Goal: Task Accomplishment & Management: Complete application form

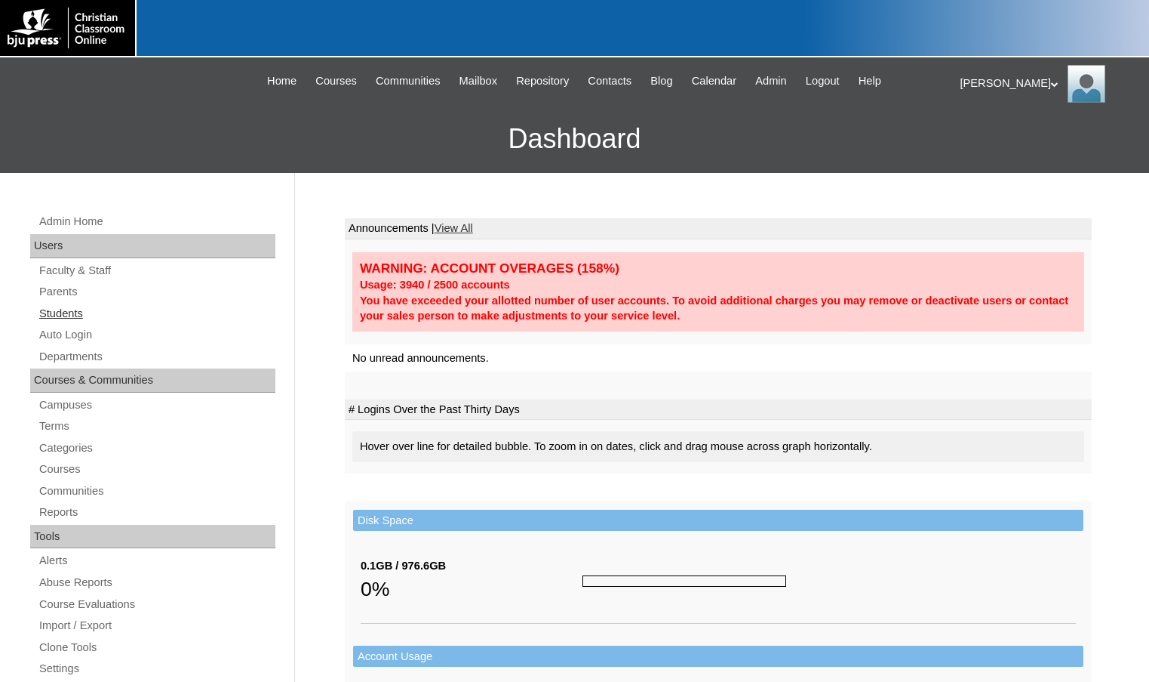
click at [66, 304] on link "Students" at bounding box center [157, 313] width 238 height 19
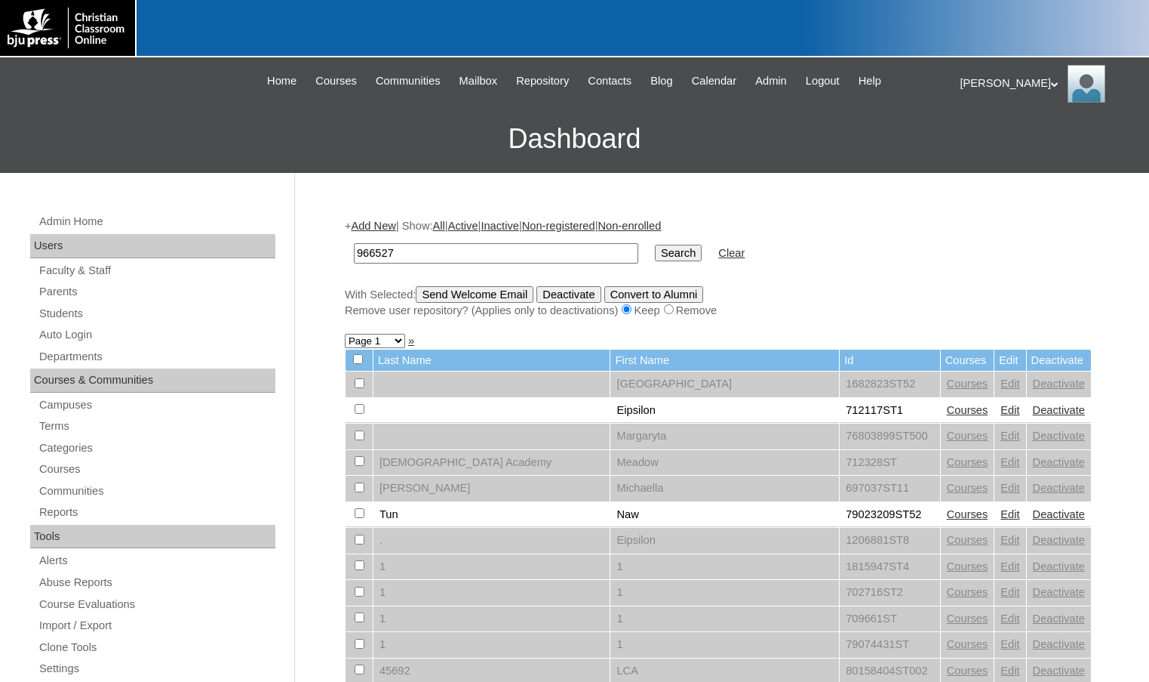
drag, startPoint x: 402, startPoint y: 250, endPoint x: 321, endPoint y: 236, distance: 82.6
type input "966527"
click at [655, 251] on input "Search" at bounding box center [678, 253] width 47 height 17
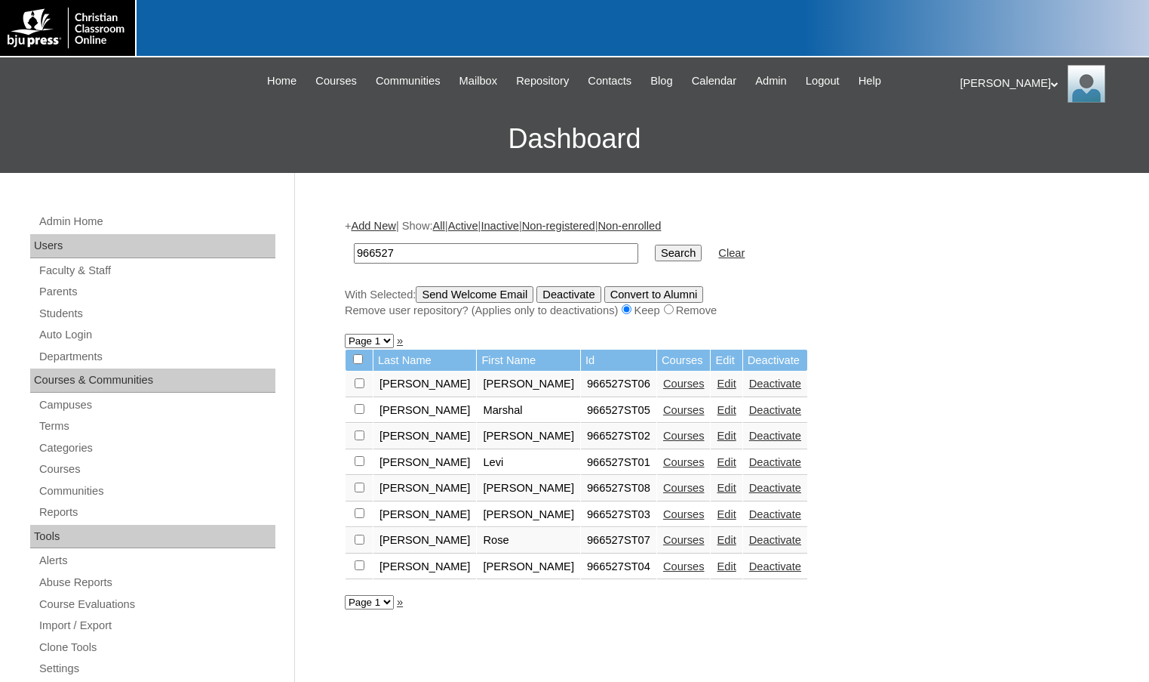
drag, startPoint x: 410, startPoint y: 257, endPoint x: 328, endPoint y: 251, distance: 81.8
click at [328, 251] on div "Admin Home Users Faculty & Staff Parents Students Auto Login Departments Course…" at bounding box center [574, 693] width 1149 height 1041
click at [914, 187] on div "Admin Home Users Faculty & Staff Parents Students Auto Login Departments Course…" at bounding box center [574, 693] width 1149 height 1041
click at [67, 291] on link "Parents" at bounding box center [157, 291] width 238 height 19
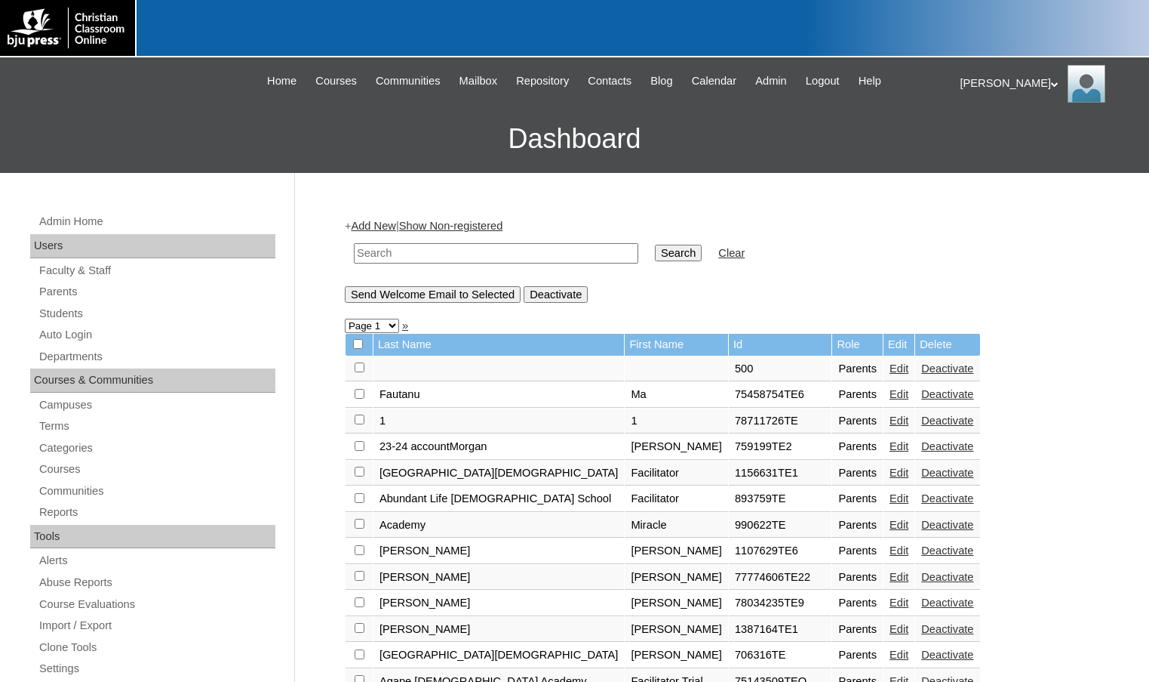
click at [578, 253] on input "text" at bounding box center [496, 253] width 285 height 20
paste input "966527"
type input "966527"
click at [655, 245] on input "Search" at bounding box center [678, 253] width 47 height 17
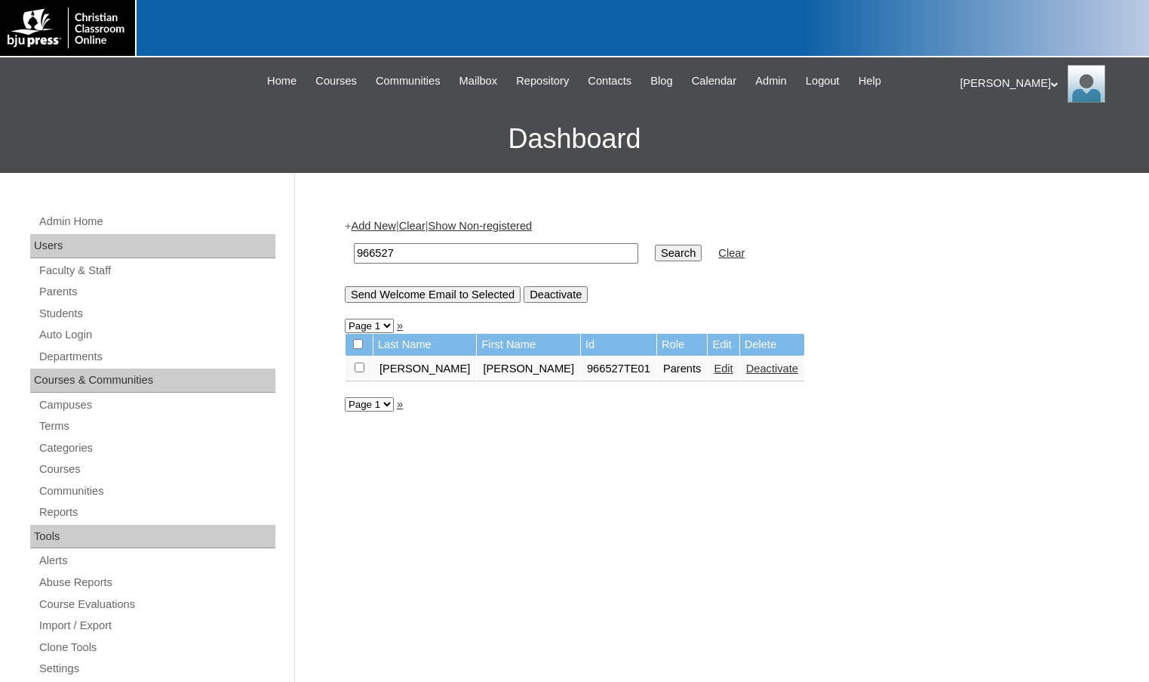
click at [374, 223] on link "Add New" at bounding box center [373, 226] width 45 height 12
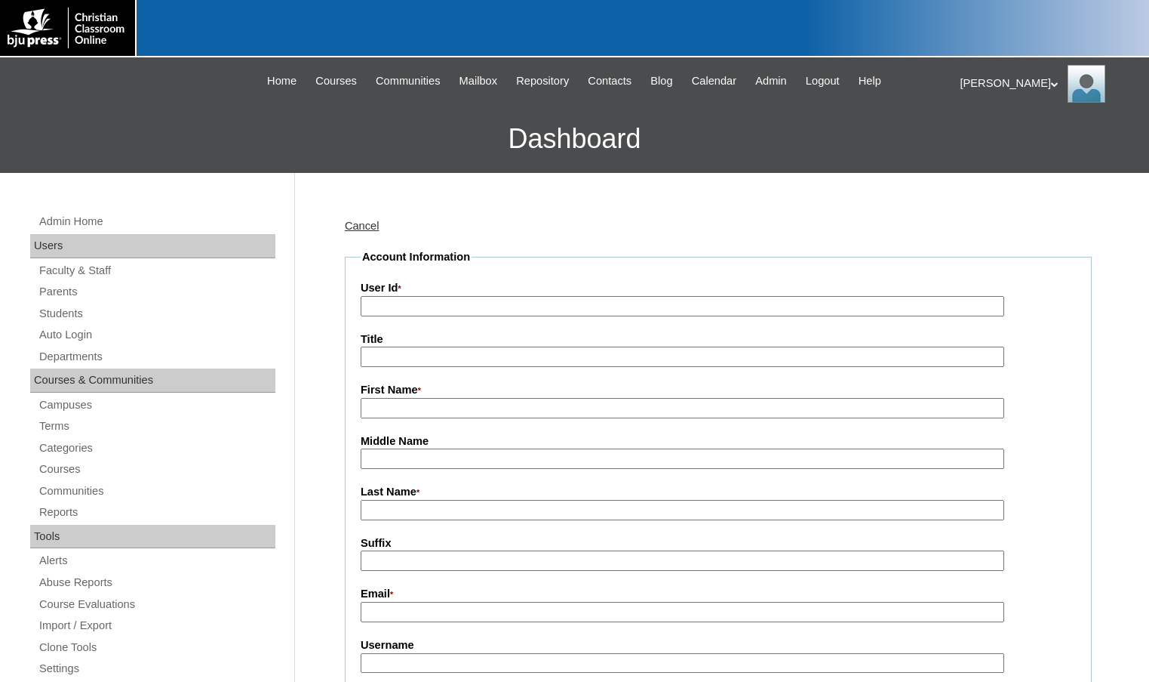
click at [408, 303] on input "User Id *" at bounding box center [683, 306] width 644 height 20
paste input "966527"
type input "966527TE2"
type input "Julie"
type input "Caldwell"
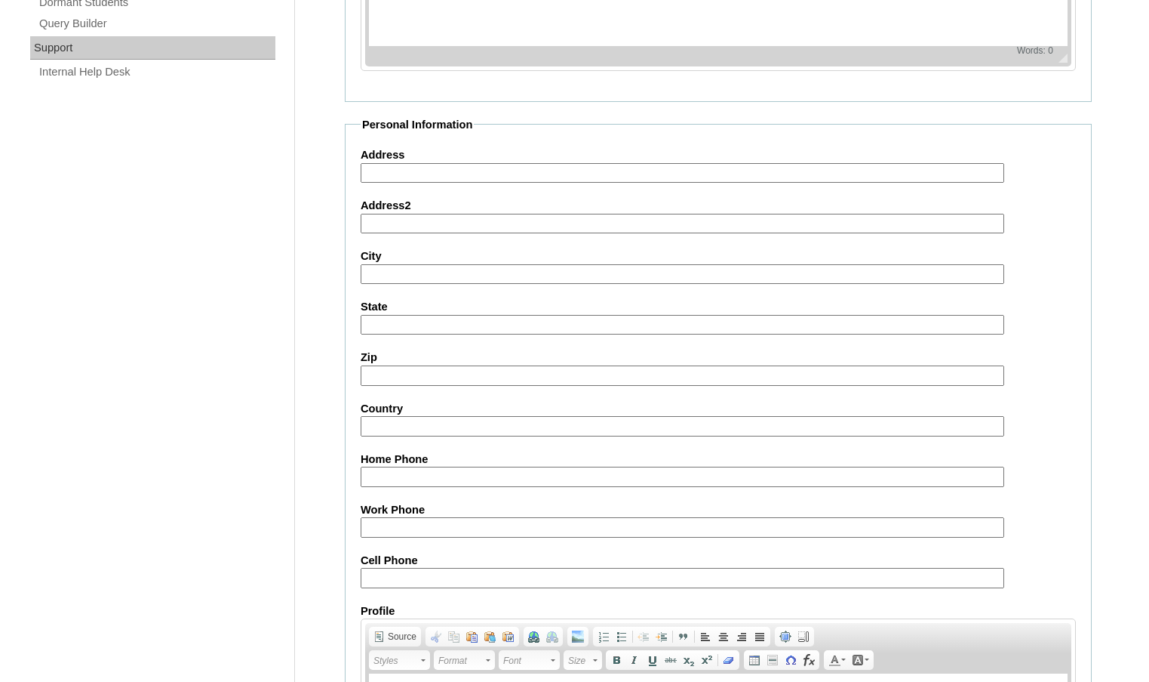
scroll to position [1358, 0]
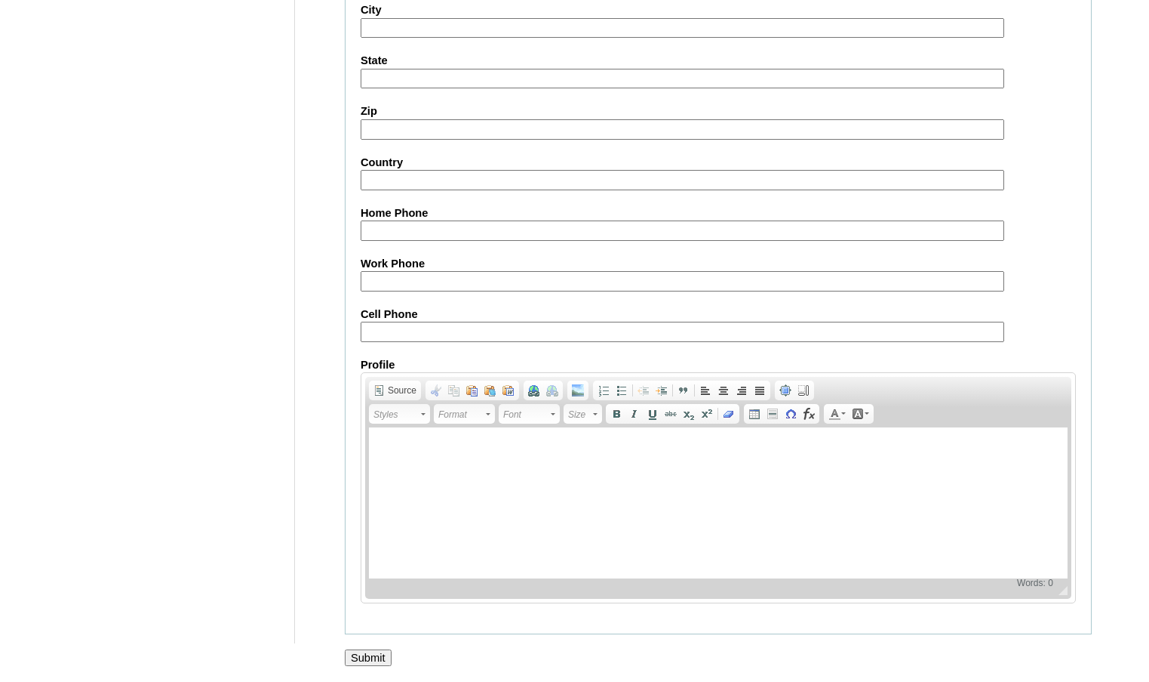
type input "julie.caldwell@ccsoly.com"
click at [372, 653] on input "Submit" at bounding box center [368, 657] width 47 height 17
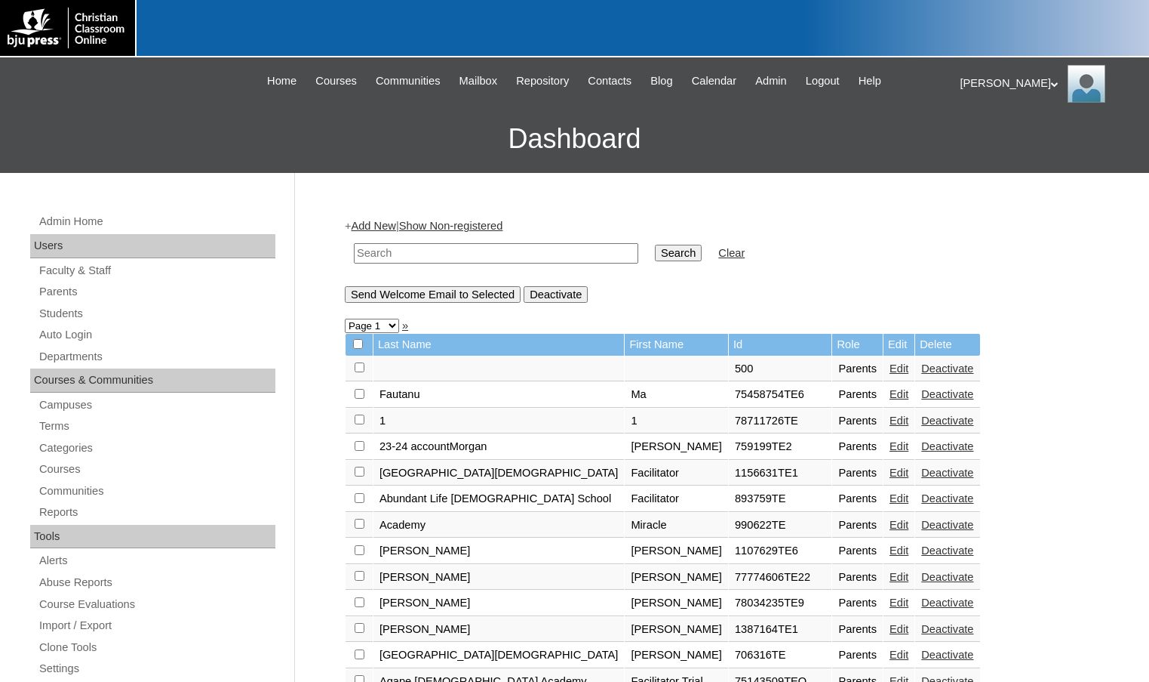
click at [389, 257] on input "text" at bounding box center [496, 253] width 285 height 20
paste input "966527"
type input "966527"
click at [655, 253] on input "Search" at bounding box center [678, 253] width 47 height 17
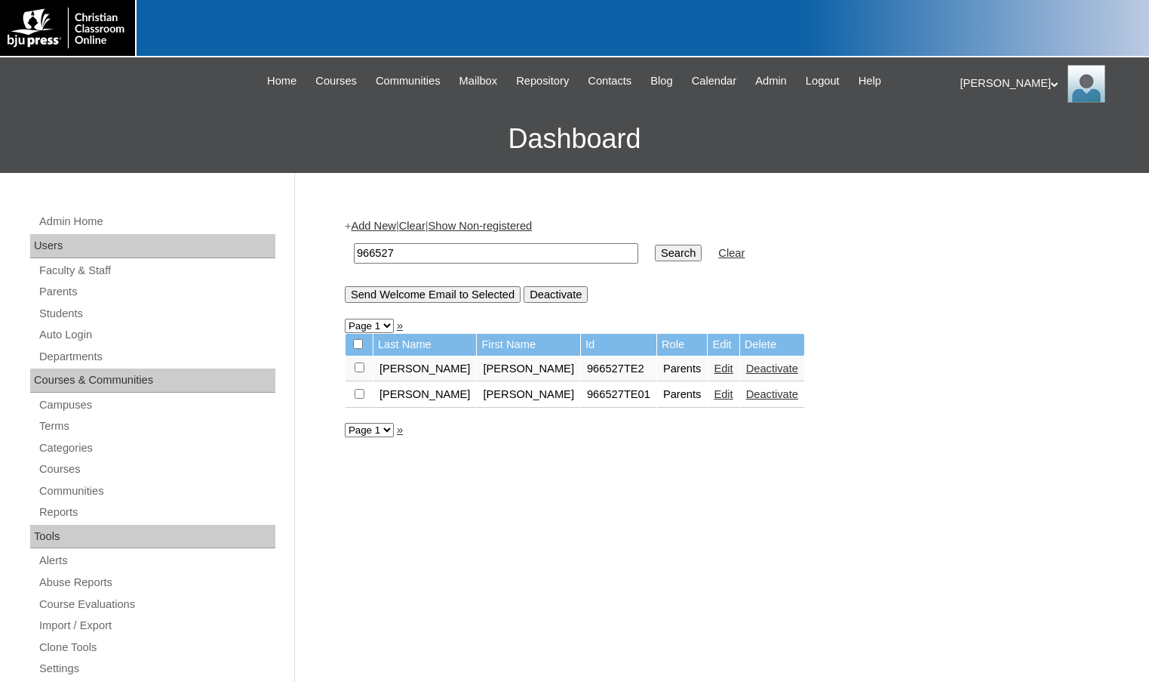
click at [361, 371] on input "checkbox" at bounding box center [360, 367] width 10 height 10
checkbox input "true"
click at [406, 301] on input "Send Welcome Email to Selected" at bounding box center [433, 294] width 176 height 17
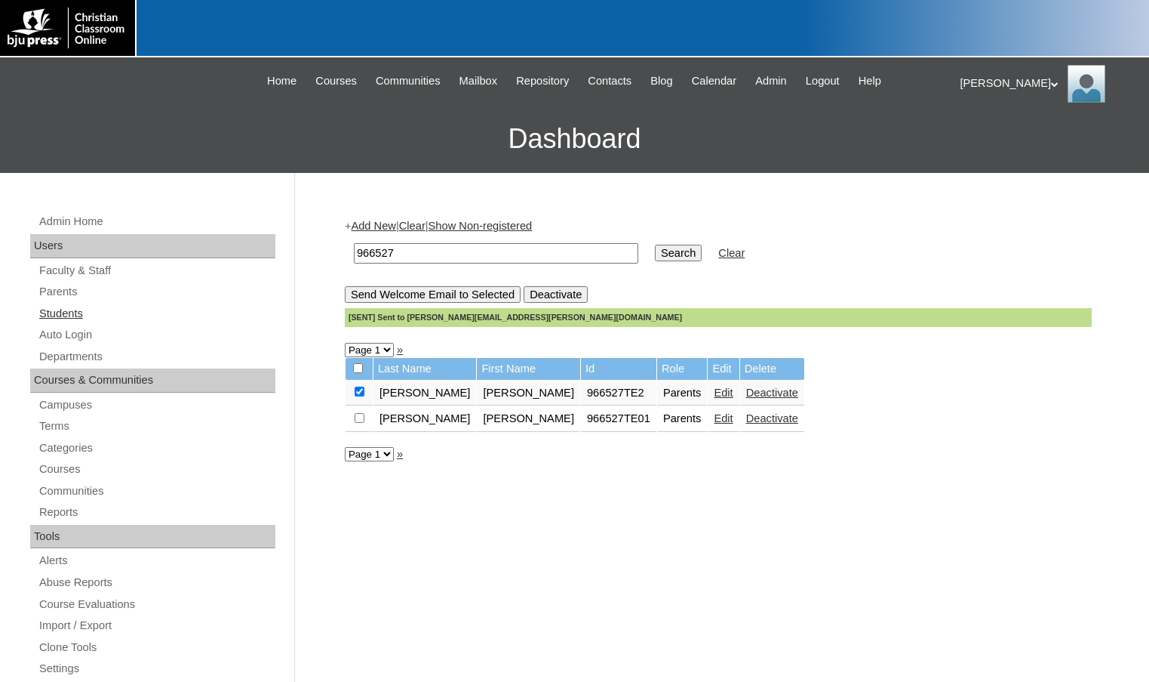
click at [75, 314] on link "Students" at bounding box center [157, 313] width 238 height 19
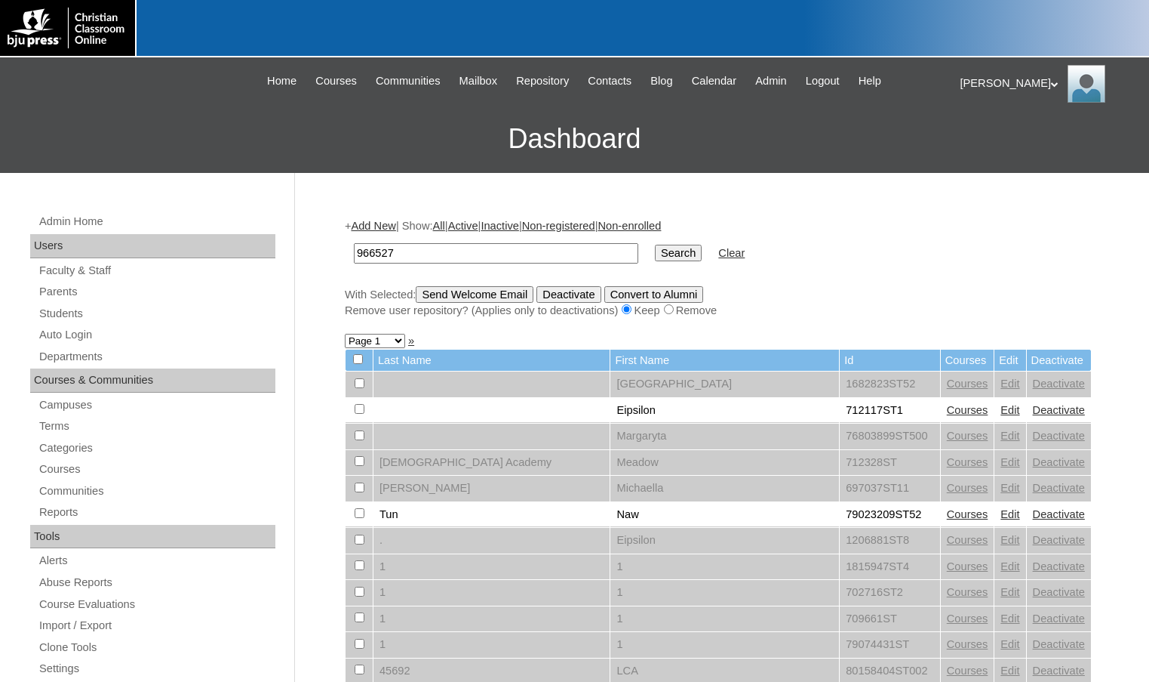
type input "966527"
click at [655, 254] on input "Search" at bounding box center [678, 253] width 47 height 17
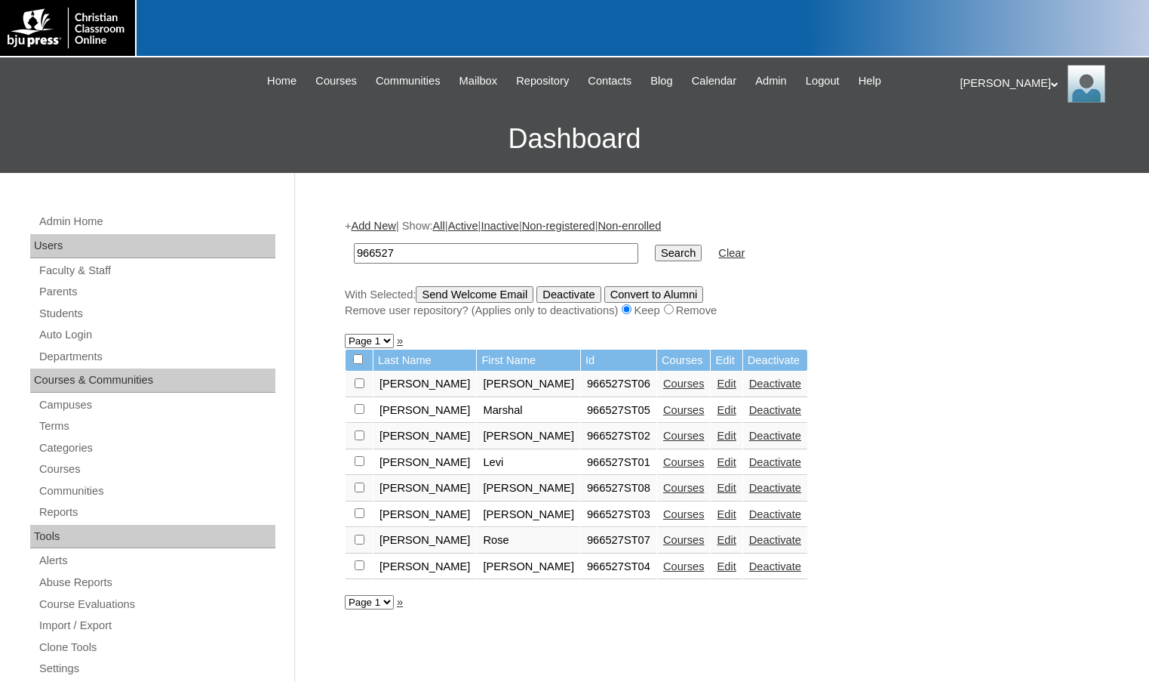
click at [711, 377] on td "Edit" at bounding box center [726, 384] width 31 height 26
click at [717, 385] on link "Edit" at bounding box center [726, 383] width 19 height 12
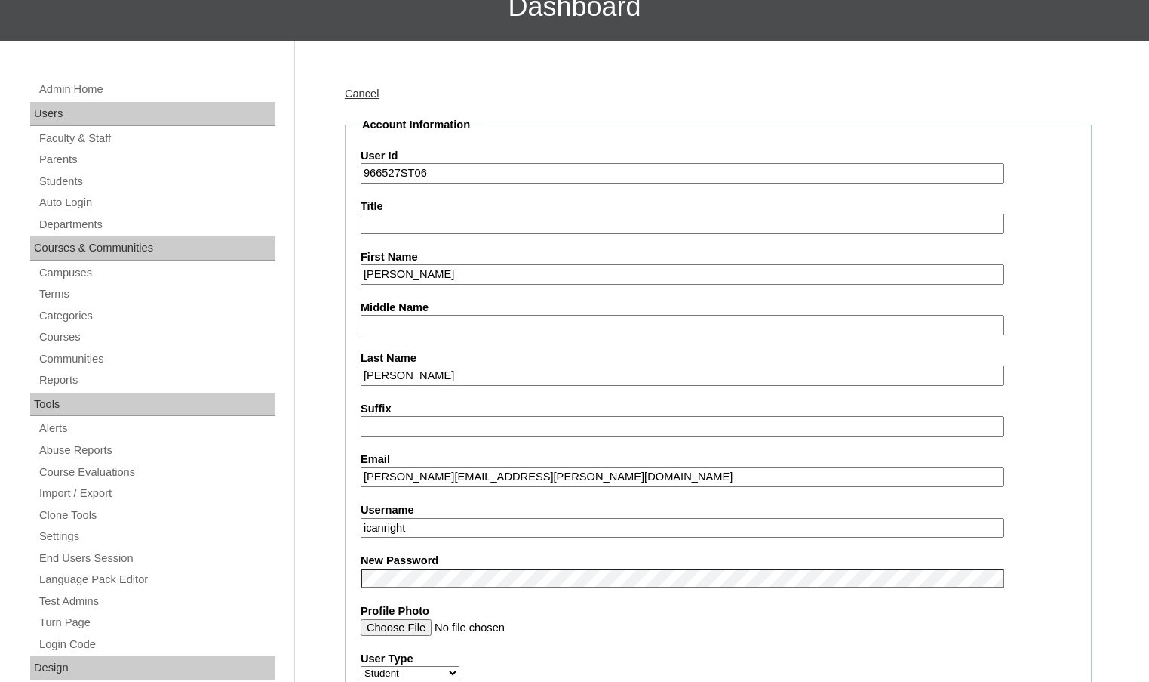
scroll to position [302, 0]
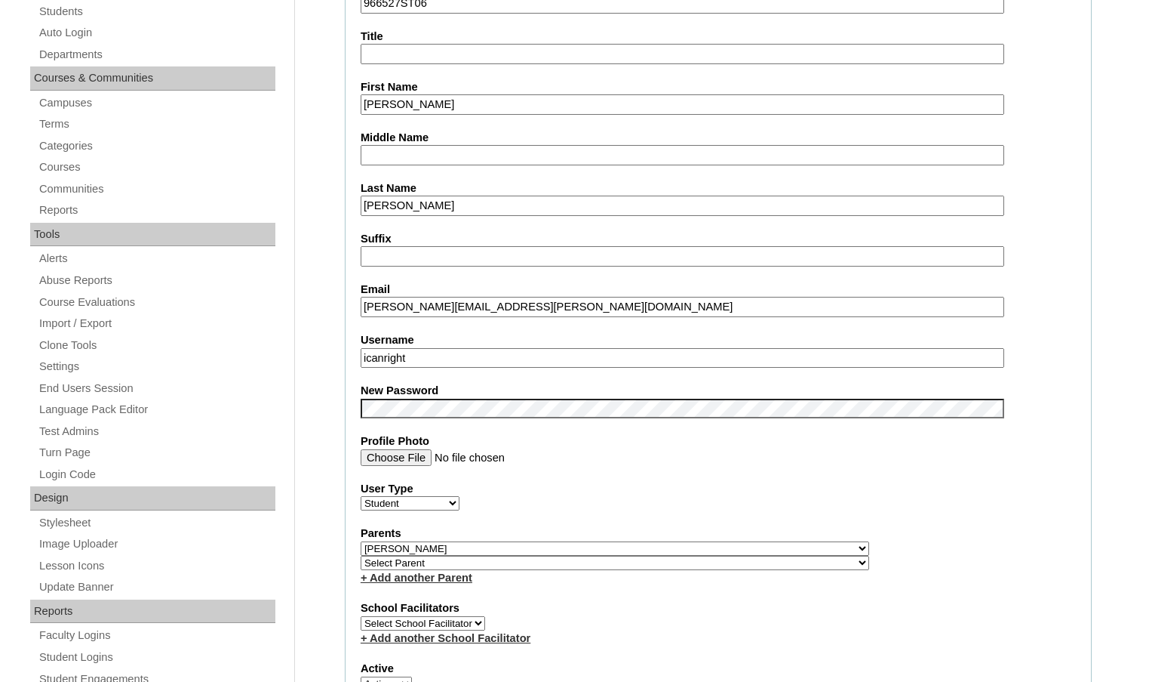
click at [689, 565] on select "Select Parent , Fautanu, Ma 1, 1 23-24 accountMorgan, Jason 6th Street Mennonit…" at bounding box center [615, 562] width 509 height 14
select select "37396"
click at [749, 558] on div "Parents Select Parent , Fautanu, Ma 1, 1 23-24 accountMorgan, Jason 6th Street …" at bounding box center [719, 555] width 716 height 60
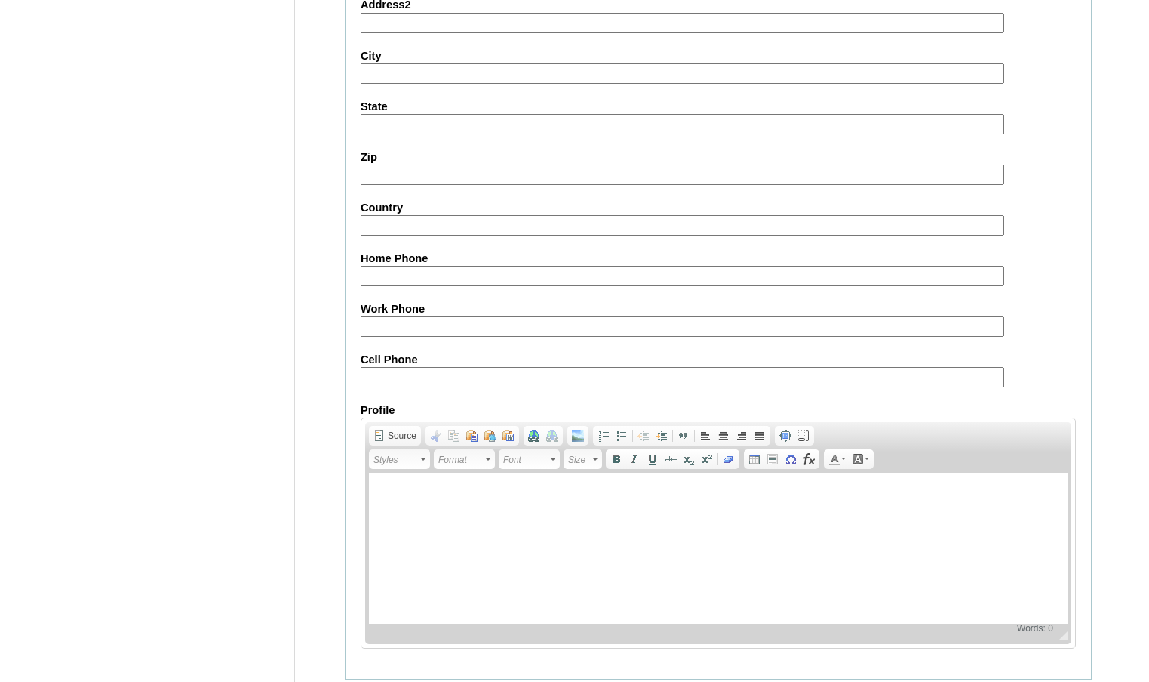
scroll to position [1618, 0]
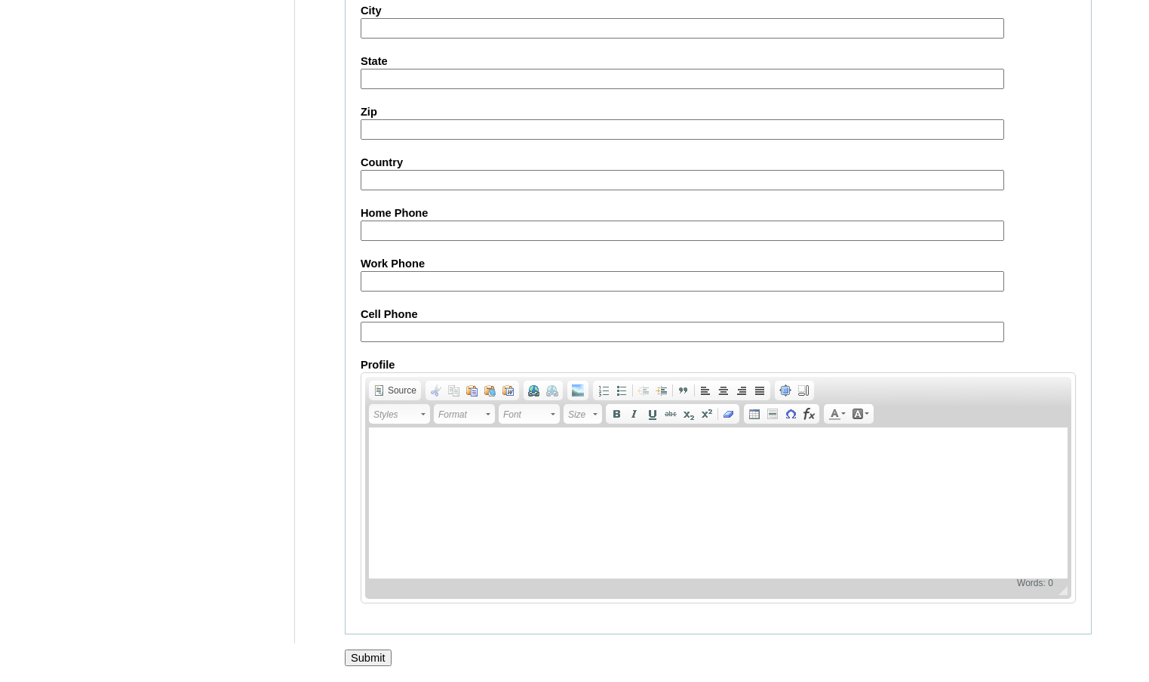
click at [374, 662] on input "Submit" at bounding box center [368, 657] width 47 height 17
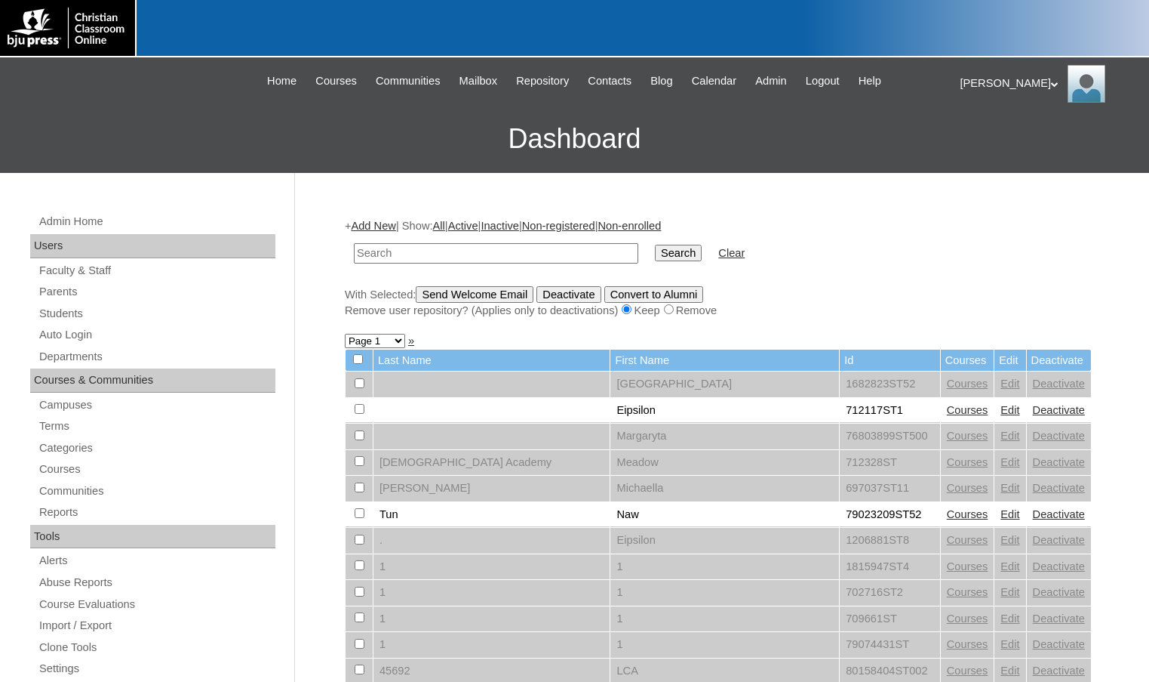
click at [380, 257] on input "text" at bounding box center [496, 253] width 285 height 20
paste input "966527"
type input "966527"
click at [655, 245] on input "Search" at bounding box center [678, 253] width 47 height 17
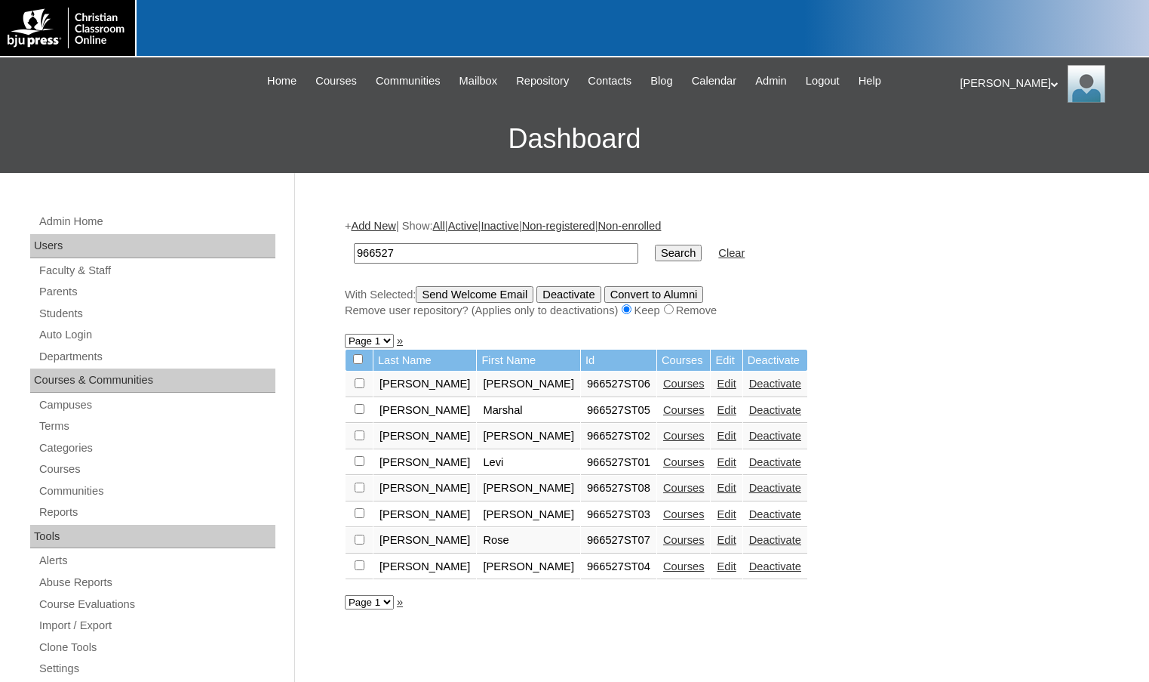
click at [717, 409] on link "Edit" at bounding box center [726, 410] width 19 height 12
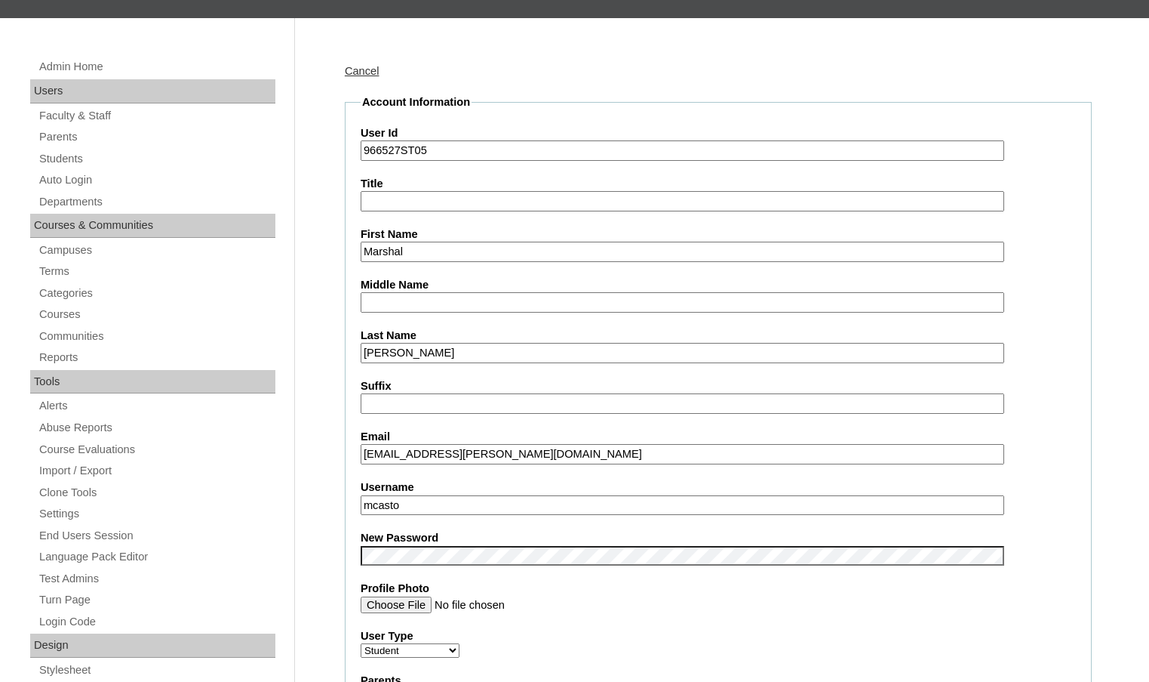
scroll to position [377, 0]
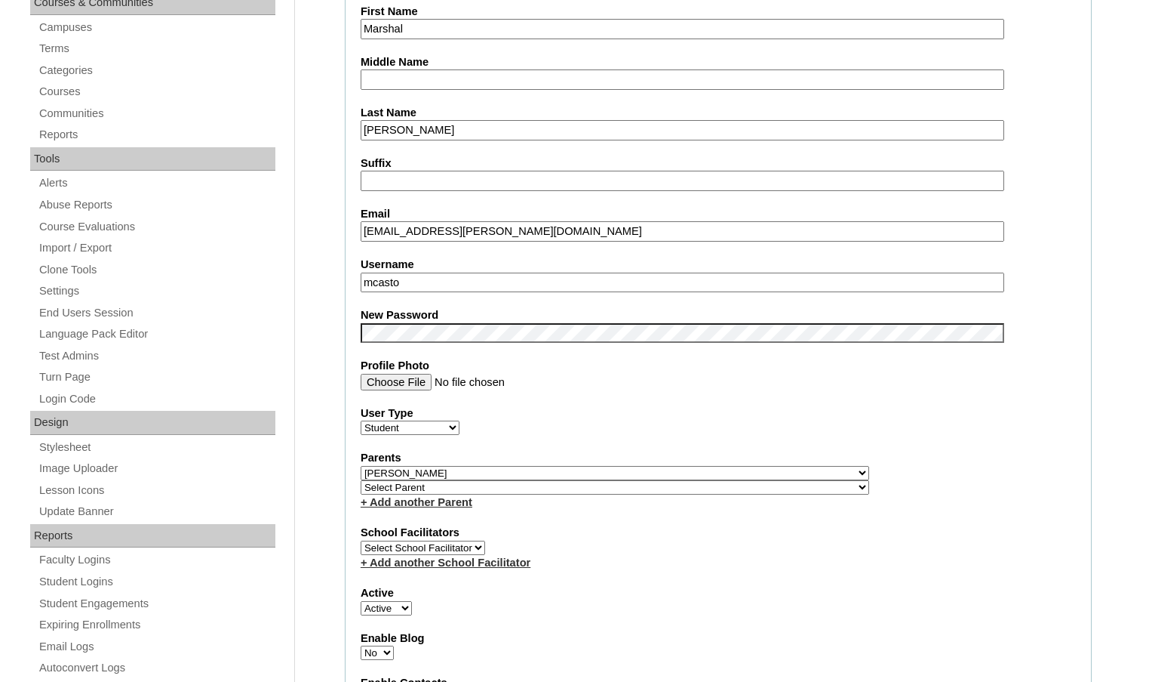
click at [695, 486] on select "Select Parent , Fautanu, Ma 1, 1 23-24 accountMorgan, Jason 6th Street Mennonit…" at bounding box center [615, 487] width 509 height 14
select select "37396"
click at [713, 485] on div "Parents Select Parent , Fautanu, Ma 1, 1 23-24 accountMorgan, Jason 6th Street …" at bounding box center [719, 480] width 716 height 60
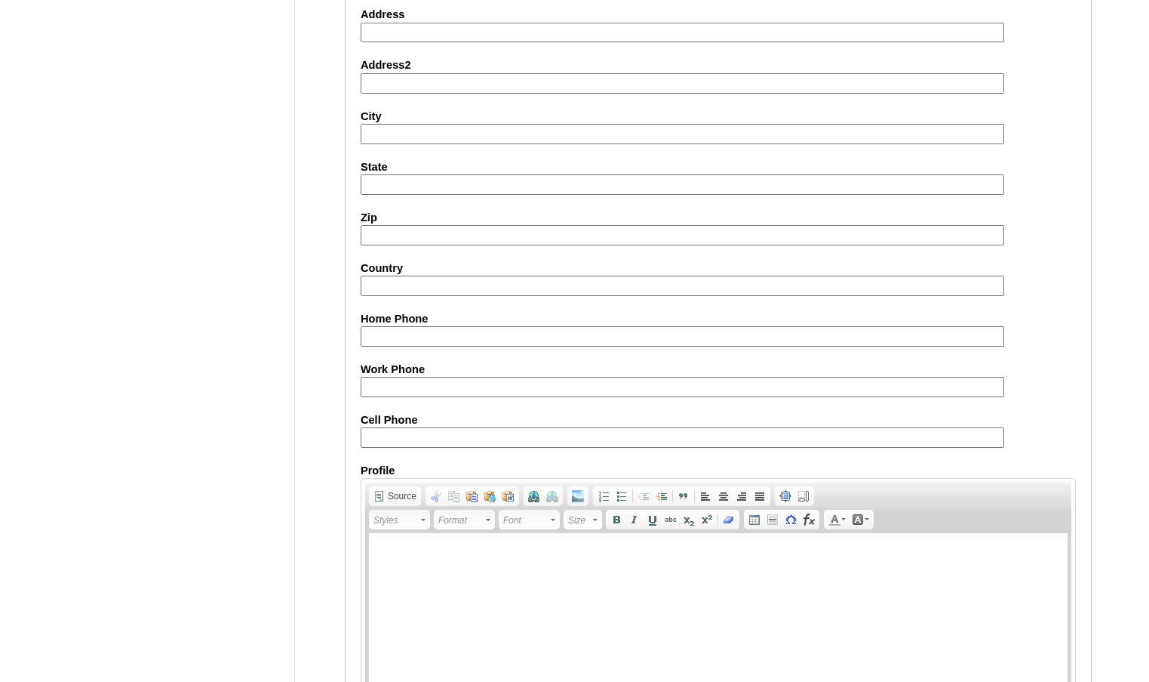
scroll to position [1618, 0]
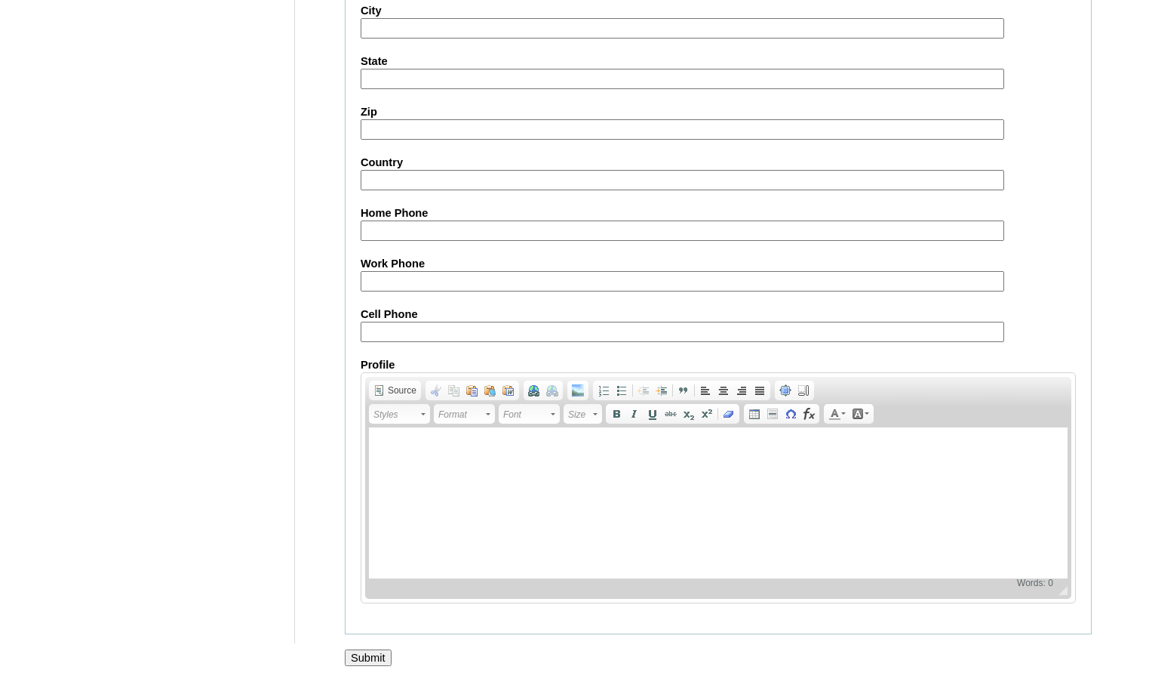
click at [371, 649] on input "Submit" at bounding box center [368, 657] width 47 height 17
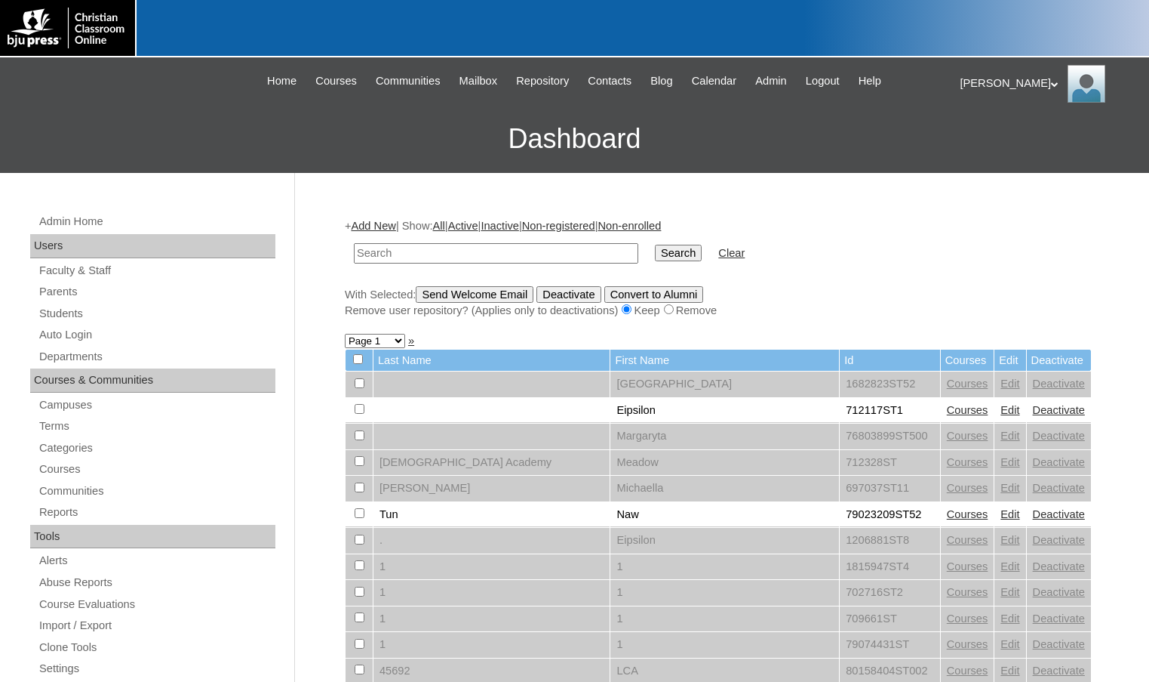
click at [368, 255] on input "text" at bounding box center [496, 253] width 285 height 20
paste input "966527"
type input "966527'"
click at [655, 245] on input "Search" at bounding box center [678, 253] width 47 height 17
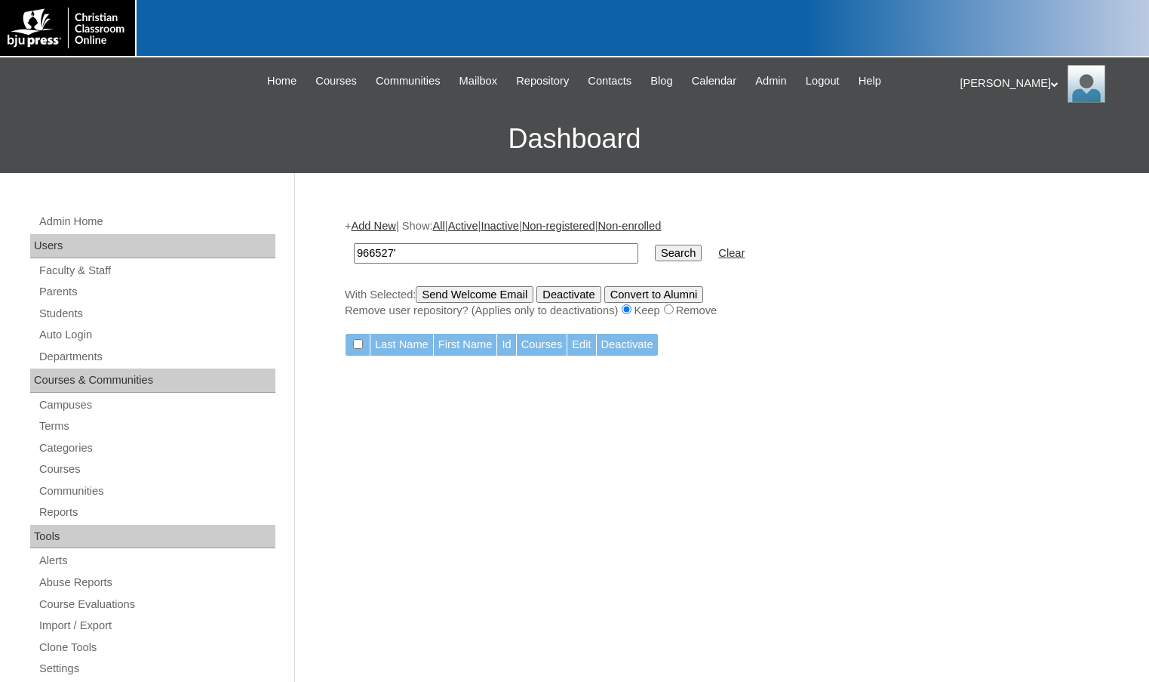
click at [450, 262] on input "966527'" at bounding box center [496, 253] width 285 height 20
type input "966527"
click at [655, 245] on input "Search" at bounding box center [678, 253] width 47 height 17
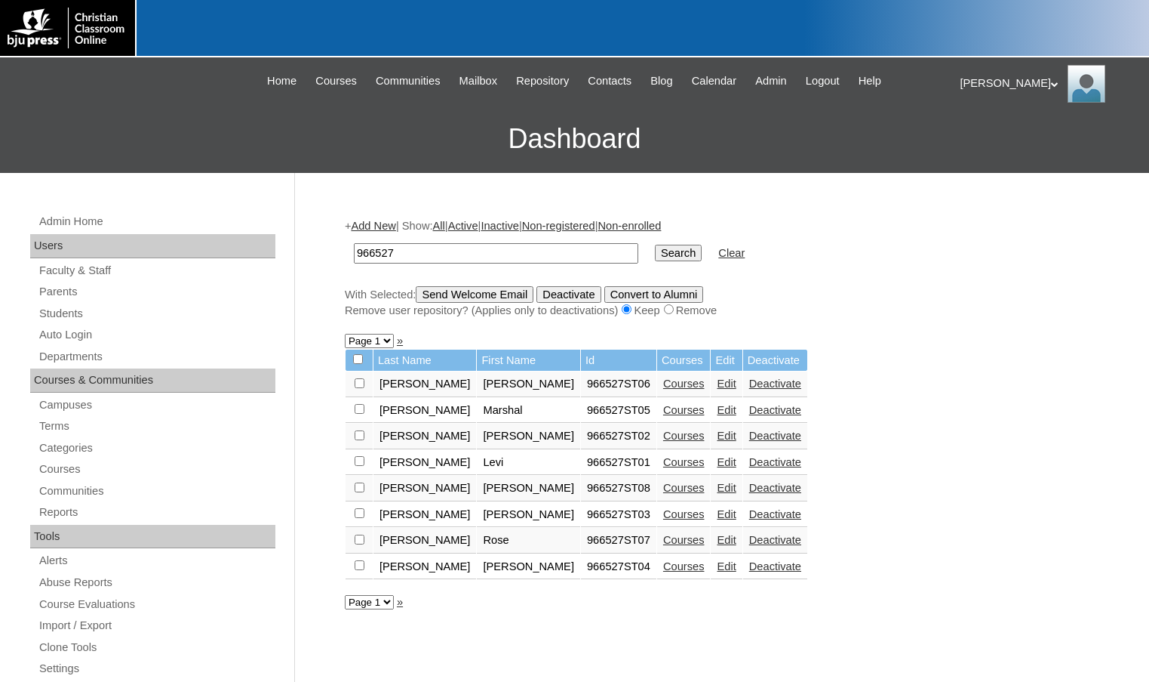
click at [717, 436] on link "Edit" at bounding box center [726, 435] width 19 height 12
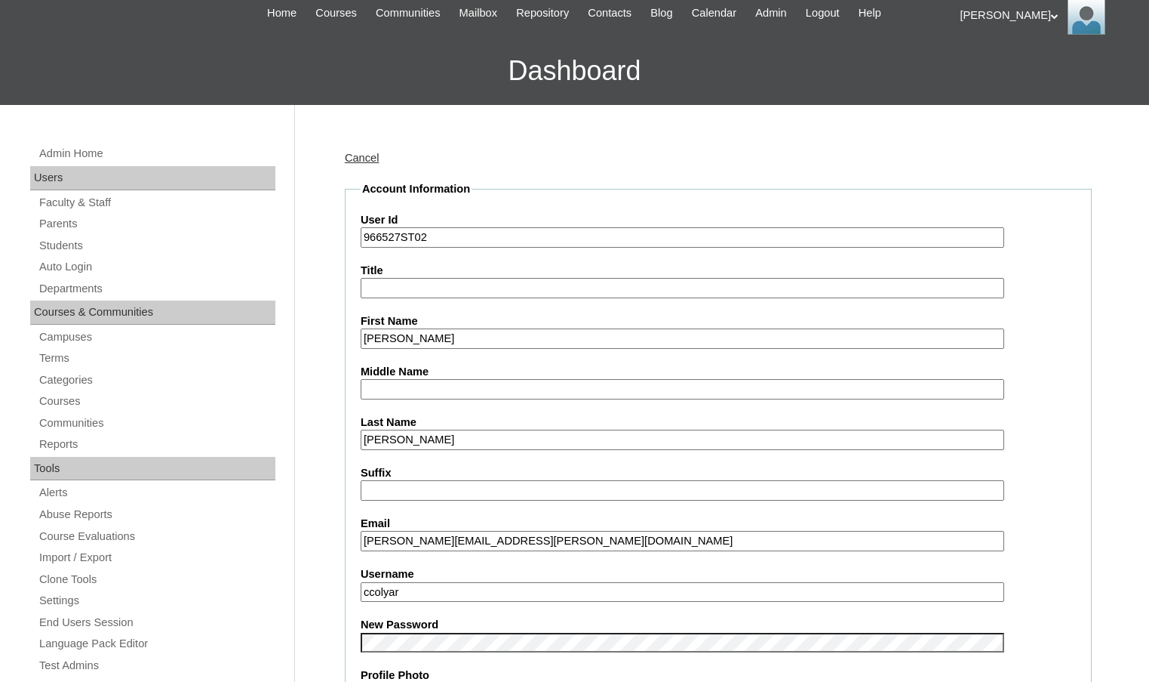
scroll to position [302, 0]
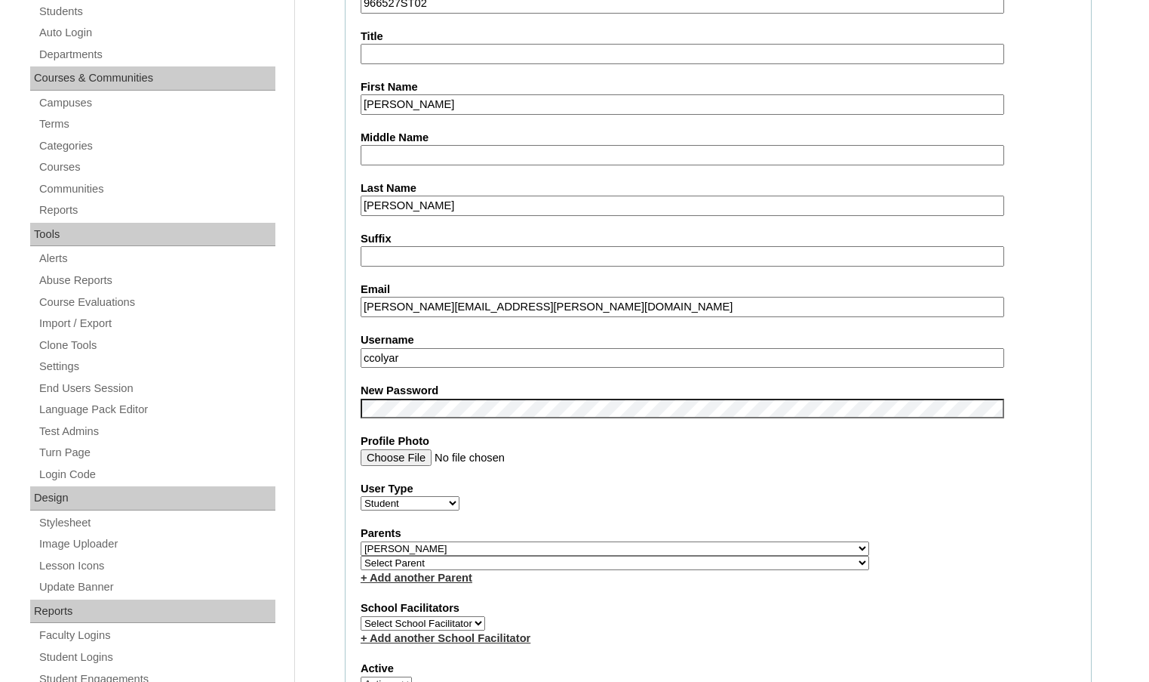
click at [691, 565] on select "Select Parent , Fautanu, Ma 1, 1 23-24 accountMorgan, Jason 6th Street Mennonit…" at bounding box center [615, 562] width 509 height 14
select select "37396"
click at [733, 556] on div "Parents Select Parent , [GEOGRAPHIC_DATA], Ma 1, 1 23-24 accountMorgan, [PERSON…" at bounding box center [719, 555] width 716 height 60
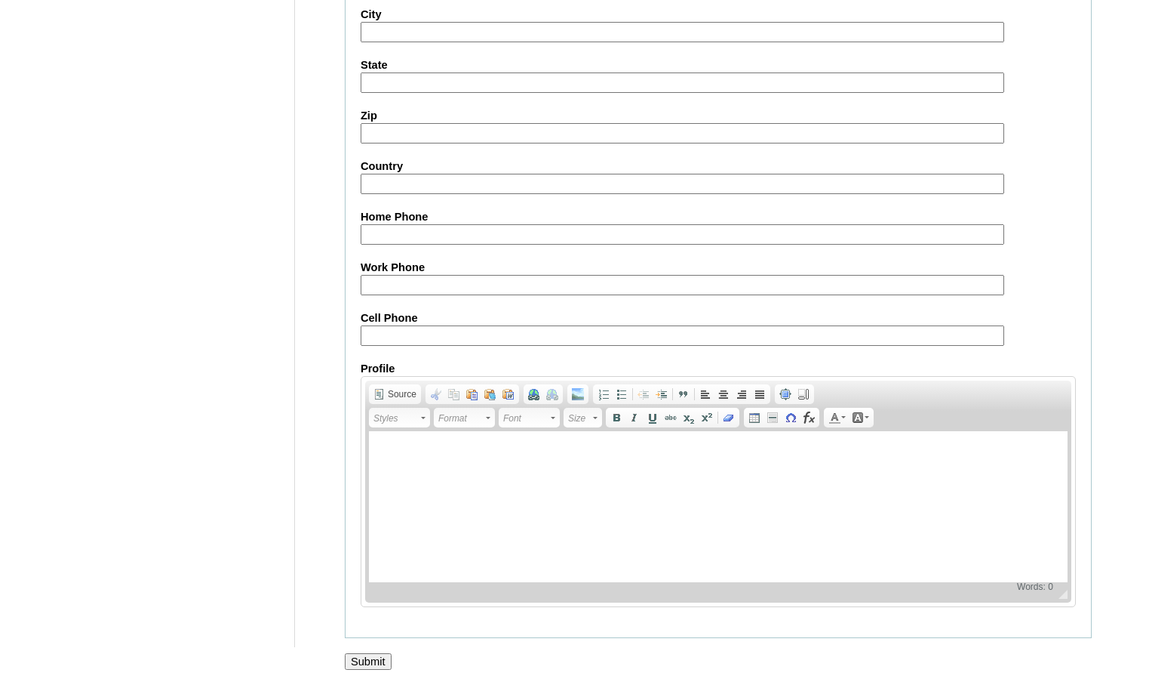
scroll to position [1618, 0]
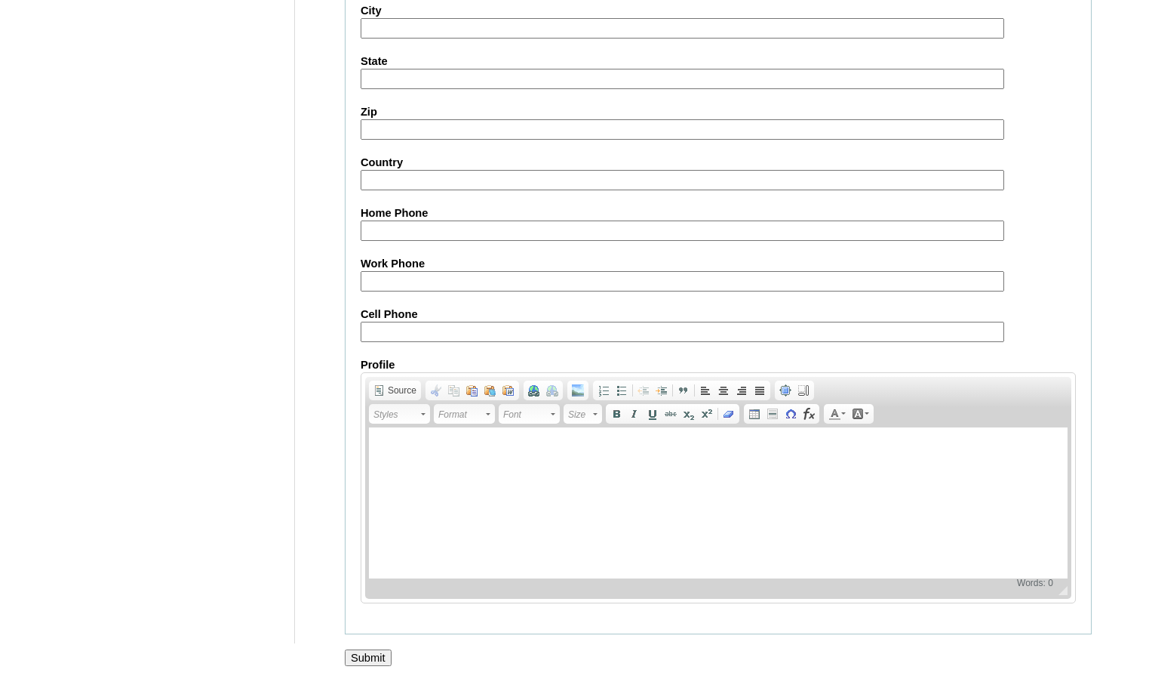
click at [382, 650] on input "Submit" at bounding box center [368, 657] width 47 height 17
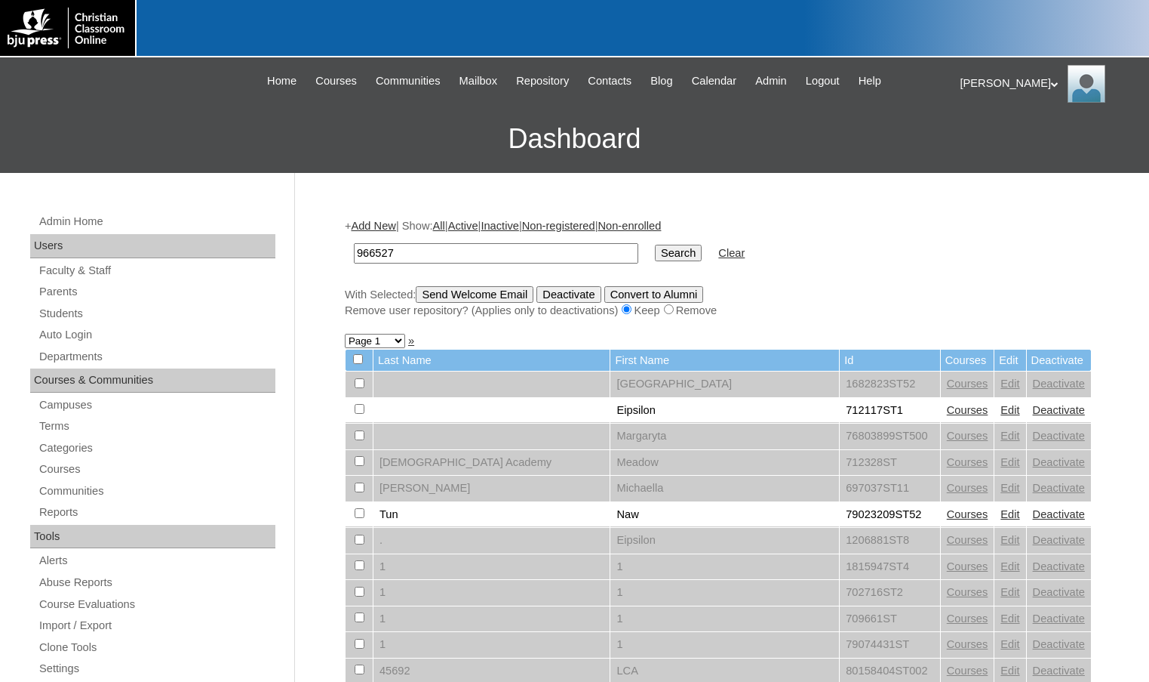
type input "966527"
click at [655, 245] on input "Search" at bounding box center [678, 253] width 47 height 17
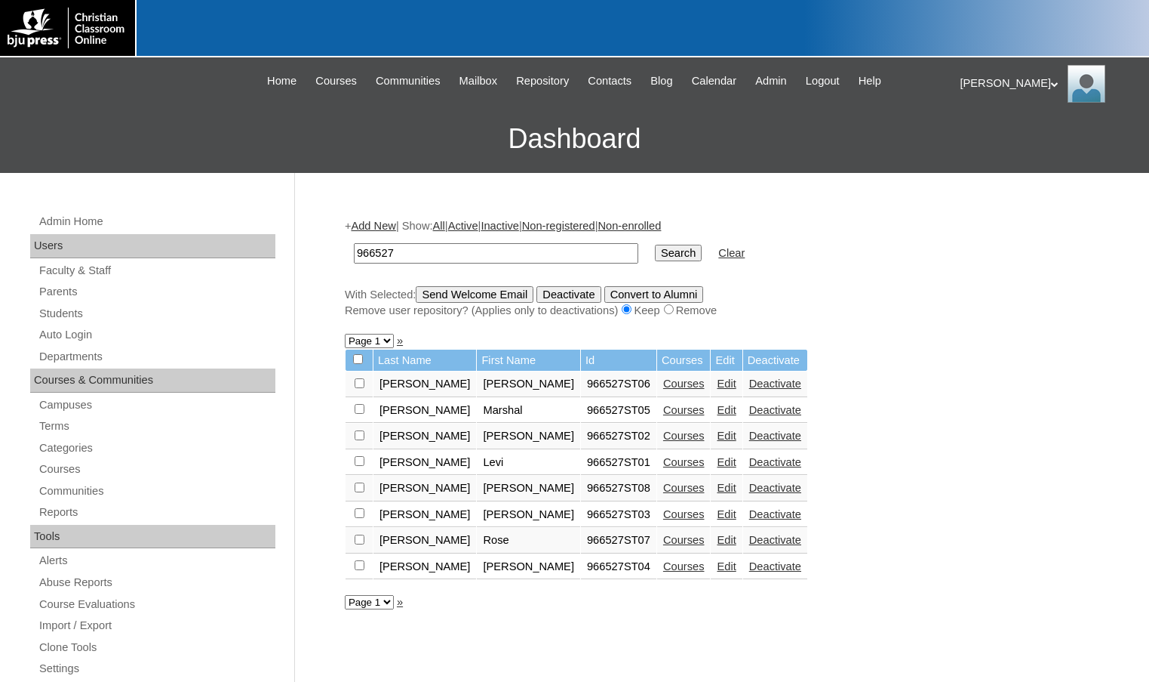
click at [717, 462] on link "Edit" at bounding box center [726, 462] width 19 height 12
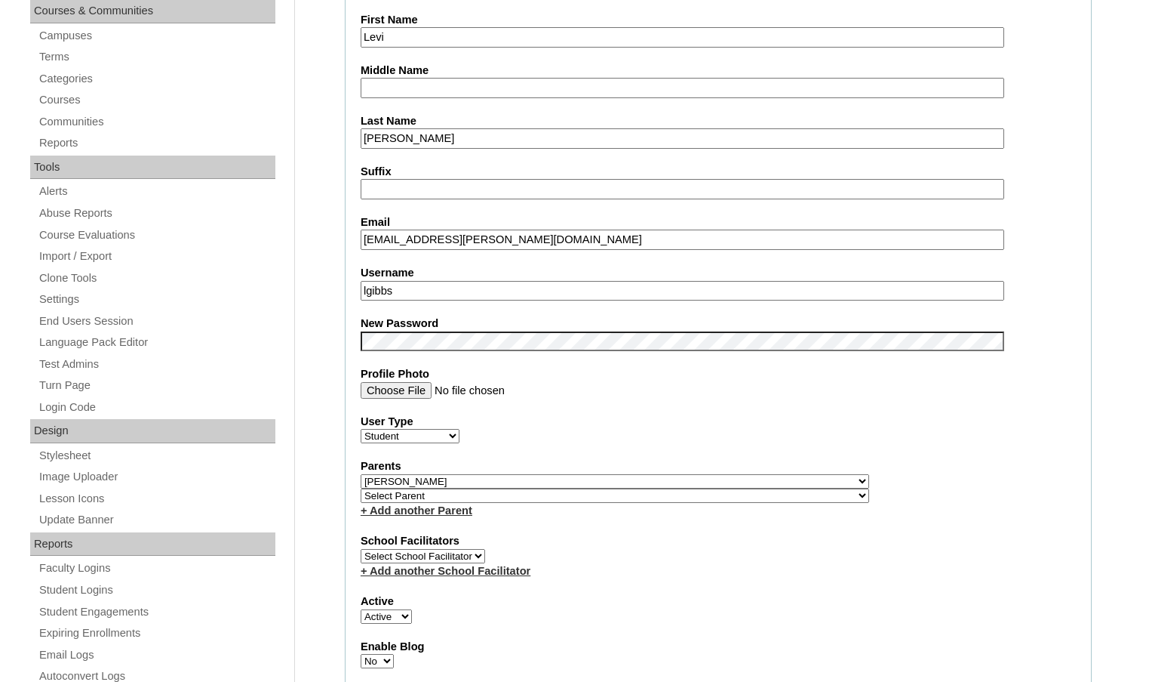
scroll to position [377, 0]
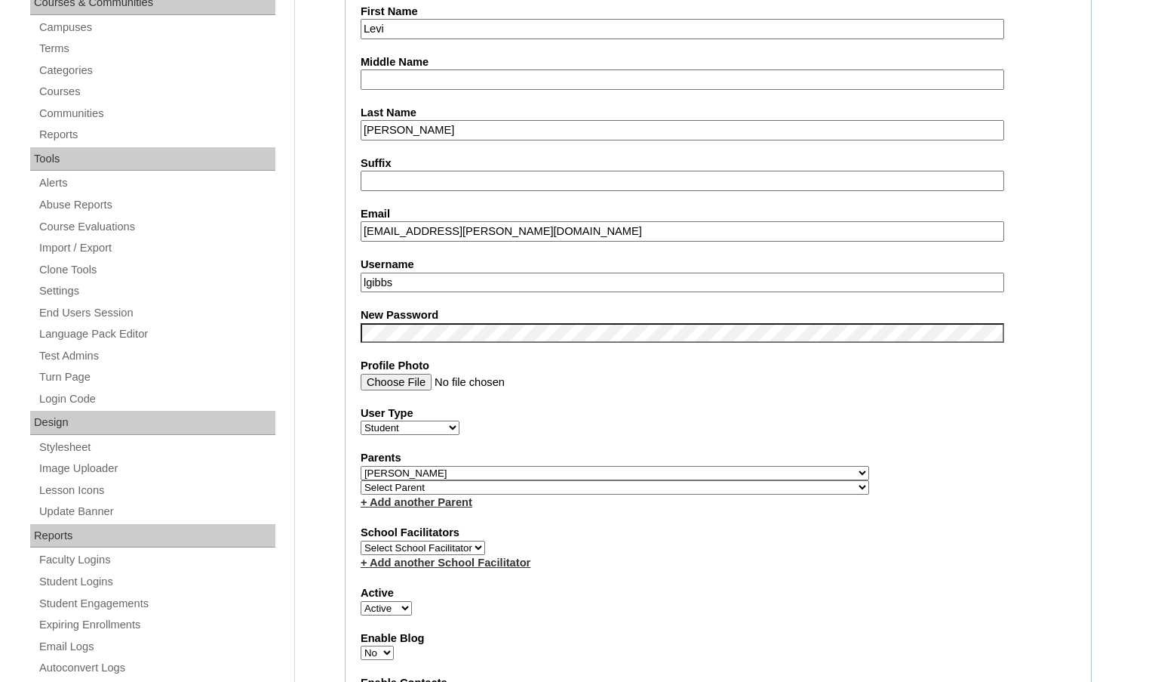
click at [691, 489] on select "Select Parent , [GEOGRAPHIC_DATA], Ma 1, 1 23-24 accountMorgan, [PERSON_NAME] 6…" at bounding box center [615, 487] width 509 height 14
select select "37396"
click at [759, 483] on div "Parents Select Parent , [GEOGRAPHIC_DATA], Ma 1, 1 23-24 accountMorgan, [PERSON…" at bounding box center [719, 480] width 716 height 60
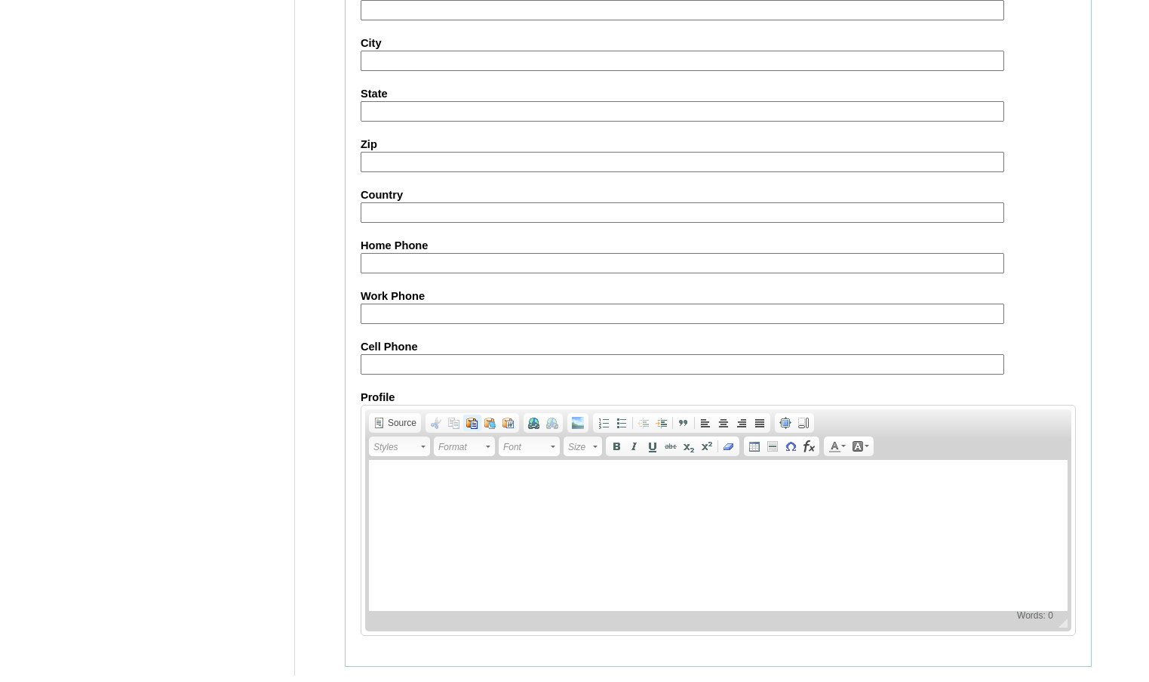
scroll to position [1618, 0]
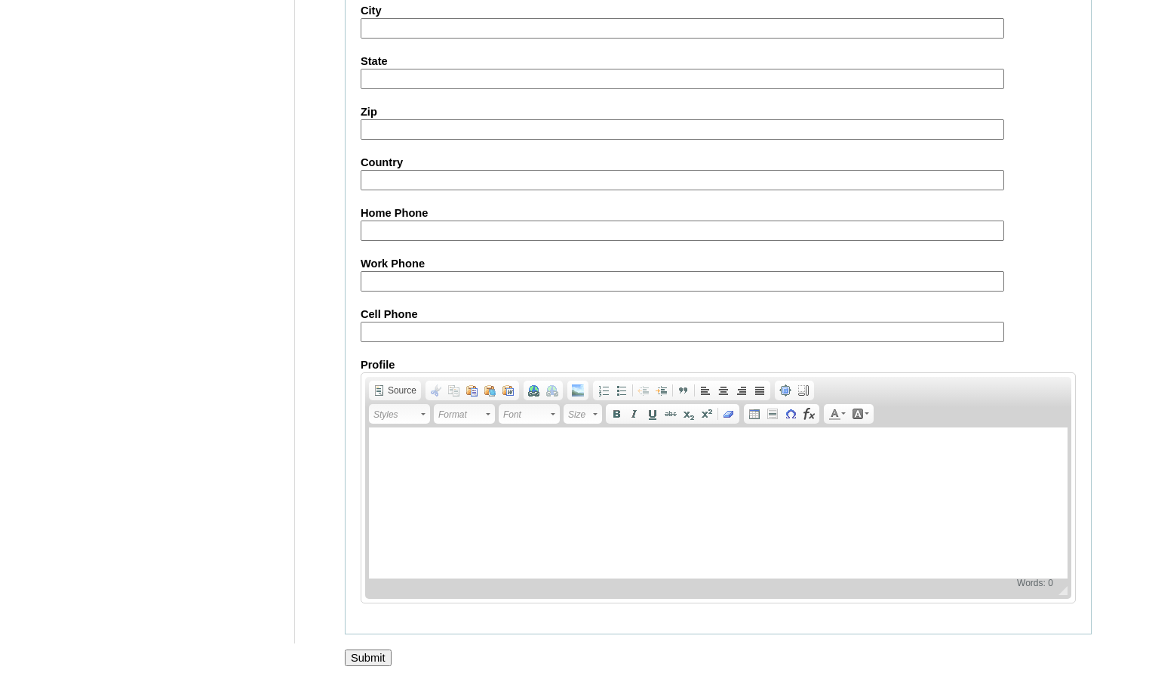
click at [360, 651] on input "Submit" at bounding box center [368, 657] width 47 height 17
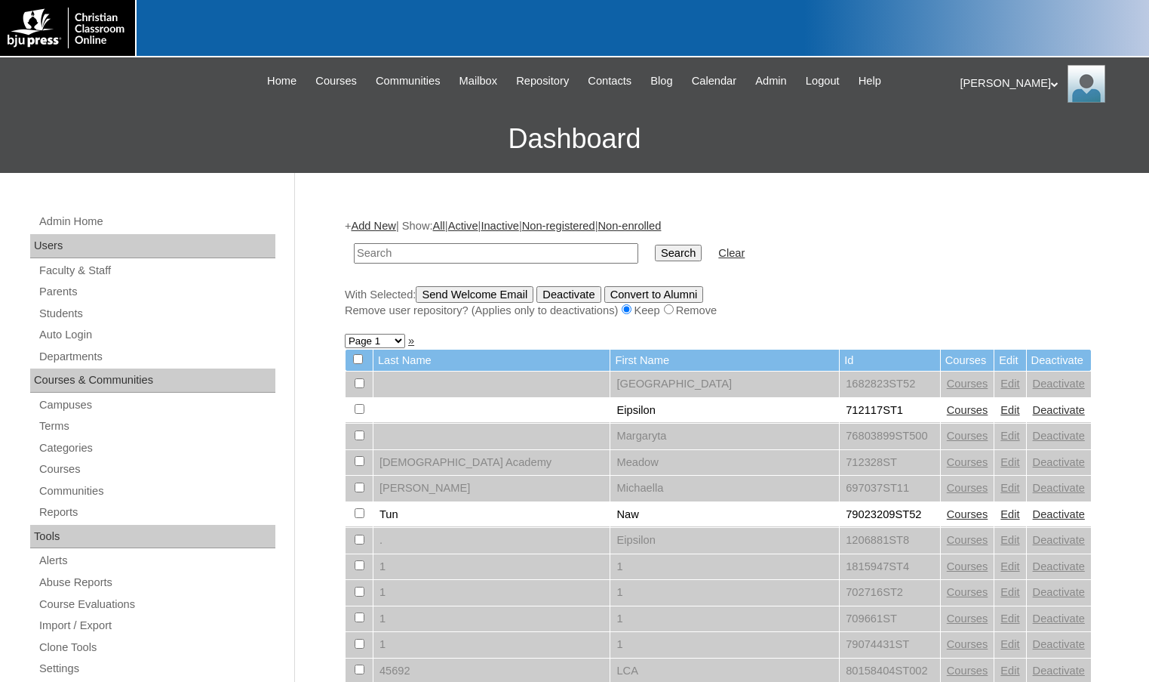
click at [395, 258] on input "text" at bounding box center [496, 253] width 285 height 20
paste input "966527"
type input "966527"
click at [655, 245] on input "Search" at bounding box center [678, 253] width 47 height 17
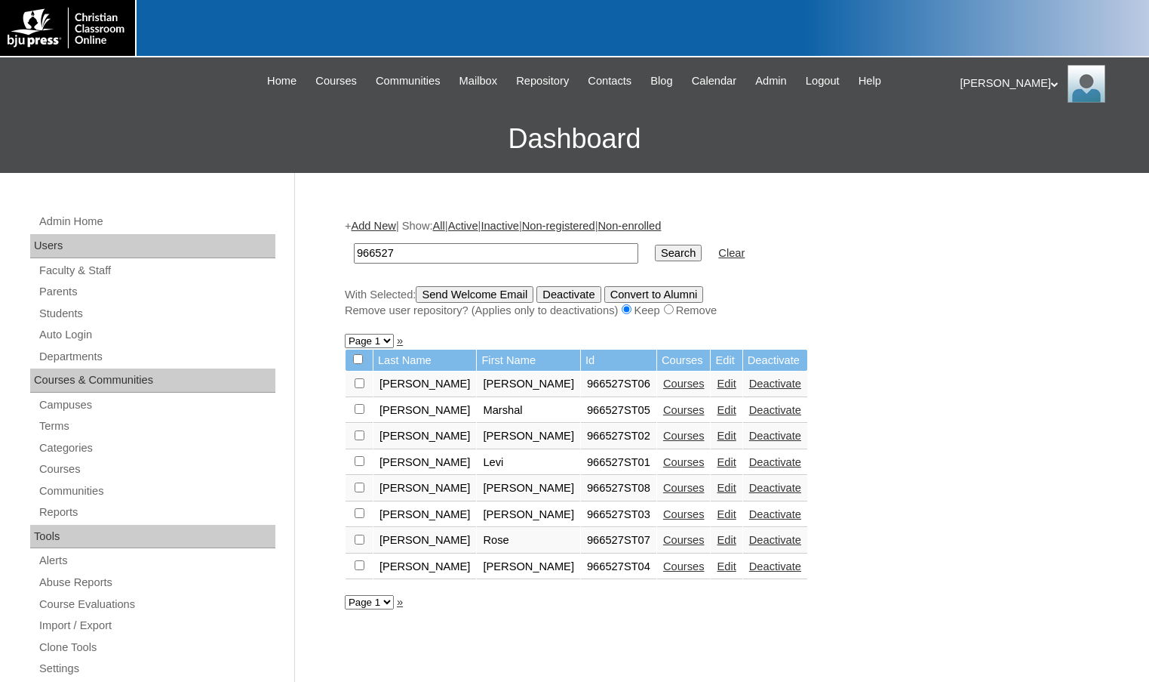
click at [717, 487] on link "Edit" at bounding box center [726, 488] width 19 height 12
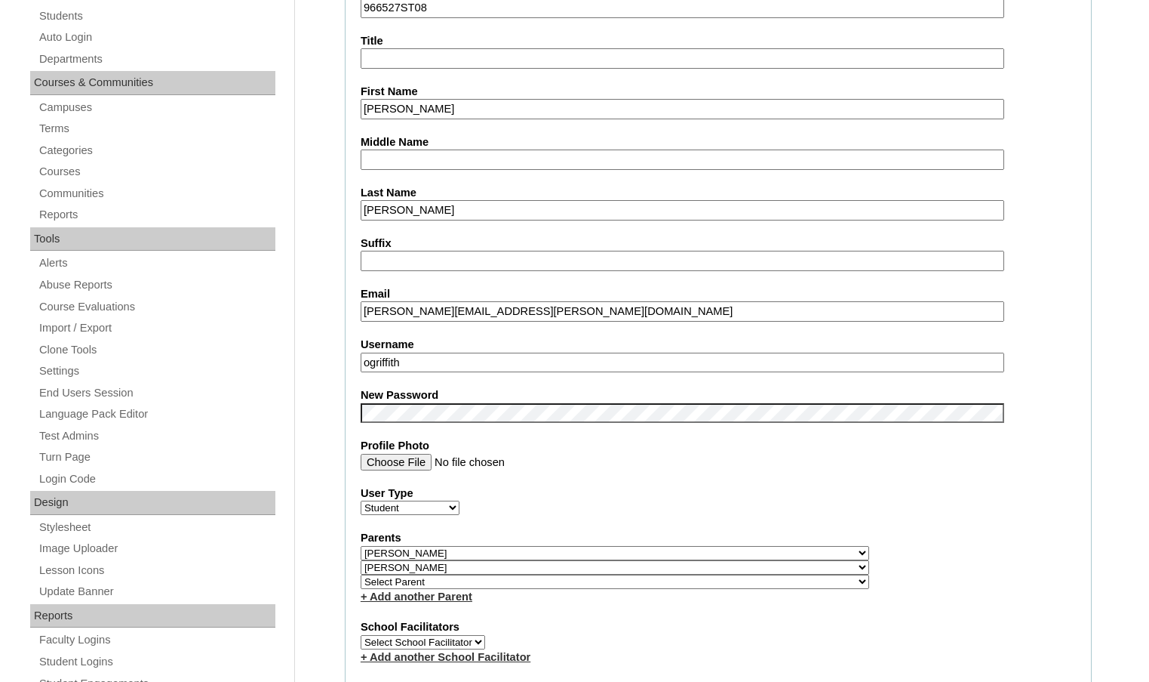
scroll to position [302, 0]
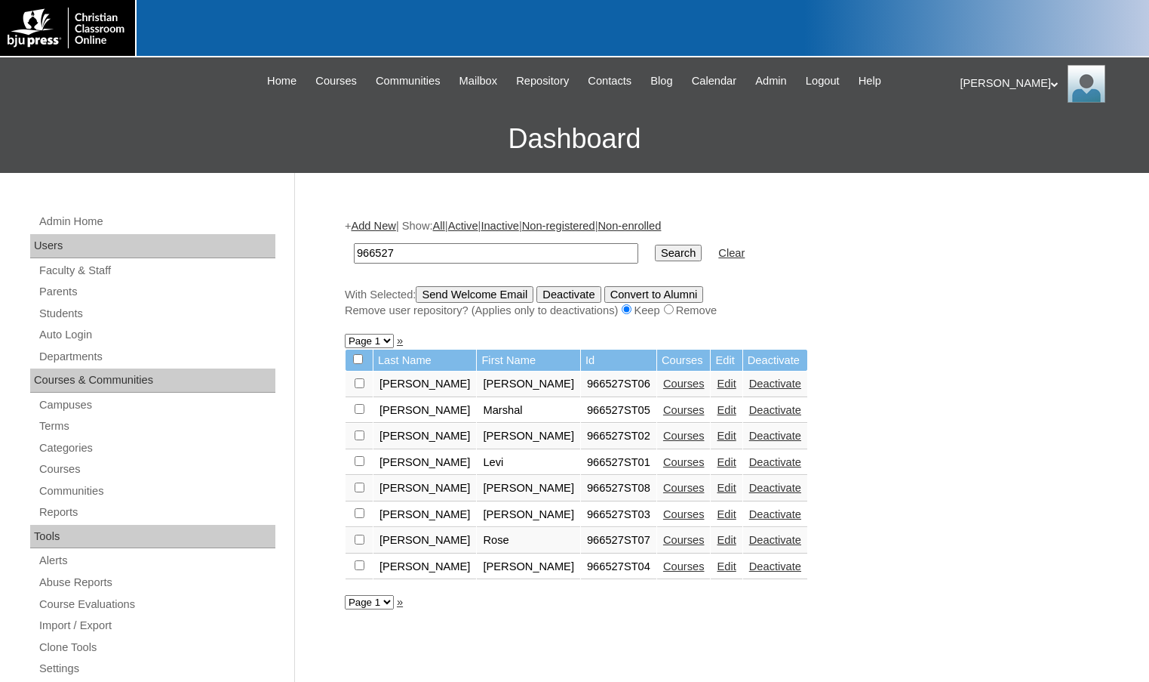
click at [717, 514] on link "Edit" at bounding box center [726, 514] width 19 height 12
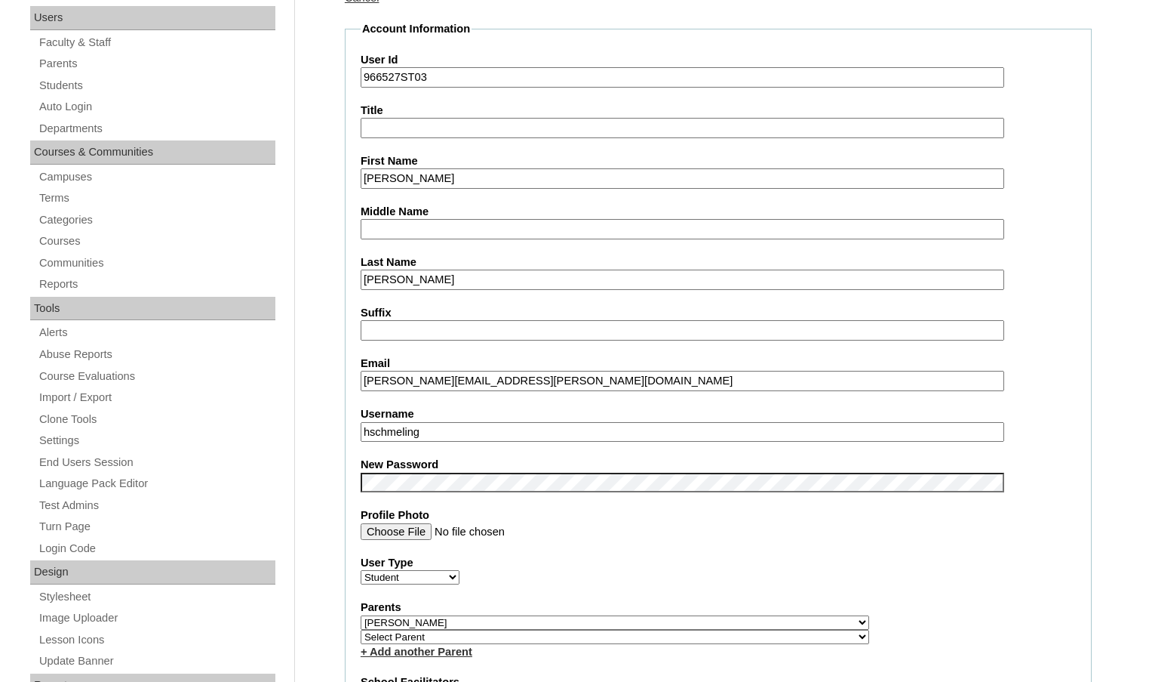
scroll to position [302, 0]
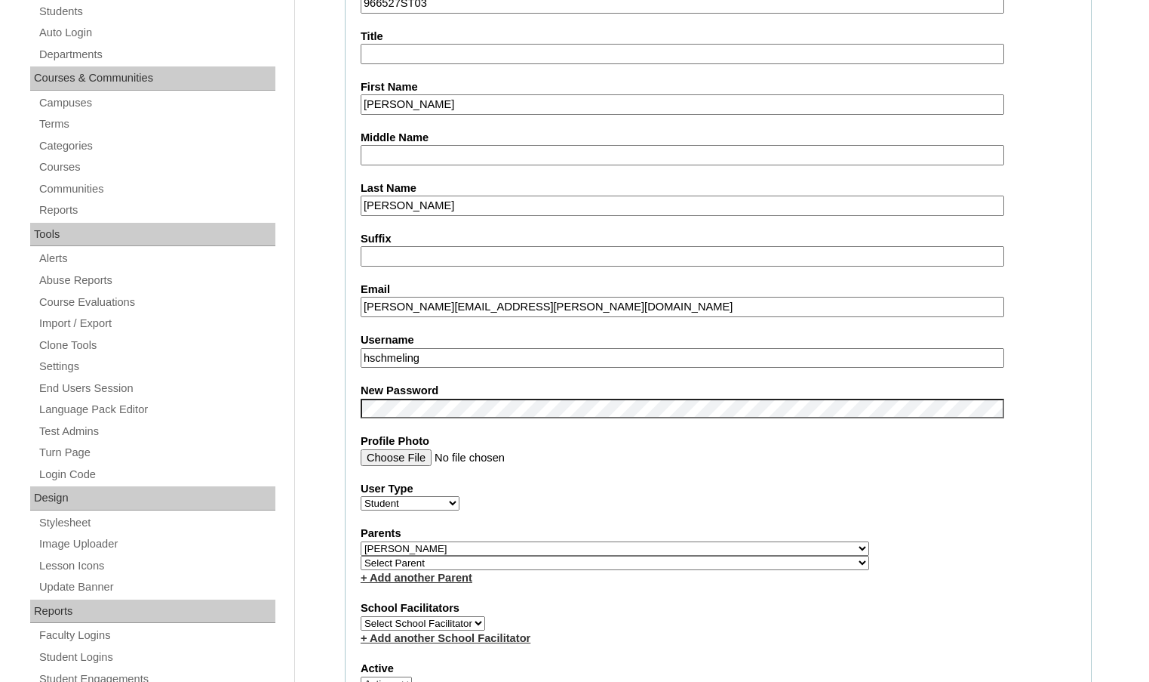
click at [691, 568] on select "Select Parent , Fautanu, Ma 1, 1 23-24 accountMorgan, Jason 6th Street Mennonit…" at bounding box center [615, 562] width 509 height 14
select select "37396"
click at [709, 568] on div "Parents Select Parent , Fautanu, Ma 1, 1 23-24 accountMorgan, Jason 6th Street …" at bounding box center [719, 555] width 716 height 60
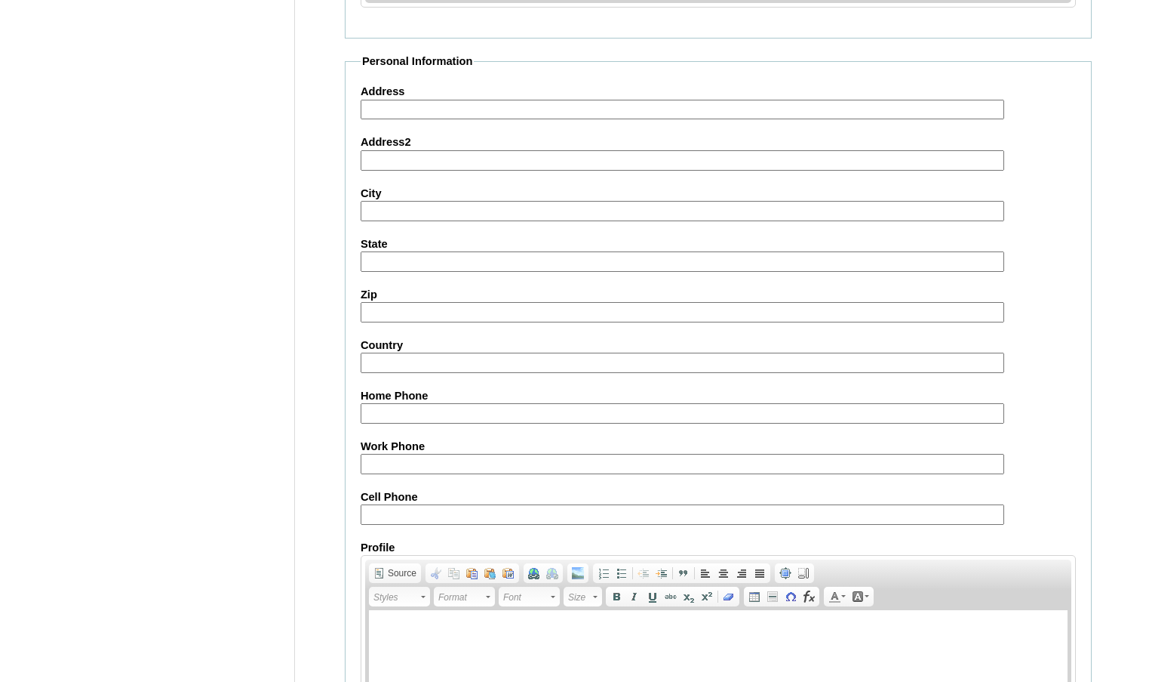
scroll to position [1618, 0]
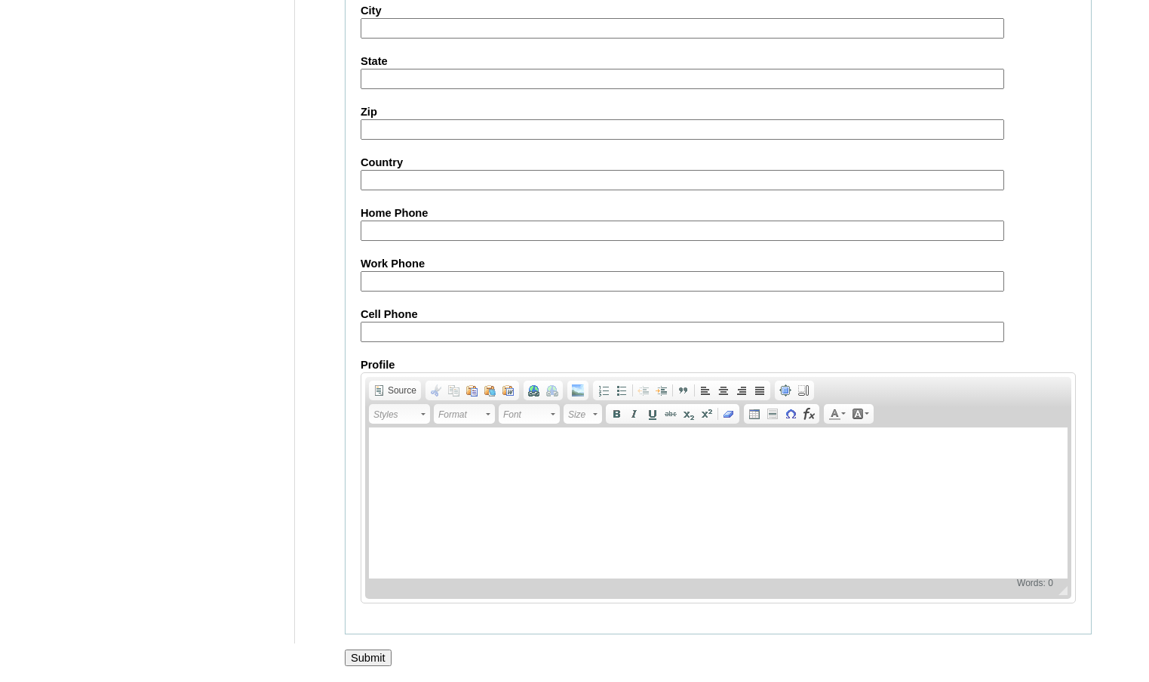
click at [371, 649] on input "Submit" at bounding box center [368, 657] width 47 height 17
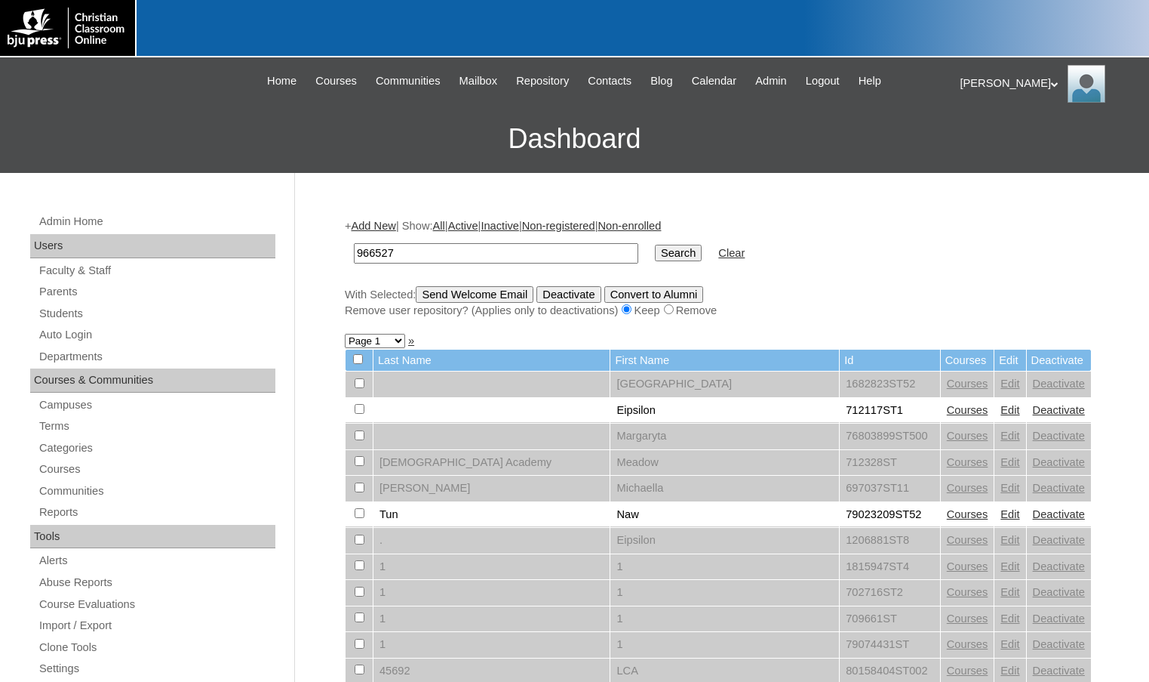
type input "966527"
click at [655, 245] on input "Search" at bounding box center [678, 253] width 47 height 17
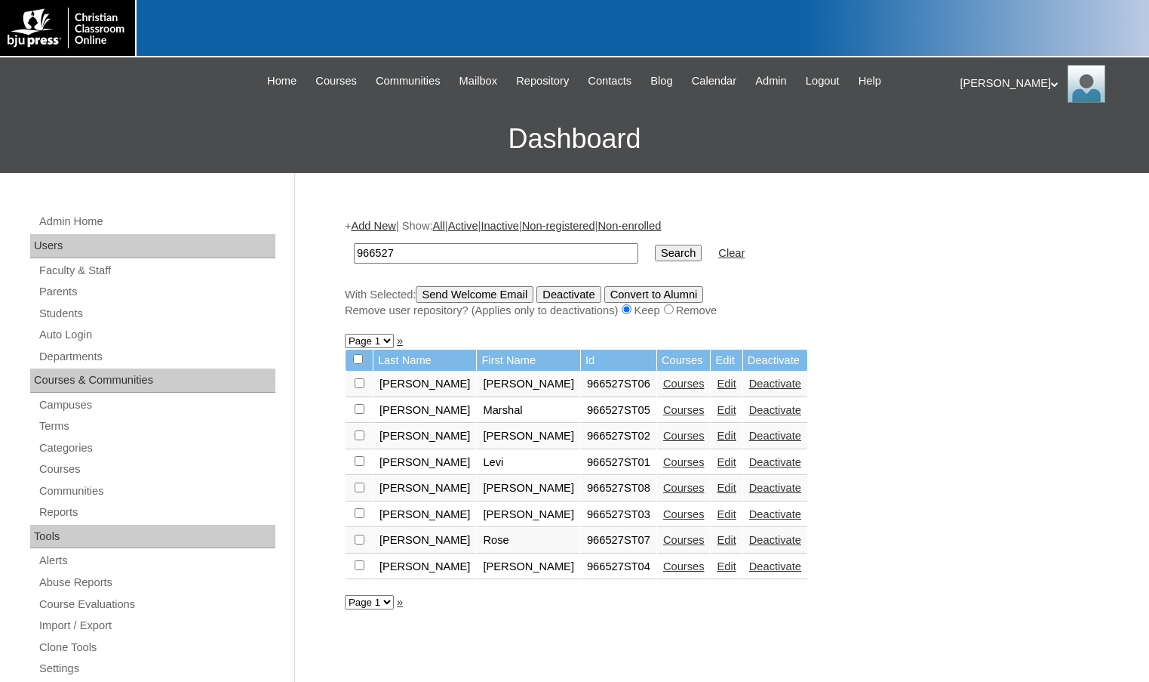
click at [717, 567] on link "Edit" at bounding box center [726, 566] width 19 height 12
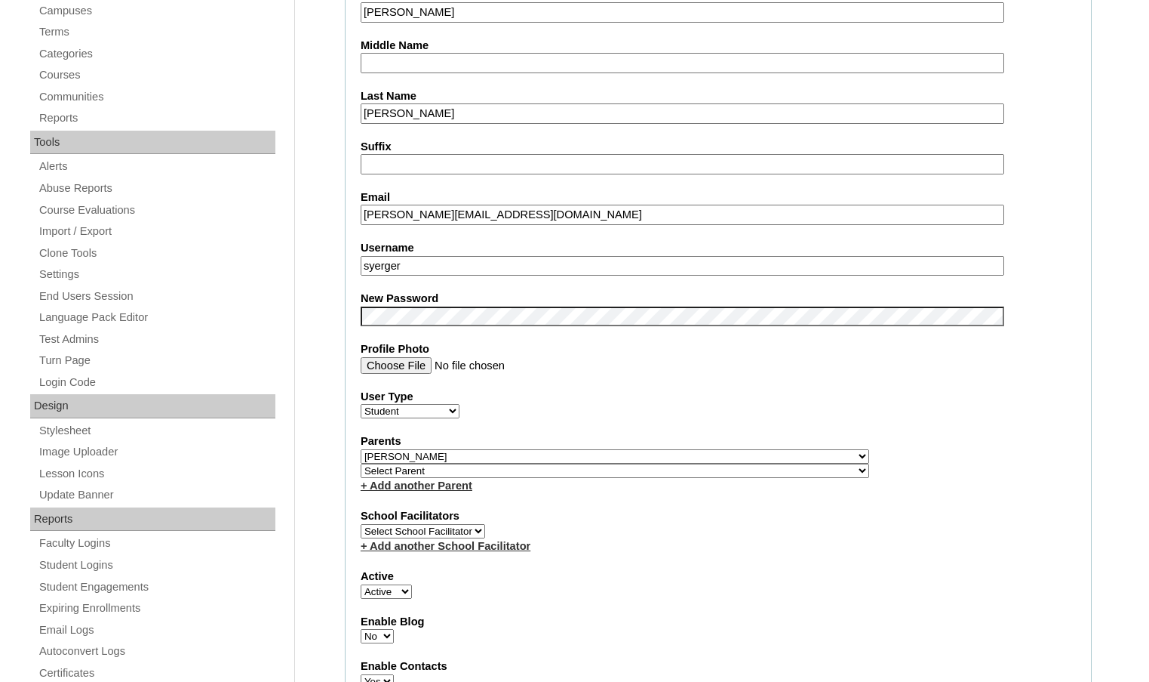
scroll to position [377, 0]
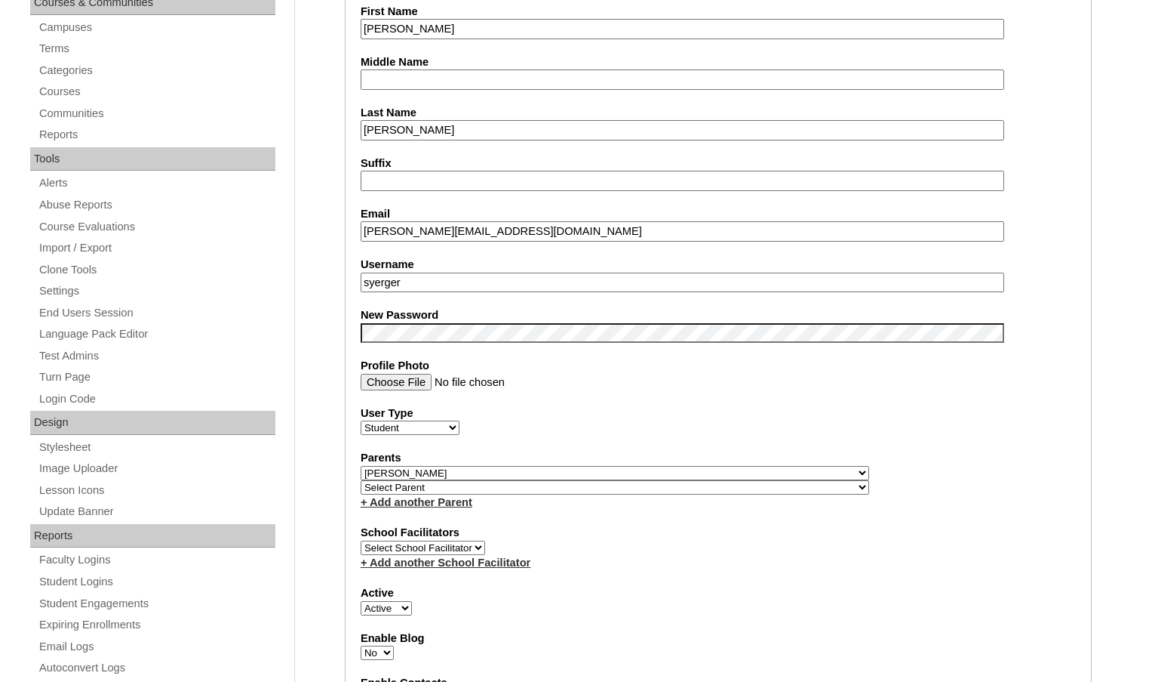
click at [692, 488] on select "Select Parent , [GEOGRAPHIC_DATA], Ma 1, 1 23-24 accountMorgan, [PERSON_NAME] 6…" at bounding box center [615, 487] width 509 height 14
select select "37396"
click at [708, 488] on div "Parents Select Parent , [GEOGRAPHIC_DATA], Ma 1, 1 23-24 accountMorgan, [PERSON…" at bounding box center [719, 480] width 716 height 60
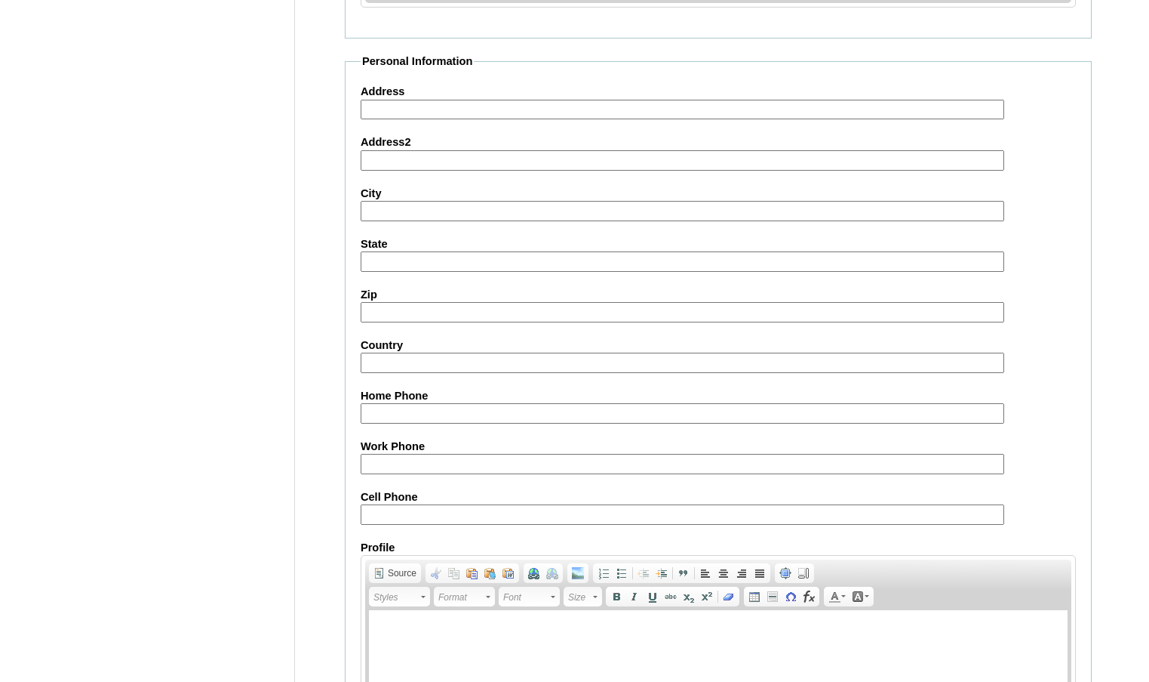
scroll to position [1618, 0]
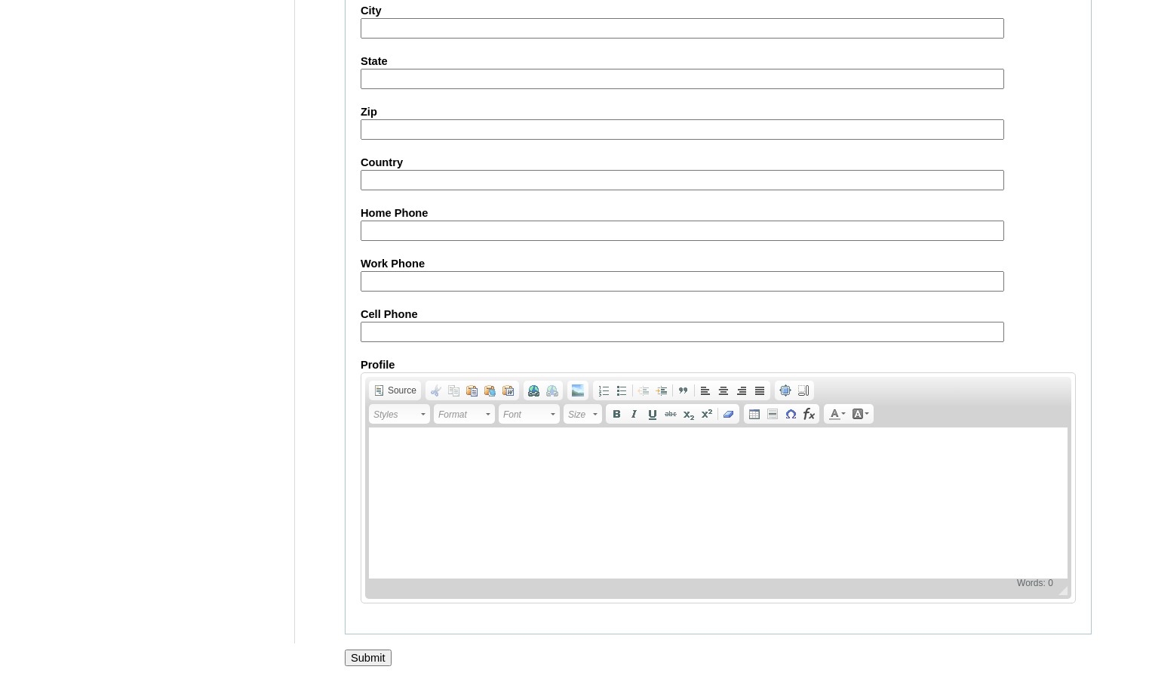
click at [377, 658] on input "Submit" at bounding box center [368, 657] width 47 height 17
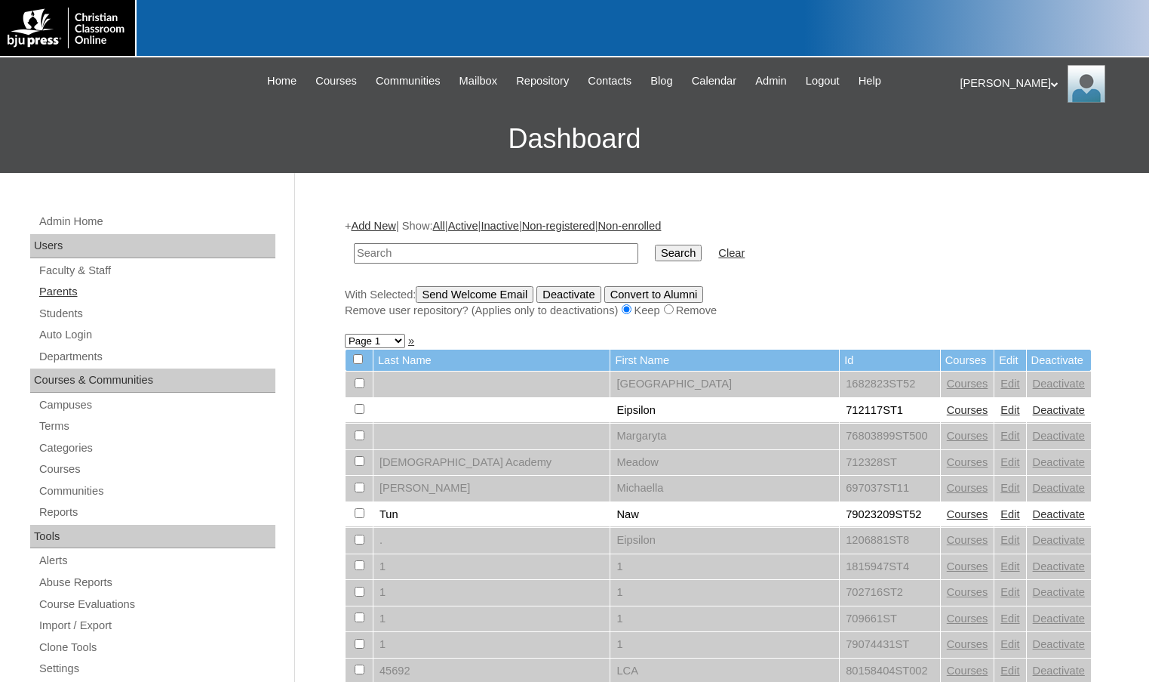
click at [91, 288] on link "Parents" at bounding box center [157, 291] width 238 height 19
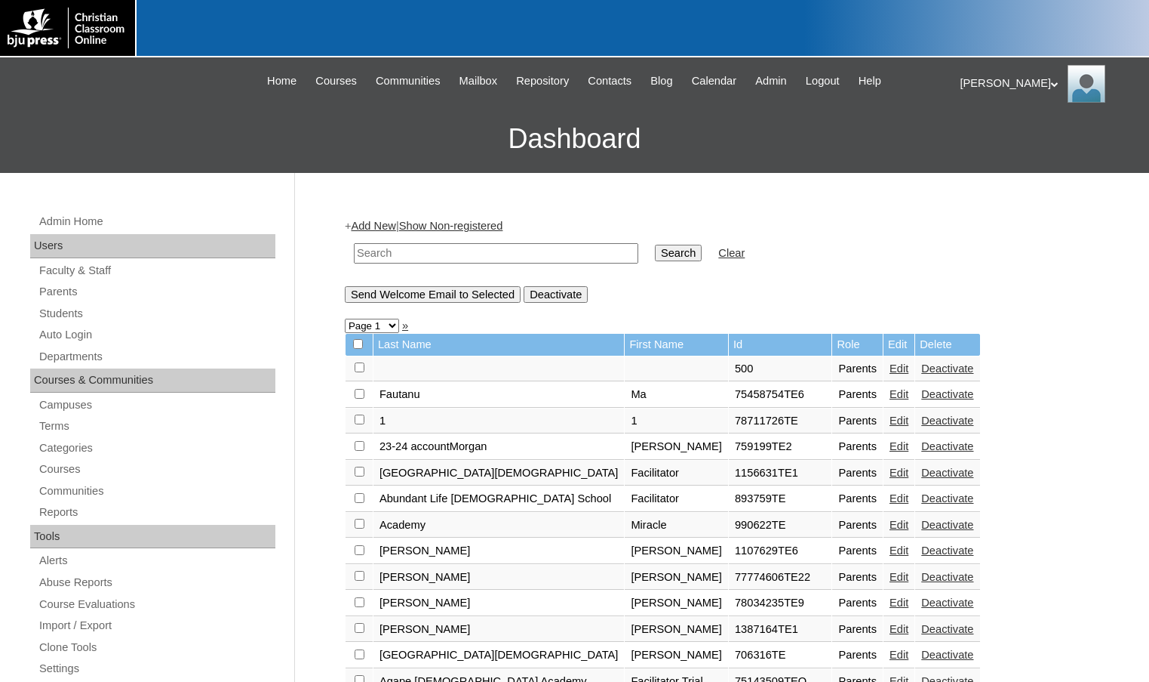
drag, startPoint x: 0, startPoint y: 0, endPoint x: 364, endPoint y: 250, distance: 441.3
click at [364, 250] on input "text" at bounding box center [496, 253] width 285 height 20
type input "klaus"
click at [655, 245] on input "Search" at bounding box center [678, 253] width 47 height 17
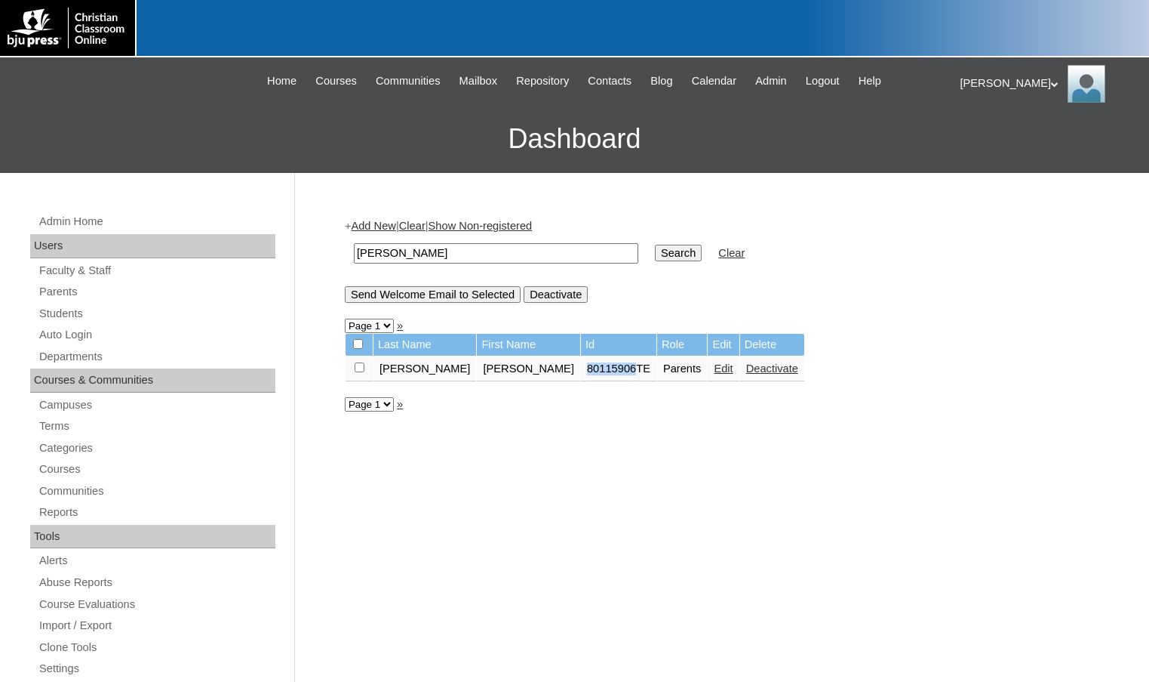
drag, startPoint x: 512, startPoint y: 365, endPoint x: 561, endPoint y: 377, distance: 50.5
click at [581, 377] on td "80115906TE" at bounding box center [618, 369] width 75 height 26
copy td "80115906"
click at [86, 317] on link "Students" at bounding box center [157, 313] width 238 height 19
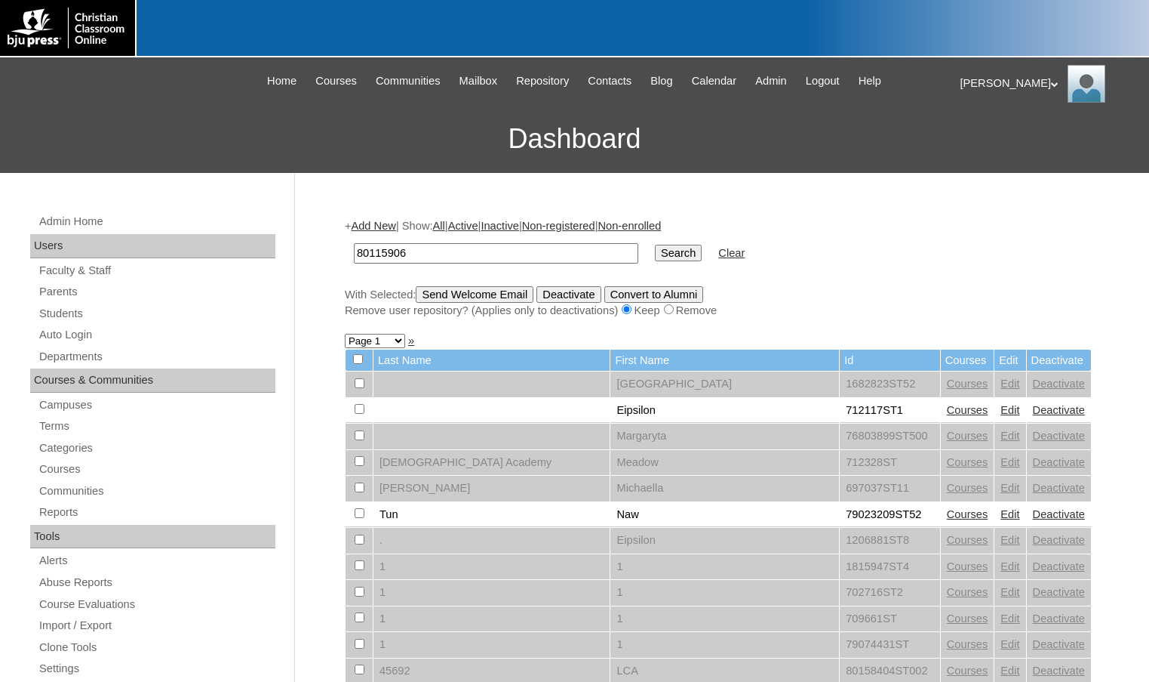
type input "80115906"
click at [655, 254] on input "Search" at bounding box center [678, 253] width 47 height 17
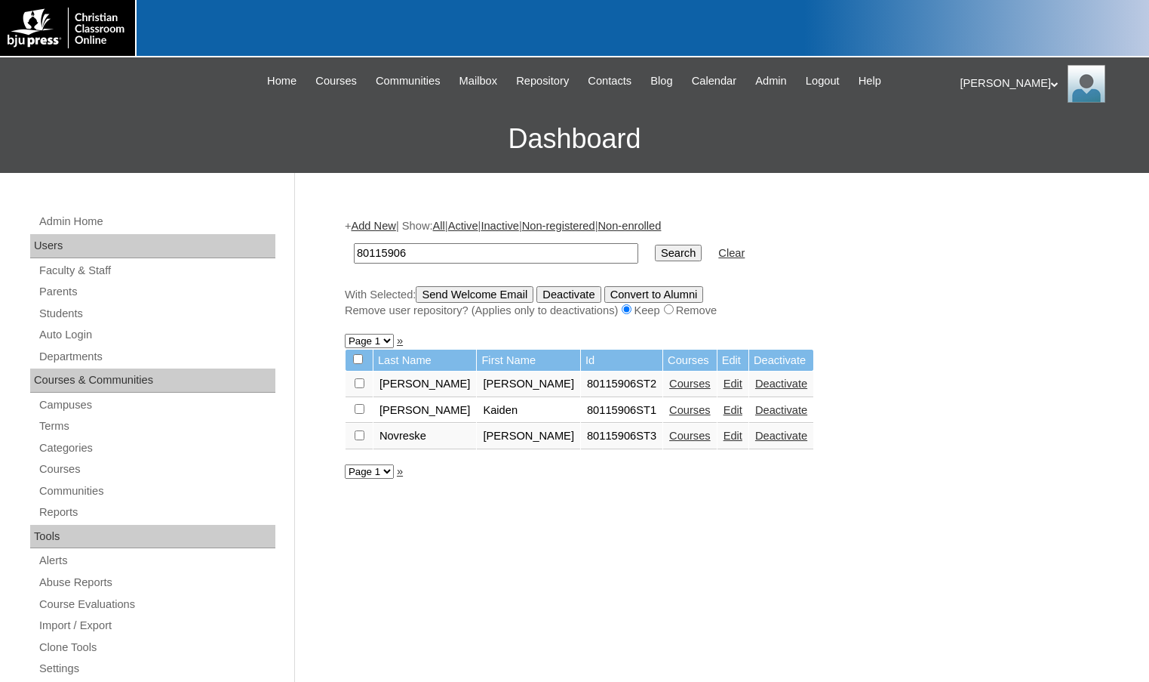
click at [724, 439] on link "Edit" at bounding box center [733, 435] width 19 height 12
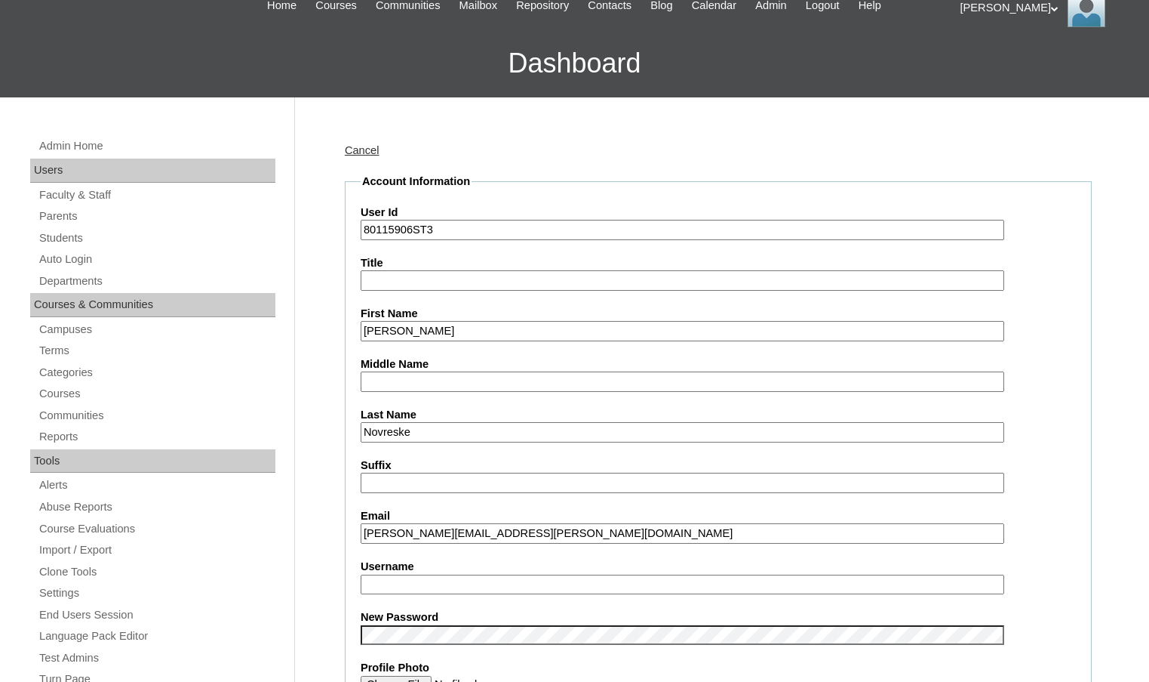
scroll to position [151, 0]
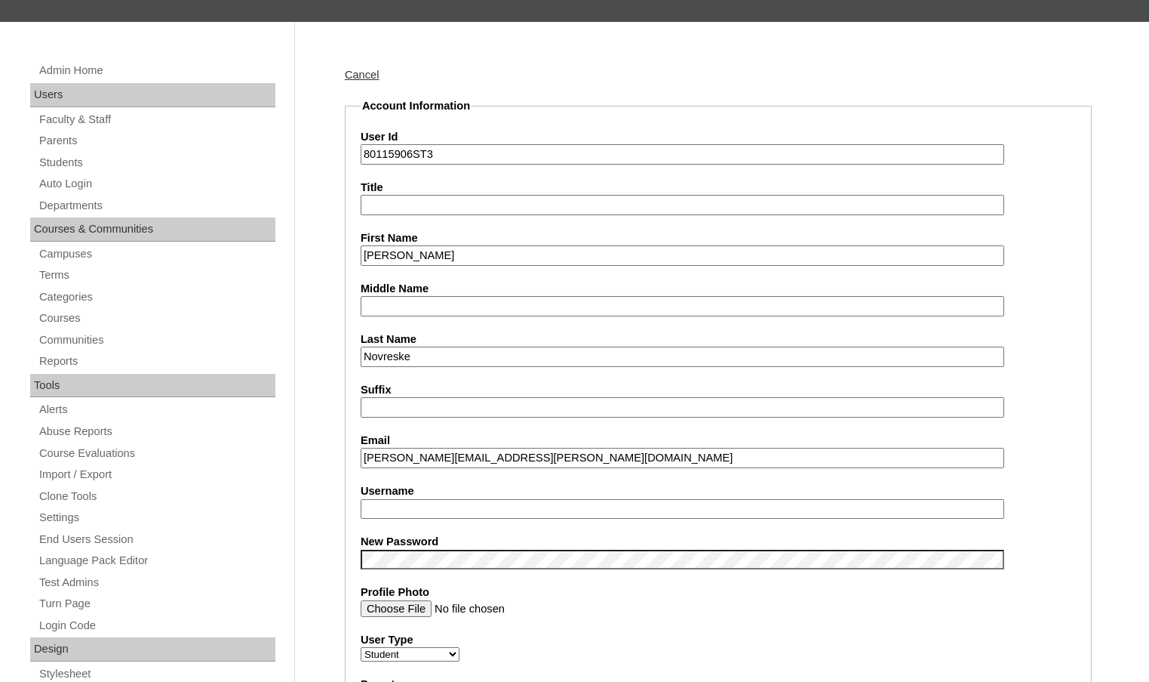
type input "msevilla"
drag, startPoint x: 539, startPoint y: 458, endPoint x: 257, endPoint y: 453, distance: 281.6
paste input "[EMAIL_ADDRESS][DOMAIN_NAME]"
type input "[EMAIL_ADDRESS][DOMAIN_NAME]"
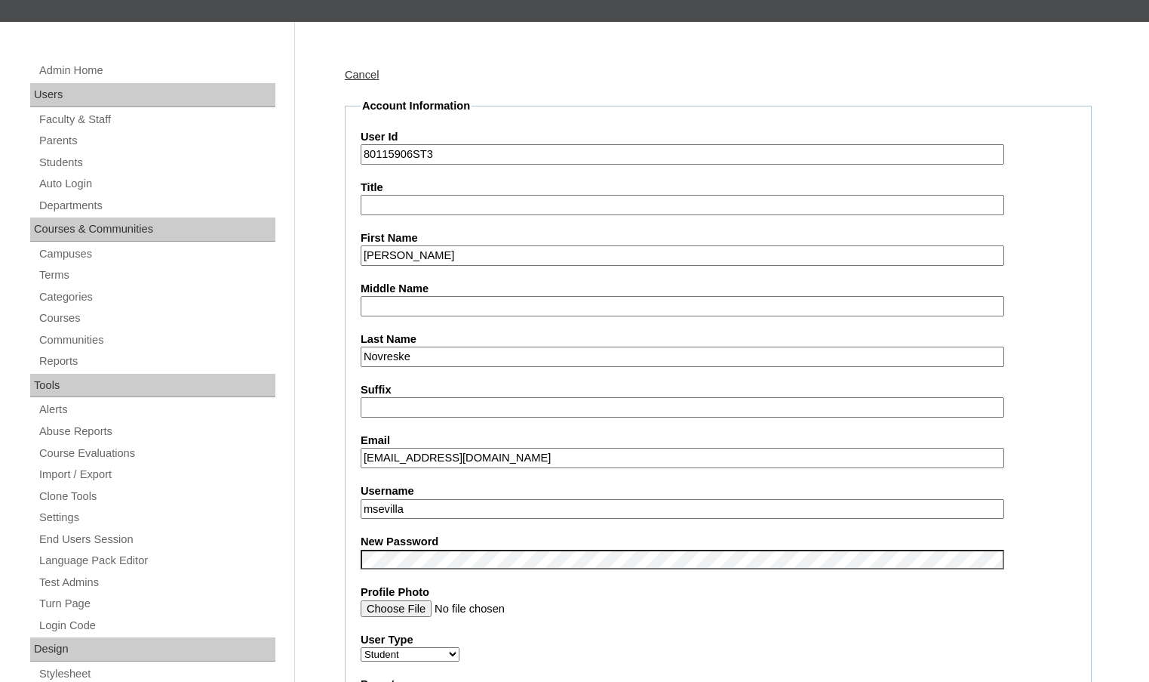
drag, startPoint x: 411, startPoint y: 155, endPoint x: 337, endPoint y: 160, distance: 74.1
drag, startPoint x: 431, startPoint y: 502, endPoint x: 330, endPoint y: 503, distance: 101.1
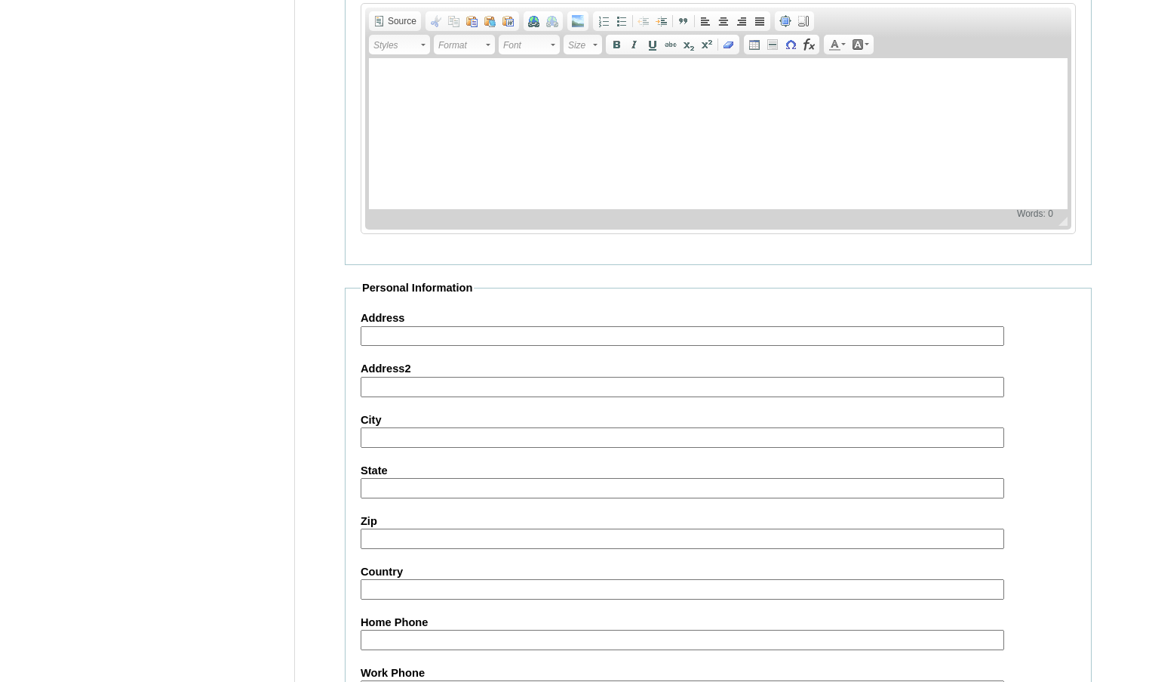
scroll to position [1618, 0]
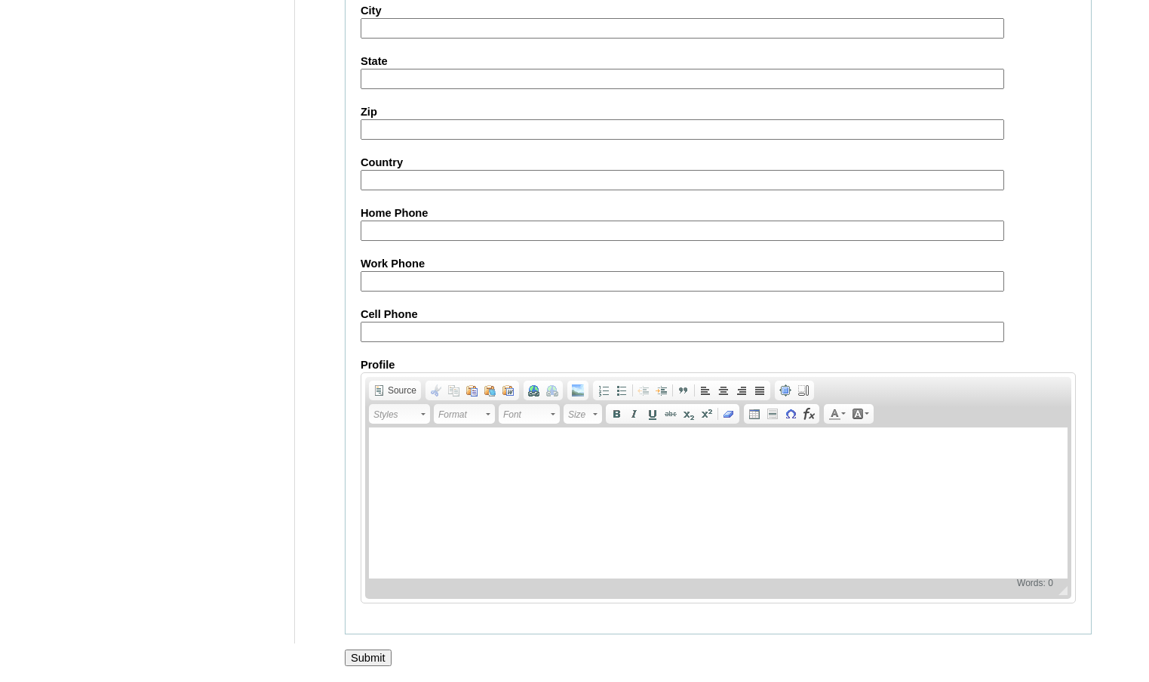
click at [359, 658] on input "Submit" at bounding box center [368, 657] width 47 height 17
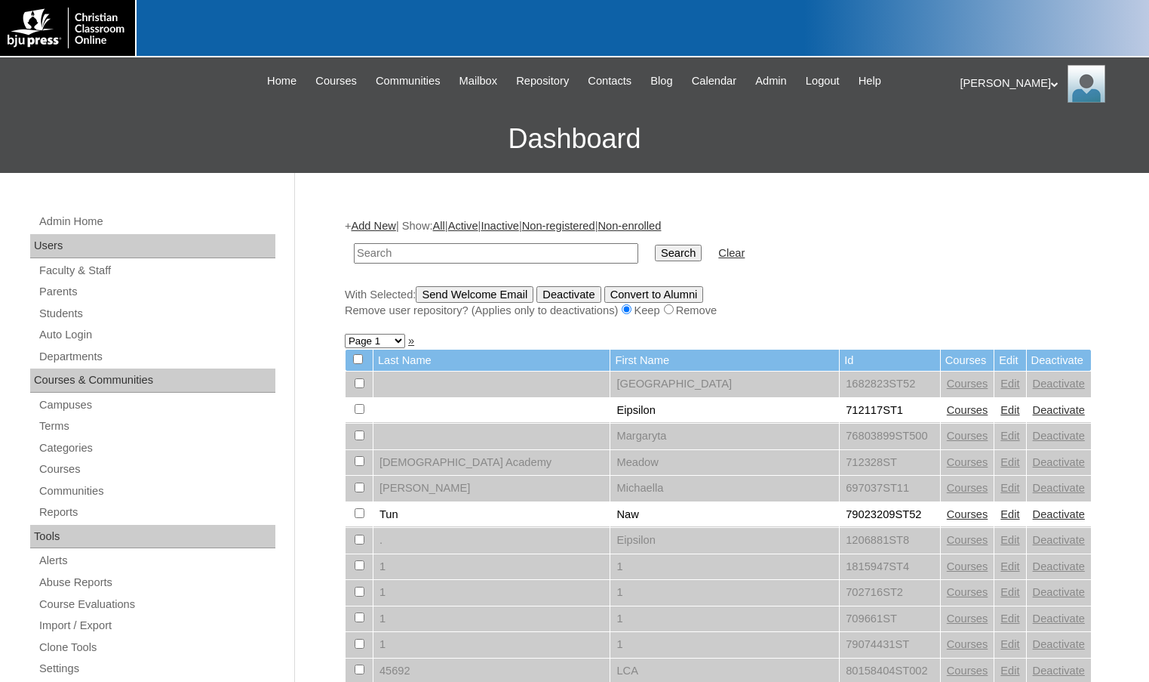
click at [381, 251] on input "text" at bounding box center [496, 253] width 285 height 20
paste input "500045872"
type input "500045872"
click at [655, 245] on input "Search" at bounding box center [678, 253] width 47 height 17
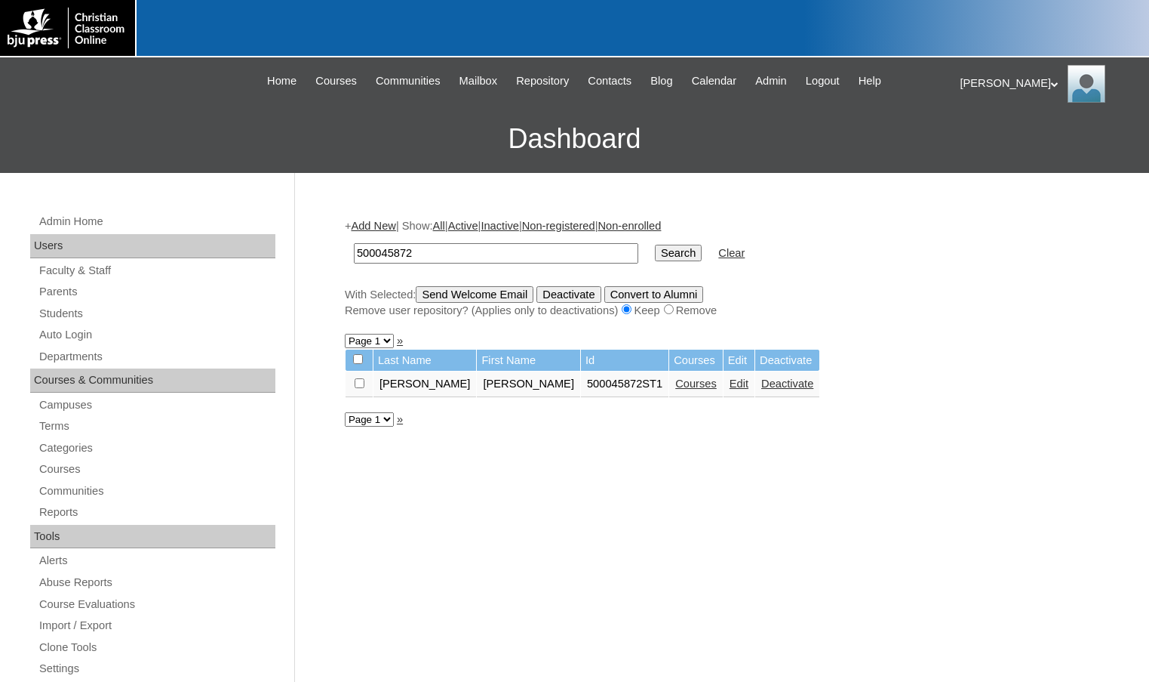
click at [675, 389] on link "Courses" at bounding box center [696, 383] width 42 height 12
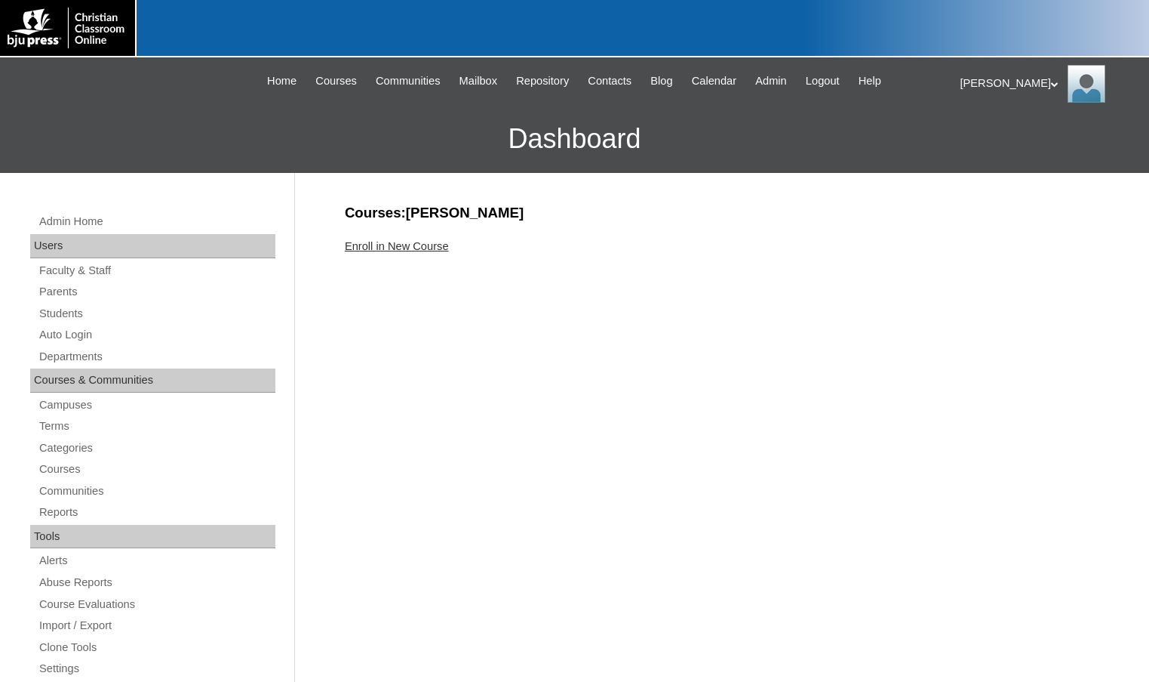
click at [430, 251] on link "Enroll in New Course" at bounding box center [397, 246] width 104 height 12
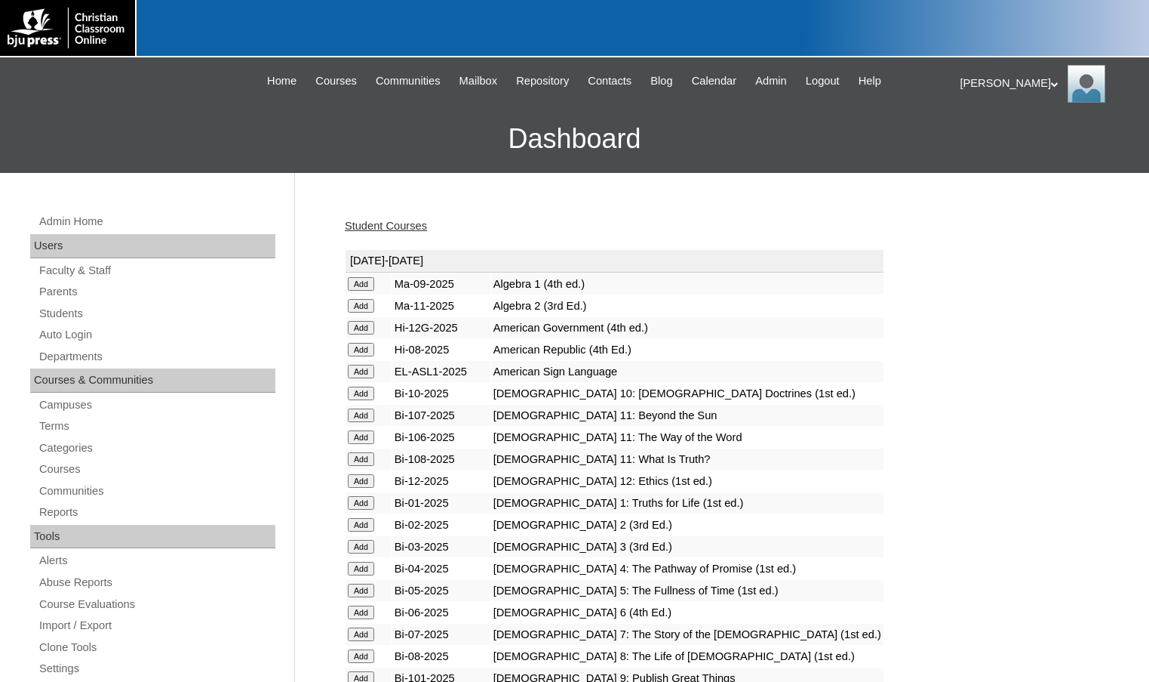
click at [358, 390] on input "Add" at bounding box center [361, 393] width 26 height 14
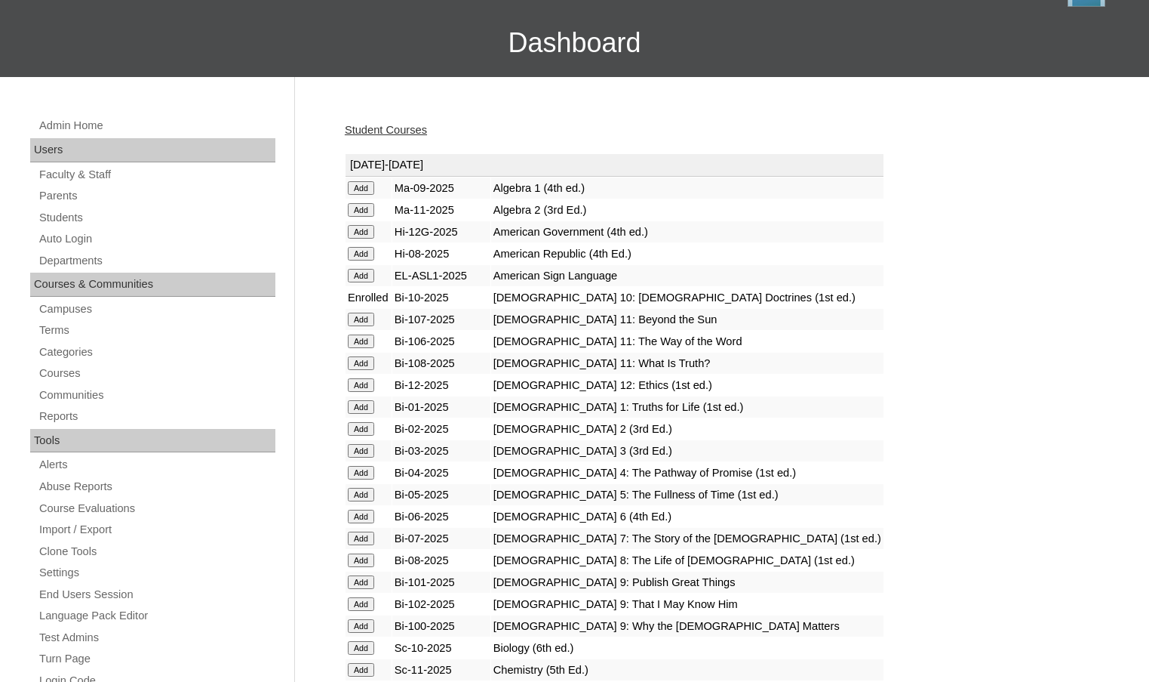
scroll to position [151, 0]
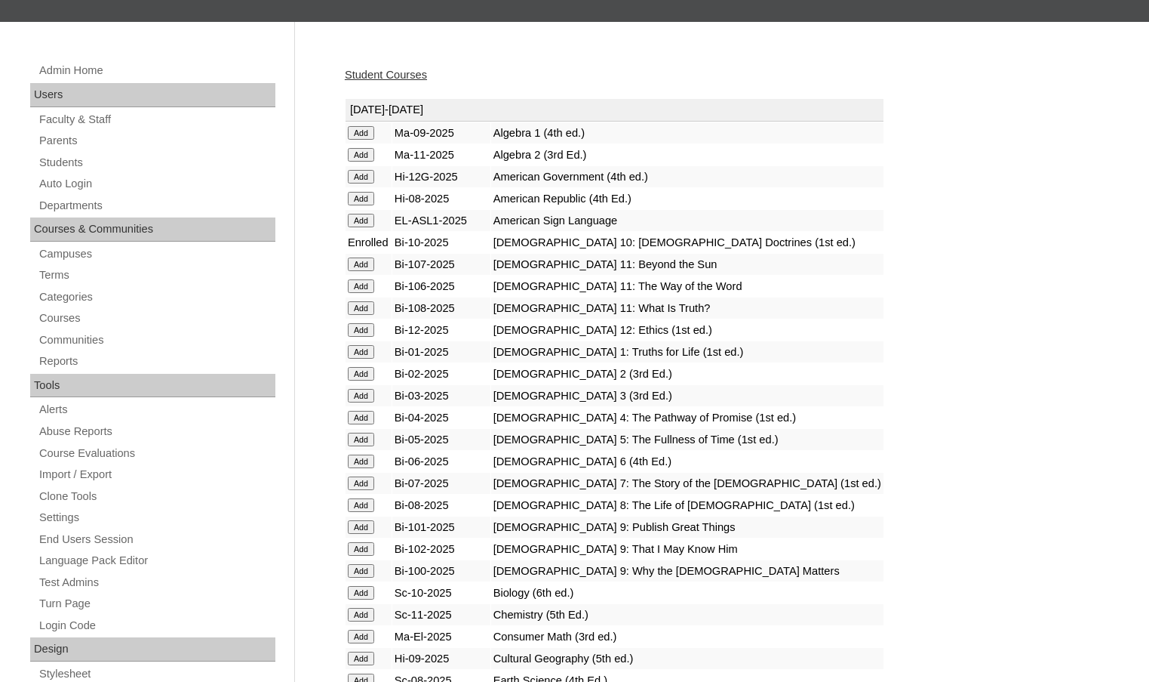
click at [367, 591] on input "Add" at bounding box center [361, 593] width 26 height 14
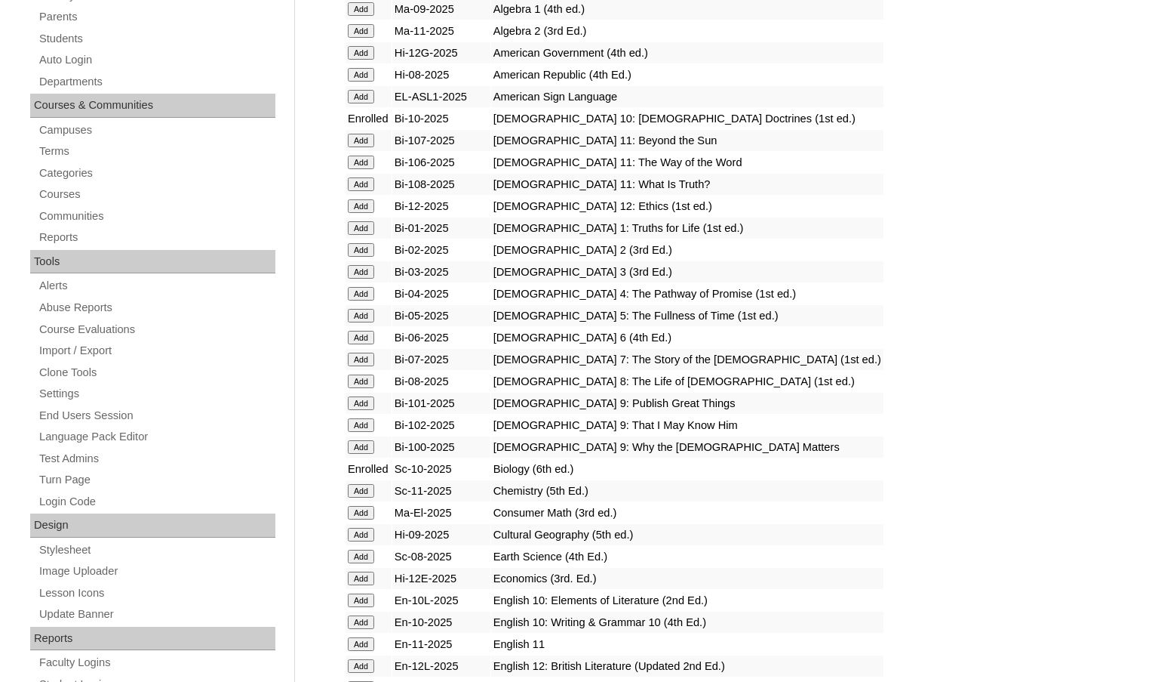
scroll to position [302, 0]
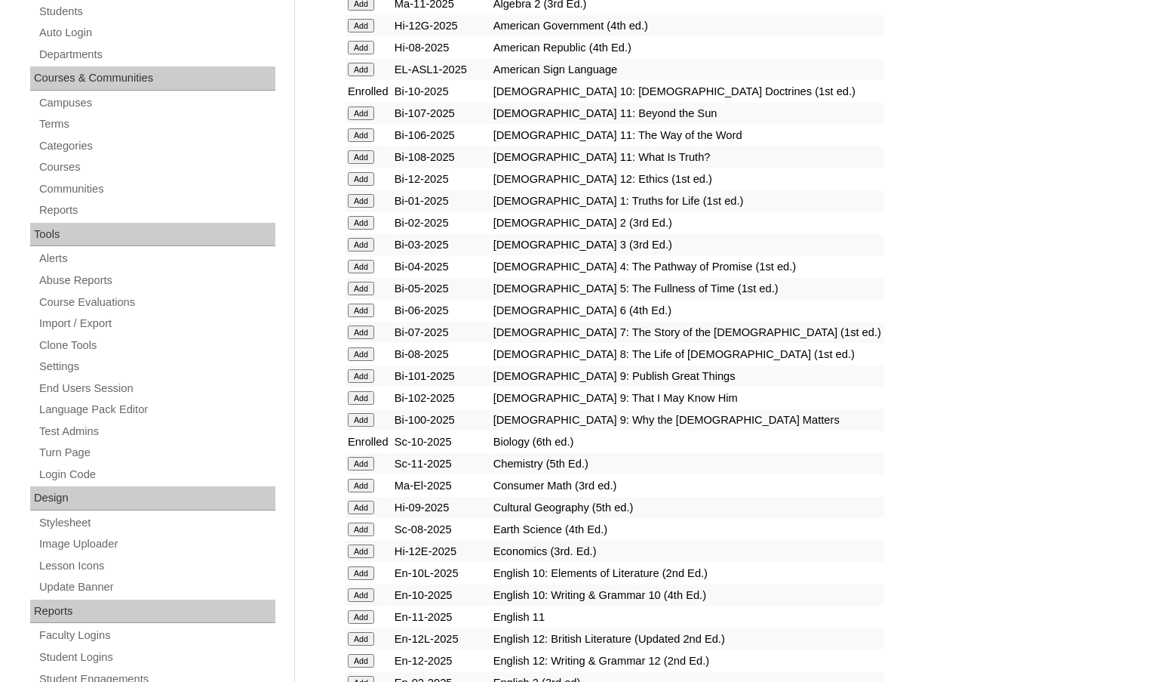
click at [365, 574] on input "Add" at bounding box center [361, 573] width 26 height 14
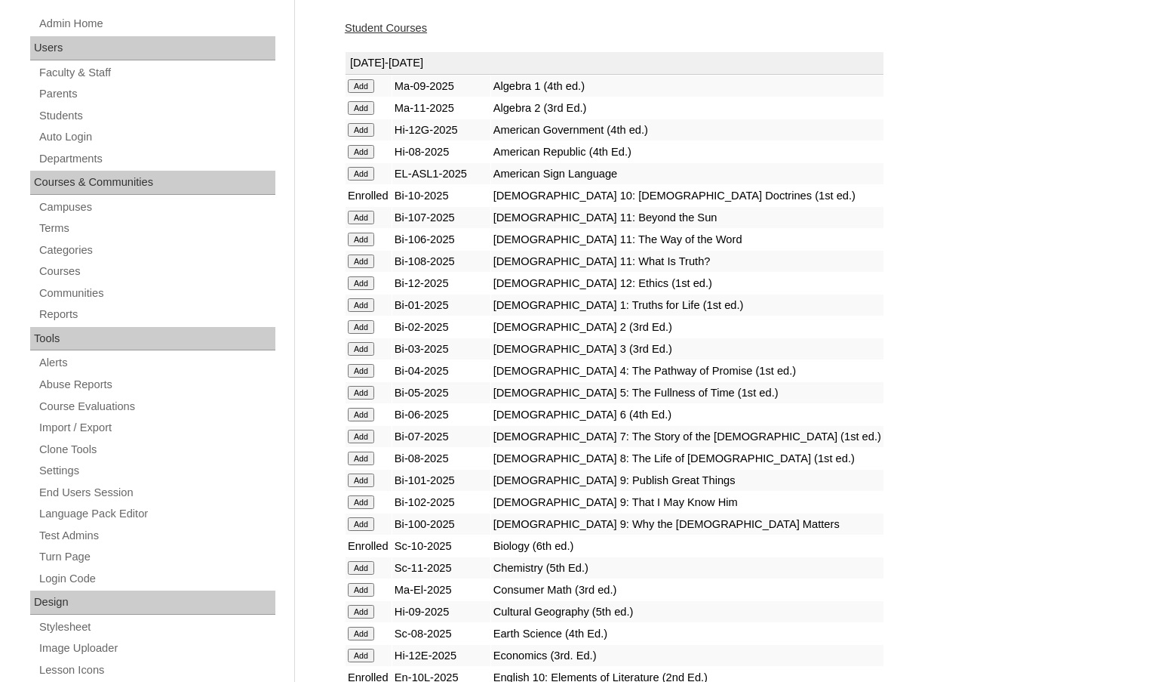
scroll to position [226, 0]
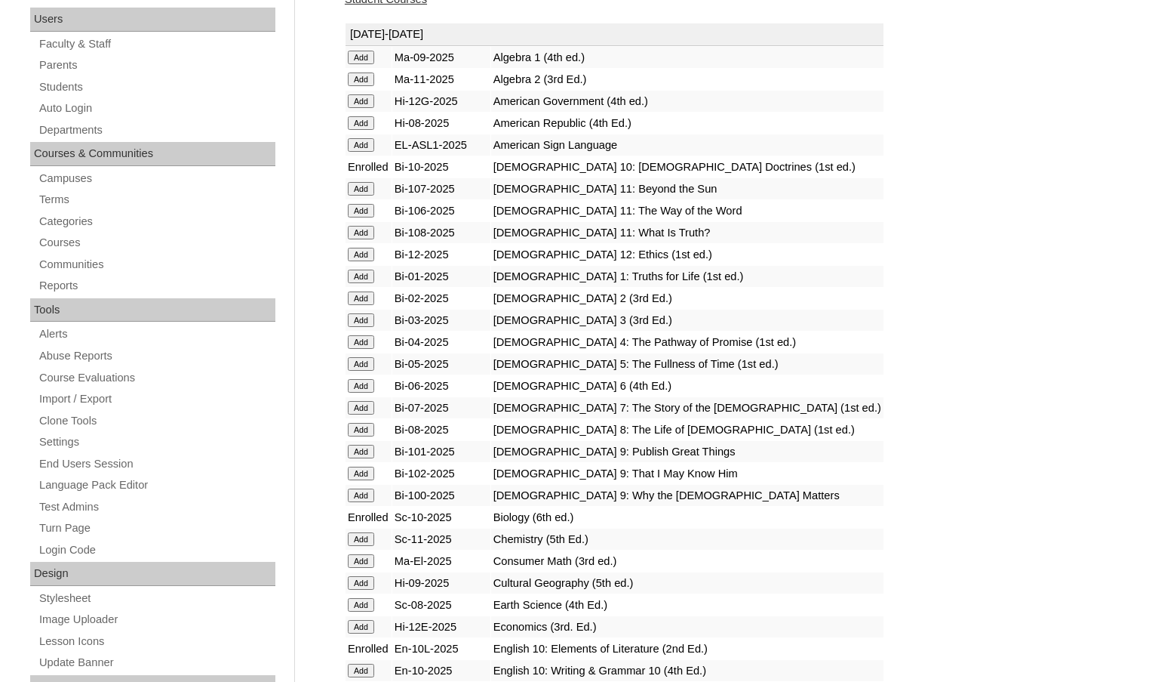
click at [369, 664] on input "Add" at bounding box center [361, 670] width 26 height 14
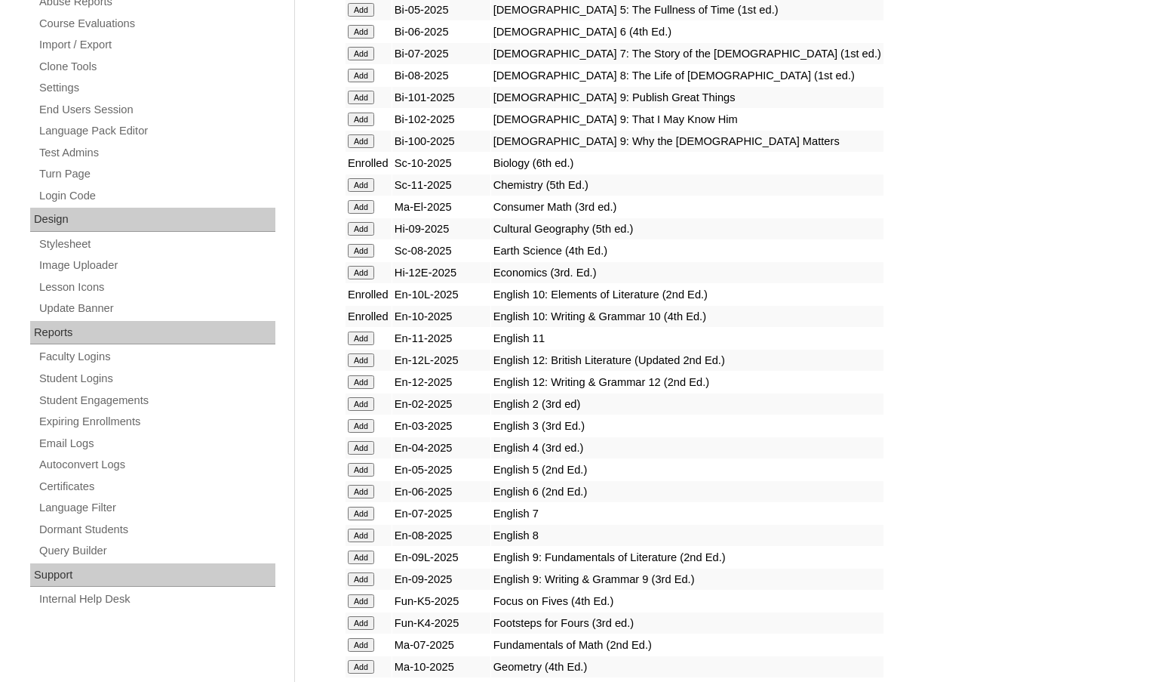
scroll to position [679, 0]
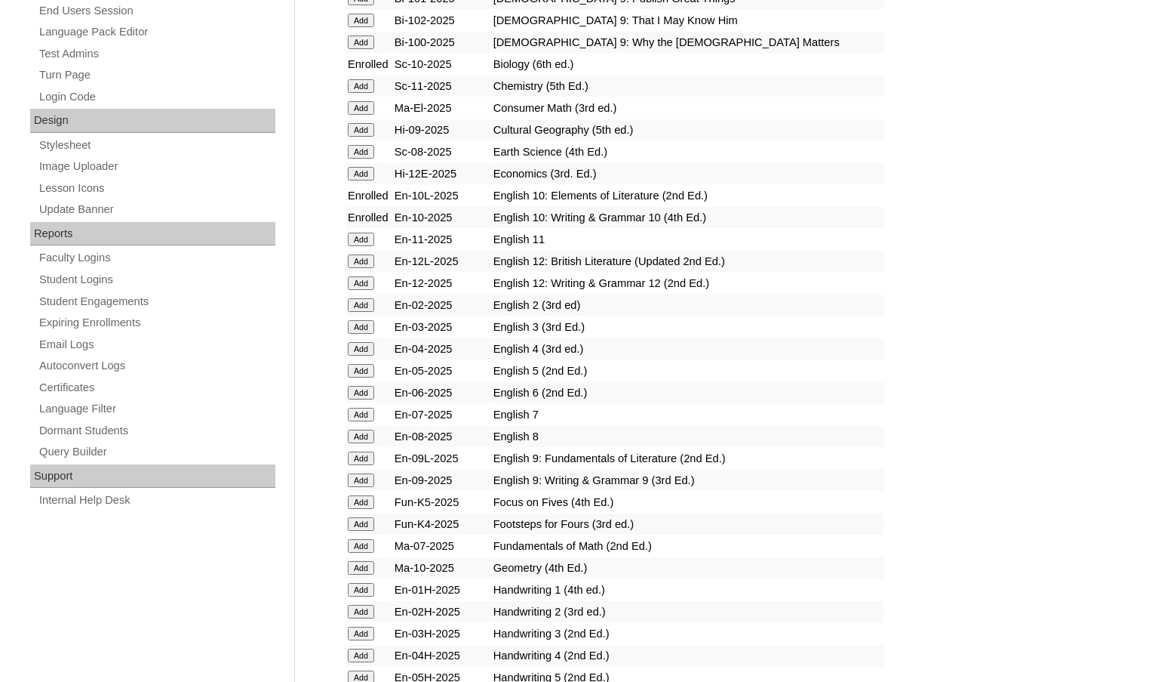
click at [362, 569] on input "Add" at bounding box center [361, 568] width 26 height 14
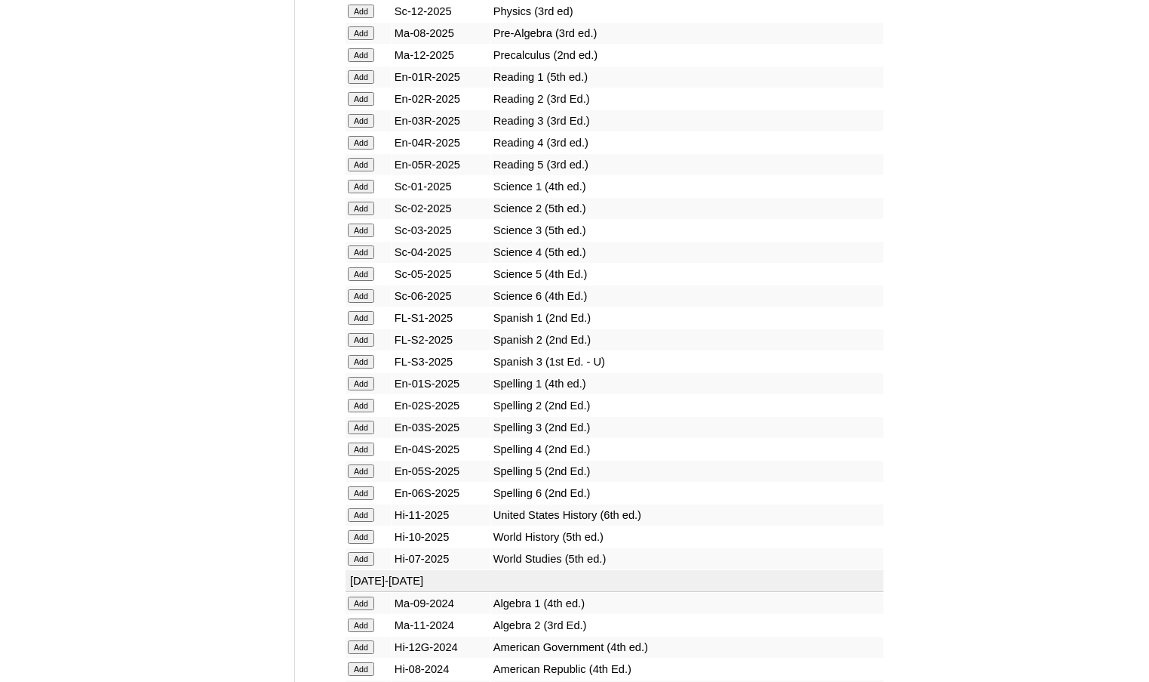
scroll to position [1811, 0]
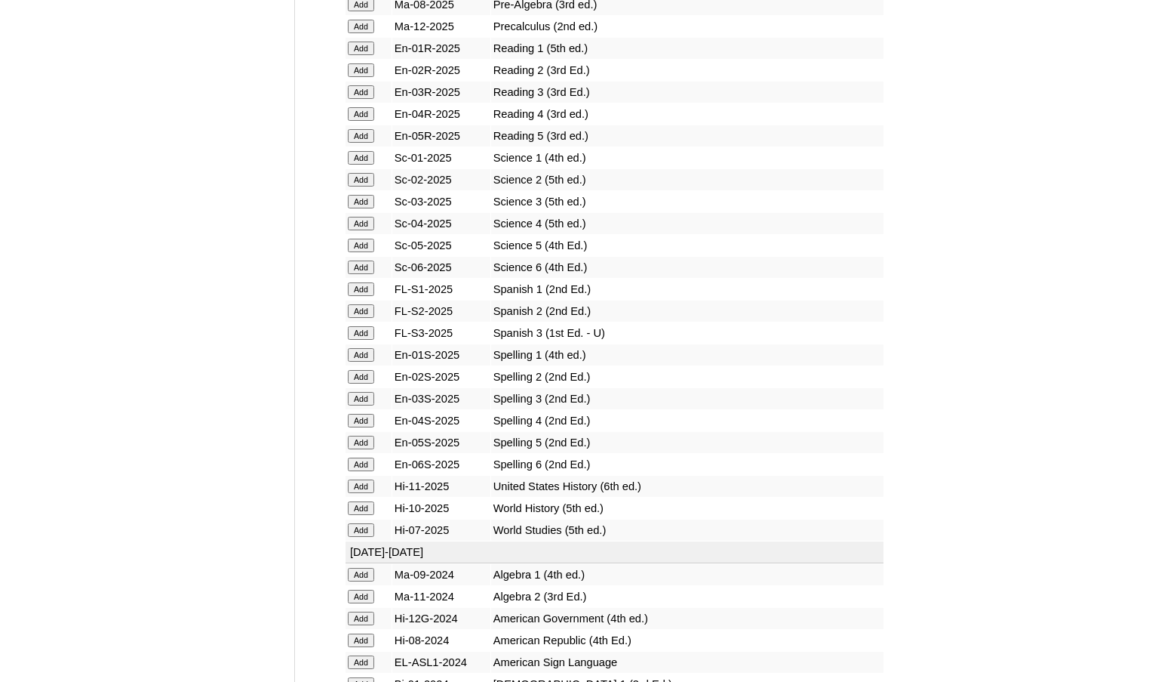
click at [362, 511] on input "Add" at bounding box center [361, 508] width 26 height 14
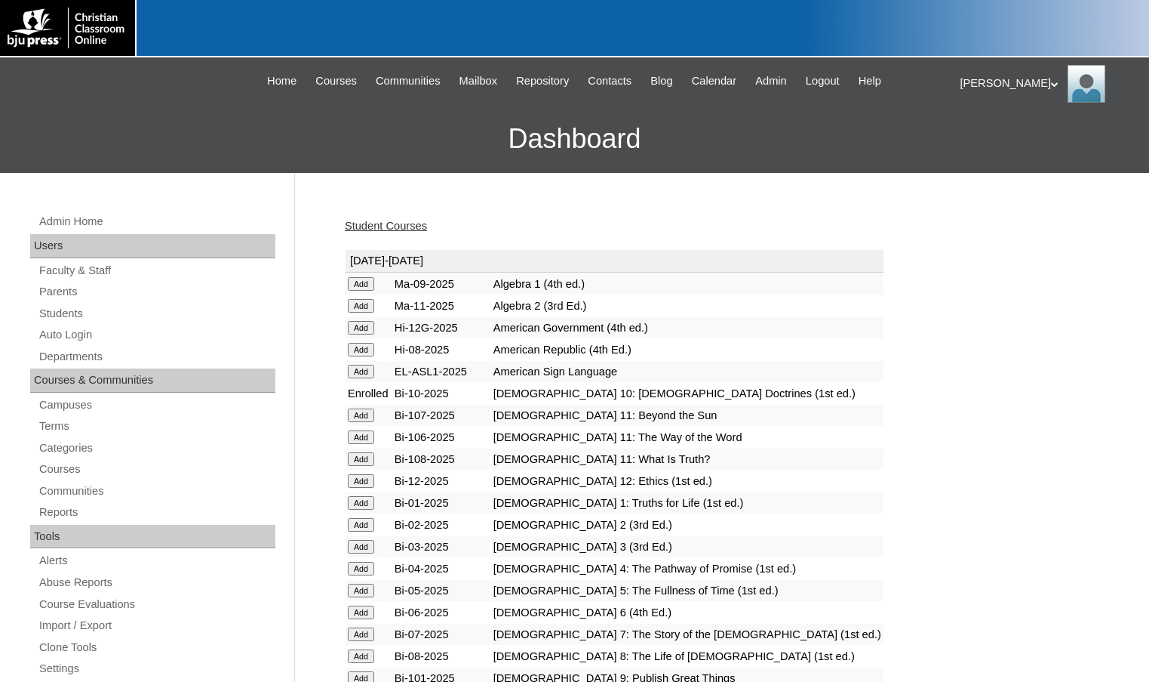
click at [403, 224] on link "Student Courses" at bounding box center [386, 226] width 82 height 12
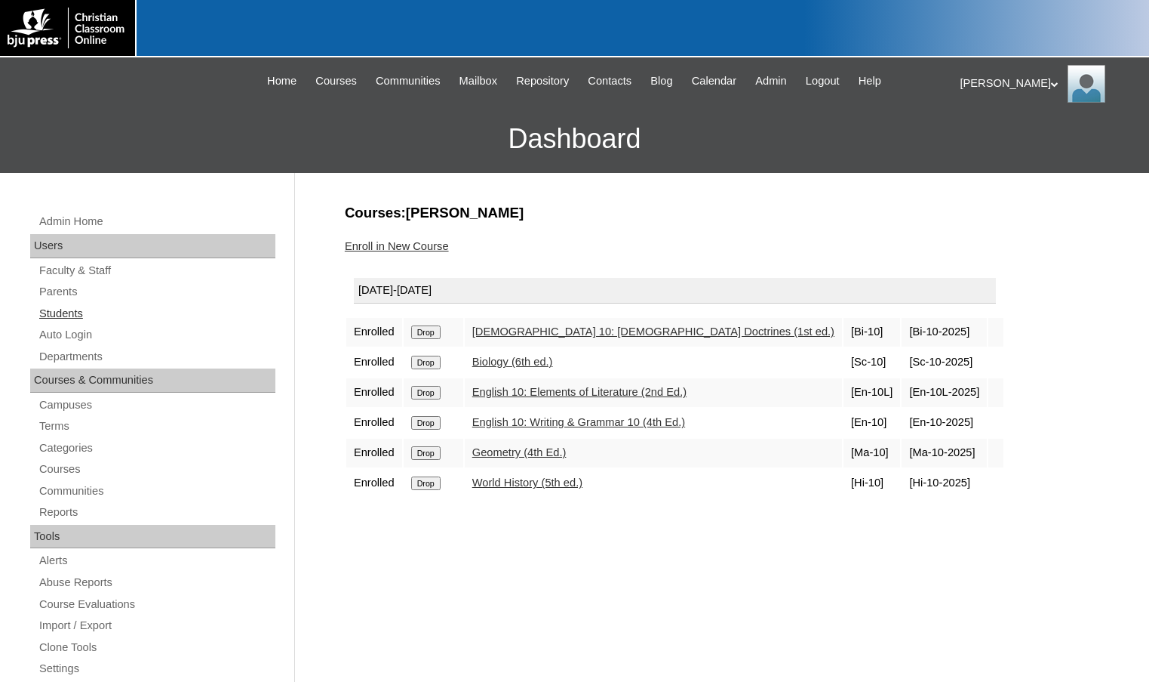
click at [94, 321] on link "Students" at bounding box center [157, 313] width 238 height 19
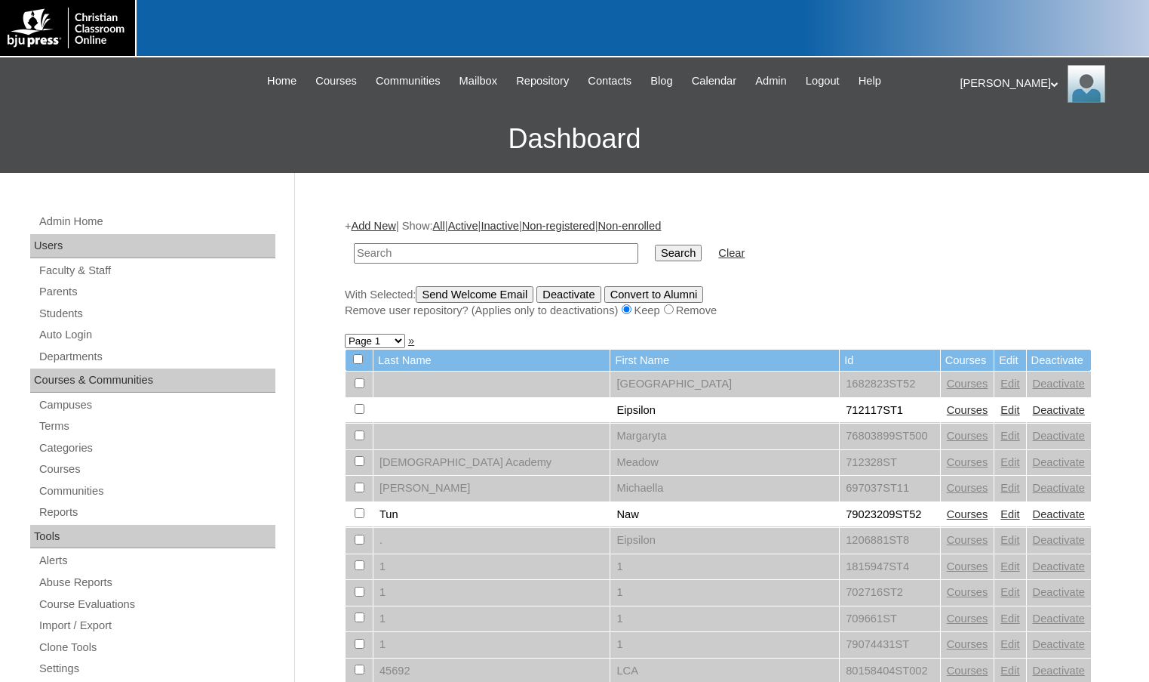
click at [362, 225] on link "Add New" at bounding box center [373, 226] width 45 height 12
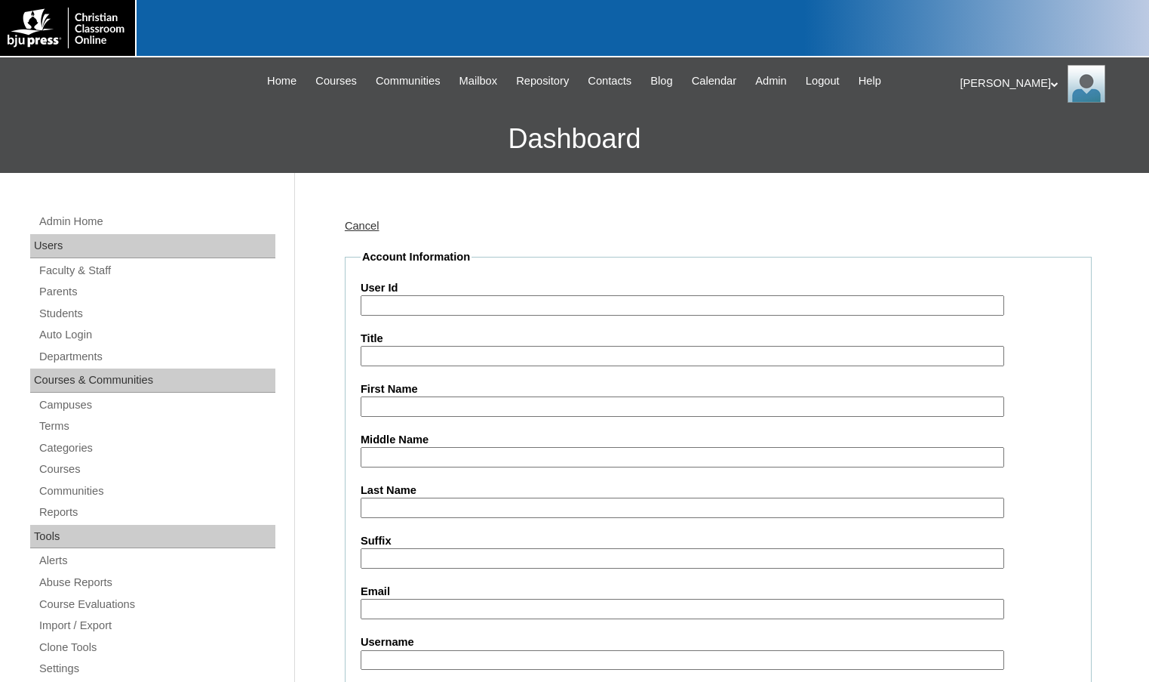
drag, startPoint x: 0, startPoint y: 0, endPoint x: 416, endPoint y: 301, distance: 513.5
click at [416, 301] on input "User Id" at bounding box center [683, 305] width 644 height 20
paste input "500045872"
type input "500045872ST2"
type input "Samantha"
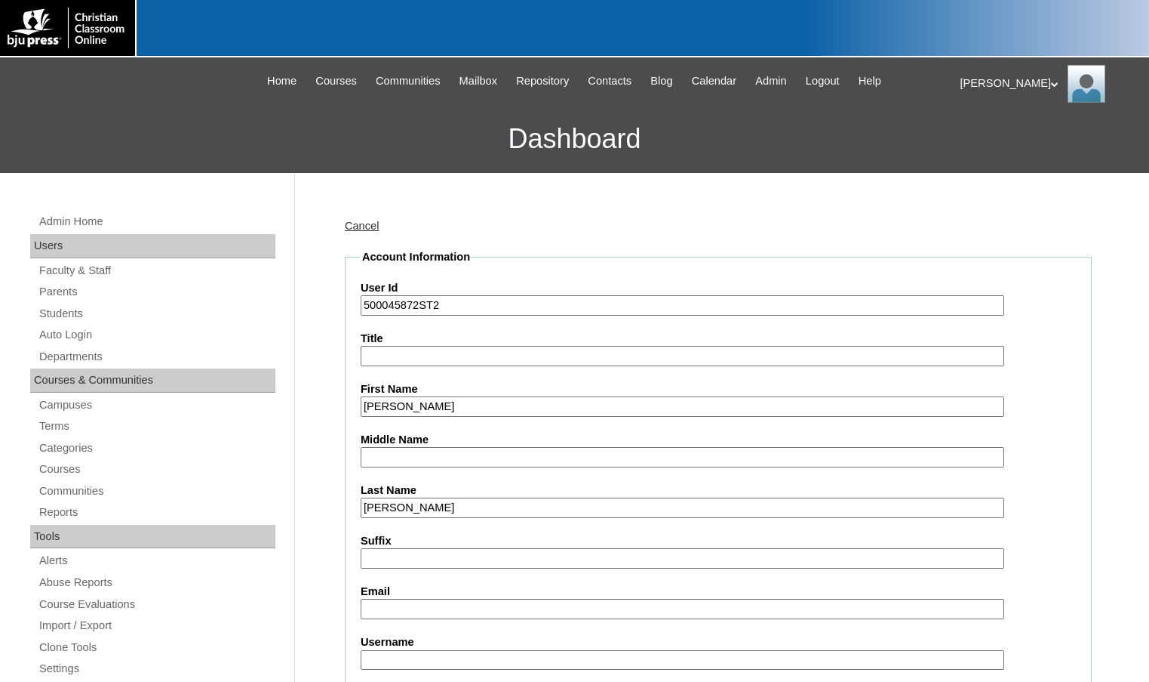
type input "Krueger"
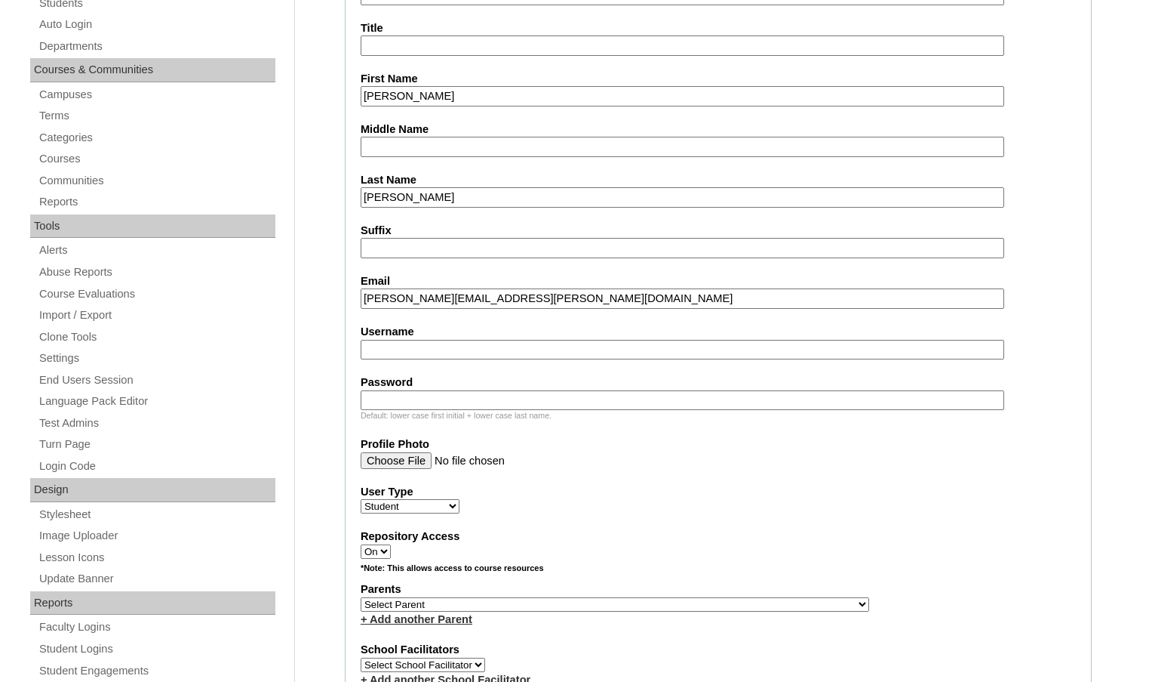
scroll to position [377, 0]
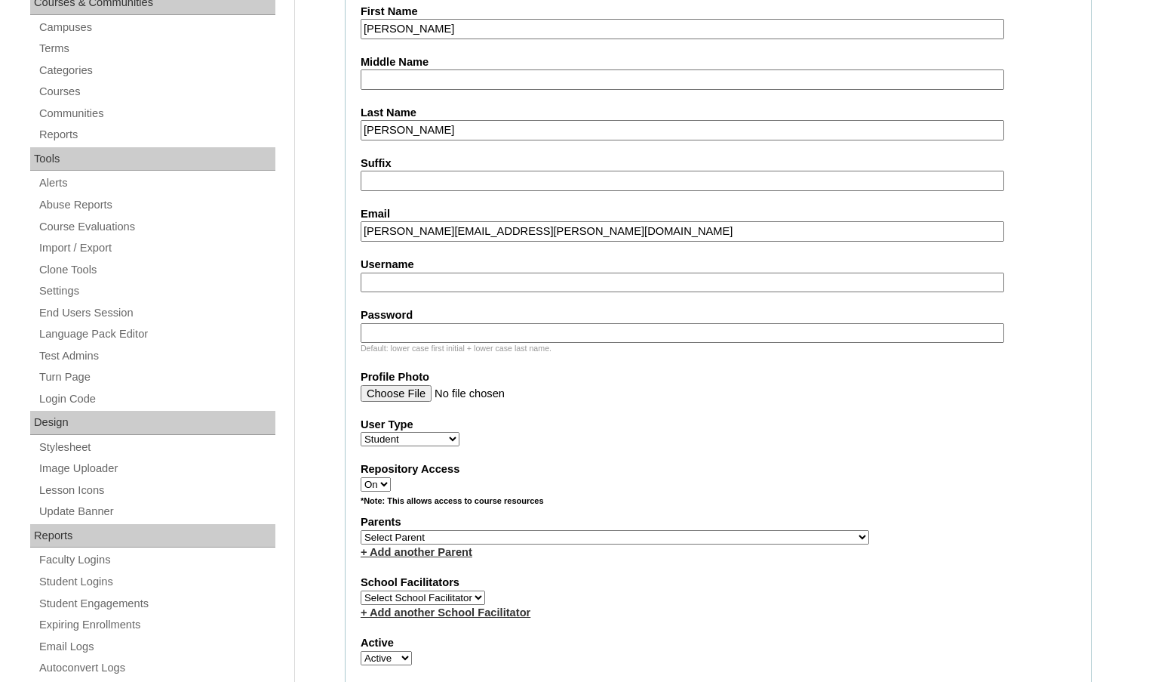
type input "debra.k.krueger@gmail.com"
click at [695, 536] on select "Select Parent , Fautanu, Ma 1, 1 23-24 accountMorgan, Jason 6th Street Mennonit…" at bounding box center [615, 537] width 509 height 14
select select "37397"
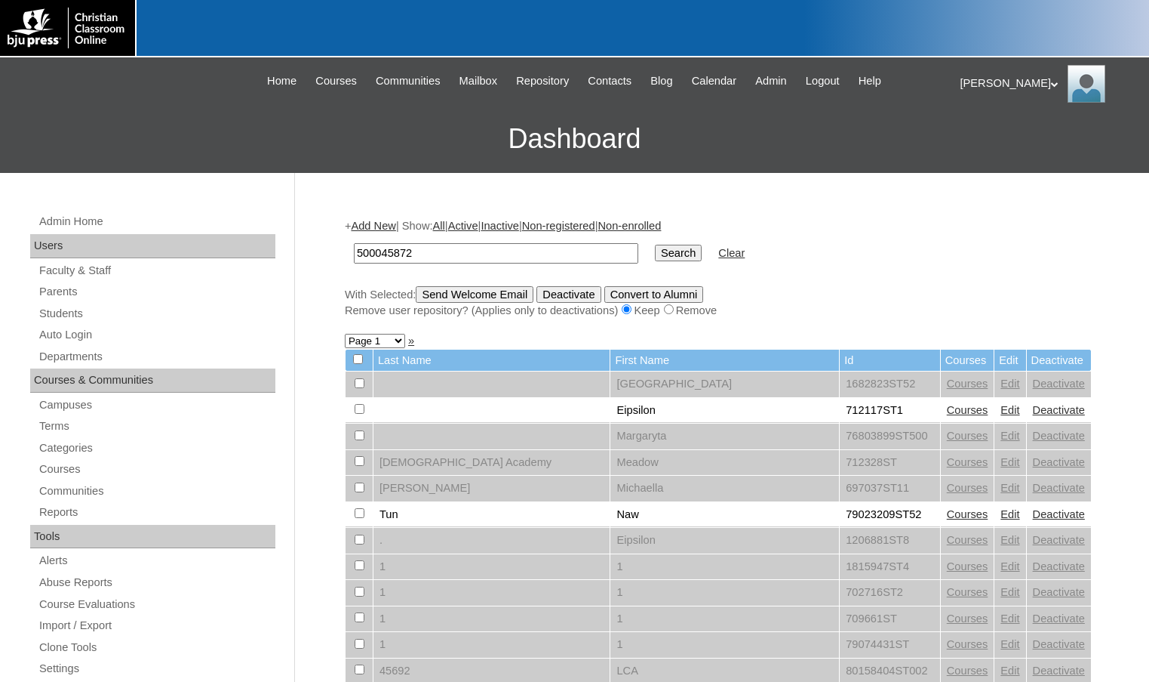
type input "500045872"
click at [655, 245] on input "Search" at bounding box center [678, 253] width 47 height 17
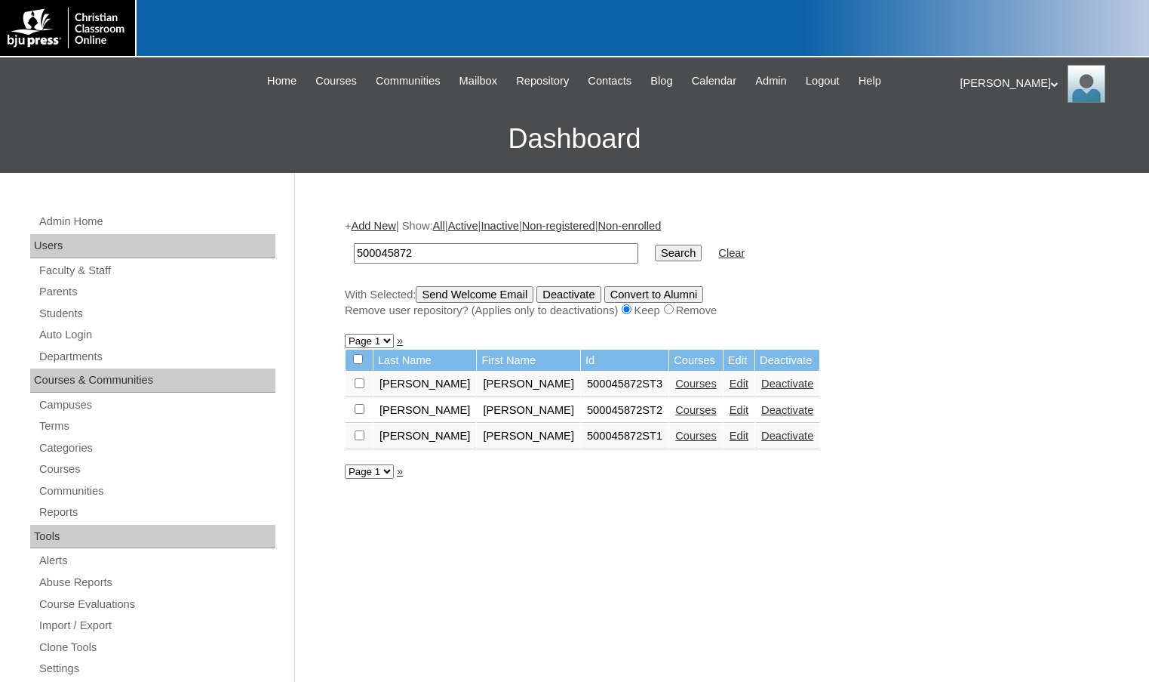
click at [675, 387] on link "Courses" at bounding box center [696, 383] width 42 height 12
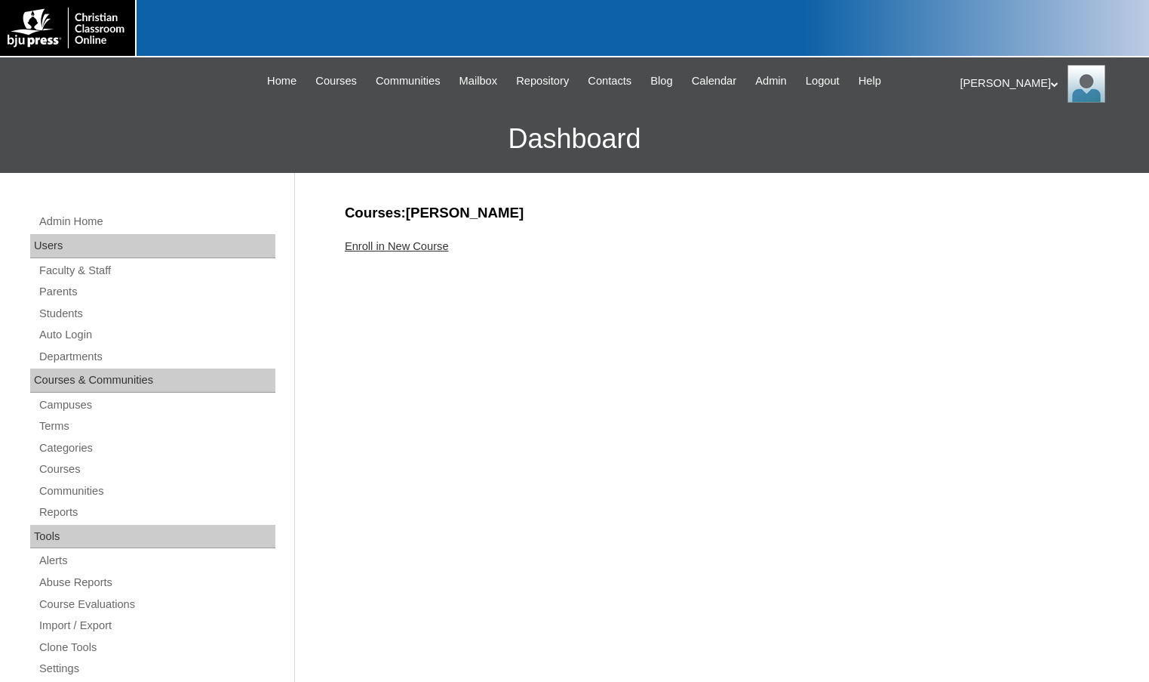
click at [439, 247] on link "Enroll in New Course" at bounding box center [397, 246] width 104 height 12
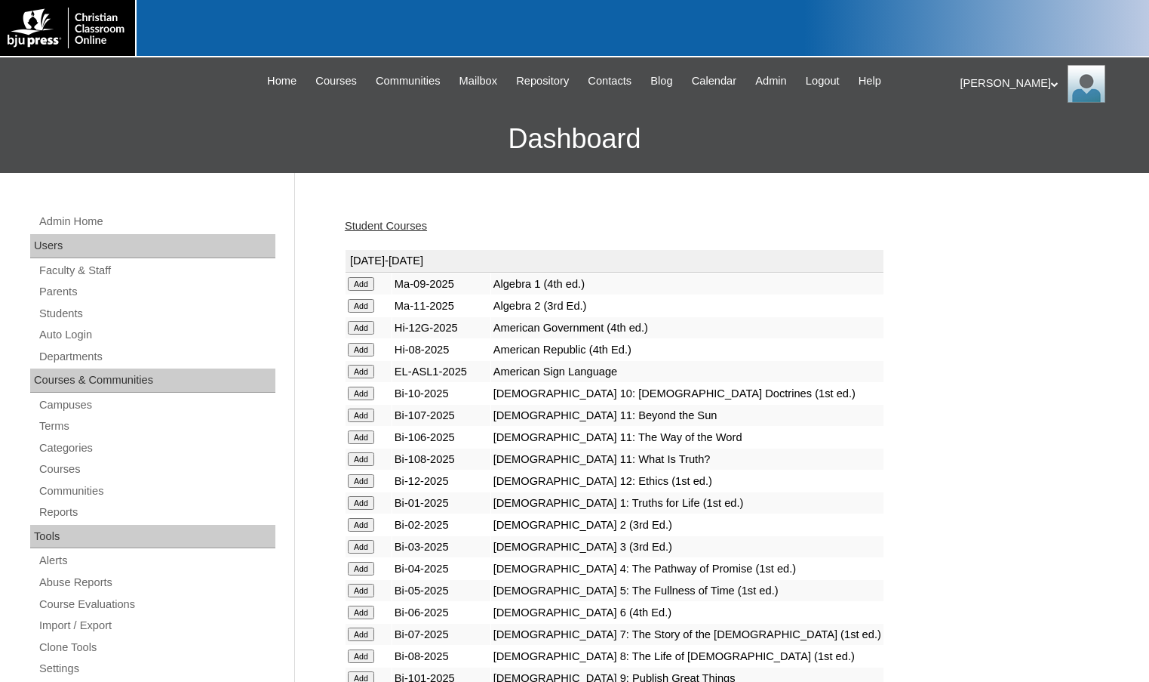
click at [374, 499] on input "Add" at bounding box center [361, 503] width 26 height 14
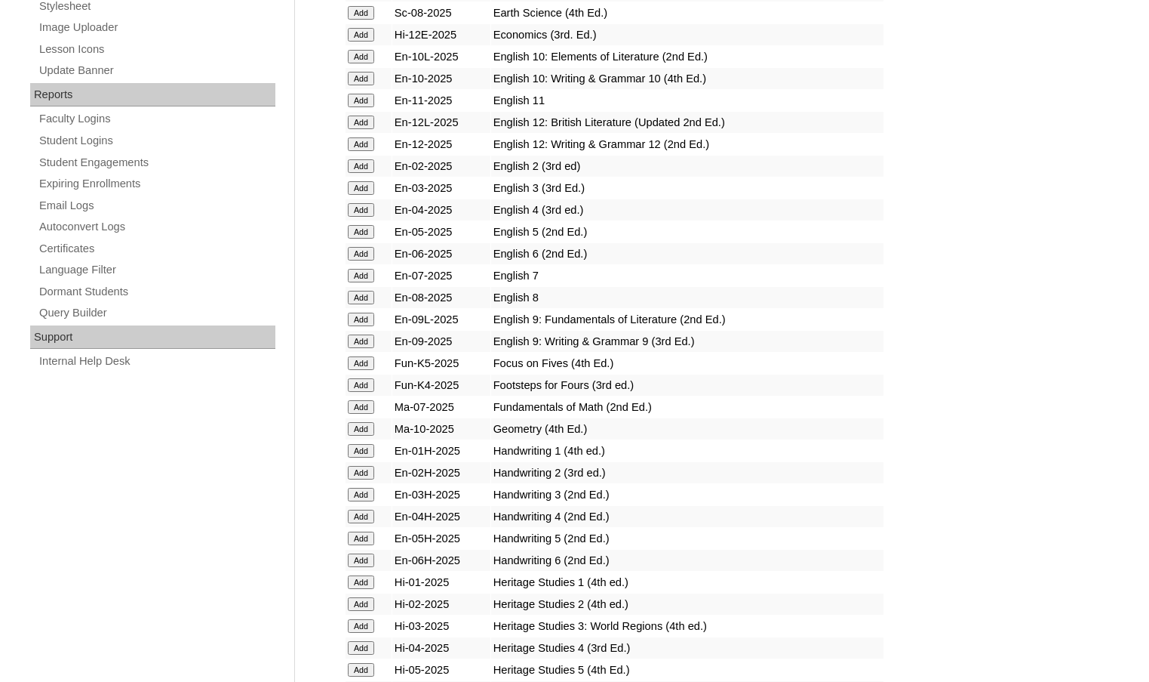
scroll to position [830, 0]
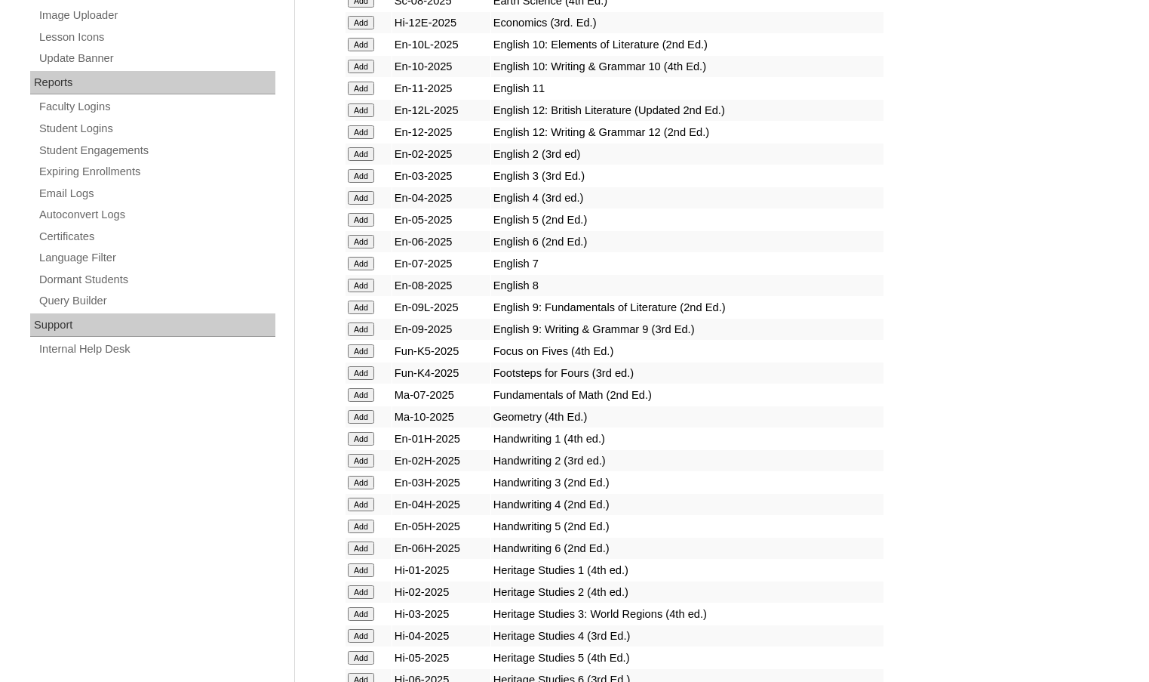
click at [363, 432] on input "Add" at bounding box center [361, 439] width 26 height 14
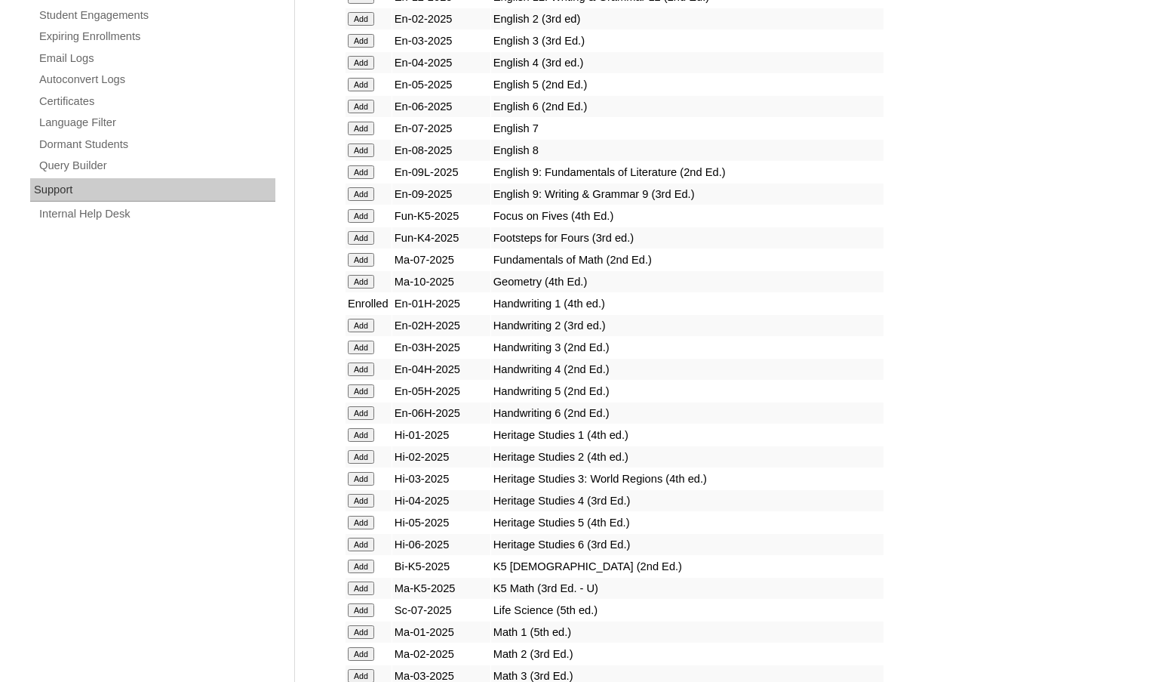
scroll to position [981, 0]
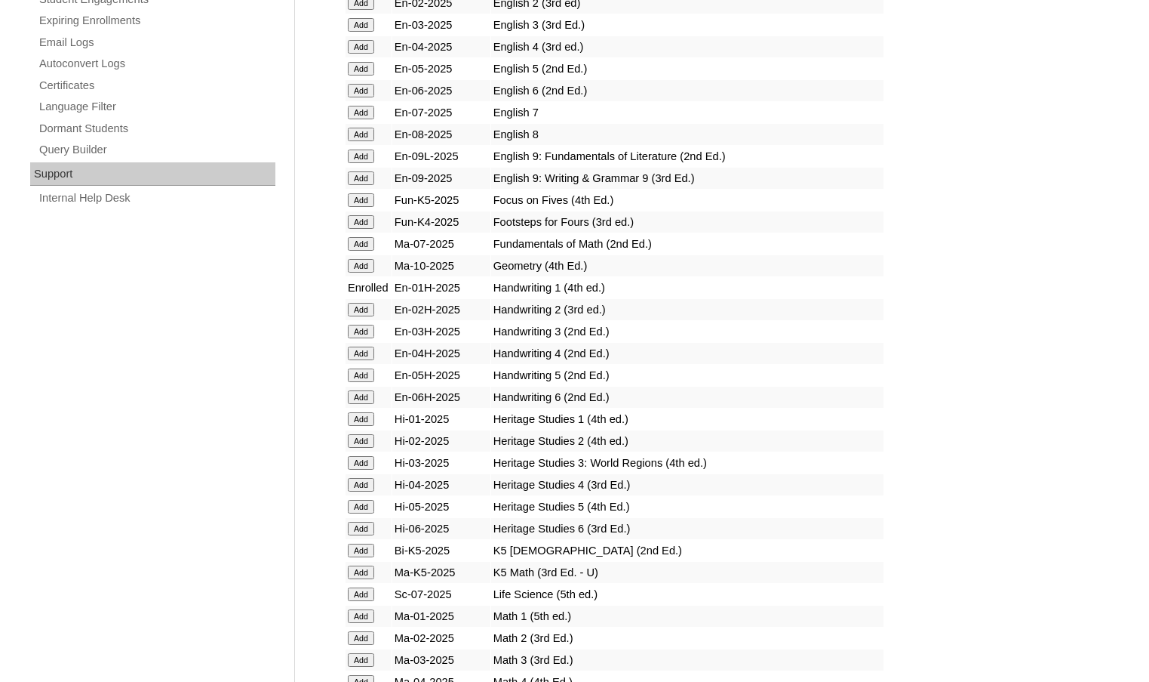
click at [374, 418] on input "Add" at bounding box center [361, 419] width 26 height 14
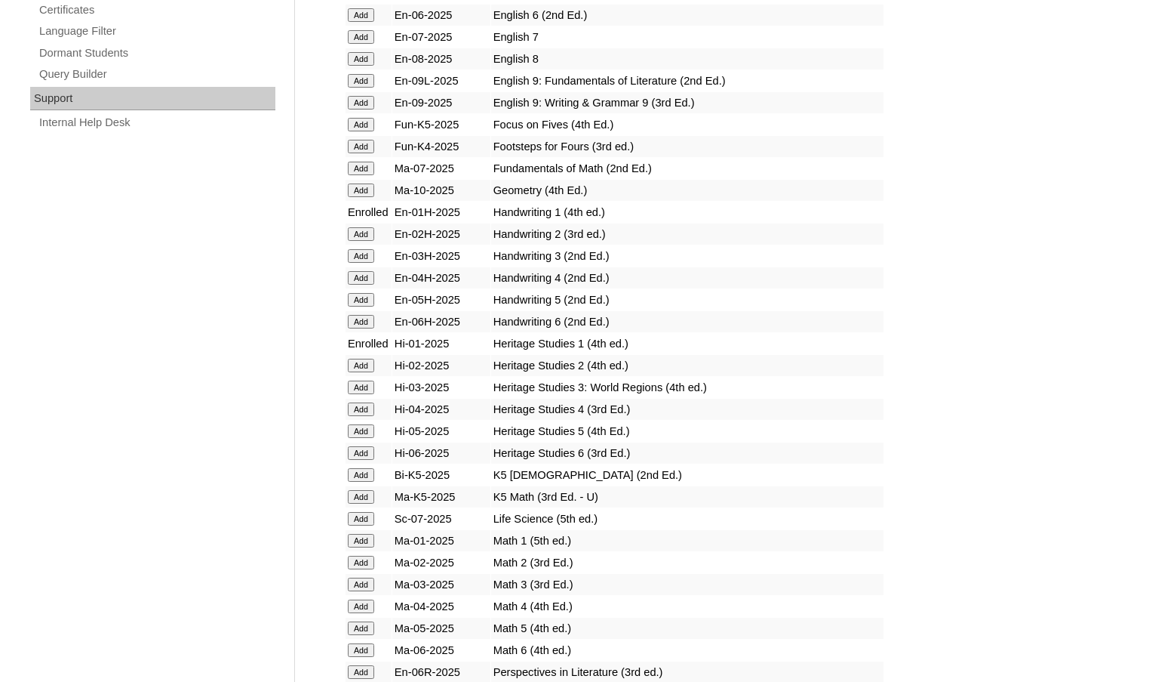
scroll to position [1132, 0]
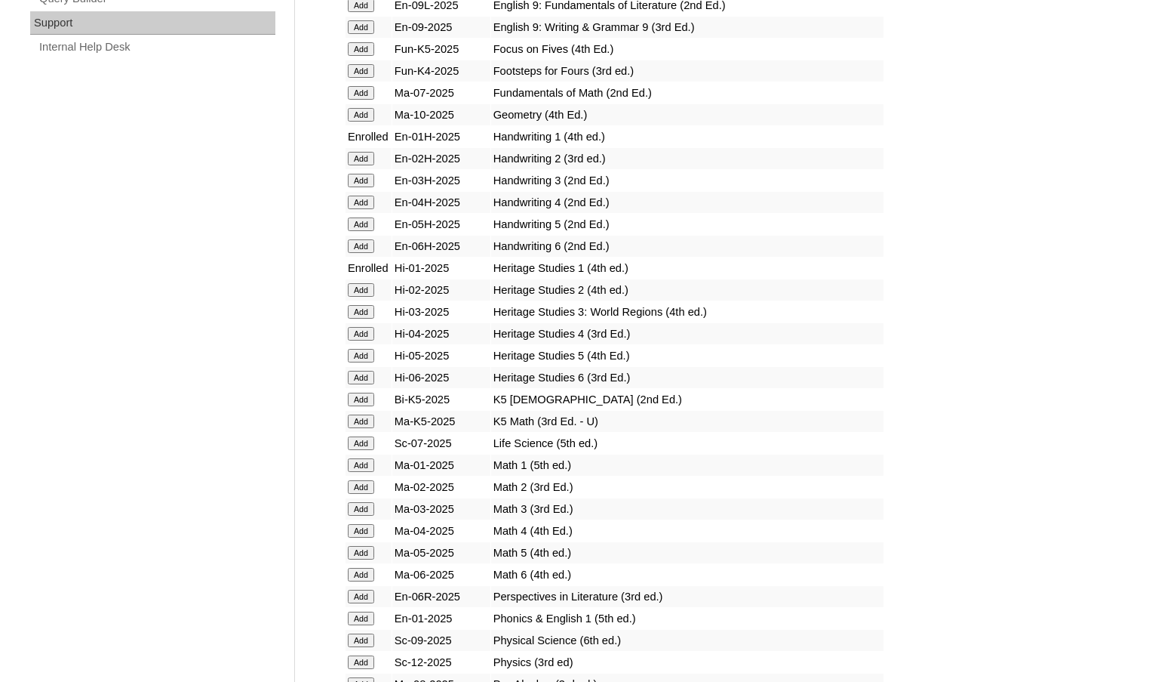
click at [364, 463] on input "Add" at bounding box center [361, 465] width 26 height 14
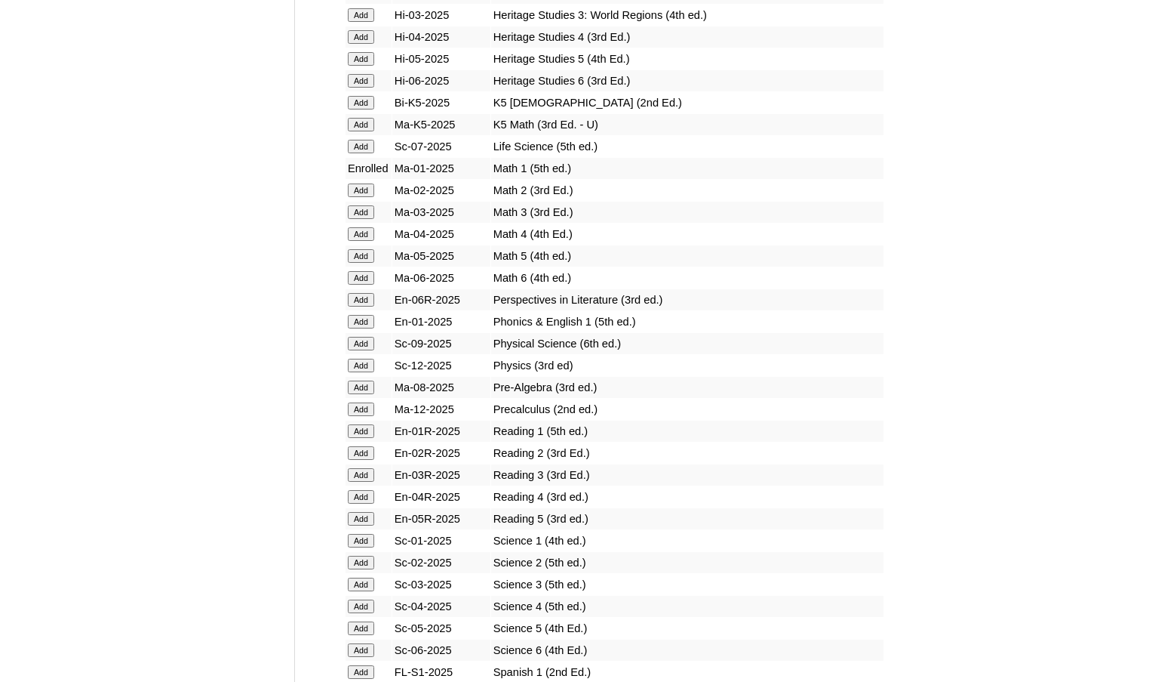
scroll to position [1434, 0]
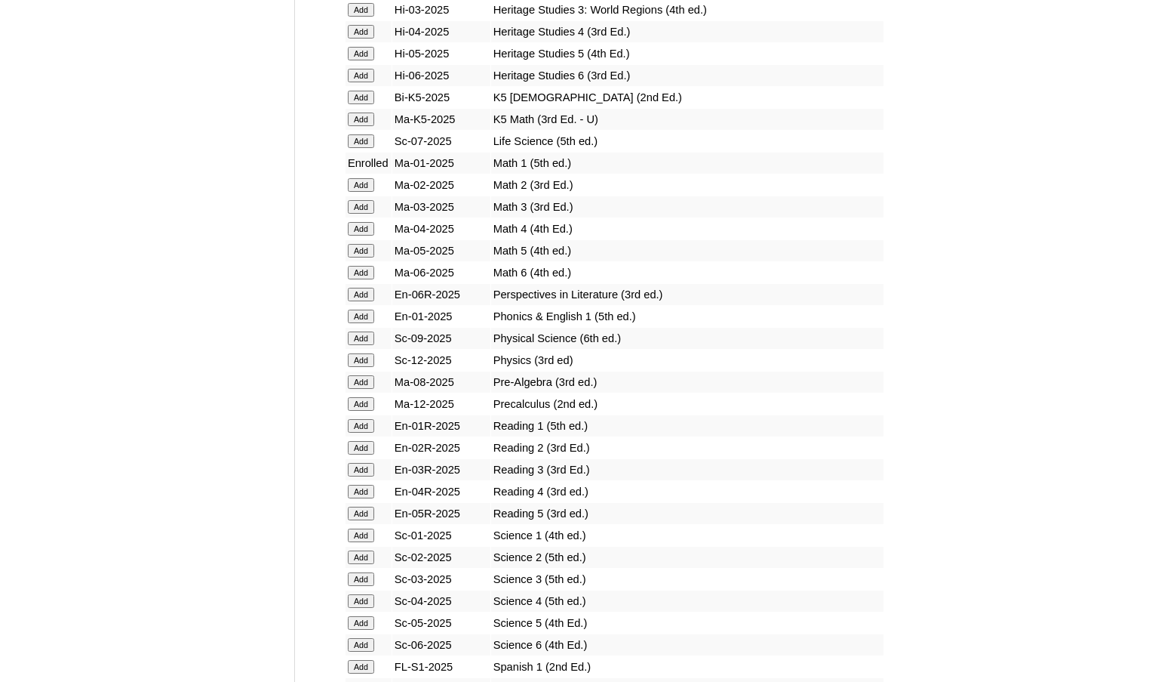
click at [363, 319] on input "Add" at bounding box center [361, 316] width 26 height 14
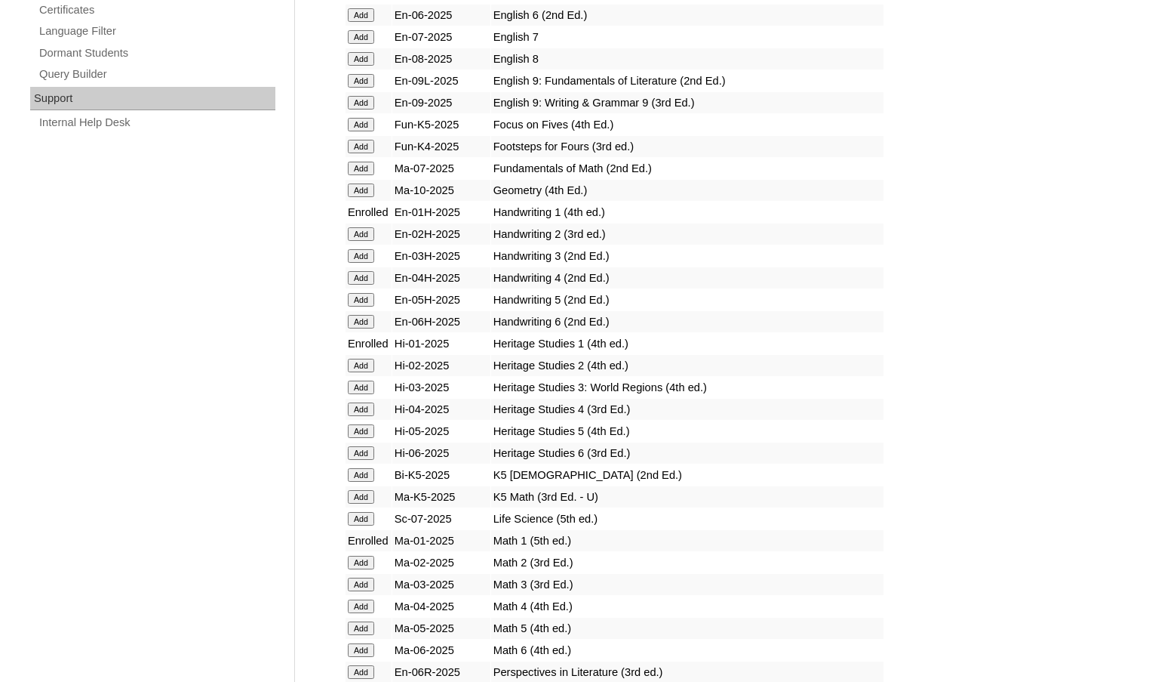
scroll to position [1509, 0]
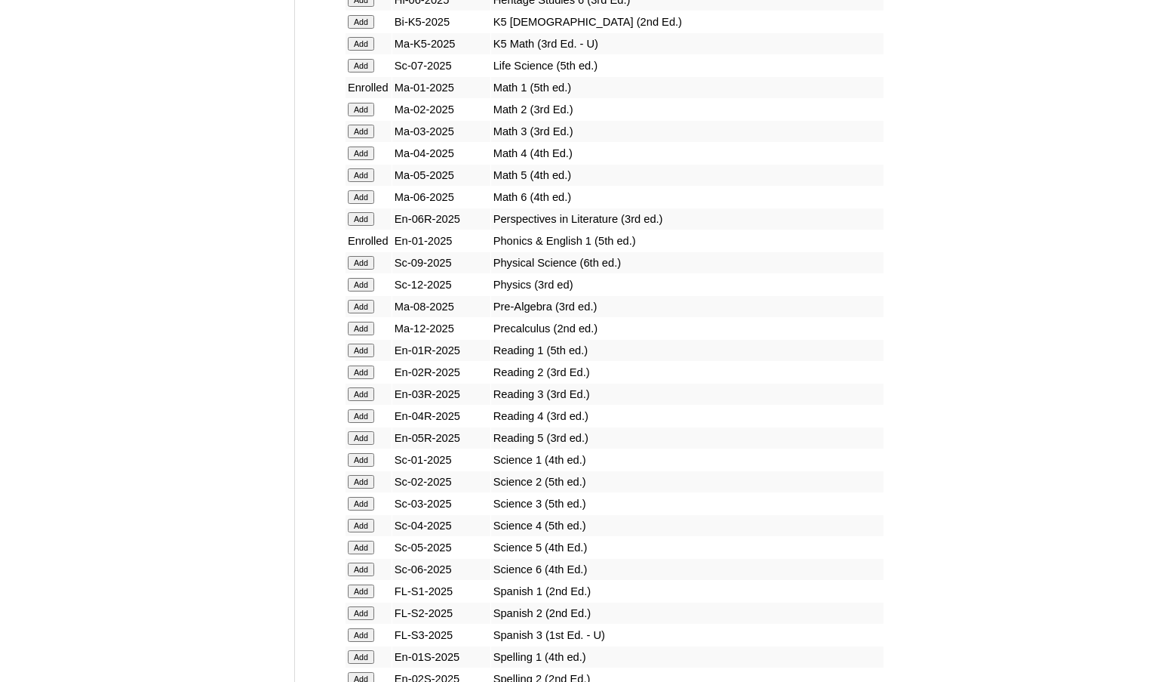
click at [367, 346] on input "Add" at bounding box center [361, 350] width 26 height 14
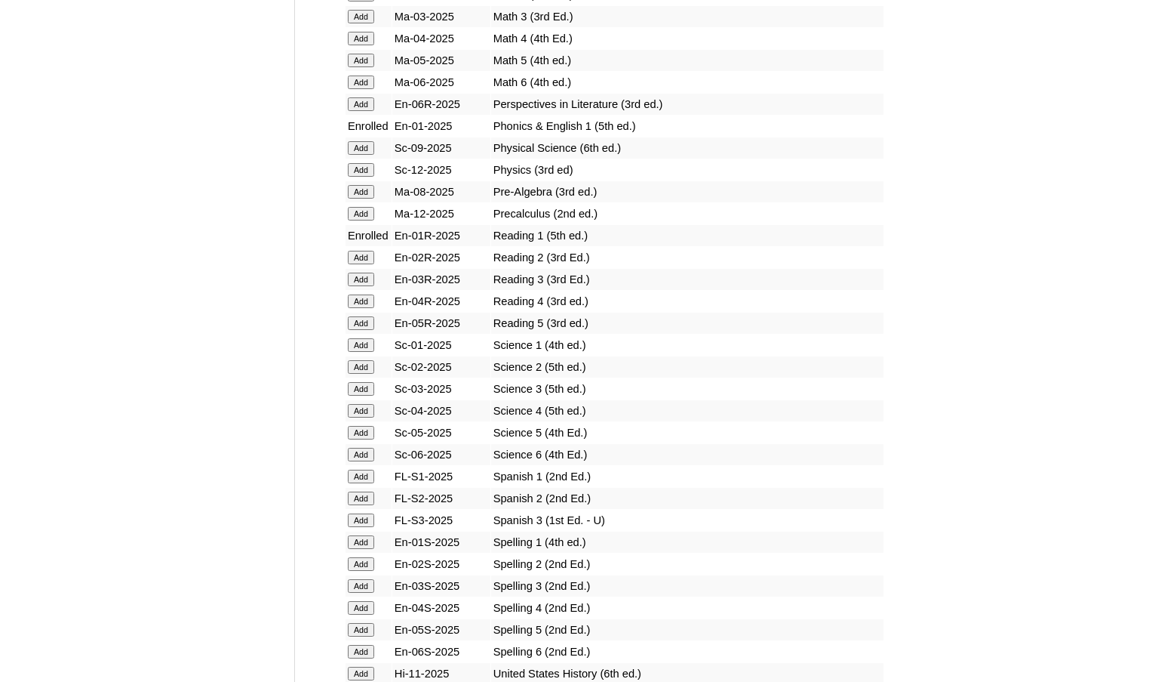
scroll to position [1660, 0]
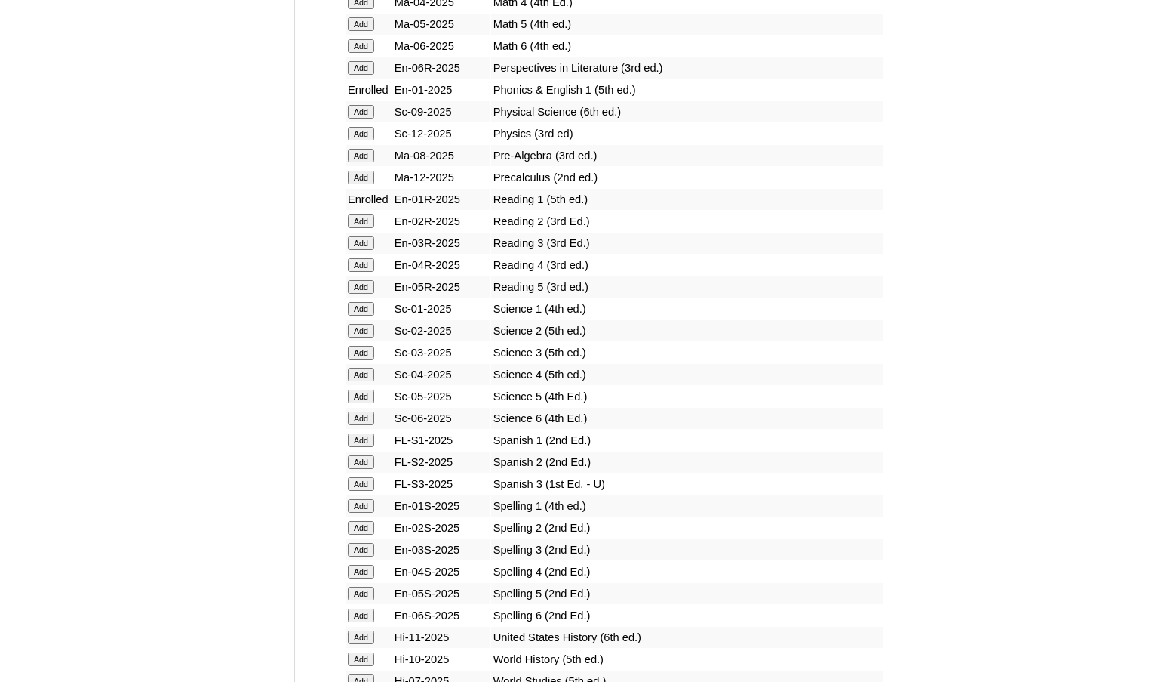
click at [362, 309] on input "Add" at bounding box center [361, 309] width 26 height 14
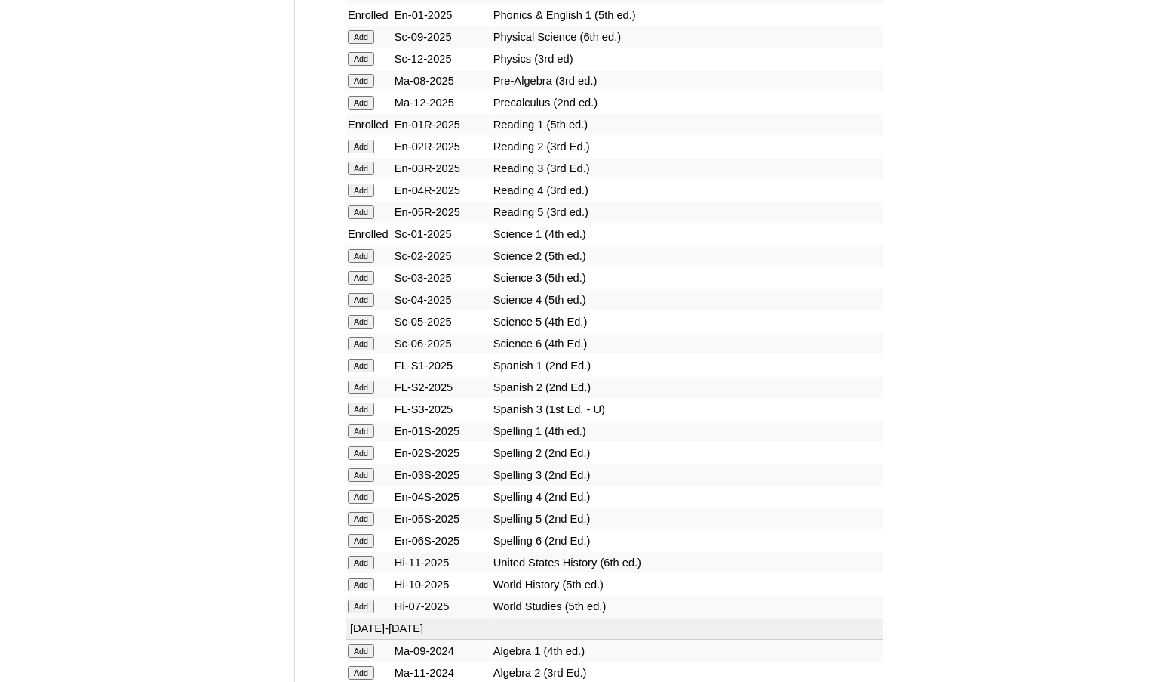
scroll to position [1736, 0]
click at [371, 430] on input "Add" at bounding box center [361, 430] width 26 height 14
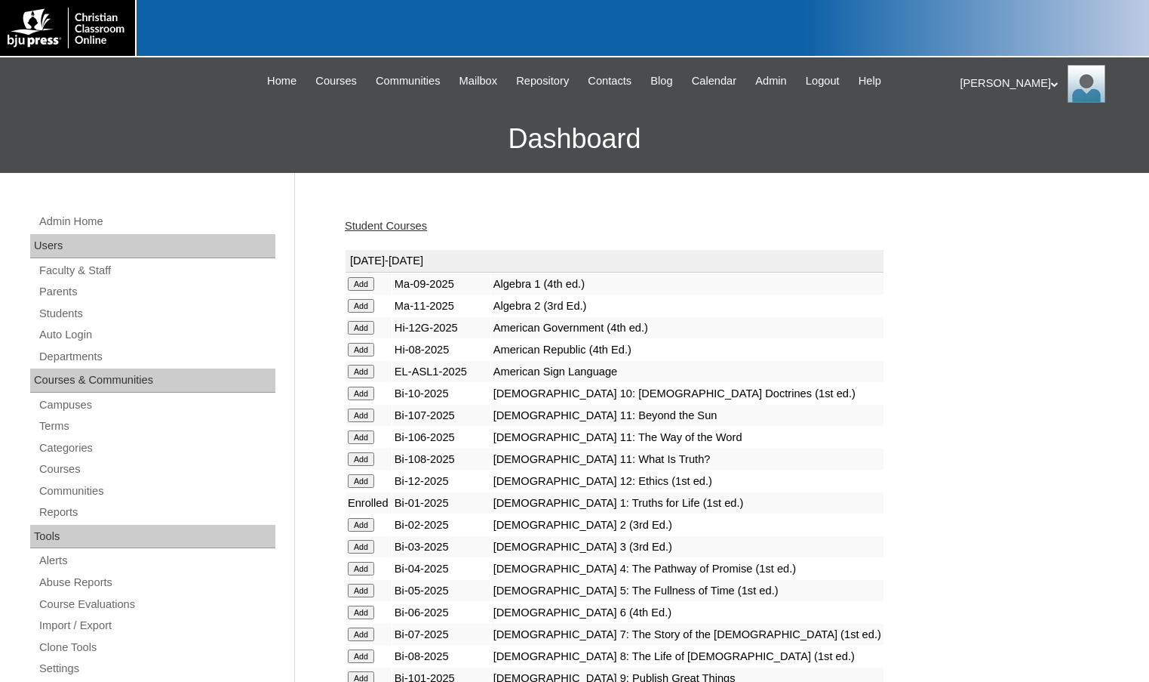
click at [394, 225] on link "Student Courses" at bounding box center [386, 226] width 82 height 12
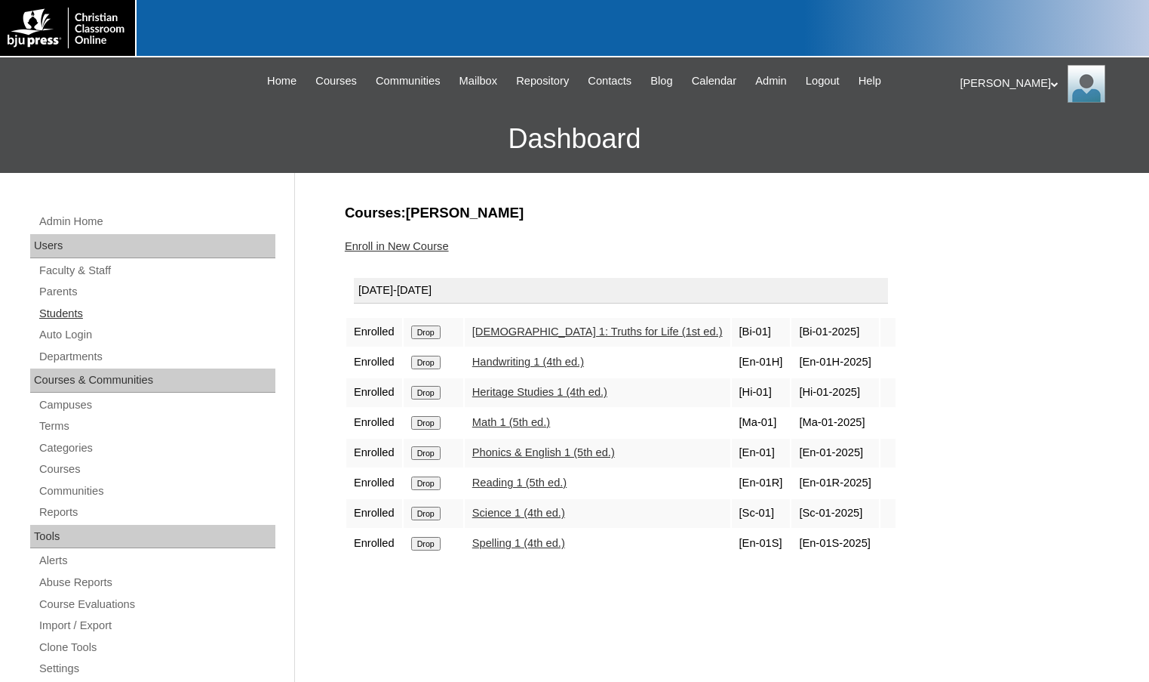
click at [137, 322] on link "Students" at bounding box center [157, 313] width 238 height 19
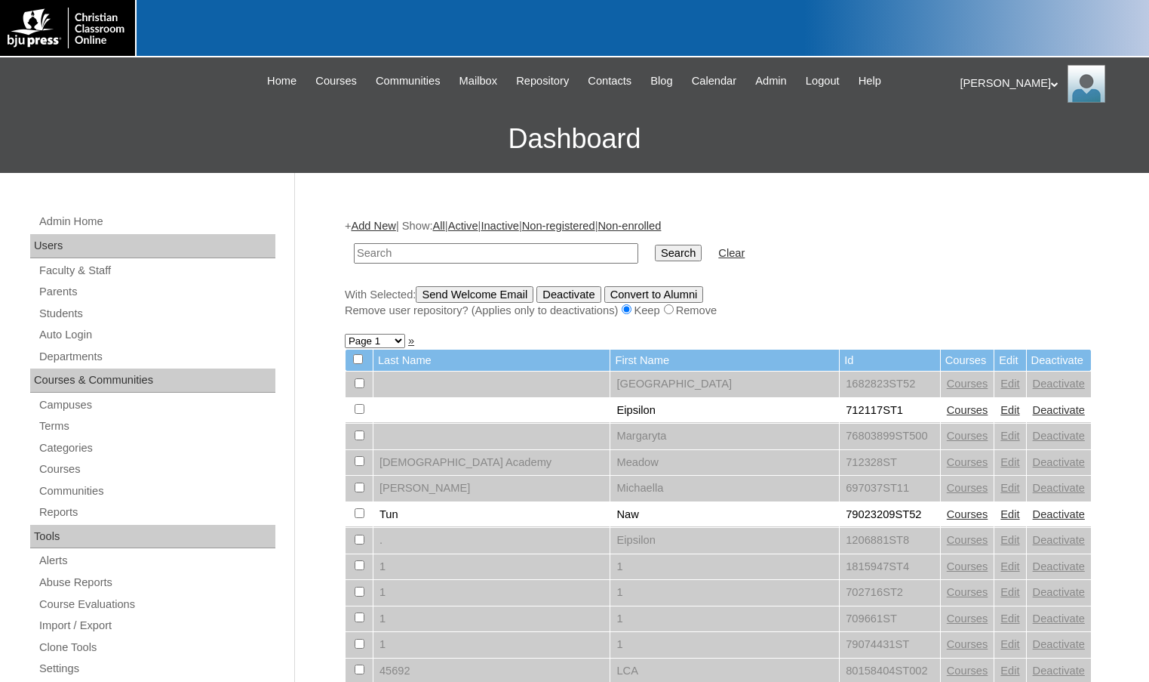
click at [368, 225] on link "Add New" at bounding box center [373, 226] width 45 height 12
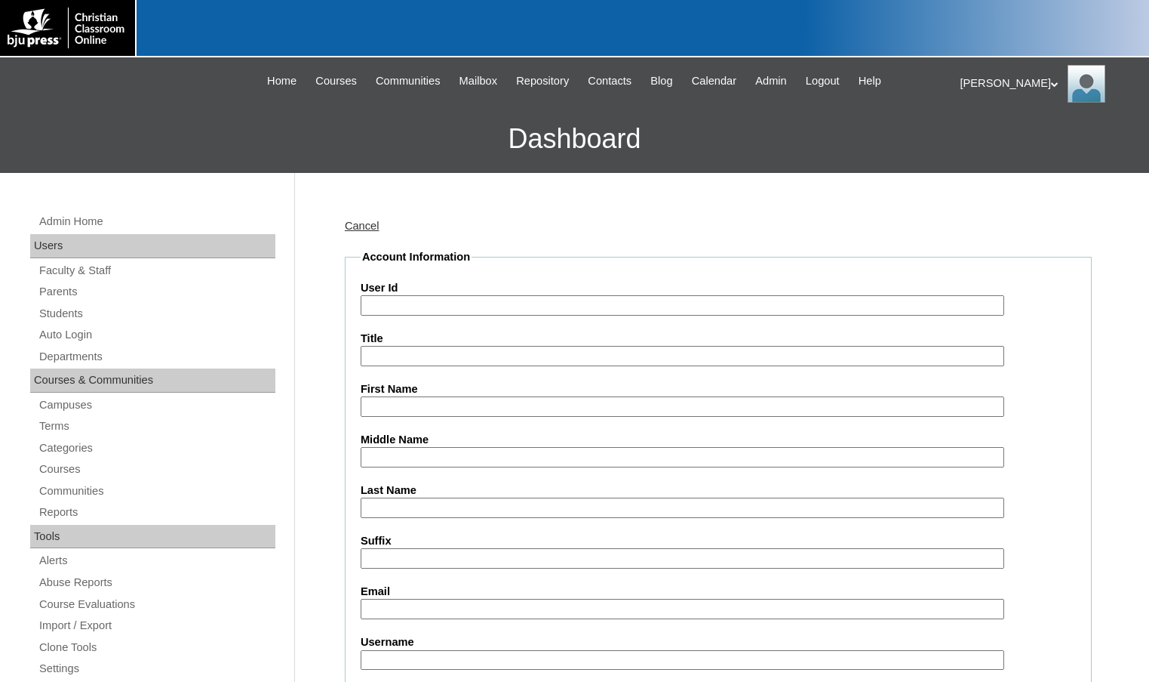
click at [405, 299] on input "User Id" at bounding box center [683, 305] width 644 height 20
paste input "500045872"
type input "500045872ST4"
type input "[PERSON_NAME]"
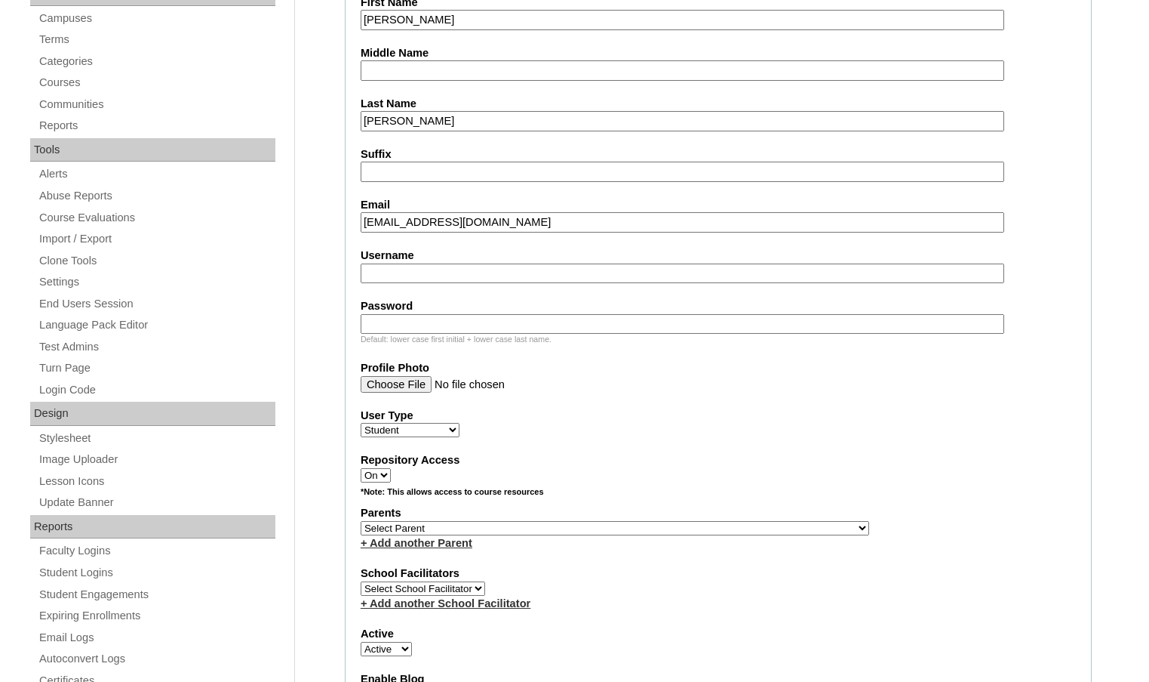
scroll to position [453, 0]
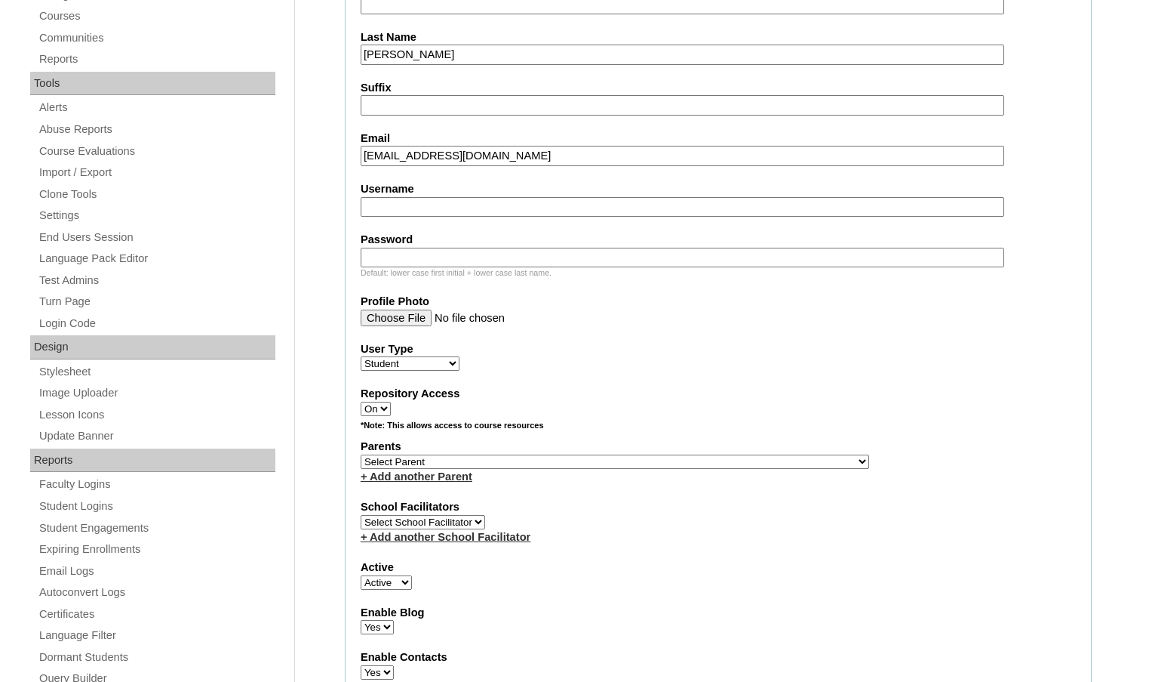
type input "[EMAIL_ADDRESS][DOMAIN_NAME]"
click at [685, 465] on select "Select Parent , [GEOGRAPHIC_DATA], Ma 1, 1 23-24 accountMorgan, [PERSON_NAME] 6…" at bounding box center [615, 461] width 509 height 14
select select "37397"
click at [738, 460] on div "Parents Select Parent , [GEOGRAPHIC_DATA], Ma 1, 1 23-24 accountMorgan, [PERSON…" at bounding box center [719, 461] width 716 height 45
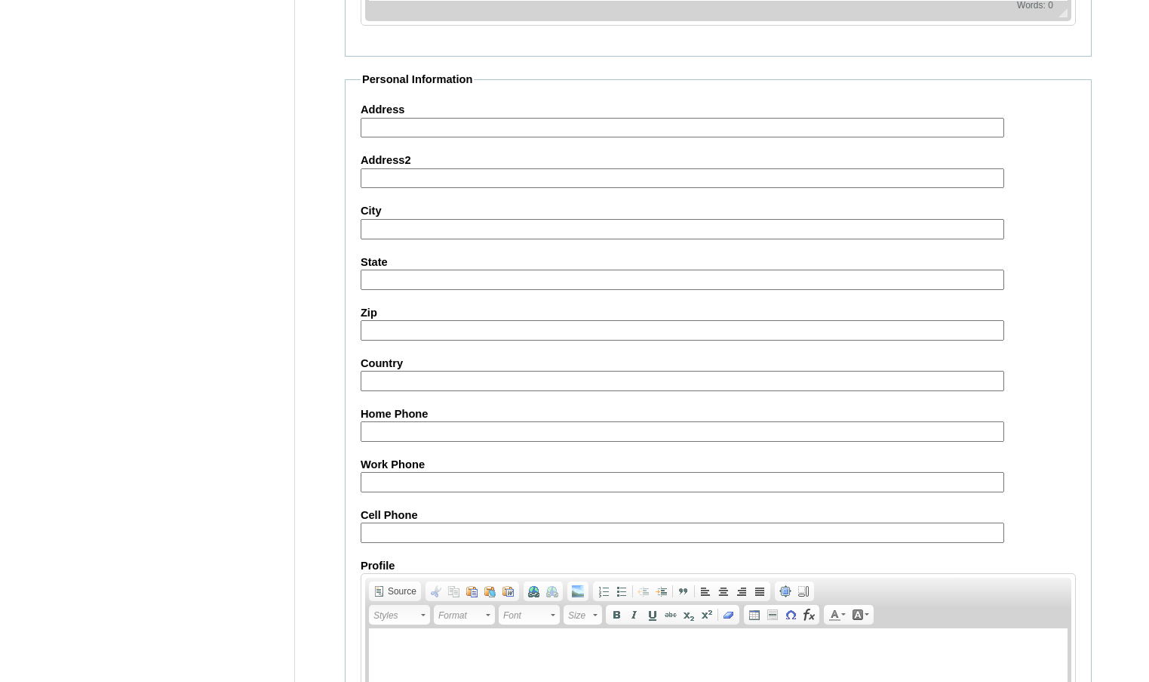
scroll to position [1615, 0]
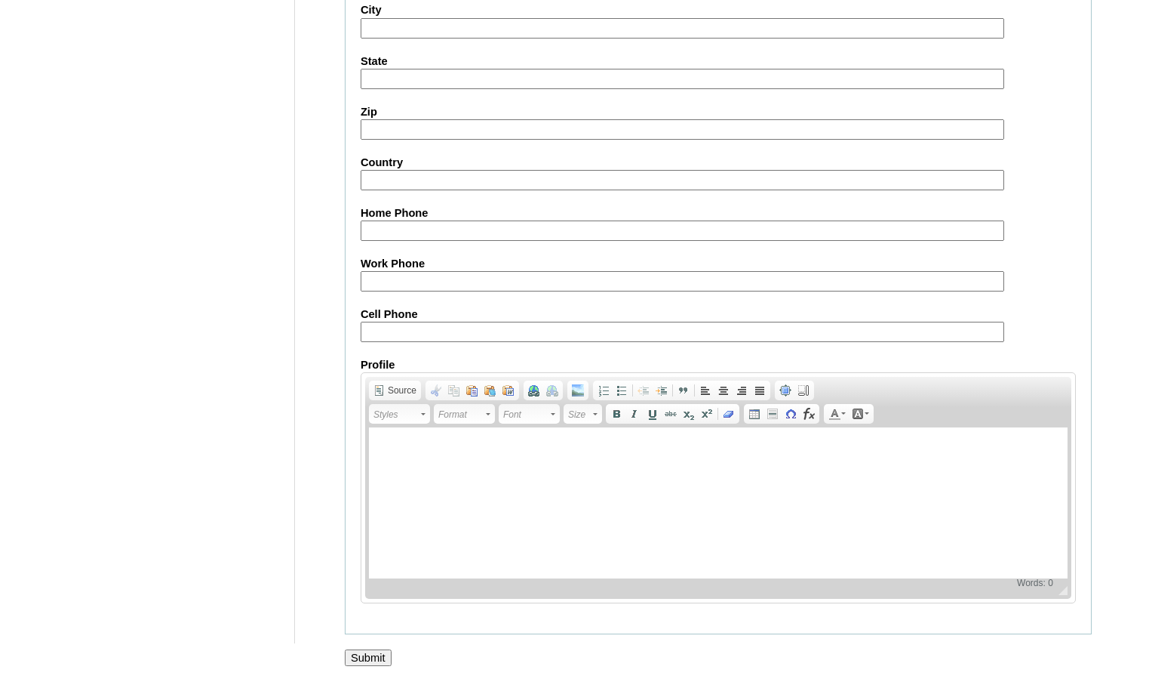
click at [386, 650] on input "Submit" at bounding box center [368, 657] width 47 height 17
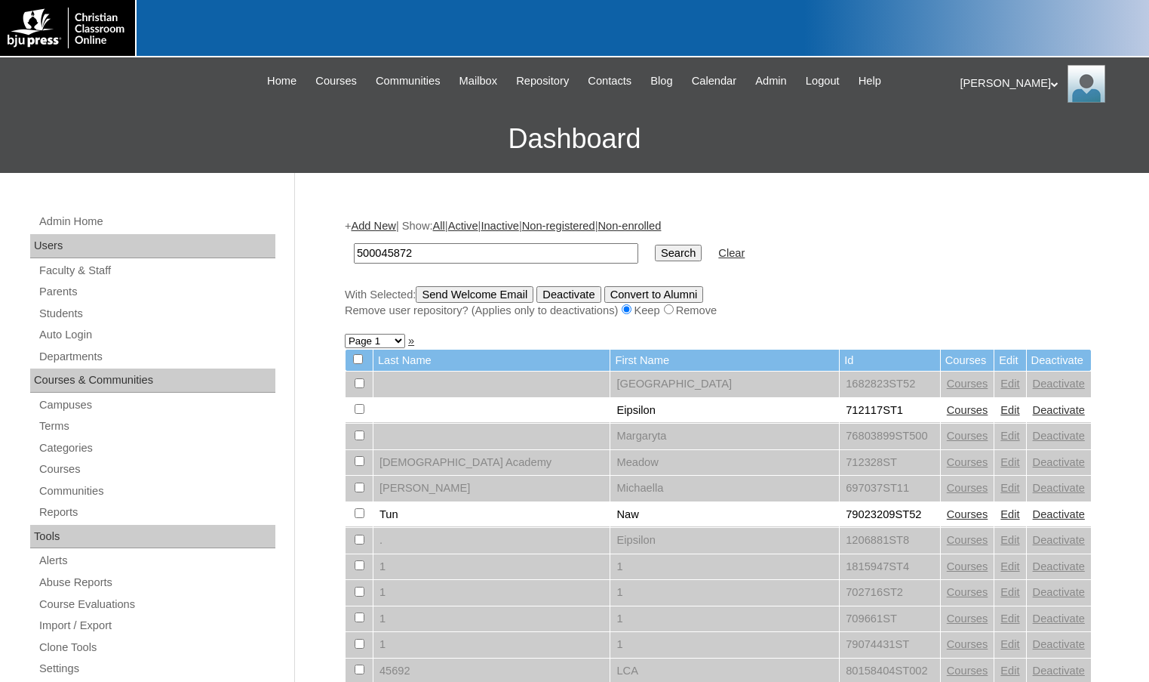
type input "500045872"
click at [655, 245] on input "Search" at bounding box center [678, 253] width 47 height 17
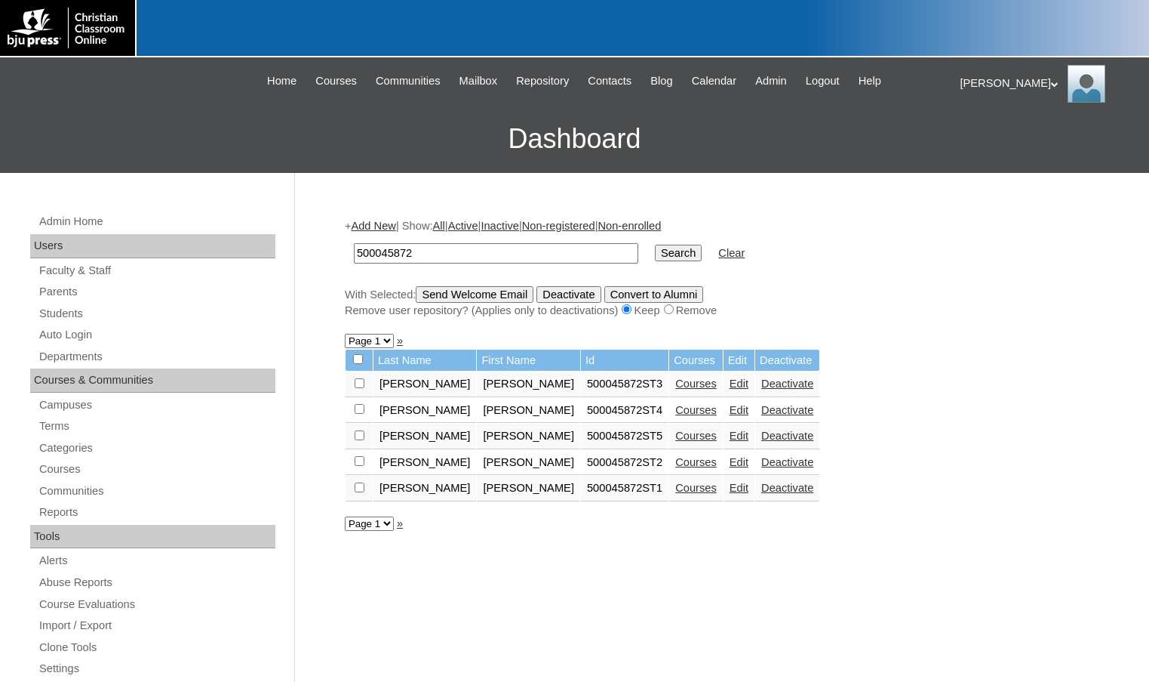
click at [675, 437] on link "Courses" at bounding box center [696, 435] width 42 height 12
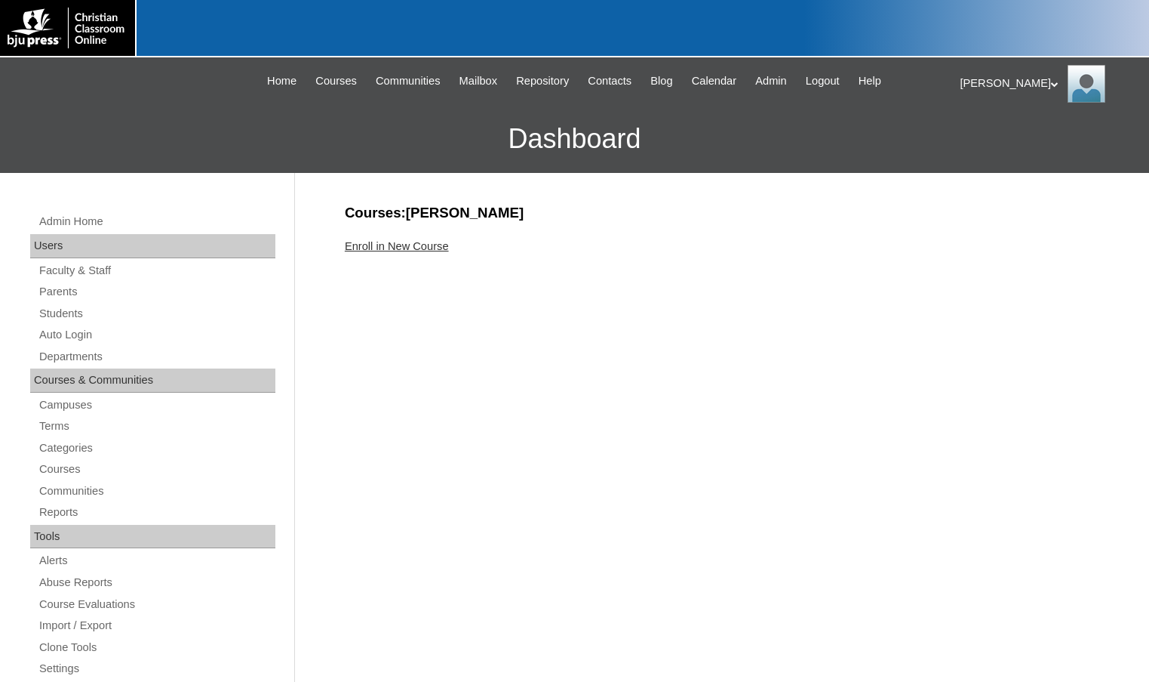
click at [442, 251] on link "Enroll in New Course" at bounding box center [397, 246] width 104 height 12
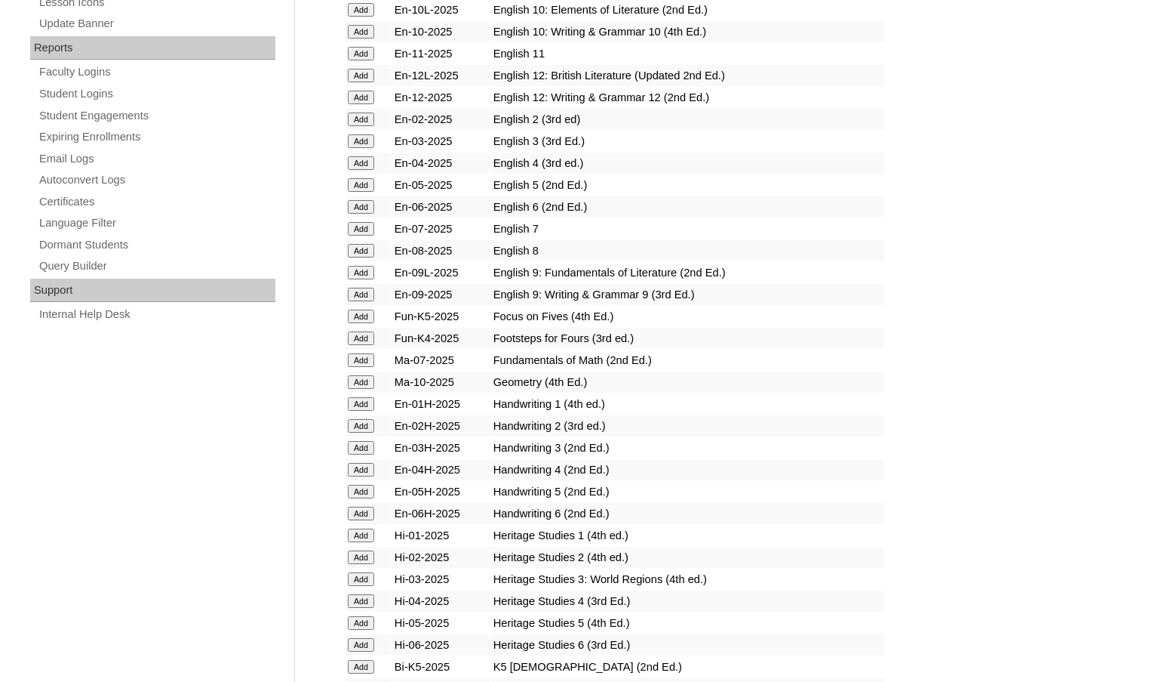
scroll to position [906, 0]
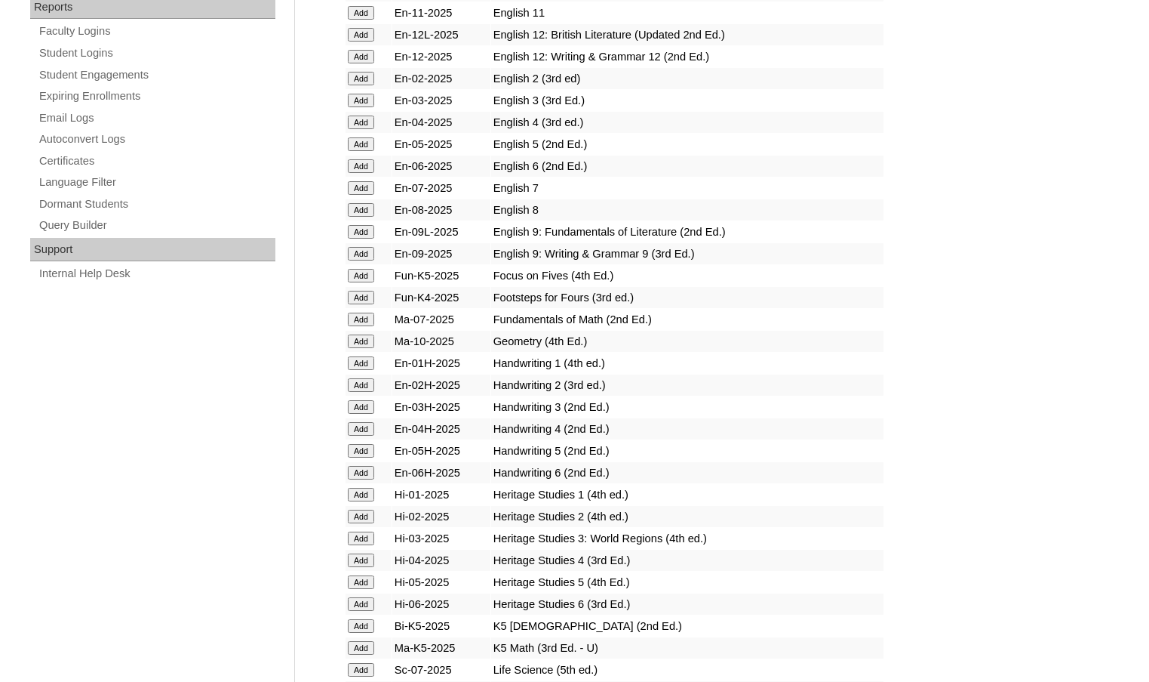
click at [357, 512] on input "Add" at bounding box center [361, 516] width 26 height 14
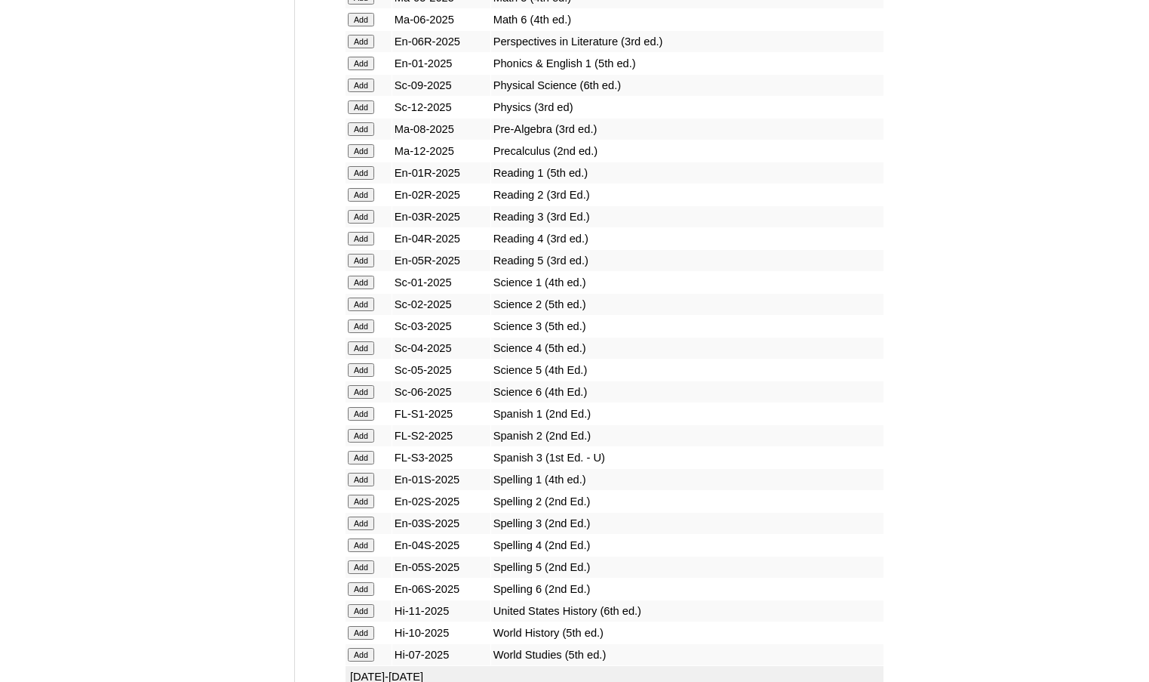
scroll to position [1585, 0]
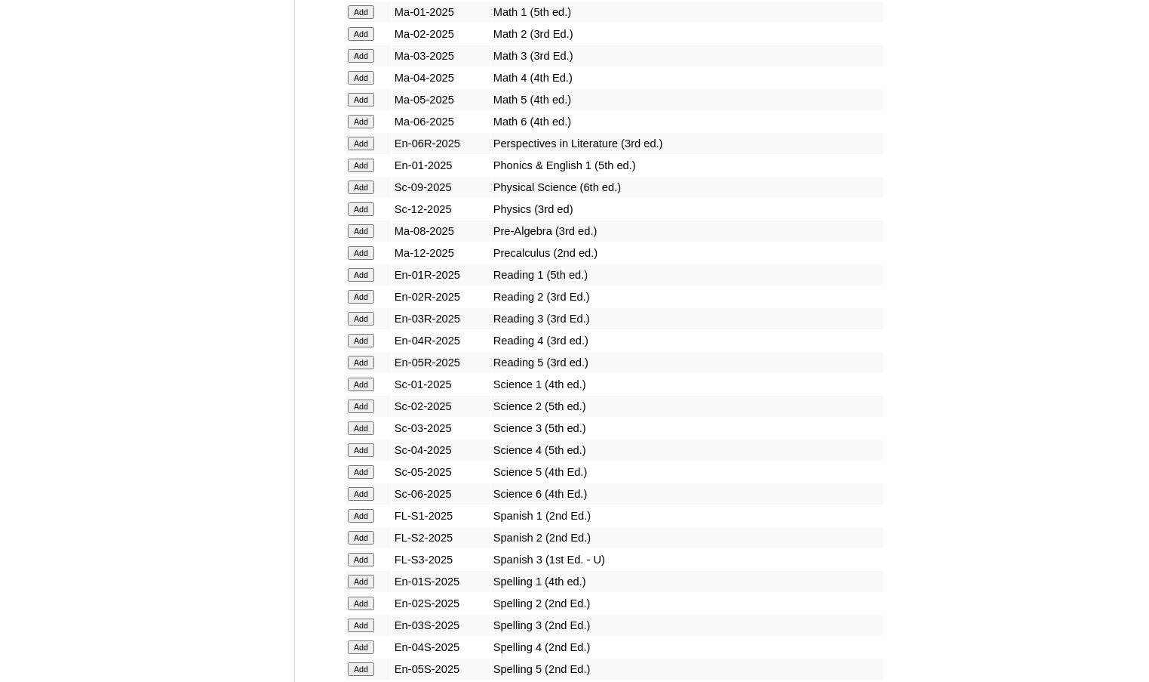
click at [367, 406] on input "Add" at bounding box center [361, 406] width 26 height 14
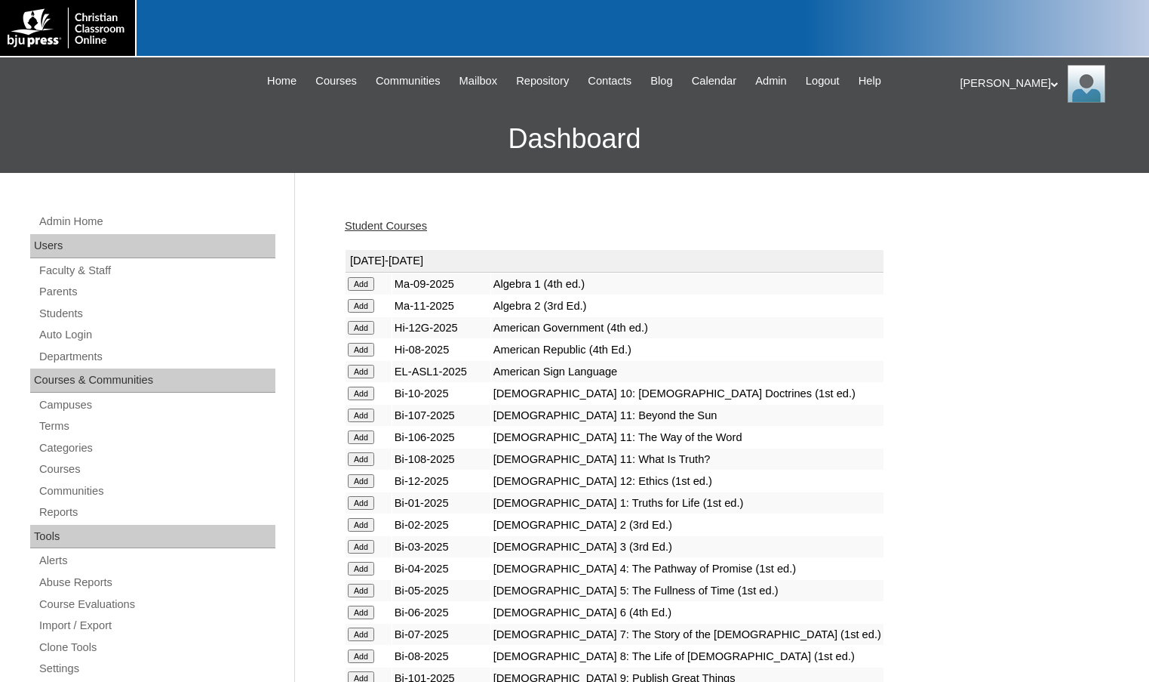
click at [363, 220] on link "Student Courses" at bounding box center [386, 226] width 82 height 12
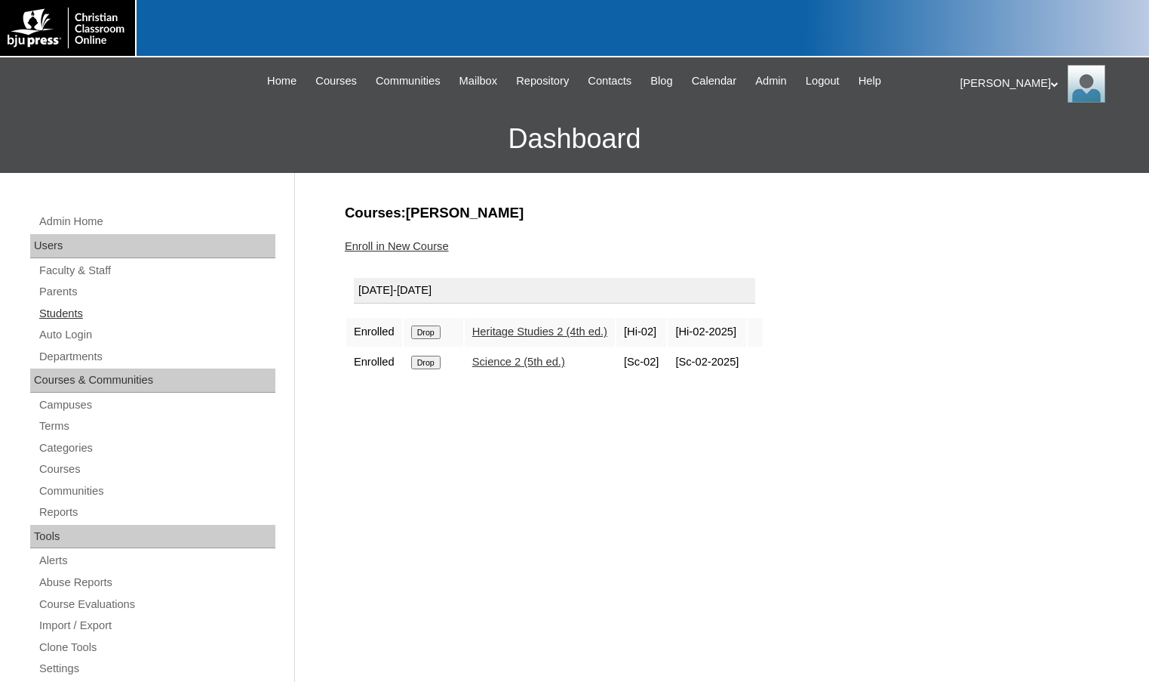
click at [109, 314] on link "Students" at bounding box center [157, 313] width 238 height 19
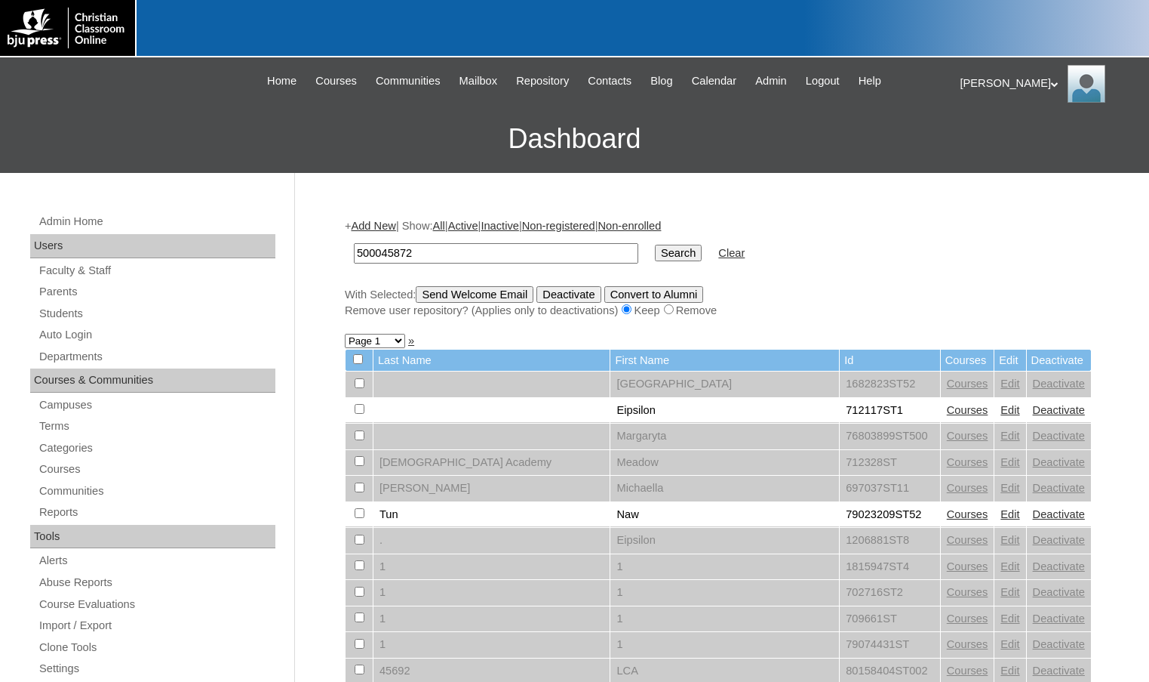
type input "500045872"
click at [655, 245] on input "Search" at bounding box center [678, 253] width 47 height 17
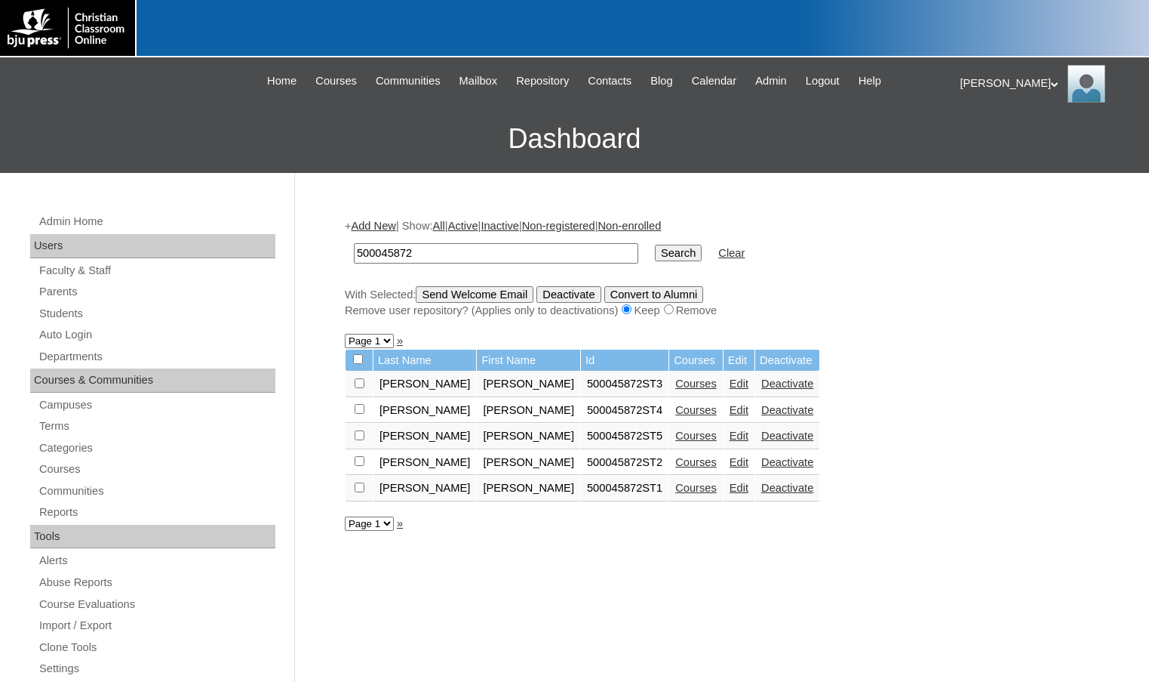
click at [359, 463] on input "checkbox" at bounding box center [360, 461] width 10 height 10
checkbox input "true"
click at [359, 488] on input "checkbox" at bounding box center [360, 487] width 10 height 10
checkbox input "true"
click at [730, 488] on link "Edit" at bounding box center [739, 488] width 19 height 12
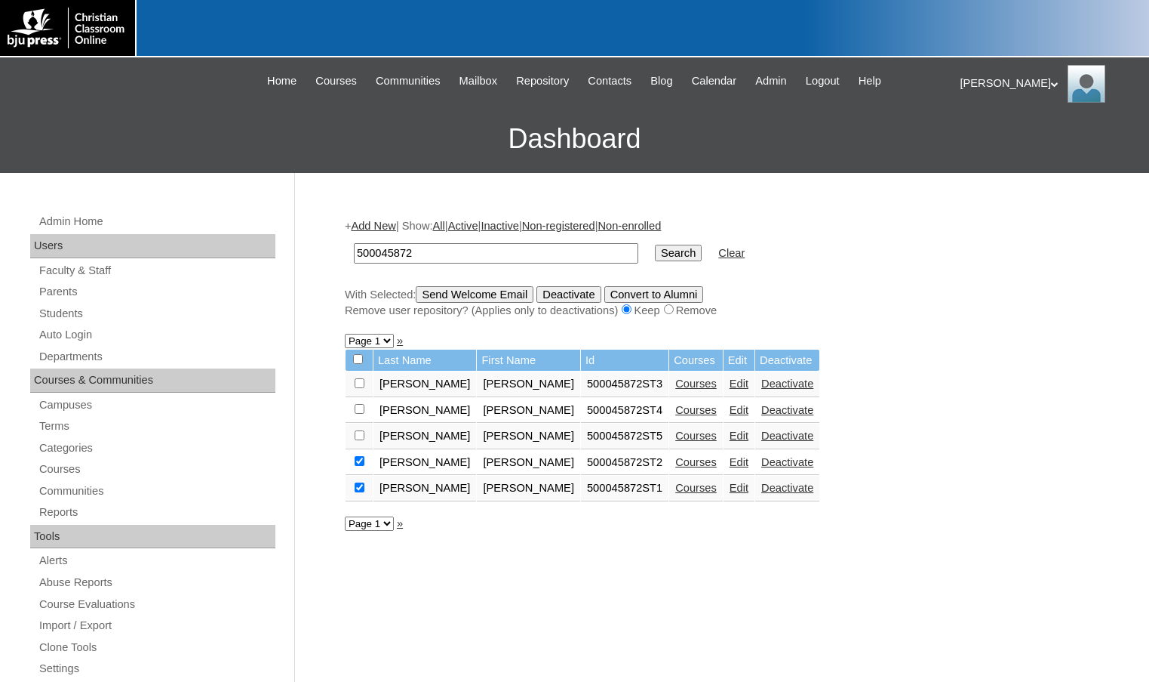
click at [484, 291] on input "Send Welcome Email" at bounding box center [475, 294] width 118 height 17
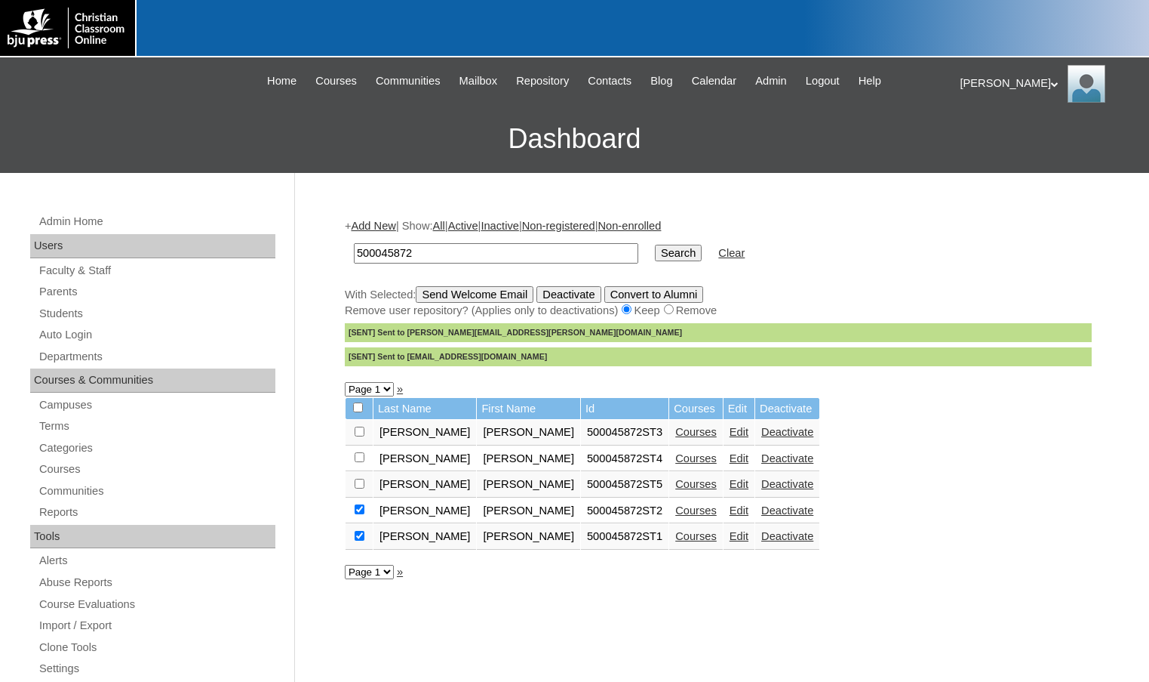
drag, startPoint x: 435, startPoint y: 258, endPoint x: 294, endPoint y: 257, distance: 141.1
click at [294, 257] on div "Admin Home Users Faculty & Staff Parents Students Auto Login Departments Course…" at bounding box center [574, 693] width 1149 height 1041
click at [85, 291] on link "Parents" at bounding box center [157, 291] width 238 height 19
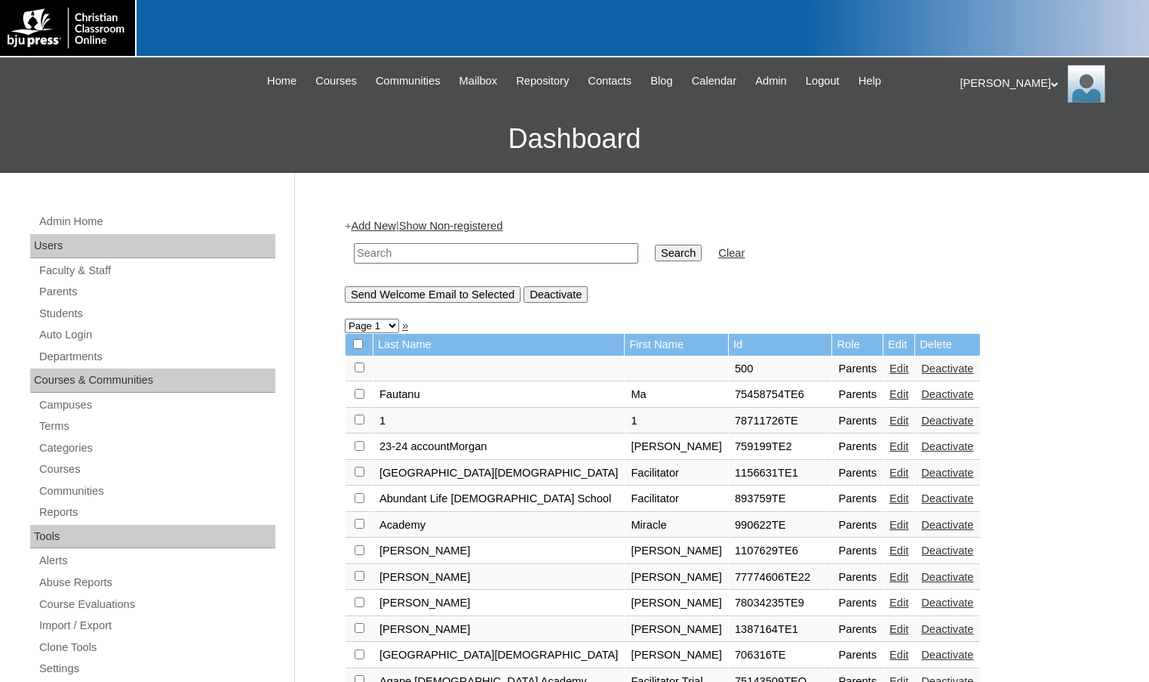
drag, startPoint x: 0, startPoint y: 0, endPoint x: 398, endPoint y: 255, distance: 472.5
click at [398, 255] on input "text" at bounding box center [496, 253] width 285 height 20
paste input "500045872"
type input "500045872"
click at [655, 245] on input "Search" at bounding box center [678, 253] width 47 height 17
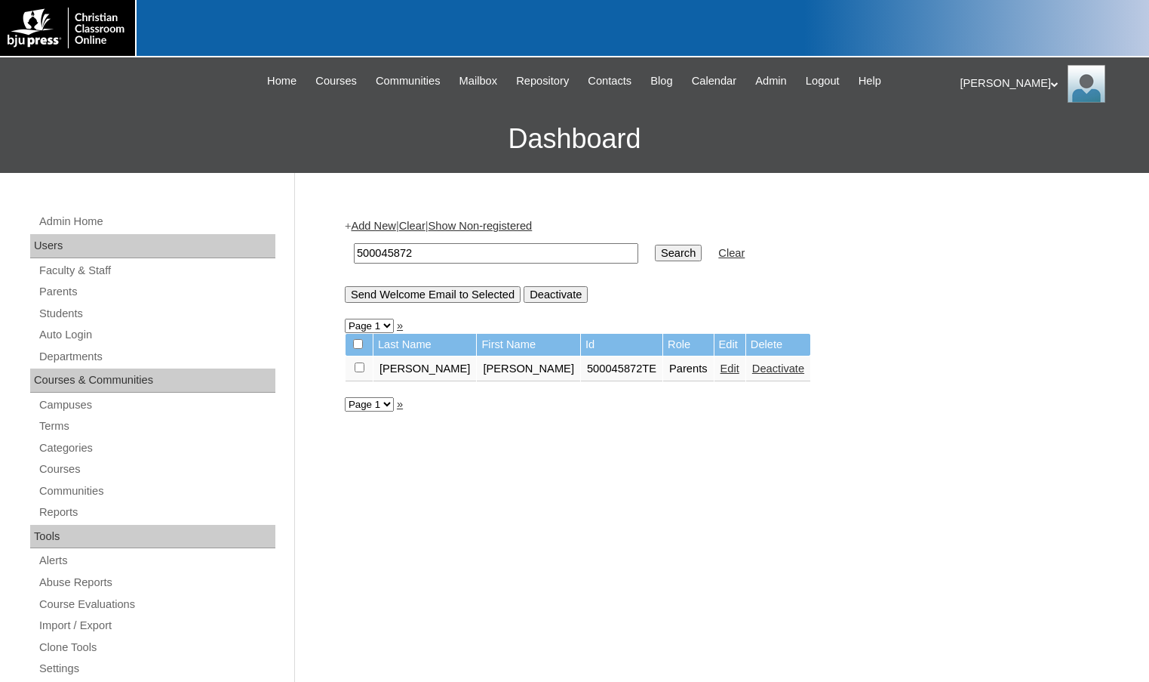
click at [361, 366] on input "checkbox" at bounding box center [360, 367] width 10 height 10
checkbox input "true"
click at [420, 300] on input "Send Welcome Email to Selected" at bounding box center [433, 294] width 176 height 17
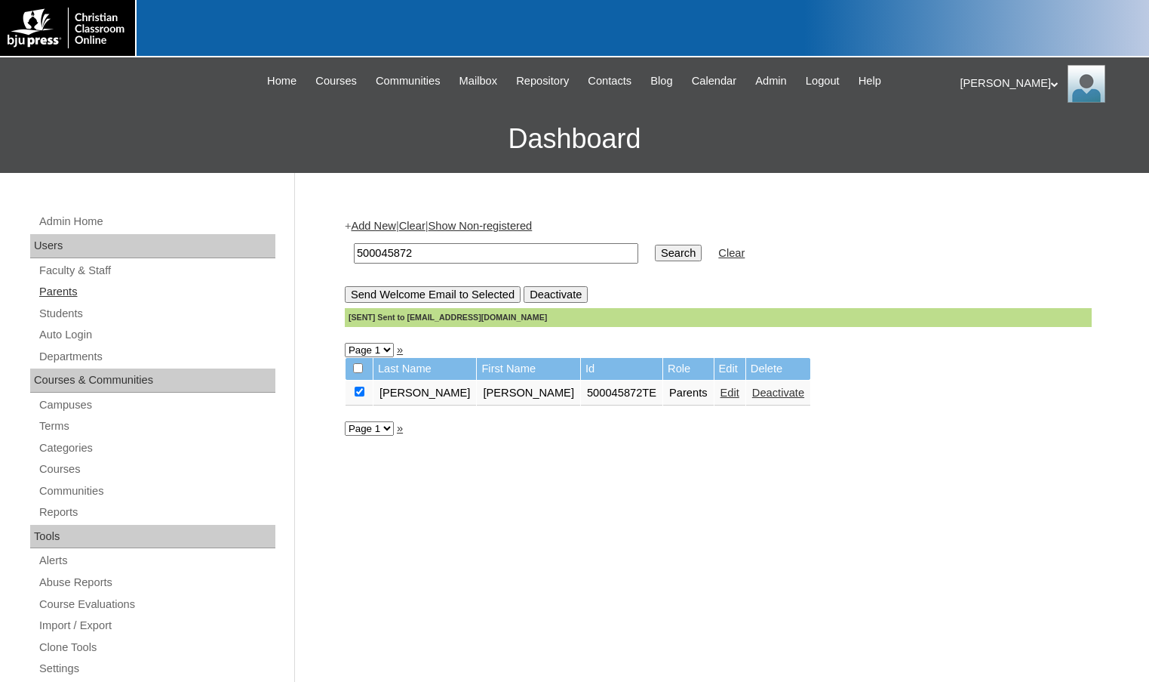
click at [55, 300] on link "Parents" at bounding box center [157, 291] width 238 height 19
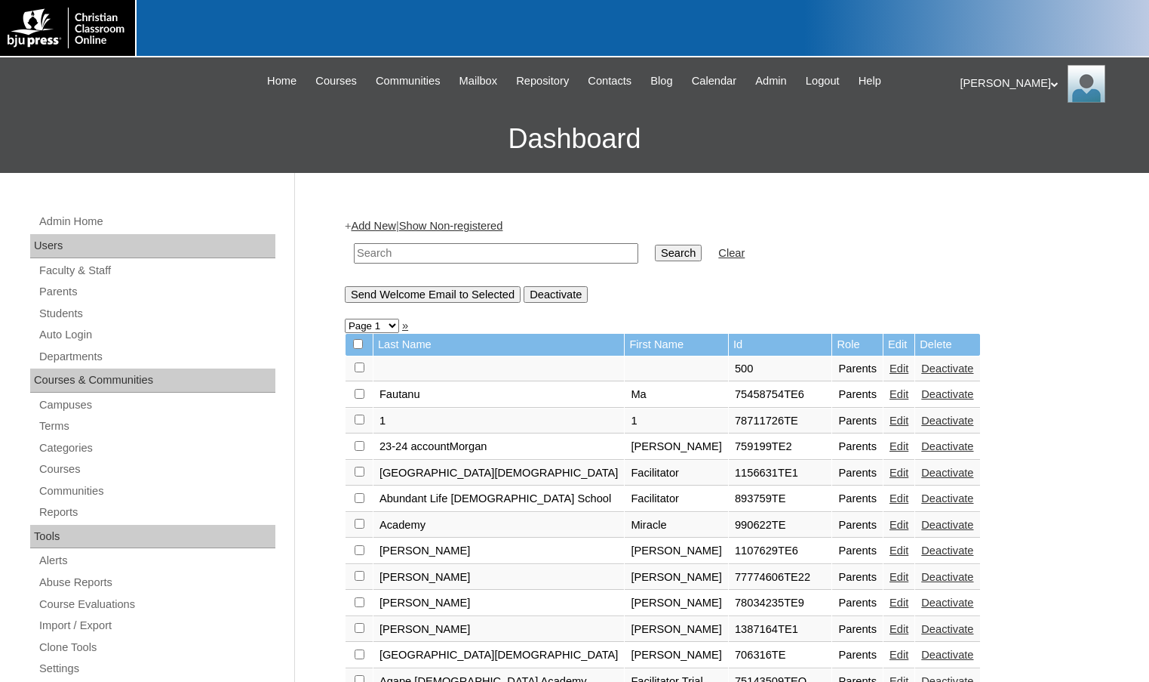
click at [540, 260] on input "text" at bounding box center [496, 253] width 285 height 20
paste input "75152748"
type input "75152748"
click at [655, 253] on input "Search" at bounding box center [678, 253] width 47 height 17
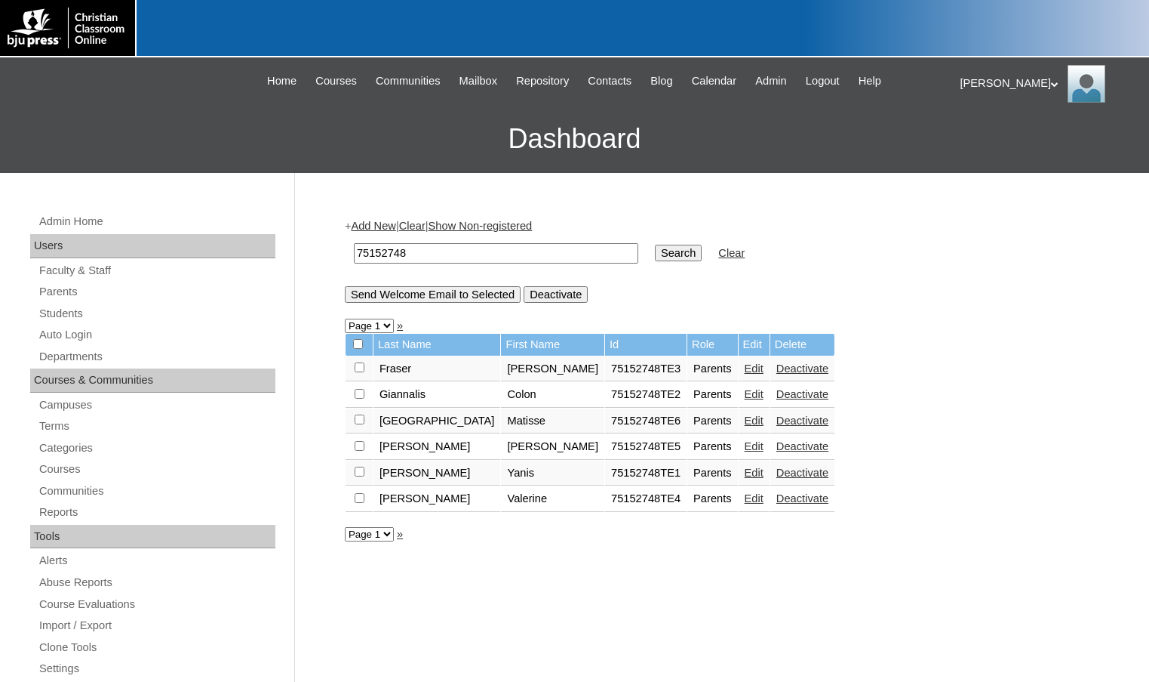
drag, startPoint x: 436, startPoint y: 257, endPoint x: 232, endPoint y: 257, distance: 203.8
click at [232, 257] on div "Admin Home Users Faculty & Staff Parents Students Auto Login Departments Course…" at bounding box center [574, 693] width 1149 height 1041
click at [655, 245] on input "Search" at bounding box center [678, 253] width 47 height 17
click at [395, 227] on link "Add New" at bounding box center [373, 226] width 45 height 12
drag, startPoint x: 417, startPoint y: 248, endPoint x: 340, endPoint y: 248, distance: 77.0
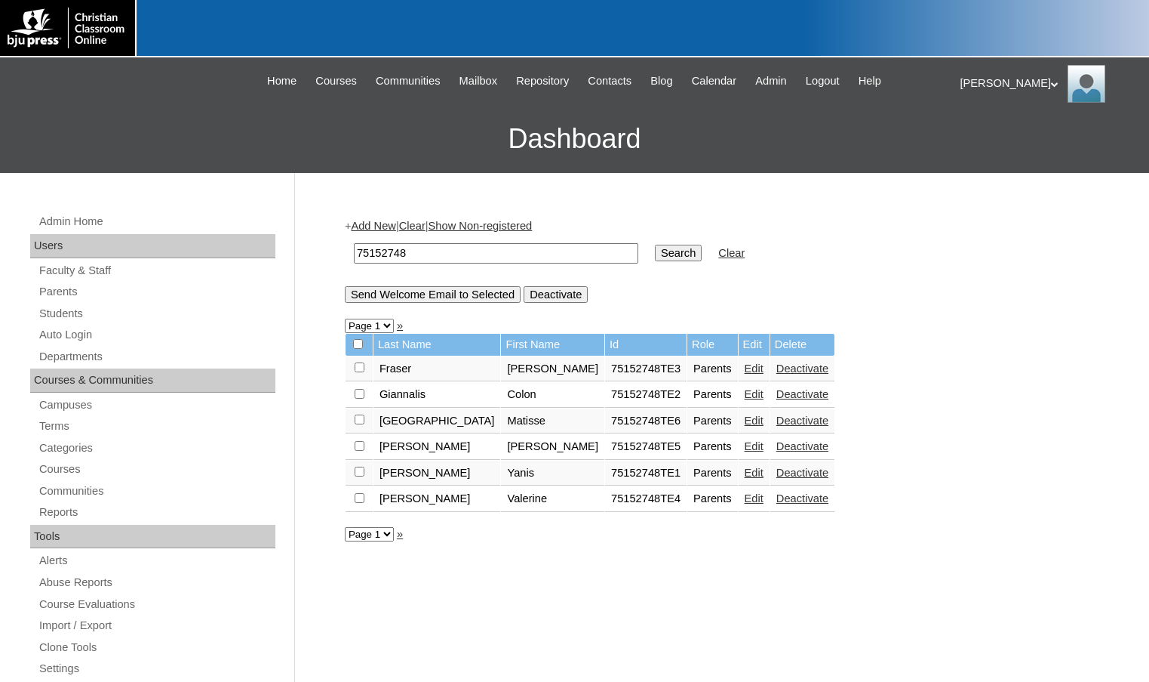
type input "britrecalde"
click at [655, 245] on input "Search" at bounding box center [678, 253] width 47 height 17
click at [42, 312] on link "Students" at bounding box center [157, 313] width 238 height 19
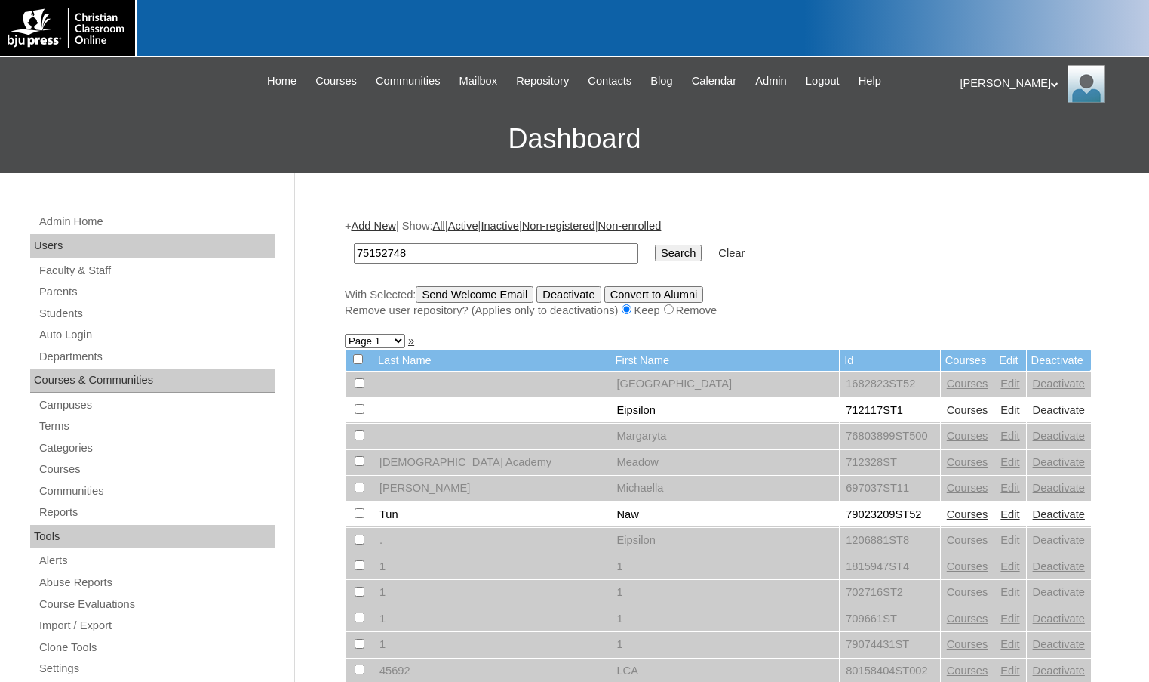
type input "75152748"
click at [655, 245] on input "Search" at bounding box center [678, 253] width 47 height 17
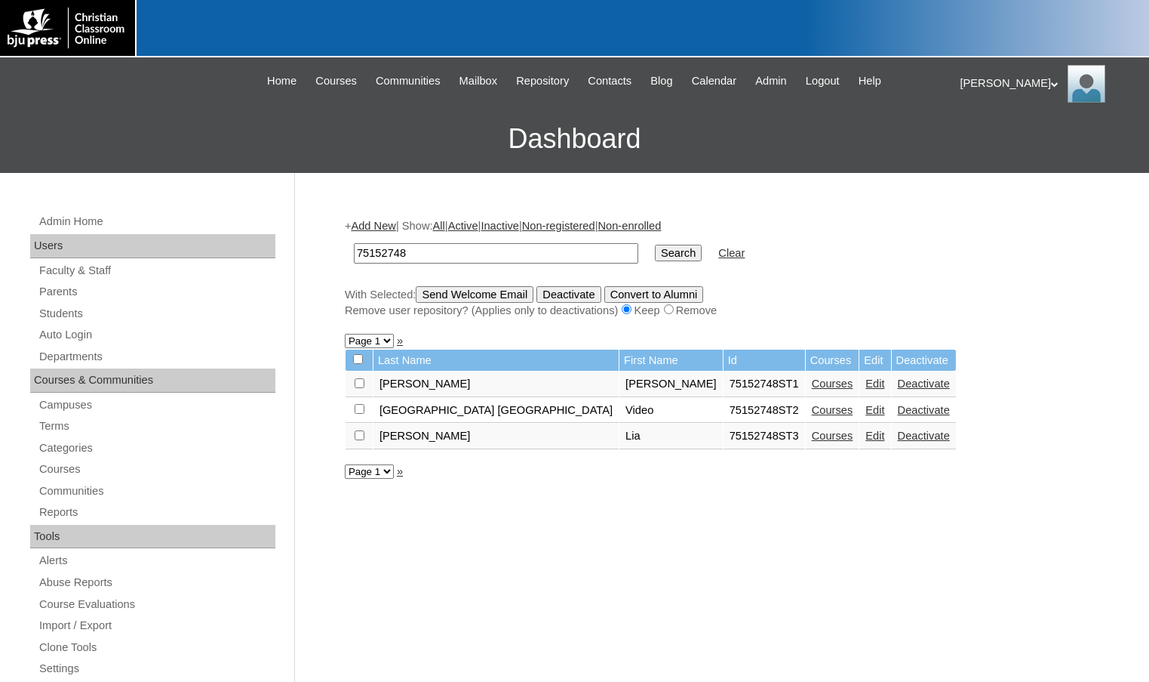
click at [866, 431] on link "Edit" at bounding box center [875, 435] width 19 height 12
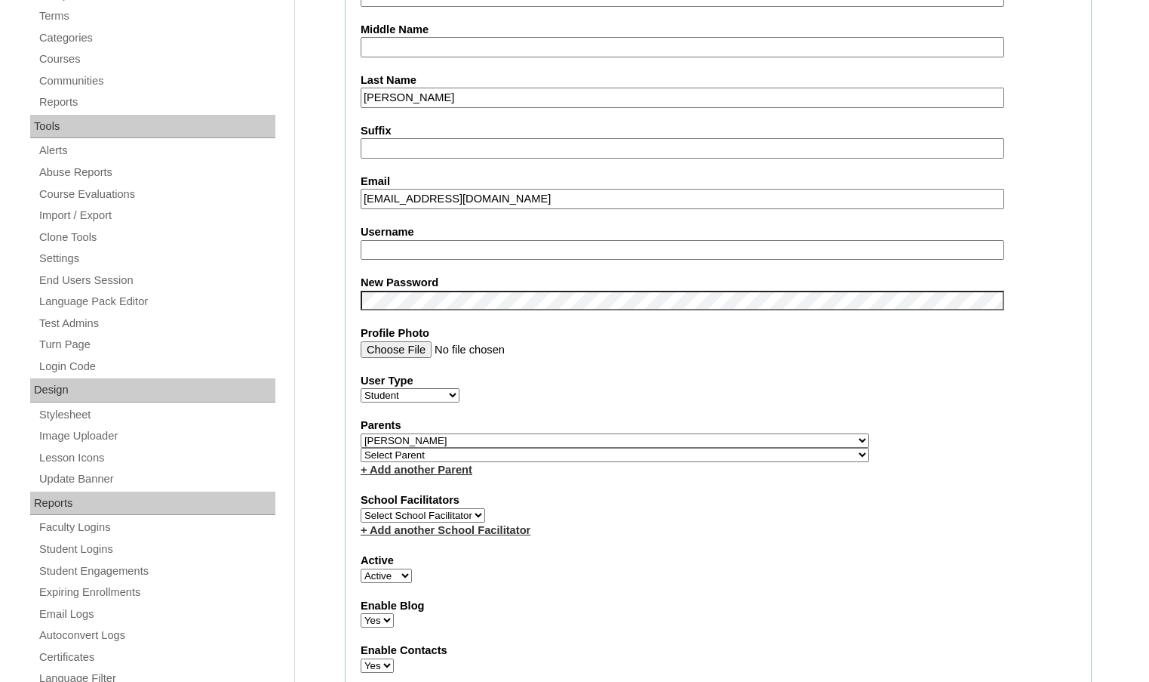
scroll to position [453, 0]
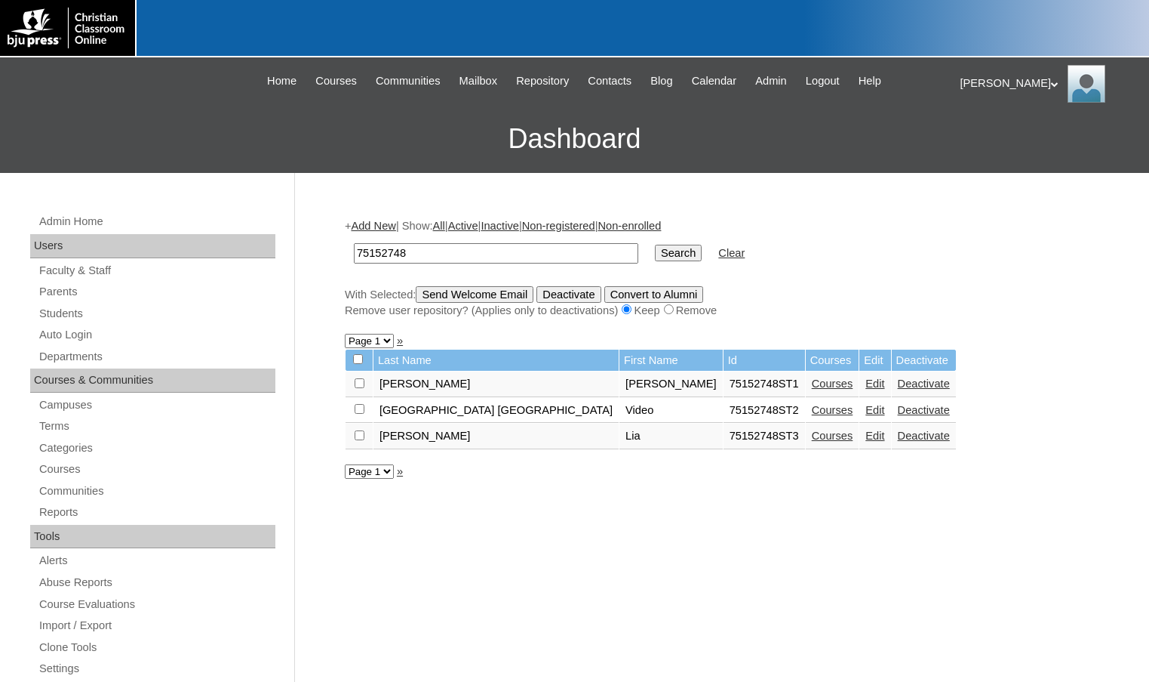
click at [866, 386] on link "Edit" at bounding box center [875, 383] width 19 height 12
click at [82, 294] on link "Parents" at bounding box center [157, 291] width 238 height 19
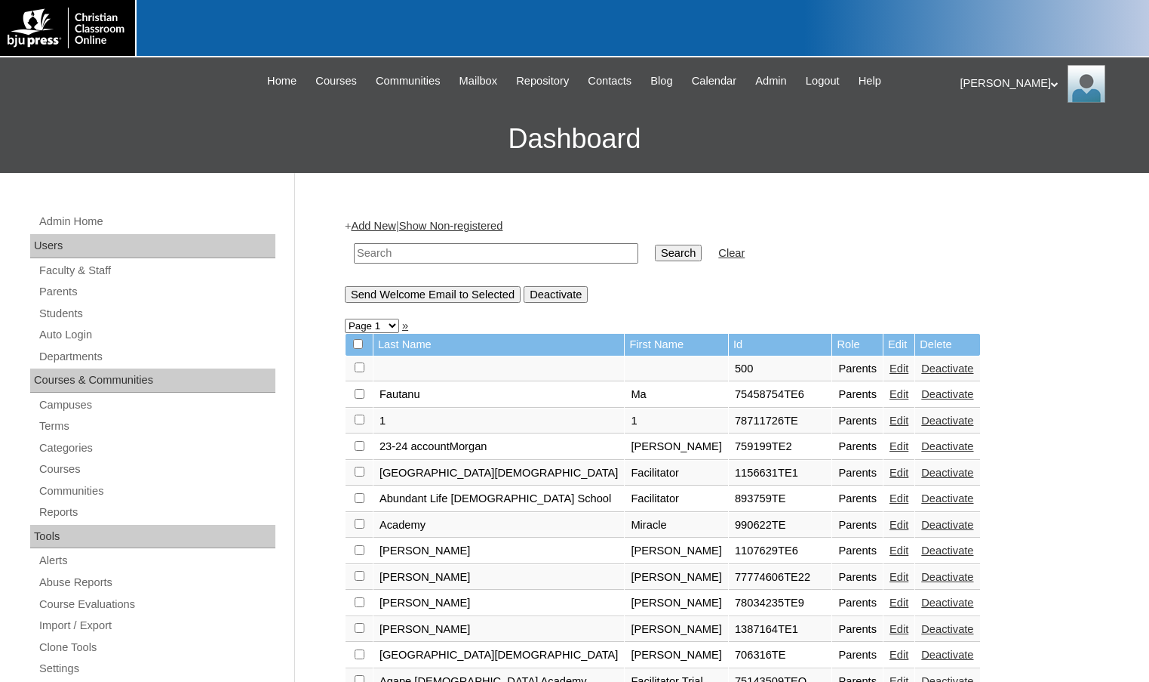
click at [423, 246] on input "text" at bounding box center [496, 253] width 285 height 20
paste input "75152748"
type input "75152748"
click at [655, 245] on input "Search" at bounding box center [678, 253] width 47 height 17
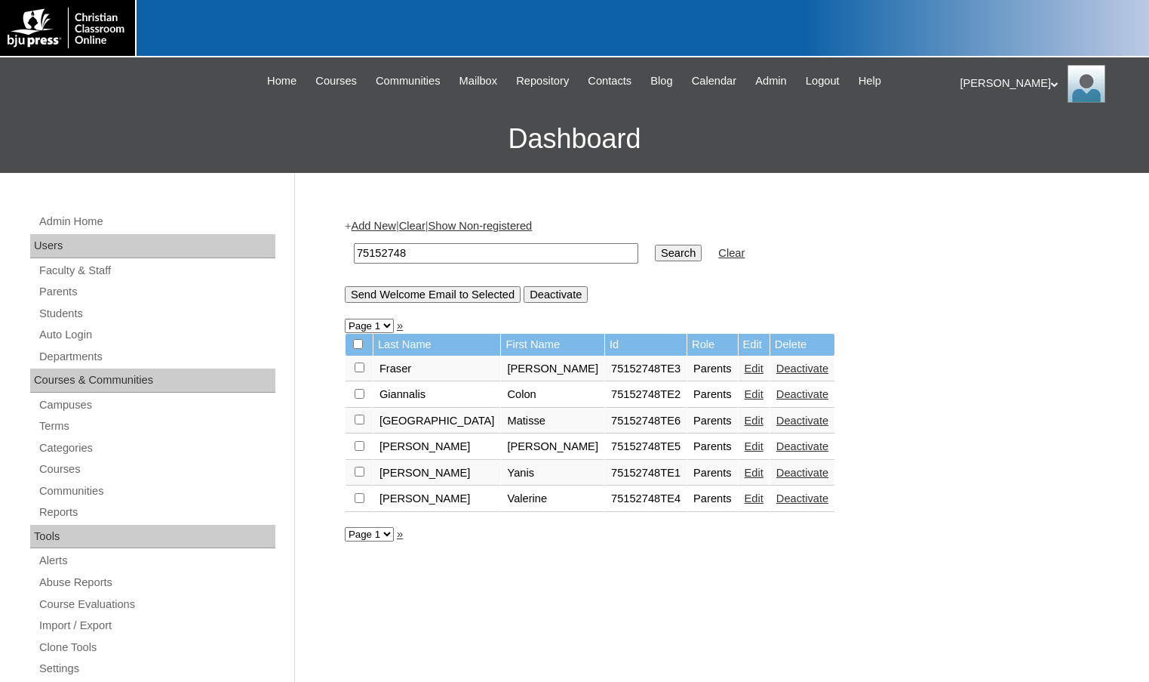
click at [395, 229] on link "Add New" at bounding box center [373, 226] width 45 height 12
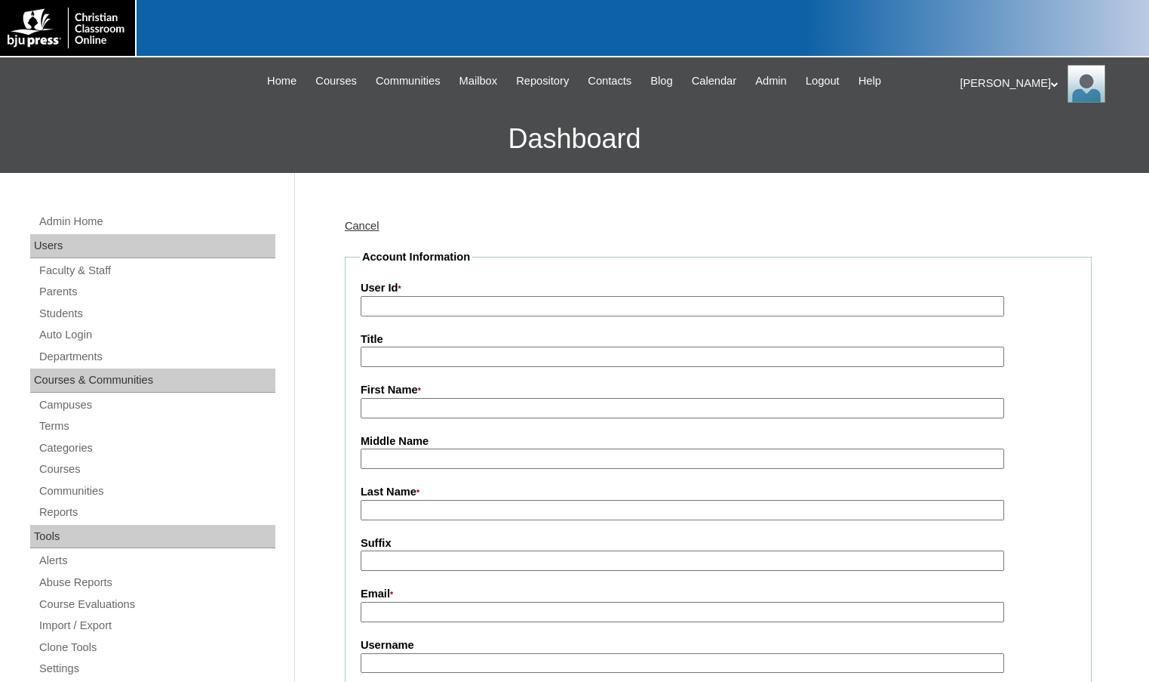
click at [423, 416] on input "First Name *" at bounding box center [683, 408] width 644 height 20
type input "Facilitator"
click at [479, 513] on input "New Jerusalem" at bounding box center [683, 510] width 644 height 20
type input "New Jerusalem Academy"
drag, startPoint x: 346, startPoint y: 486, endPoint x: 337, endPoint y: 475, distance: 14.0
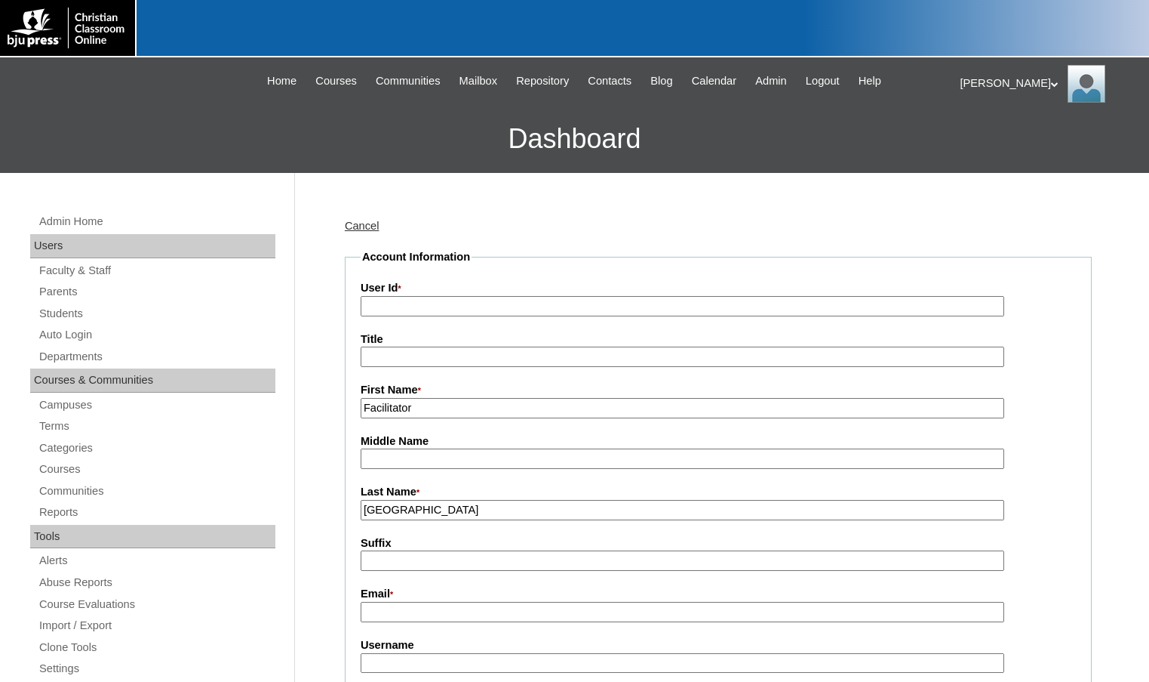
click at [385, 300] on input "User Id *" at bounding box center [683, 306] width 644 height 20
paste input "75152748"
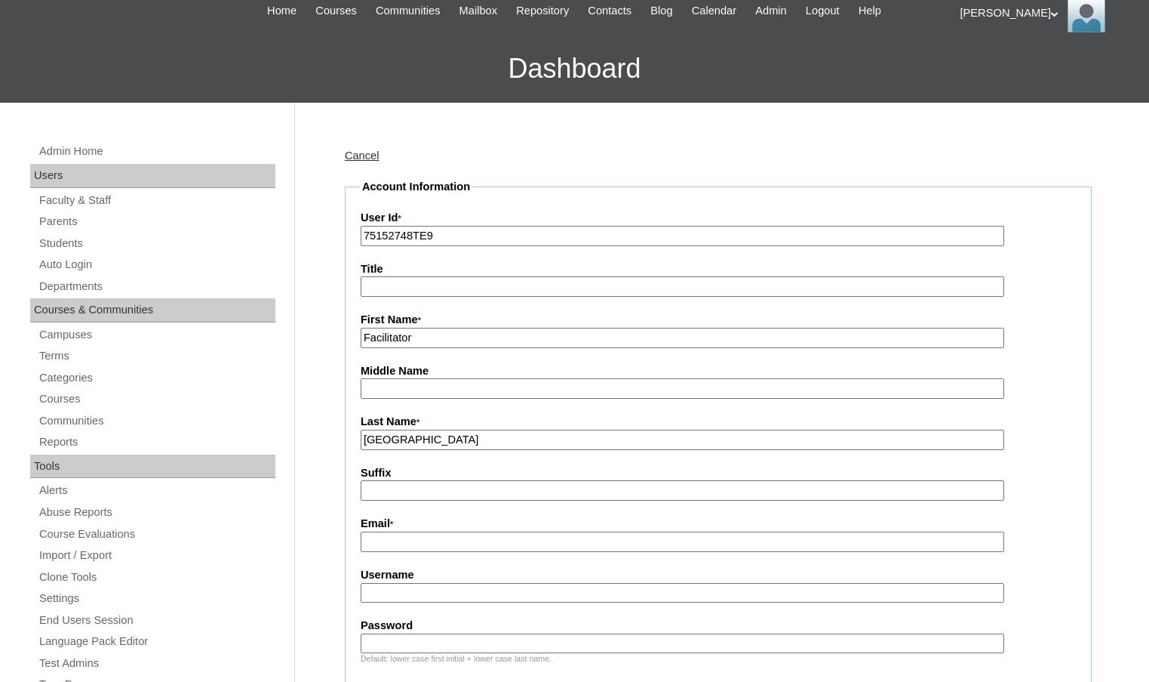
scroll to position [377, 0]
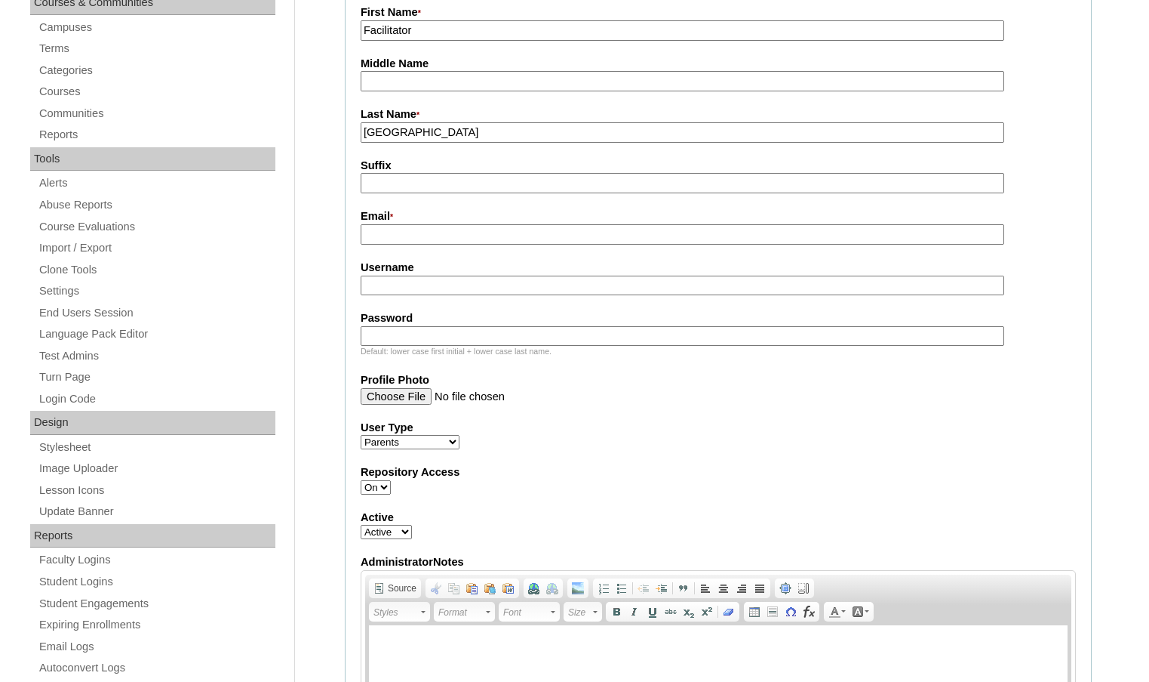
type input "75152748TE9"
click at [436, 242] on input "Email *" at bounding box center [683, 234] width 644 height 20
type input "britrecalde@ymail.com"
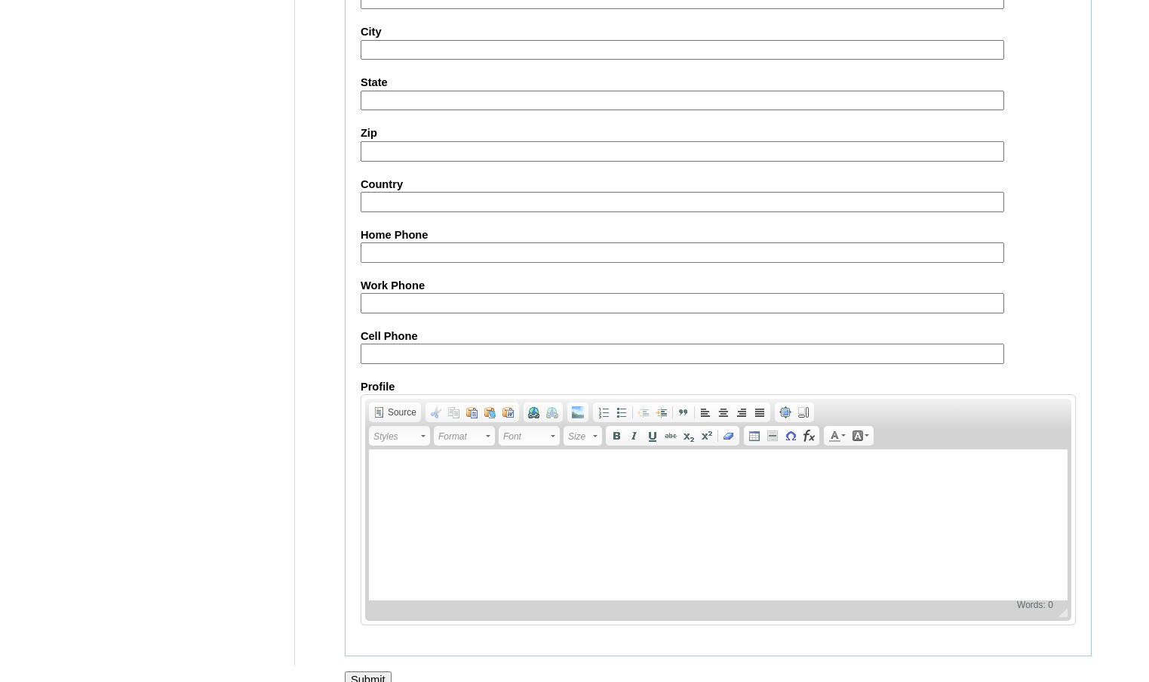
scroll to position [1358, 0]
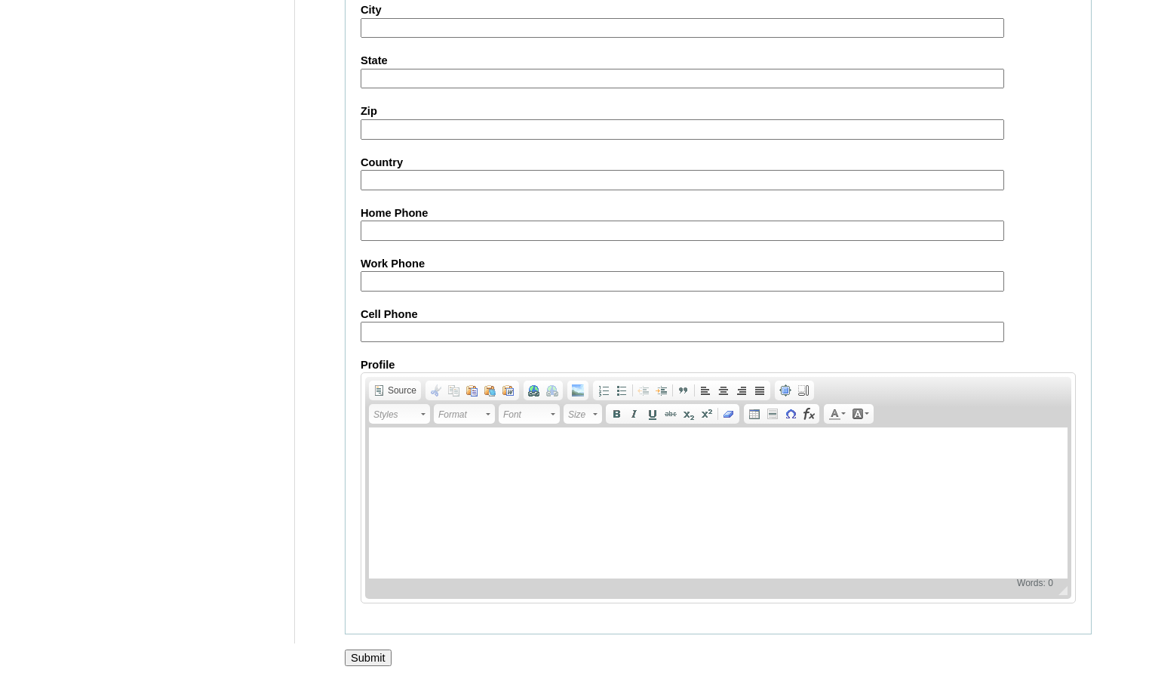
click at [350, 655] on input "Submit" at bounding box center [368, 657] width 47 height 17
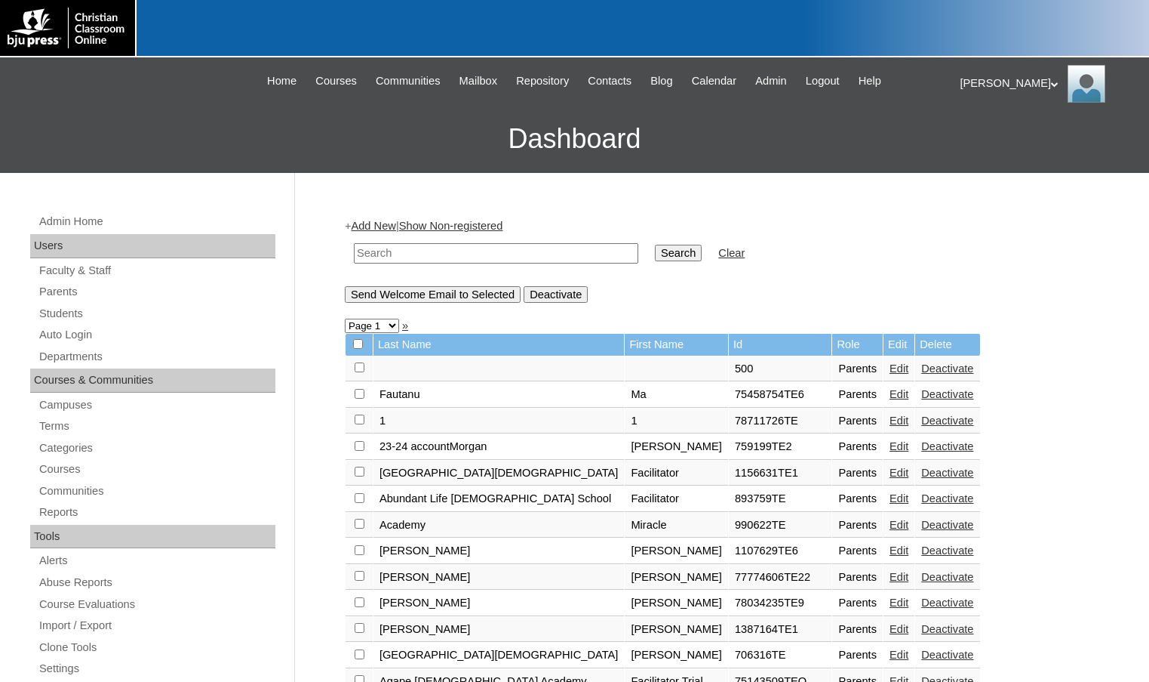
click at [408, 260] on input "text" at bounding box center [496, 253] width 285 height 20
paste input "75152748"
type input "75152748"
click at [655, 245] on input "Search" at bounding box center [678, 253] width 47 height 17
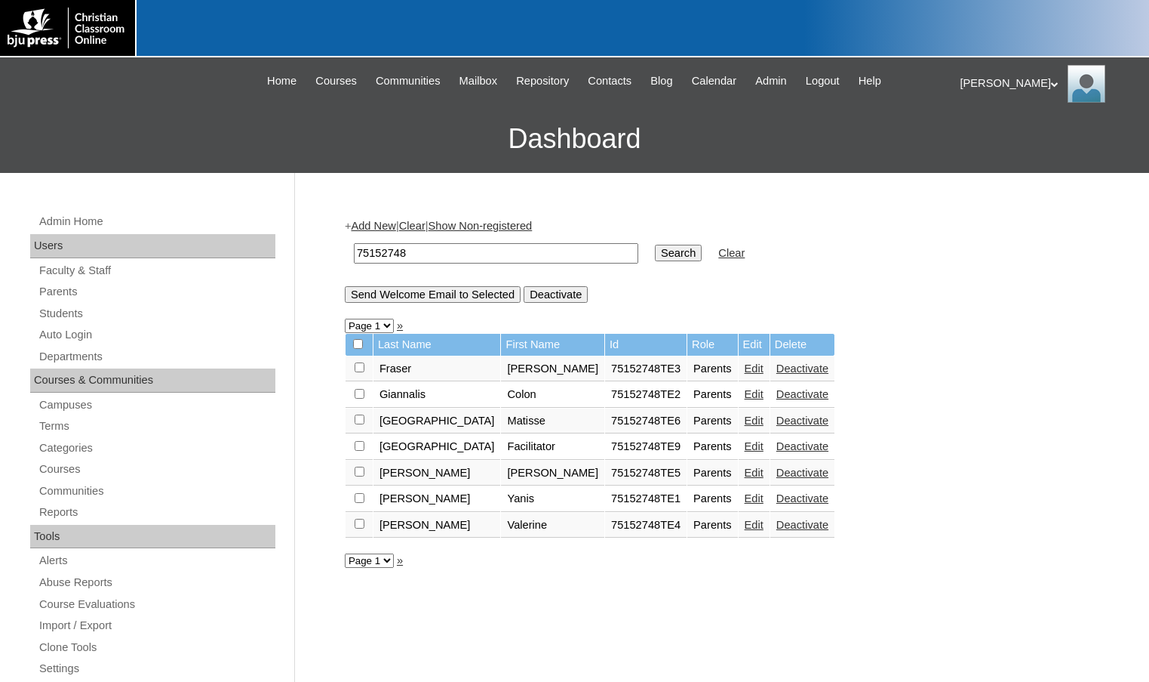
click at [745, 448] on link "Edit" at bounding box center [754, 446] width 19 height 12
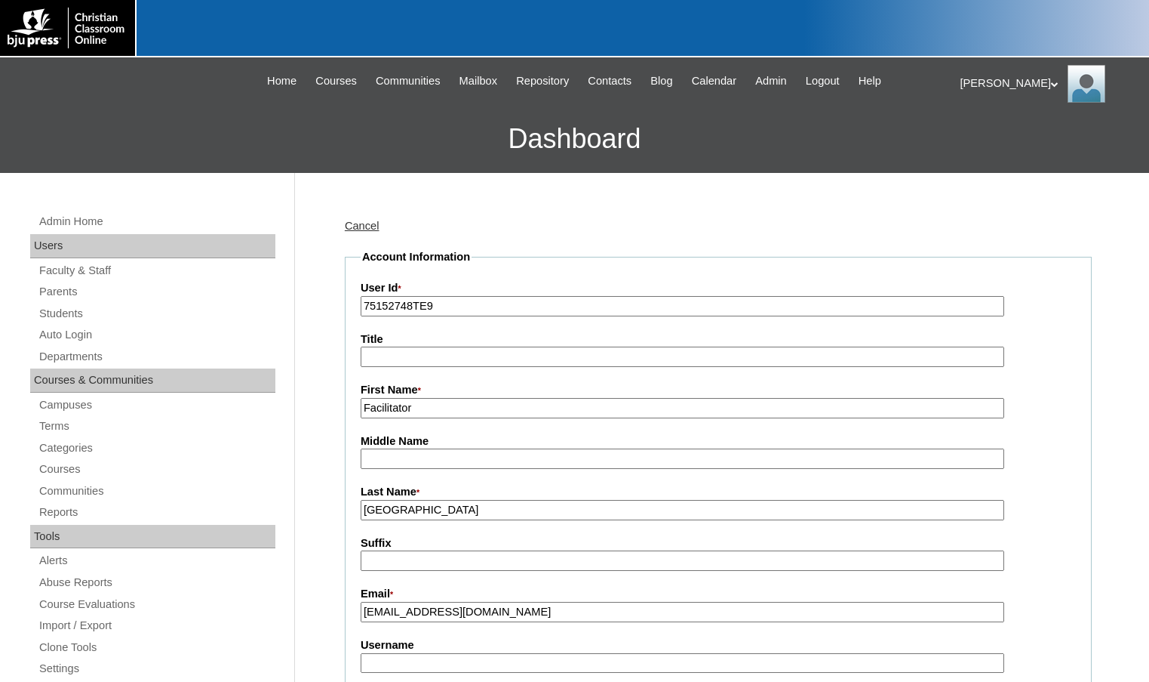
type input "msevilla"
click at [443, 312] on input "75152748TE9" at bounding box center [683, 306] width 644 height 20
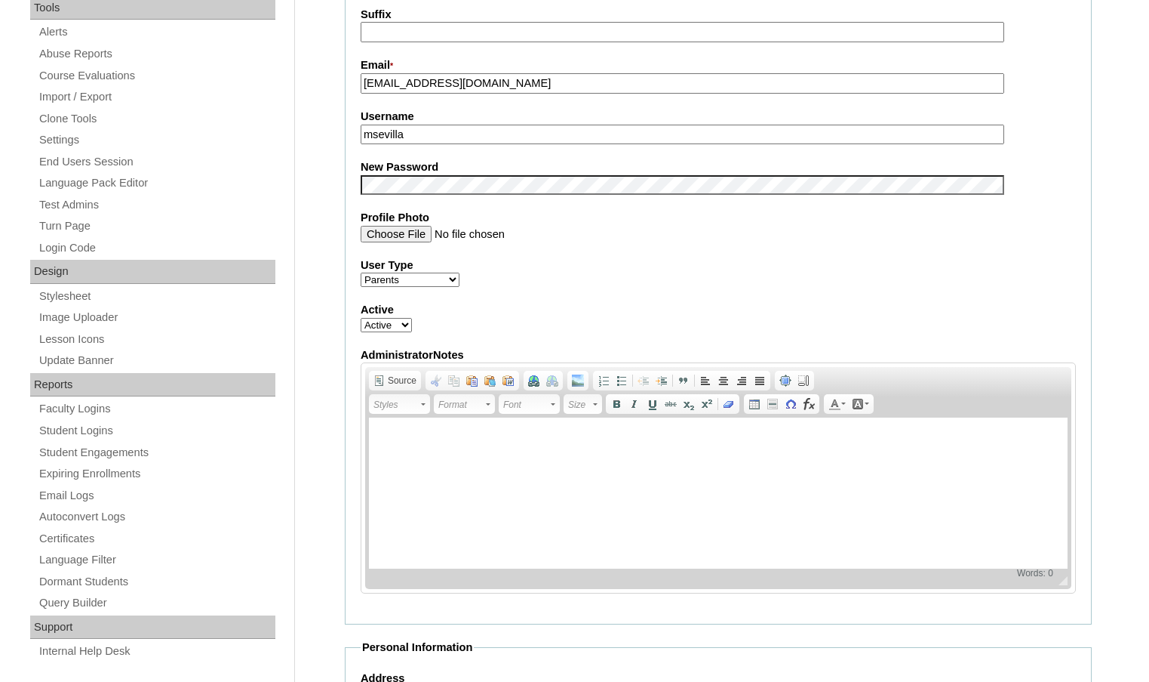
type input "75152748TE7"
click at [294, 183] on div "Admin Home Users Faculty & Staff Parents Students Auto Login Departments Course…" at bounding box center [574, 540] width 1149 height 1790
drag, startPoint x: 409, startPoint y: 135, endPoint x: 344, endPoint y: 129, distance: 65.2
click at [345, 129] on fieldset "Account Information User Id * 75152748TE7 Title First Name * Facilitator Middle…" at bounding box center [718, 172] width 747 height 903
click at [337, 139] on div "Cancel Account Information User Id * 75152748TE7 Title First Name * Facilitator…" at bounding box center [714, 554] width 755 height 1759
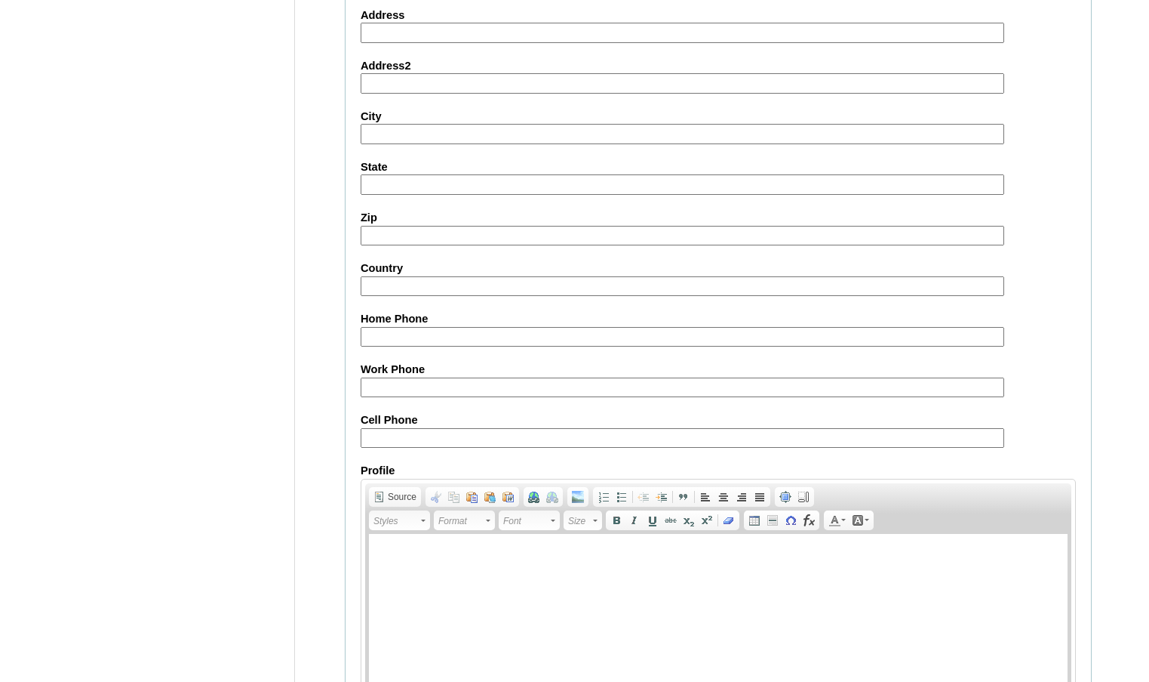
scroll to position [1301, 0]
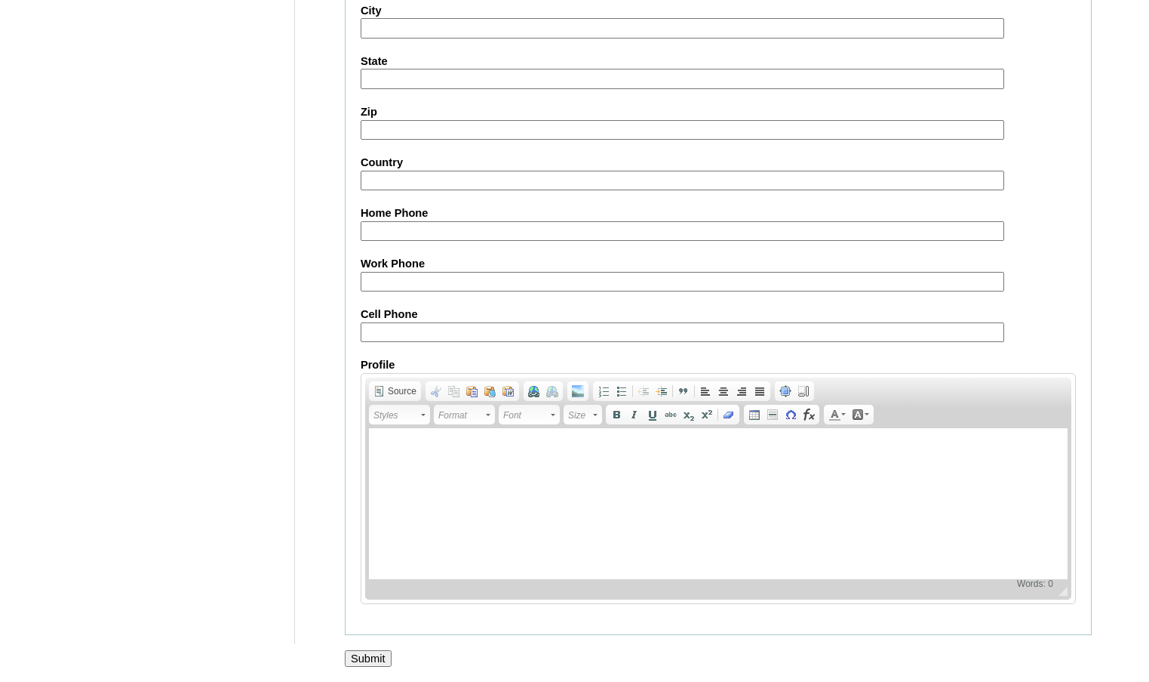
click at [374, 651] on input "Submit" at bounding box center [368, 658] width 47 height 17
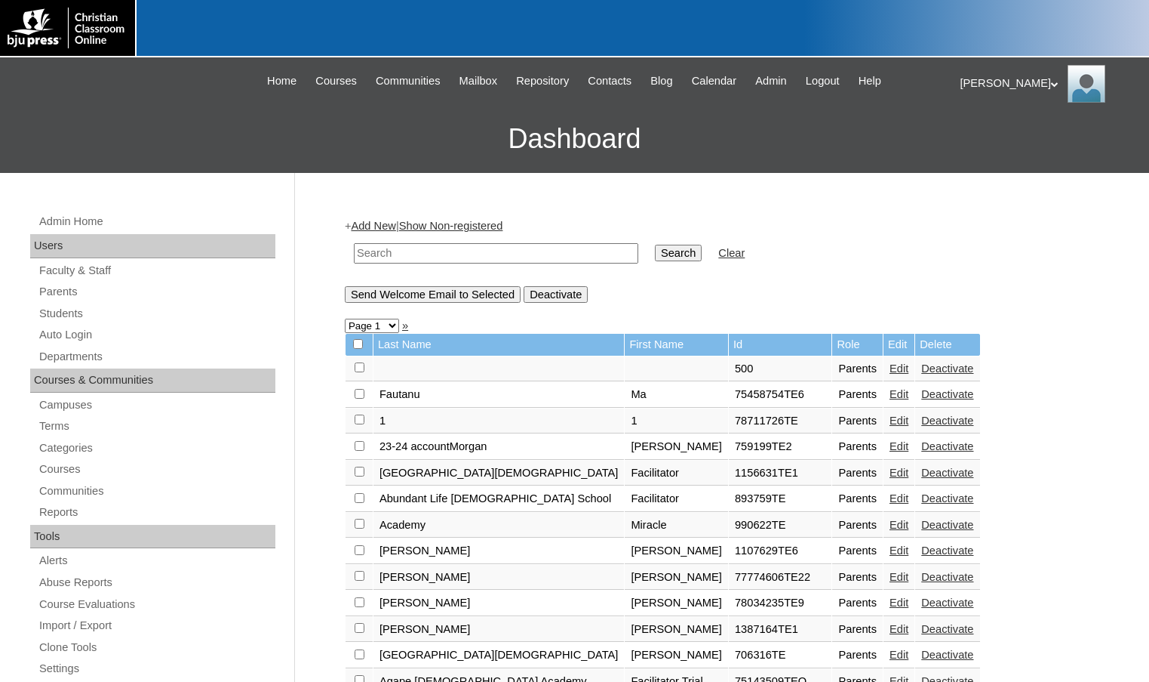
click at [441, 257] on input "text" at bounding box center [496, 253] width 285 height 20
paste input "75152748"
type input "75152748"
click at [655, 245] on input "Search" at bounding box center [678, 253] width 47 height 17
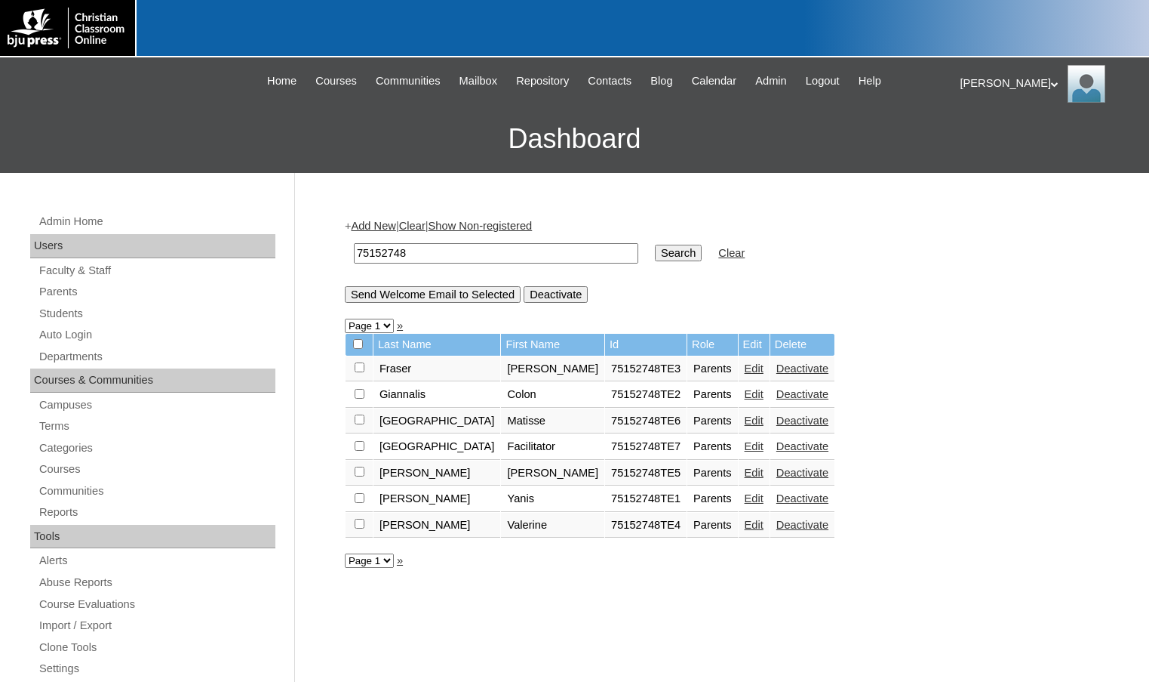
click at [358, 449] on input "checkbox" at bounding box center [360, 446] width 10 height 10
checkbox input "true"
click at [444, 297] on input "Send Welcome Email to Selected" at bounding box center [433, 294] width 176 height 17
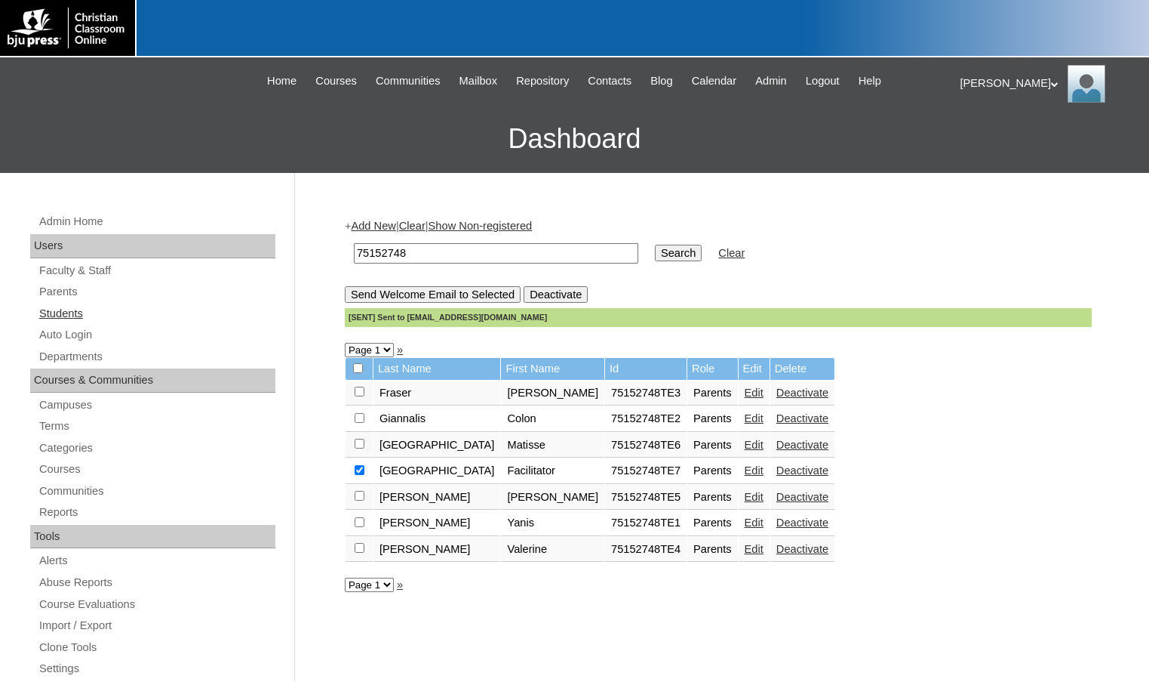
click at [98, 312] on link "Students" at bounding box center [157, 313] width 238 height 19
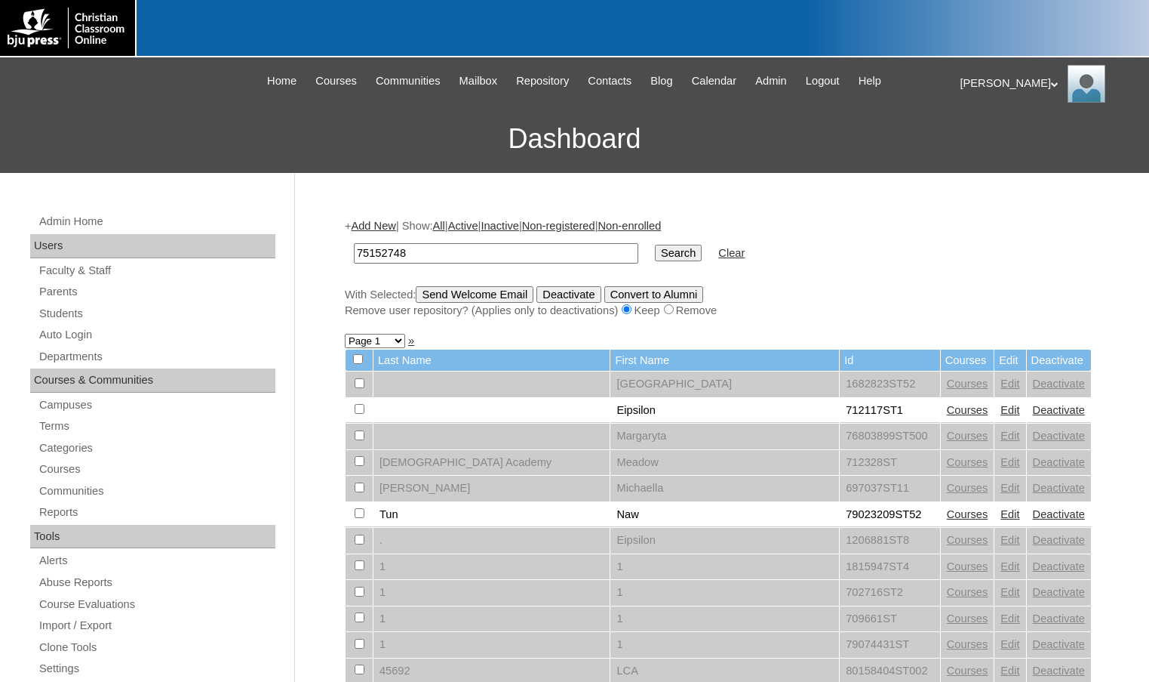
type input "75152748"
click at [655, 253] on input "Search" at bounding box center [678, 253] width 47 height 17
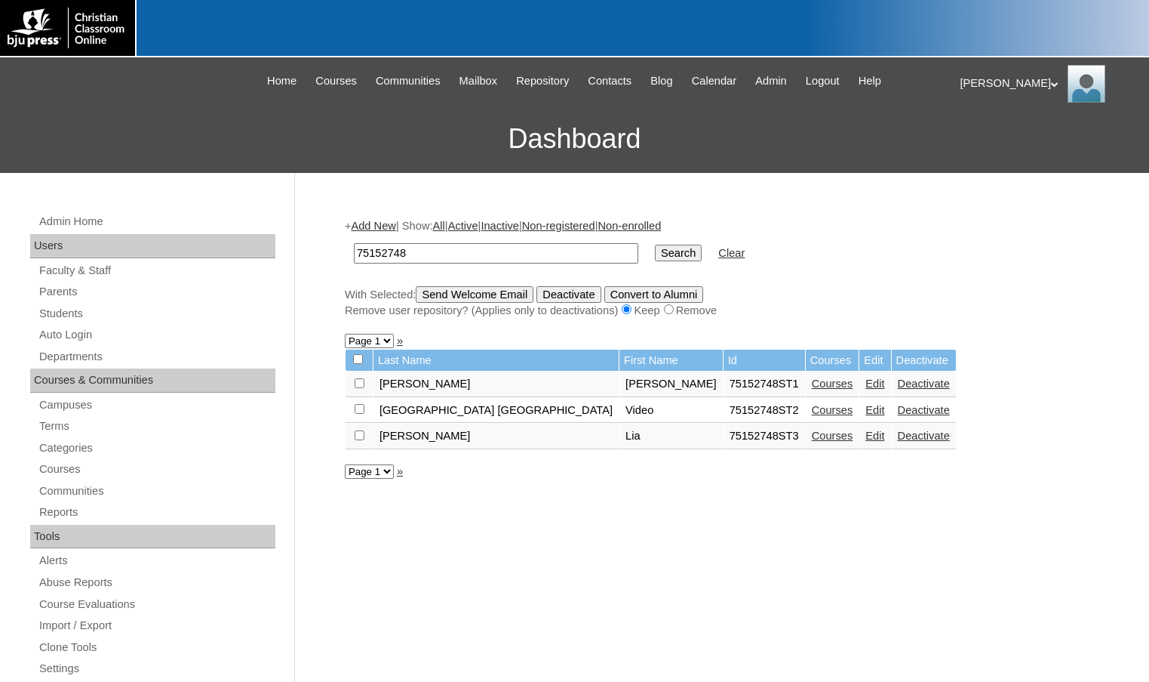
click at [391, 220] on link "Add New" at bounding box center [373, 226] width 45 height 12
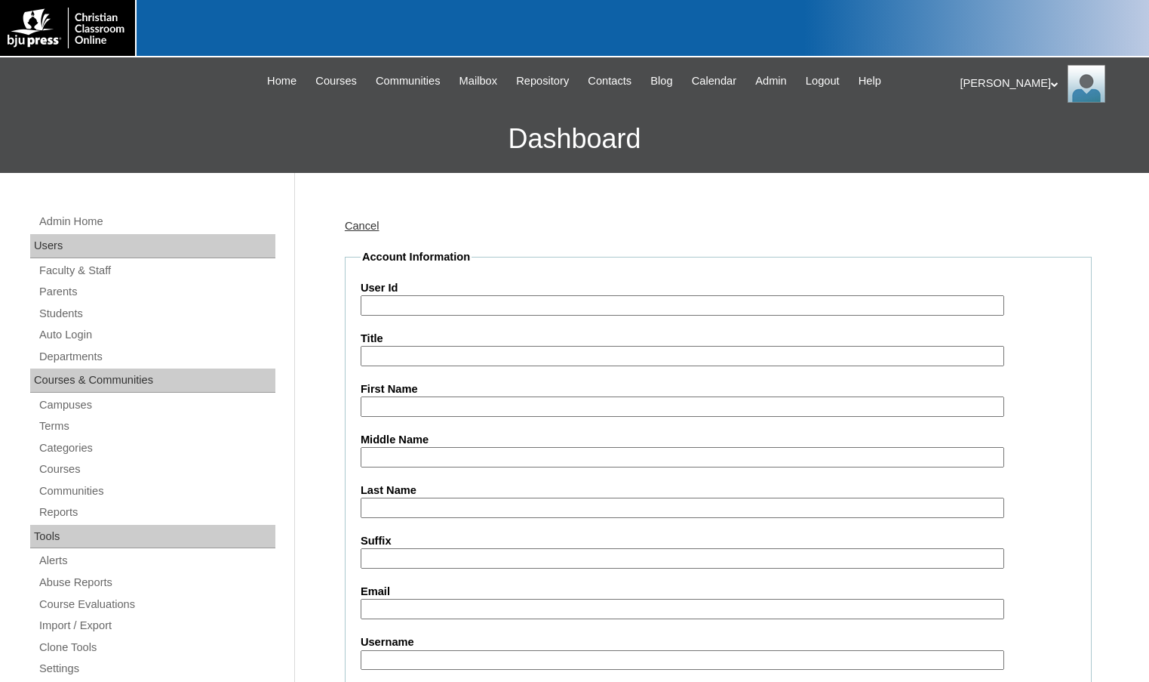
click at [403, 306] on input "User Id" at bounding box center [683, 305] width 644 height 20
paste input "75152748"
type input "75152748ST4"
type input "Roman"
type input "[PERSON_NAME]"
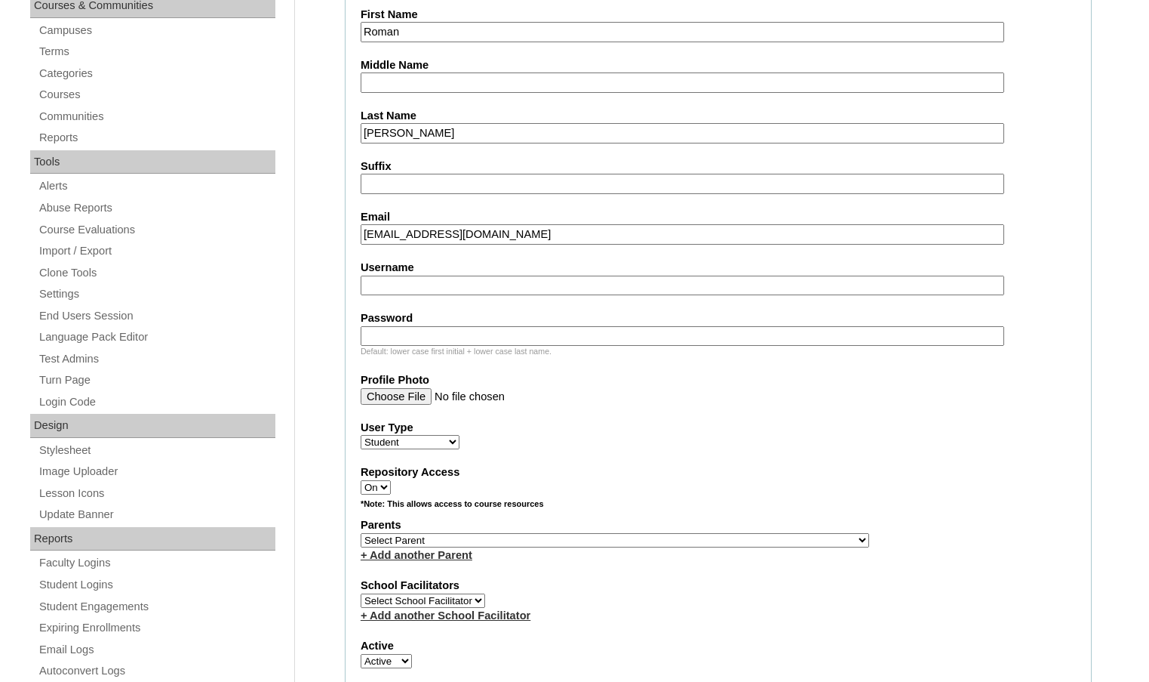
scroll to position [377, 0]
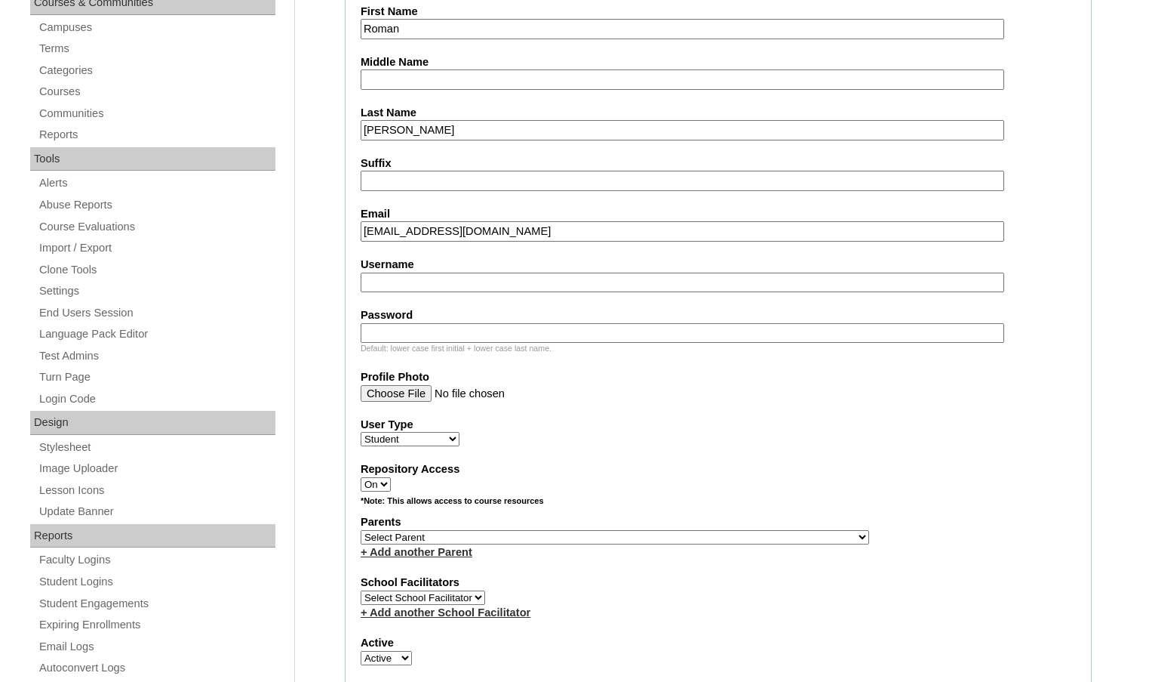
type input "romanr@newjerusalemacademy.org"
drag, startPoint x: 697, startPoint y: 534, endPoint x: 711, endPoint y: 538, distance: 15.0
click at [697, 534] on select "Select Parent , Fautanu, Ma 1, 1 23-24 accountMorgan, Jason 6th Street Mennonit…" at bounding box center [615, 537] width 509 height 14
select select "37403"
click at [711, 538] on div "Parents Select Parent , Fautanu, Ma 1, 1 23-24 accountMorgan, Jason 6th Street …" at bounding box center [719, 536] width 716 height 45
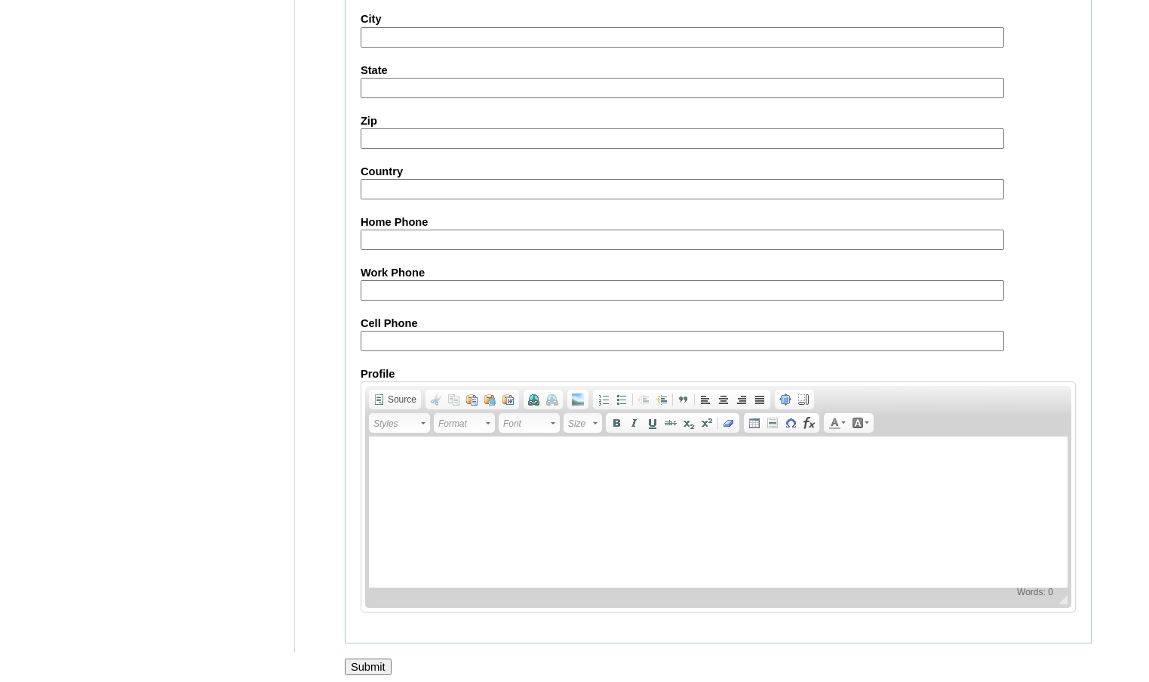
scroll to position [1615, 0]
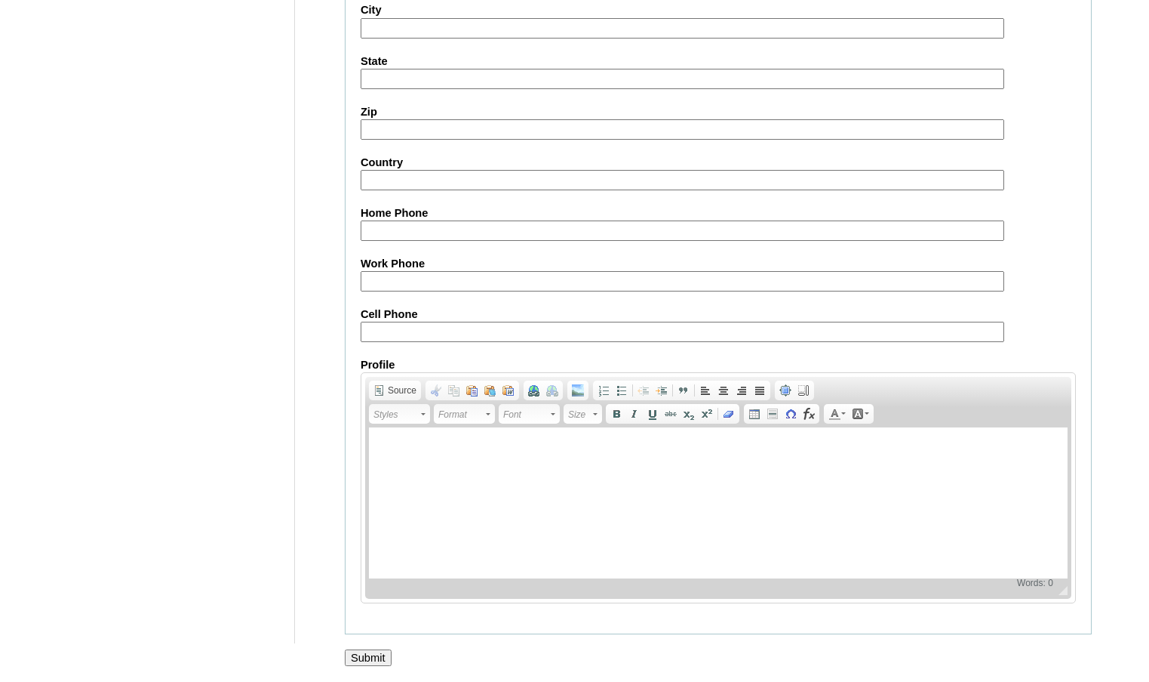
click at [354, 661] on input "Submit" at bounding box center [368, 657] width 47 height 17
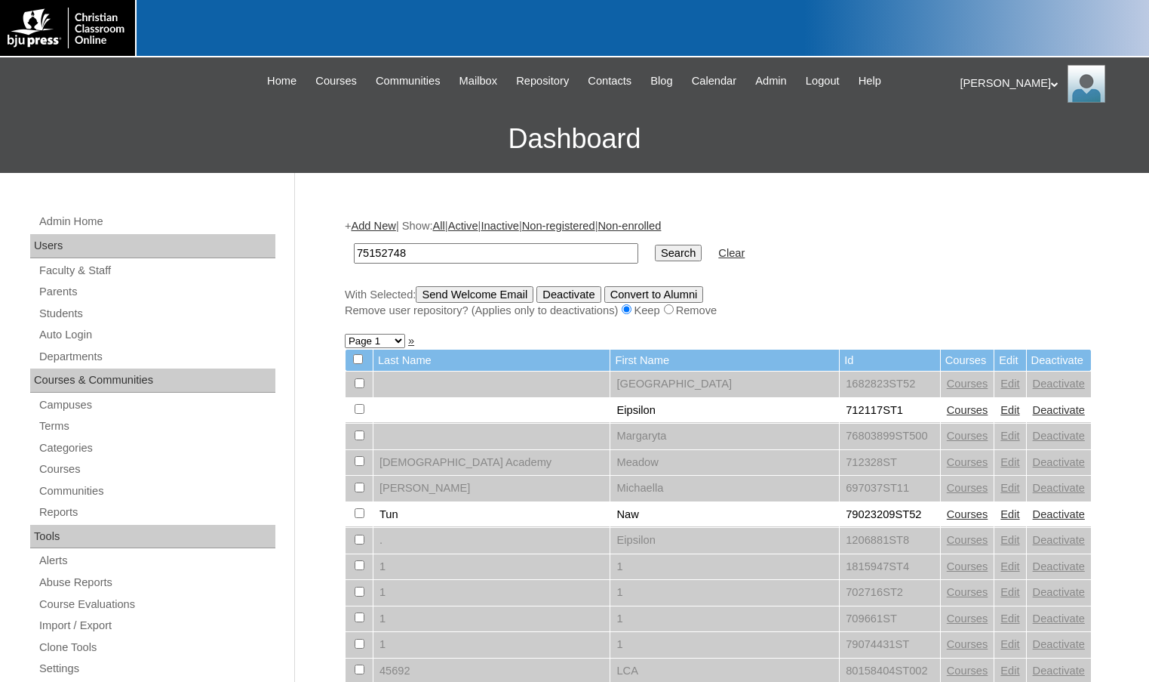
type input "75152748"
click at [655, 245] on input "Search" at bounding box center [678, 253] width 47 height 17
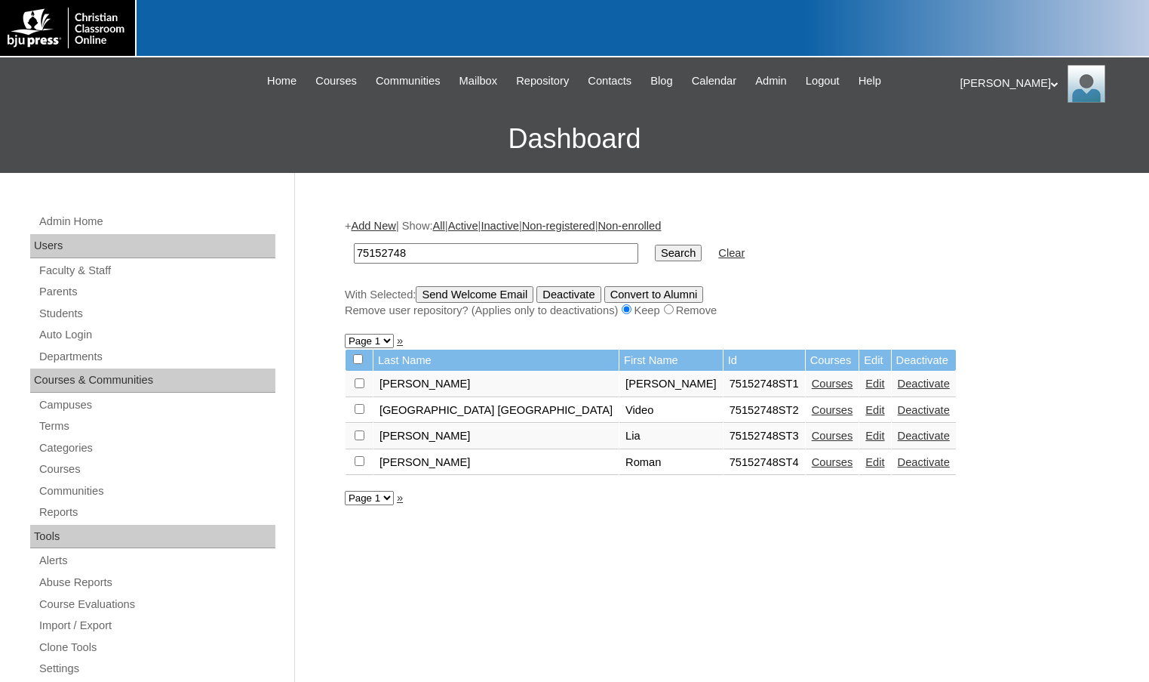
click at [812, 463] on link "Courses" at bounding box center [833, 462] width 42 height 12
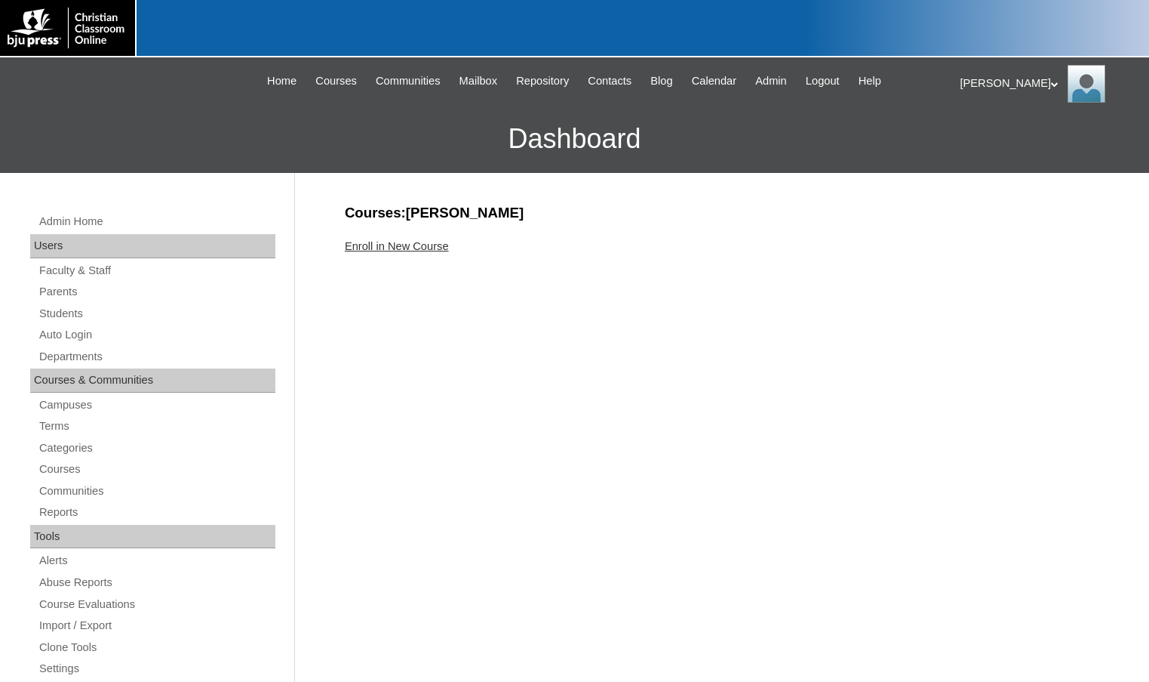
click at [388, 247] on link "Enroll in New Course" at bounding box center [397, 246] width 104 height 12
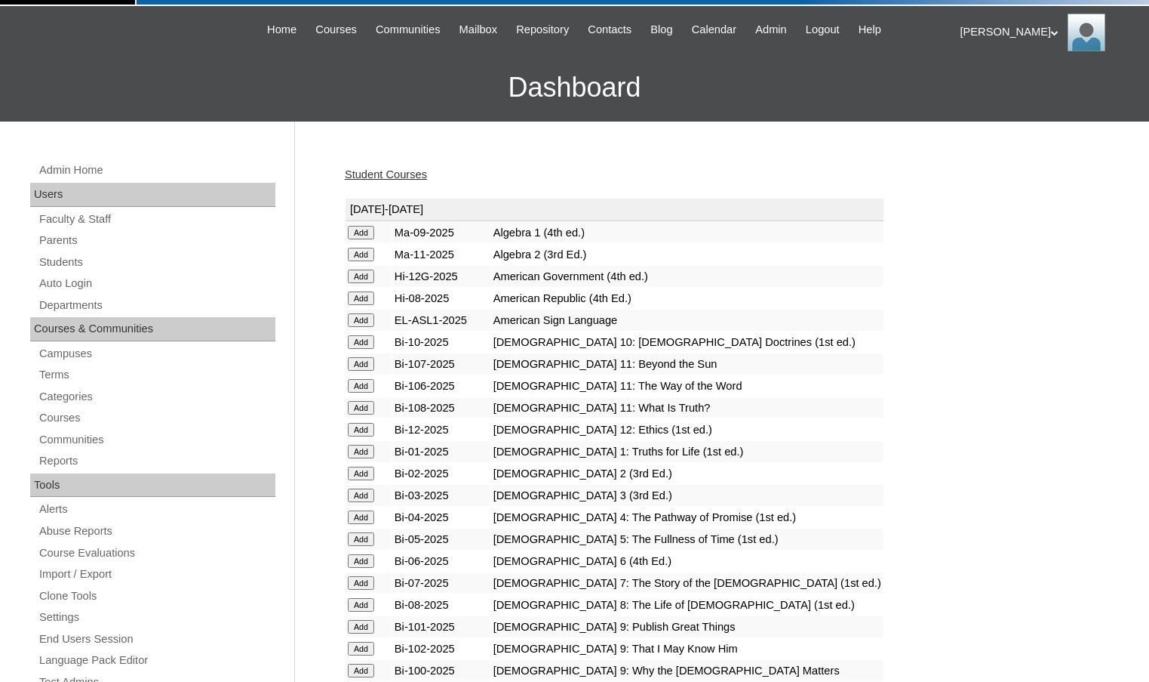
scroll to position [75, 0]
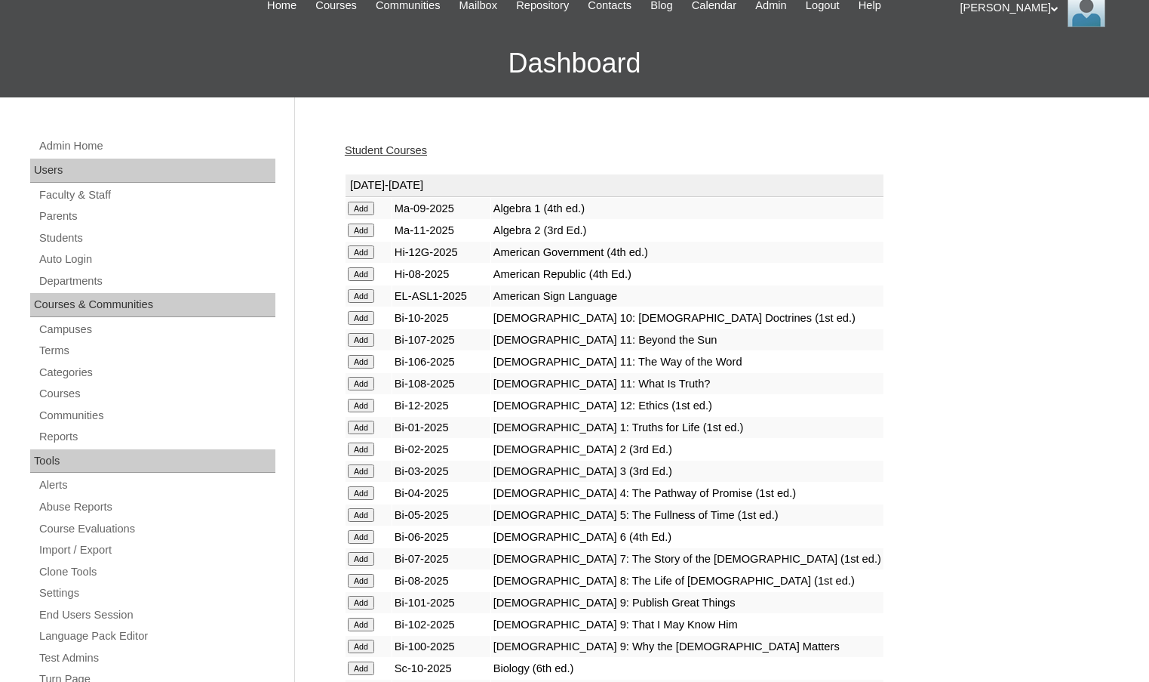
click at [368, 534] on input "Add" at bounding box center [361, 537] width 26 height 14
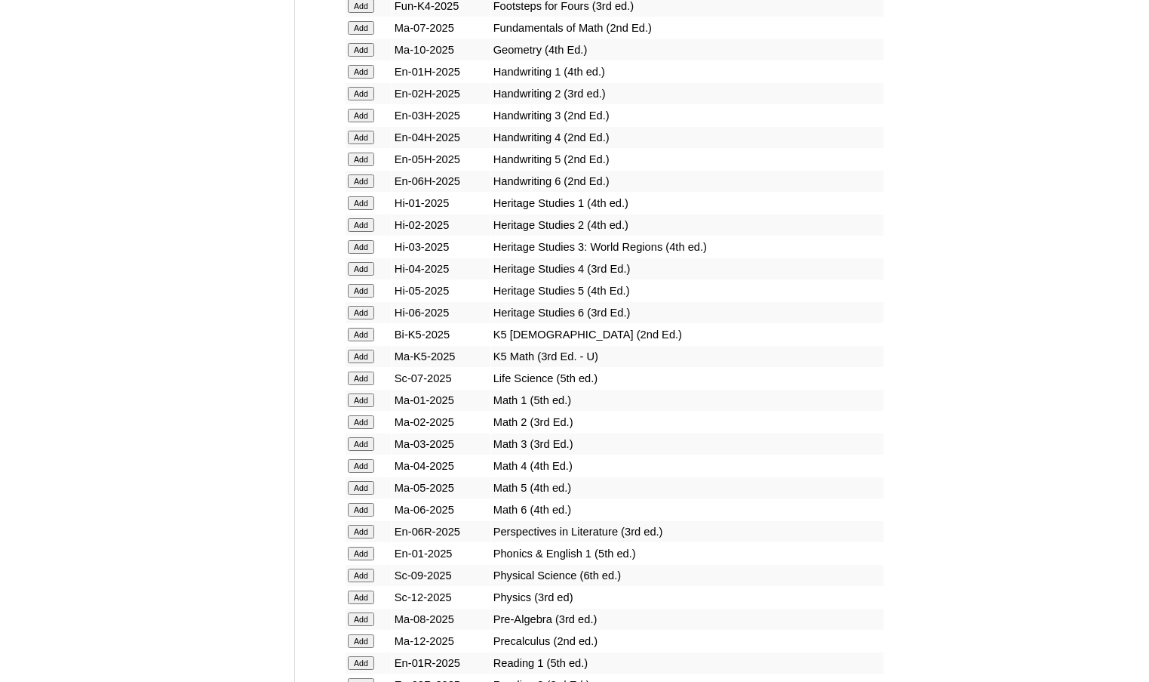
scroll to position [1283, 0]
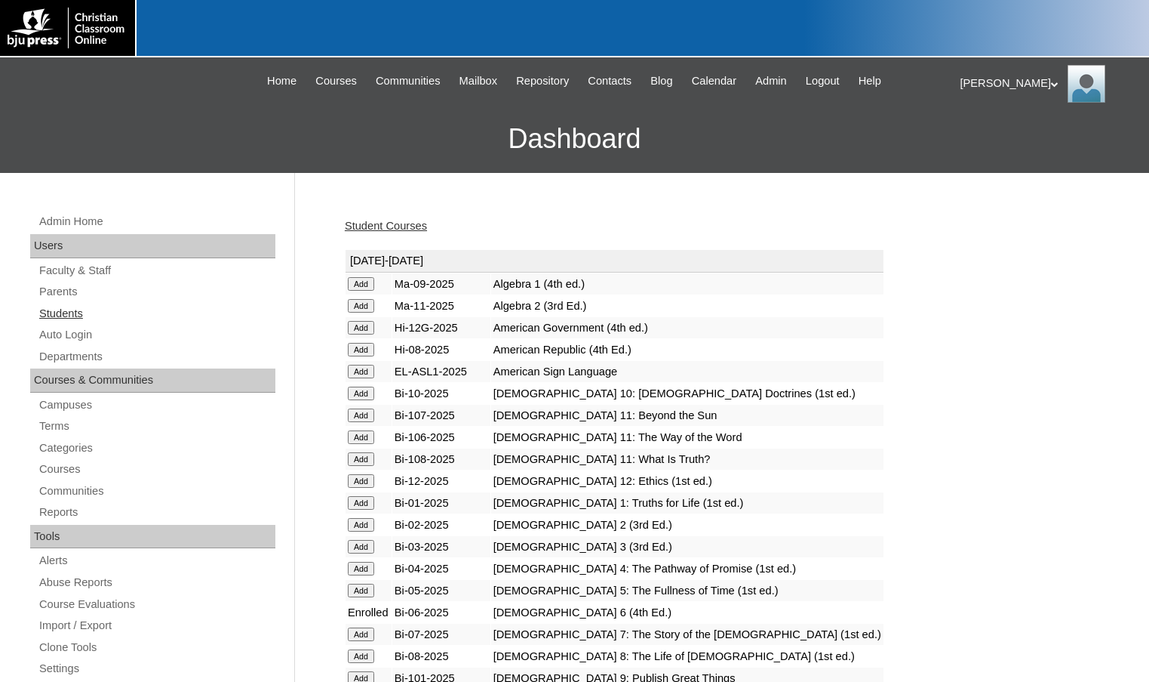
click at [72, 315] on link "Students" at bounding box center [157, 313] width 238 height 19
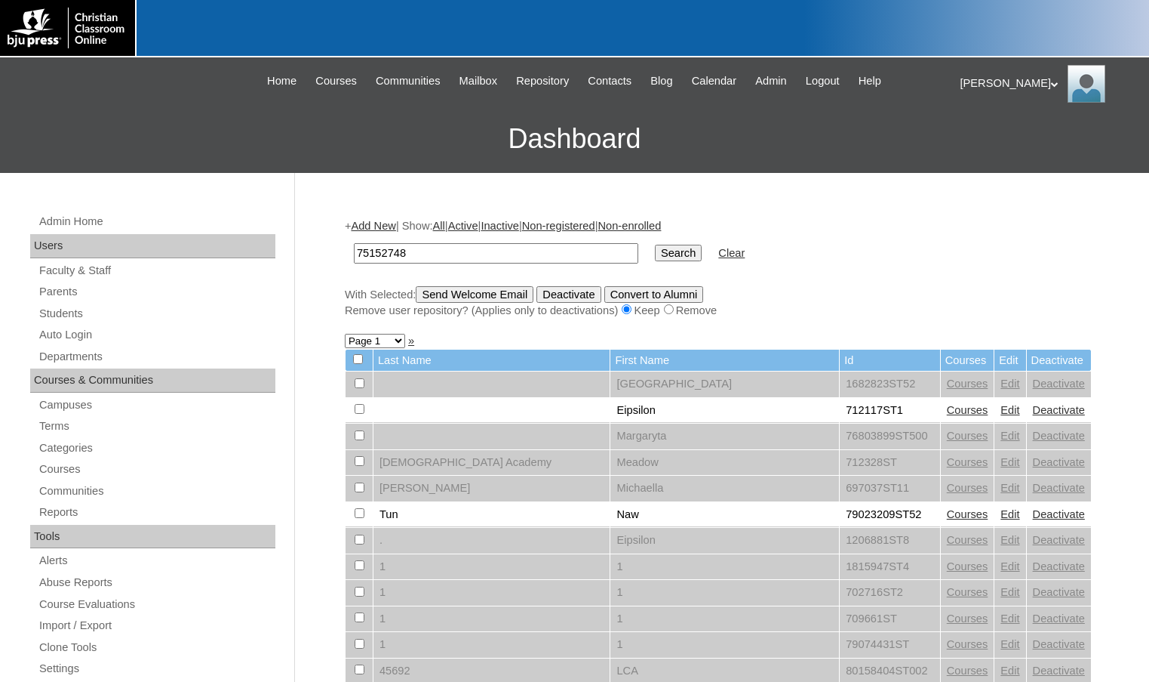
type input "75152748"
click at [655, 245] on input "Search" at bounding box center [678, 253] width 47 height 17
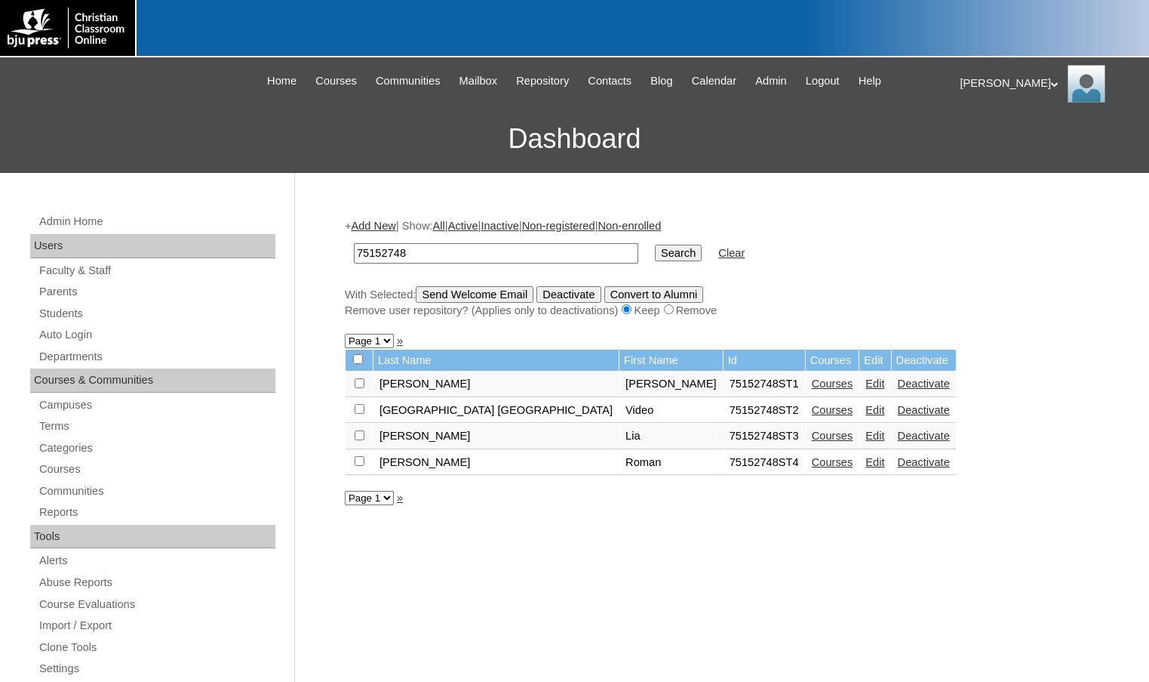
click at [812, 463] on link "Courses" at bounding box center [833, 462] width 42 height 12
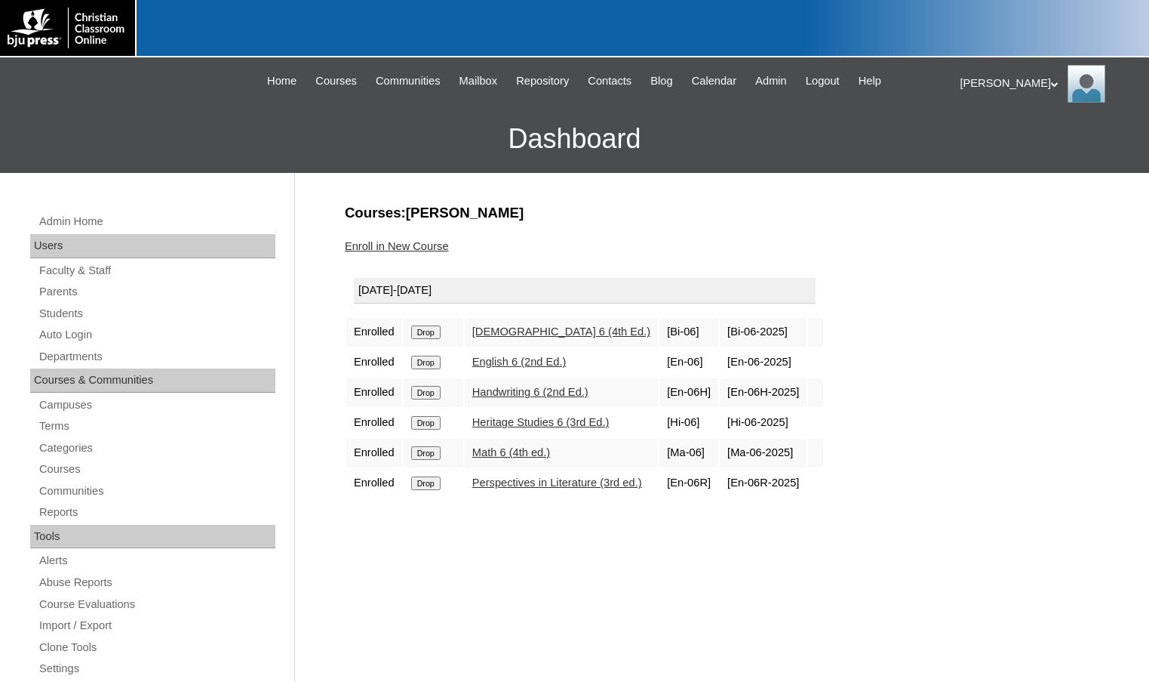
click at [384, 250] on link "Enroll in New Course" at bounding box center [397, 246] width 104 height 12
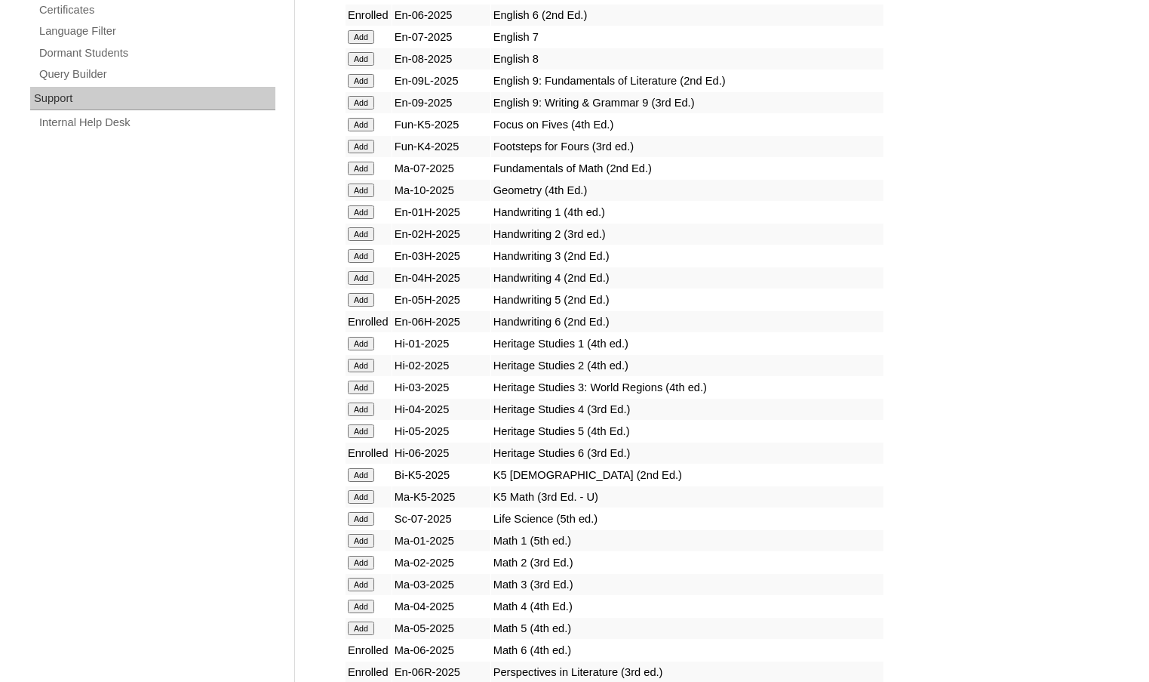
scroll to position [1434, 0]
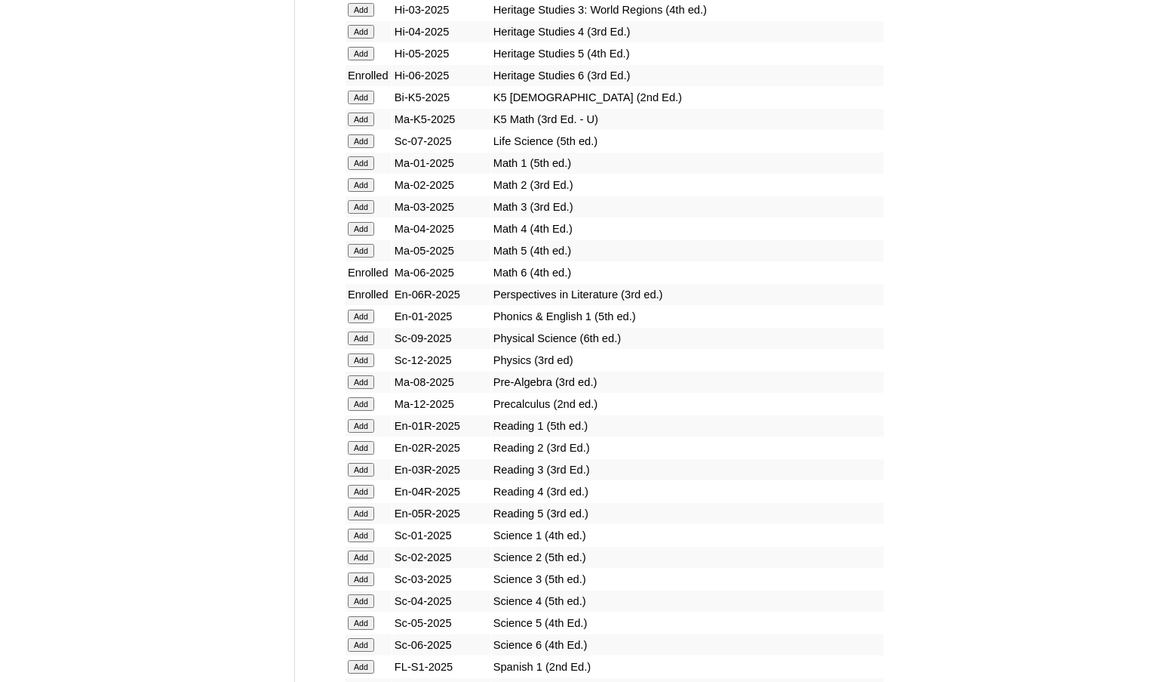
click at [369, 638] on input "Add" at bounding box center [361, 645] width 26 height 14
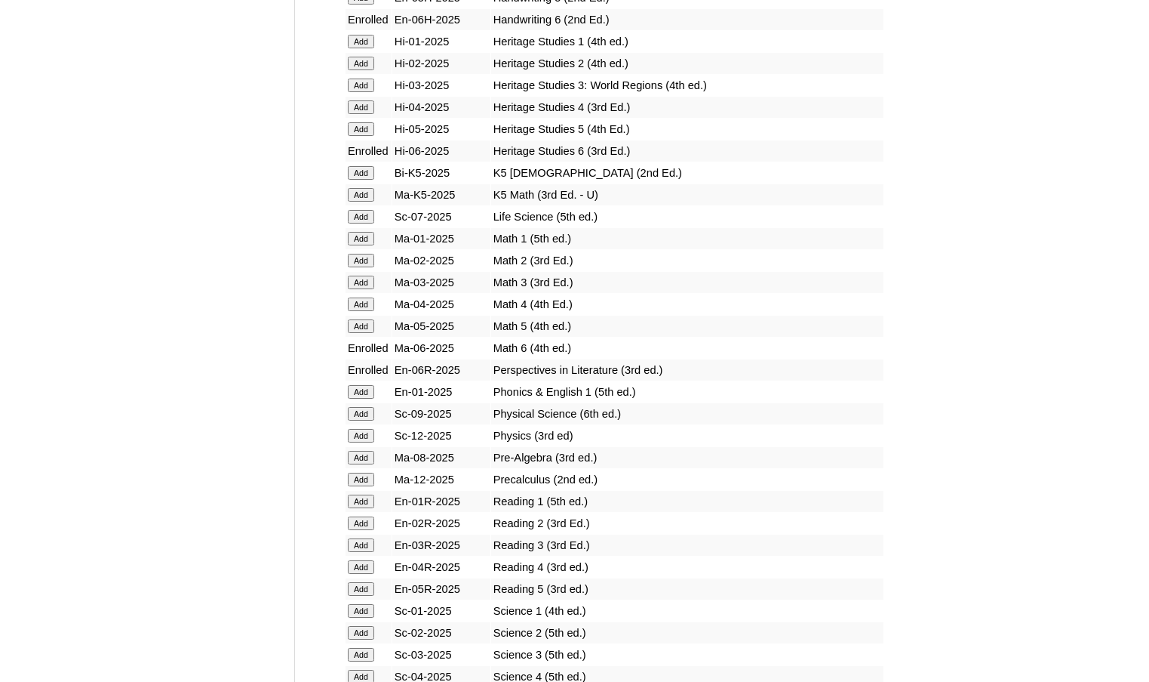
scroll to position [1736, 0]
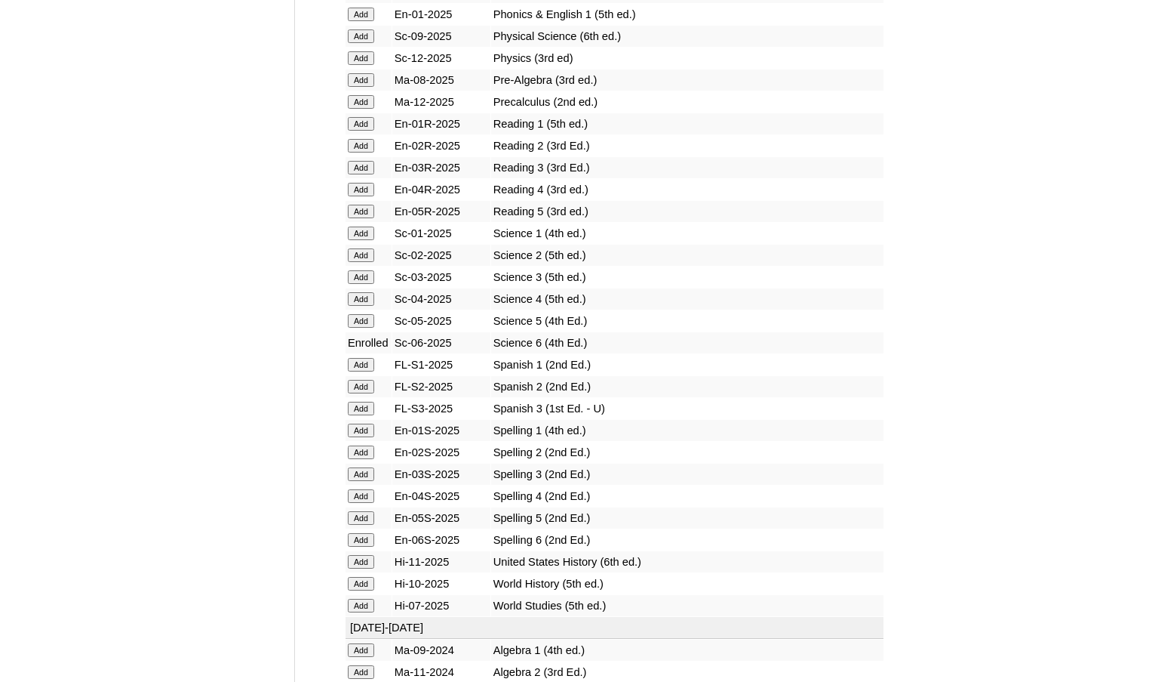
click at [365, 541] on input "Add" at bounding box center [361, 540] width 26 height 14
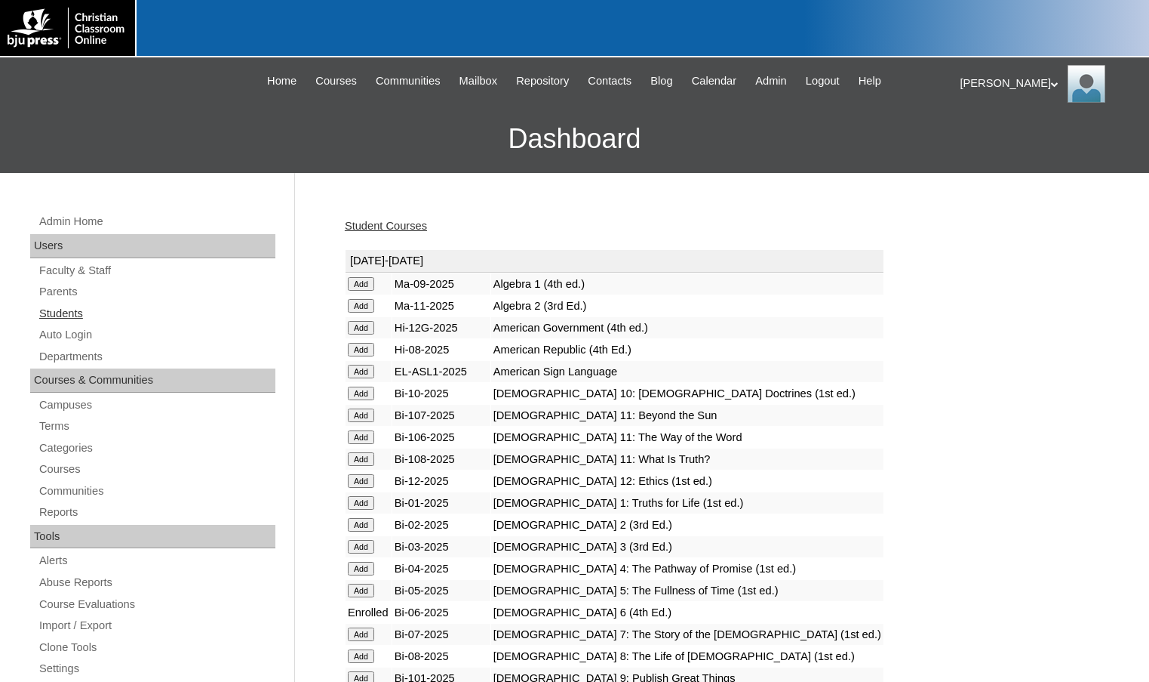
click at [87, 319] on link "Students" at bounding box center [157, 313] width 238 height 19
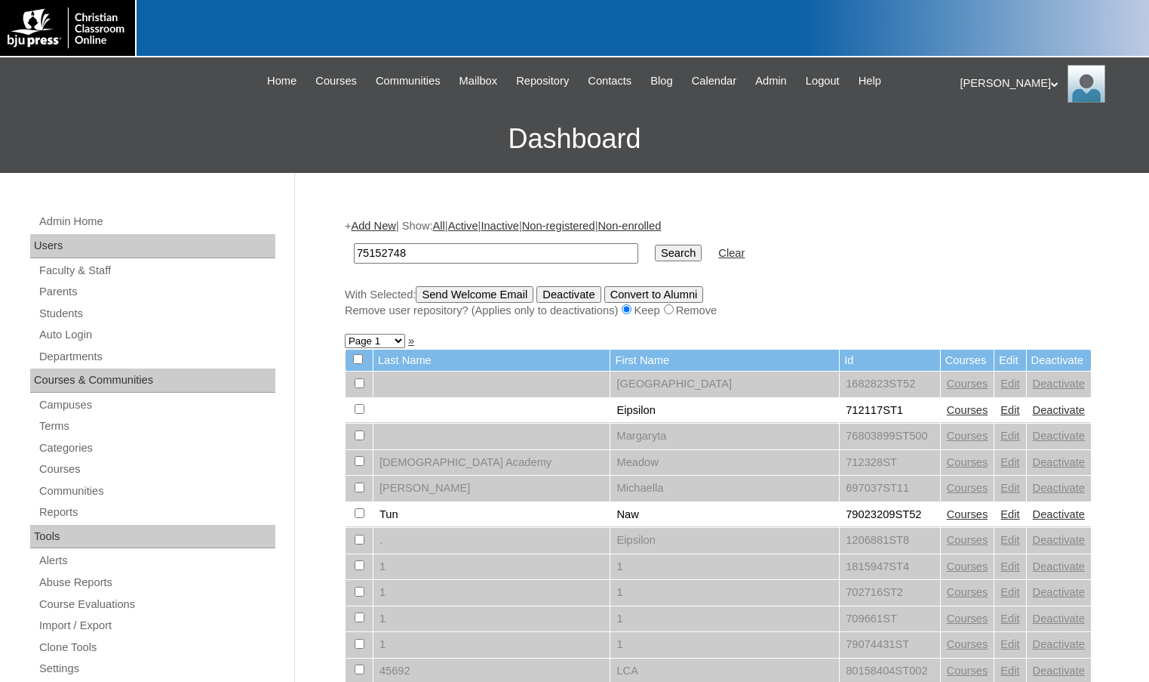
type input "75152748"
click at [655, 245] on input "Search" at bounding box center [678, 253] width 47 height 17
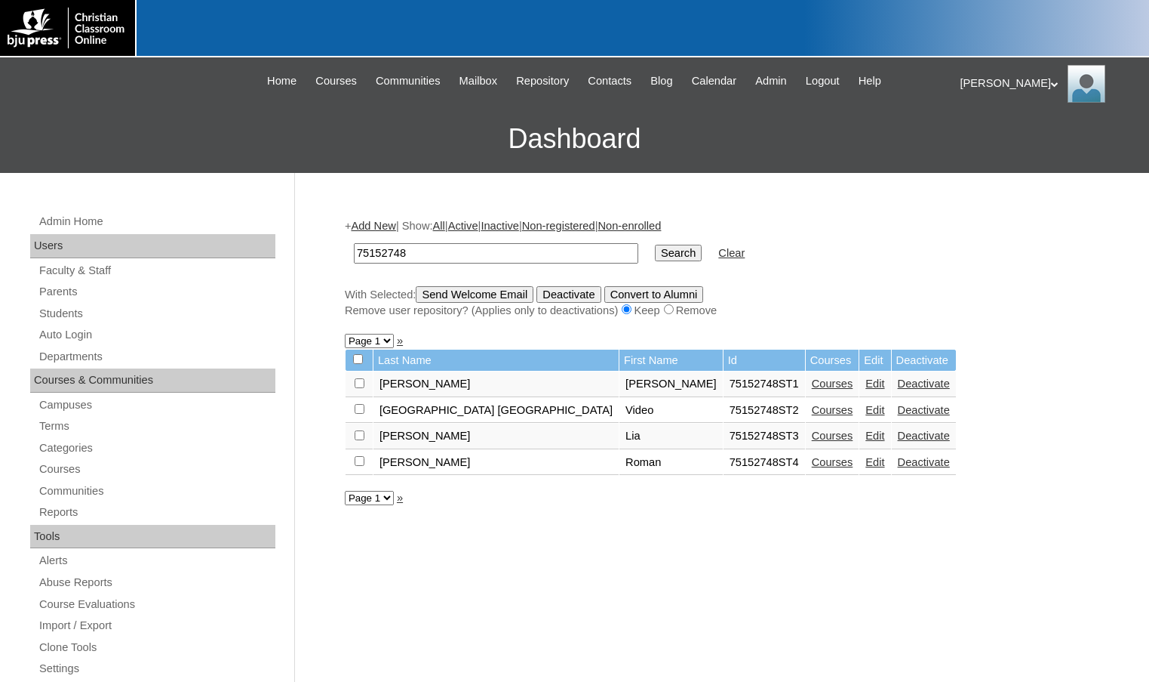
click at [361, 460] on input "checkbox" at bounding box center [360, 461] width 10 height 10
checkbox input "true"
click at [462, 291] on input "Send Welcome Email" at bounding box center [475, 294] width 118 height 17
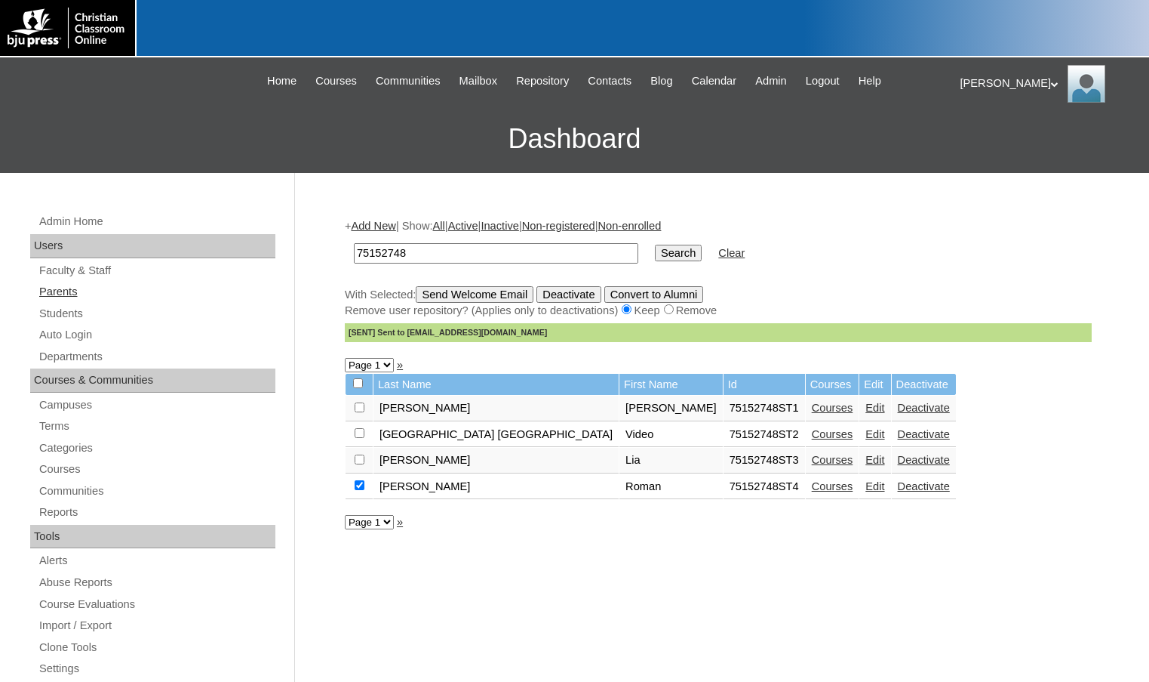
click at [63, 287] on link "Parents" at bounding box center [157, 291] width 238 height 19
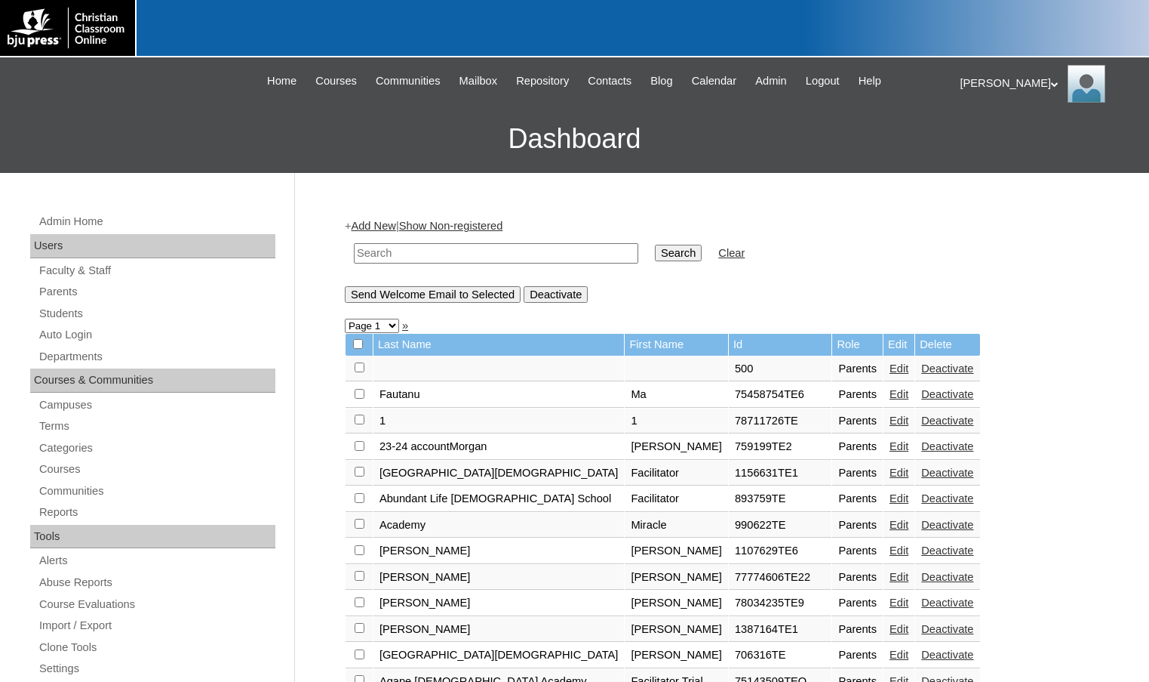
drag, startPoint x: 0, startPoint y: 0, endPoint x: 395, endPoint y: 257, distance: 471.4
click at [395, 257] on input "text" at bounding box center [496, 253] width 285 height 20
paste input "79389782"
type input "79389782"
click at [655, 245] on input "Search" at bounding box center [678, 253] width 47 height 17
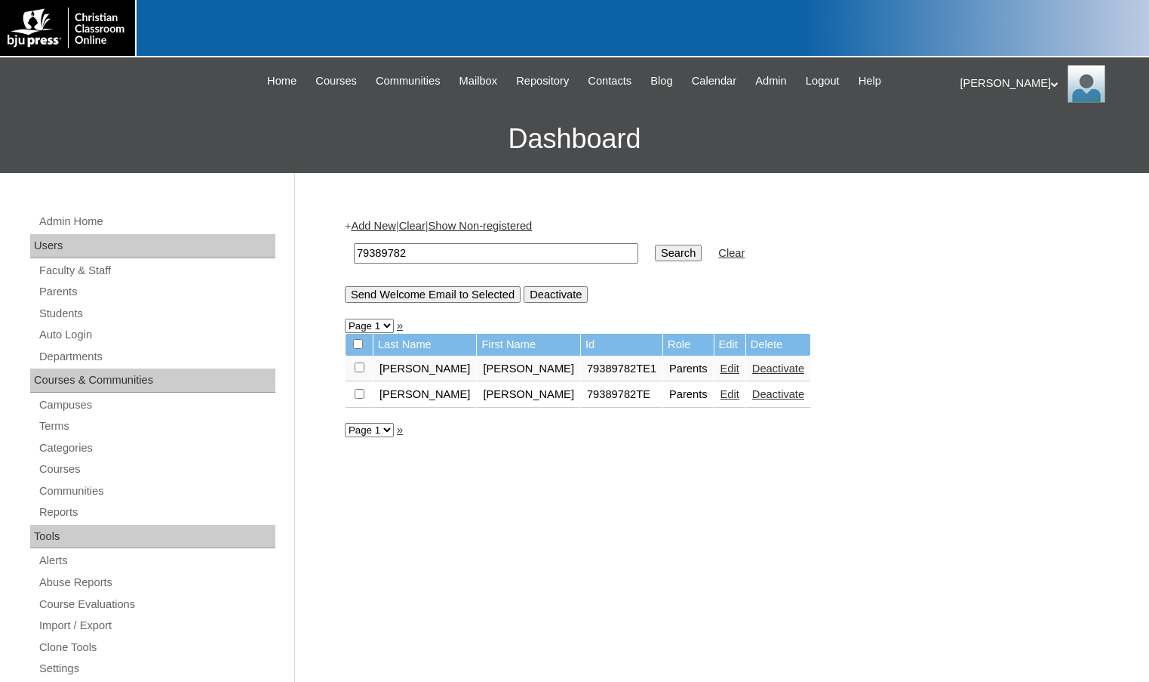
click at [721, 367] on link "Edit" at bounding box center [730, 368] width 19 height 12
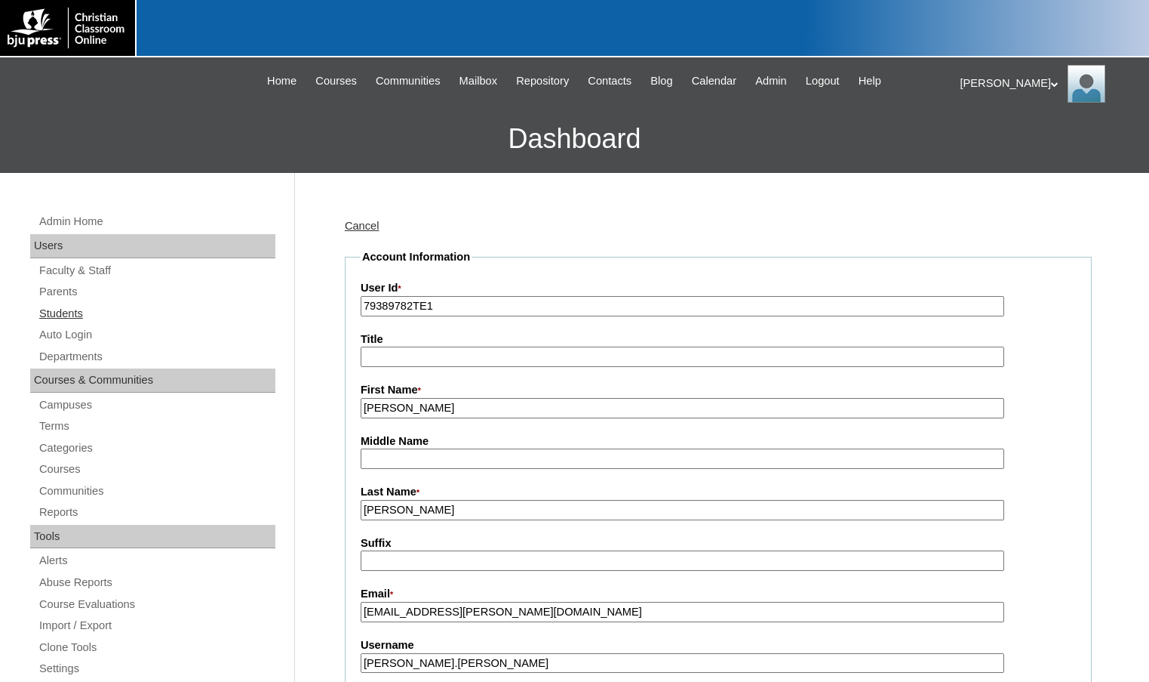
click at [74, 313] on link "Students" at bounding box center [157, 313] width 238 height 19
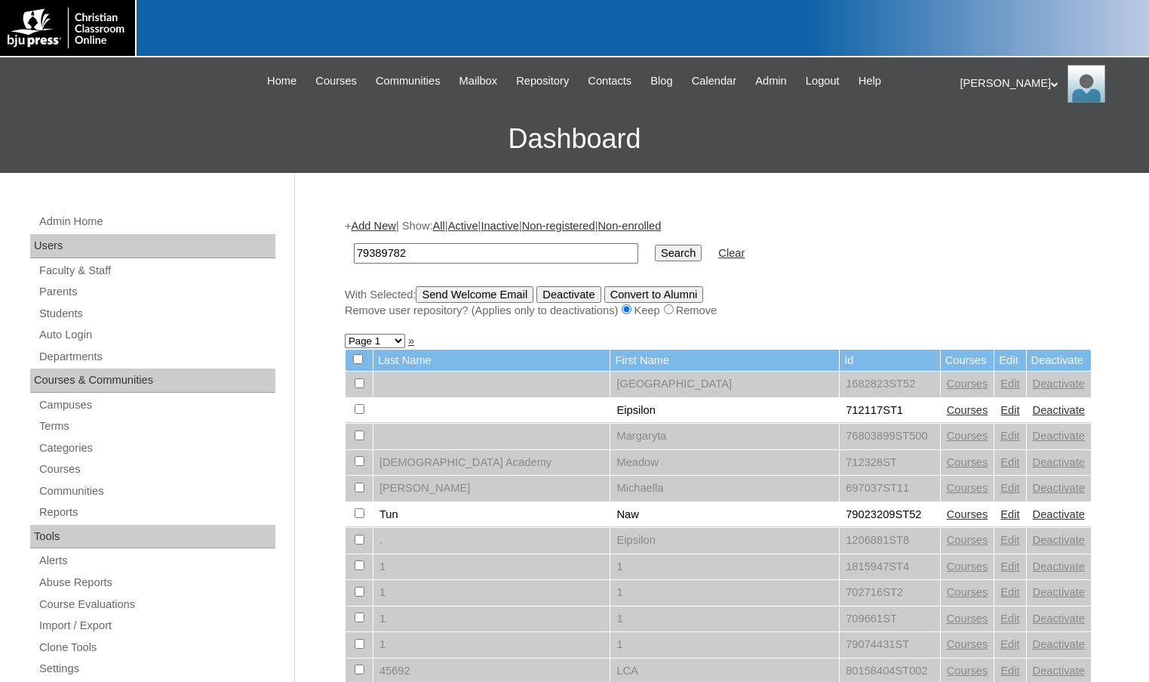
type input "79389782"
click at [655, 252] on input "Search" at bounding box center [678, 253] width 47 height 17
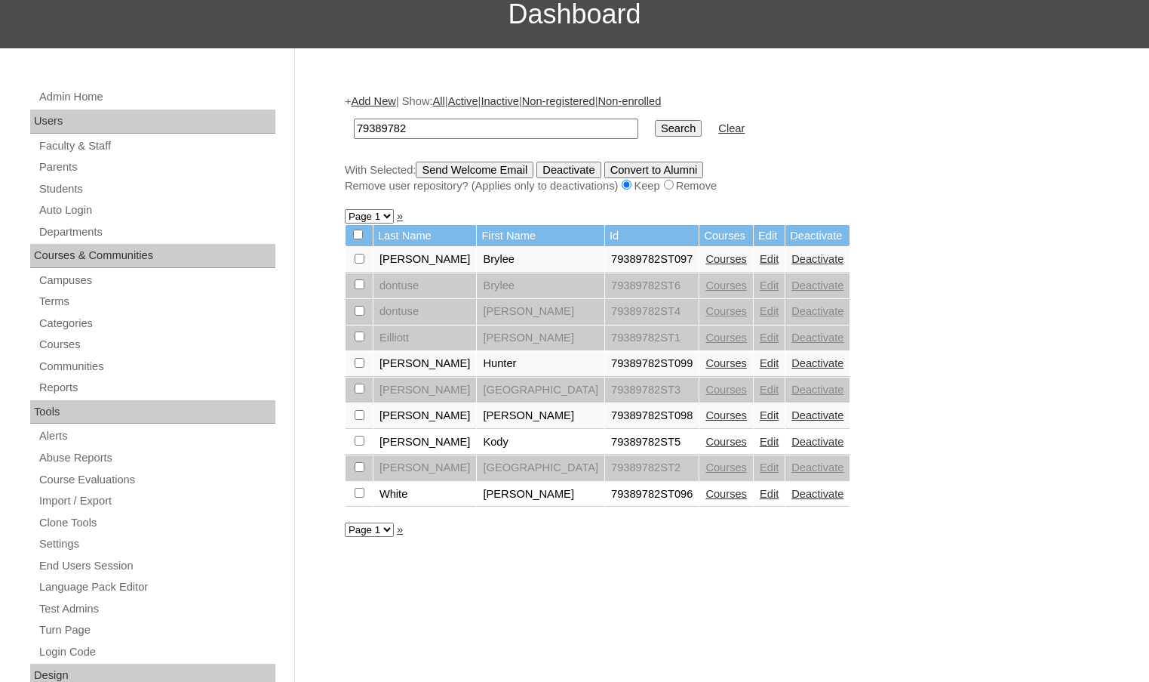
scroll to position [151, 0]
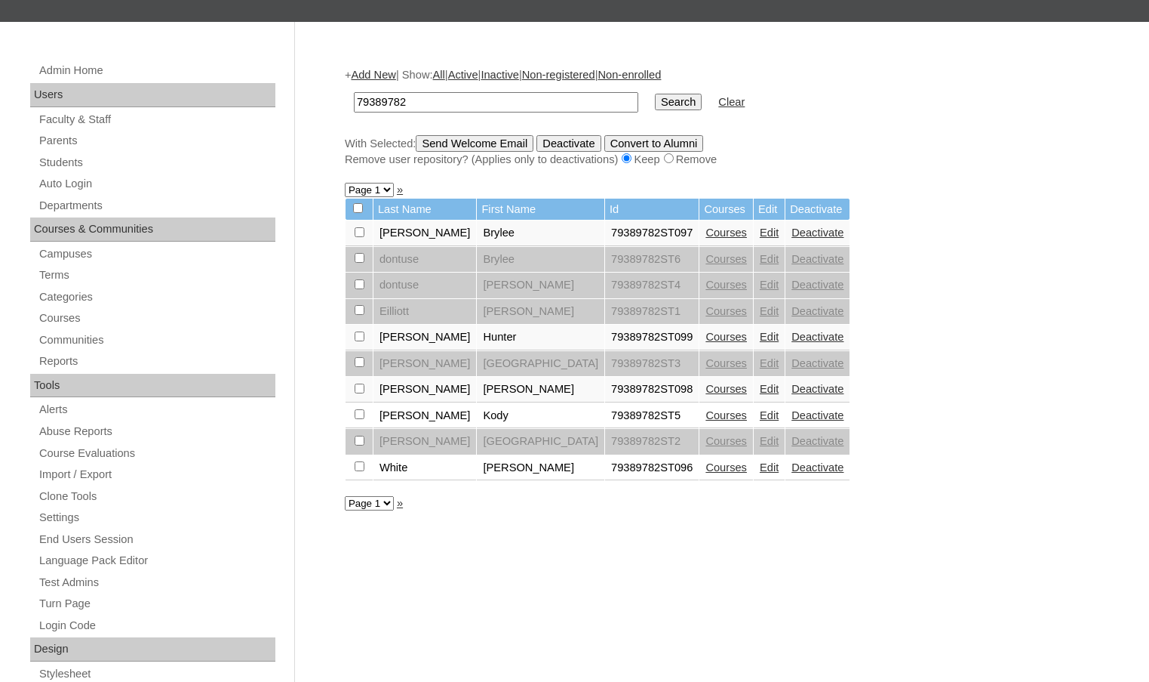
drag, startPoint x: 409, startPoint y: 99, endPoint x: 325, endPoint y: 106, distance: 84.8
click at [325, 106] on div "Admin Home Users Faculty & Staff Parents Students Auto Login Departments Course…" at bounding box center [574, 542] width 1149 height 1041
click at [706, 420] on link "Courses" at bounding box center [727, 415] width 42 height 12
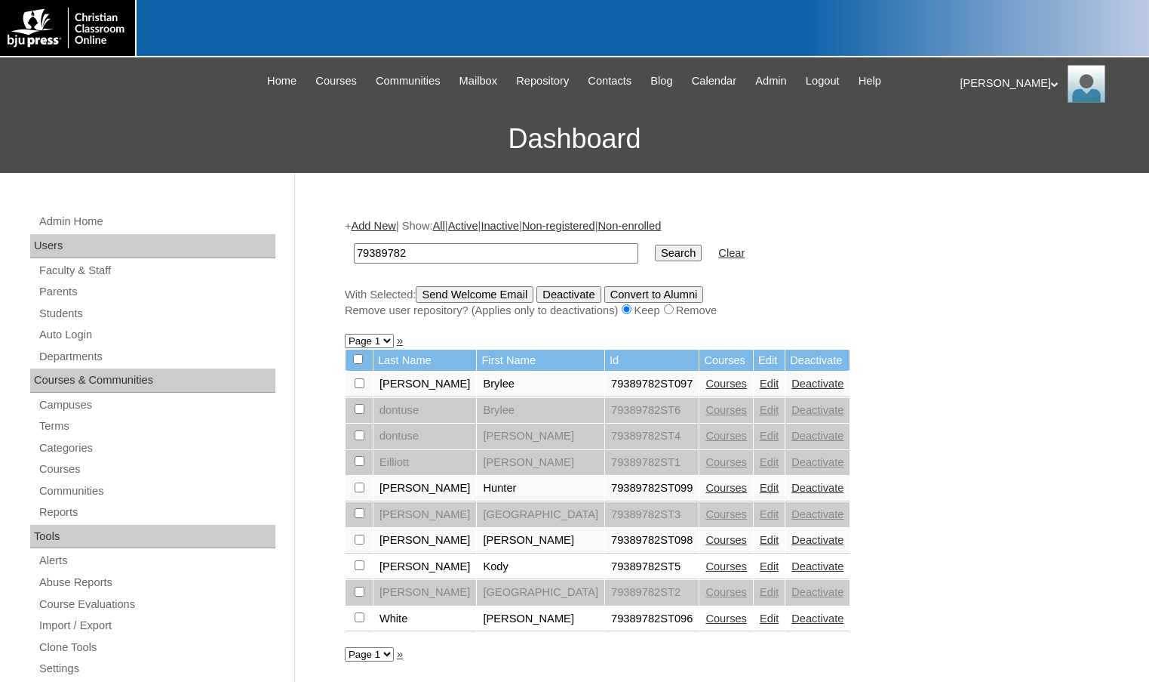
scroll to position [133, 0]
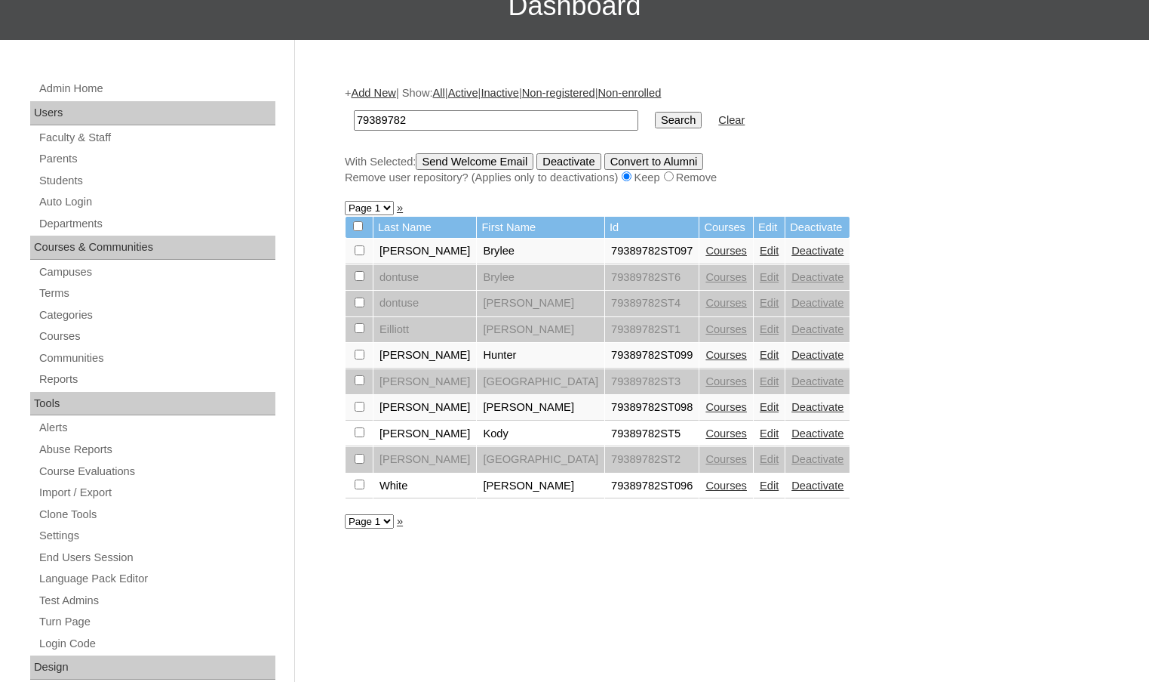
click at [760, 434] on link "Edit" at bounding box center [769, 433] width 19 height 12
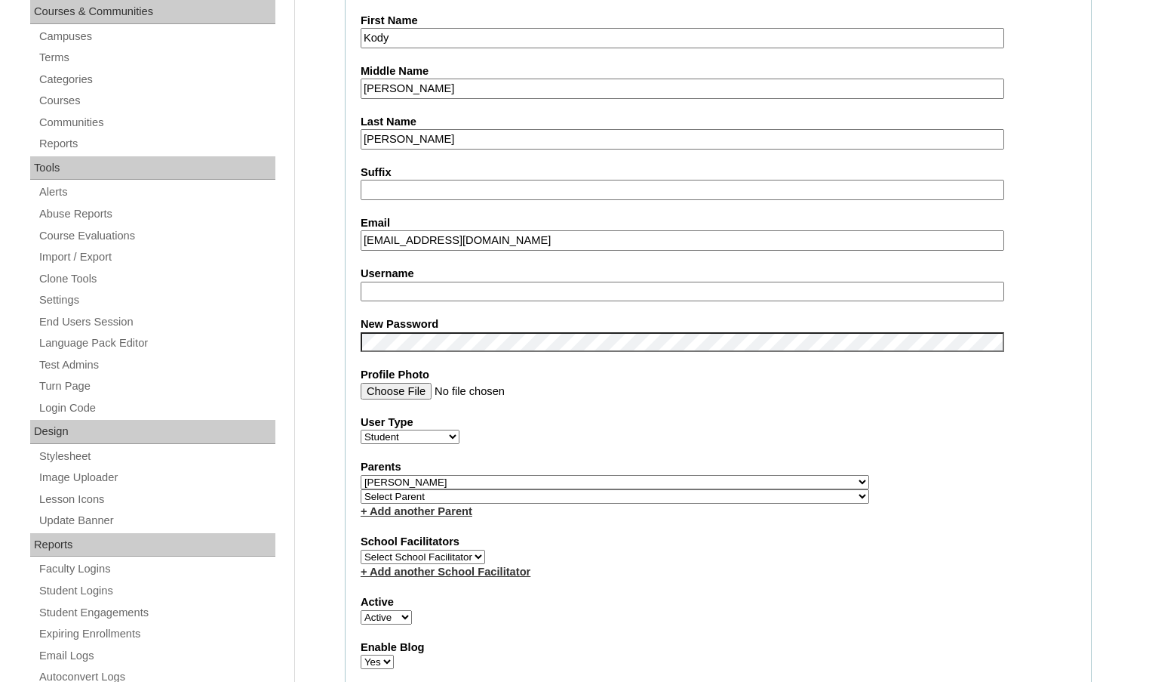
scroll to position [377, 0]
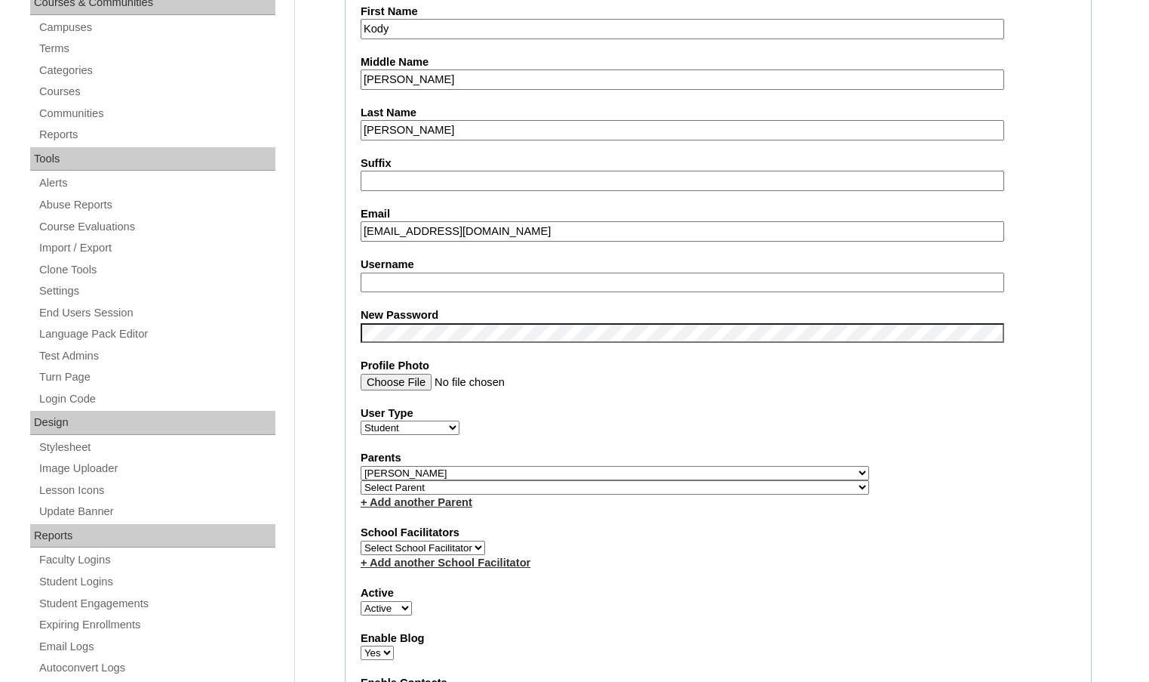
type input "msevilla"
drag, startPoint x: 432, startPoint y: 287, endPoint x: 333, endPoint y: 279, distance: 99.2
drag, startPoint x: 327, startPoint y: 300, endPoint x: 327, endPoint y: 313, distance: 13.6
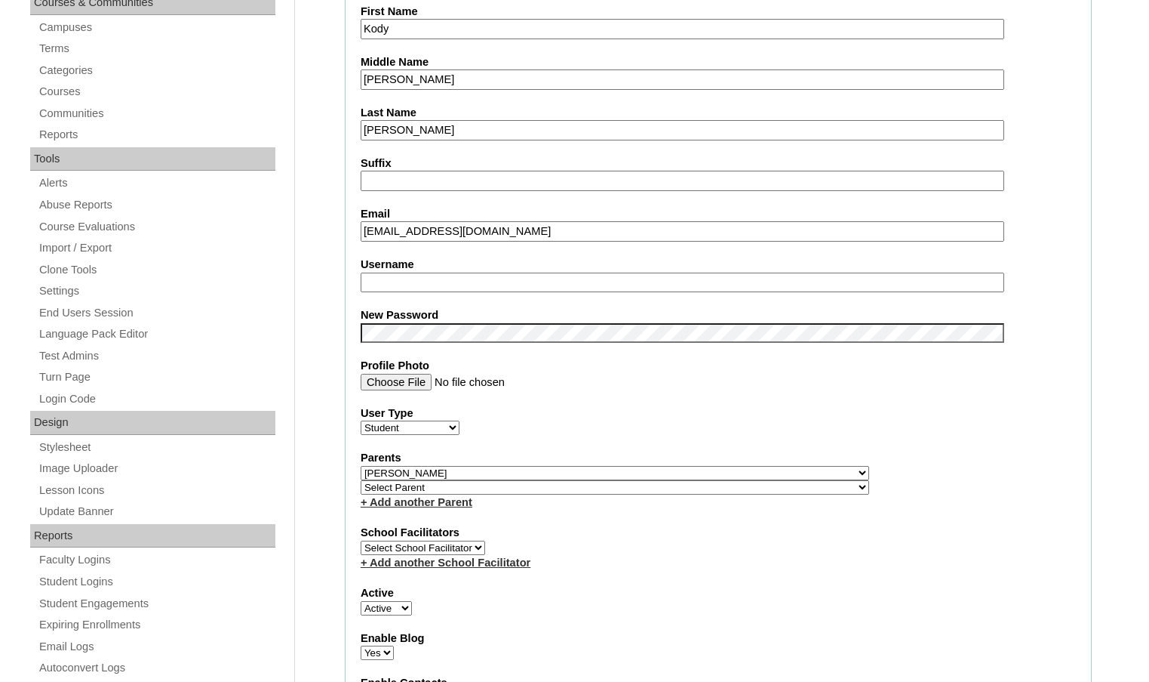
click at [691, 487] on select "Select Parent , Fautanu, Ma 1, 1 23-24 accountMorgan, Jason 6th Street Mennonit…" at bounding box center [615, 487] width 509 height 14
select select "35032"
click at [709, 487] on div "Parents Select Parent , Fautanu, Ma 1, 1 23-24 accountMorgan, Jason 6th Street …" at bounding box center [719, 480] width 716 height 60
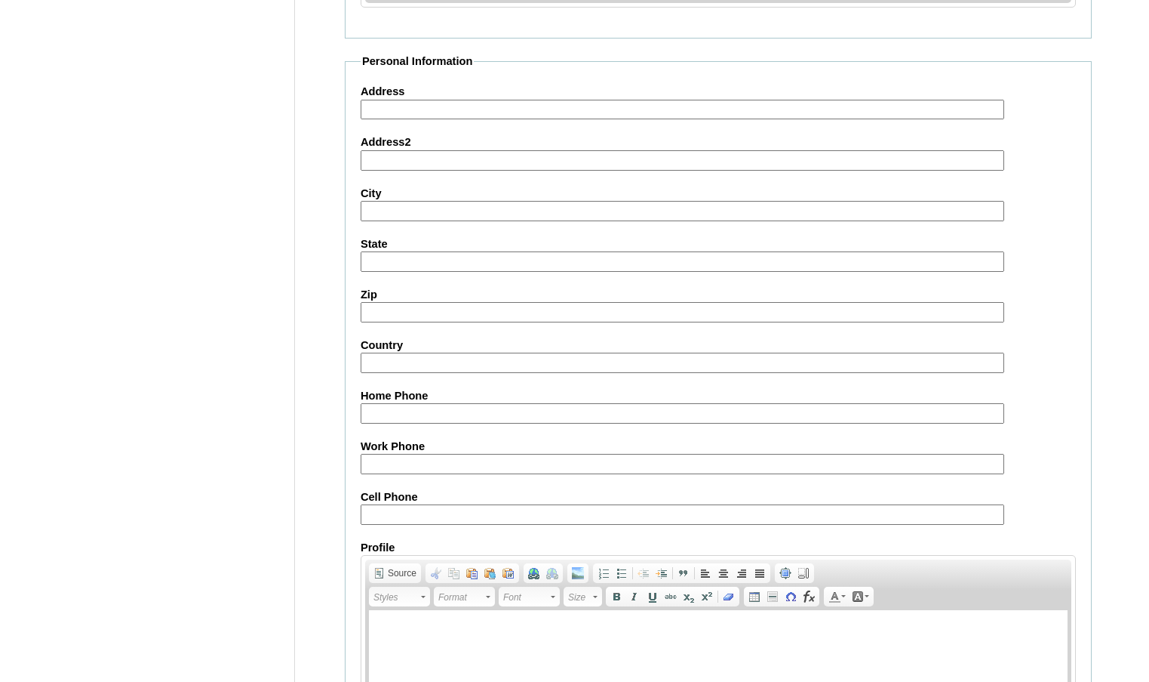
scroll to position [1618, 0]
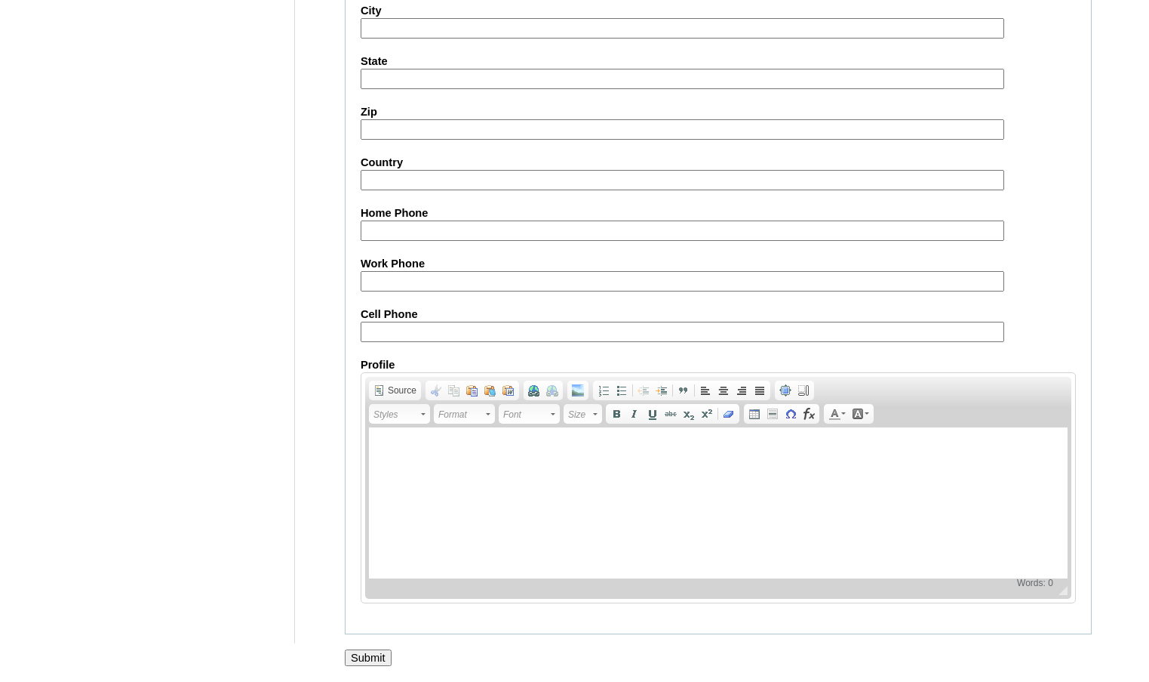
click at [383, 661] on input "Submit" at bounding box center [368, 657] width 47 height 17
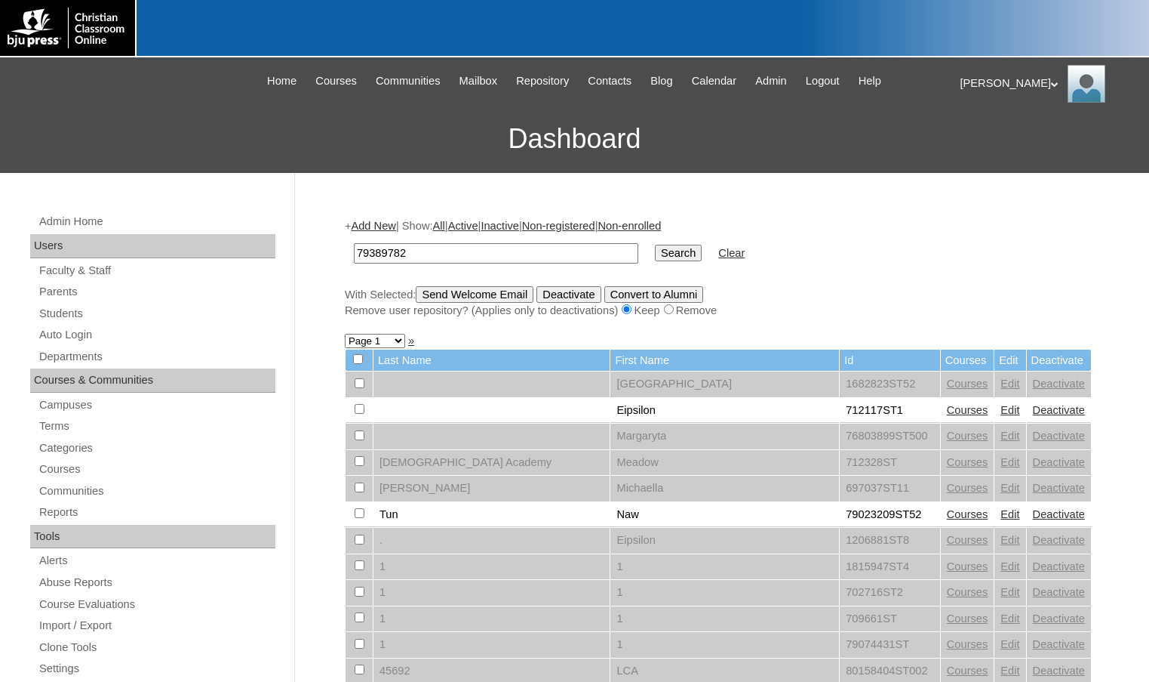
type input "79389782"
click at [655, 258] on input "Search" at bounding box center [678, 253] width 47 height 17
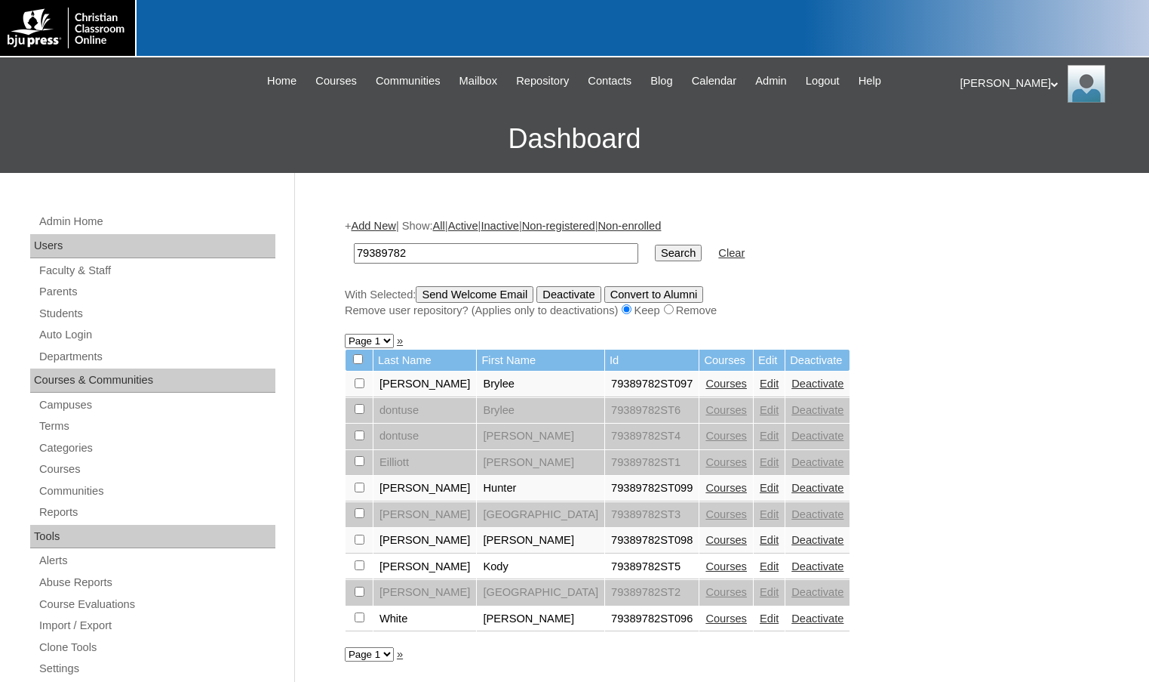
click at [706, 564] on link "Courses" at bounding box center [727, 566] width 42 height 12
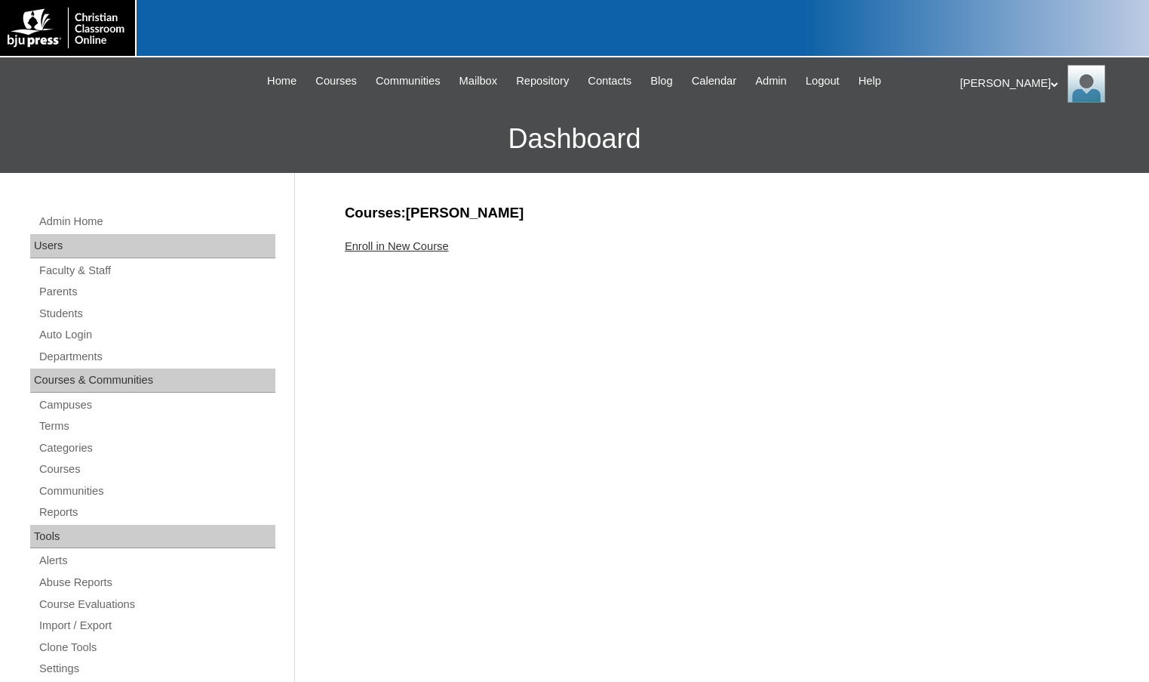
click at [396, 242] on link "Enroll in New Course" at bounding box center [397, 246] width 104 height 12
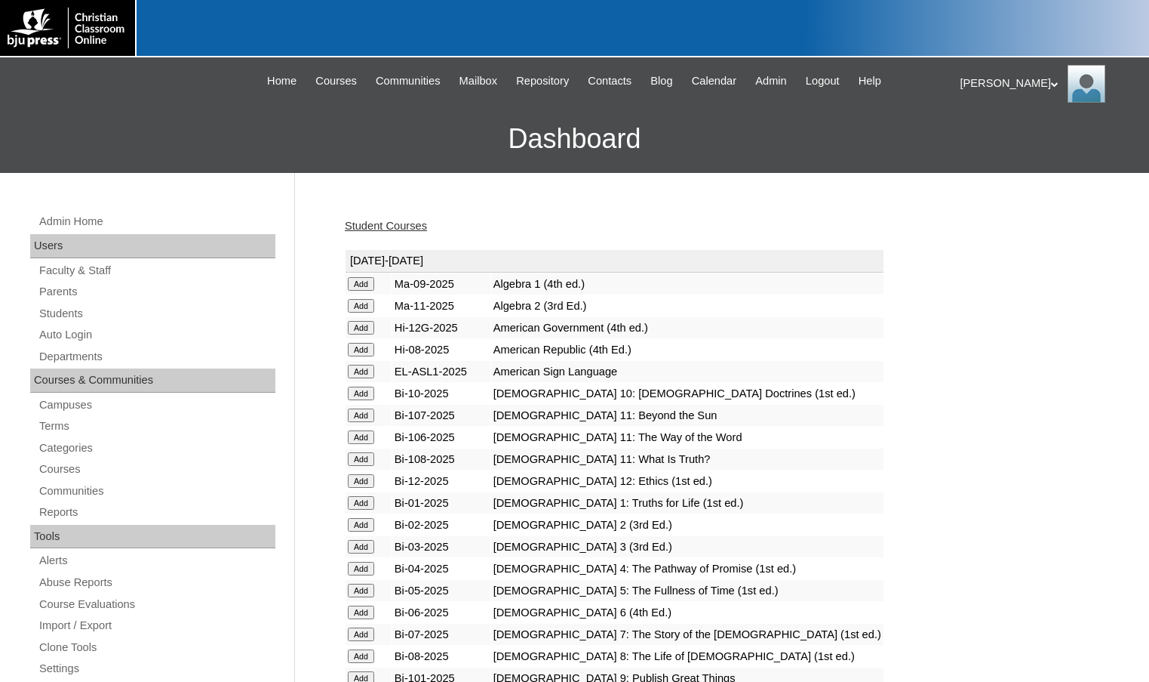
click at [371, 417] on input "Add" at bounding box center [361, 415] width 26 height 14
click at [374, 306] on input "Add" at bounding box center [361, 306] width 26 height 14
click at [364, 435] on input "Add" at bounding box center [361, 437] width 26 height 14
click at [368, 461] on input "Add" at bounding box center [361, 459] width 26 height 14
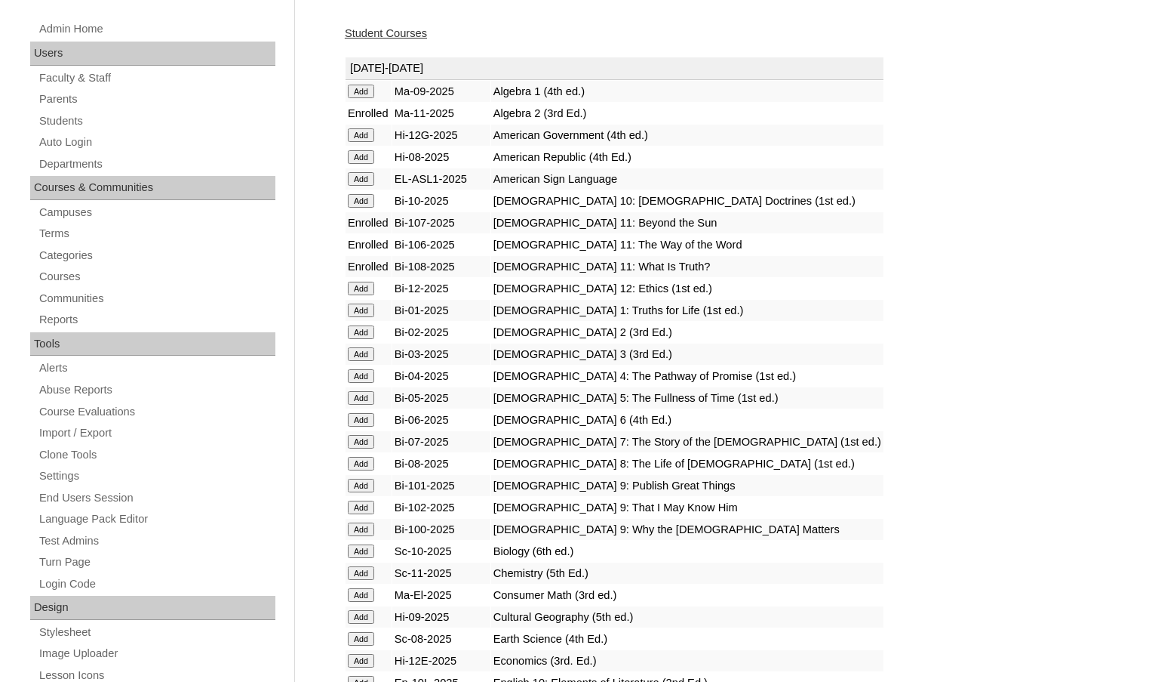
scroll to position [226, 0]
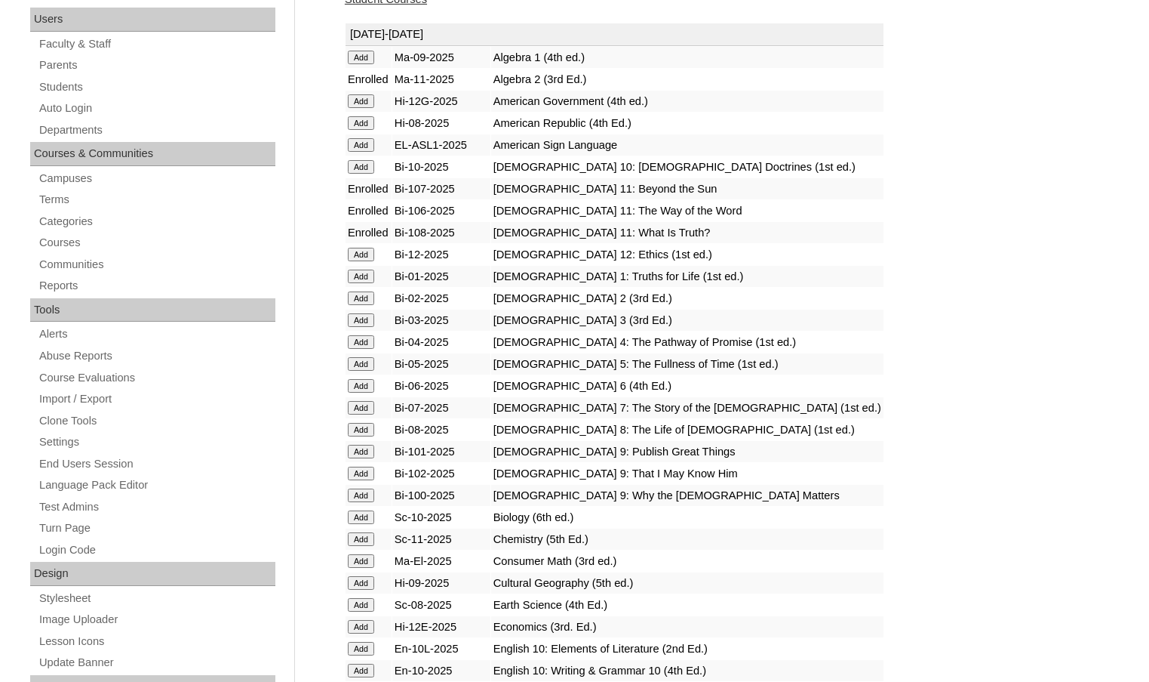
click at [362, 536] on input "Add" at bounding box center [361, 539] width 26 height 14
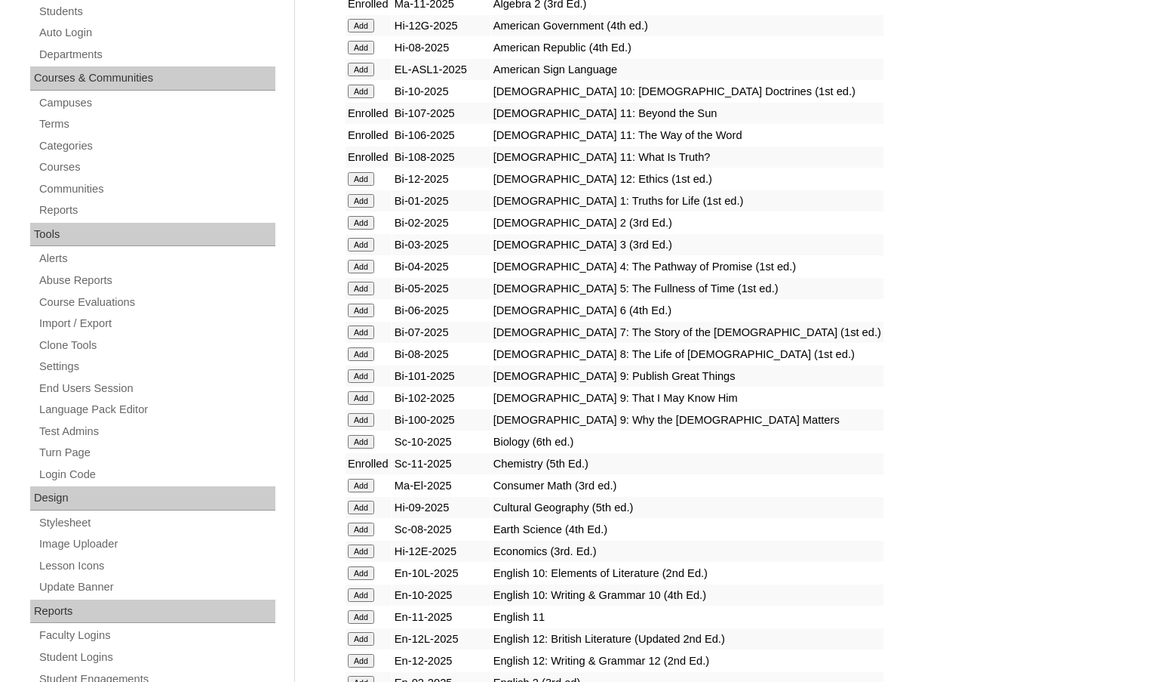
scroll to position [377, 0]
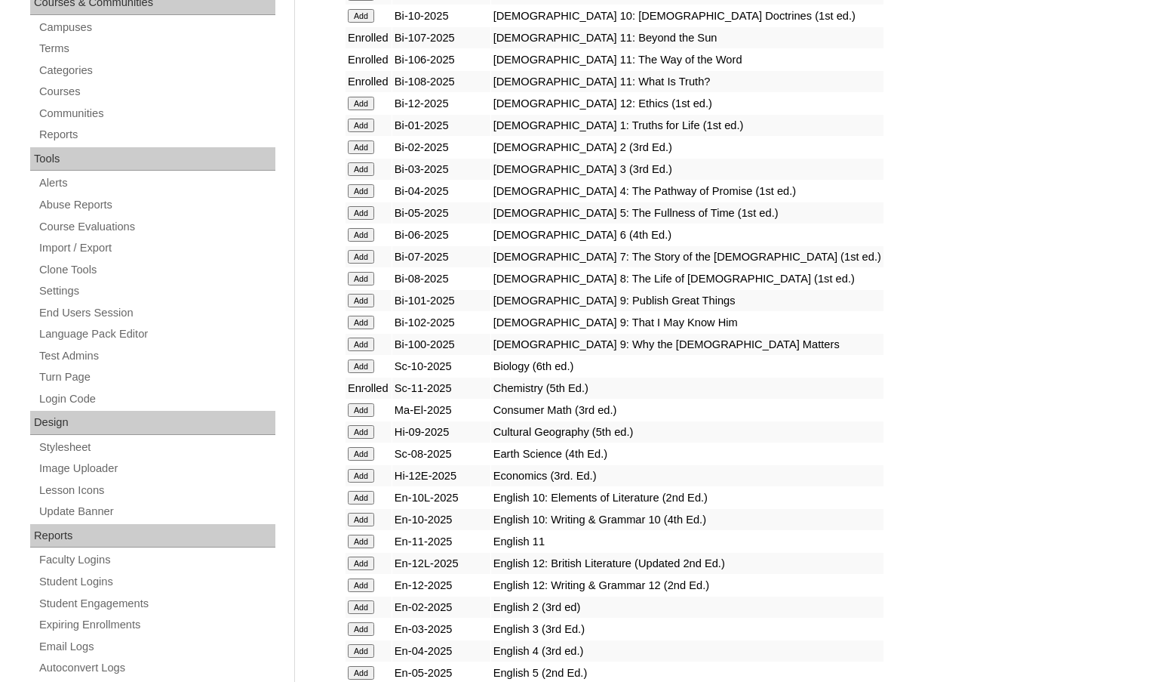
click at [371, 541] on input "Add" at bounding box center [361, 541] width 26 height 14
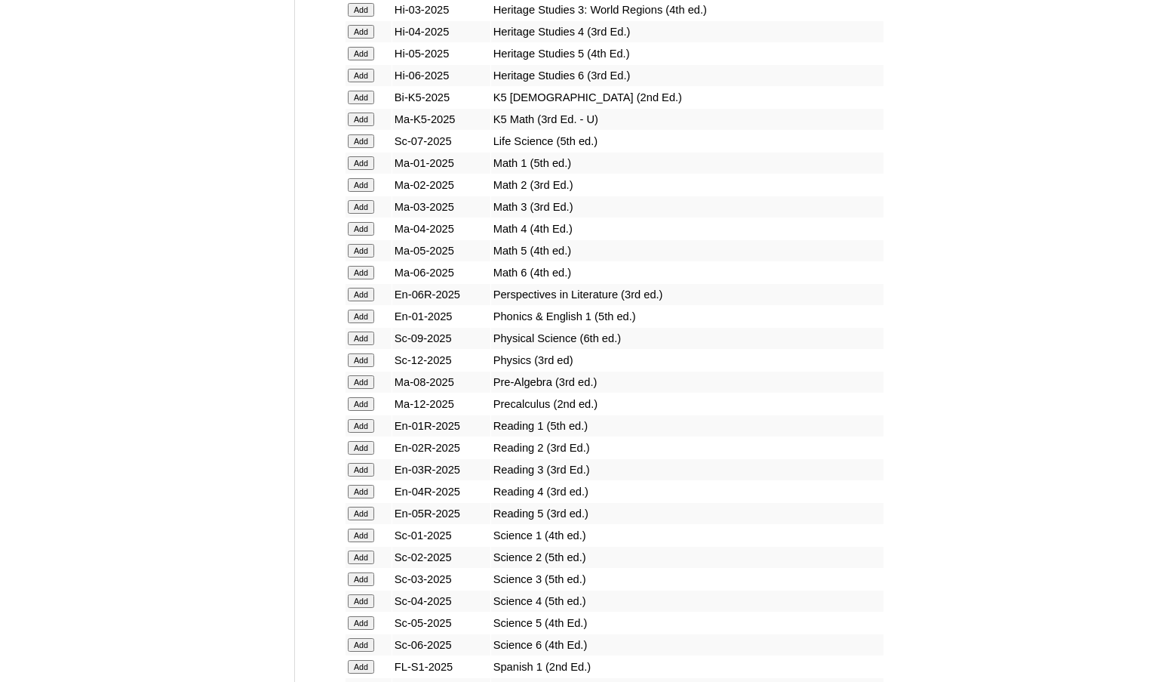
scroll to position [1736, 0]
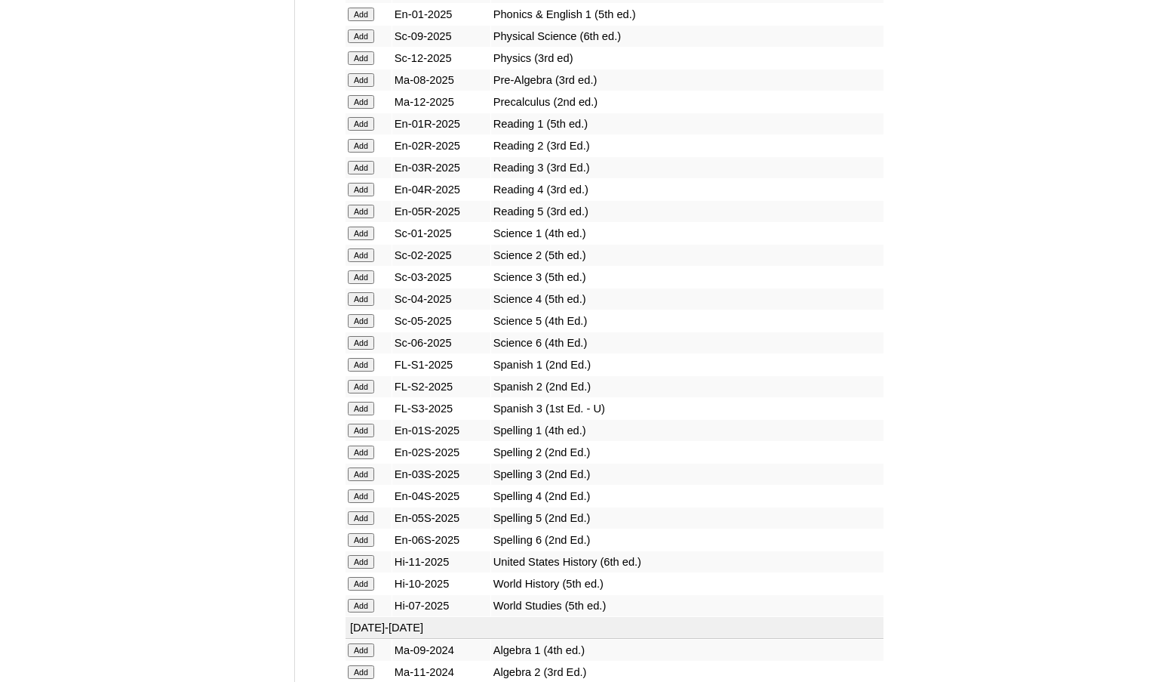
click at [359, 556] on input "Add" at bounding box center [361, 562] width 26 height 14
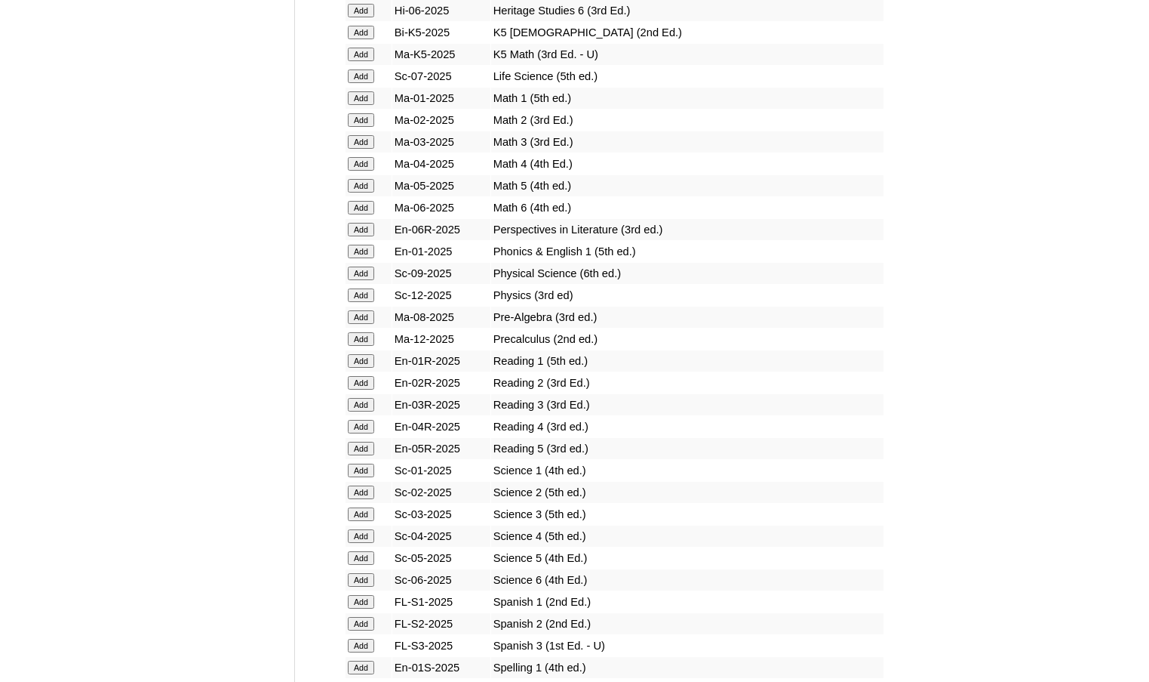
scroll to position [1509, 0]
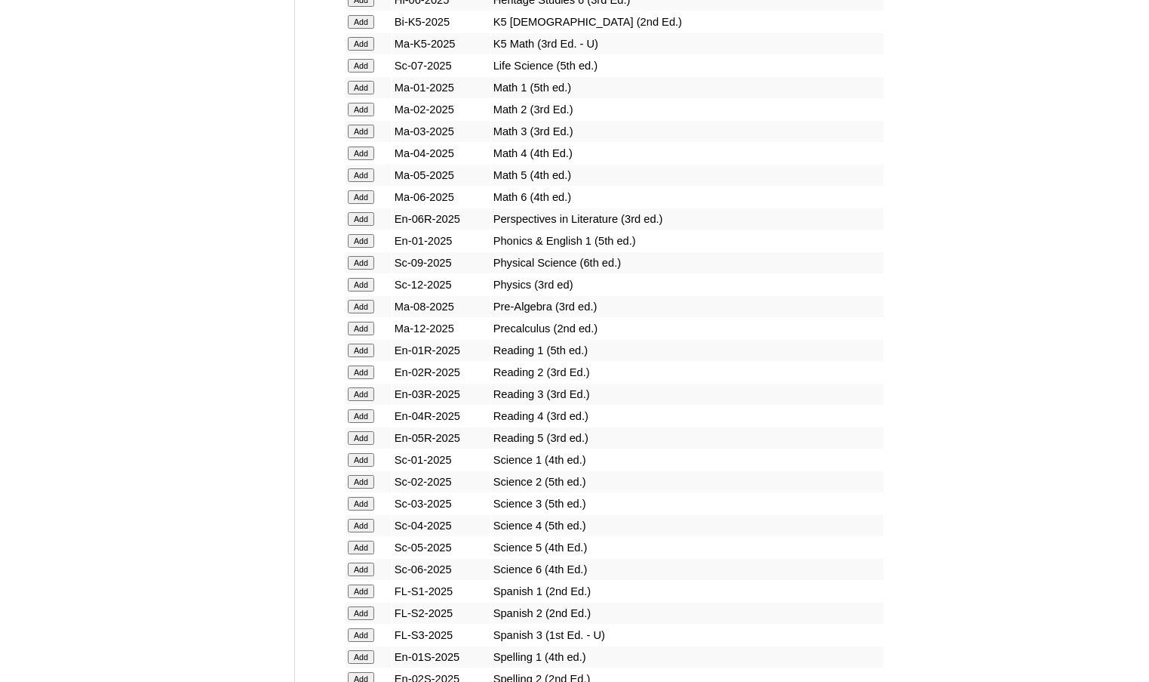
click at [365, 586] on input "Add" at bounding box center [361, 591] width 26 height 14
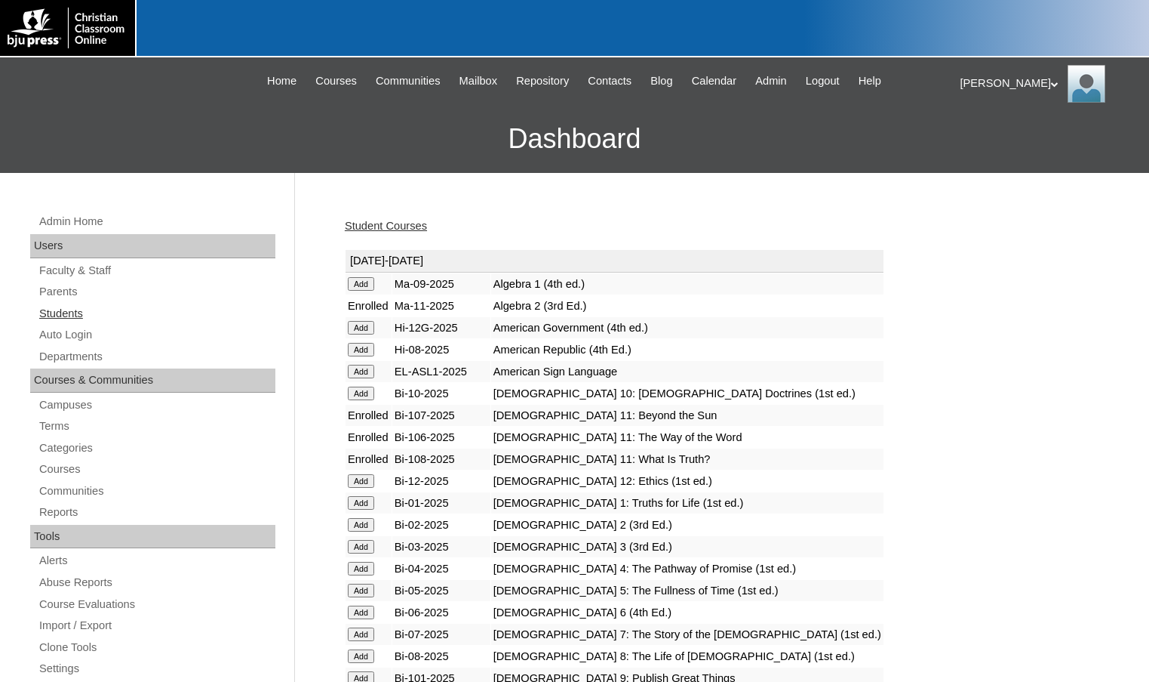
click at [91, 318] on link "Students" at bounding box center [157, 313] width 238 height 19
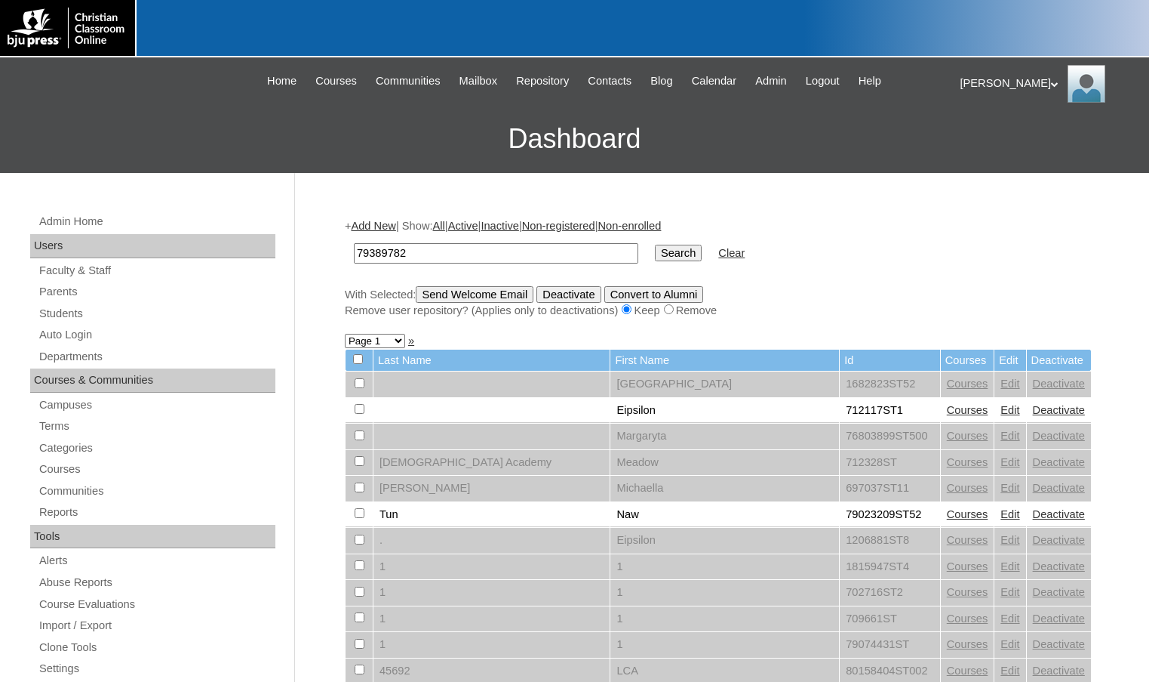
type input "79389782"
click at [655, 245] on input "Search" at bounding box center [678, 253] width 47 height 17
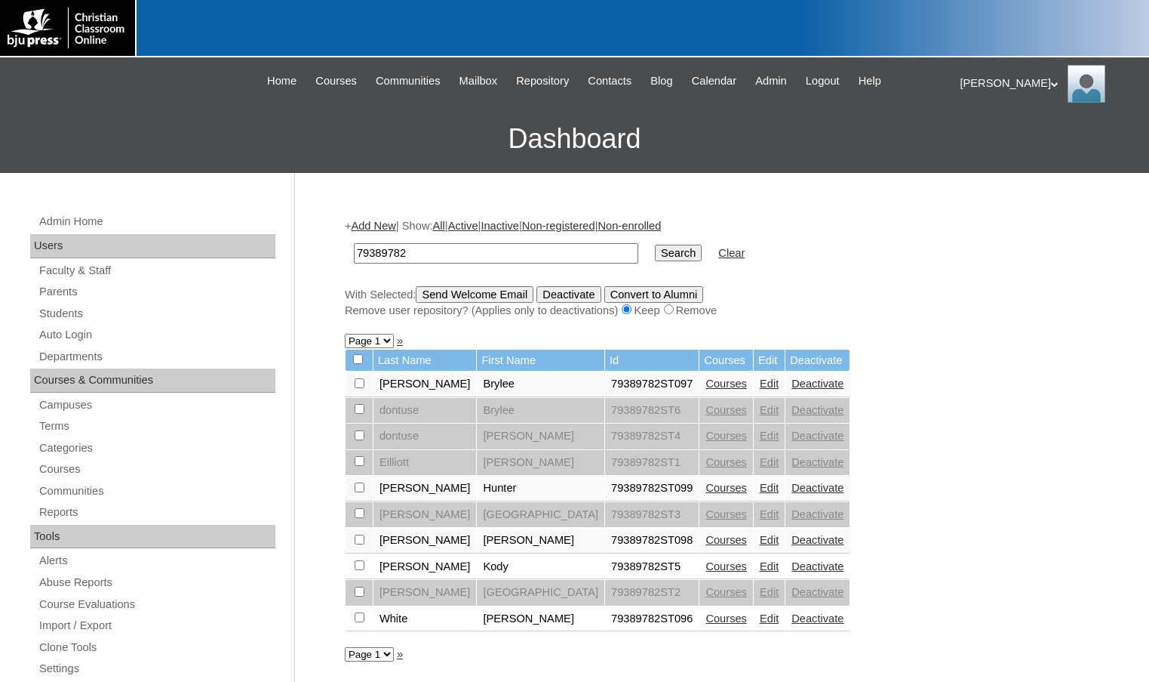
click at [760, 543] on link "Edit" at bounding box center [769, 540] width 19 height 12
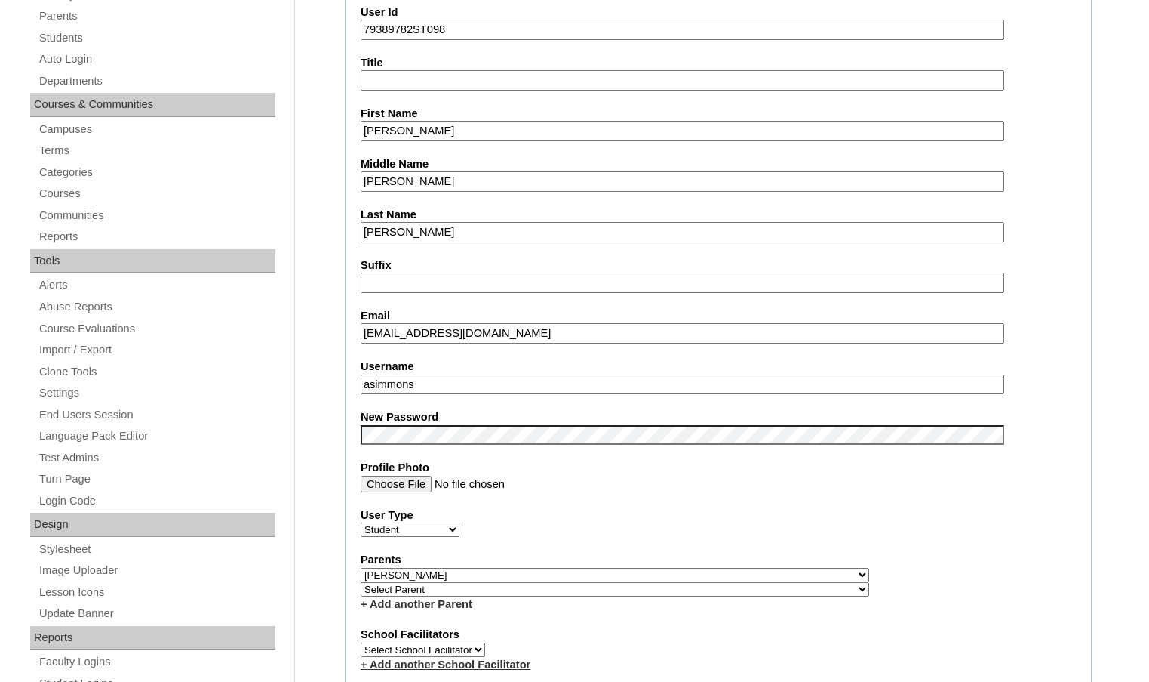
scroll to position [302, 0]
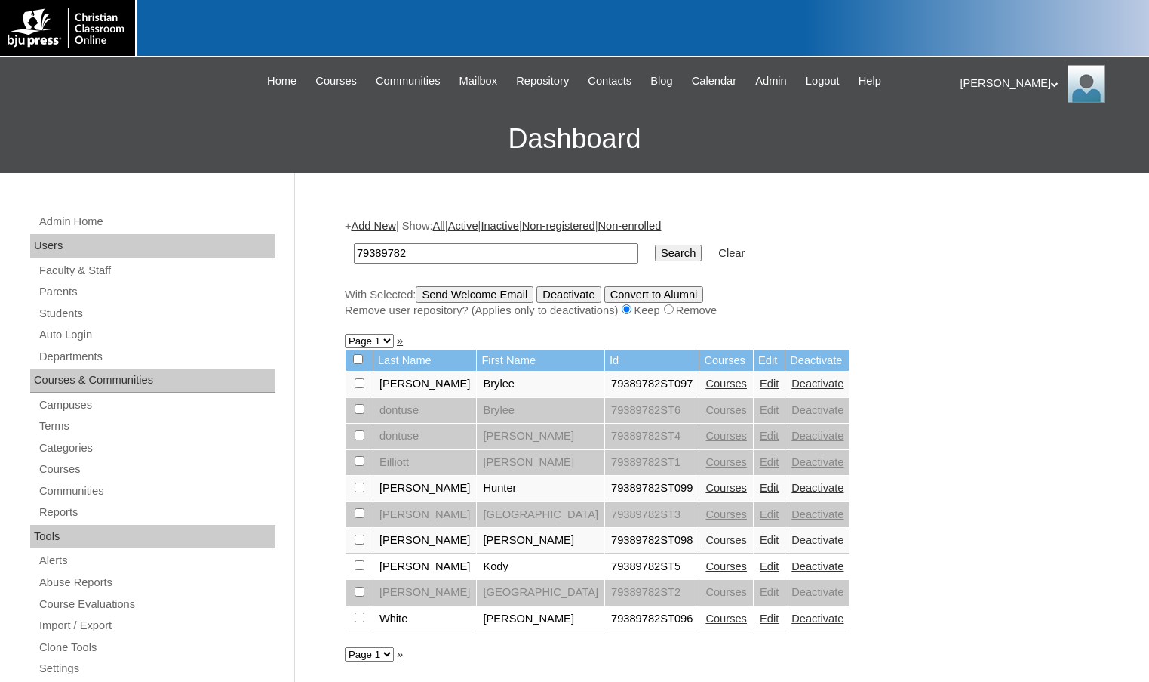
click at [706, 543] on link "Courses" at bounding box center [727, 540] width 42 height 12
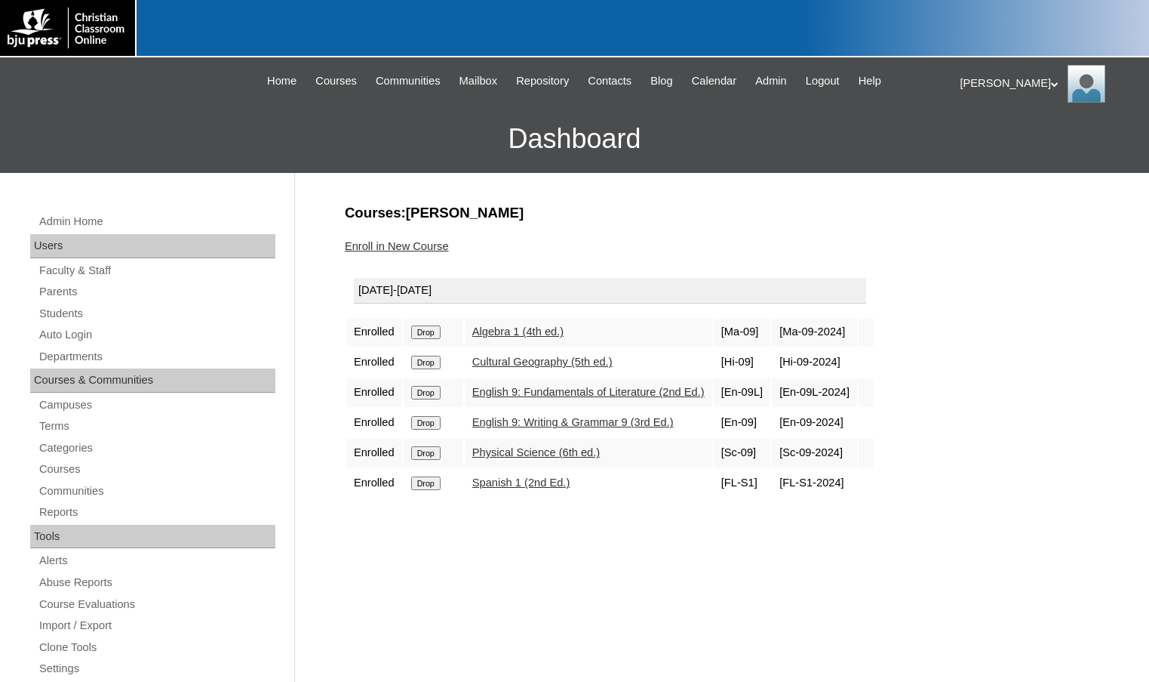
click at [429, 243] on link "Enroll in New Course" at bounding box center [397, 246] width 104 height 12
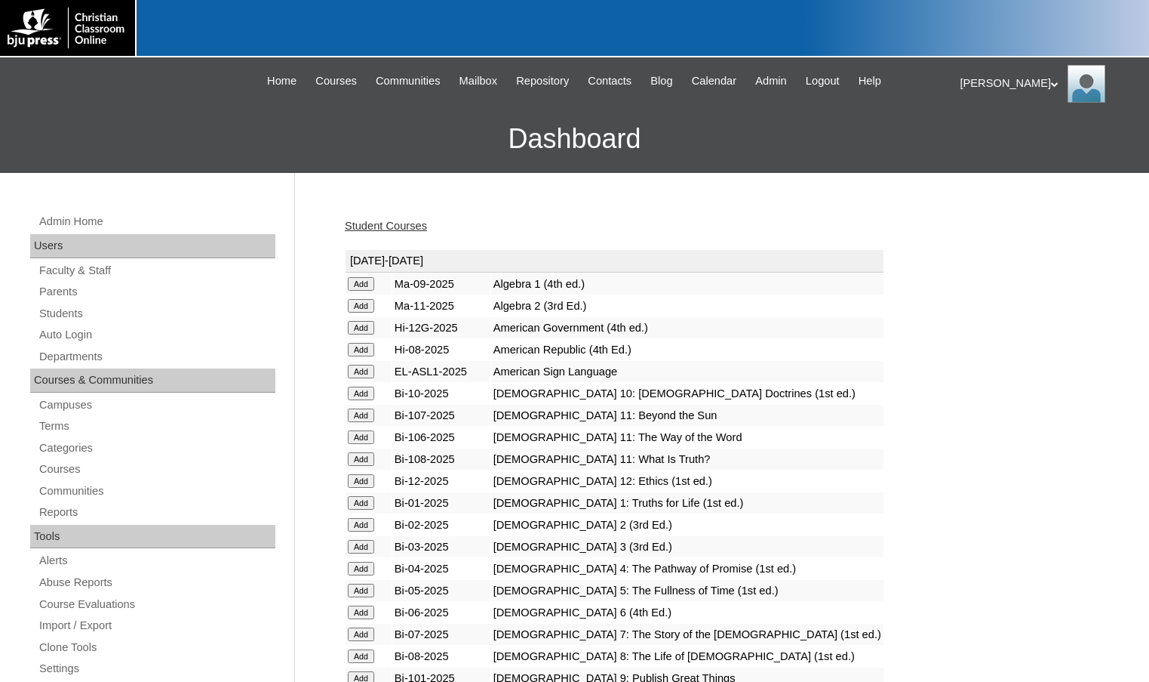
click at [367, 394] on input "Add" at bounding box center [361, 393] width 26 height 14
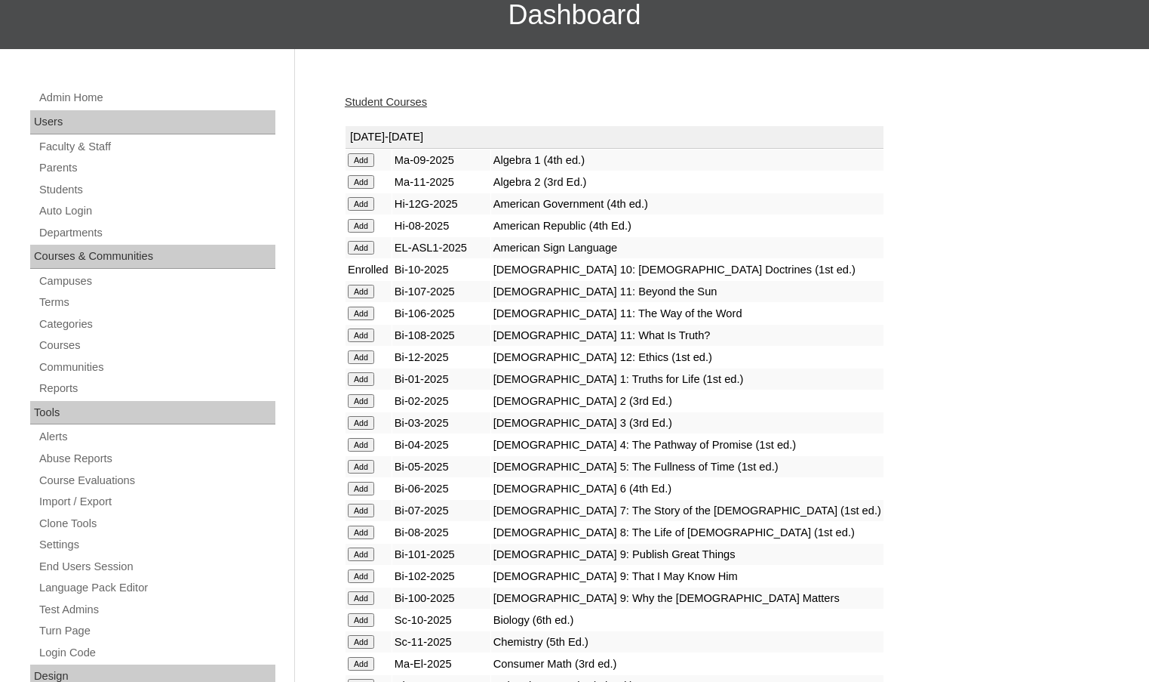
scroll to position [151, 0]
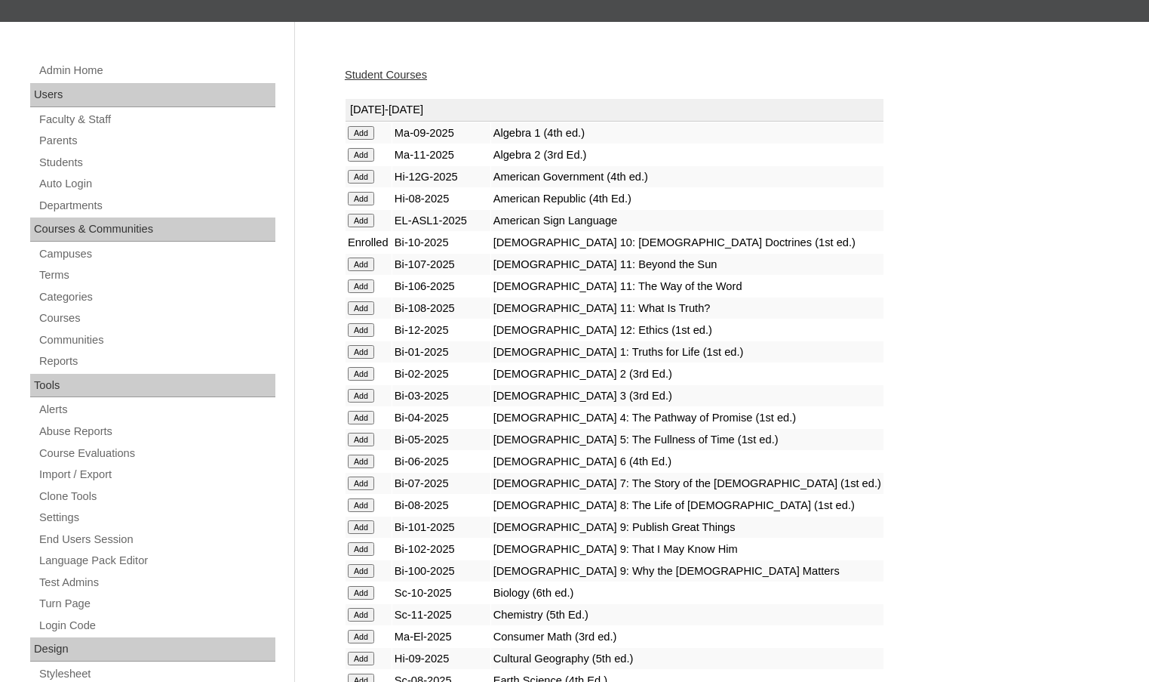
click at [373, 587] on input "Add" at bounding box center [361, 593] width 26 height 14
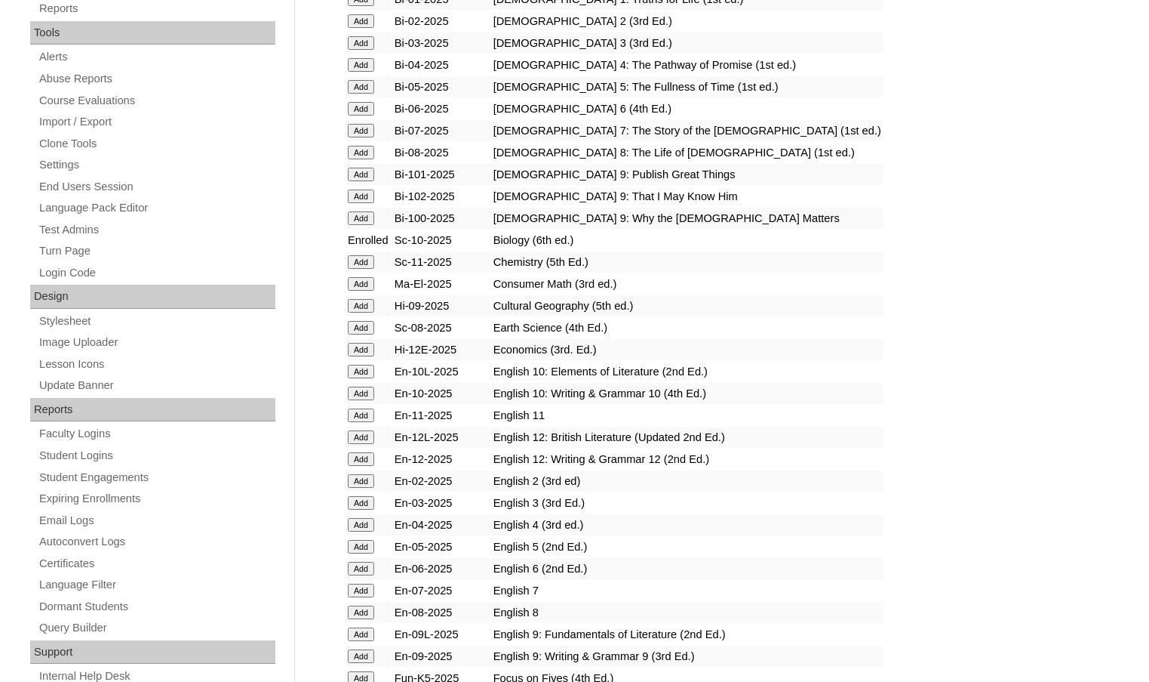
scroll to position [528, 0]
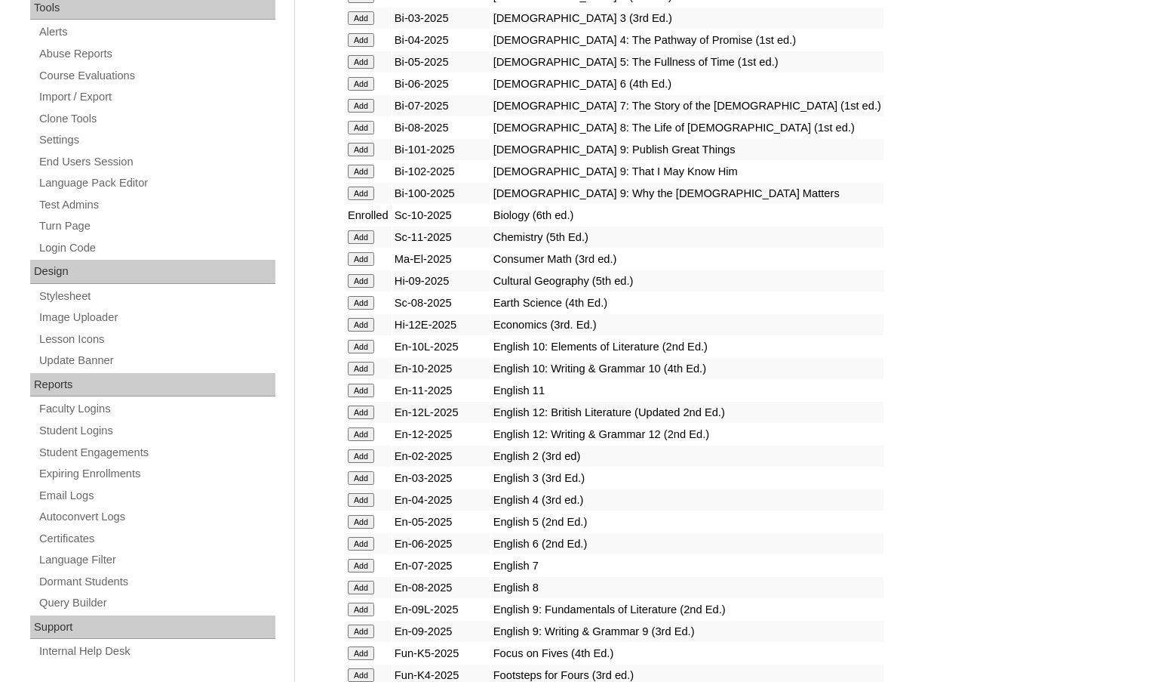
click at [372, 349] on input "Add" at bounding box center [361, 347] width 26 height 14
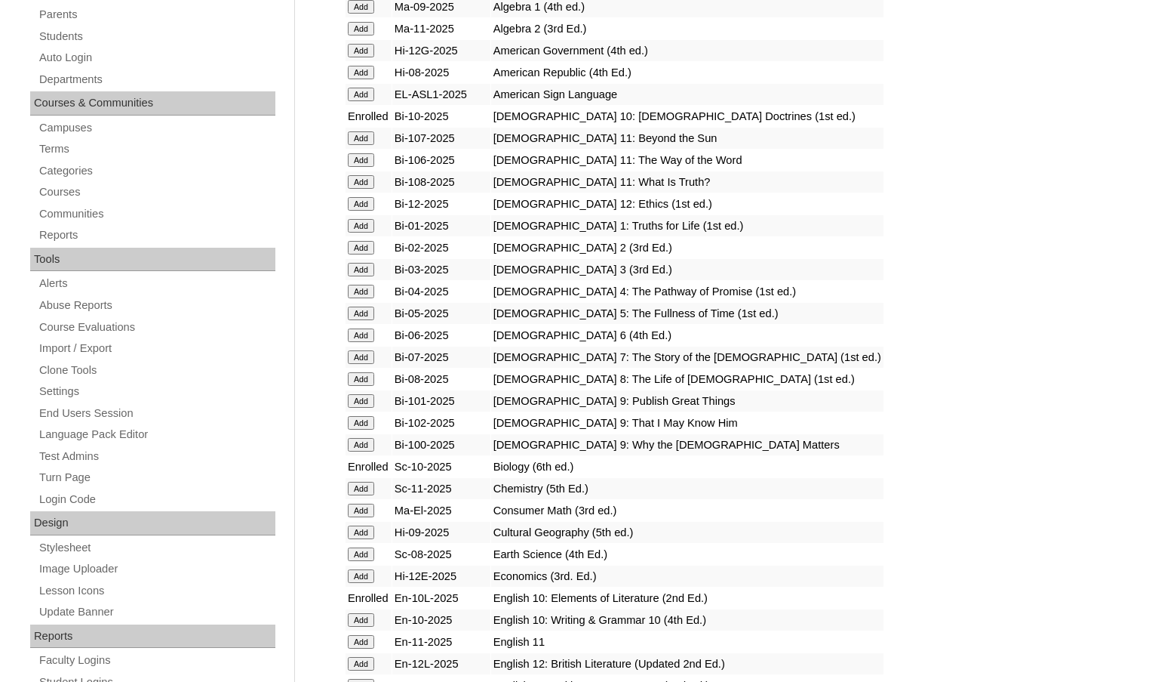
scroll to position [302, 0]
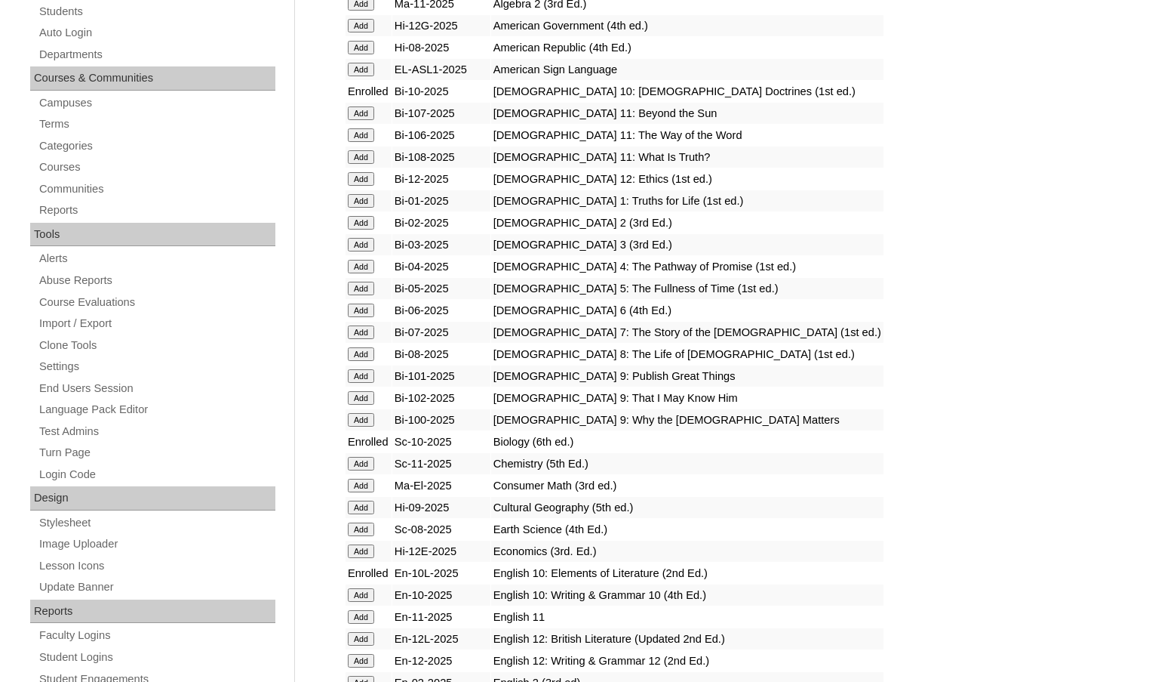
click at [350, 596] on input "Add" at bounding box center [361, 595] width 26 height 14
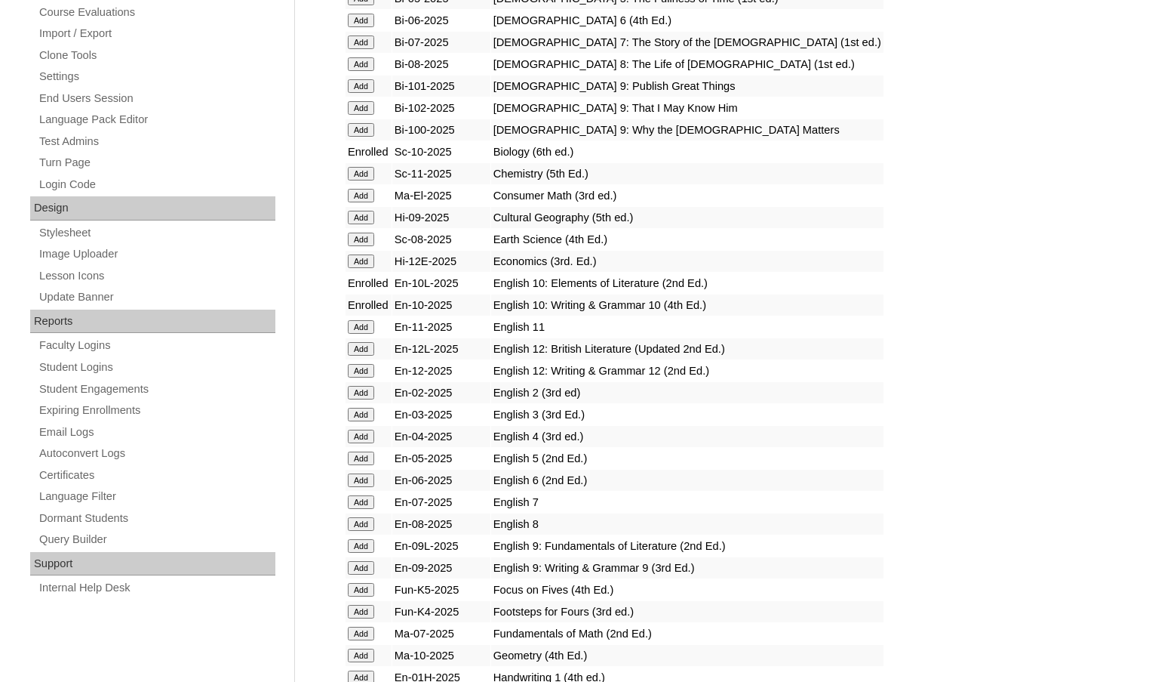
scroll to position [604, 0]
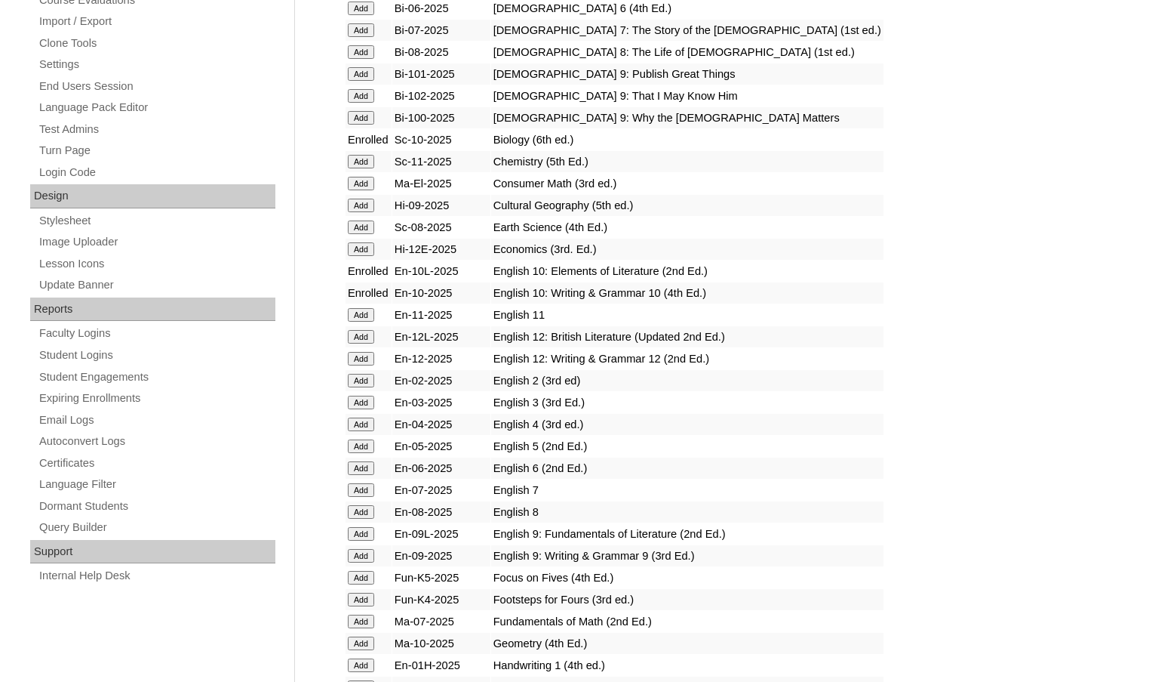
click at [364, 642] on input "Add" at bounding box center [361, 643] width 26 height 14
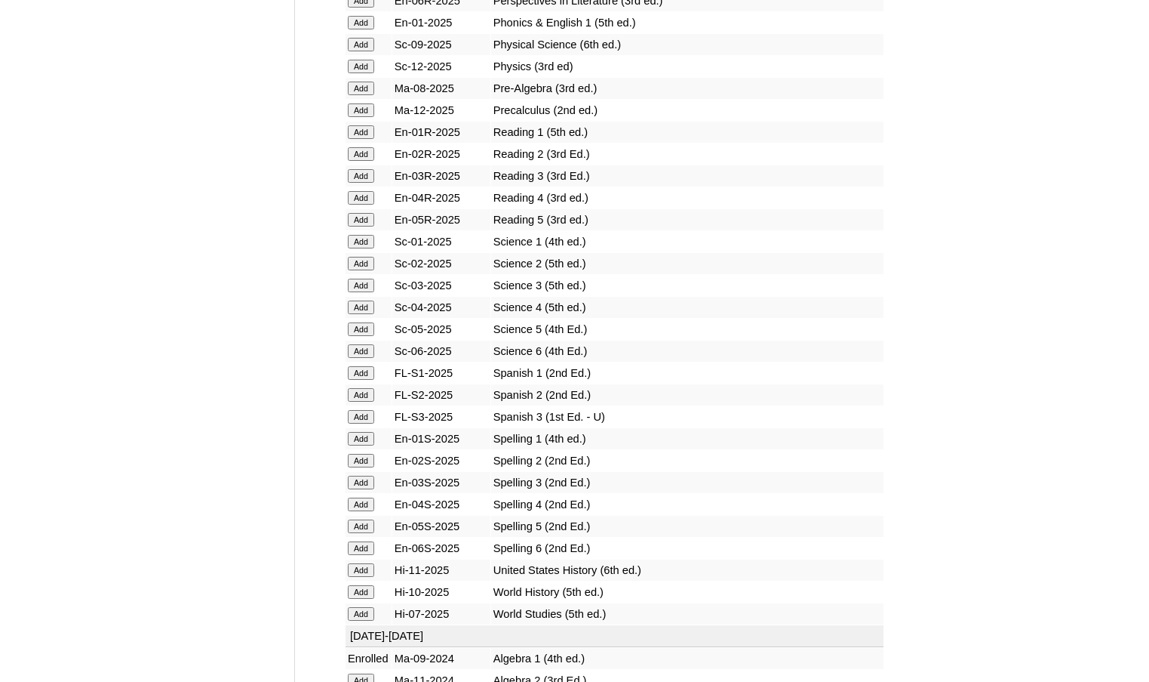
scroll to position [1887, 0]
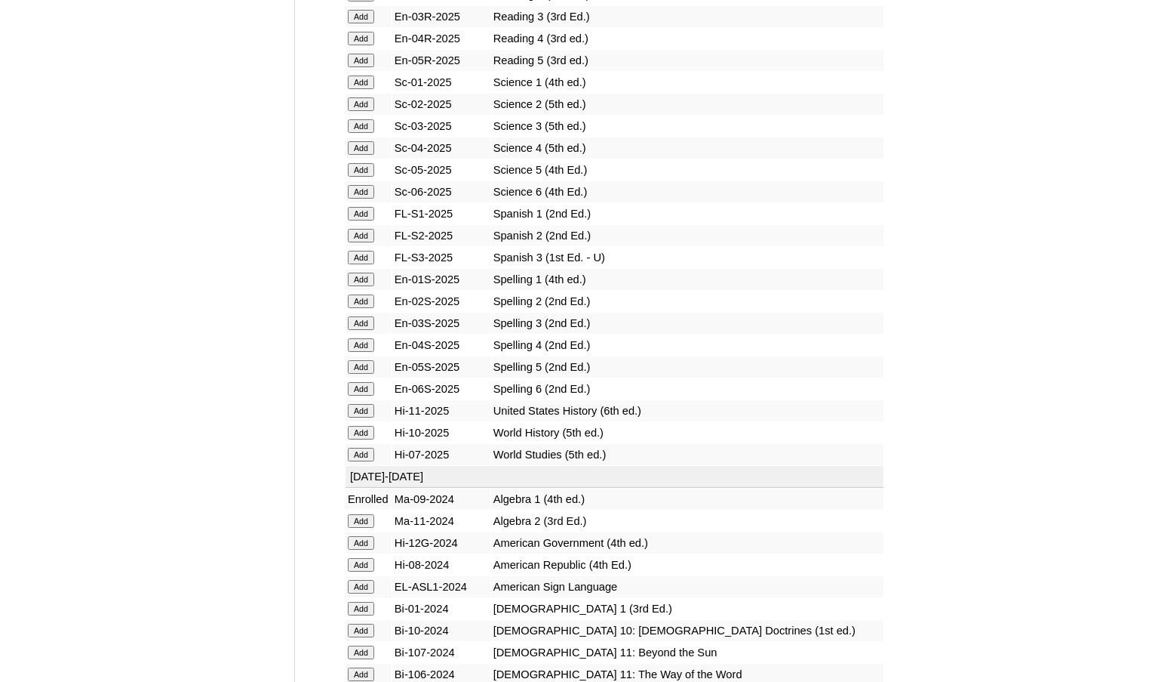
click at [371, 435] on input "Add" at bounding box center [361, 433] width 26 height 14
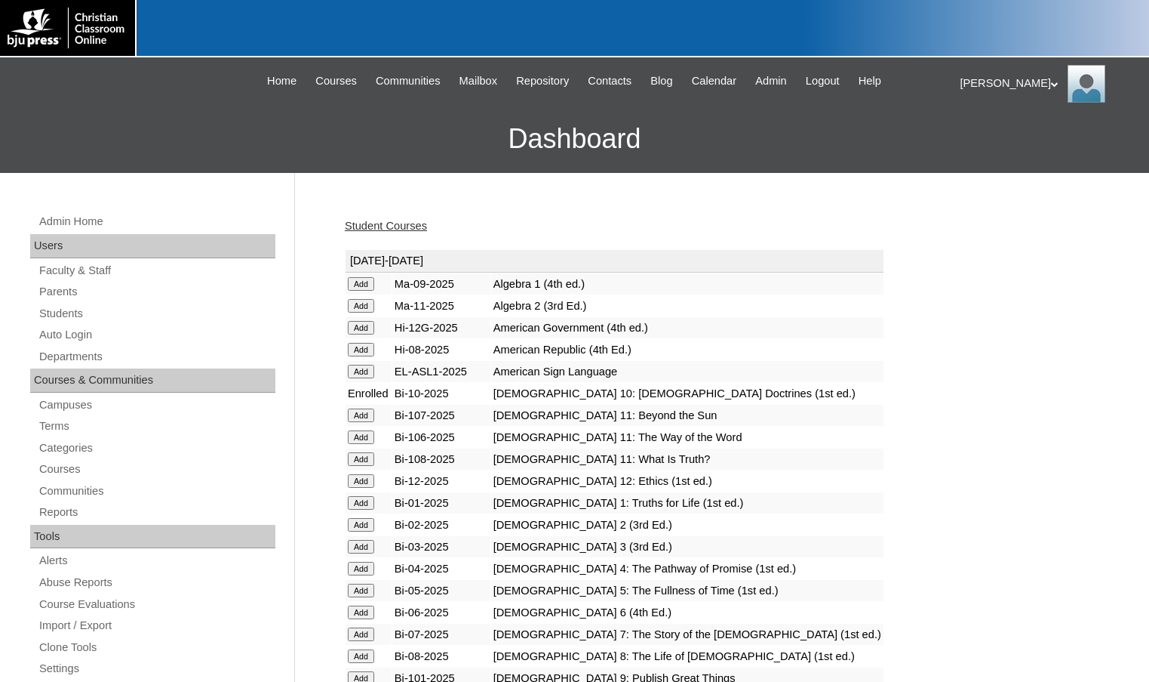
click at [377, 221] on link "Student Courses" at bounding box center [386, 226] width 82 height 12
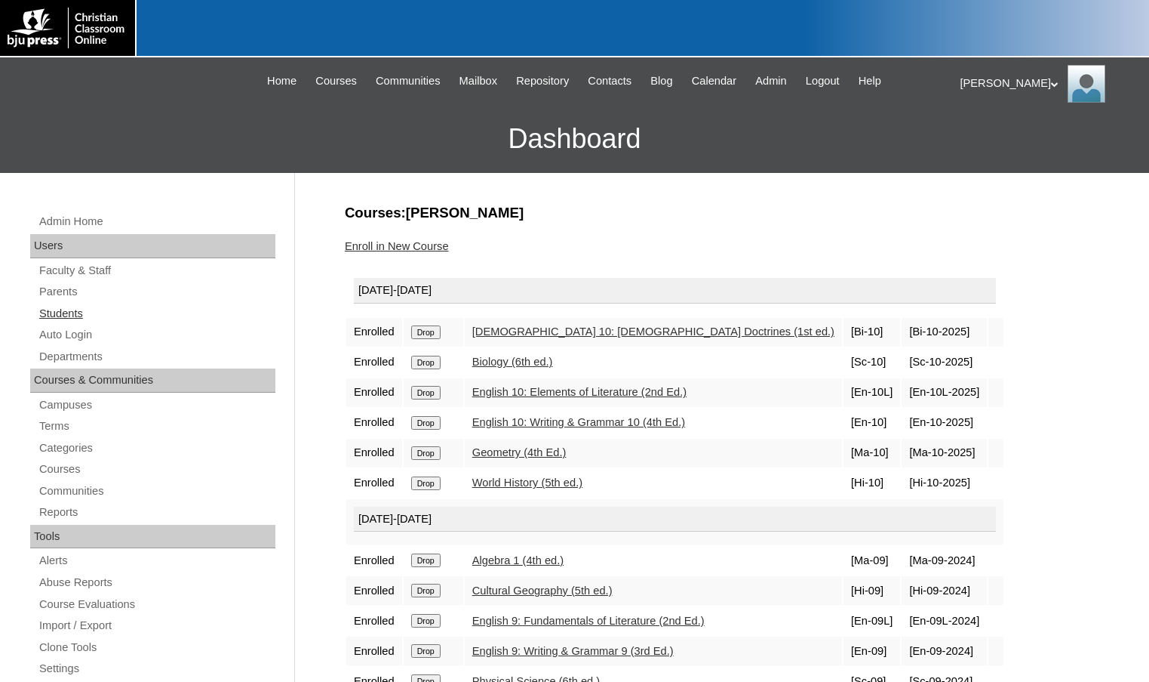
click at [92, 315] on link "Students" at bounding box center [157, 313] width 238 height 19
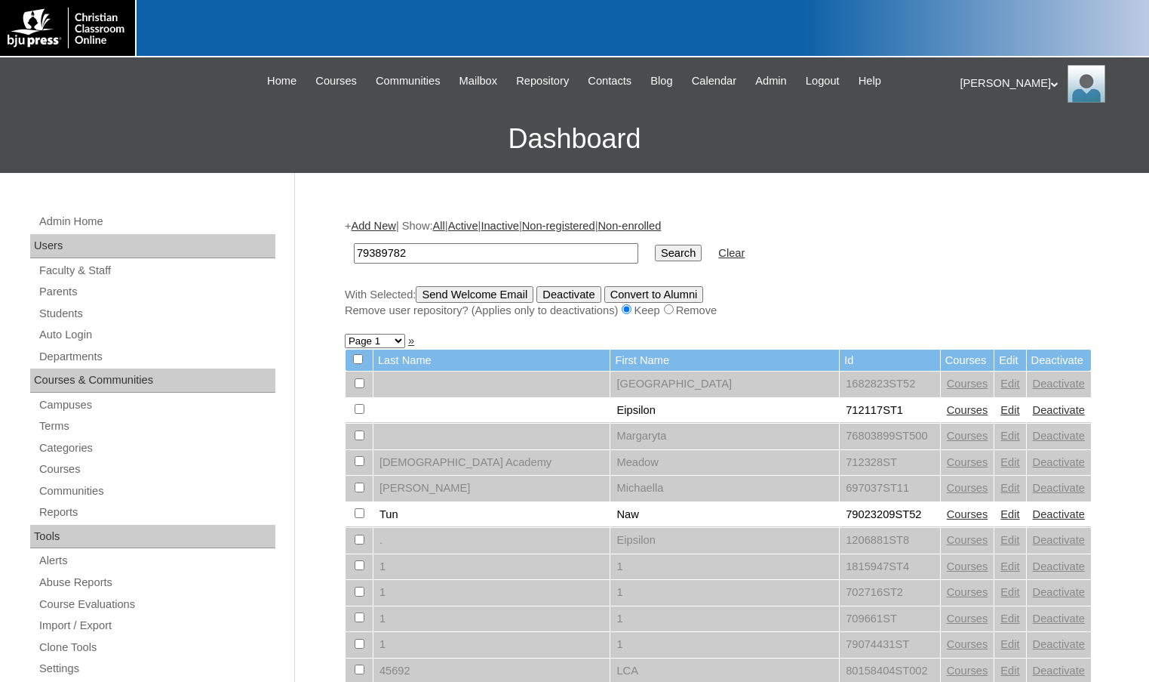
type input "79389782"
click at [655, 245] on input "Search" at bounding box center [678, 253] width 47 height 17
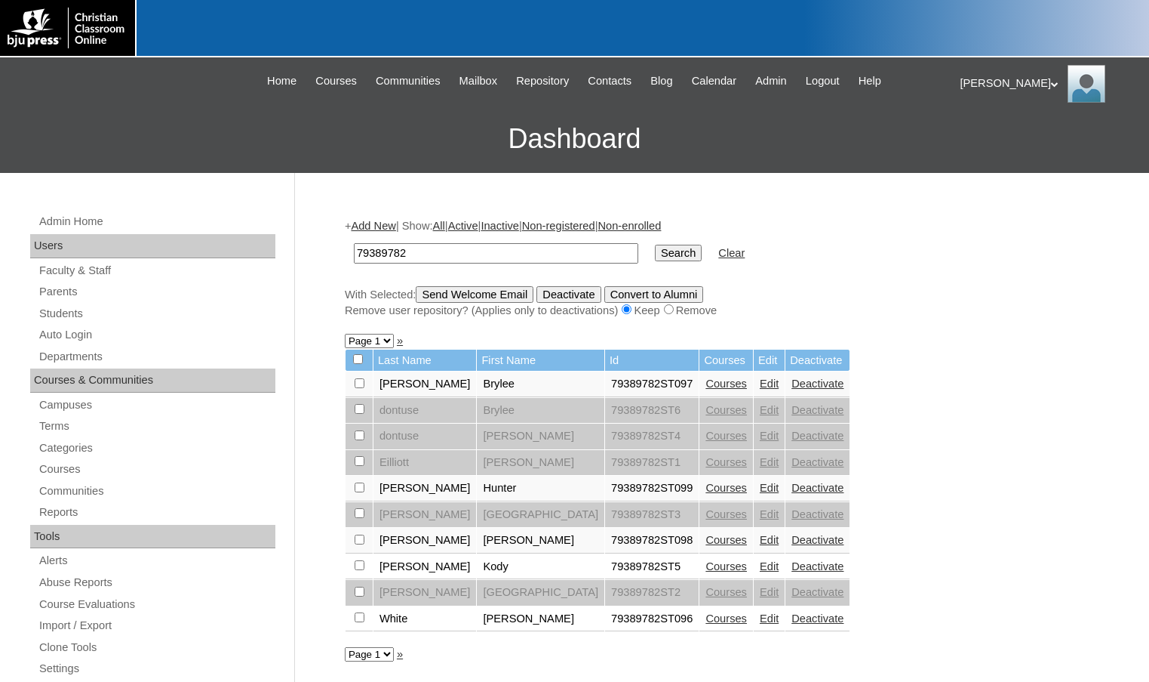
click at [706, 545] on link "Courses" at bounding box center [727, 540] width 42 height 12
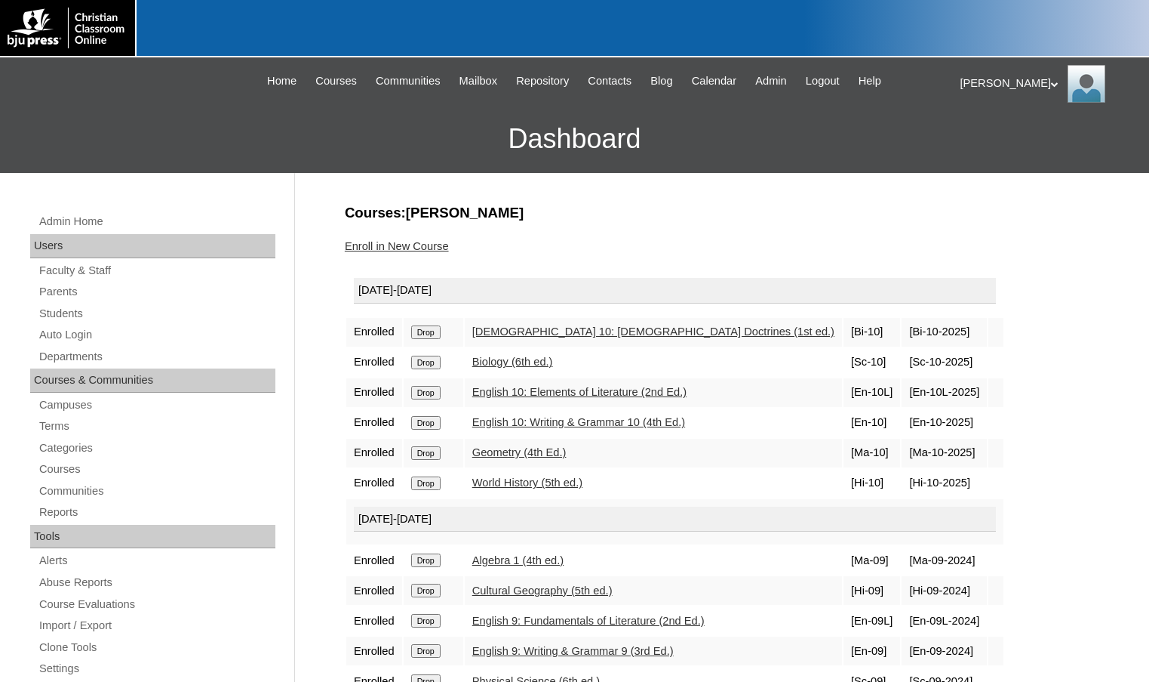
click at [406, 249] on link "Enroll in New Course" at bounding box center [397, 246] width 104 height 12
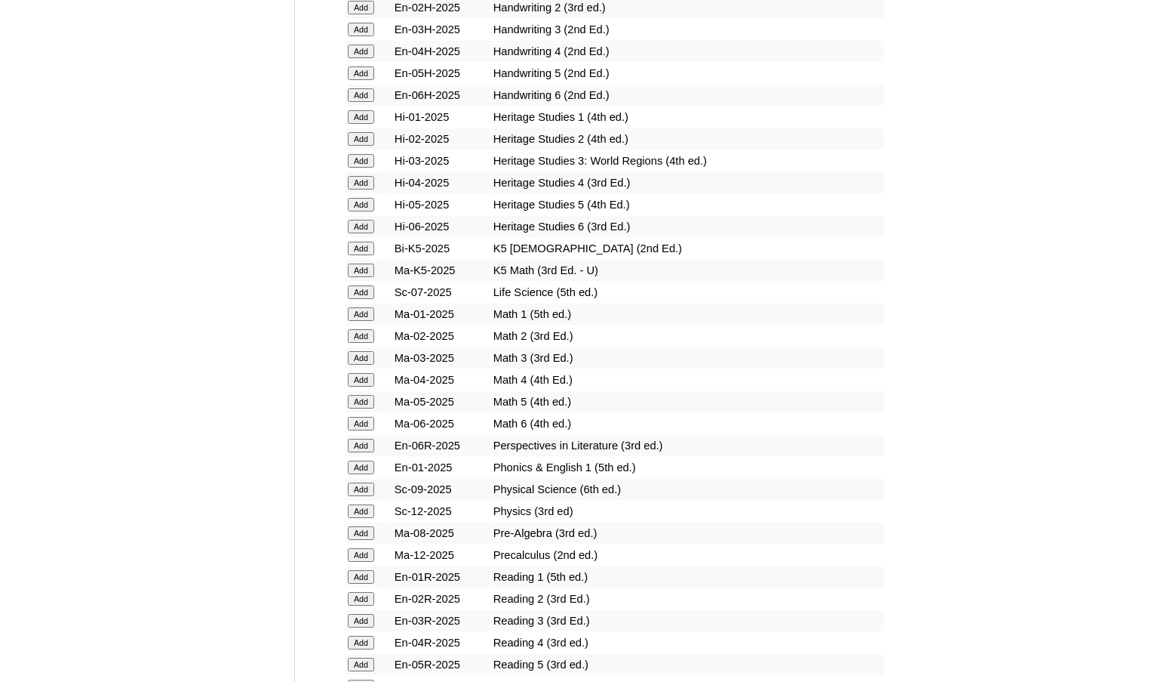
scroll to position [1660, 0]
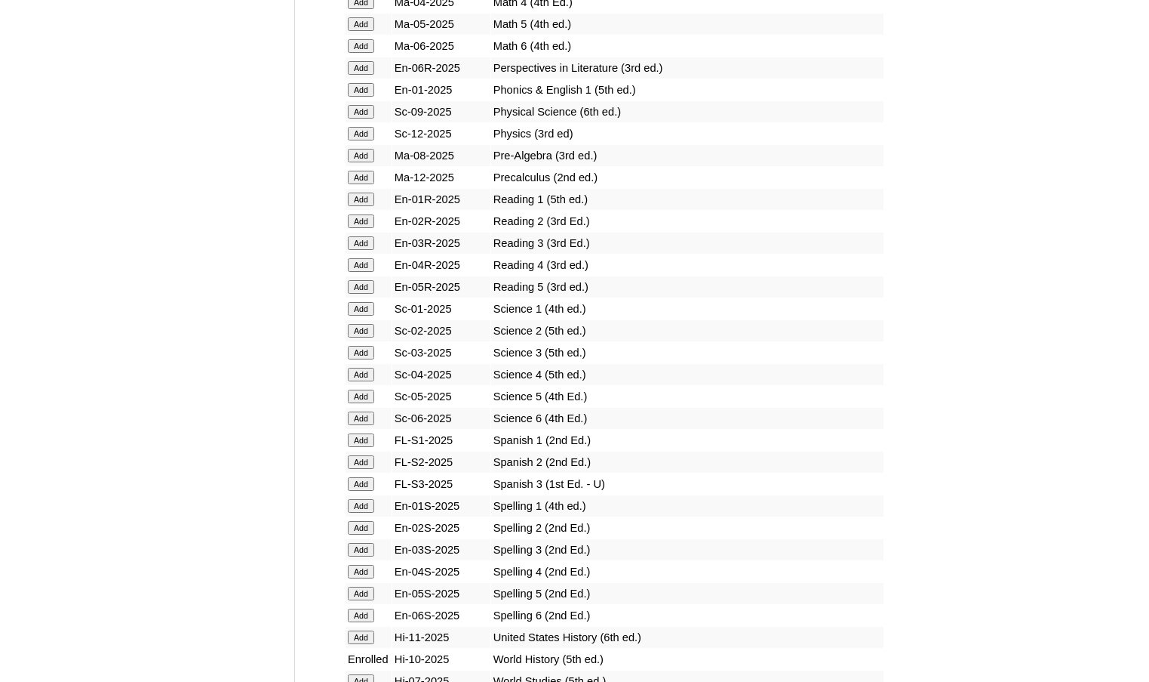
click at [371, 460] on input "Add" at bounding box center [361, 462] width 26 height 14
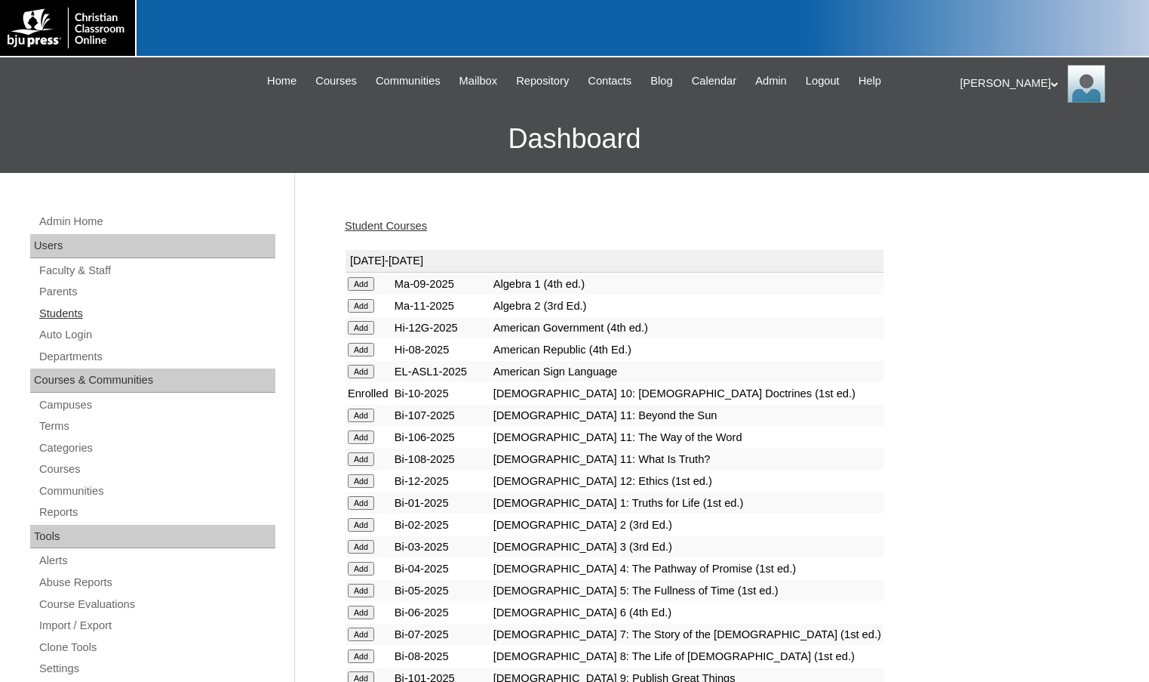
click at [56, 319] on link "Students" at bounding box center [157, 313] width 238 height 19
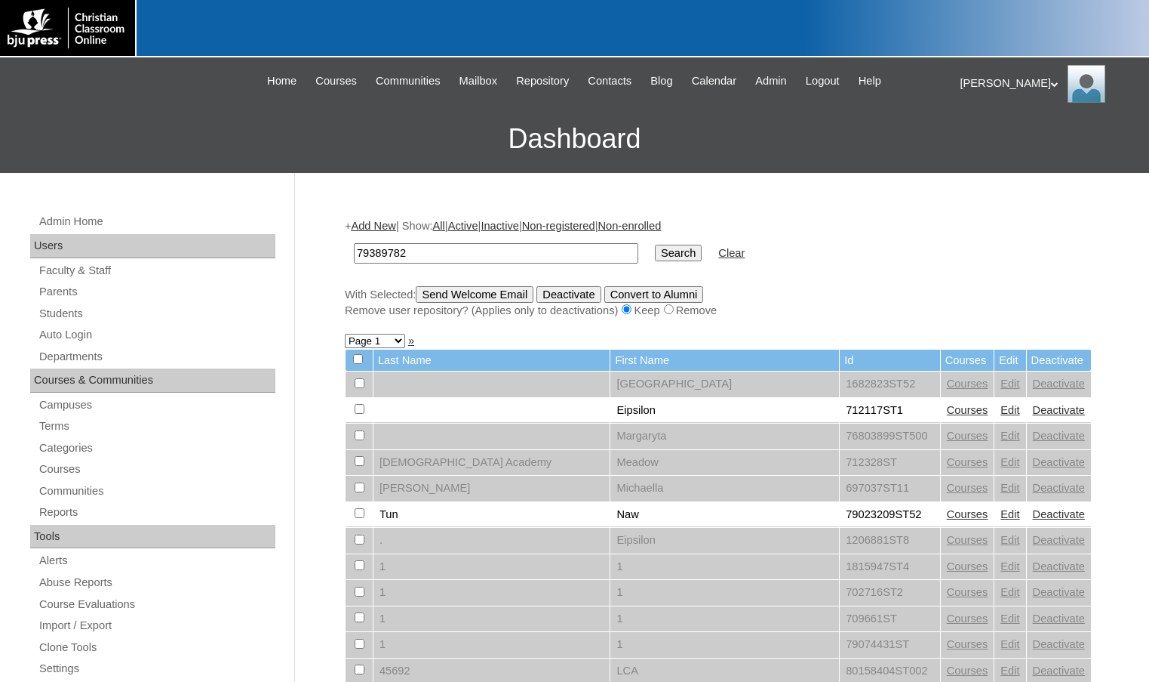
type input "79389782"
click at [655, 245] on input "Search" at bounding box center [678, 253] width 47 height 17
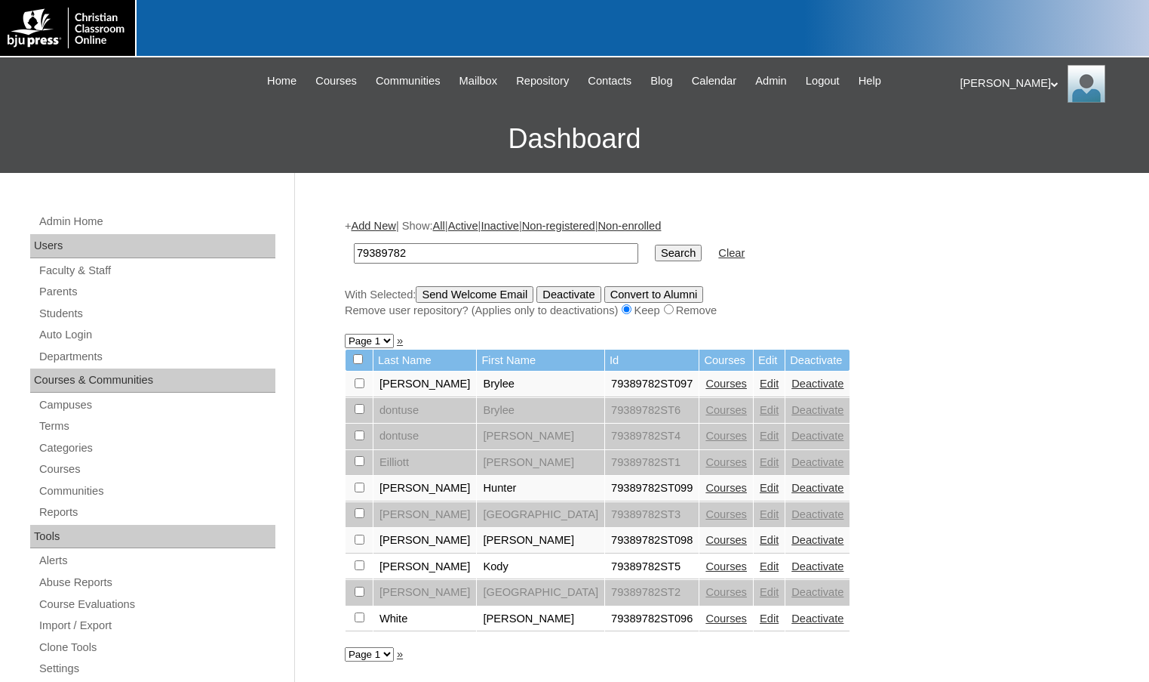
click at [706, 620] on link "Courses" at bounding box center [727, 618] width 42 height 12
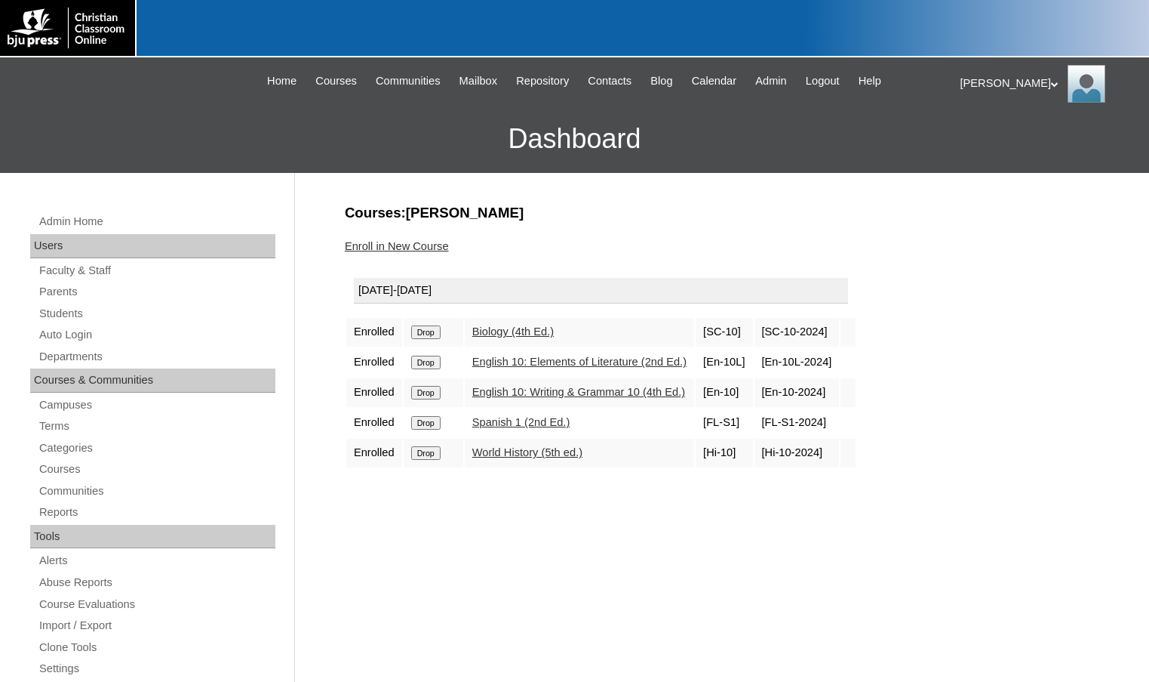
click at [383, 248] on link "Enroll in New Course" at bounding box center [397, 246] width 104 height 12
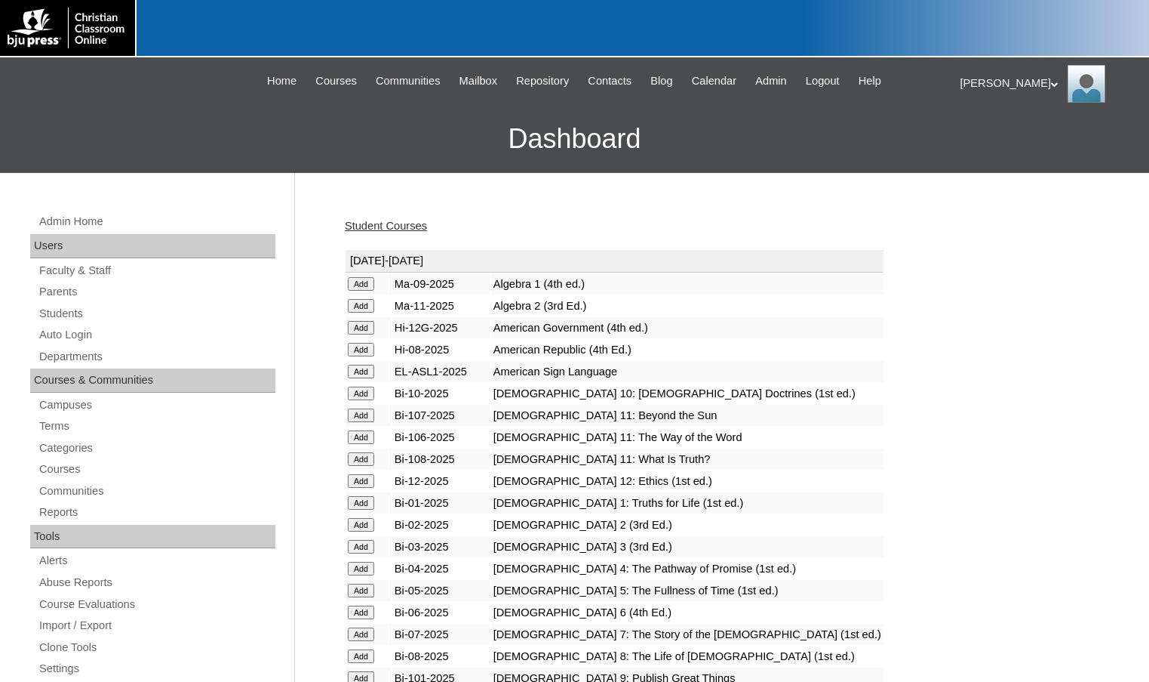
click at [359, 309] on input "Add" at bounding box center [361, 306] width 26 height 14
click at [371, 413] on input "Add" at bounding box center [361, 415] width 26 height 14
click at [364, 439] on input "Add" at bounding box center [361, 437] width 26 height 14
click at [354, 457] on input "Add" at bounding box center [361, 459] width 26 height 14
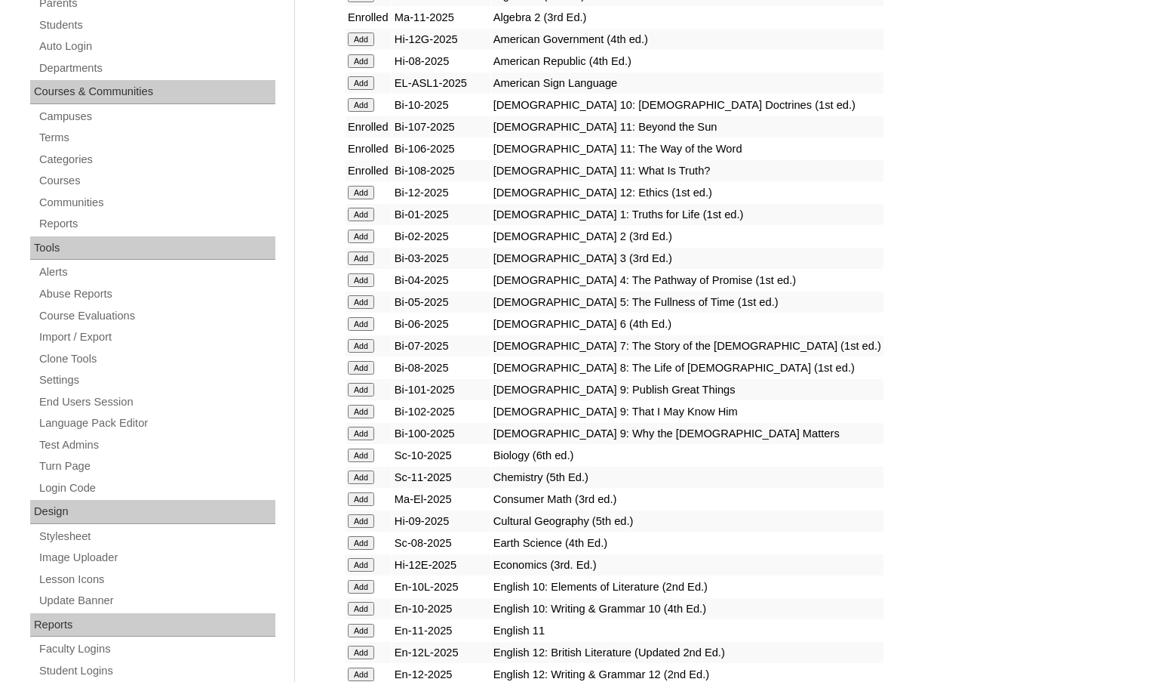
scroll to position [302, 0]
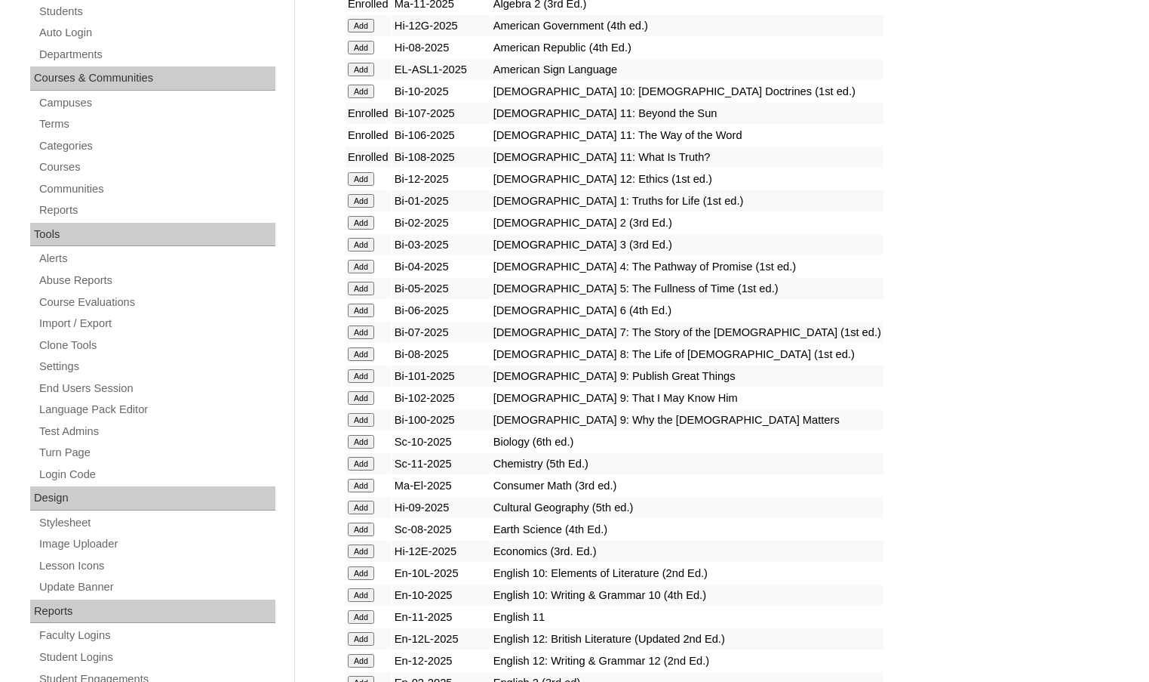
click at [368, 463] on input "Add" at bounding box center [361, 464] width 26 height 14
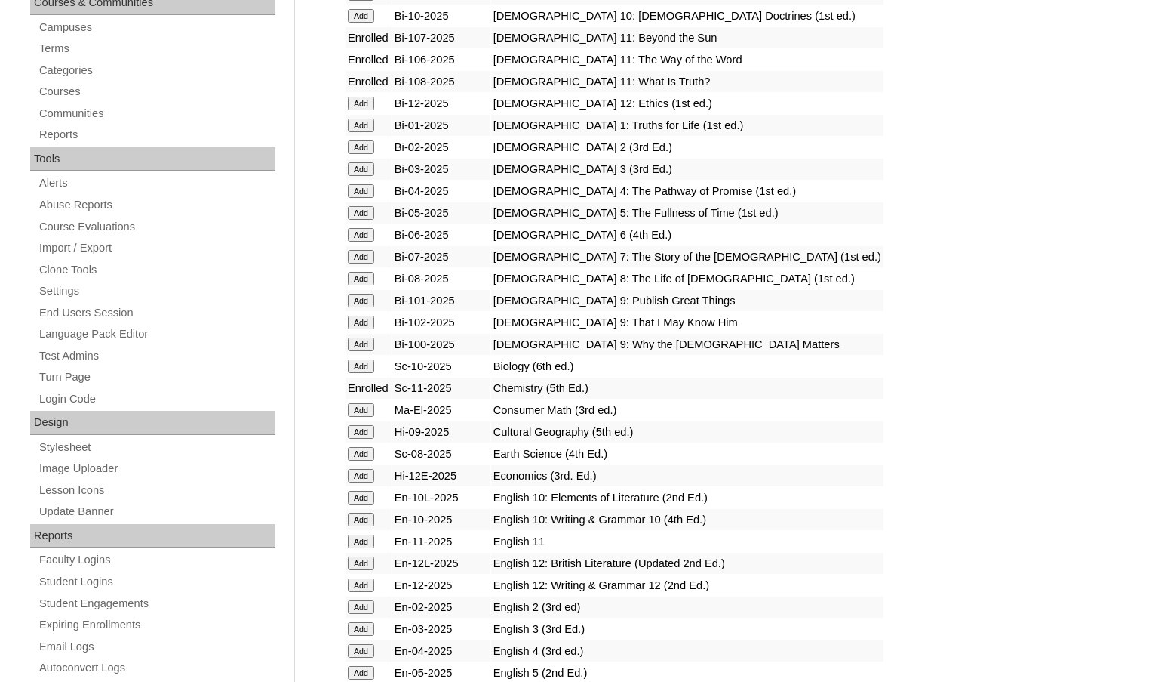
scroll to position [453, 0]
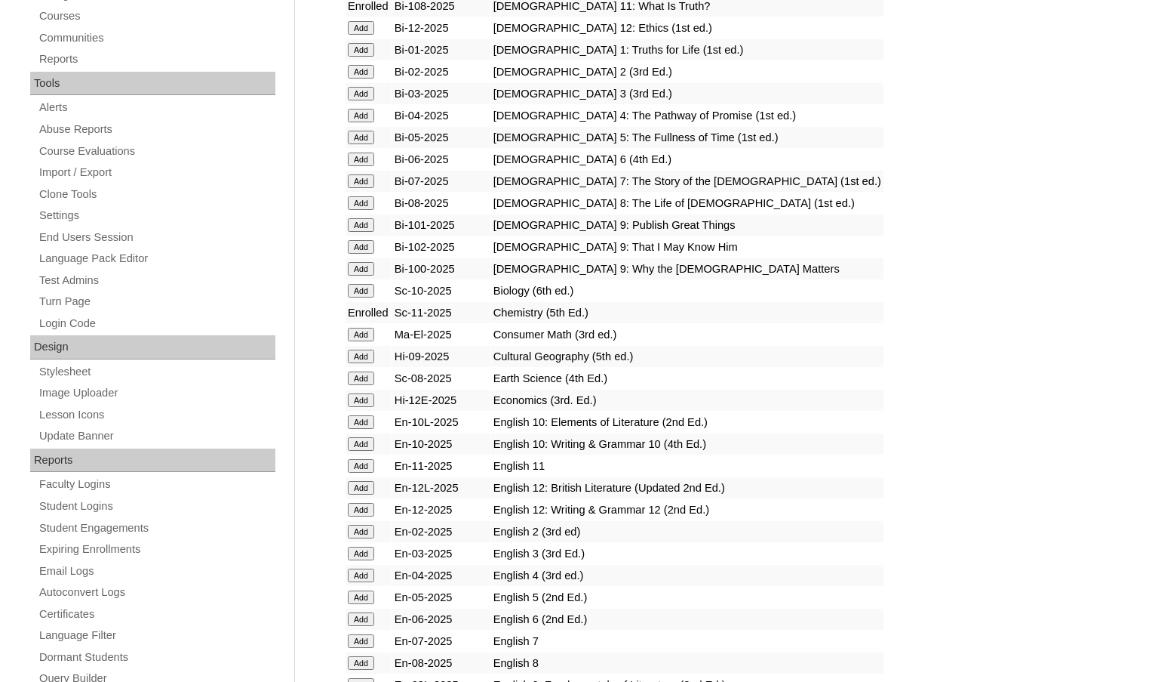
click at [368, 463] on input "Add" at bounding box center [361, 466] width 26 height 14
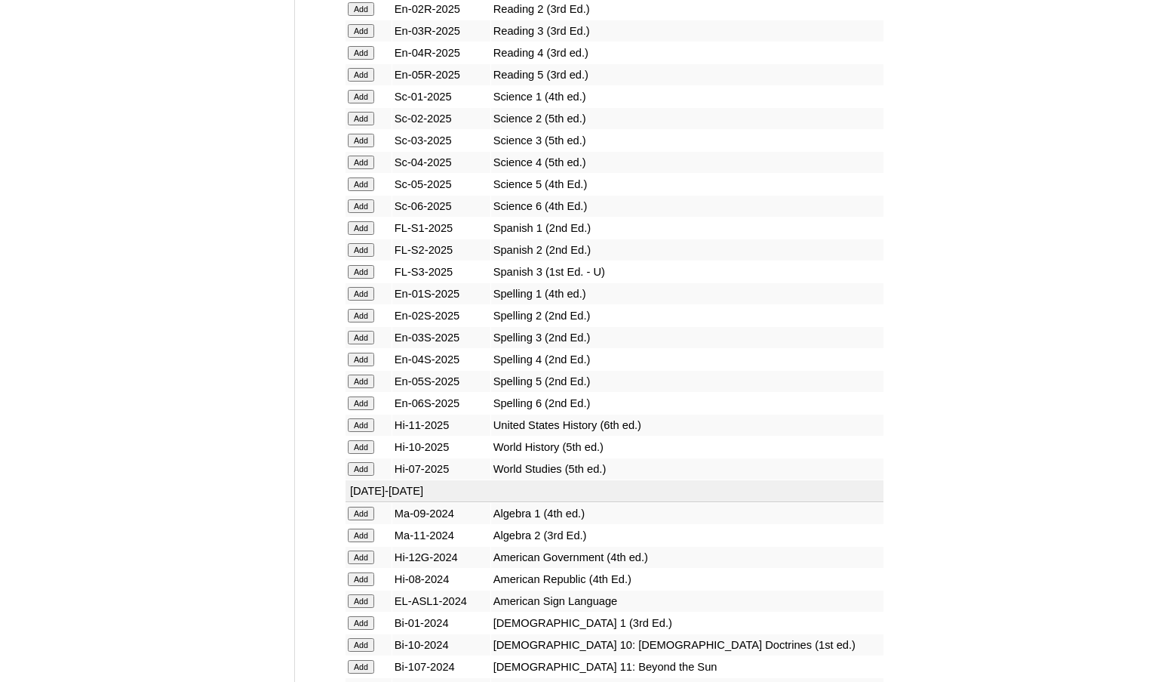
scroll to position [1887, 0]
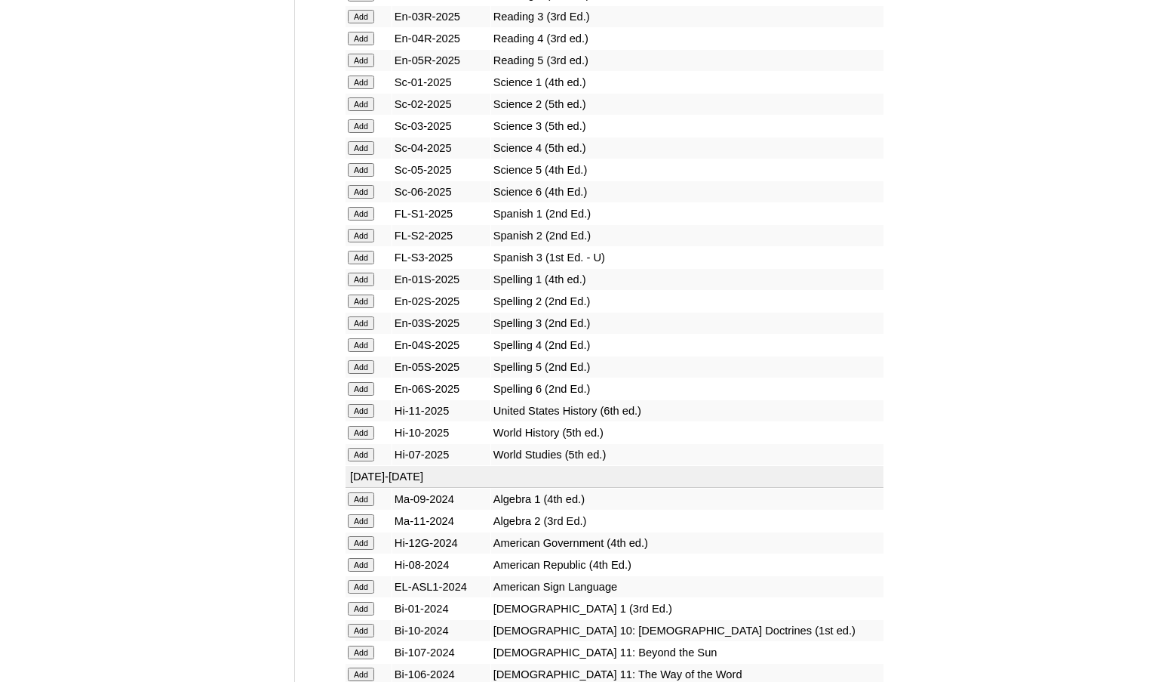
click at [360, 415] on input "Add" at bounding box center [361, 411] width 26 height 14
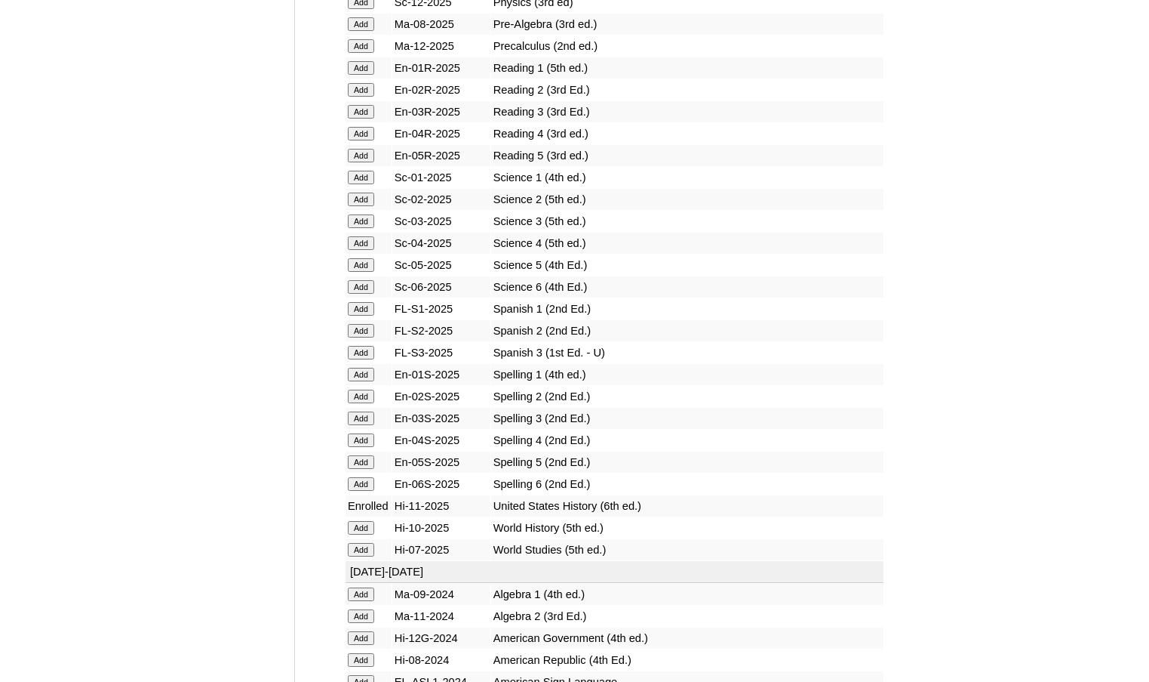
scroll to position [1811, 0]
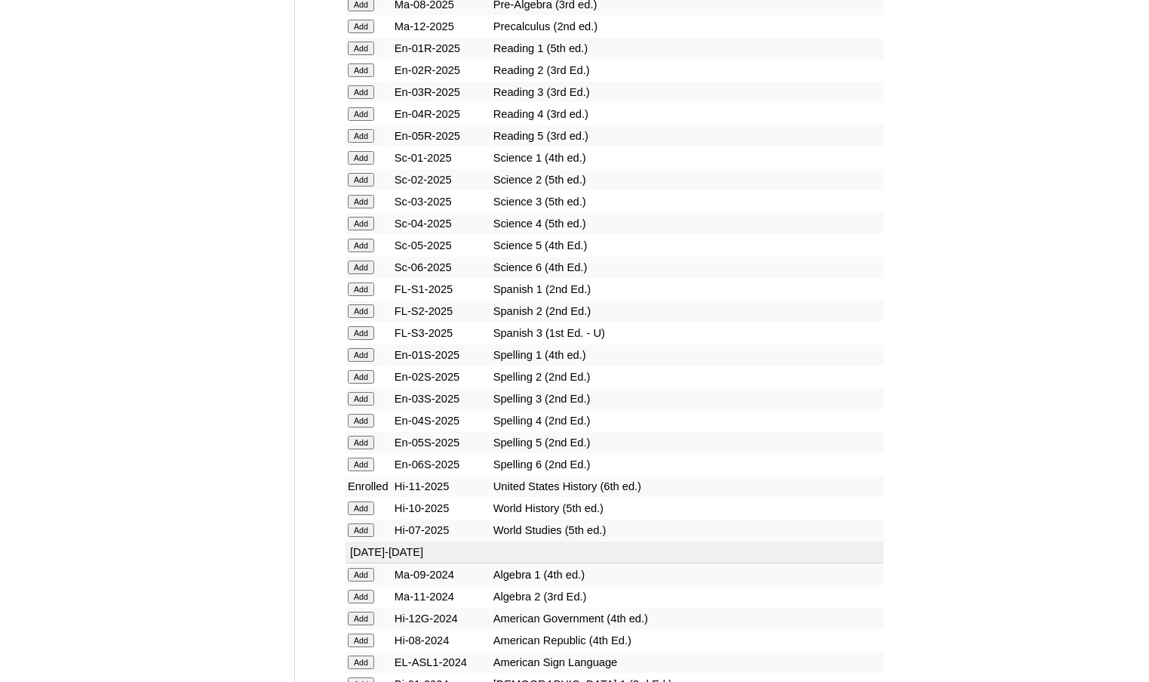
click at [365, 309] on input "Add" at bounding box center [361, 311] width 26 height 14
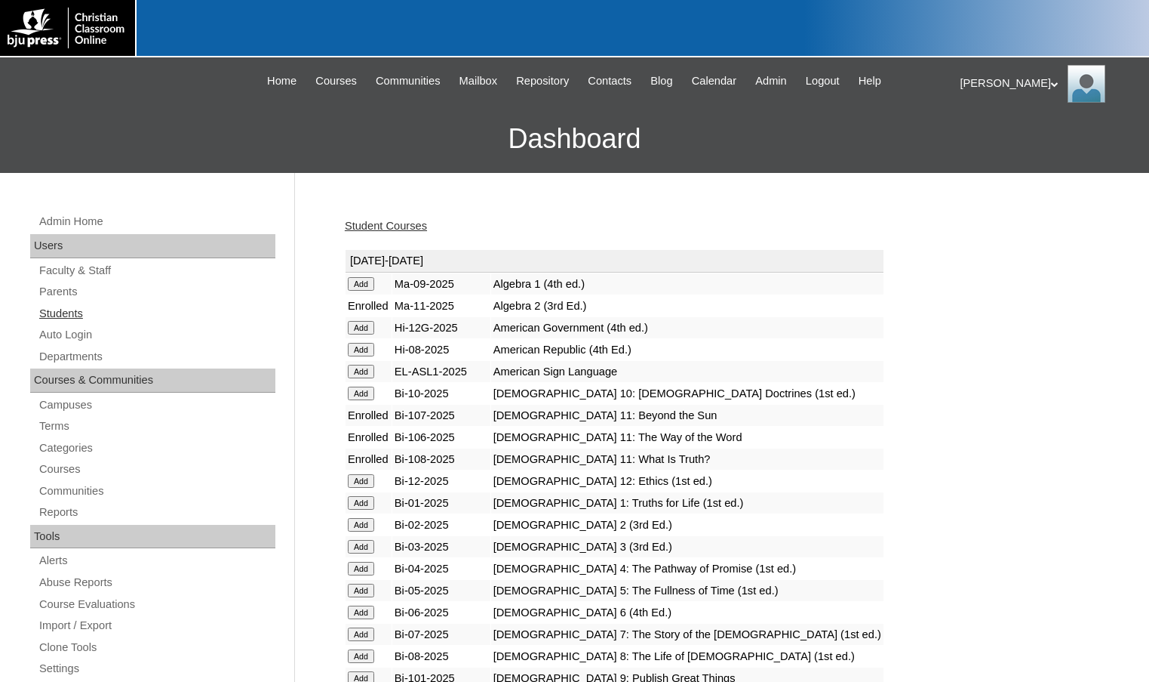
click at [140, 307] on link "Students" at bounding box center [157, 313] width 238 height 19
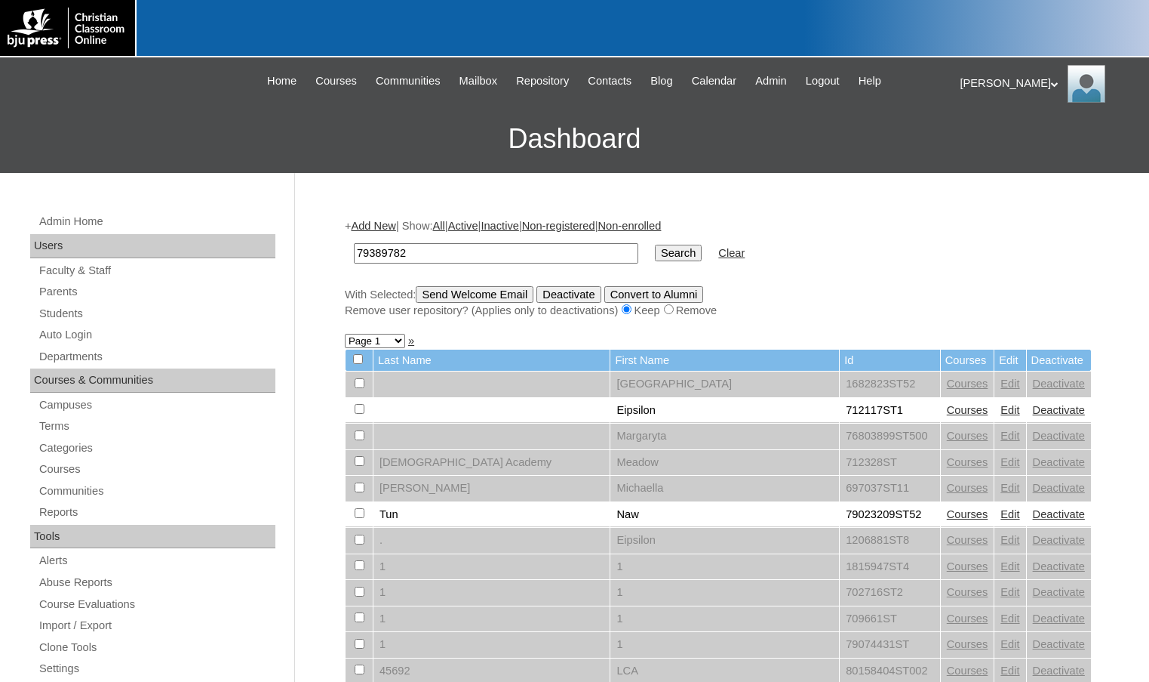
type input "79389782"
click at [655, 245] on input "Search" at bounding box center [678, 253] width 47 height 17
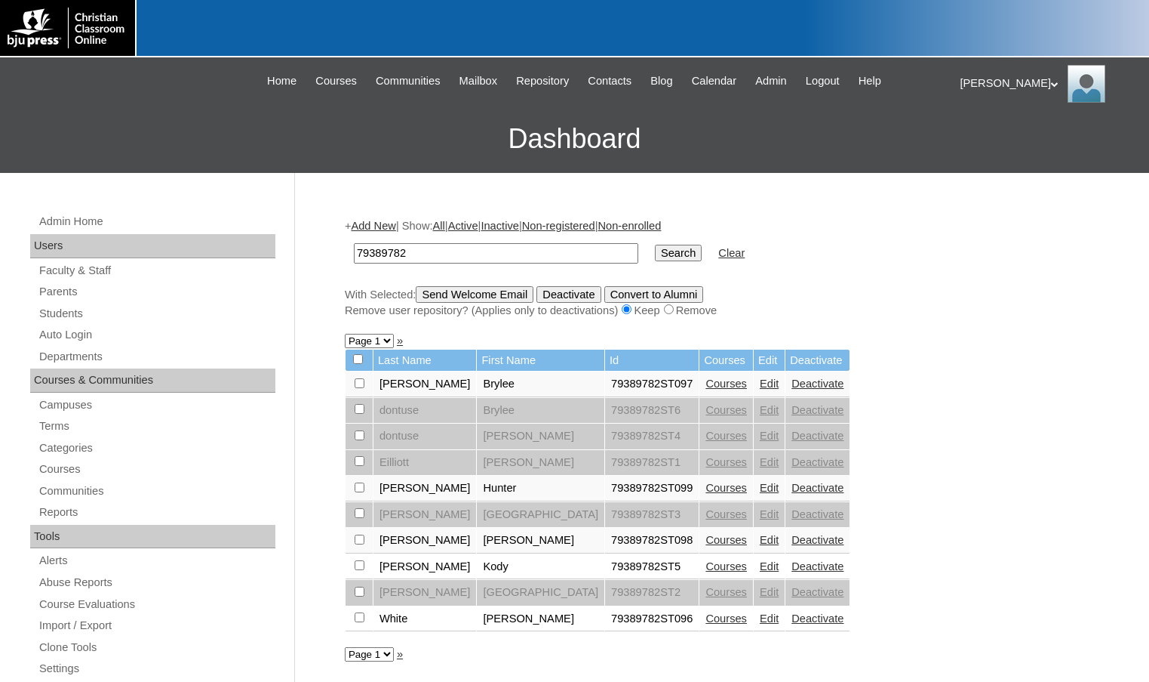
click at [706, 379] on link "Courses" at bounding box center [727, 383] width 42 height 12
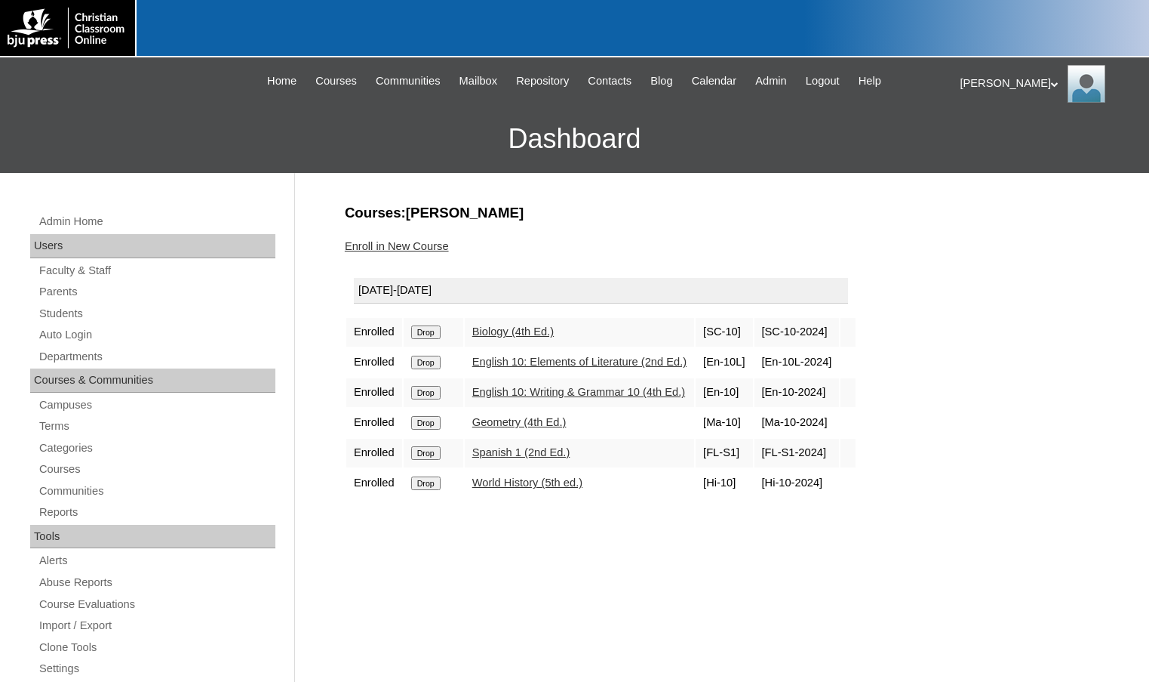
click at [428, 244] on link "Enroll in New Course" at bounding box center [397, 246] width 104 height 12
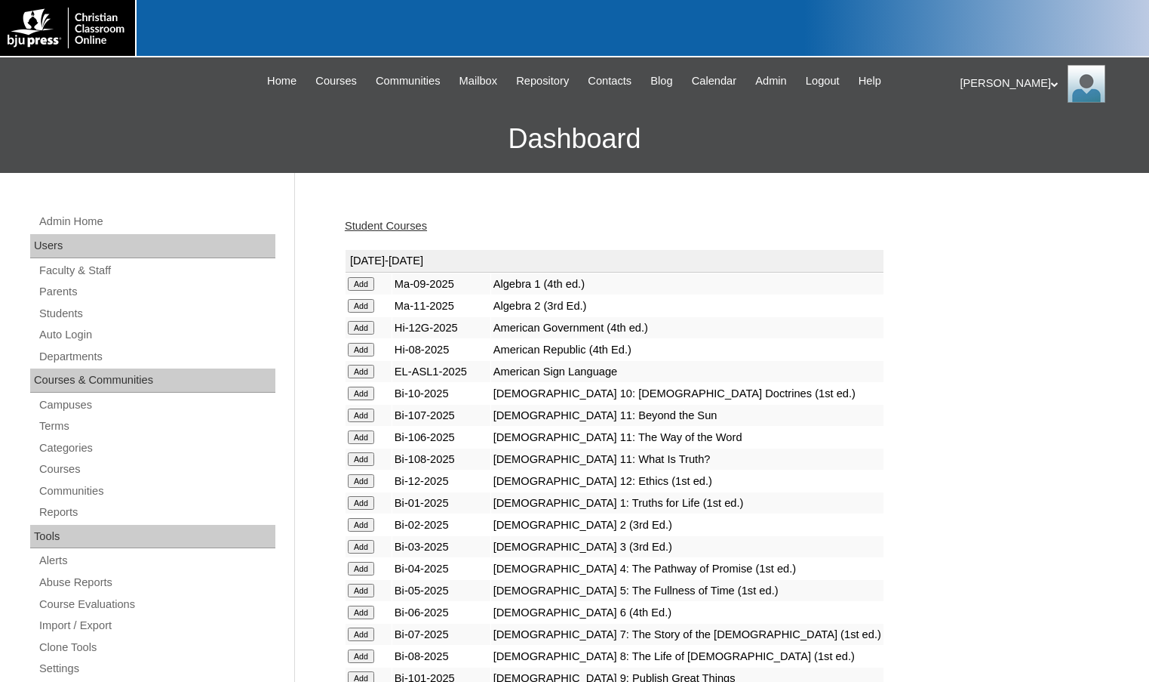
click at [369, 309] on input "Add" at bounding box center [361, 306] width 26 height 14
click at [374, 418] on input "Add" at bounding box center [361, 415] width 26 height 14
click at [368, 434] on input "Add" at bounding box center [361, 437] width 26 height 14
click at [363, 461] on input "Add" at bounding box center [361, 459] width 26 height 14
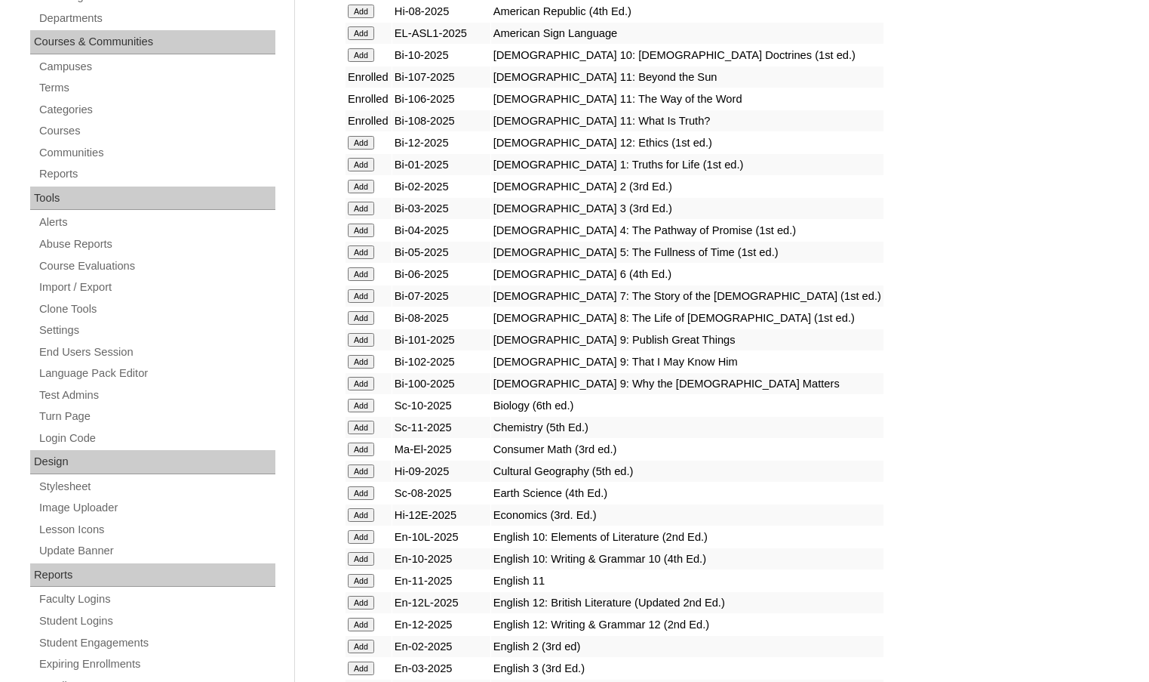
scroll to position [377, 0]
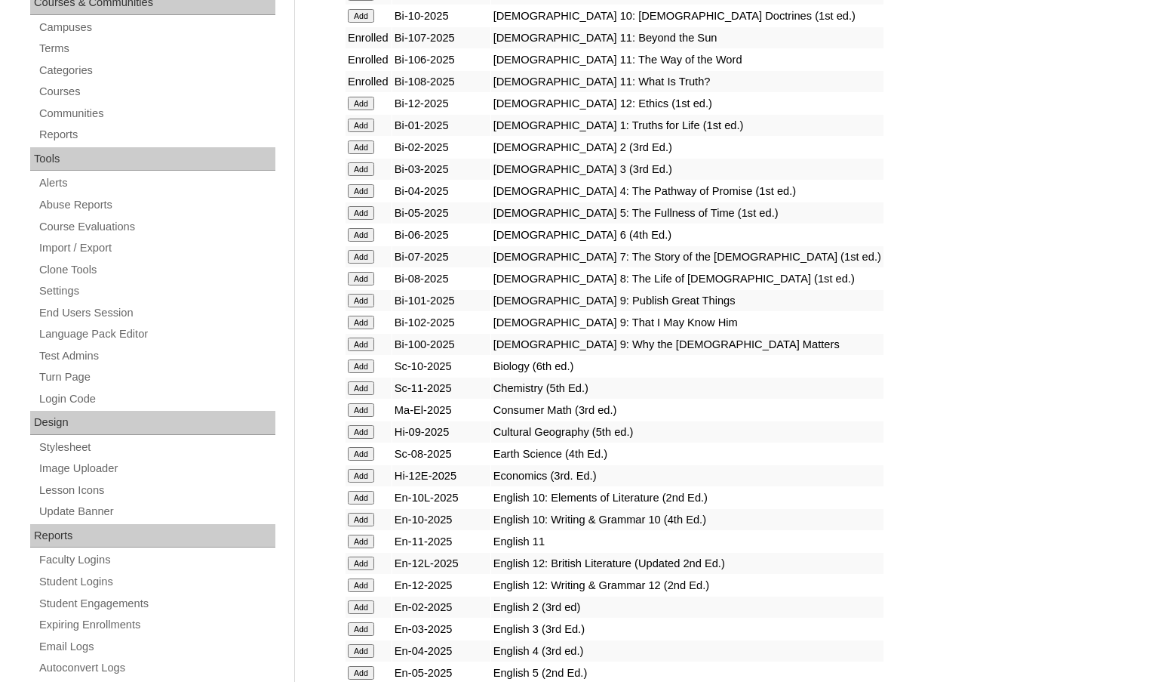
click at [362, 388] on input "Add" at bounding box center [361, 388] width 26 height 14
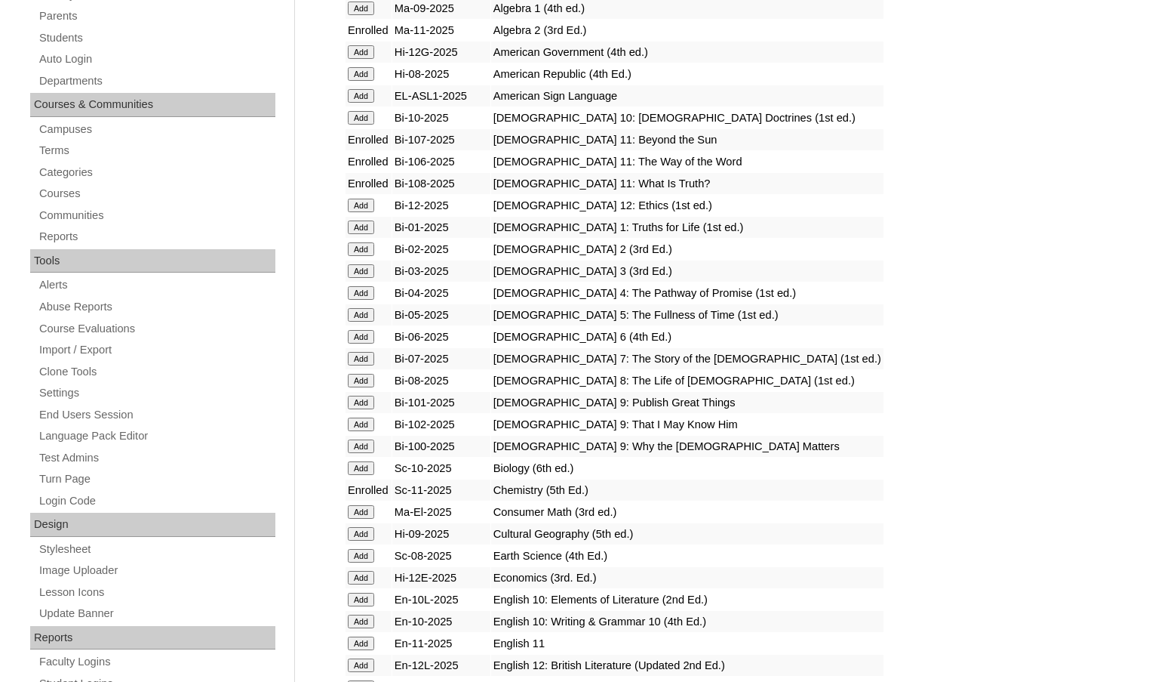
scroll to position [302, 0]
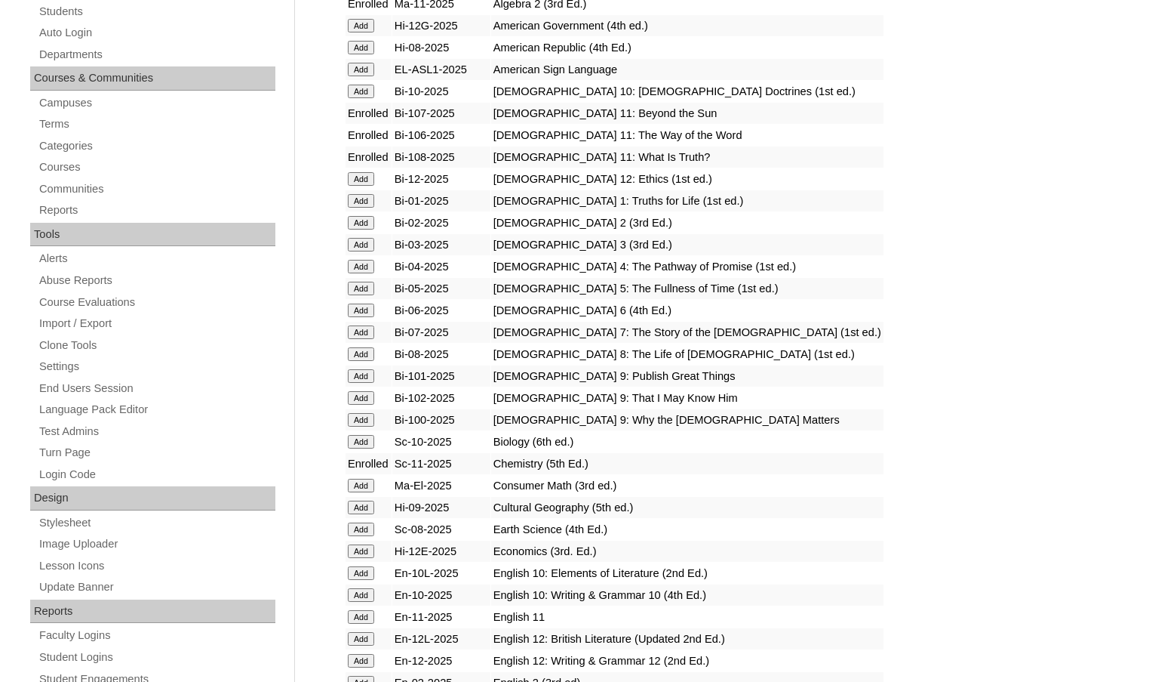
click at [371, 614] on input "Add" at bounding box center [361, 617] width 26 height 14
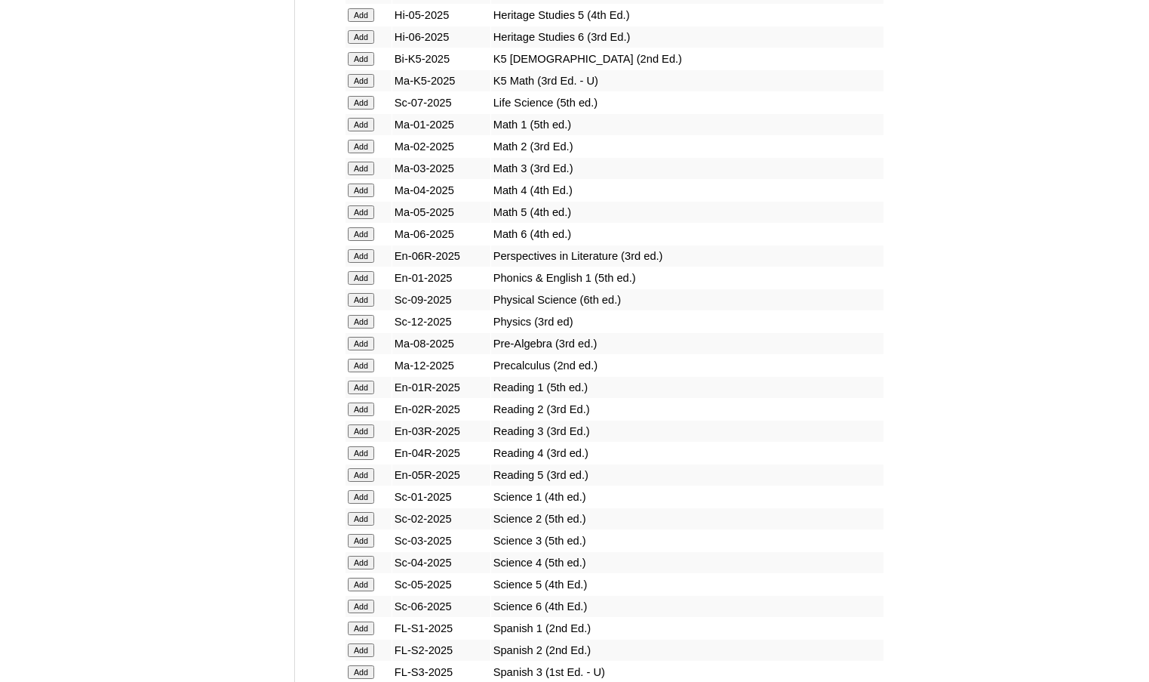
scroll to position [1509, 0]
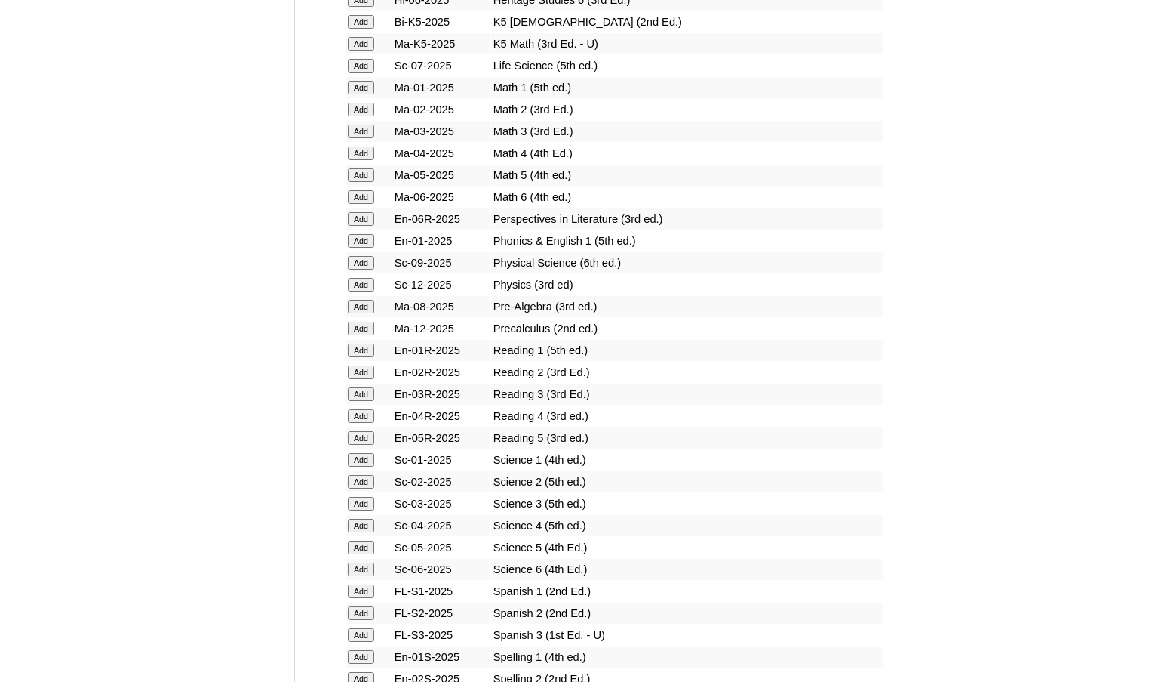
click at [349, 615] on input "Add" at bounding box center [361, 613] width 26 height 14
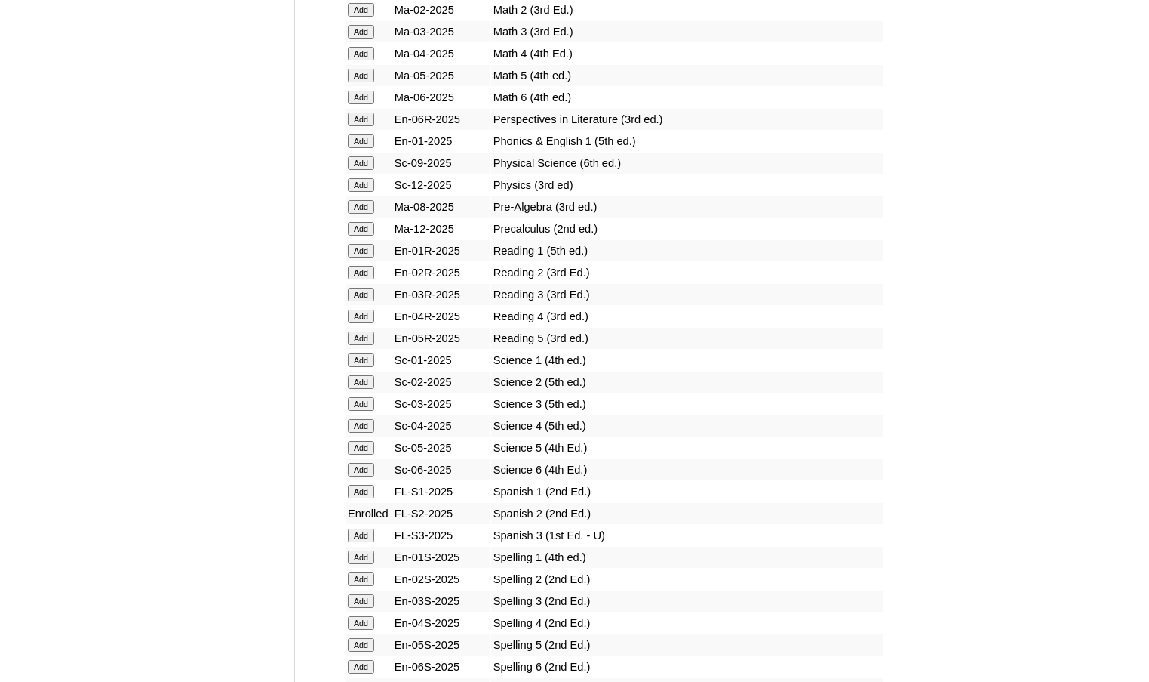
scroll to position [1736, 0]
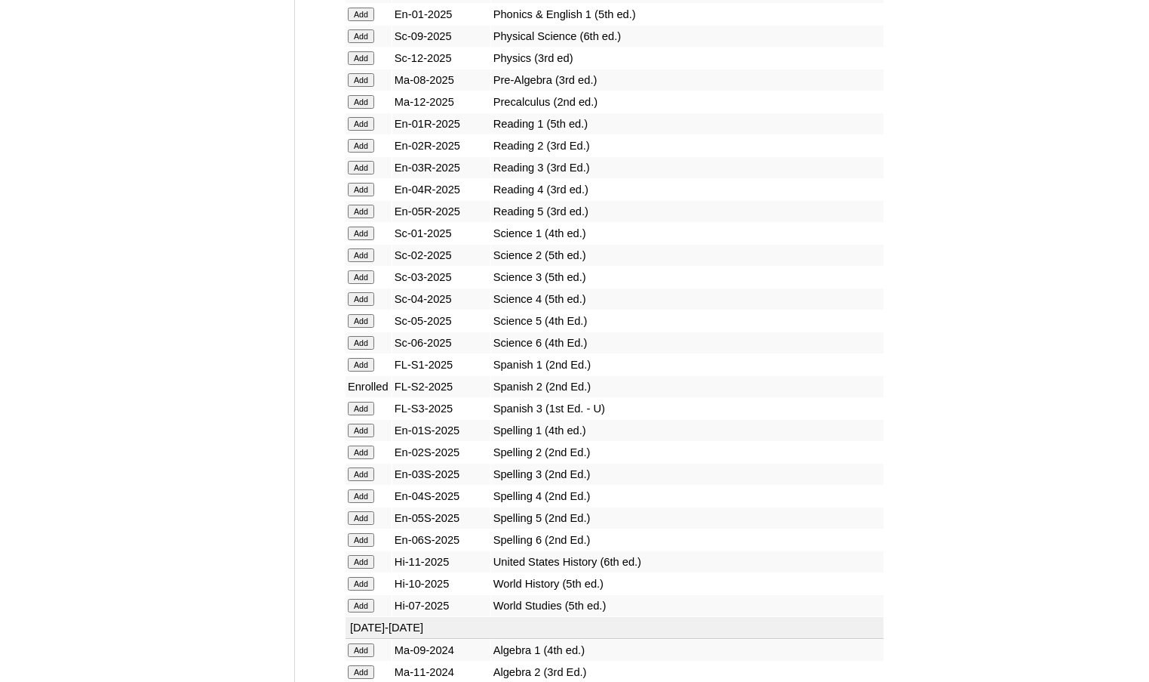
click at [362, 559] on input "Add" at bounding box center [361, 562] width 26 height 14
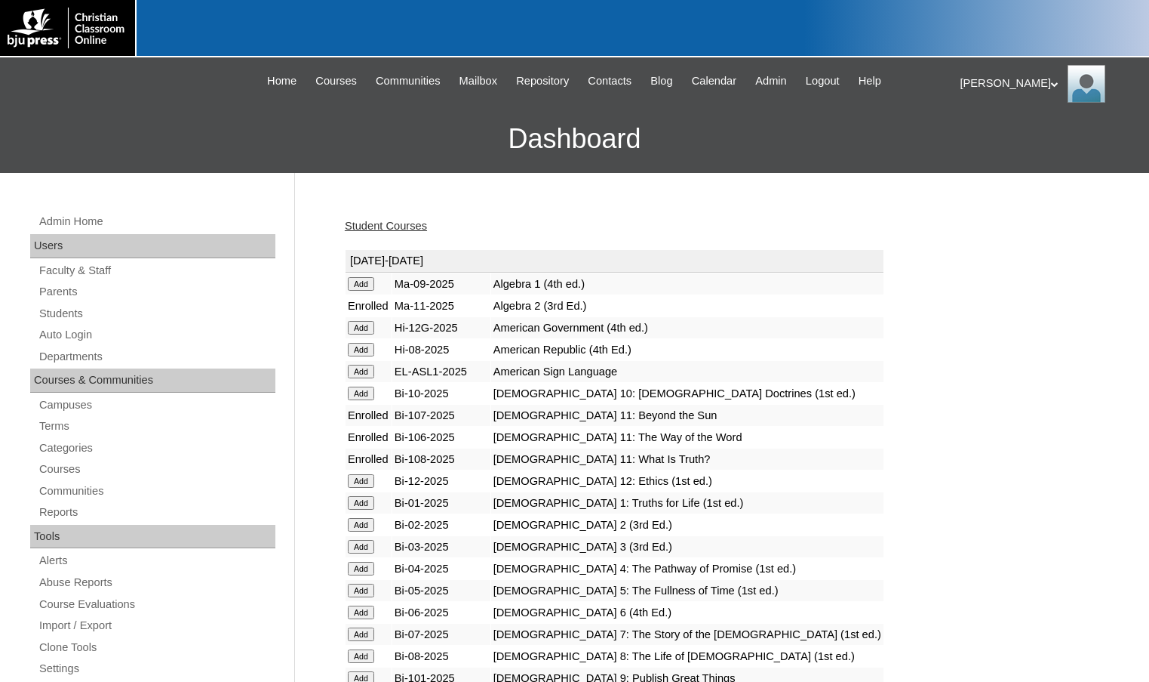
click at [378, 227] on link "Student Courses" at bounding box center [386, 226] width 82 height 12
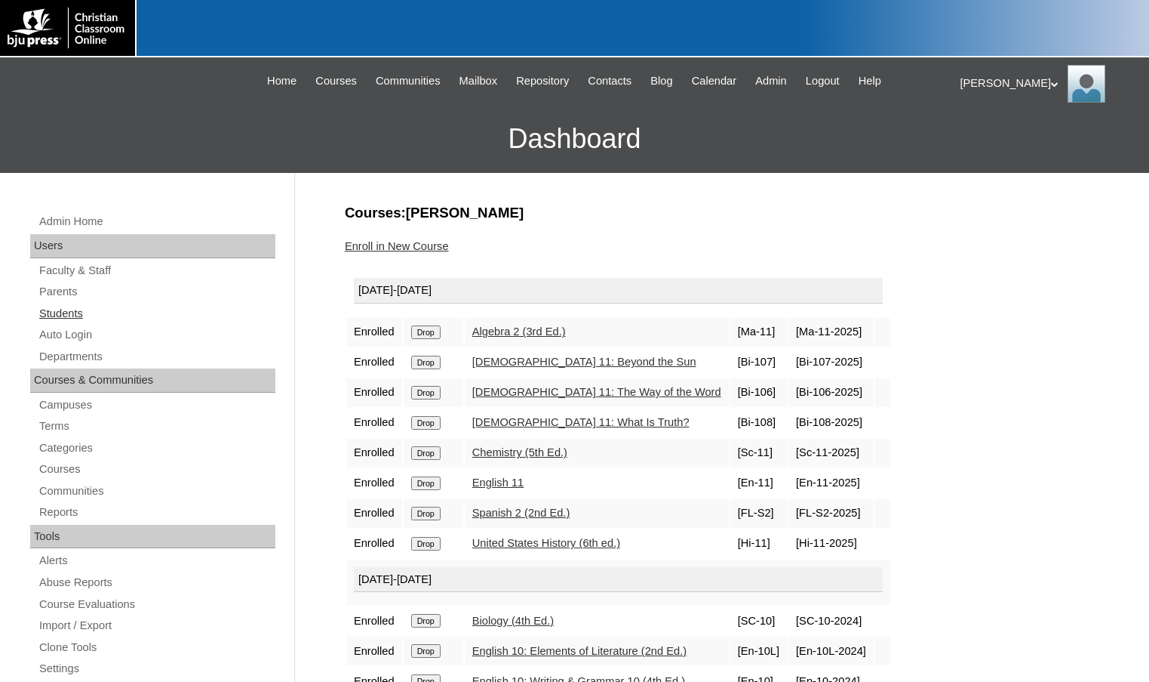
click at [128, 312] on link "Students" at bounding box center [157, 313] width 238 height 19
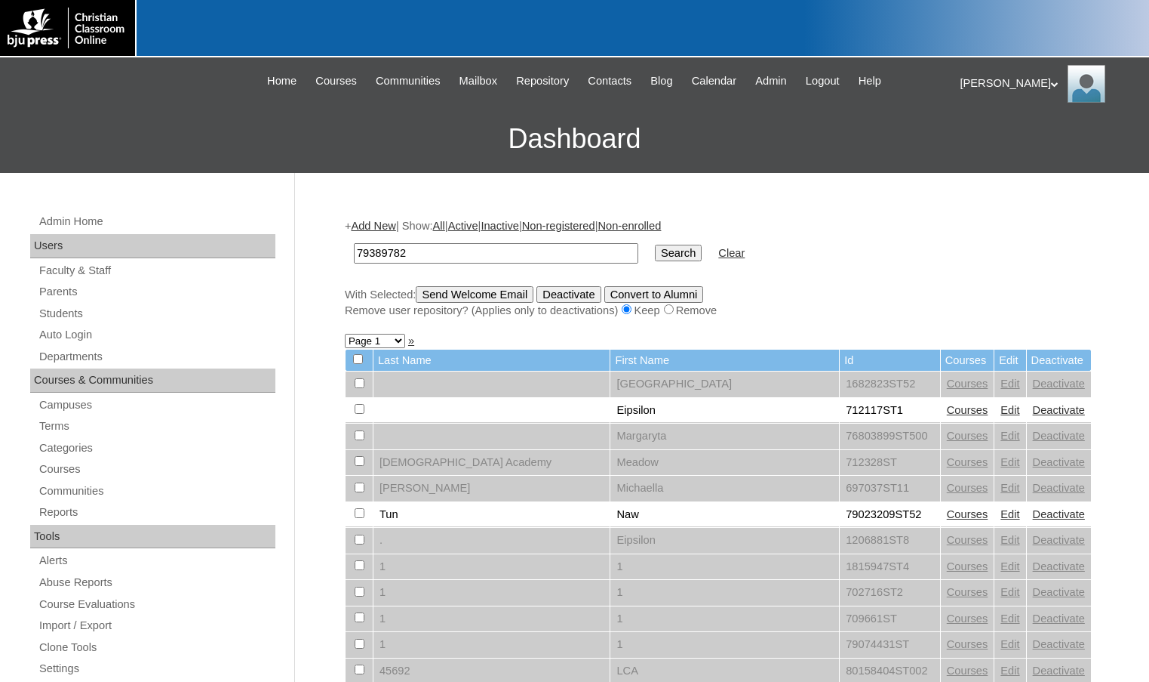
type input "79389782"
click at [655, 245] on input "Search" at bounding box center [678, 253] width 47 height 17
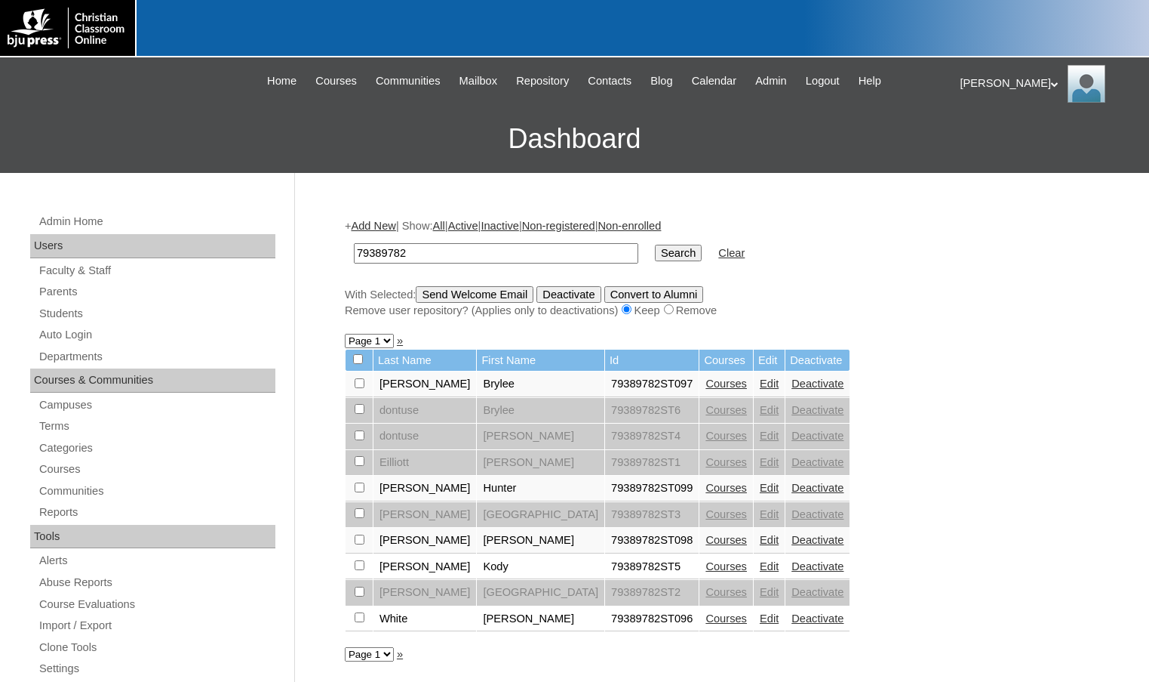
click at [706, 487] on link "Courses" at bounding box center [727, 488] width 42 height 12
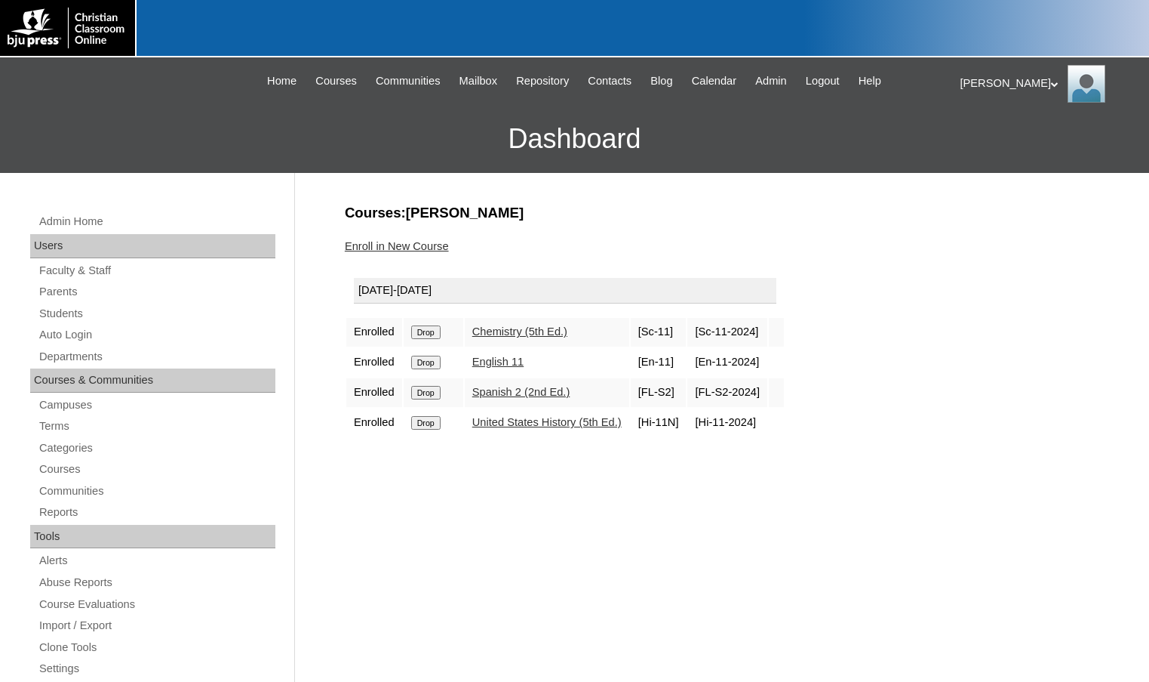
click at [428, 240] on link "Enroll in New Course" at bounding box center [397, 246] width 104 height 12
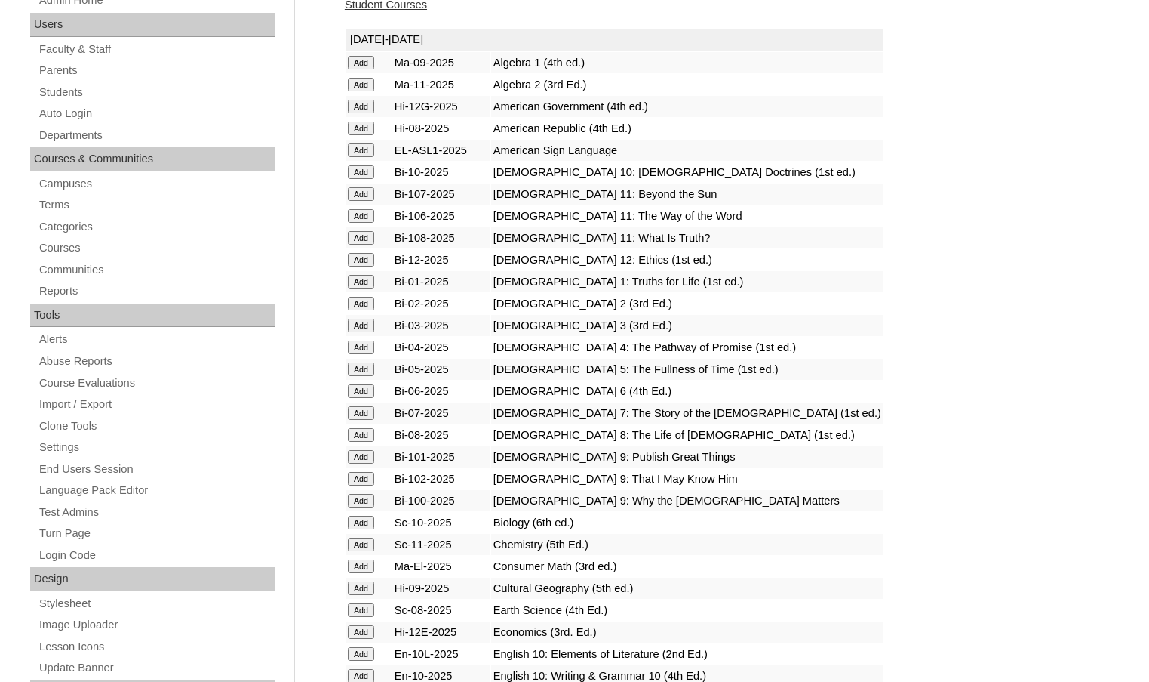
scroll to position [226, 0]
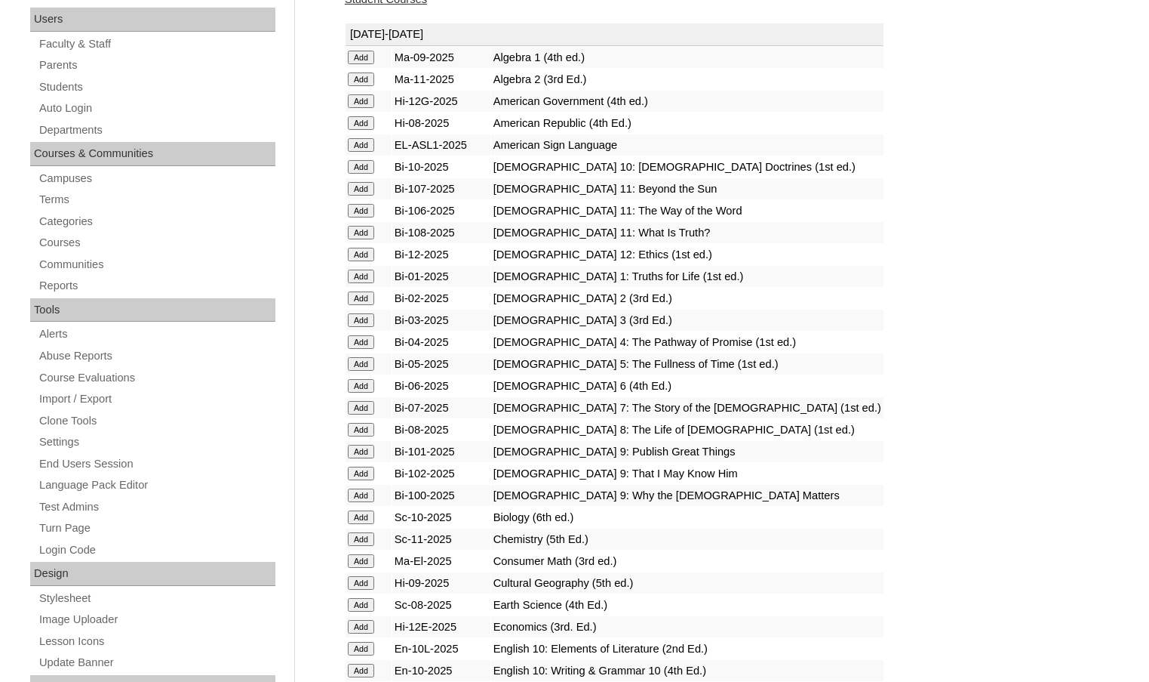
click at [369, 559] on input "Add" at bounding box center [361, 561] width 26 height 14
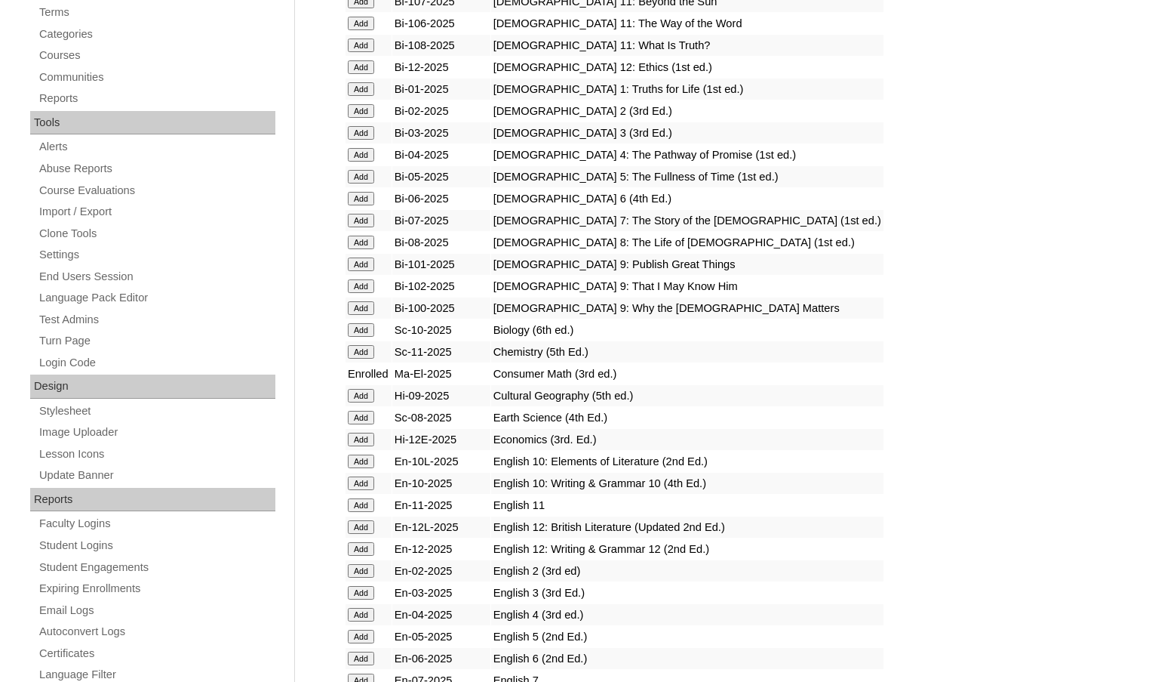
scroll to position [453, 0]
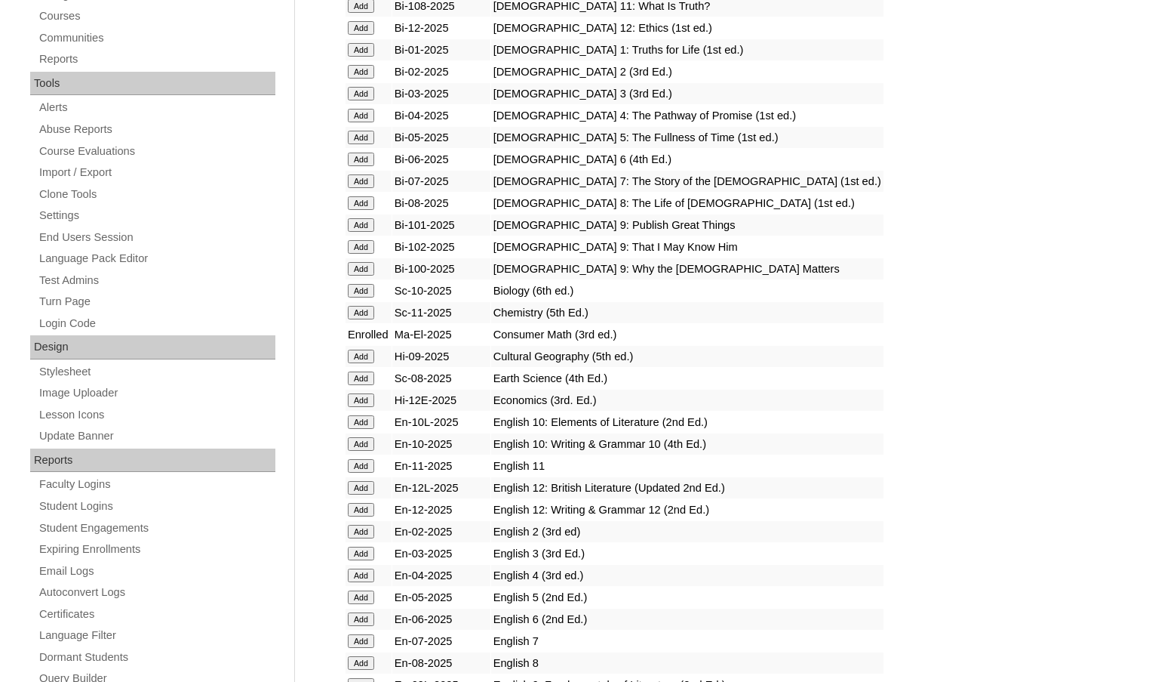
click at [365, 490] on input "Add" at bounding box center [361, 488] width 26 height 14
click at [355, 515] on input "Add" at bounding box center [361, 510] width 26 height 14
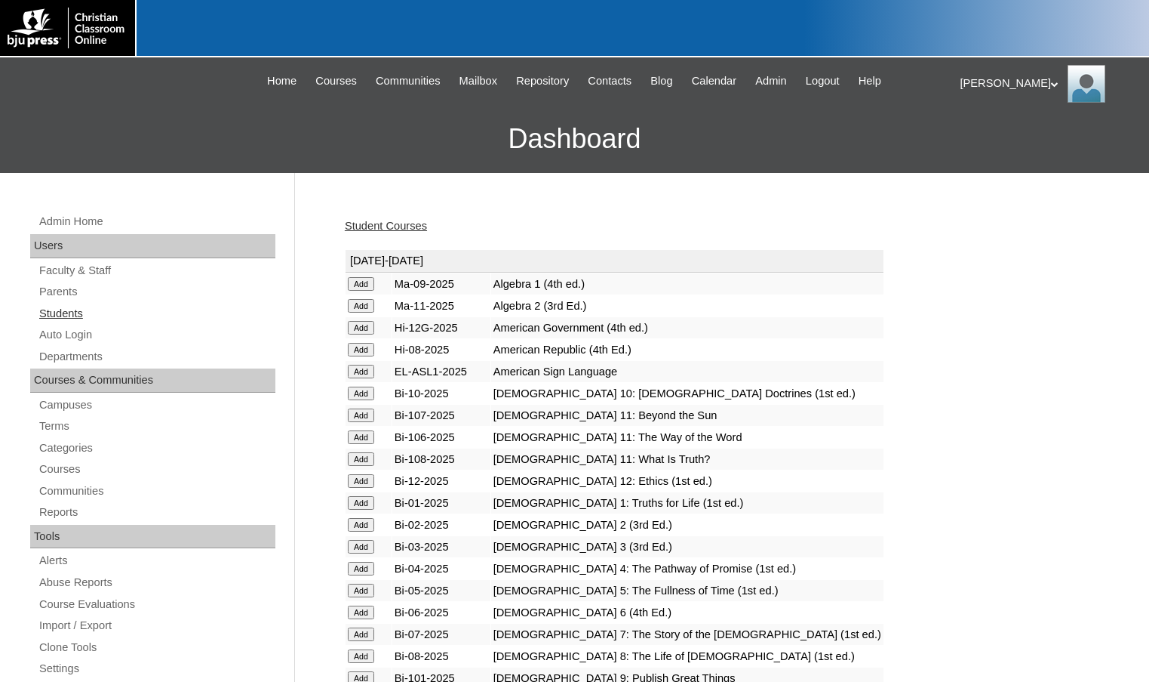
click at [66, 311] on link "Students" at bounding box center [157, 313] width 238 height 19
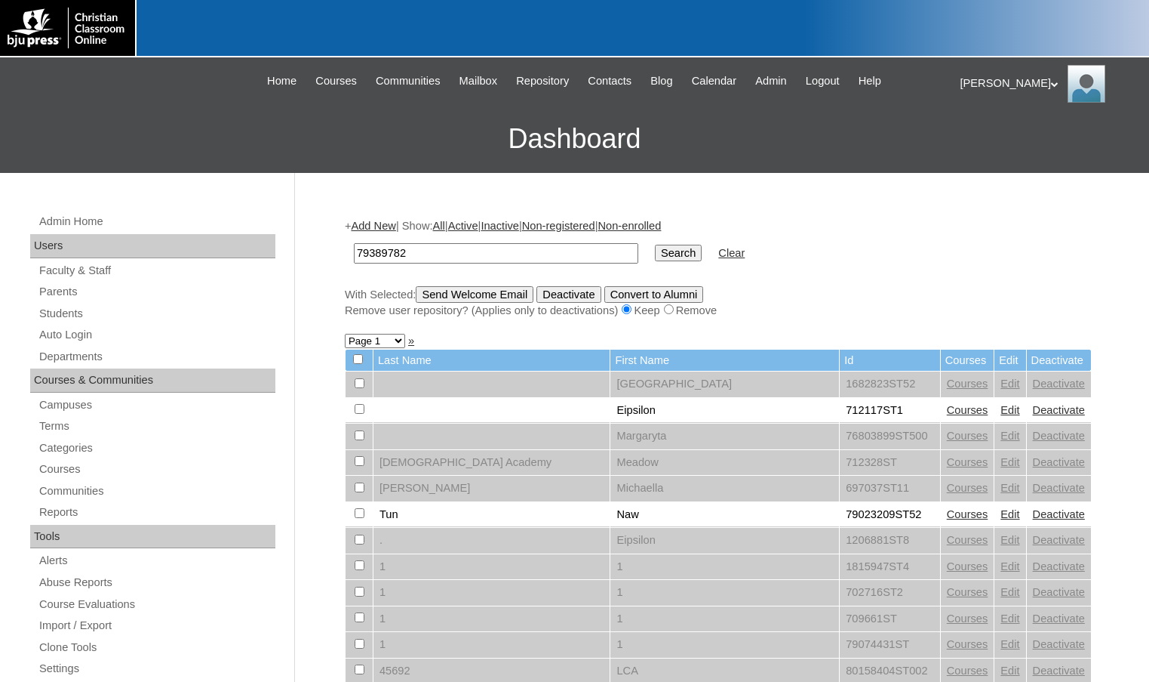
type input "79389782"
click at [655, 245] on input "Search" at bounding box center [678, 253] width 47 height 17
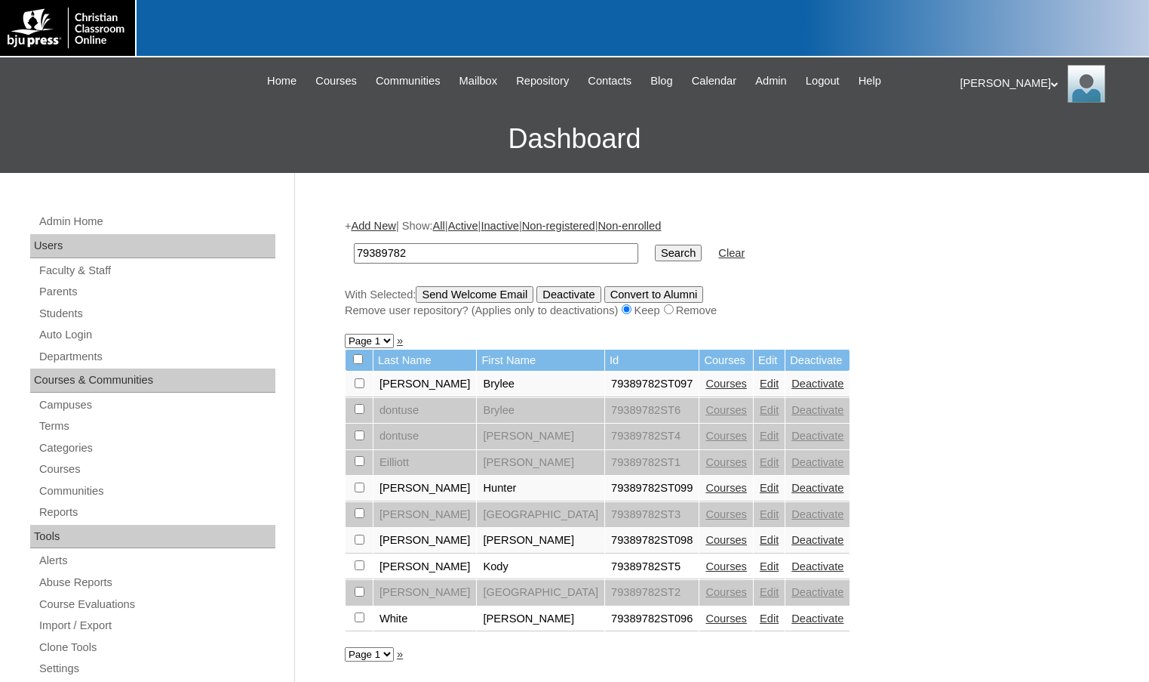
click at [386, 226] on link "Add New" at bounding box center [373, 226] width 45 height 12
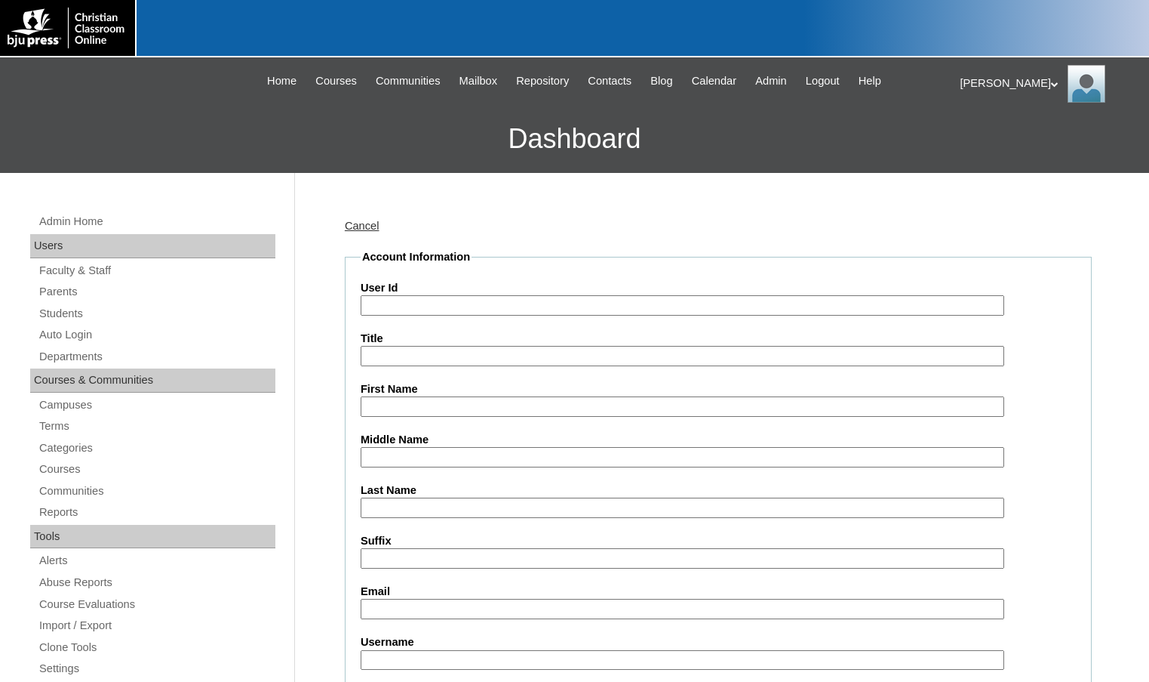
click at [423, 306] on input "User Id" at bounding box center [683, 305] width 644 height 20
paste input "79389782"
type input "79389782ST7"
type input "Brooklynn"
type input "White"
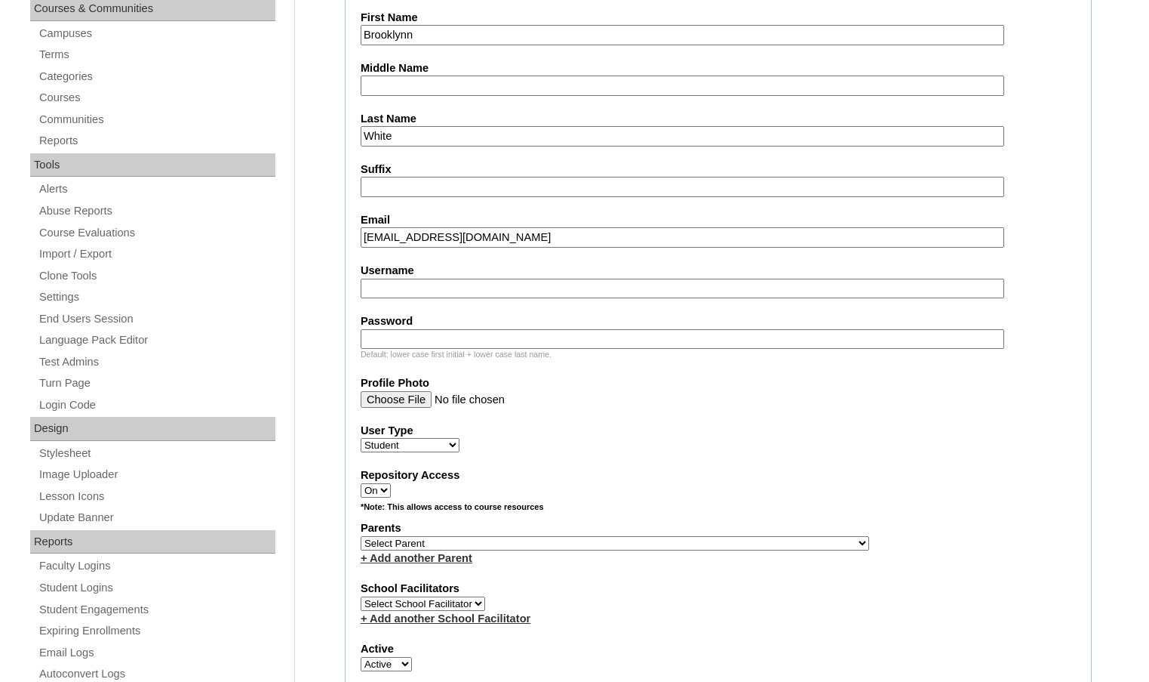
scroll to position [377, 0]
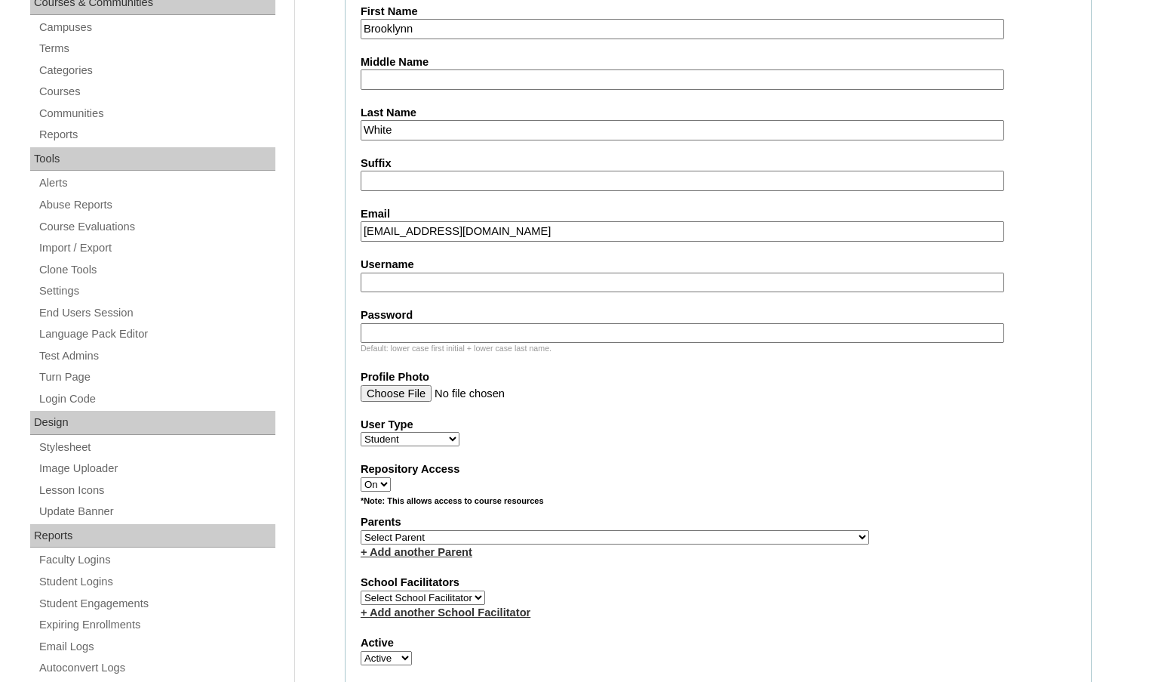
type input "brooklyn.w.gca@gmail.com"
click at [691, 539] on select "Select Parent , Fautanu, Ma 1, 1 23-24 accountMorgan, Jason 6th Street Mennonit…" at bounding box center [615, 537] width 509 height 14
select select "35032"
click at [709, 538] on div "Parents Select Parent , Fautanu, Ma 1, 1 23-24 accountMorgan, Jason 6th Street …" at bounding box center [719, 536] width 716 height 45
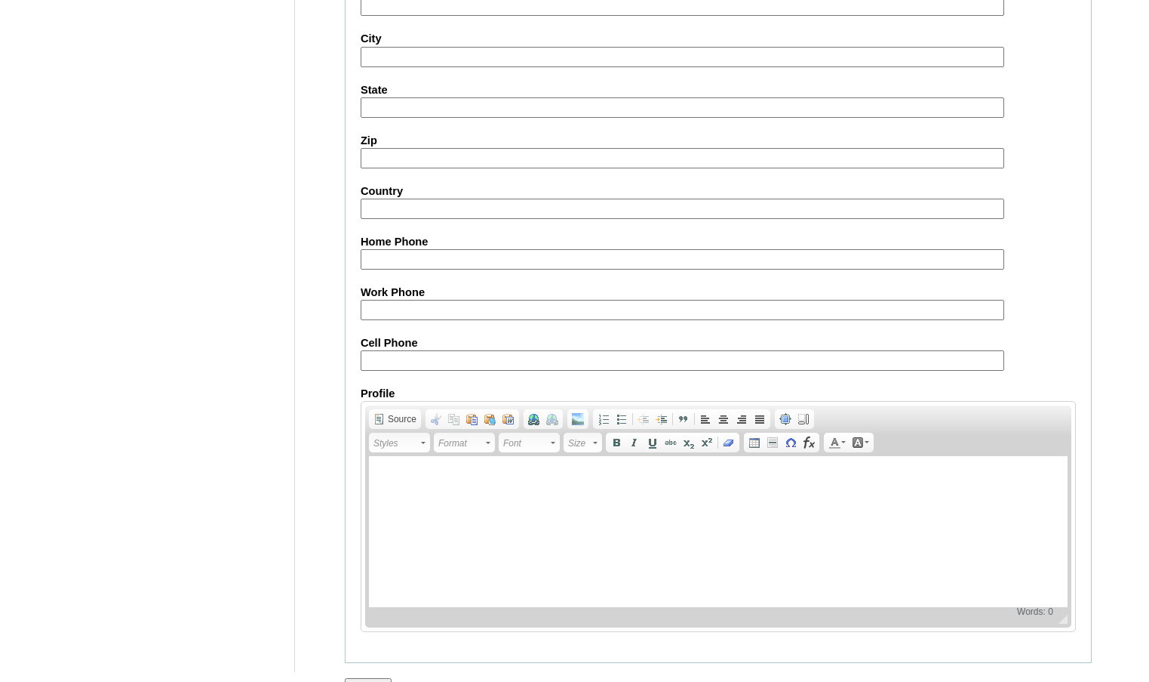
scroll to position [1615, 0]
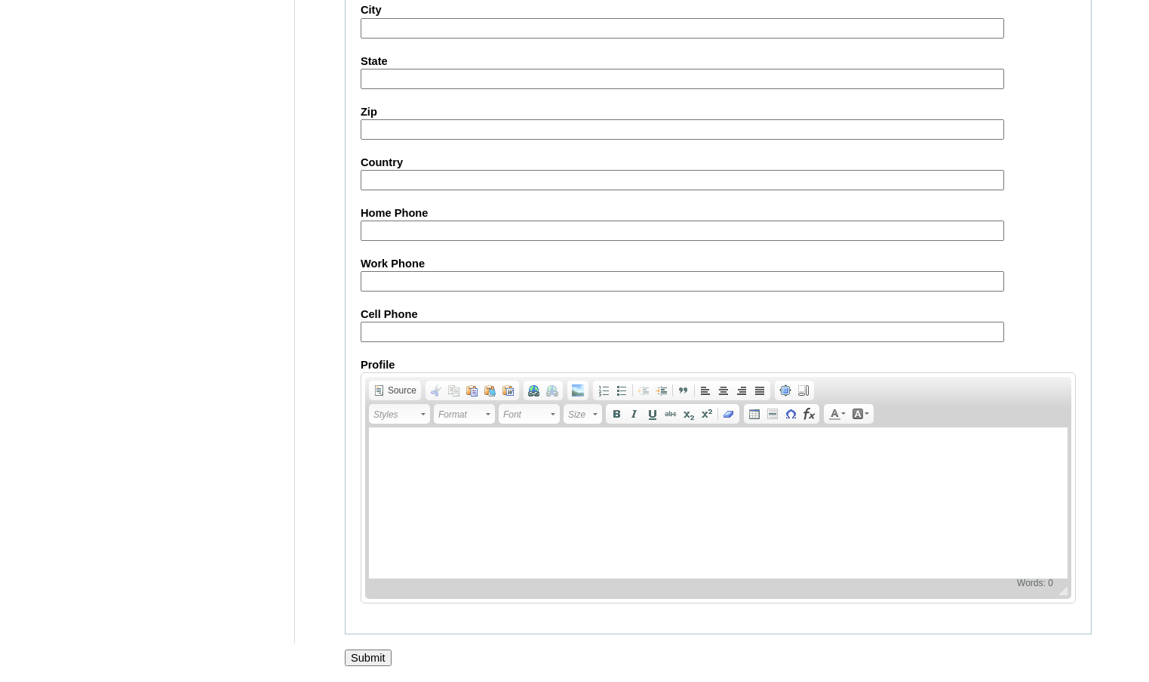
click at [363, 654] on input "Submit" at bounding box center [368, 657] width 47 height 17
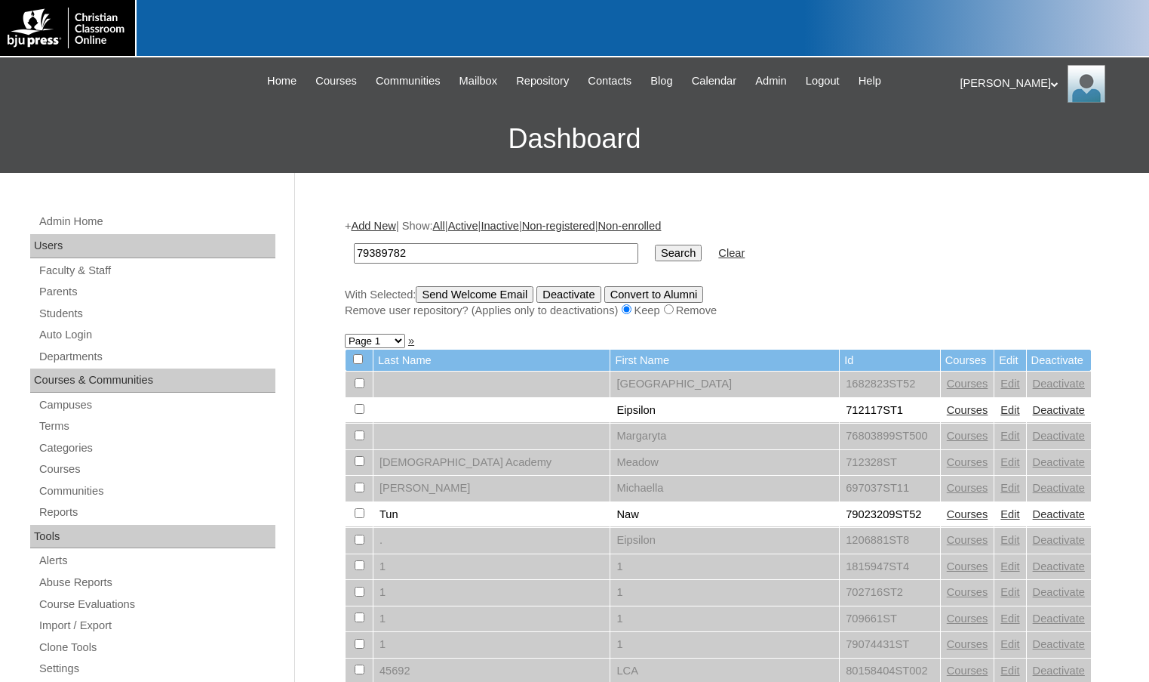
type input "79389782"
click at [655, 245] on input "Search" at bounding box center [678, 253] width 47 height 17
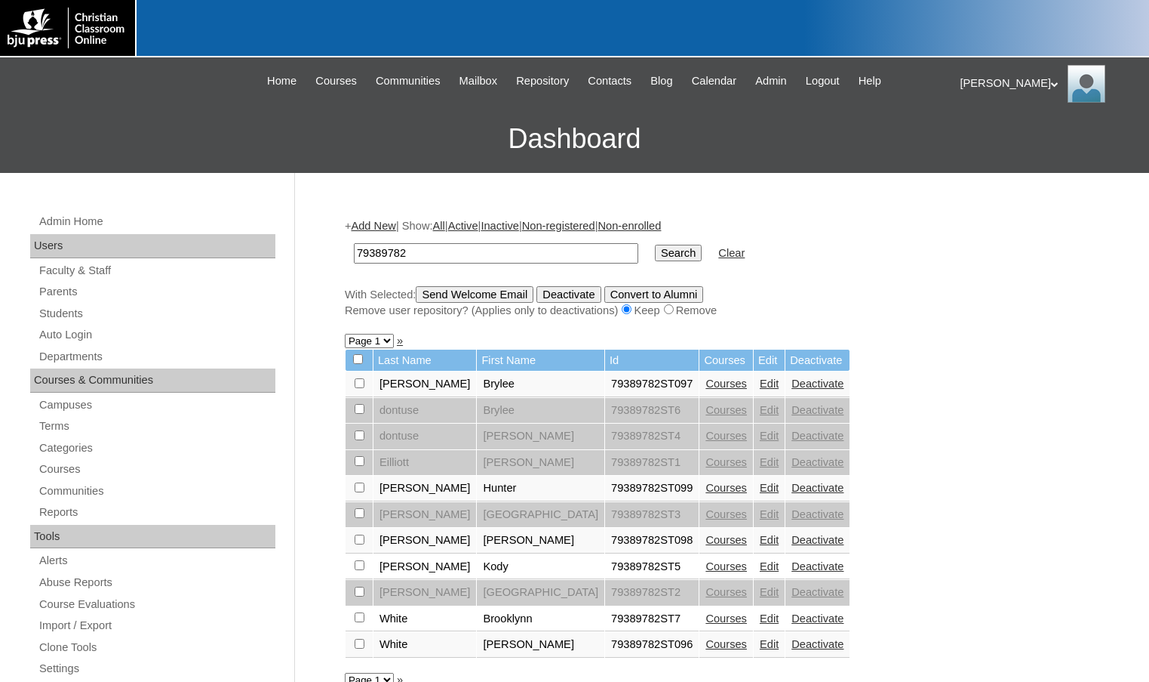
click at [760, 492] on link "Edit" at bounding box center [769, 488] width 19 height 12
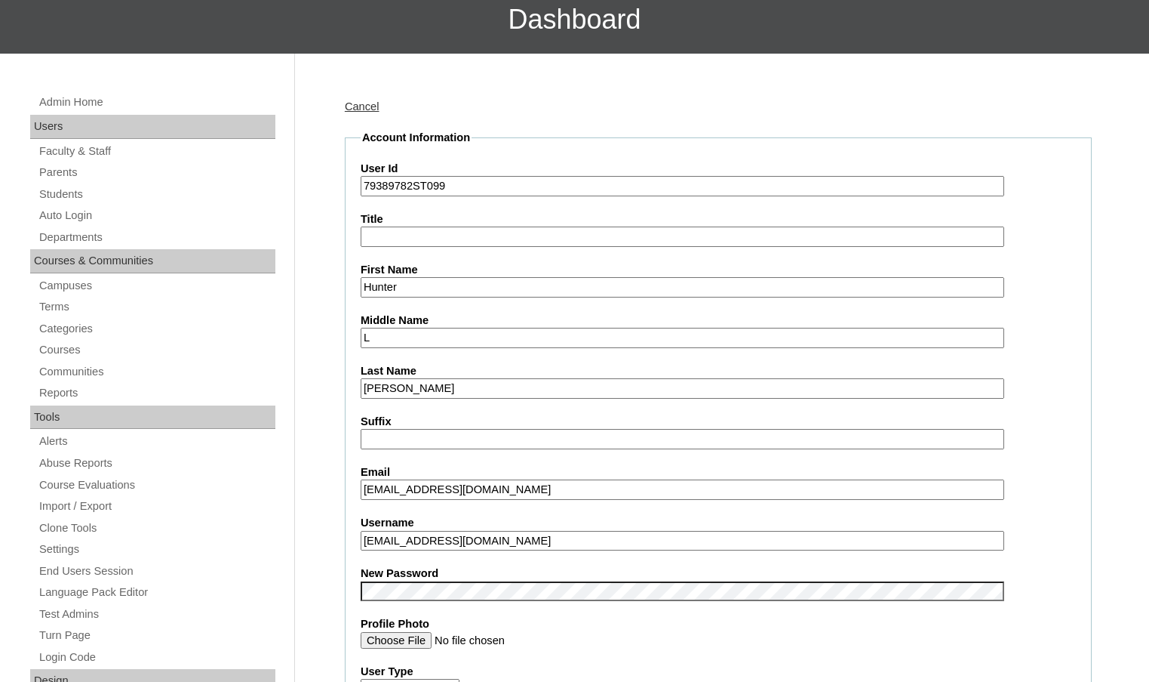
scroll to position [302, 0]
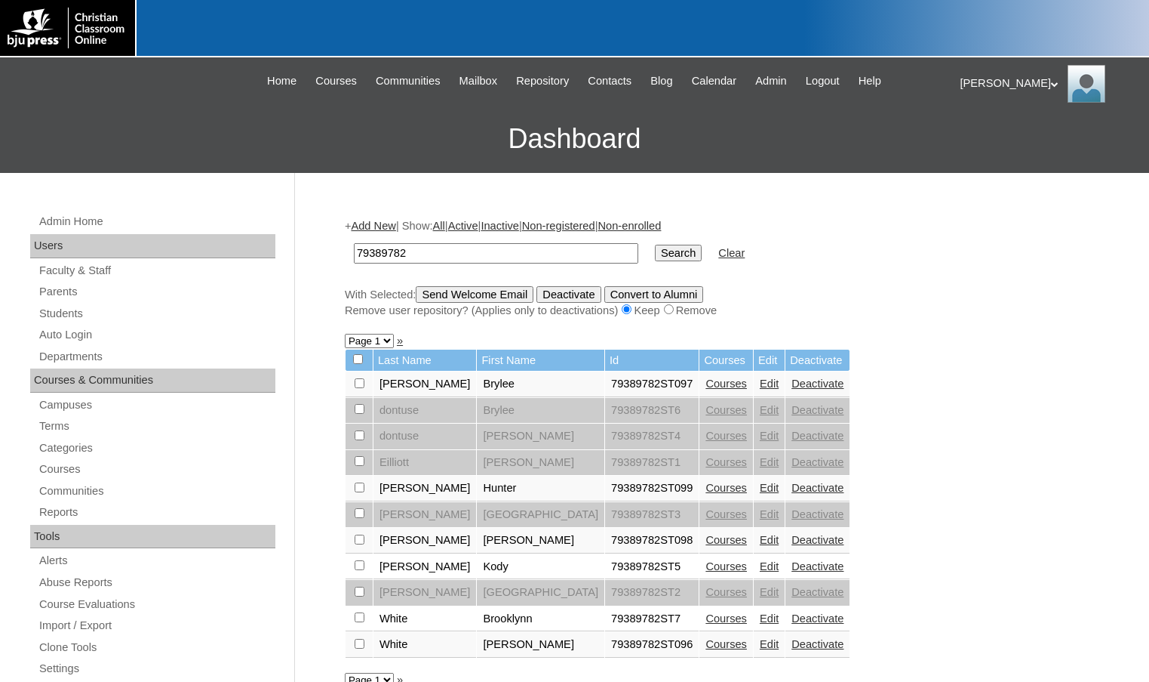
click at [760, 388] on link "Edit" at bounding box center [769, 383] width 19 height 12
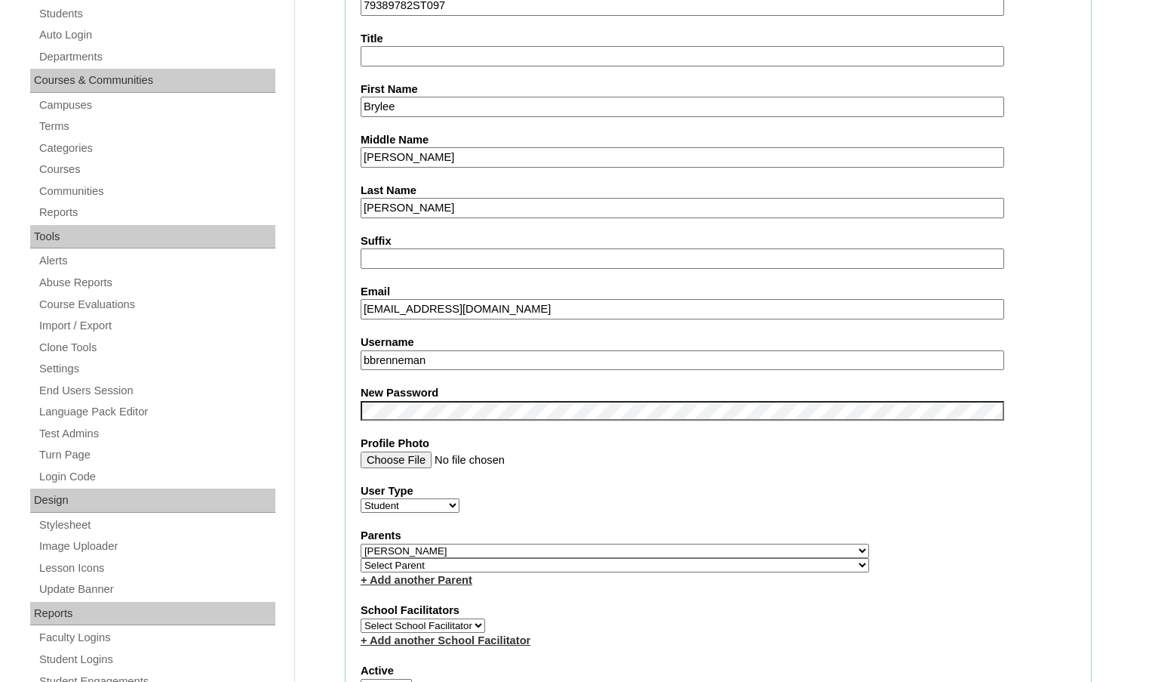
scroll to position [302, 0]
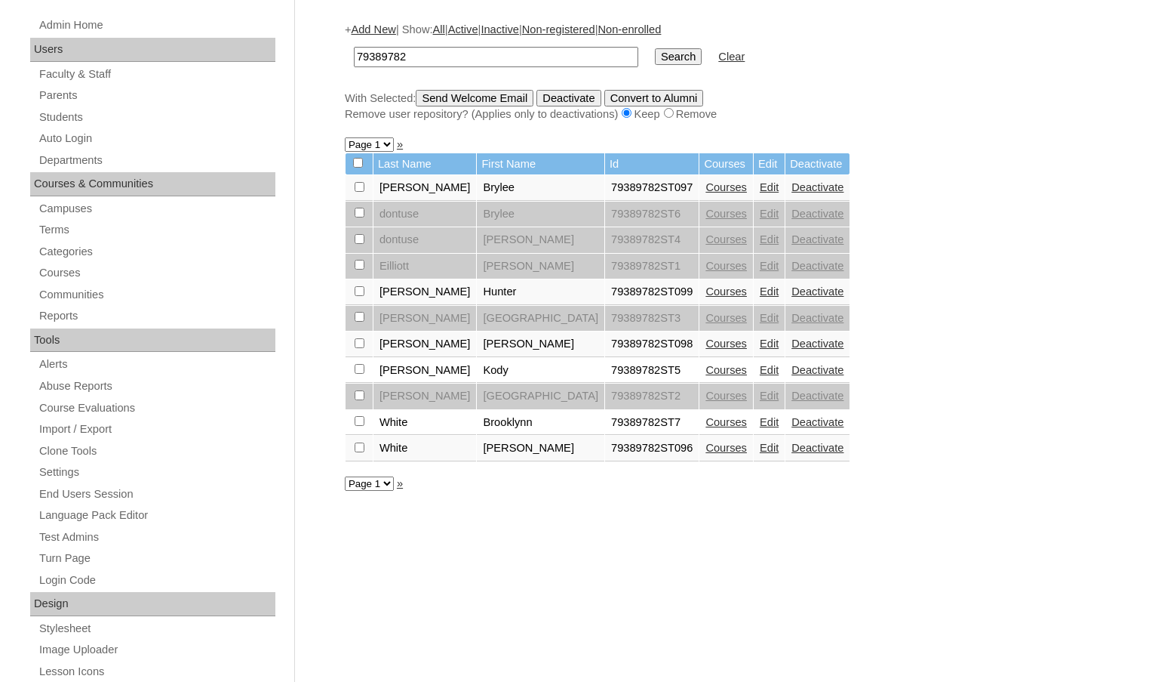
scroll to position [226, 0]
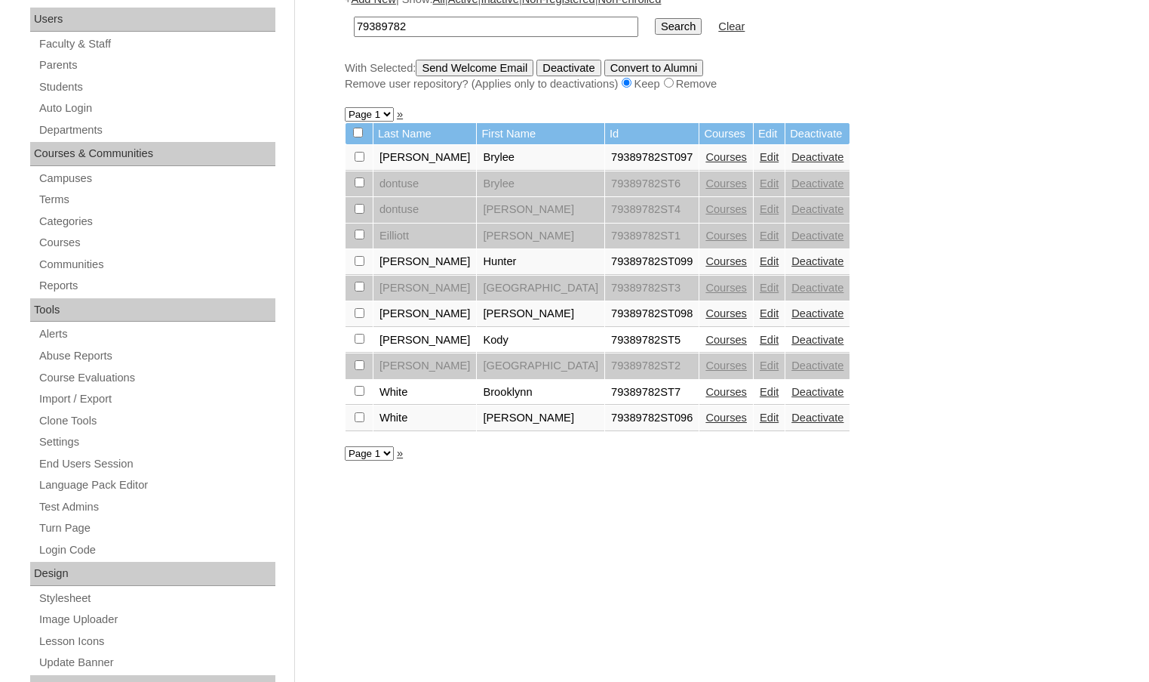
click at [760, 420] on link "Edit" at bounding box center [769, 417] width 19 height 12
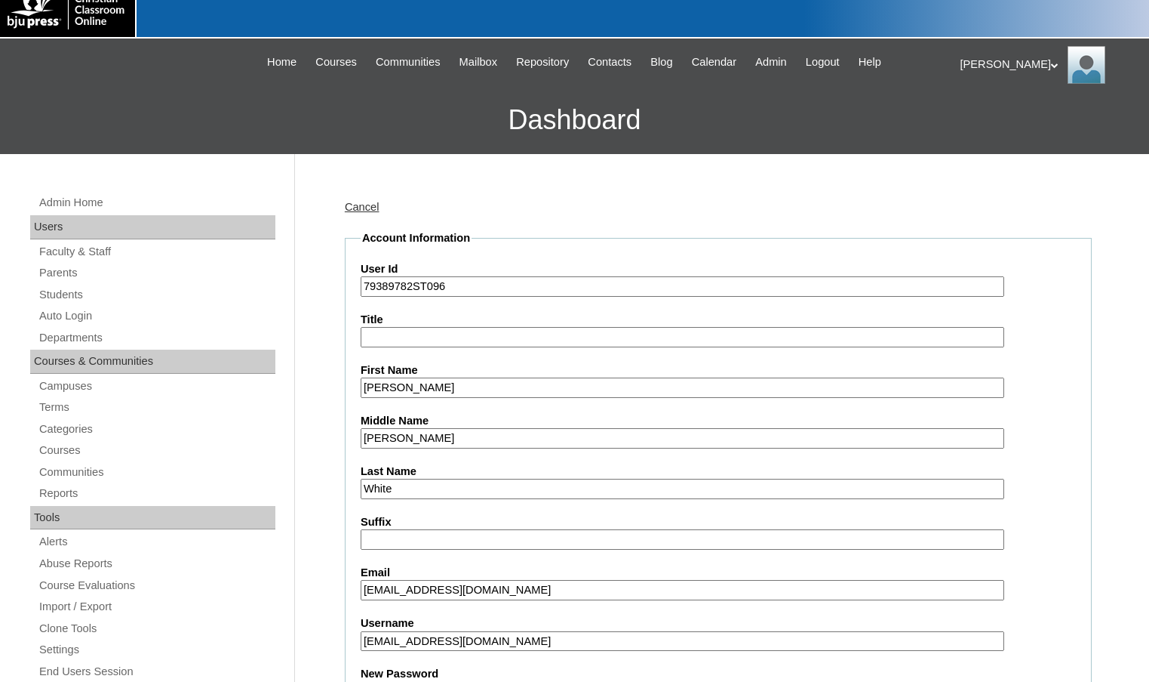
scroll to position [226, 0]
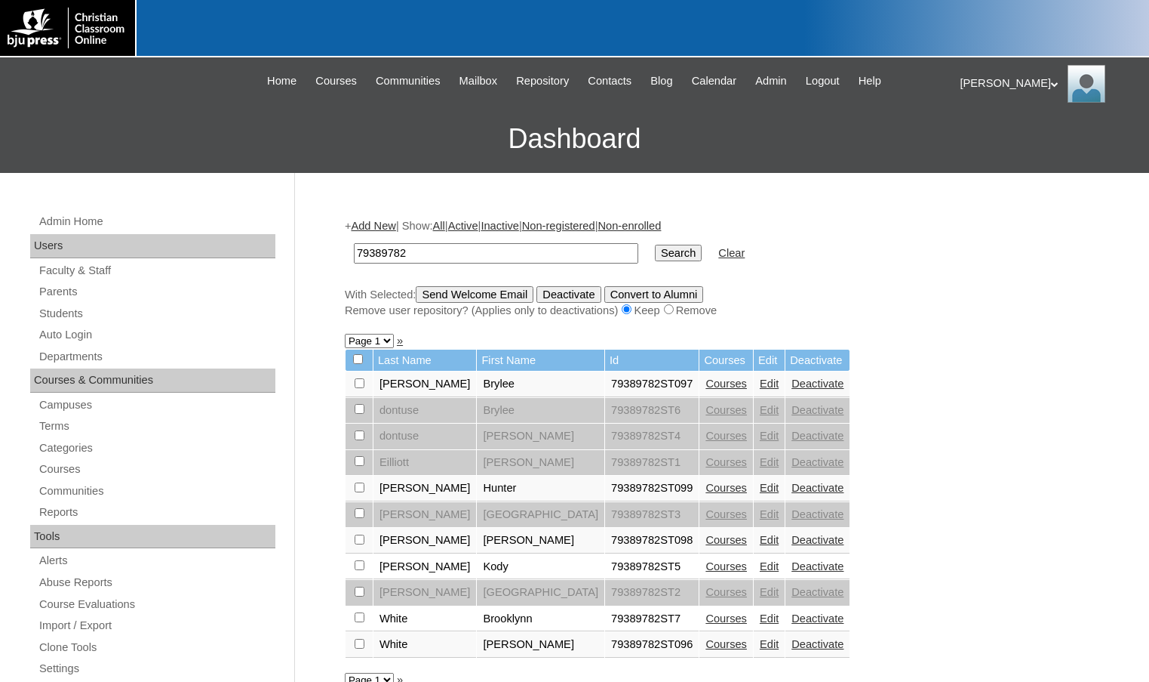
scroll to position [224, 0]
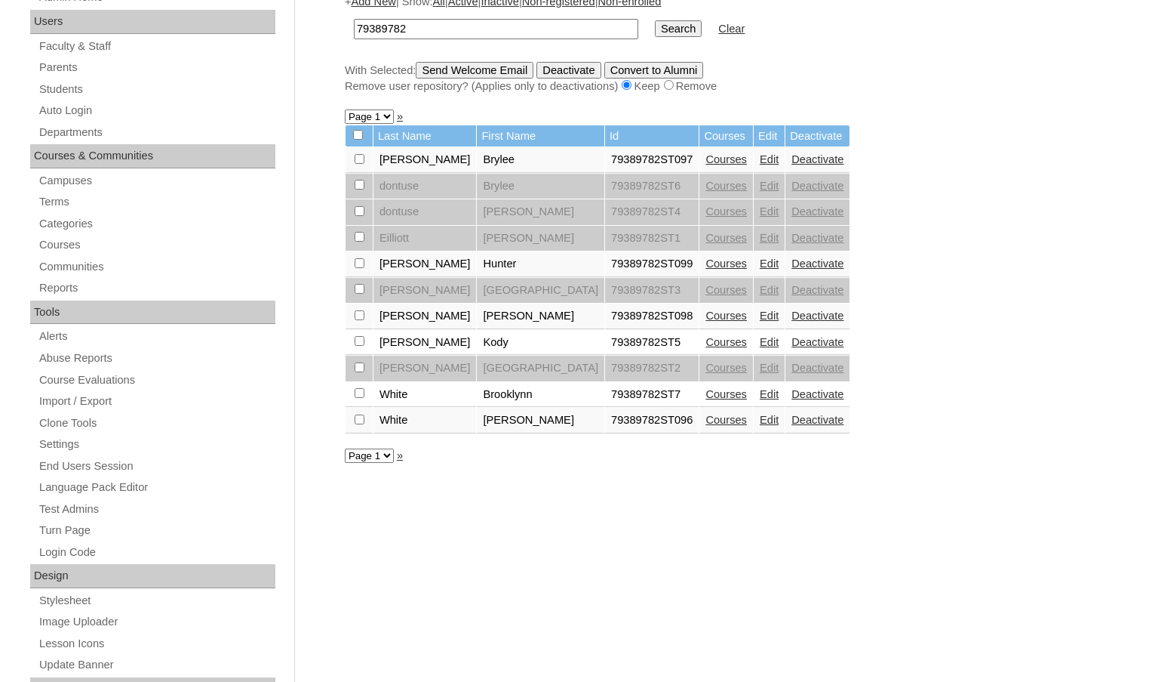
click at [706, 393] on link "Courses" at bounding box center [727, 394] width 42 height 12
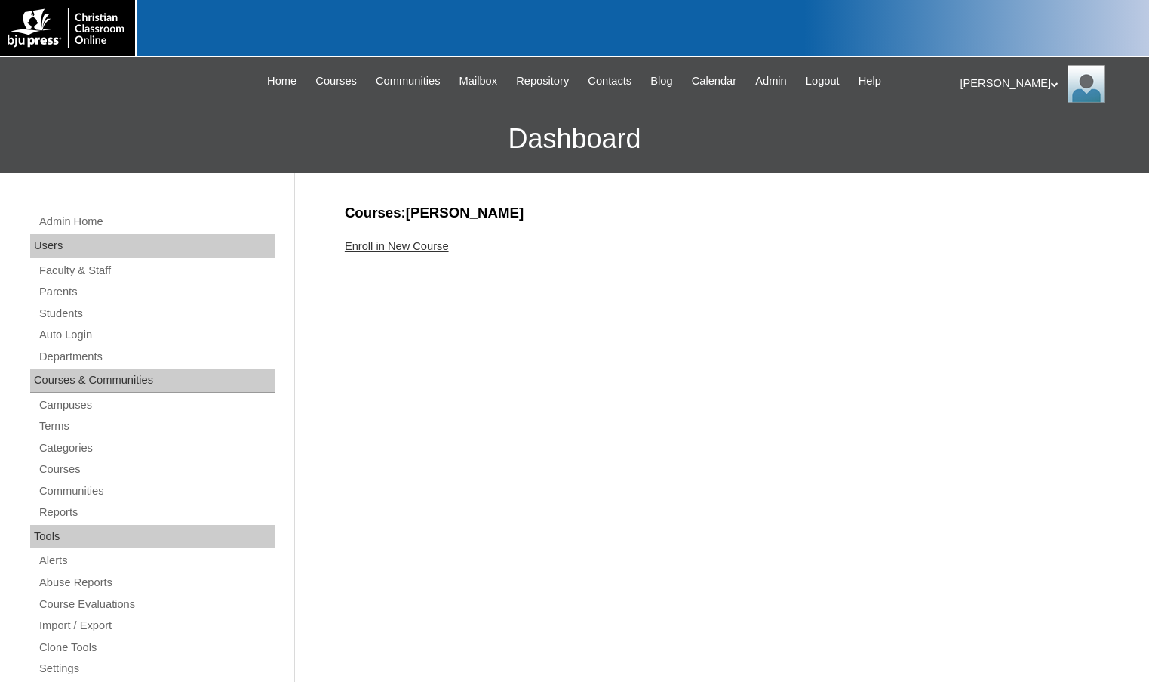
click at [416, 245] on link "Enroll in New Course" at bounding box center [397, 246] width 104 height 12
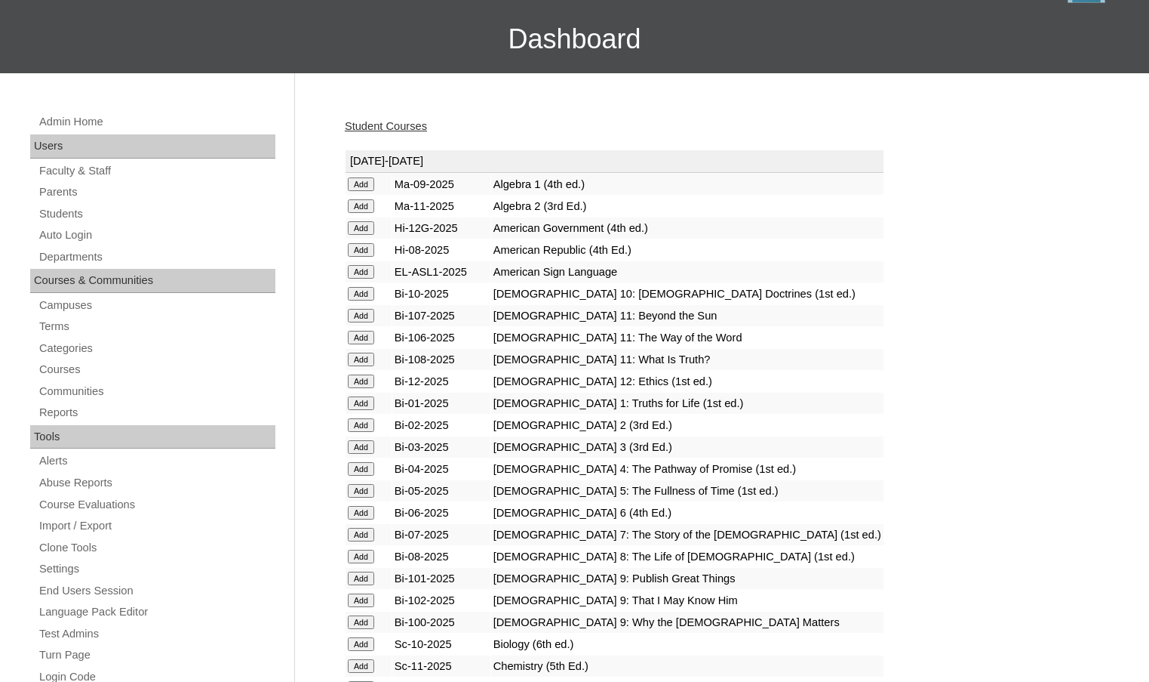
scroll to position [151, 0]
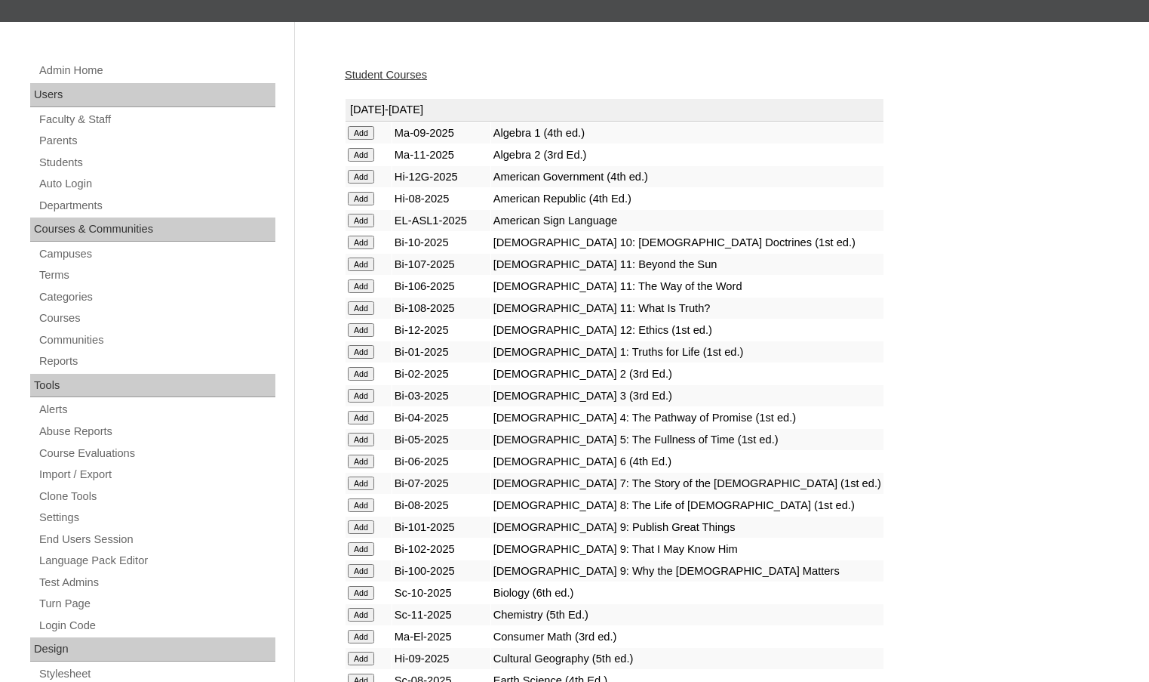
click at [371, 524] on input "Add" at bounding box center [361, 527] width 26 height 14
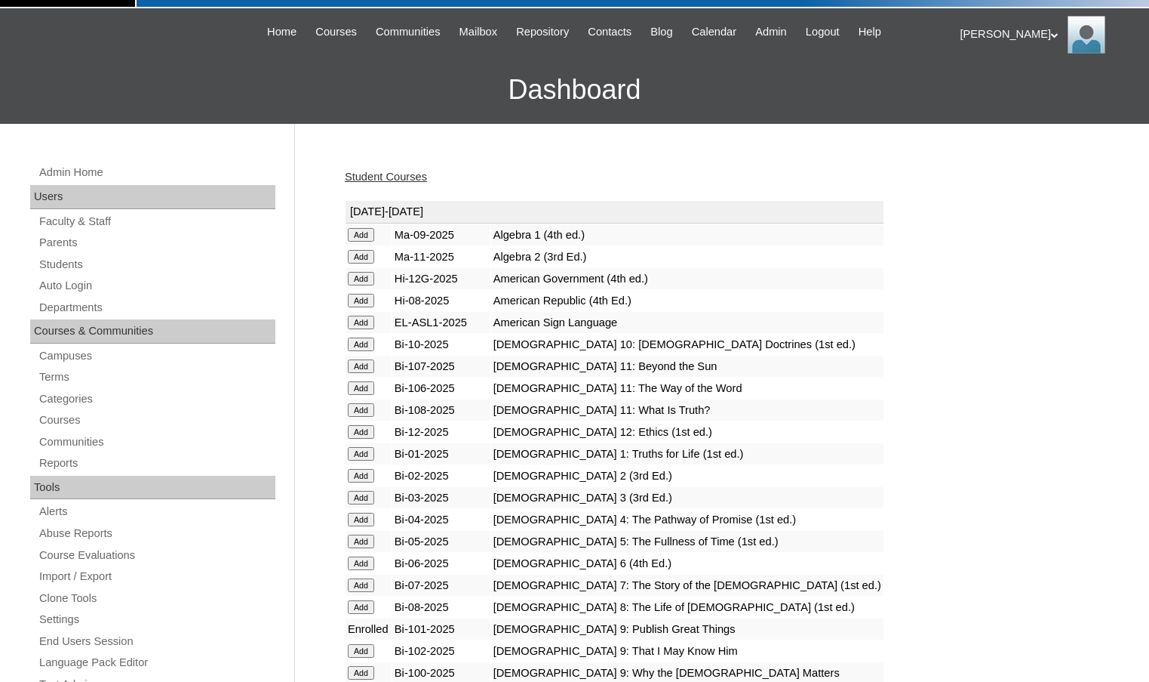
scroll to position [75, 0]
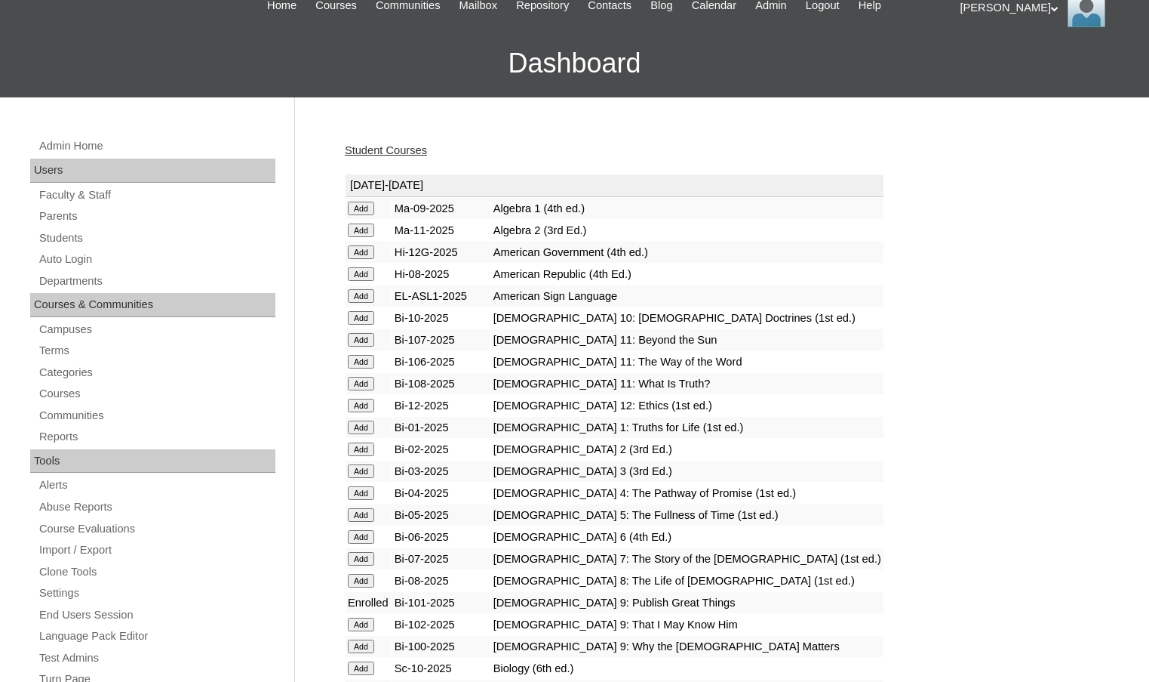
click at [359, 625] on input "Add" at bounding box center [361, 624] width 26 height 14
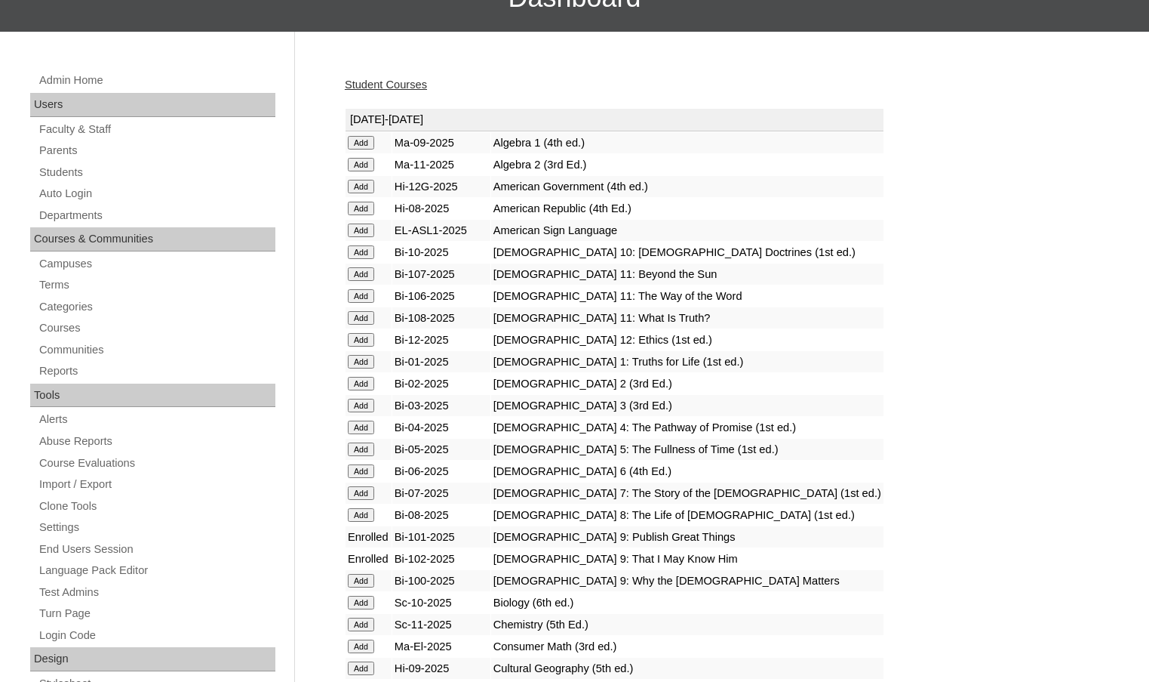
scroll to position [151, 0]
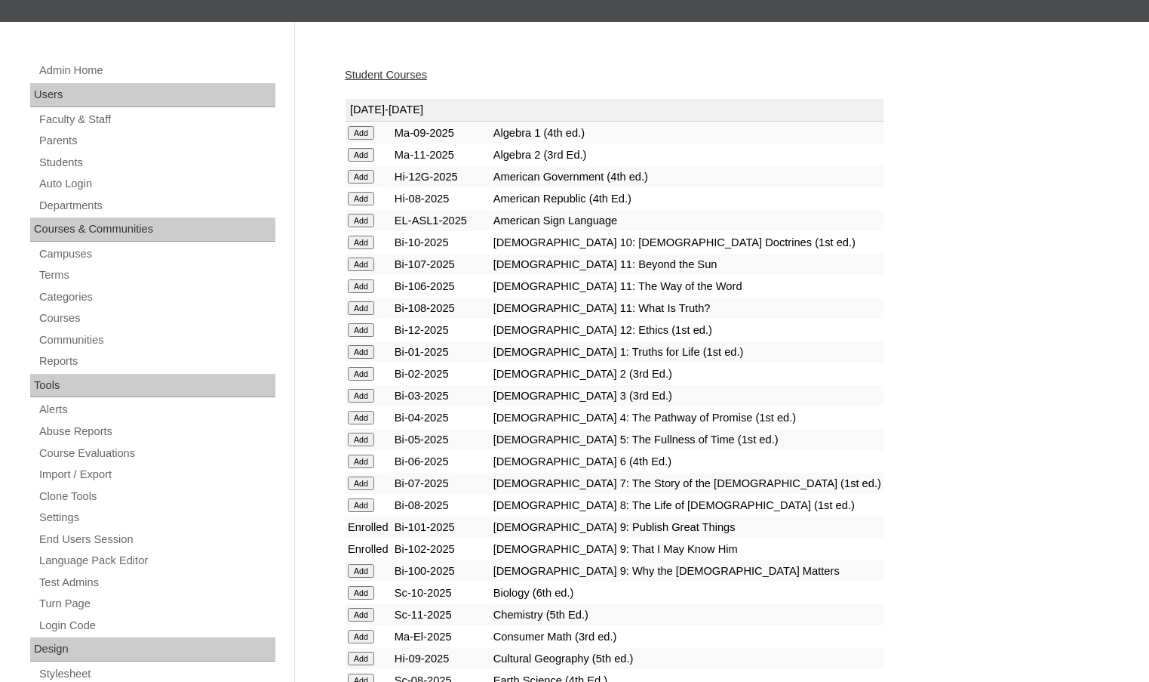
click at [370, 576] on input "Add" at bounding box center [361, 571] width 26 height 14
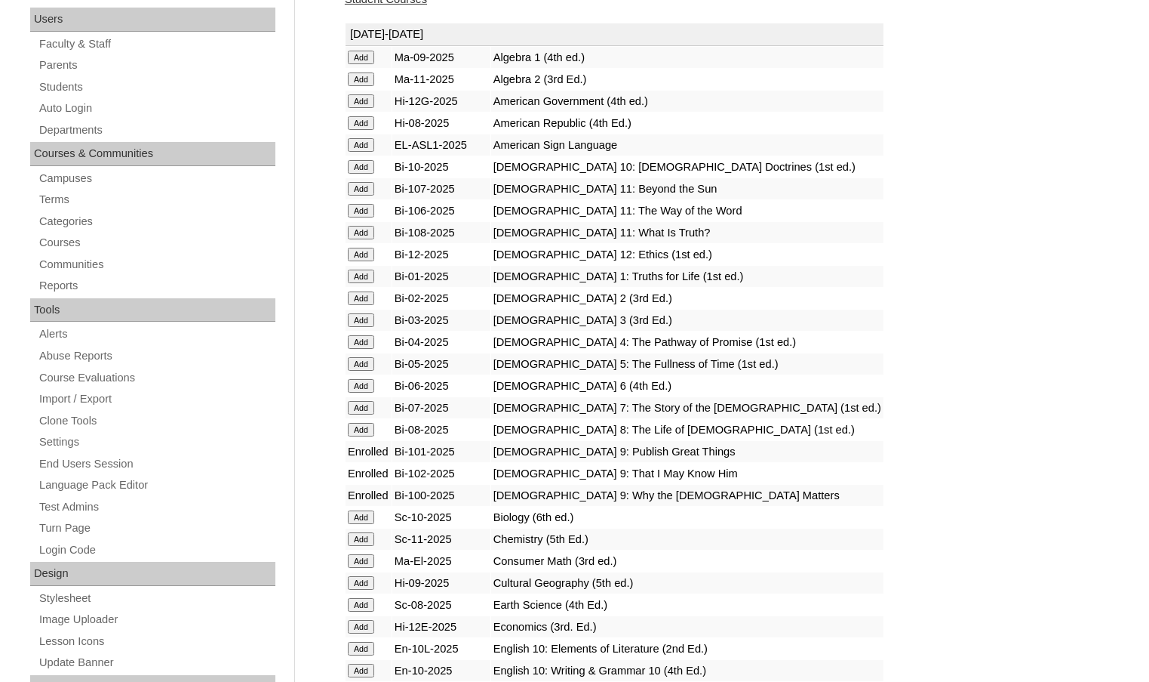
click at [368, 577] on input "Add" at bounding box center [361, 583] width 26 height 14
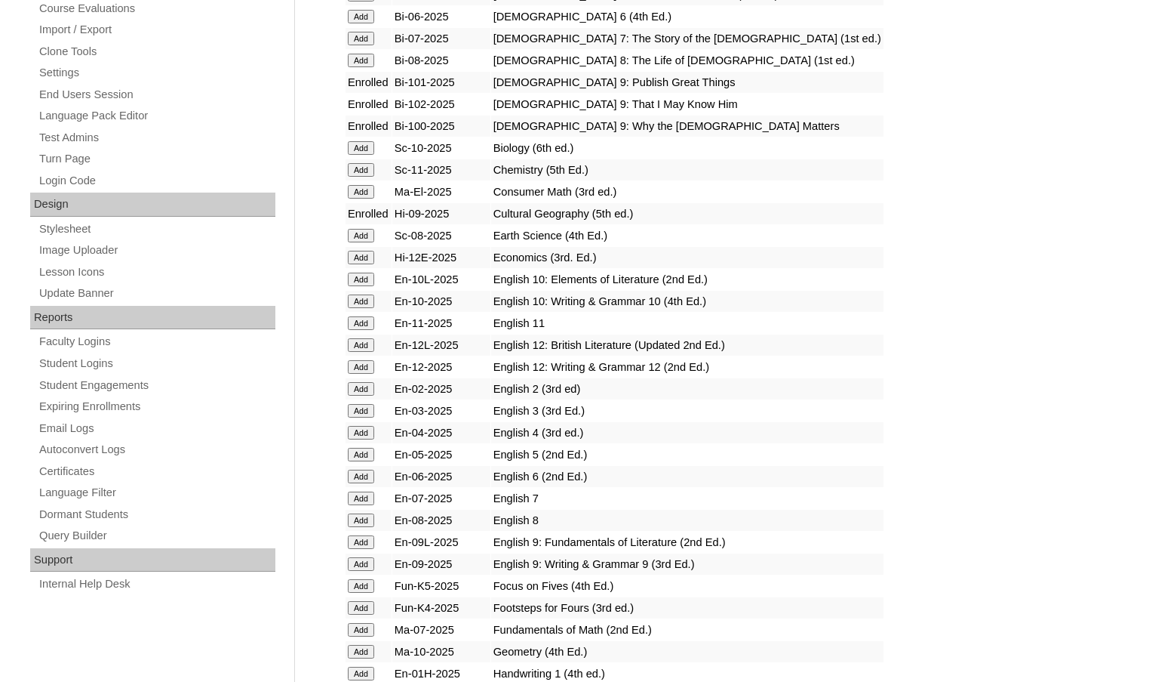
scroll to position [604, 0]
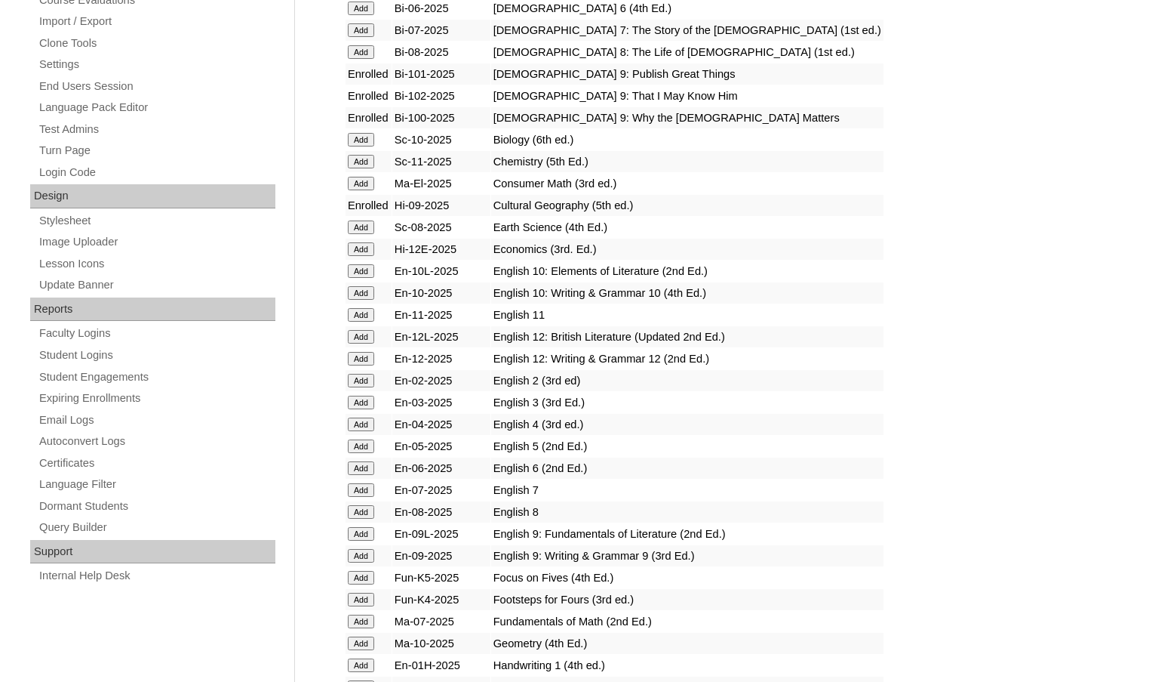
click at [367, 532] on input "Add" at bounding box center [361, 534] width 26 height 14
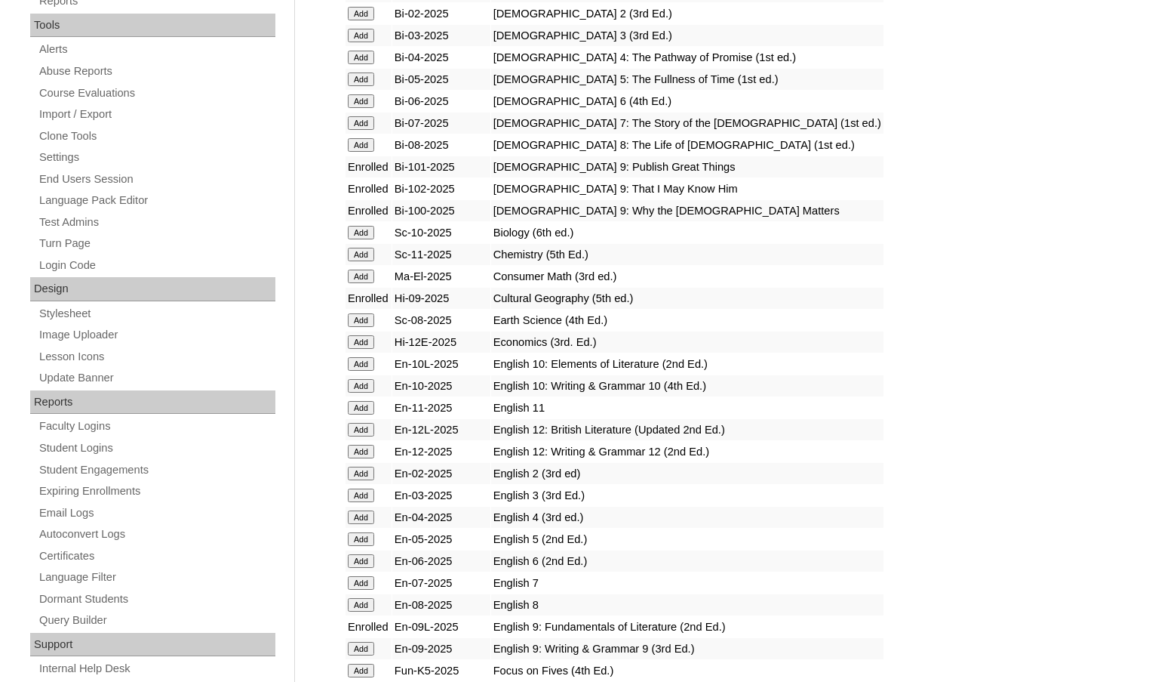
scroll to position [528, 0]
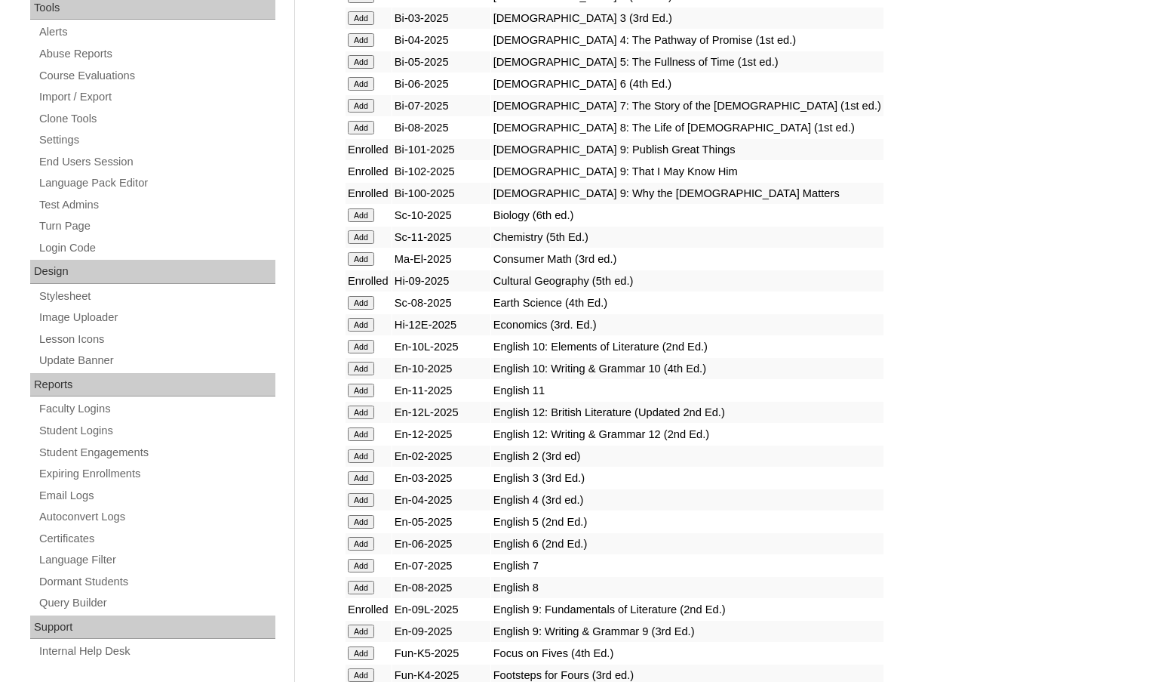
click at [366, 626] on input "Add" at bounding box center [361, 631] width 26 height 14
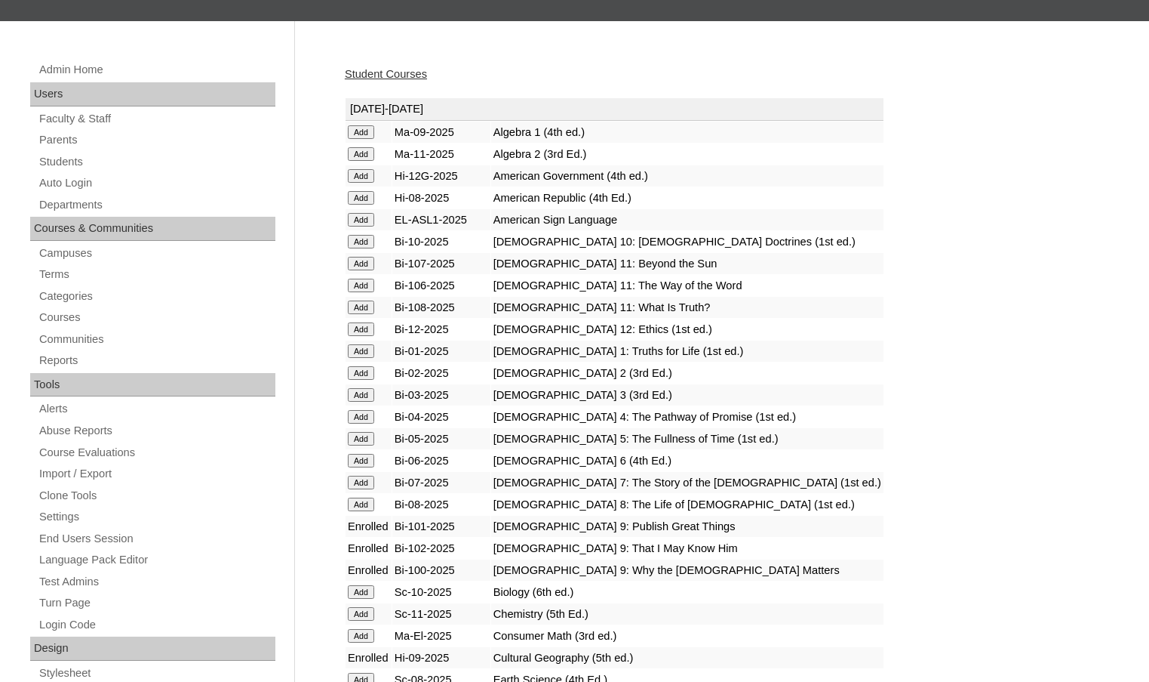
scroll to position [151, 0]
click at [362, 126] on input "Add" at bounding box center [361, 133] width 26 height 14
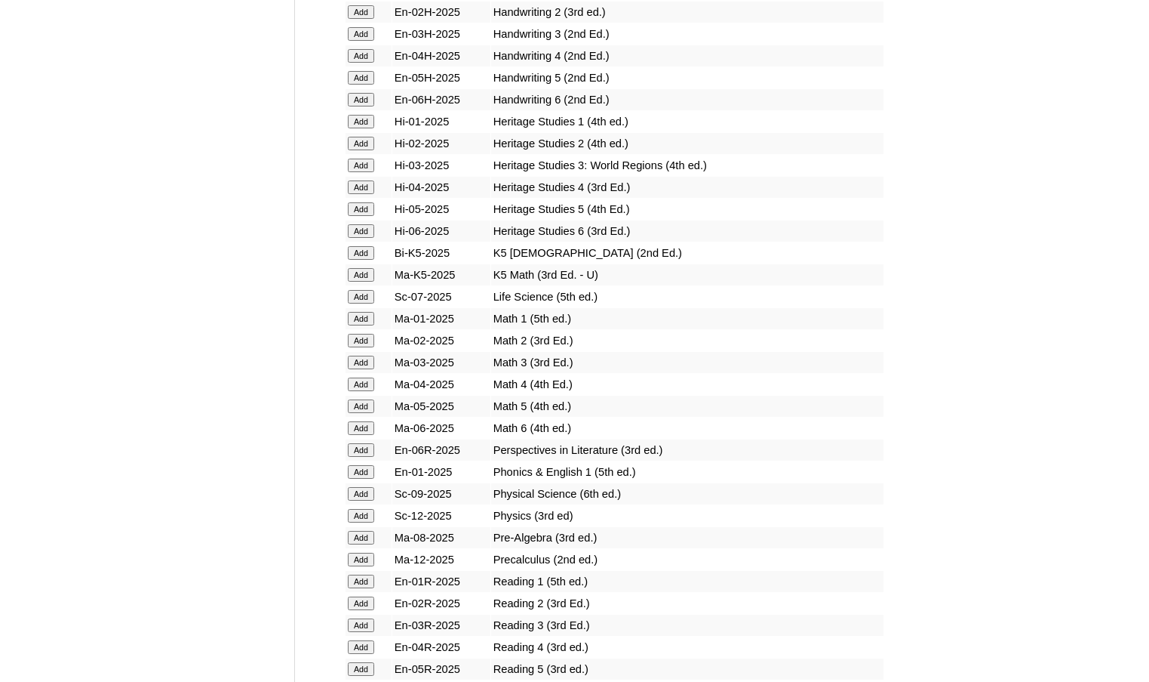
scroll to position [1283, 0]
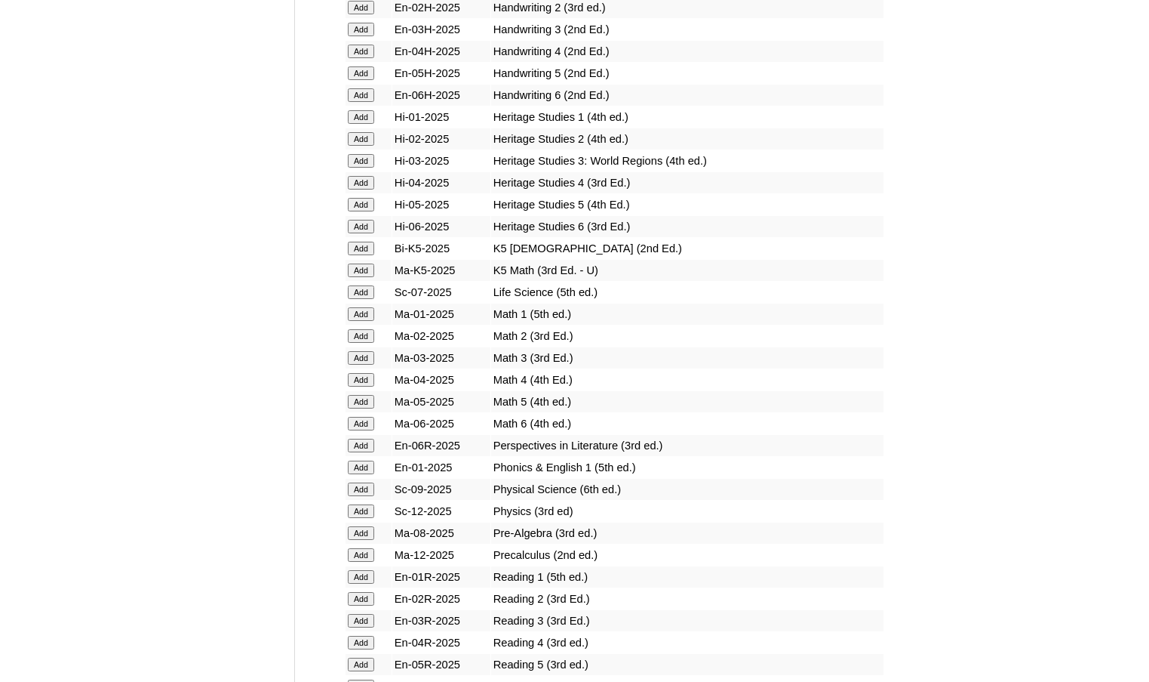
click at [374, 490] on input "Add" at bounding box center [361, 489] width 26 height 14
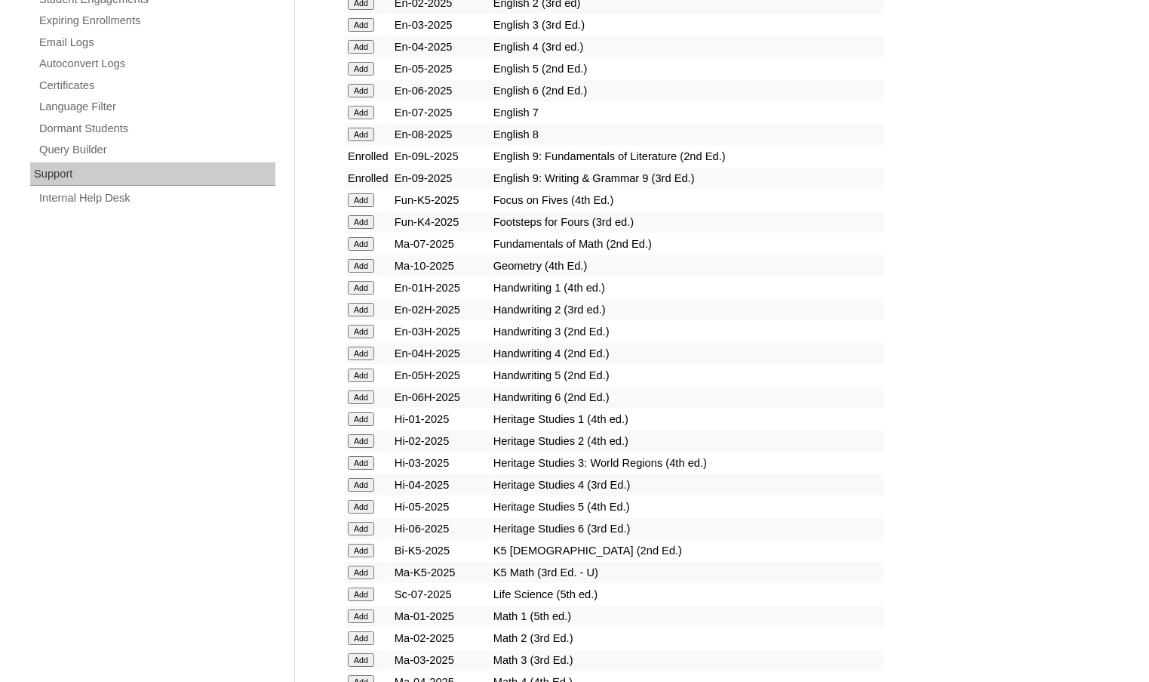
scroll to position [1509, 0]
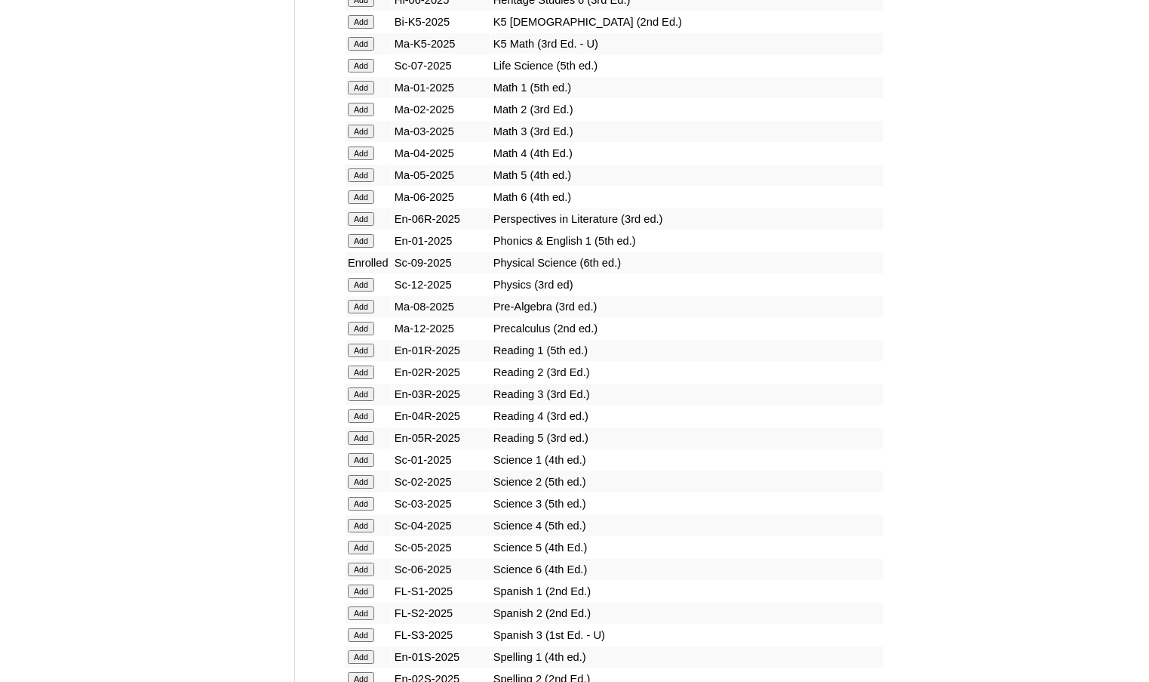
click at [365, 592] on input "Add" at bounding box center [361, 591] width 26 height 14
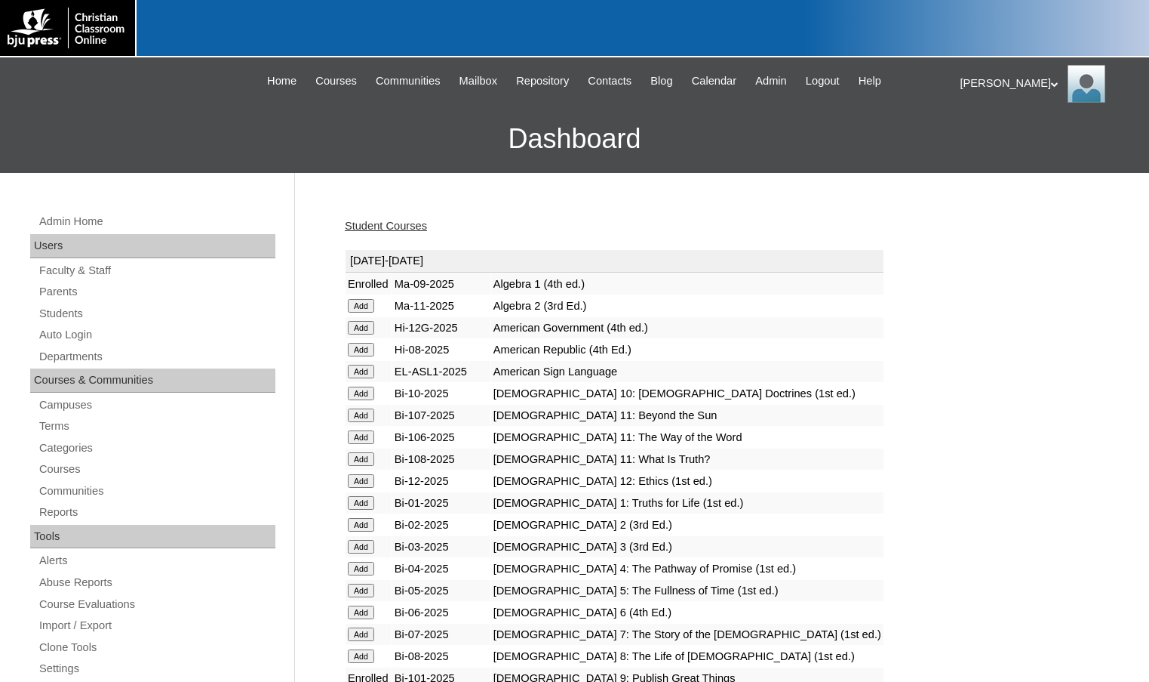
click at [425, 222] on link "Student Courses" at bounding box center [386, 226] width 82 height 12
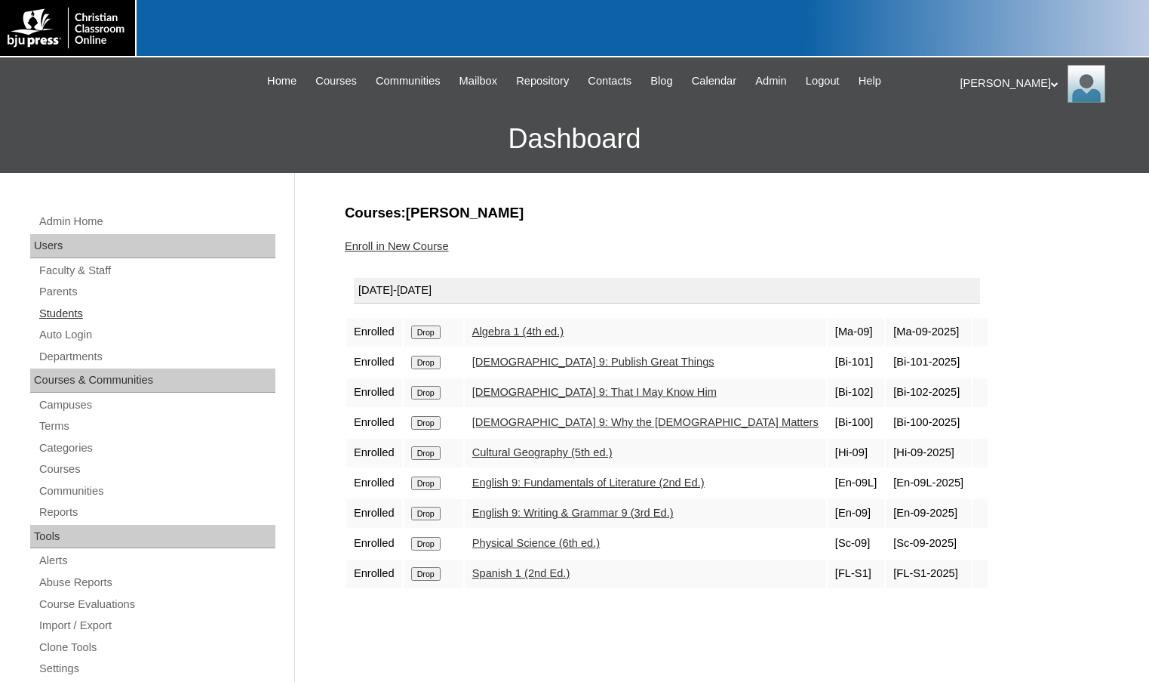
click at [66, 316] on link "Students" at bounding box center [157, 313] width 238 height 19
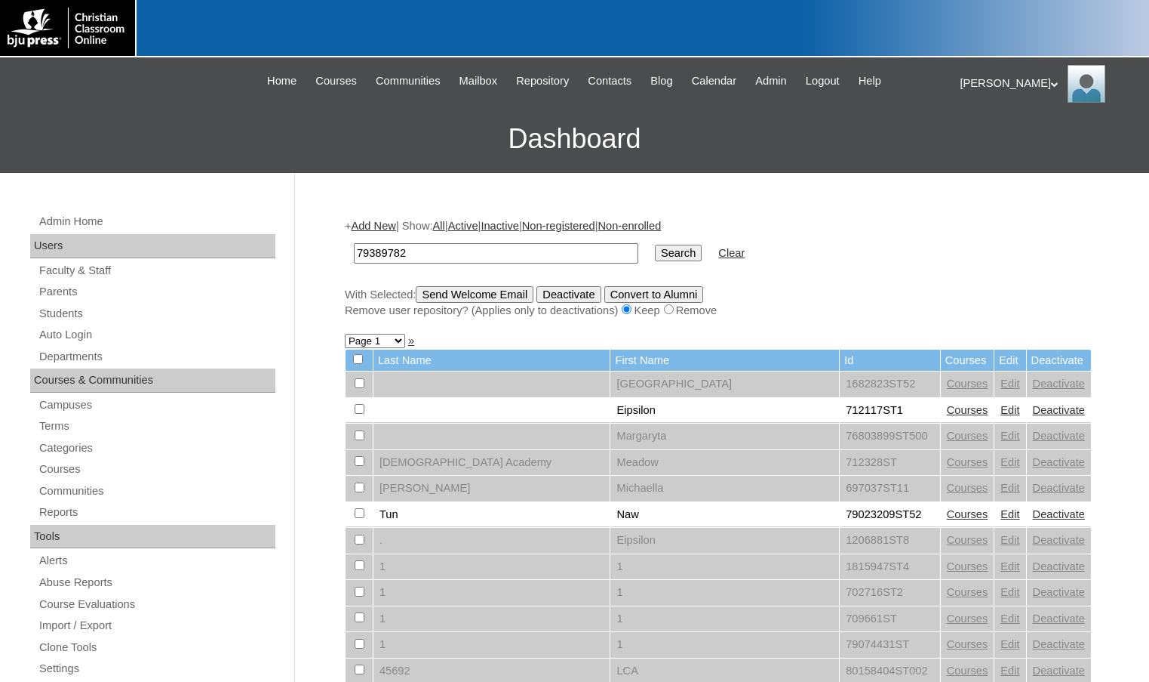
type input "79389782"
click at [655, 245] on input "Search" at bounding box center [678, 253] width 47 height 17
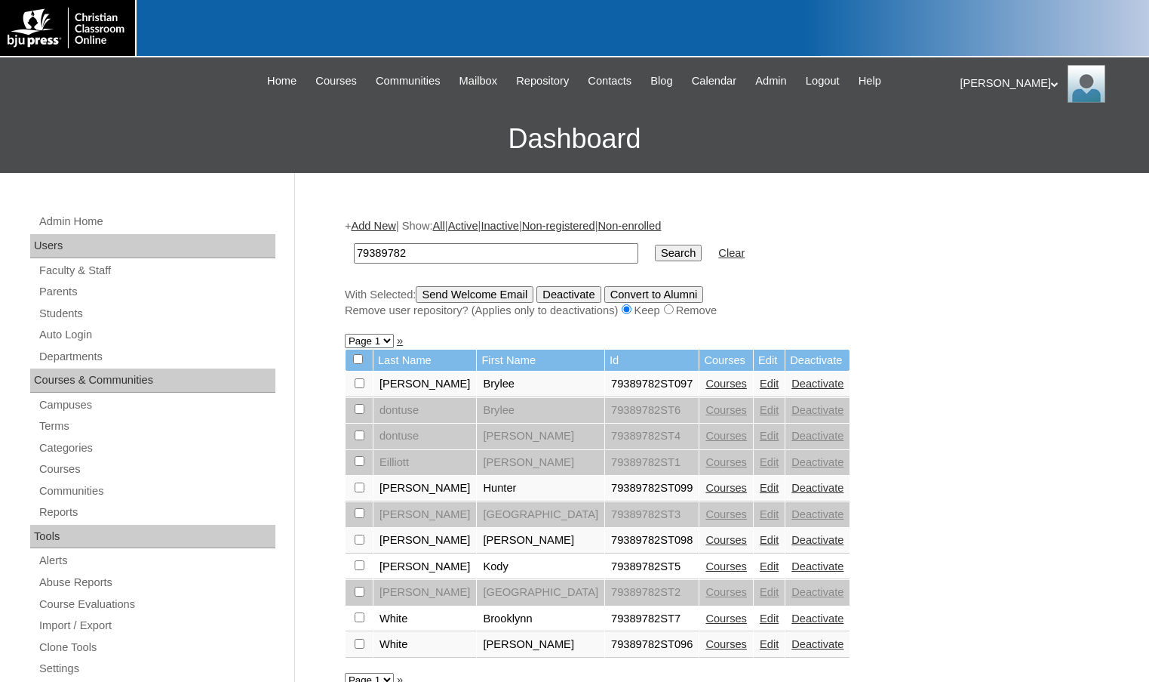
click at [374, 224] on link "Add New" at bounding box center [373, 226] width 45 height 12
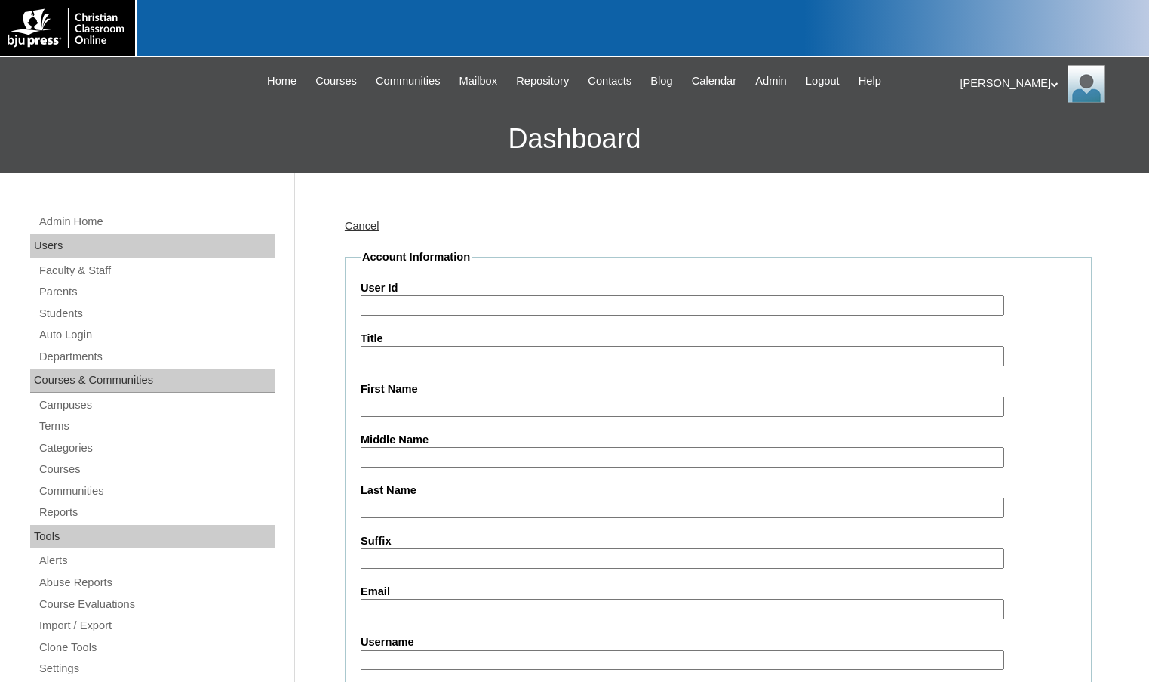
click at [397, 303] on input "User Id" at bounding box center [683, 305] width 644 height 20
paste input "79389782"
type input "79389782ST8"
type input "Brooklyn"
type input "Powell"
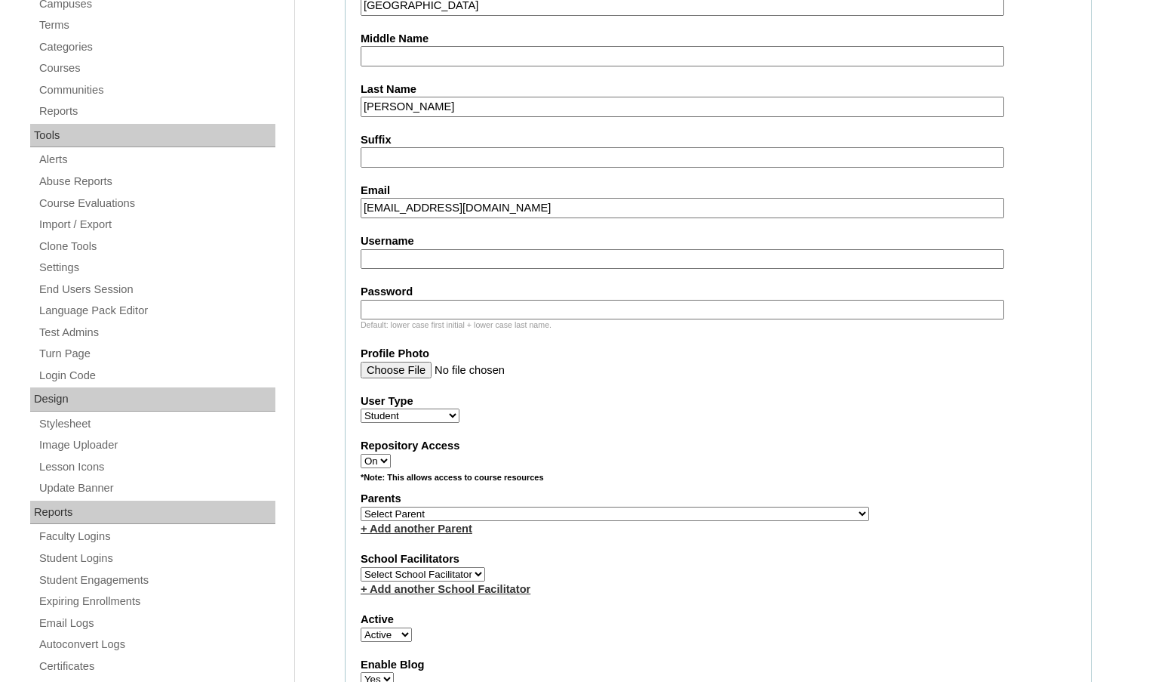
scroll to position [453, 0]
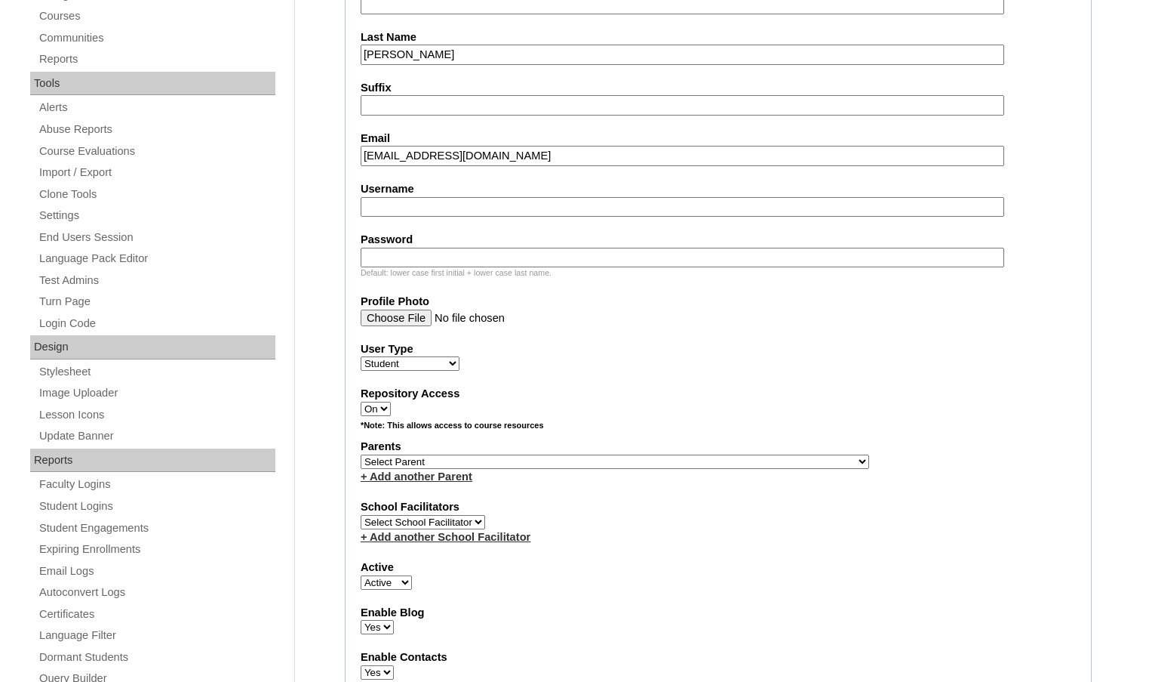
type input "pbrooklyn224@gmail.com"
click at [697, 466] on select "Select Parent , Fautanu, Ma 1, 1 23-24 accountMorgan, Jason 6th Street Mennonit…" at bounding box center [615, 461] width 509 height 14
select select "35032"
click at [714, 464] on div "Parents Select Parent , Fautanu, Ma 1, 1 23-24 accountMorgan, Jason 6th Street …" at bounding box center [719, 461] width 716 height 45
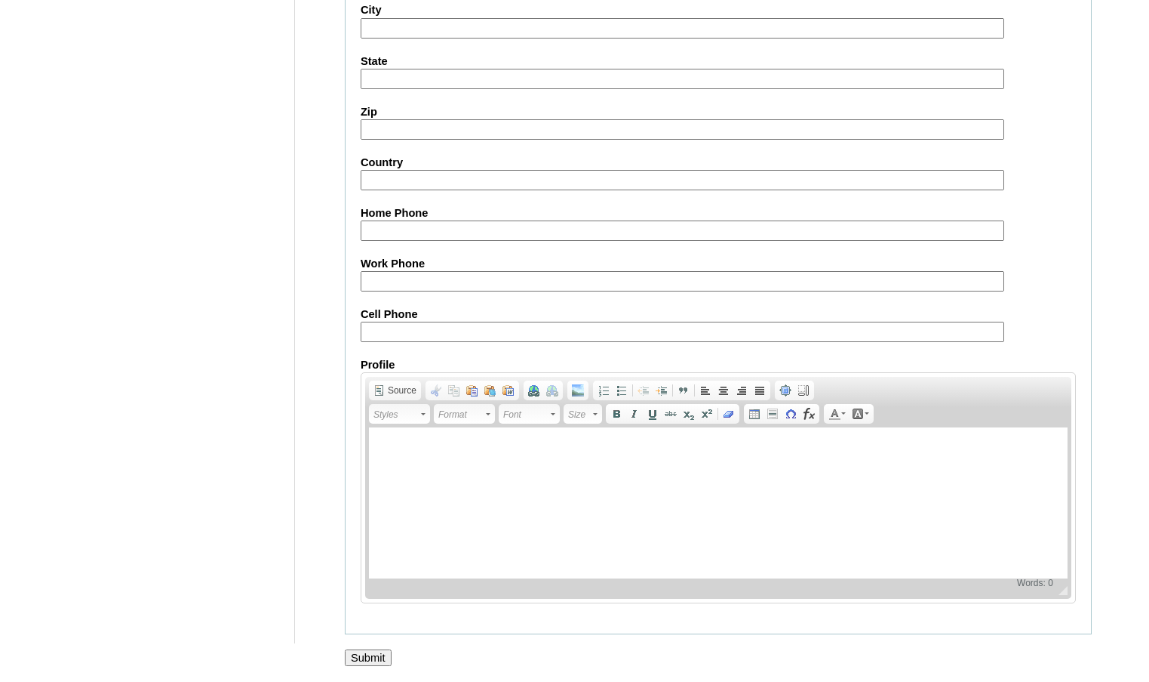
scroll to position [1615, 0]
click at [377, 654] on input "Submit" at bounding box center [368, 657] width 47 height 17
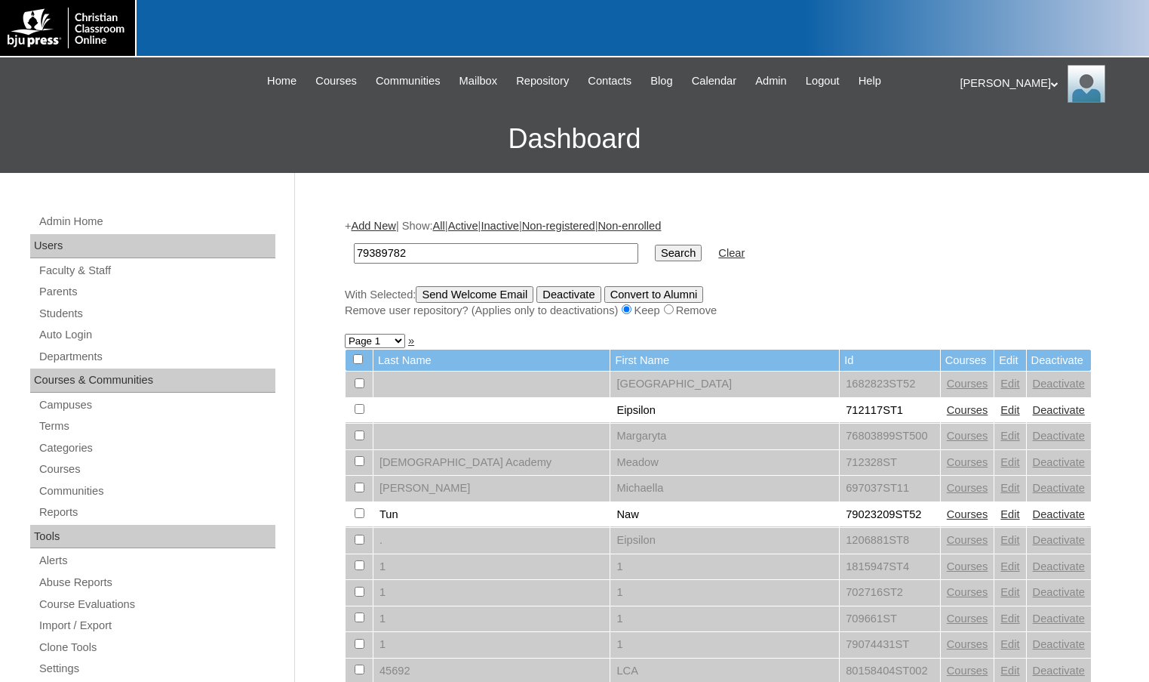
type input "79389782"
click at [655, 256] on input "Search" at bounding box center [678, 253] width 47 height 17
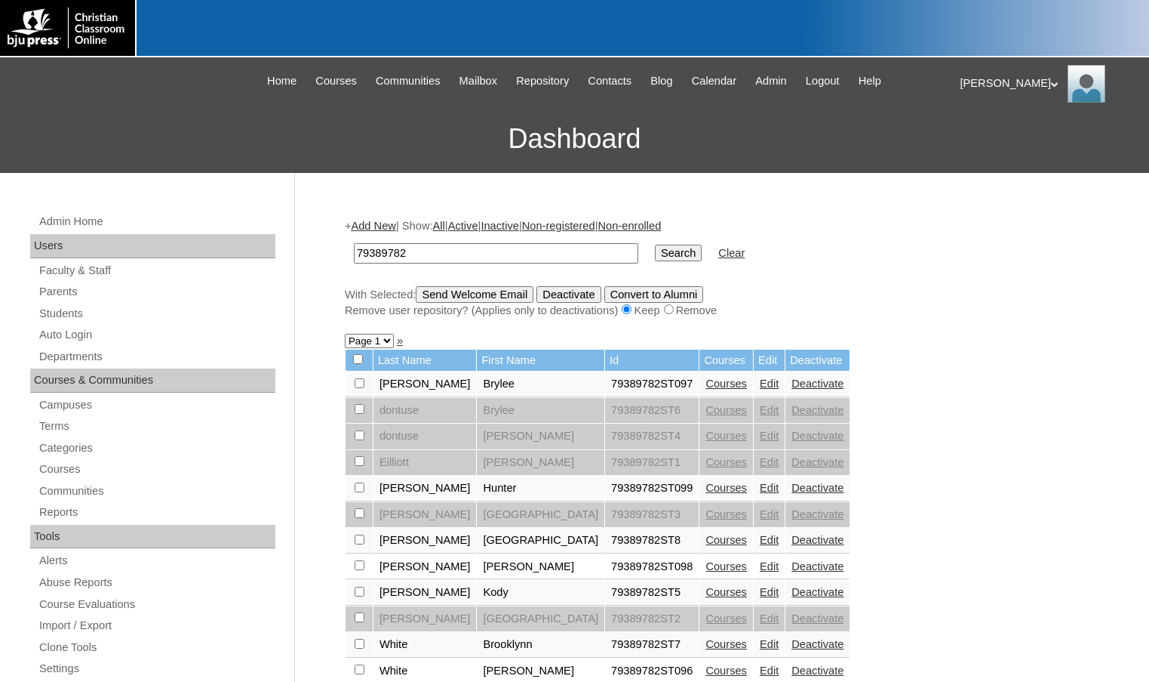
scroll to position [75, 0]
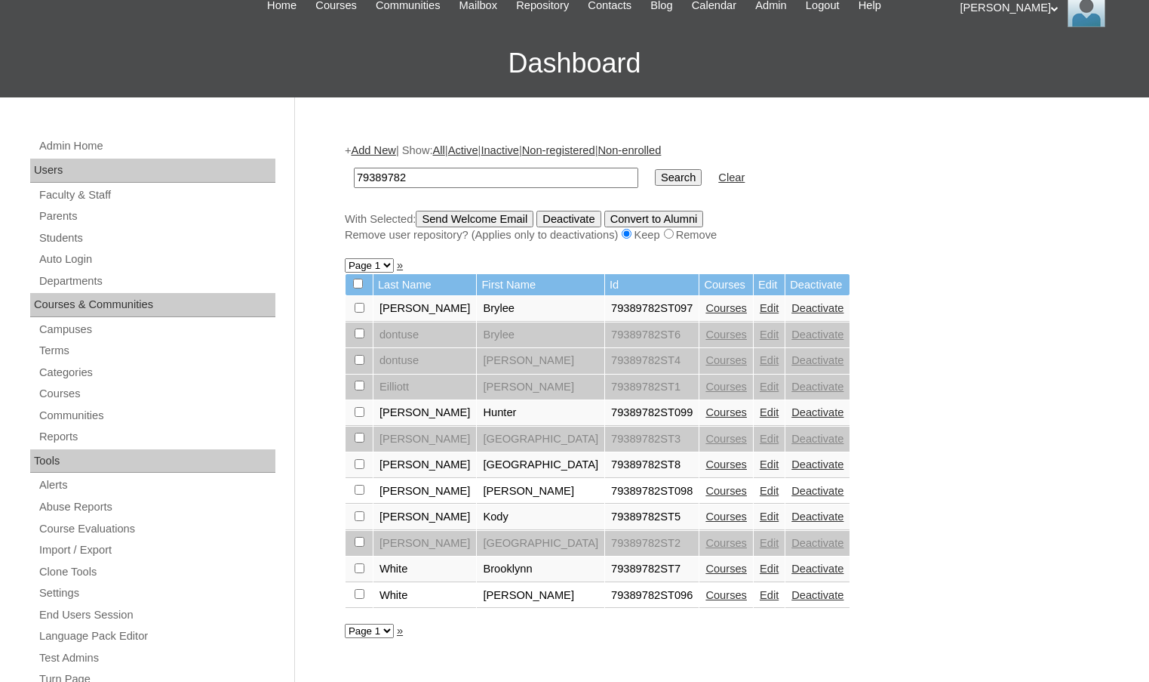
click at [706, 463] on link "Courses" at bounding box center [727, 464] width 42 height 12
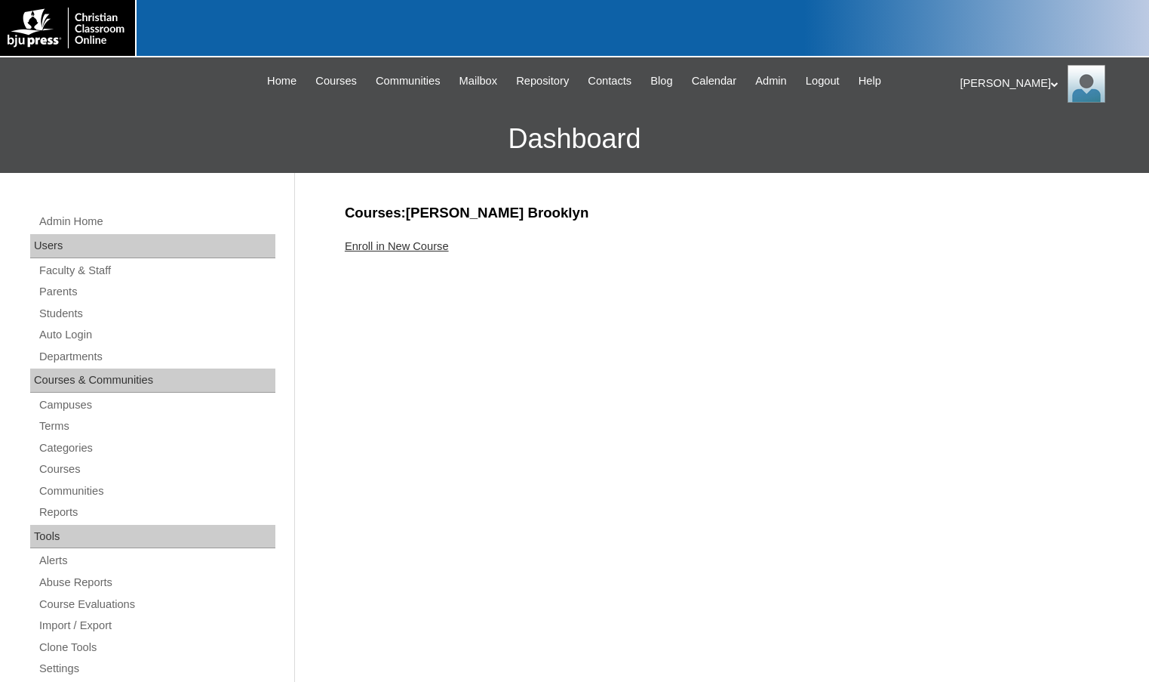
click at [375, 242] on link "Enroll in New Course" at bounding box center [397, 246] width 104 height 12
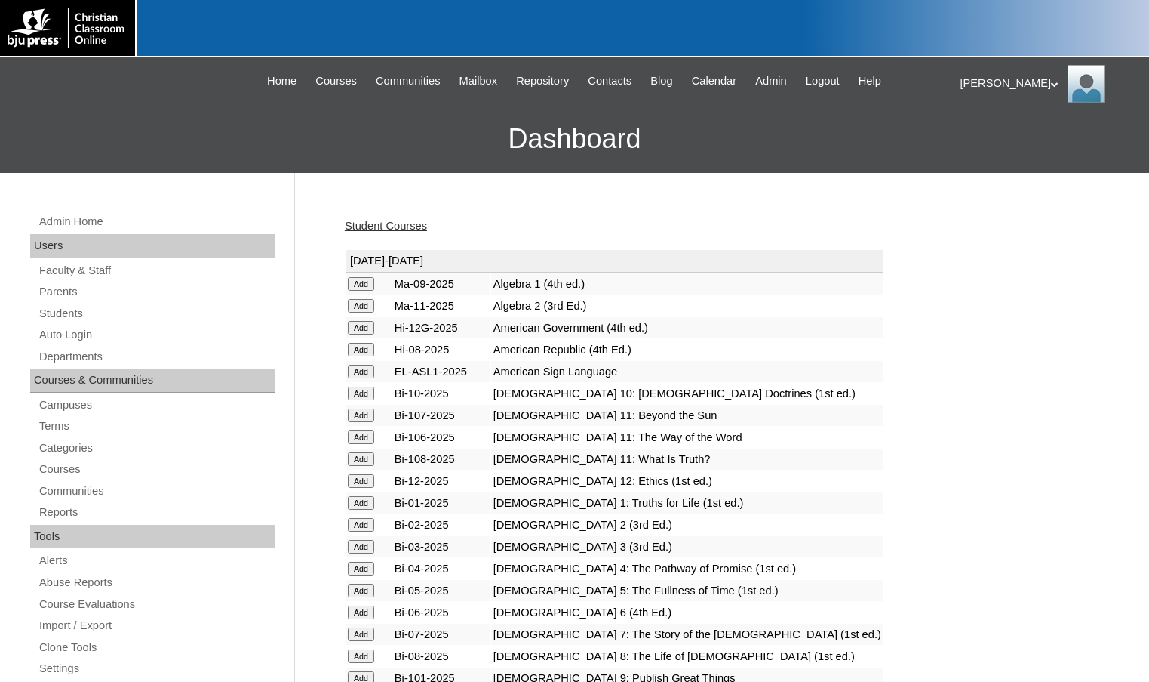
click at [365, 284] on input "Add" at bounding box center [361, 284] width 26 height 14
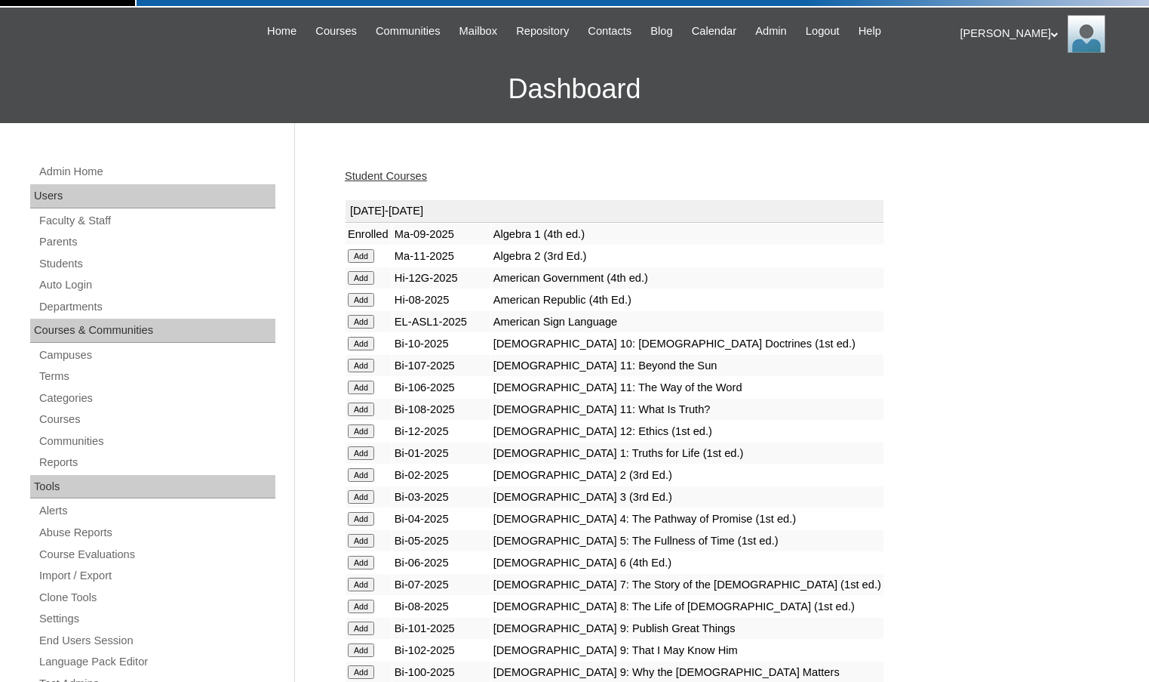
scroll to position [151, 0]
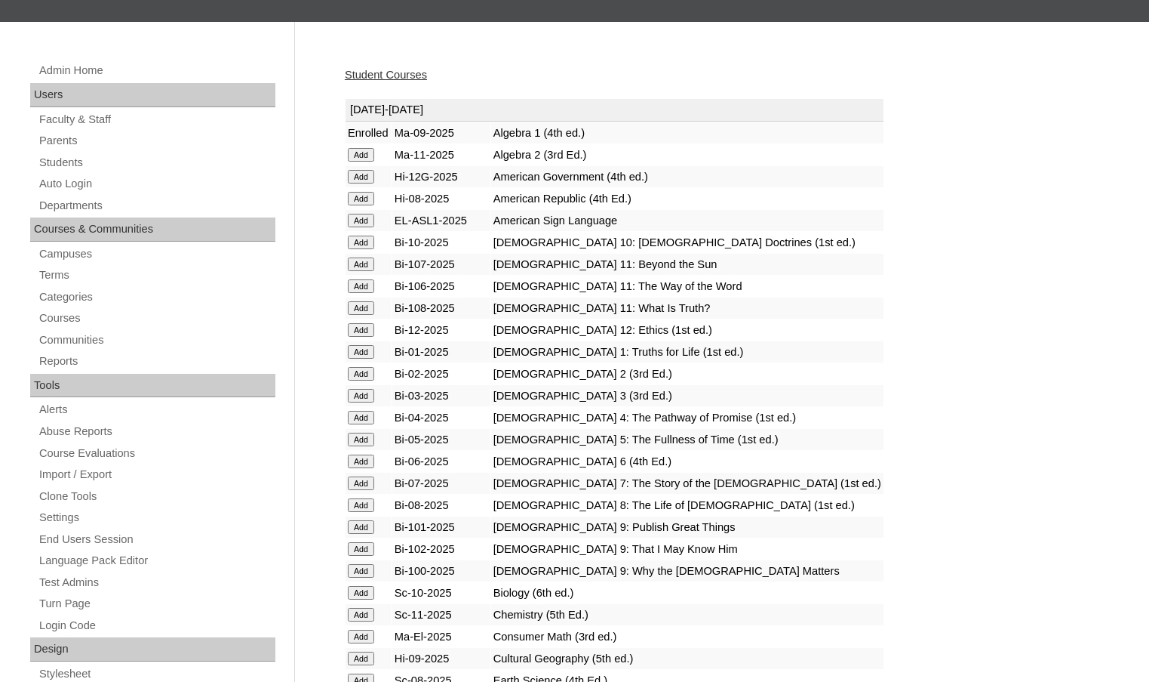
click at [366, 520] on input "Add" at bounding box center [361, 527] width 26 height 14
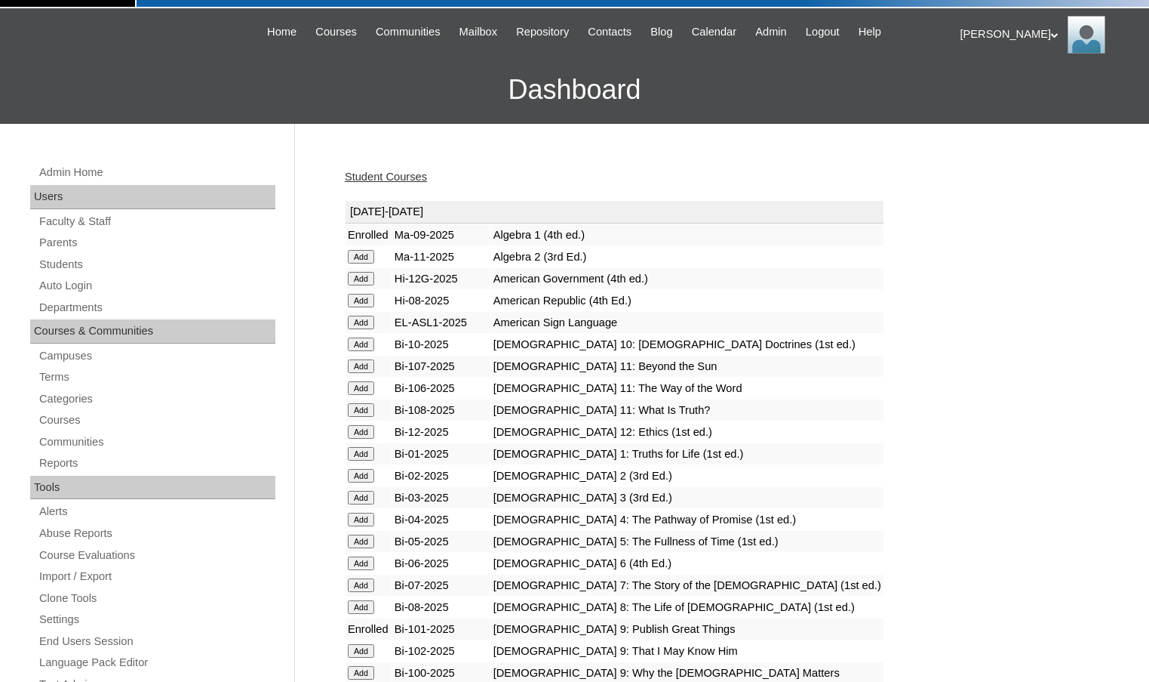
scroll to position [75, 0]
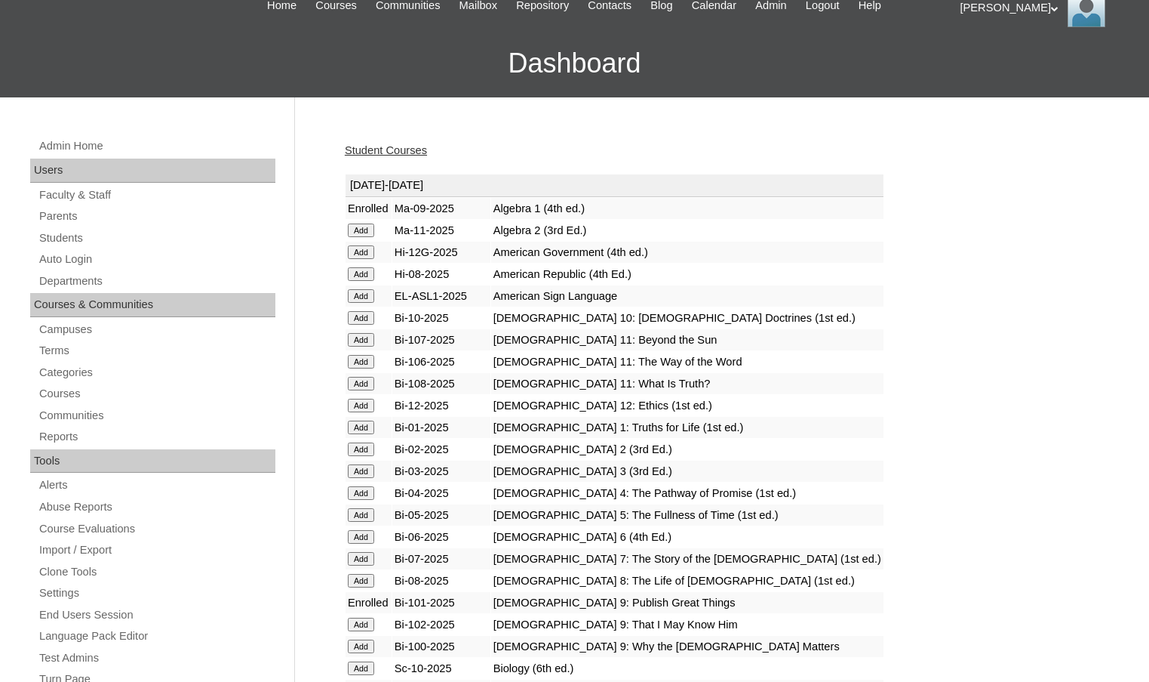
click at [371, 620] on input "Add" at bounding box center [361, 624] width 26 height 14
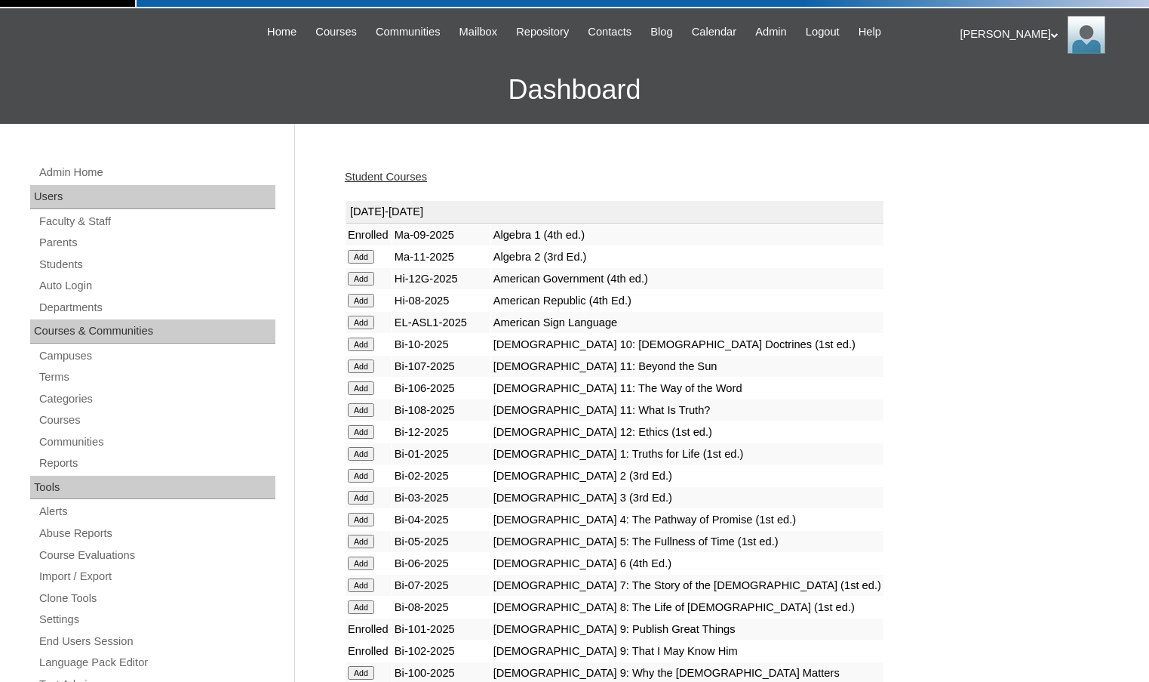
scroll to position [75, 0]
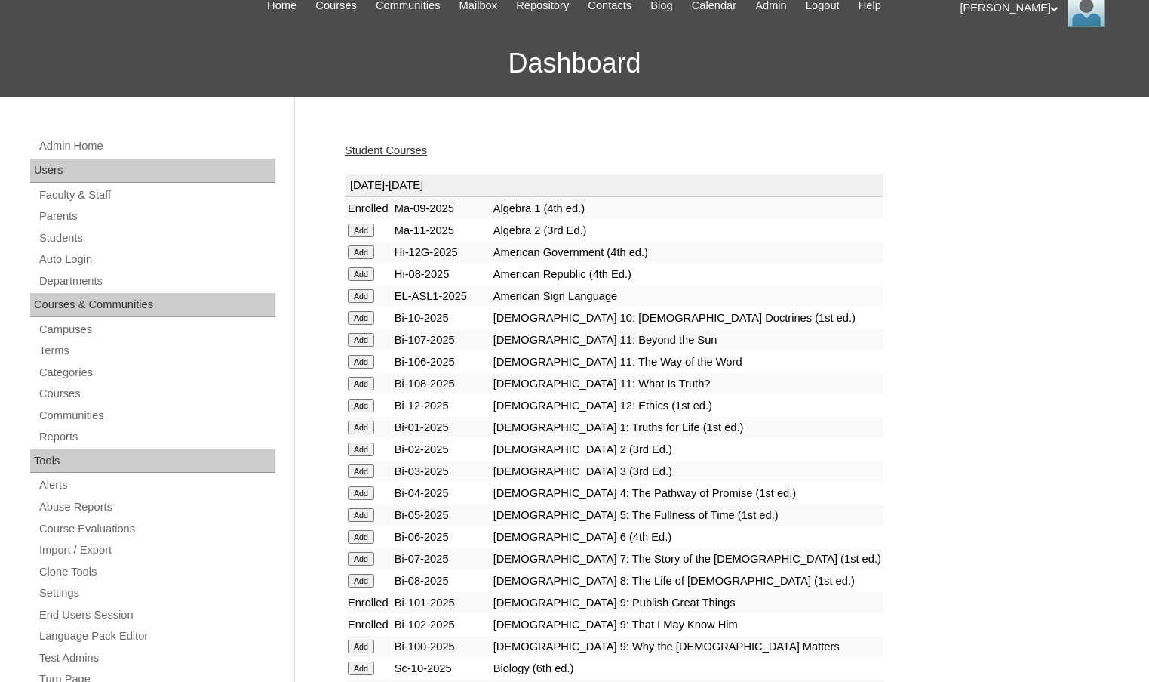
click at [368, 642] on input "Add" at bounding box center [361, 646] width 26 height 14
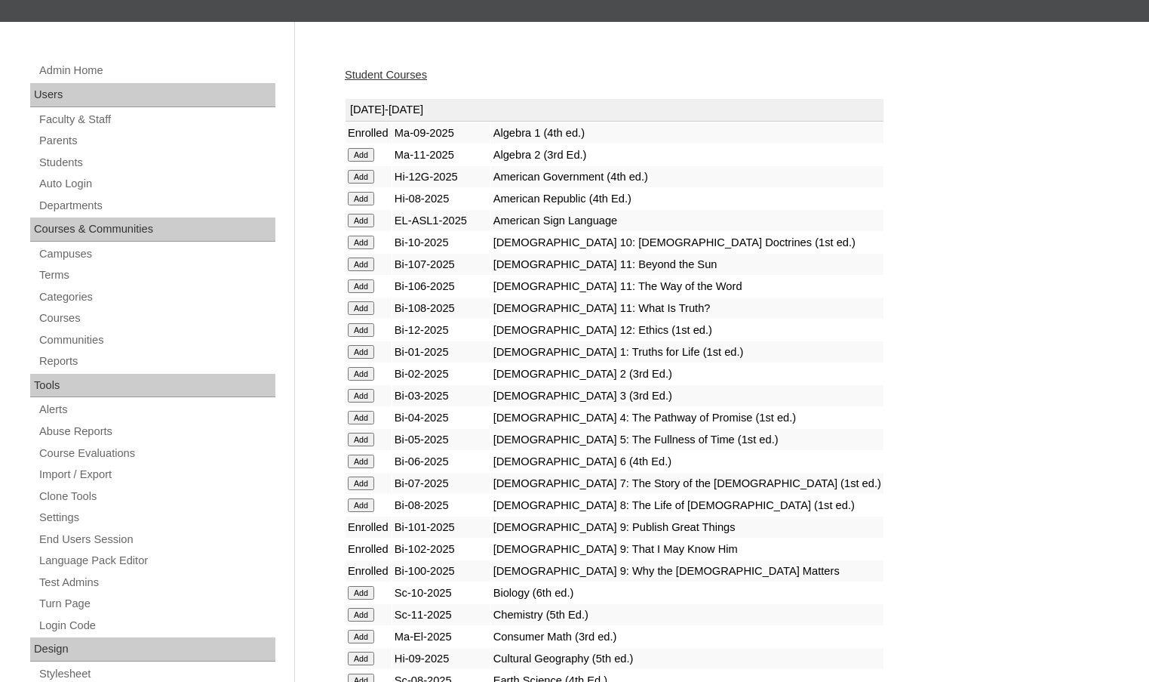
scroll to position [226, 0]
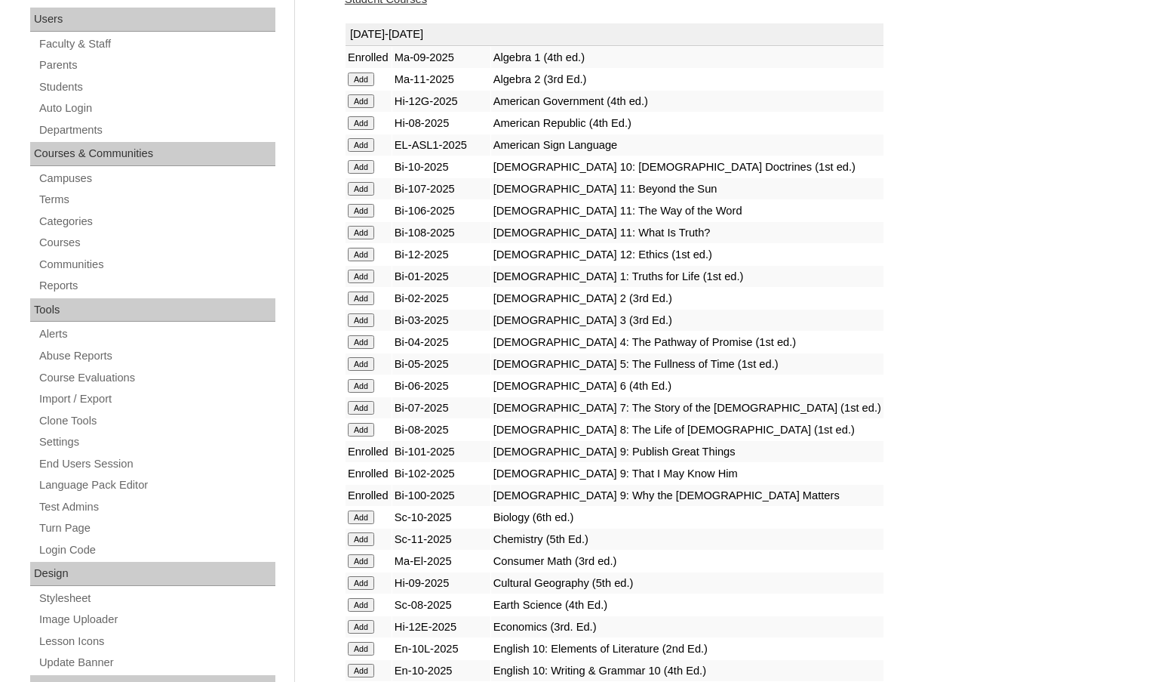
click at [369, 577] on input "Add" at bounding box center [361, 583] width 26 height 14
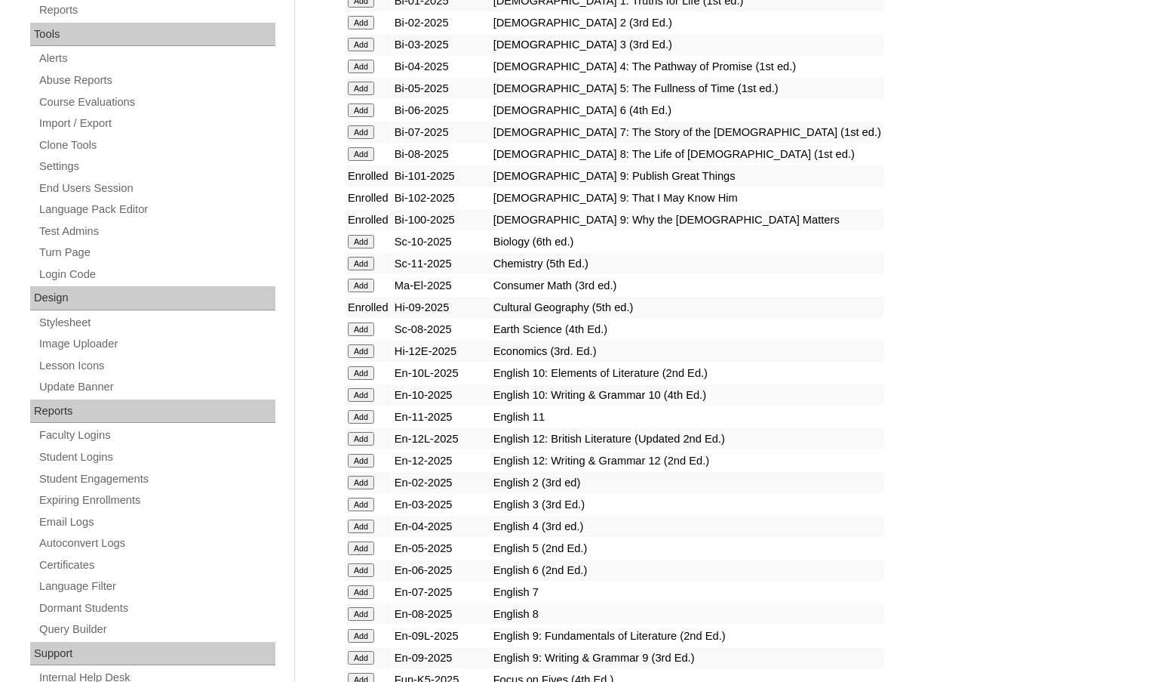
scroll to position [528, 0]
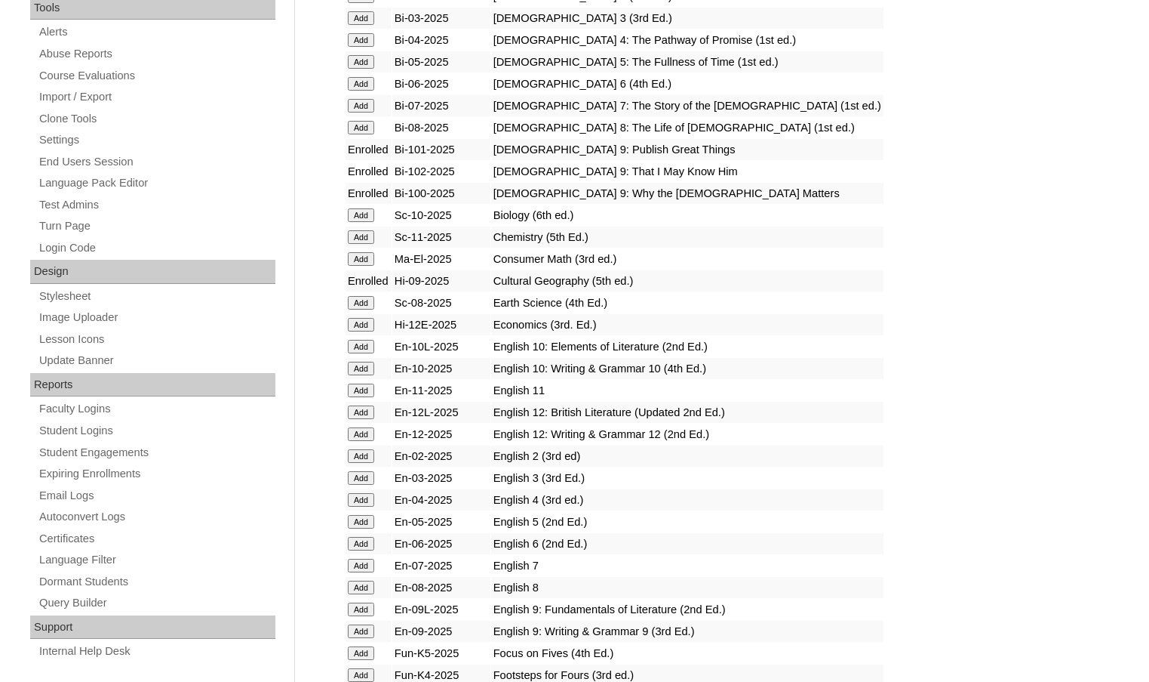
click at [369, 602] on input "Add" at bounding box center [361, 609] width 26 height 14
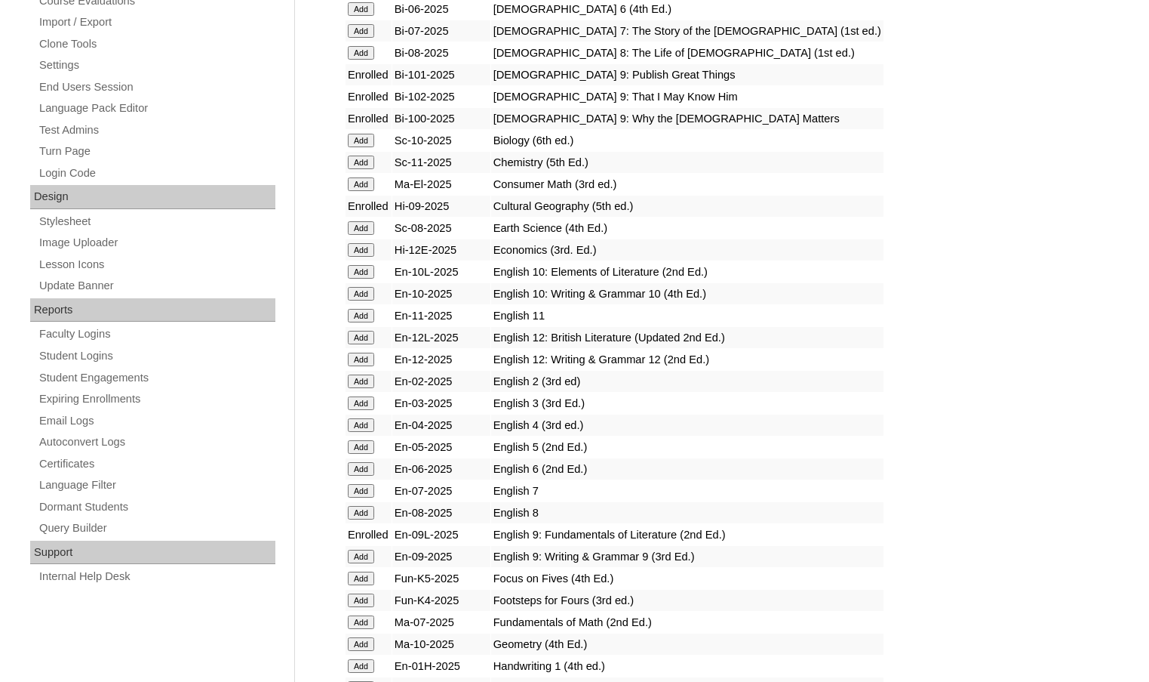
scroll to position [604, 0]
click at [370, 559] on input "Add" at bounding box center [361, 556] width 26 height 14
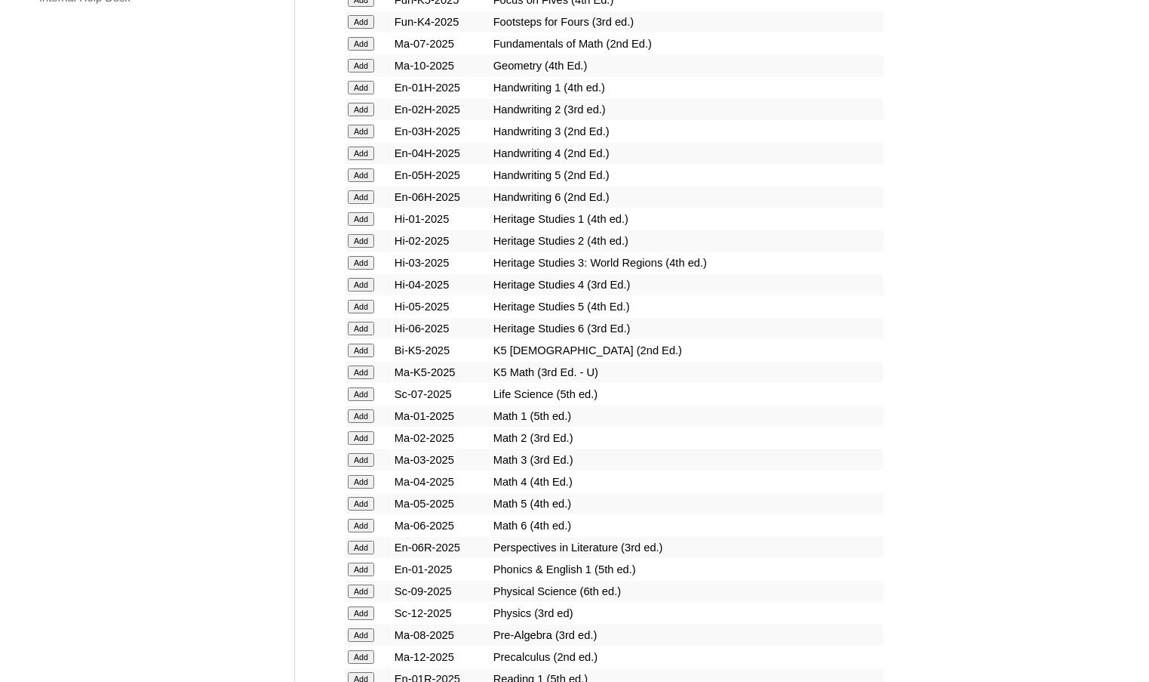
scroll to position [1208, 0]
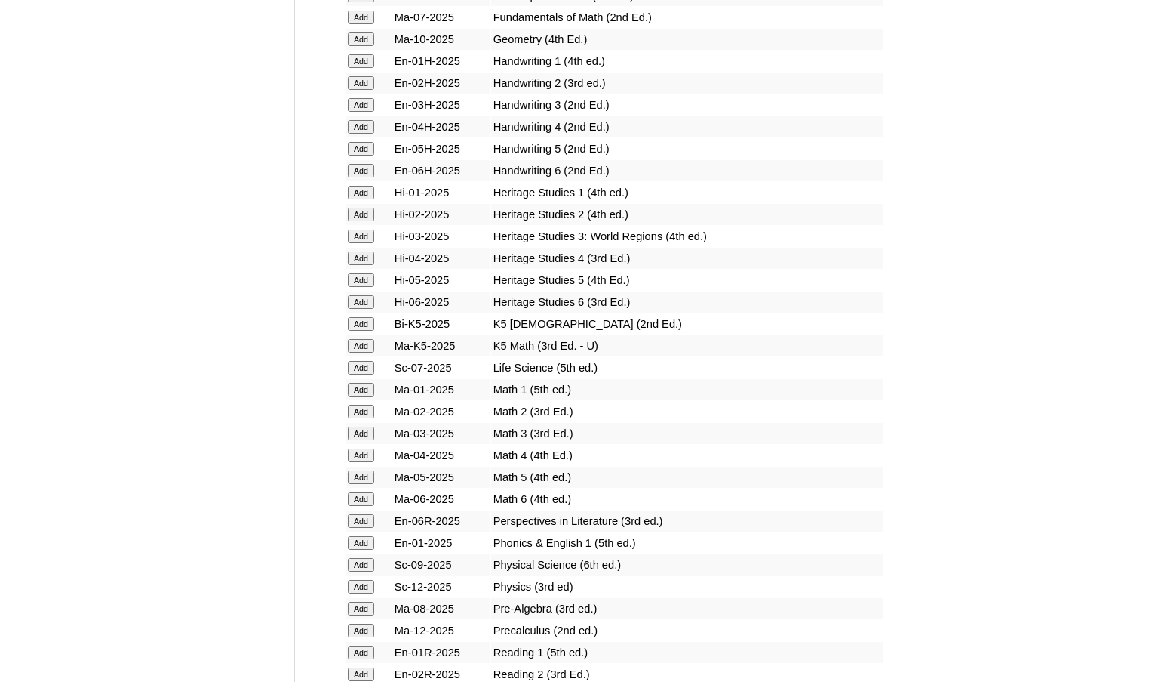
click at [374, 561] on input "Add" at bounding box center [361, 565] width 26 height 14
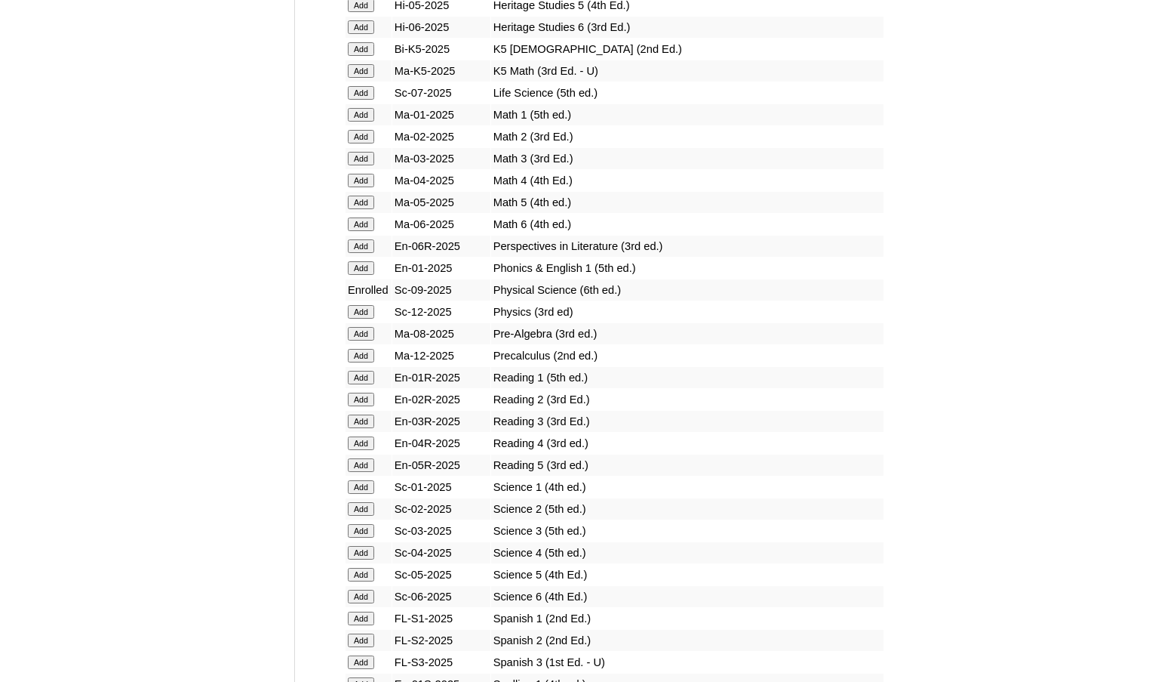
scroll to position [1509, 0]
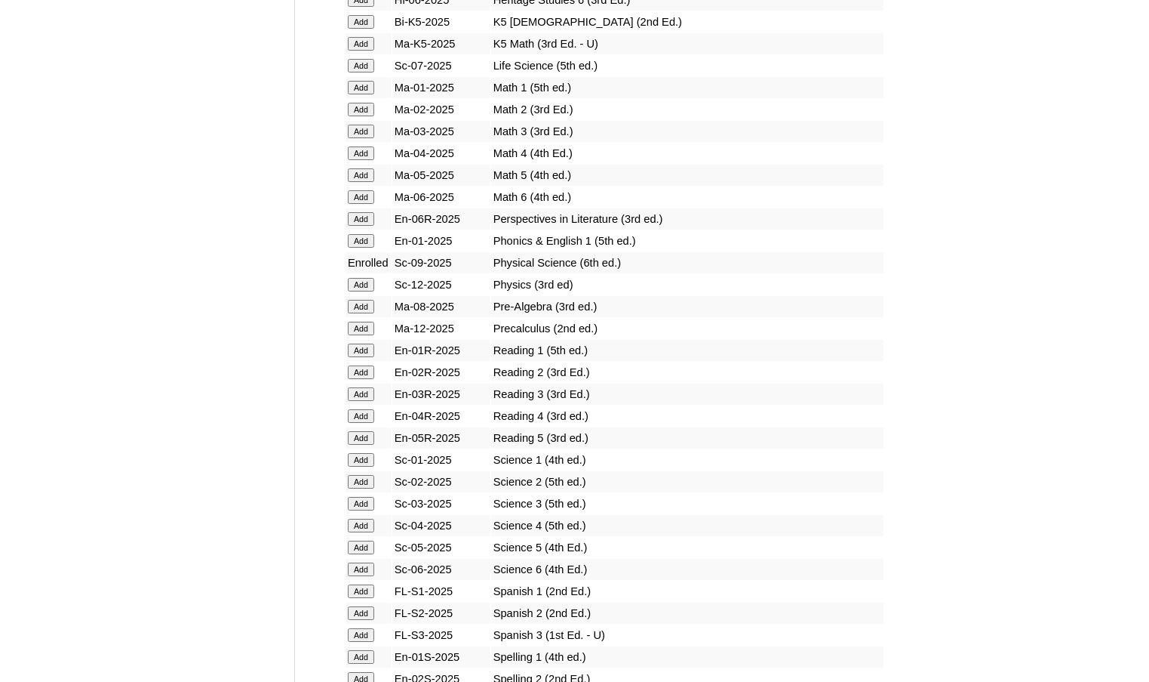
click at [373, 589] on input "Add" at bounding box center [361, 591] width 26 height 14
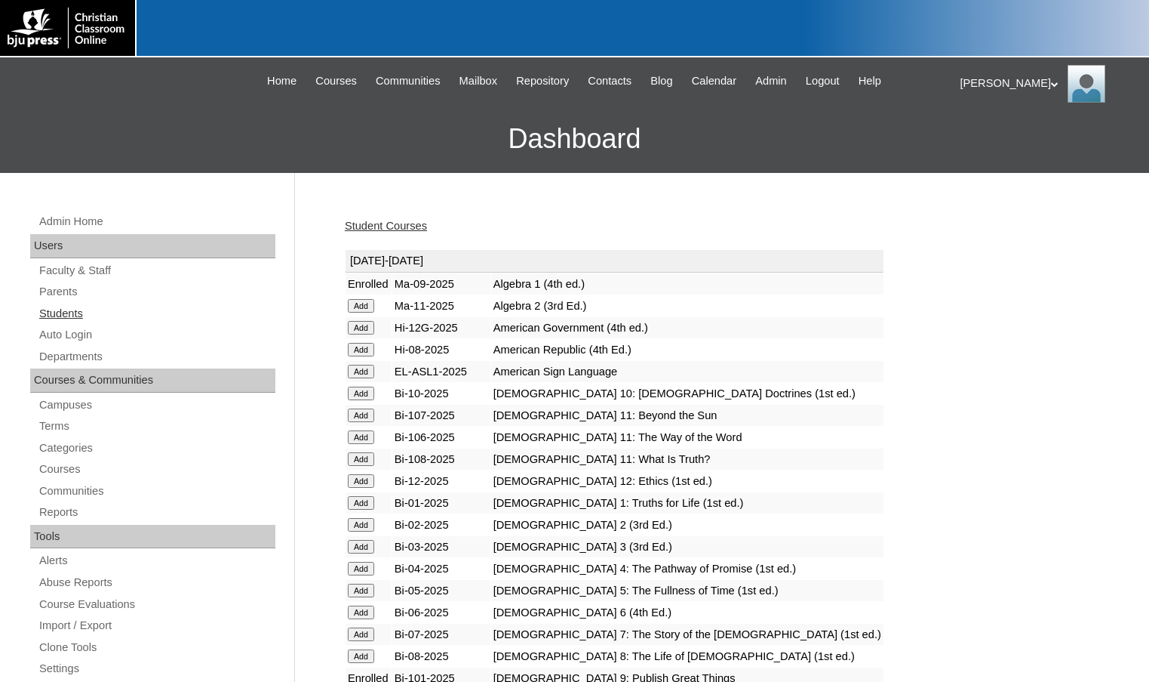
click at [109, 311] on link "Students" at bounding box center [157, 313] width 238 height 19
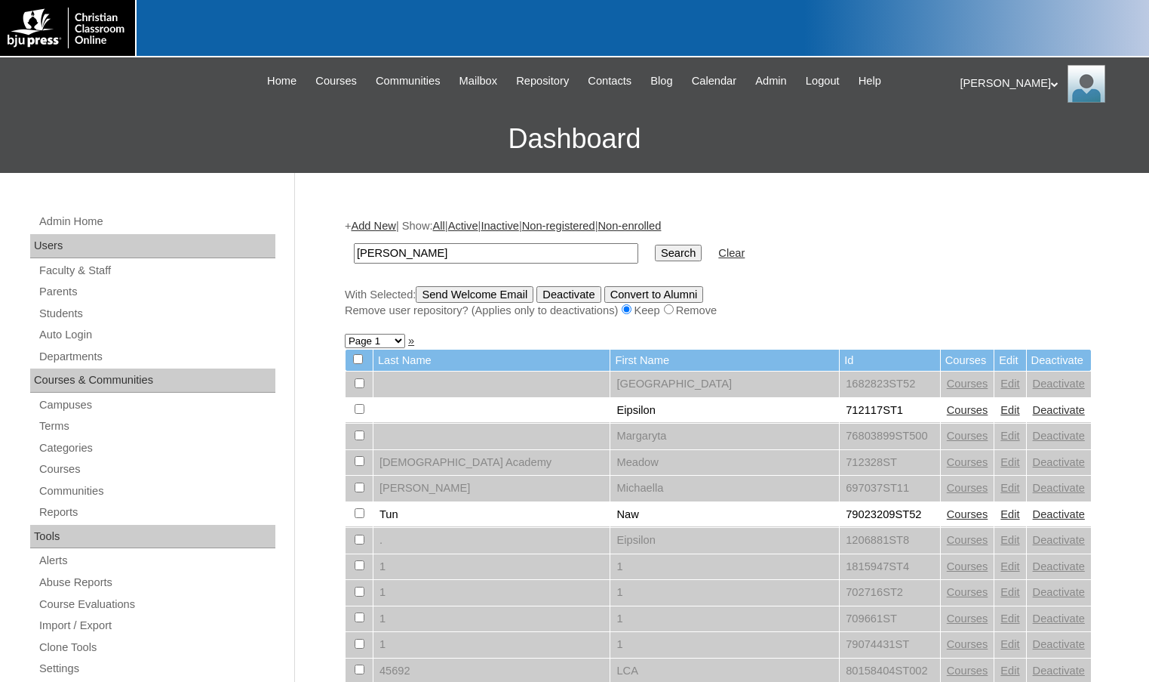
type input "[PERSON_NAME]"
click at [655, 245] on input "Search" at bounding box center [678, 253] width 47 height 17
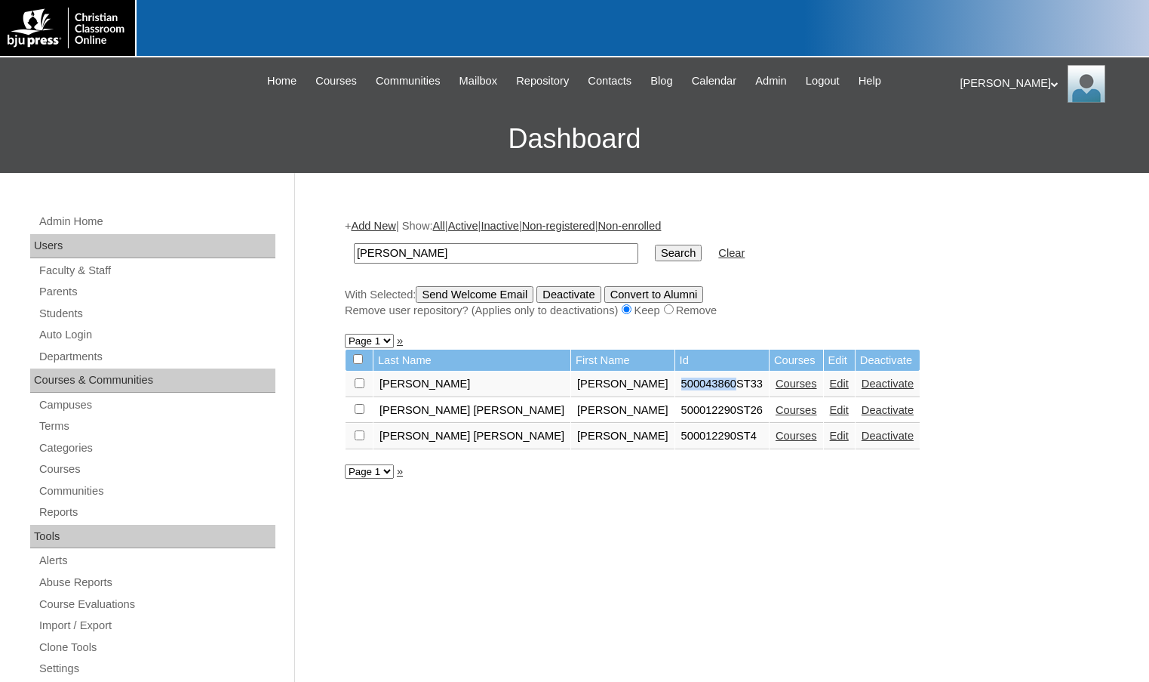
drag, startPoint x: 530, startPoint y: 383, endPoint x: 585, endPoint y: 389, distance: 55.5
click at [675, 389] on td "500043860ST33" at bounding box center [722, 384] width 94 height 26
copy td "500043860"
drag, startPoint x: 412, startPoint y: 256, endPoint x: 333, endPoint y: 248, distance: 79.6
click at [333, 248] on div "Admin Home Users Faculty & Staff Parents Students Auto Login Departments Course…" at bounding box center [574, 693] width 1149 height 1041
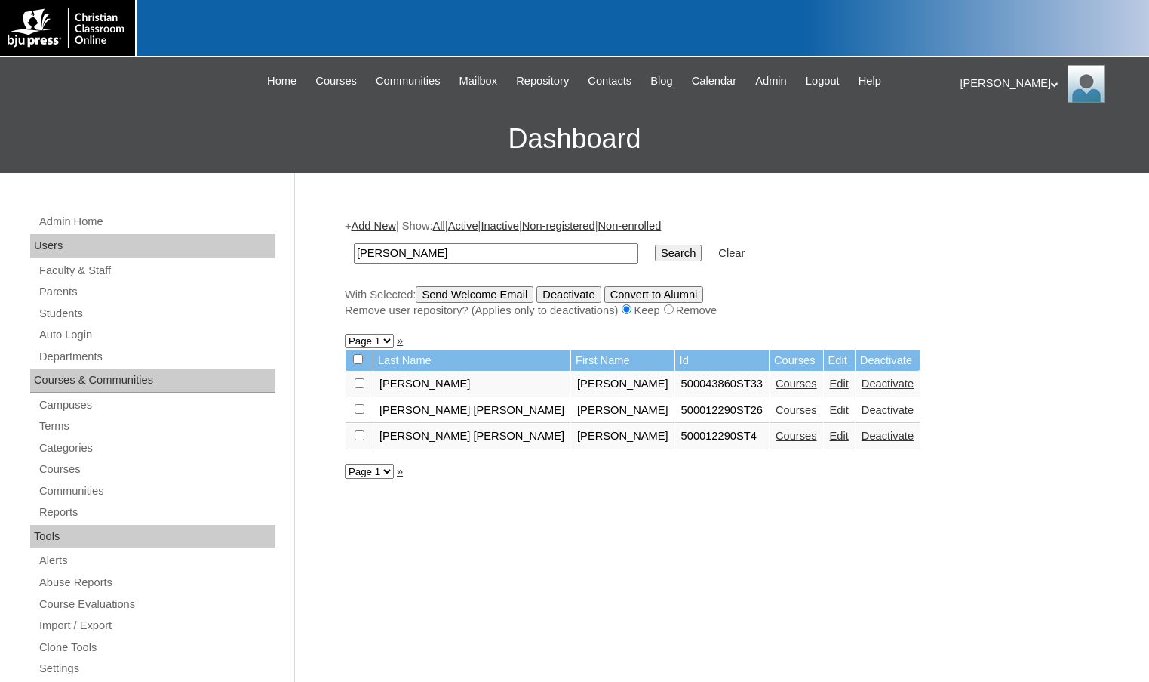
paste input "500043860"
type input "500043860"
click at [655, 245] on input "Search" at bounding box center [678, 253] width 47 height 17
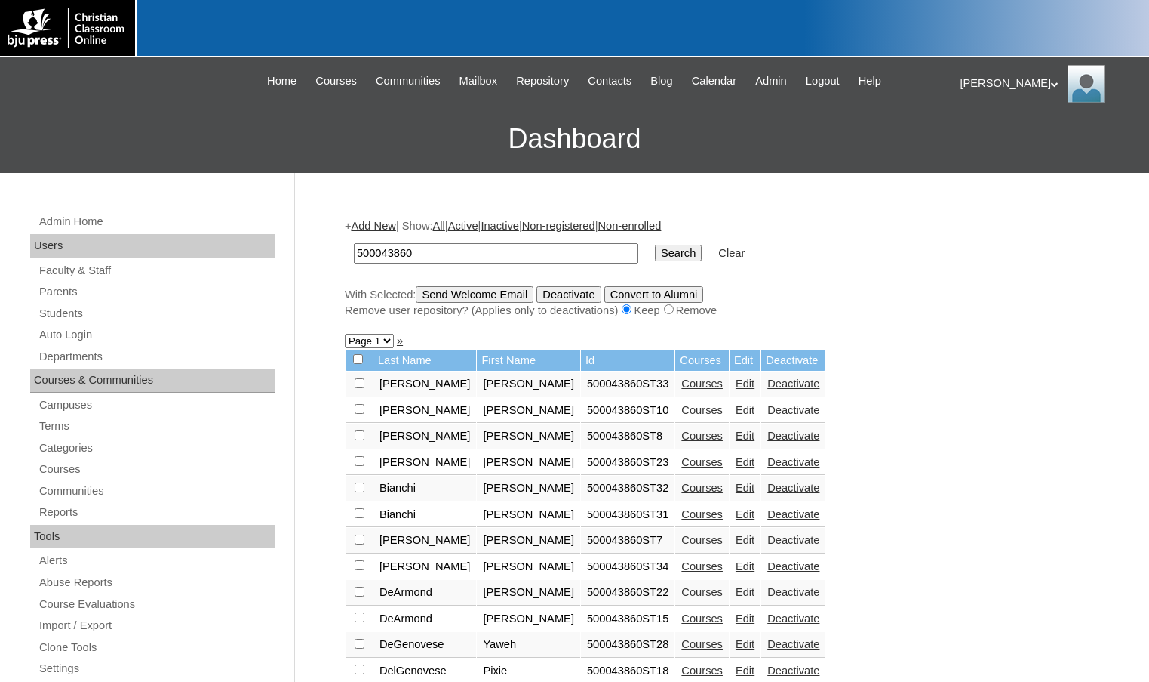
click at [382, 337] on select "Page 1" at bounding box center [369, 341] width 49 height 14
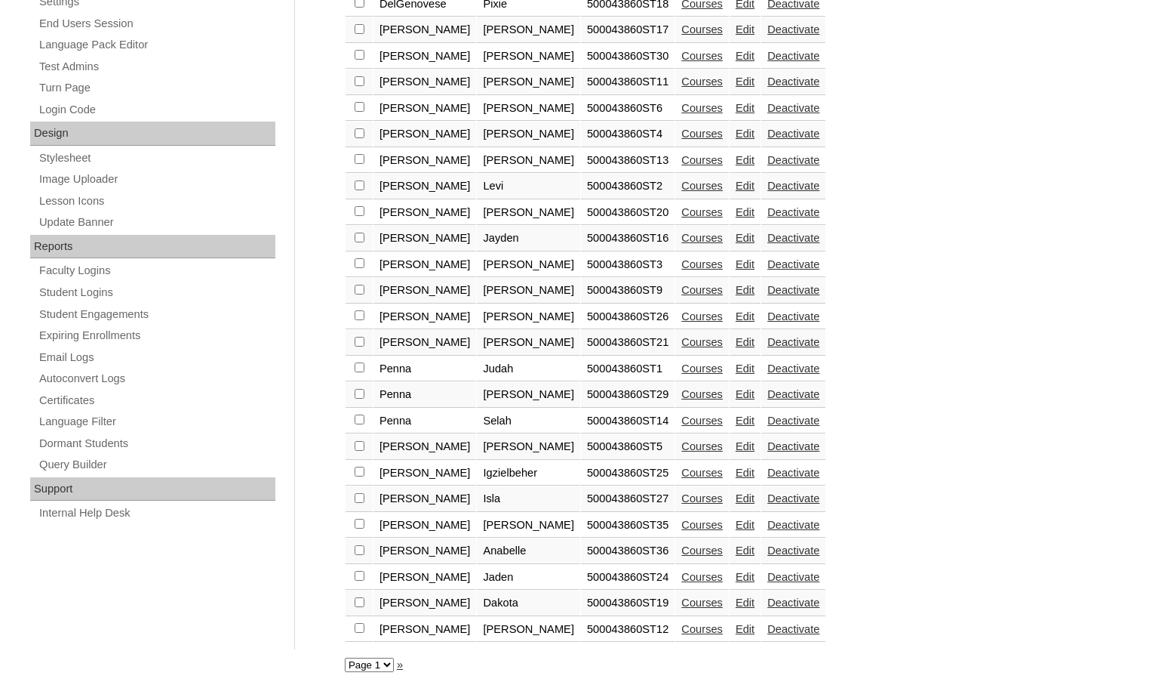
scroll to position [674, 0]
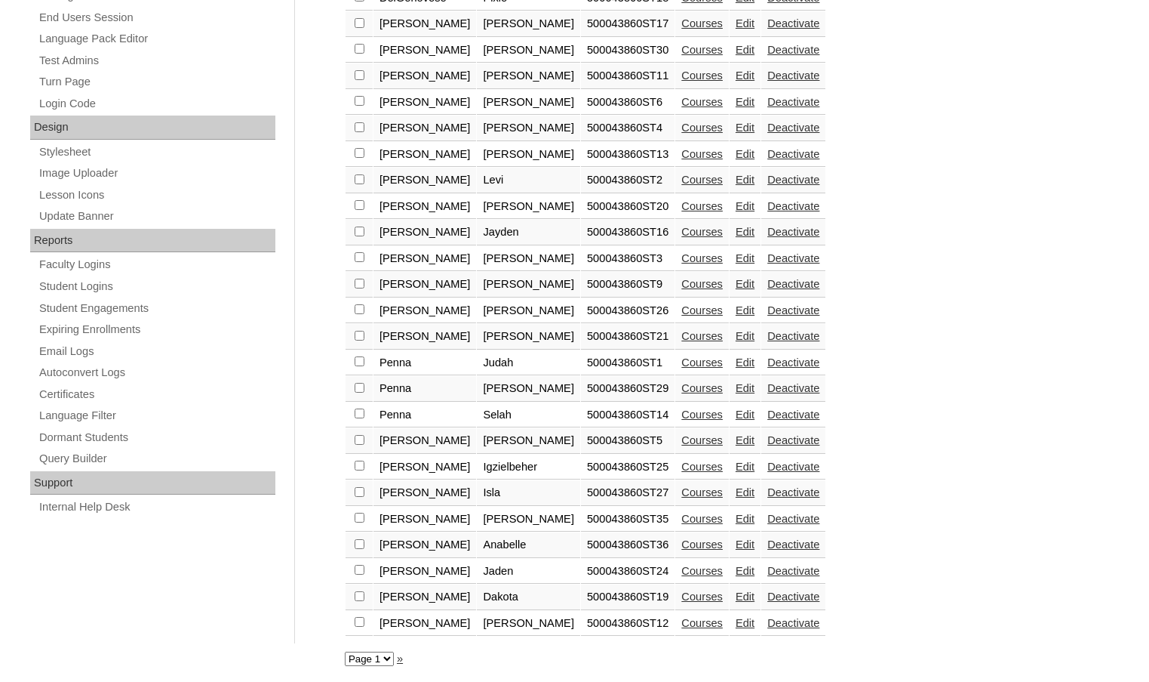
click at [736, 517] on link "Edit" at bounding box center [745, 518] width 19 height 12
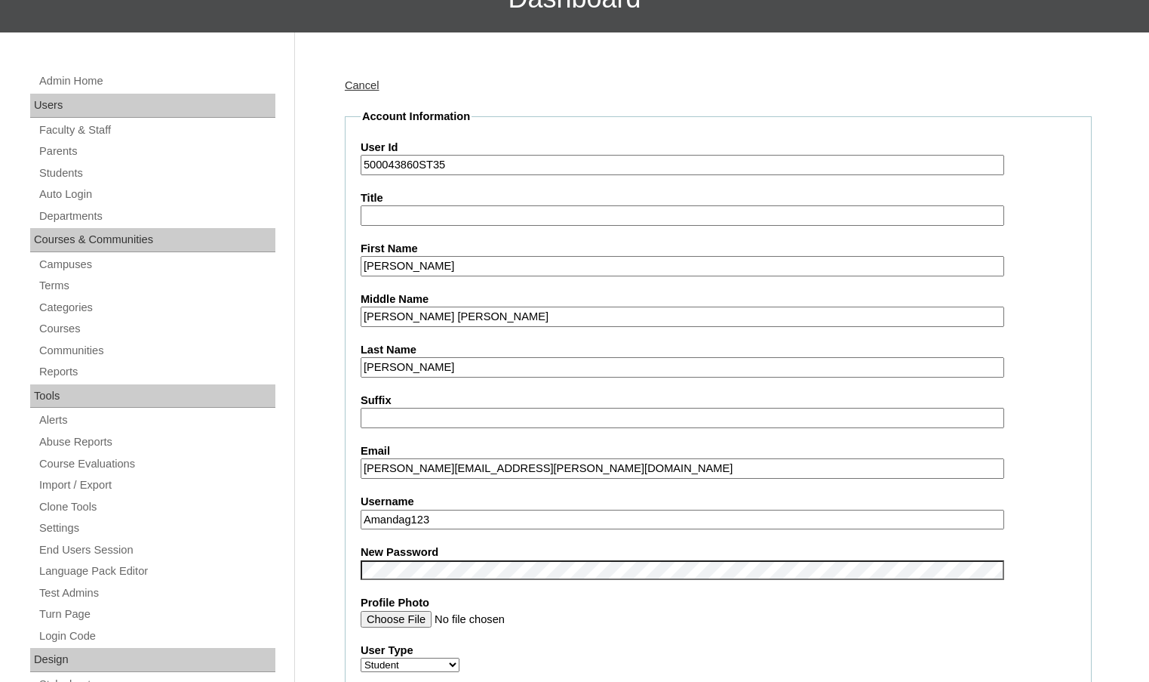
scroll to position [151, 0]
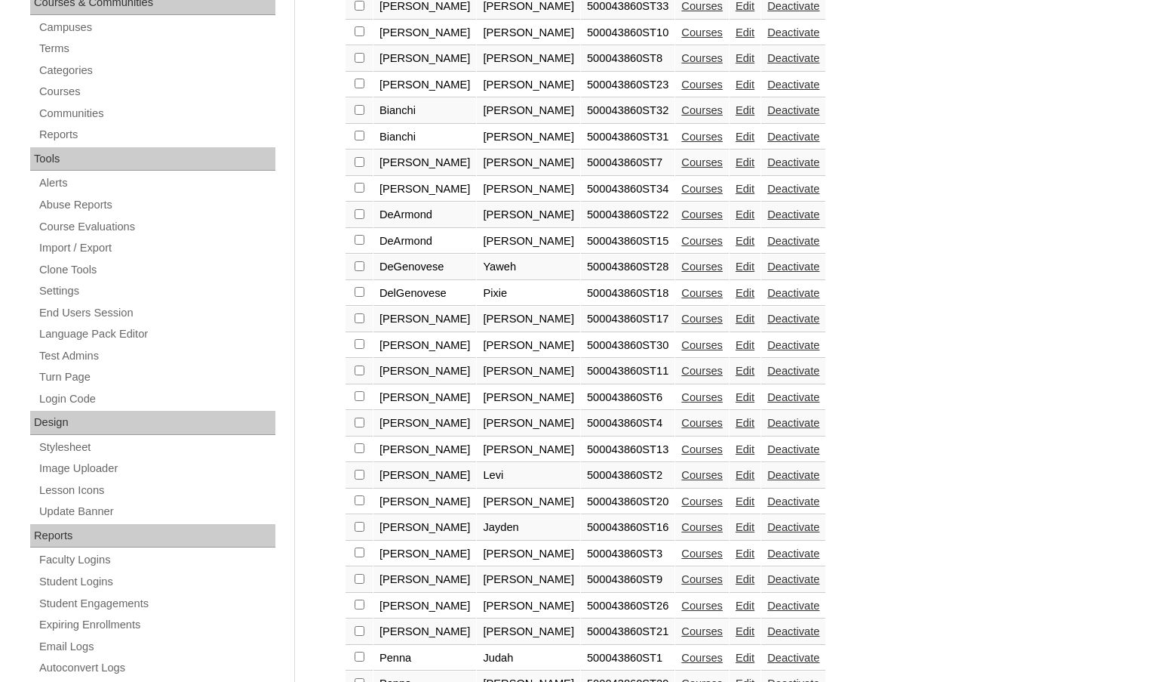
scroll to position [674, 0]
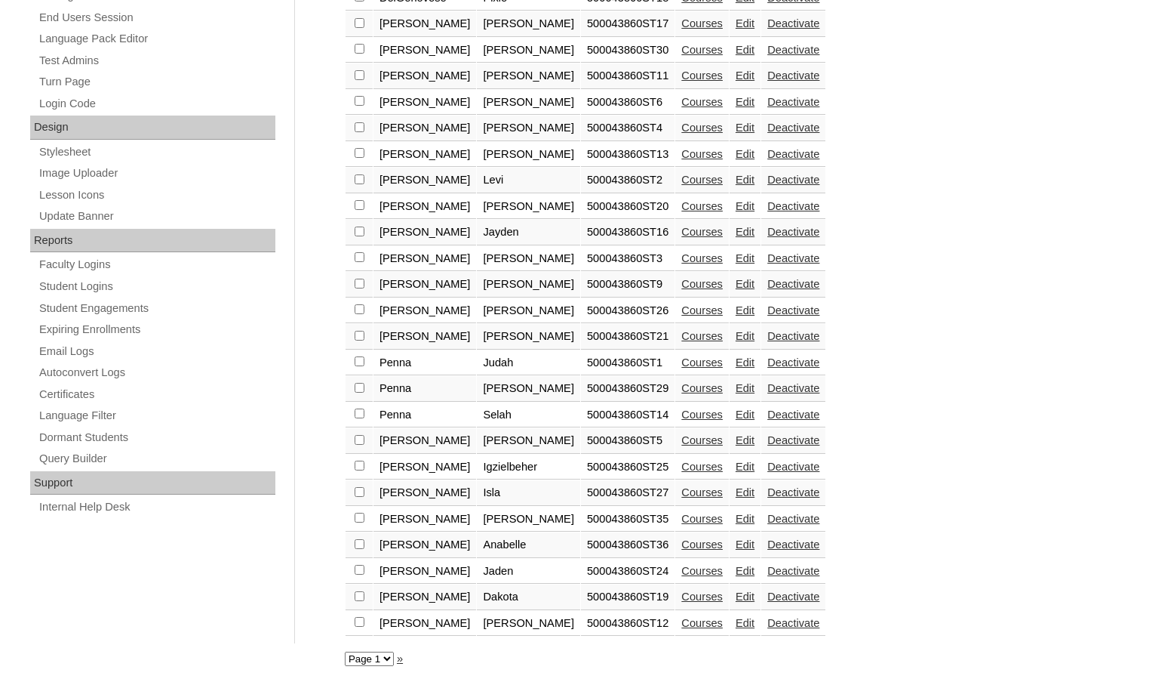
click at [736, 541] on link "Edit" at bounding box center [745, 544] width 19 height 12
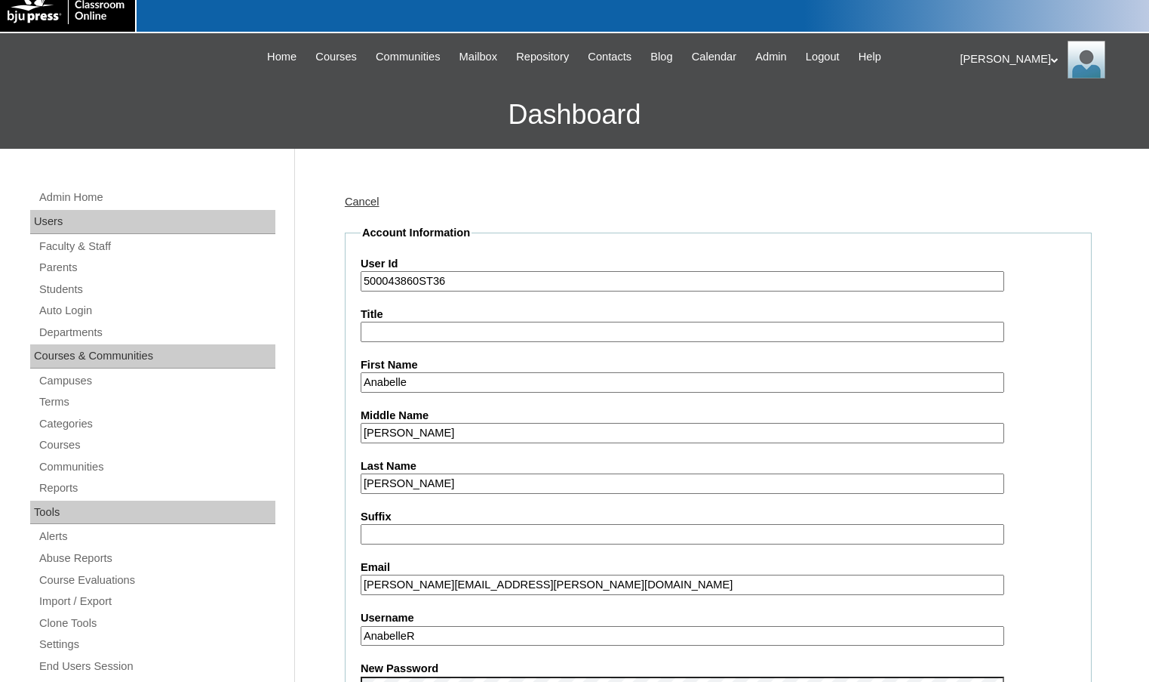
scroll to position [453, 0]
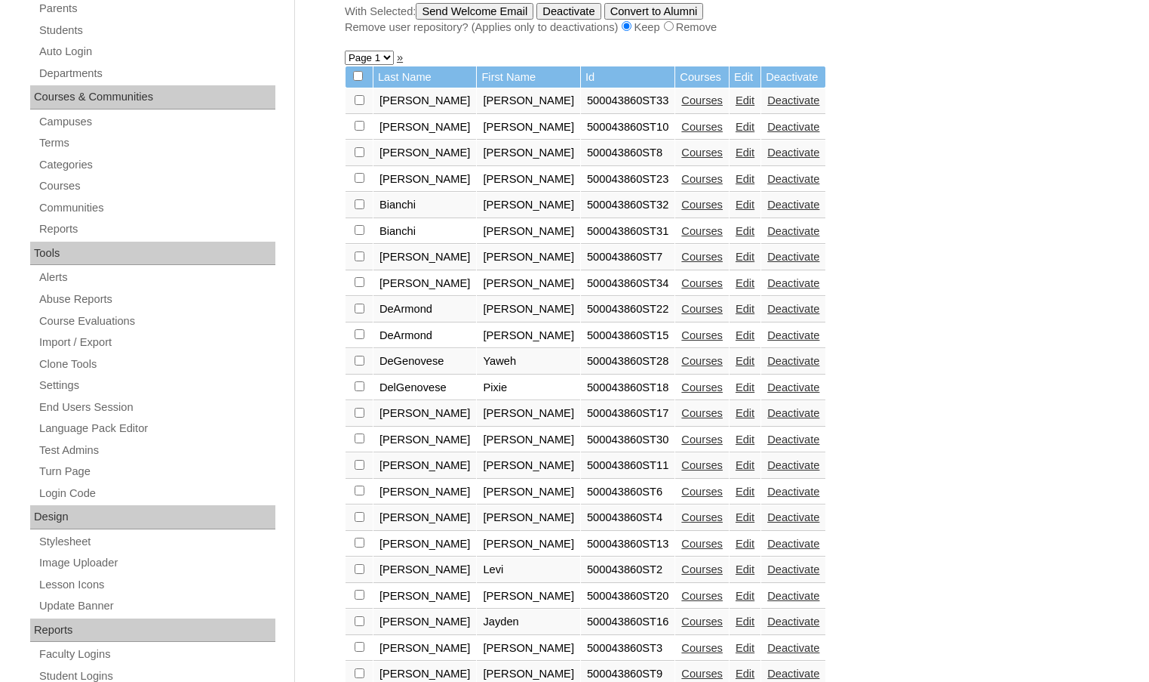
scroll to position [75, 0]
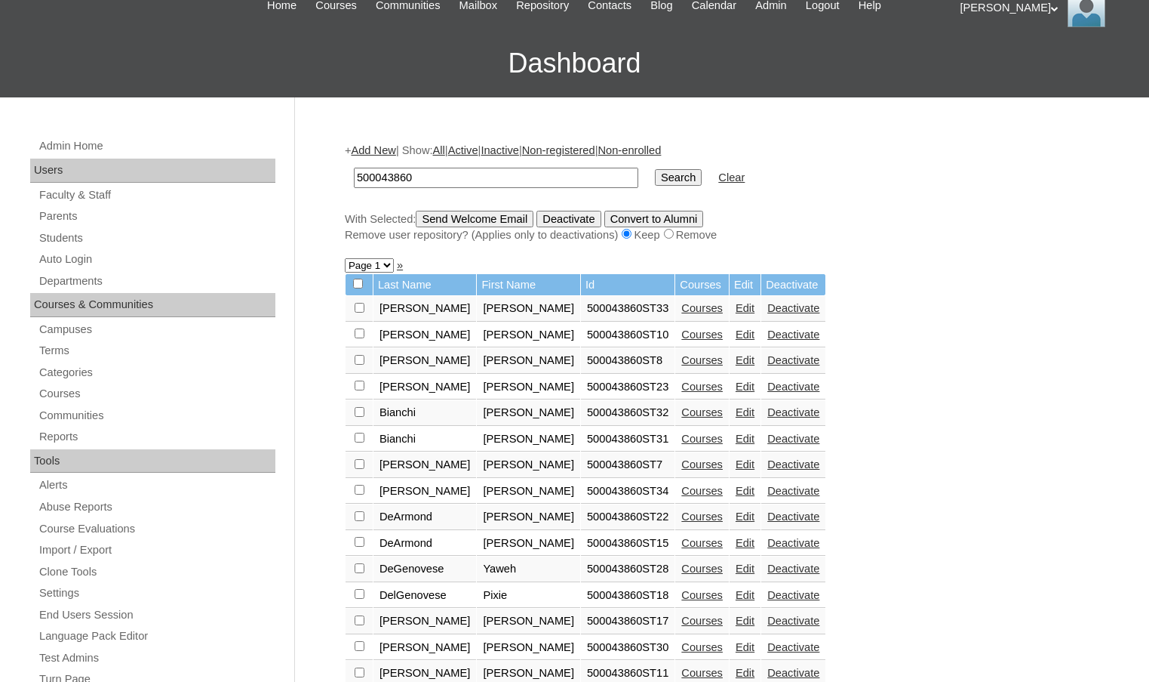
click at [736, 306] on link "Edit" at bounding box center [745, 308] width 19 height 12
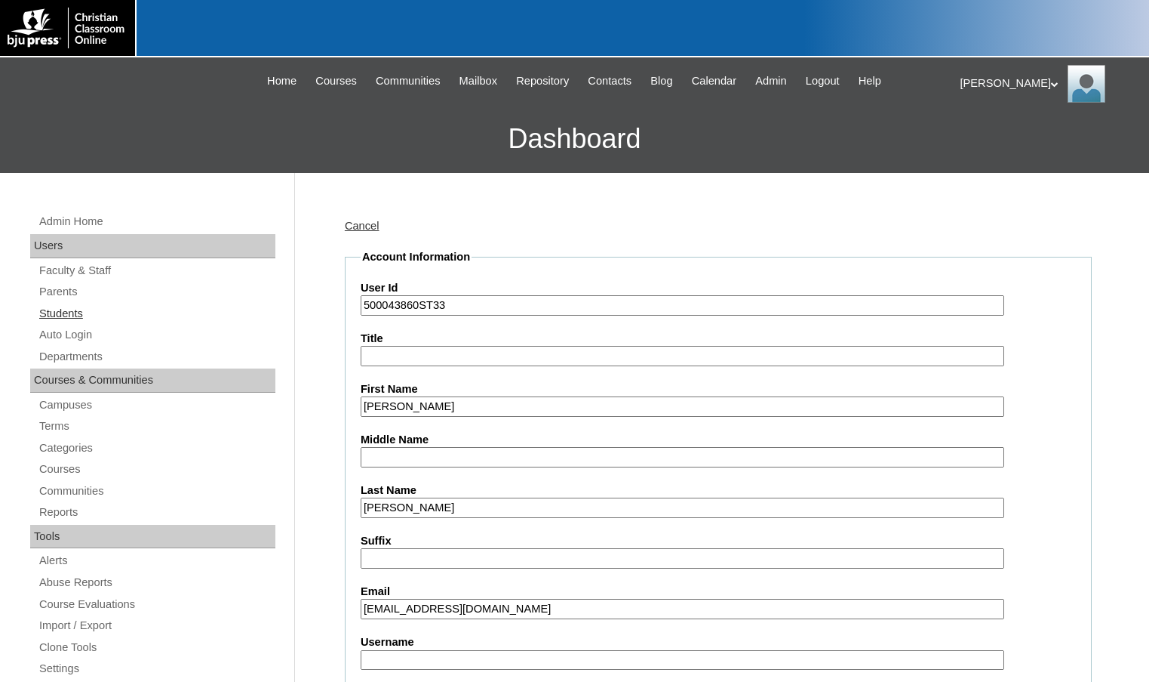
type input "msevilla"
click at [62, 311] on link "Students" at bounding box center [157, 313] width 238 height 19
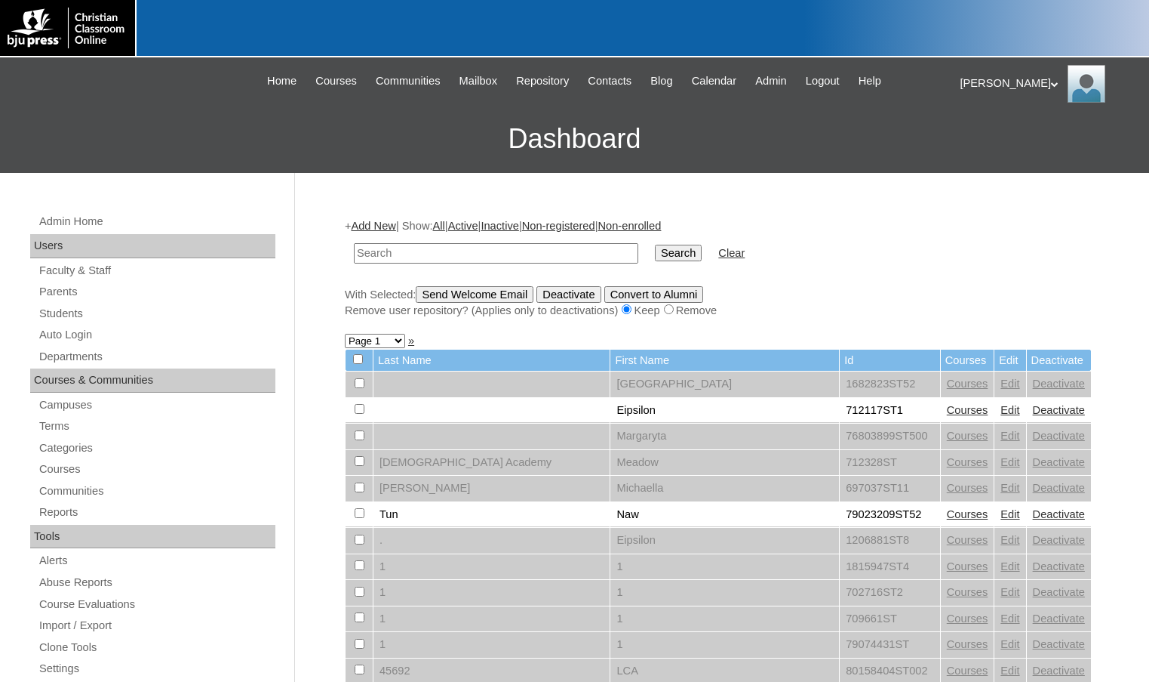
click at [468, 255] on input "text" at bounding box center [496, 253] width 285 height 20
type input "79389782"
click at [655, 251] on input "Search" at bounding box center [678, 253] width 47 height 17
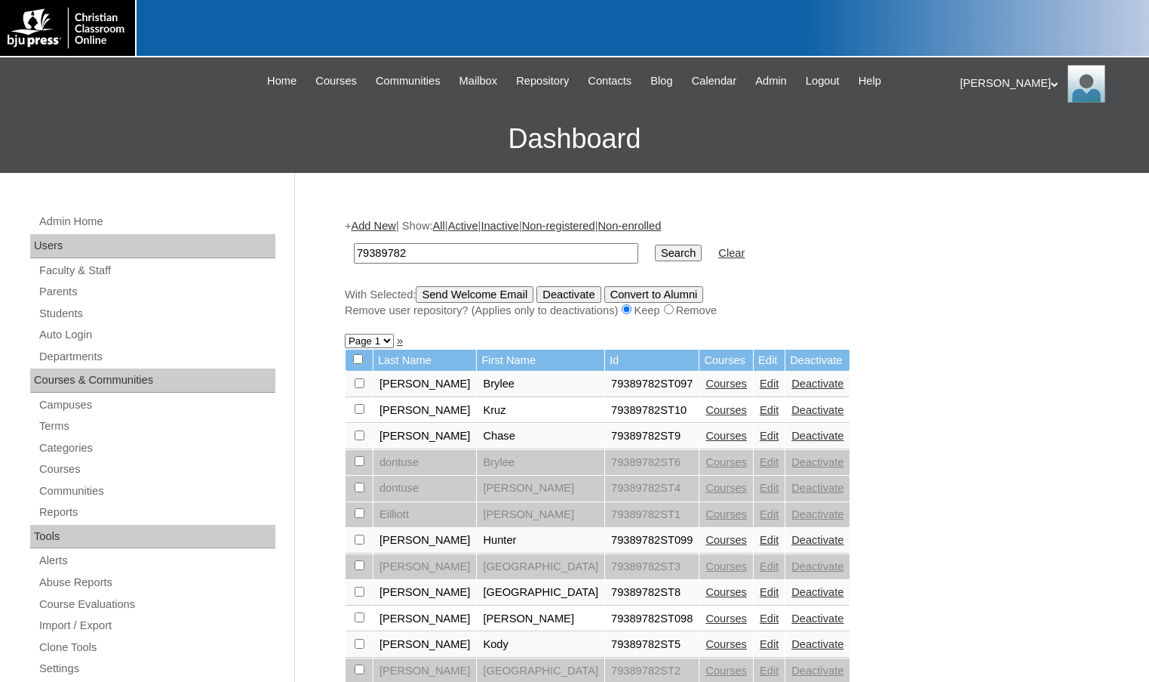
click at [706, 407] on link "Courses" at bounding box center [727, 410] width 42 height 12
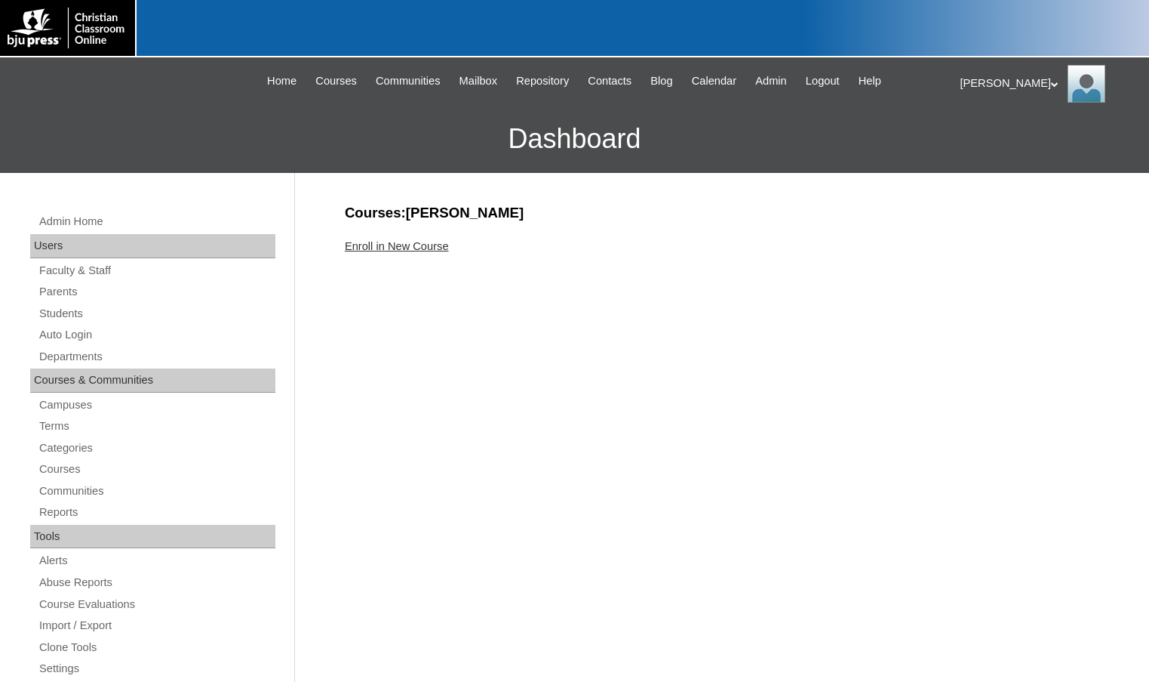
click at [399, 245] on link "Enroll in New Course" at bounding box center [397, 246] width 104 height 12
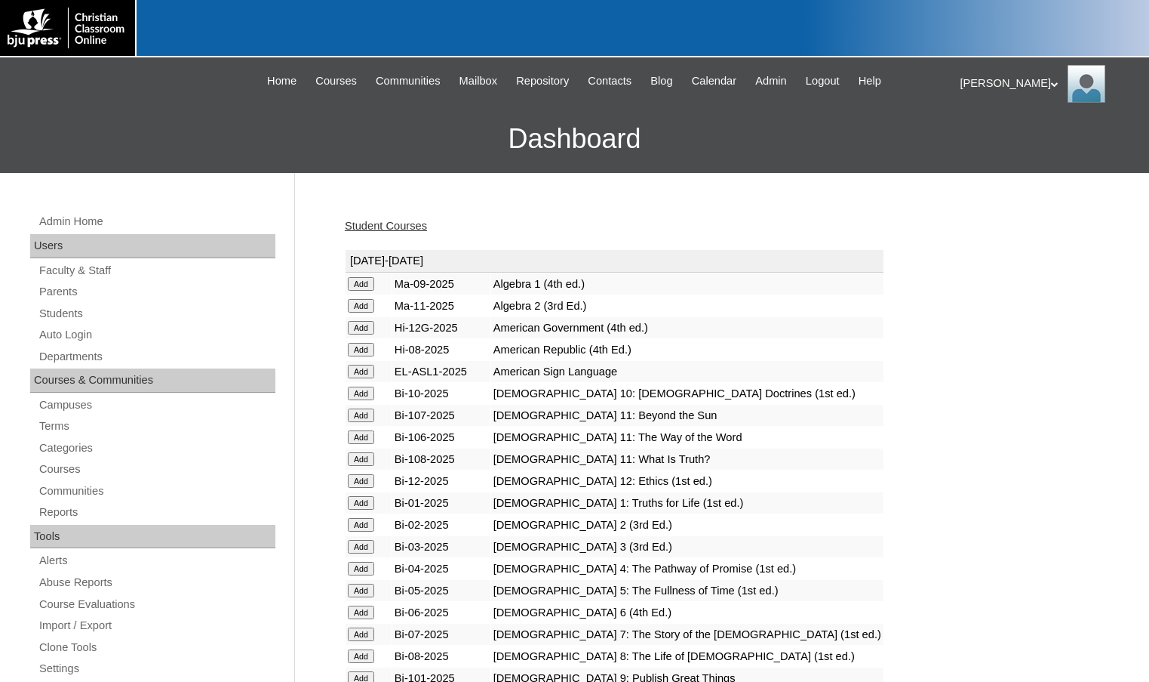
click at [355, 285] on input "Add" at bounding box center [361, 284] width 26 height 14
click at [365, 674] on input "Add" at bounding box center [361, 678] width 26 height 14
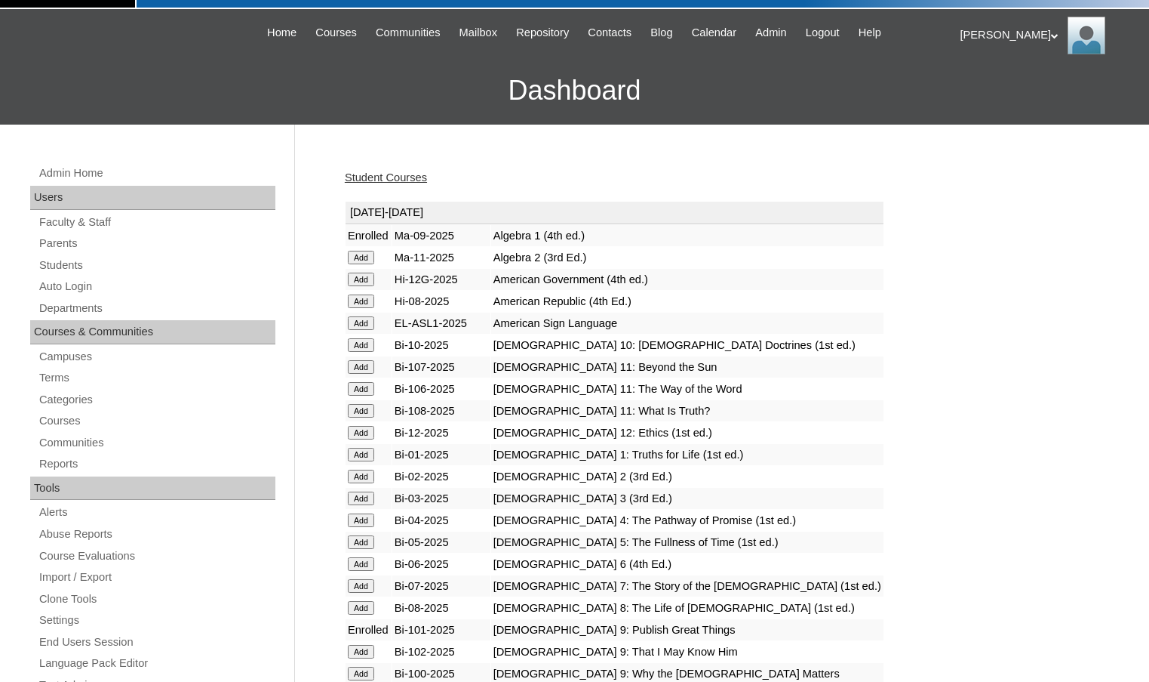
scroll to position [75, 0]
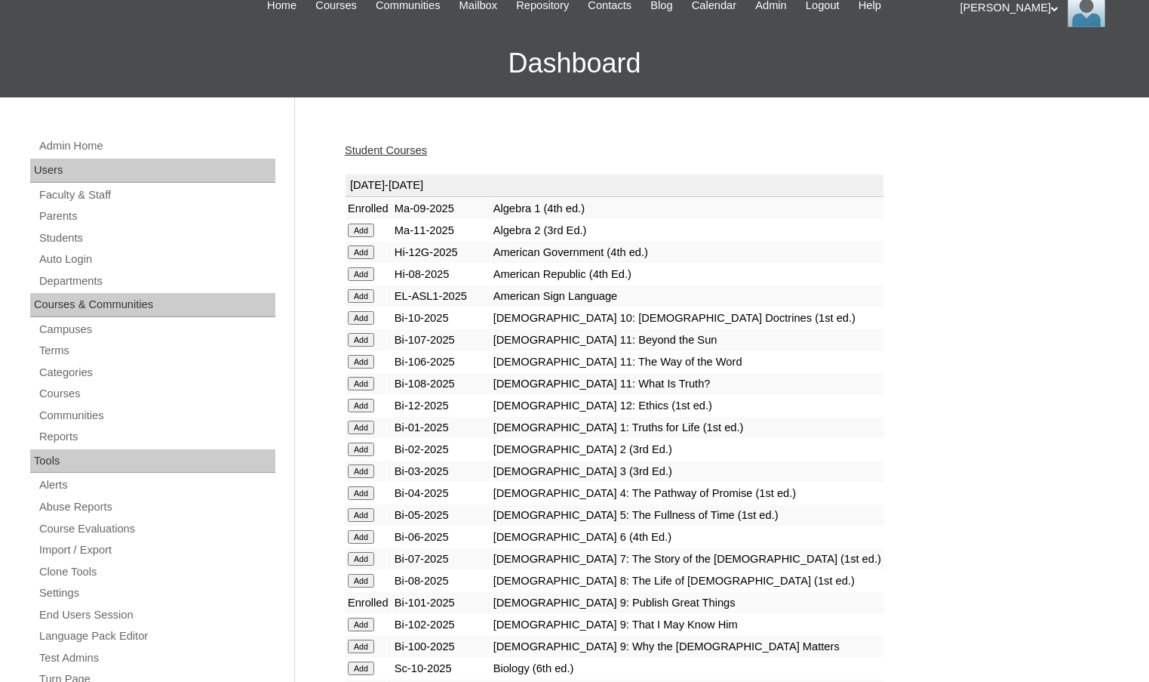
click at [371, 620] on input "Add" at bounding box center [361, 624] width 26 height 14
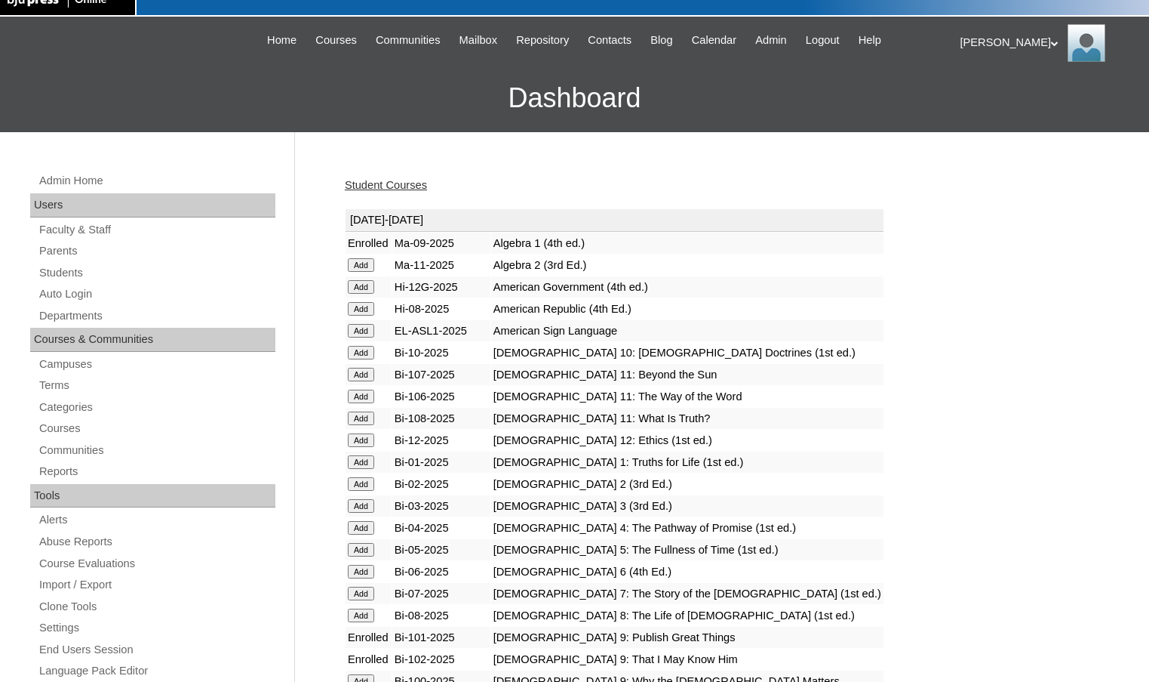
scroll to position [75, 0]
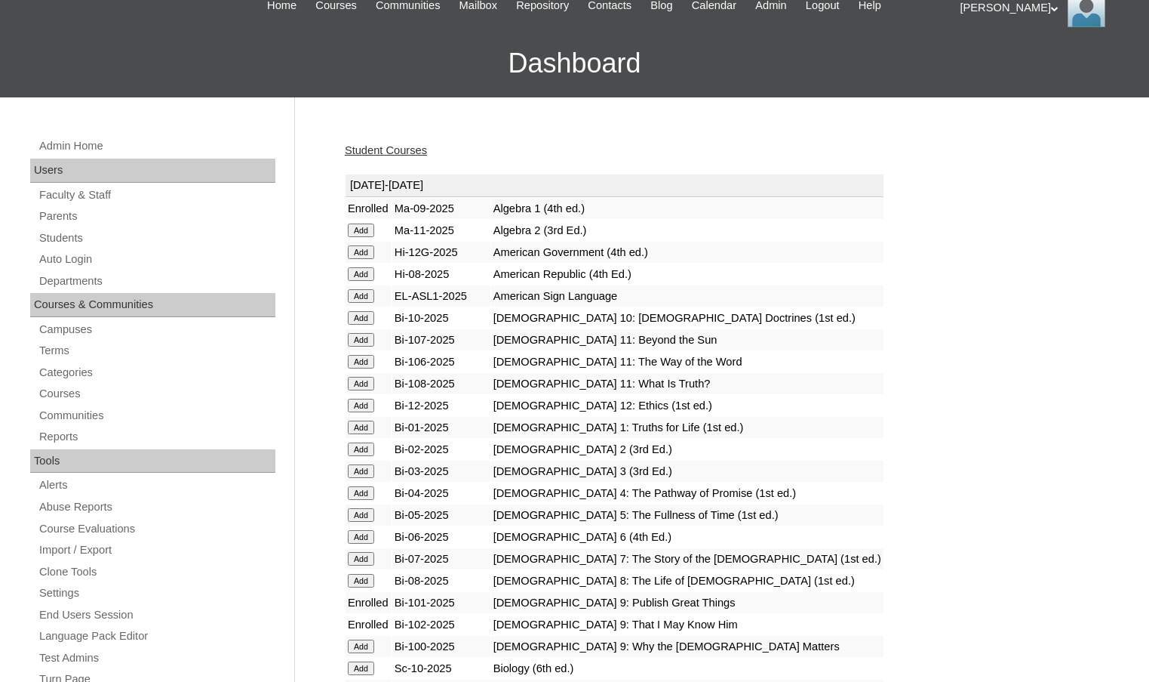
click at [368, 644] on input "Add" at bounding box center [361, 646] width 26 height 14
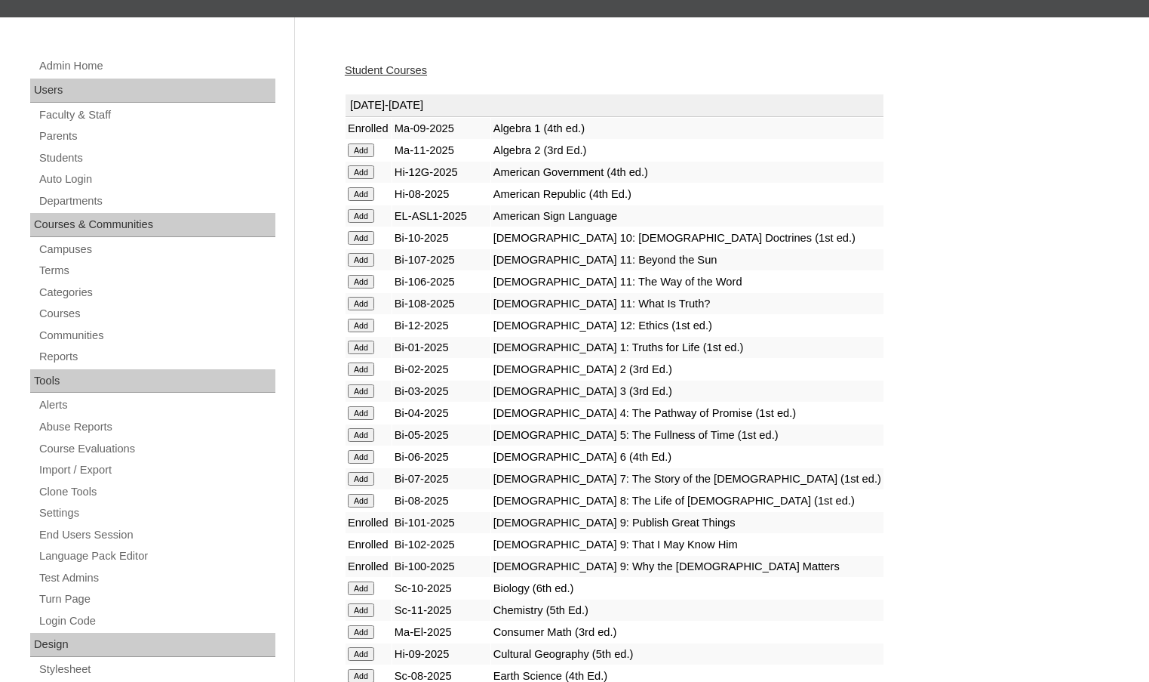
scroll to position [226, 0]
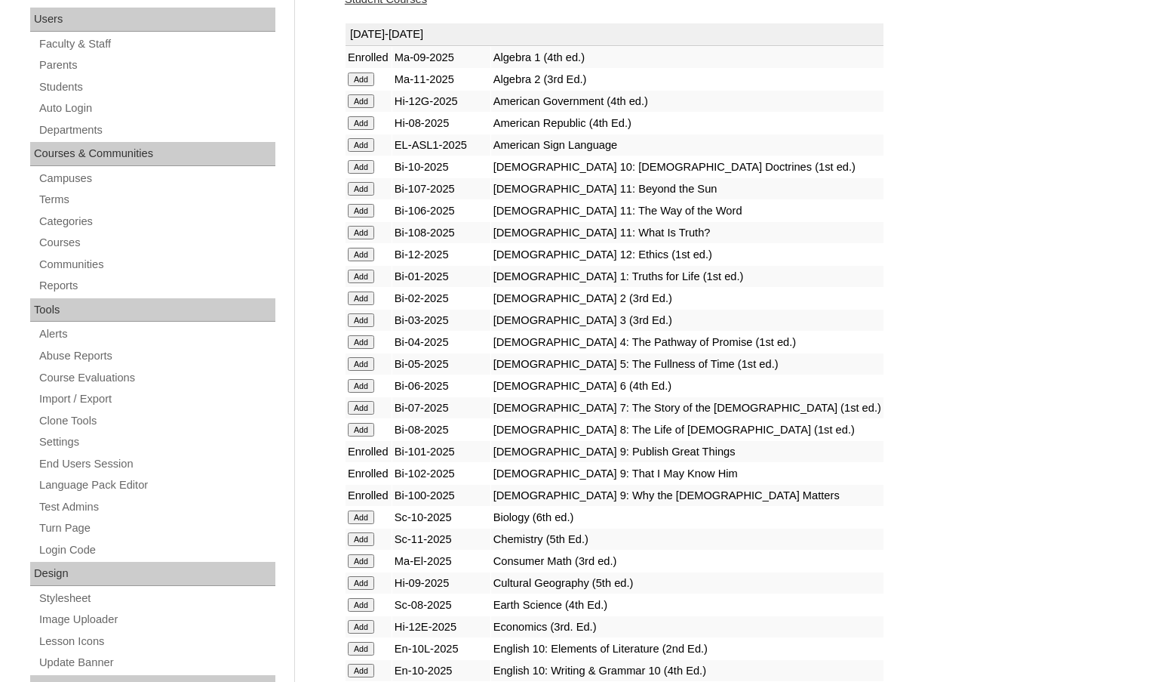
click at [368, 581] on input "Add" at bounding box center [361, 583] width 26 height 14
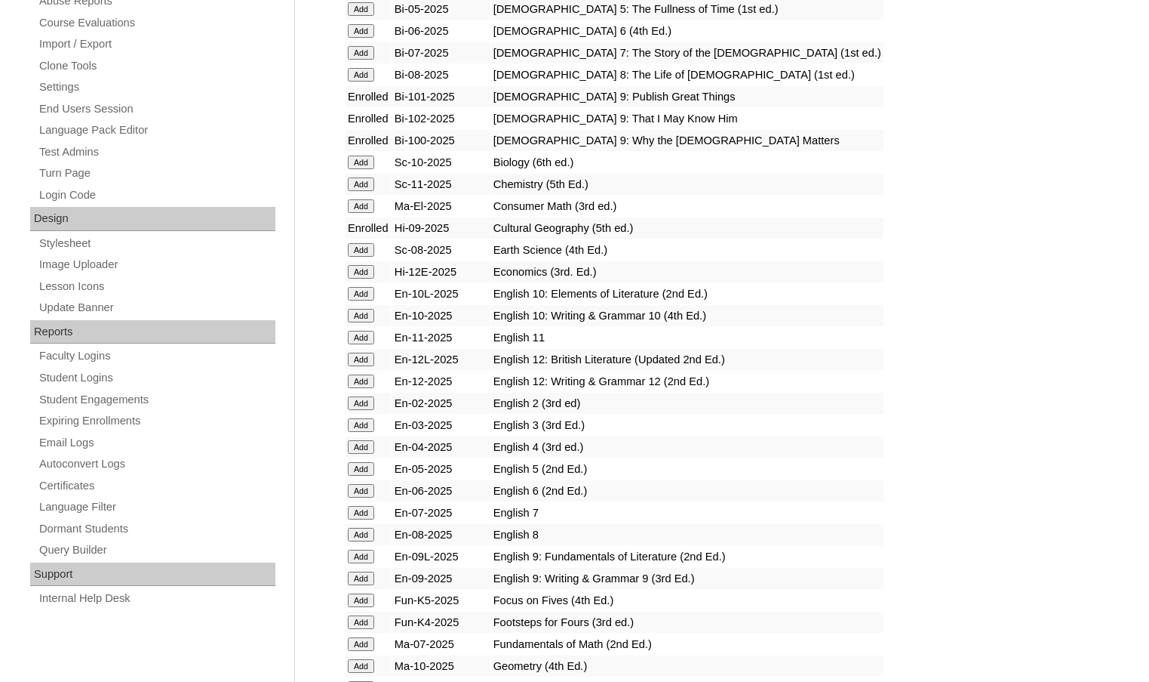
scroll to position [604, 0]
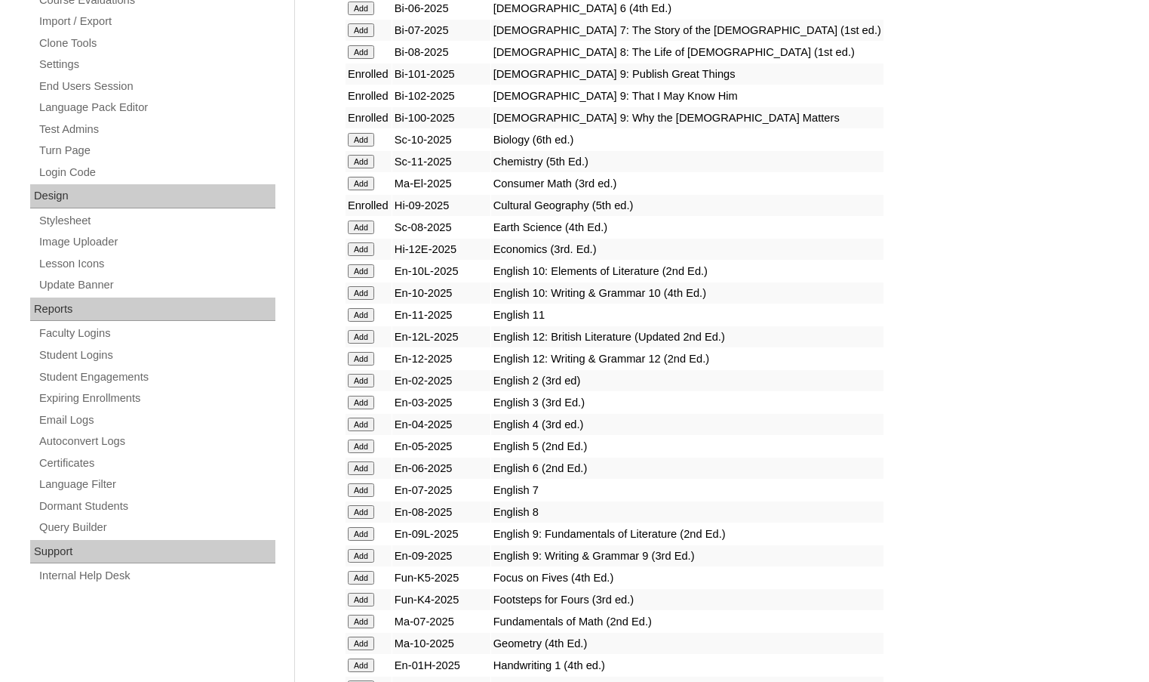
click at [368, 534] on input "Add" at bounding box center [361, 534] width 26 height 14
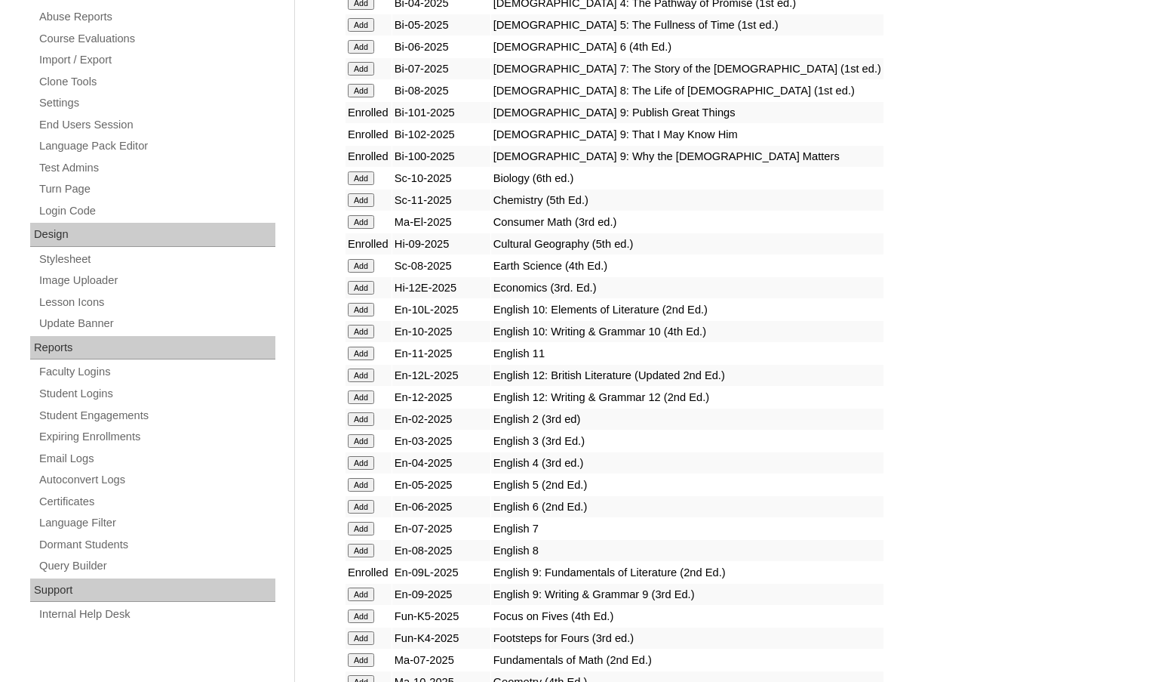
scroll to position [755, 0]
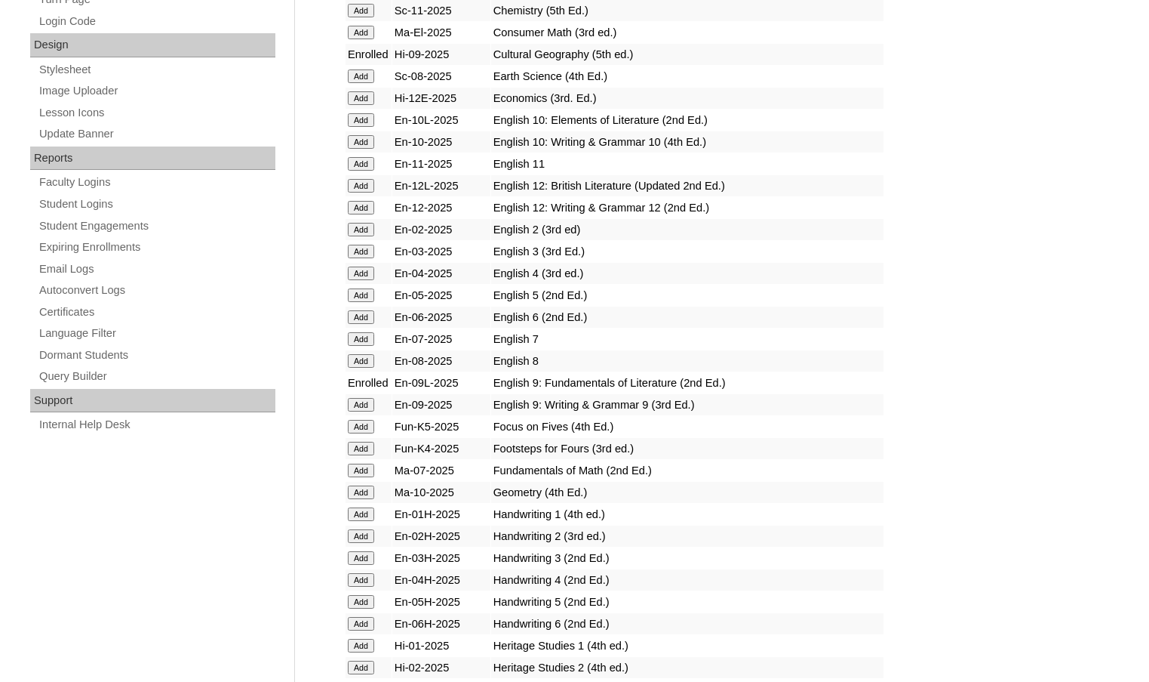
click at [364, 403] on input "Add" at bounding box center [361, 405] width 26 height 14
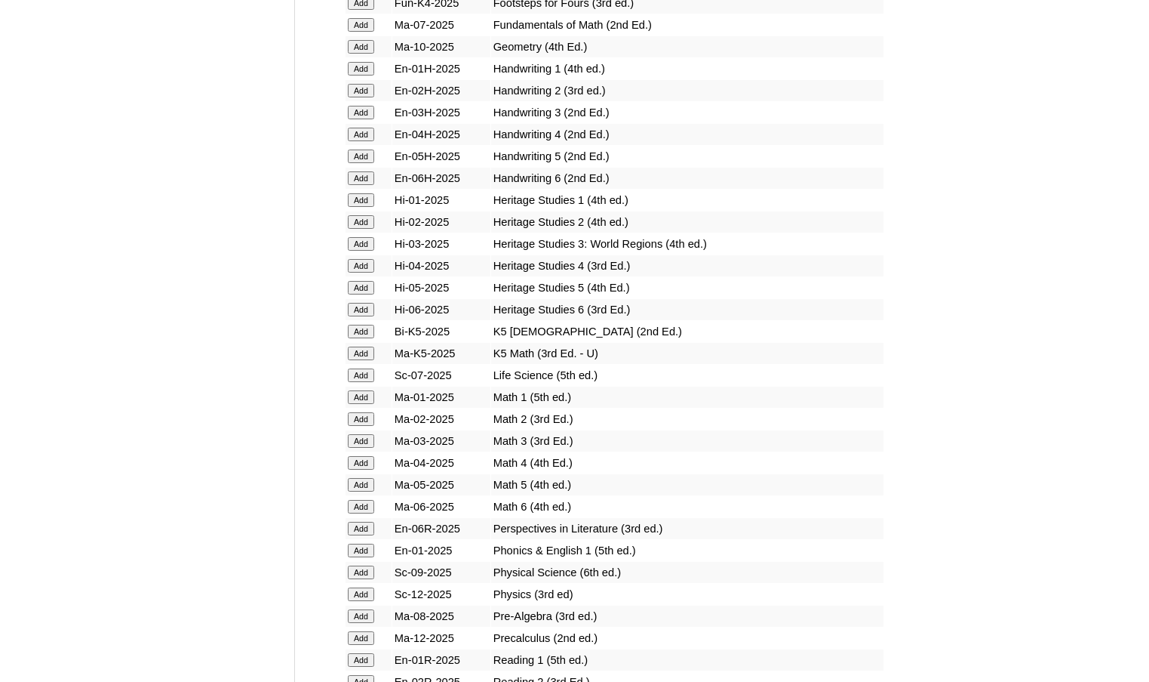
scroll to position [1208, 0]
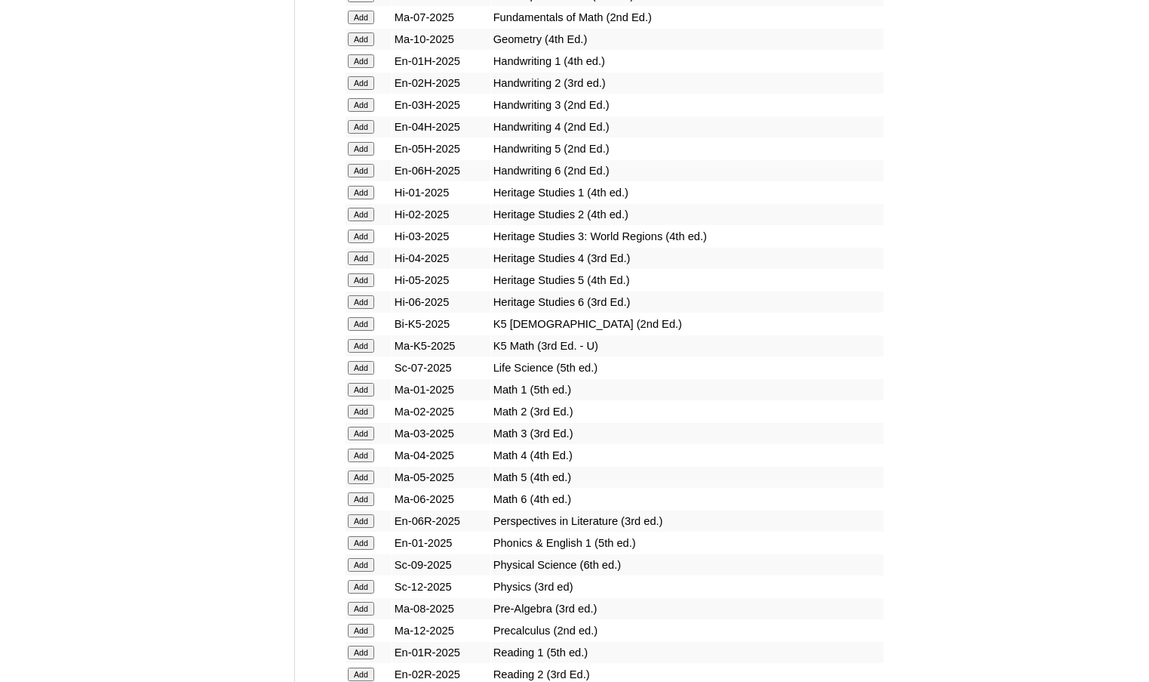
click at [363, 566] on input "Add" at bounding box center [361, 565] width 26 height 14
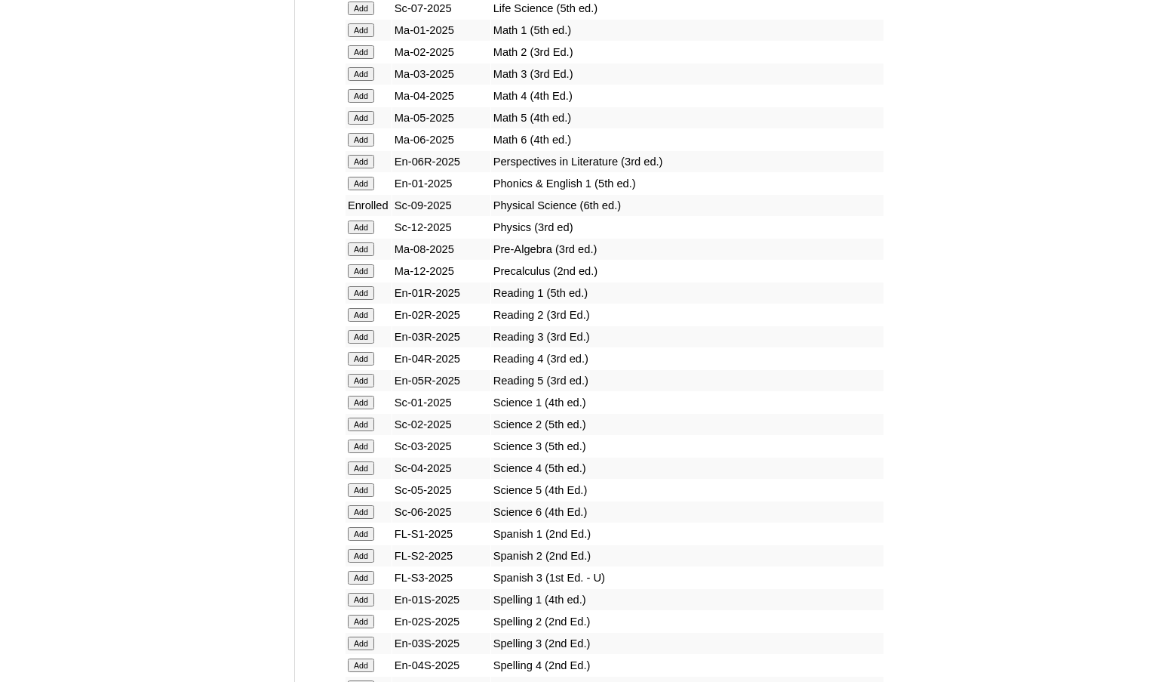
scroll to position [1585, 0]
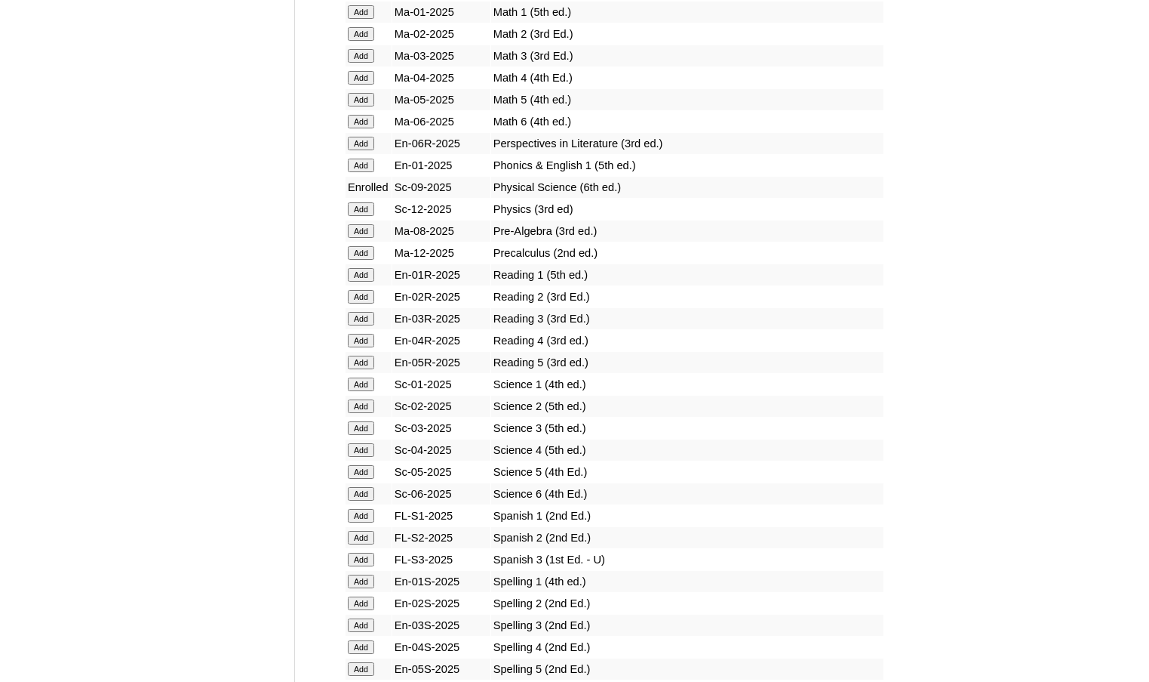
click at [371, 515] on input "Add" at bounding box center [361, 516] width 26 height 14
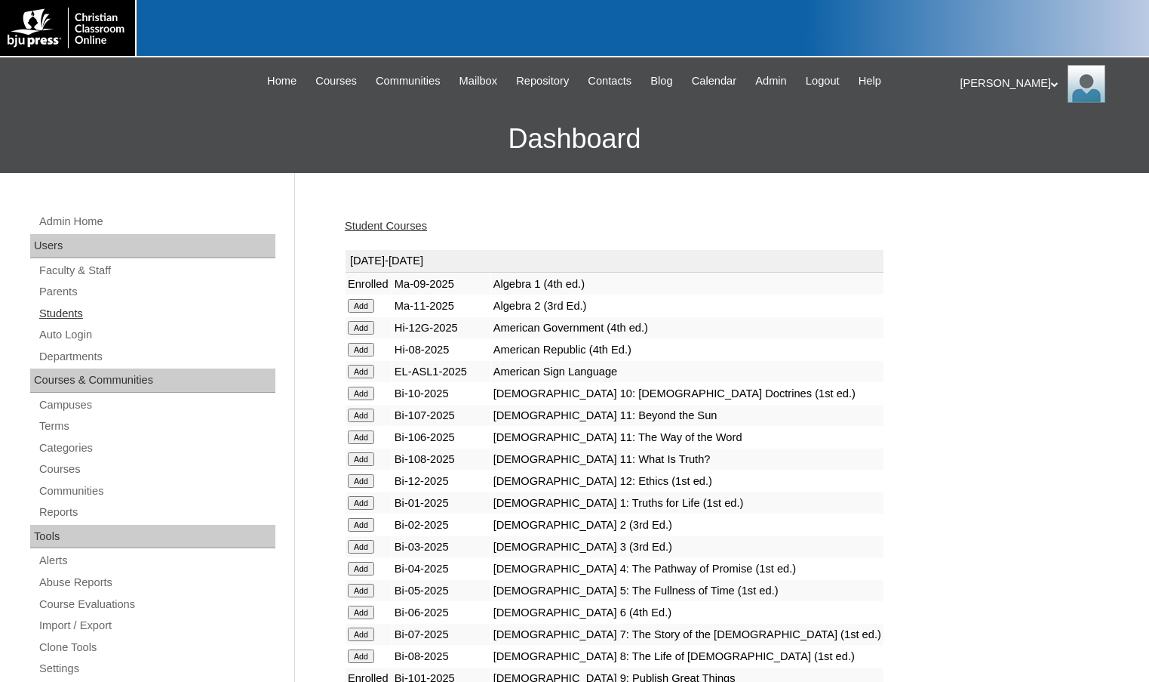
click at [132, 322] on link "Students" at bounding box center [157, 313] width 238 height 19
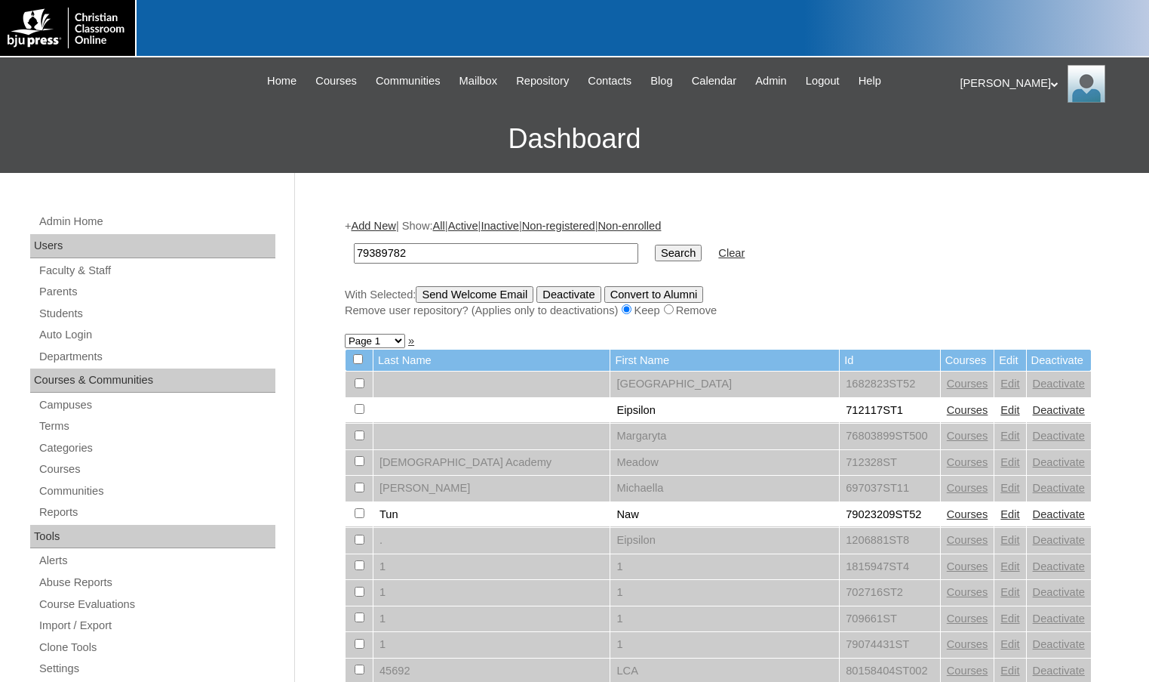
type input "79389782"
click at [655, 245] on input "Search" at bounding box center [678, 253] width 47 height 17
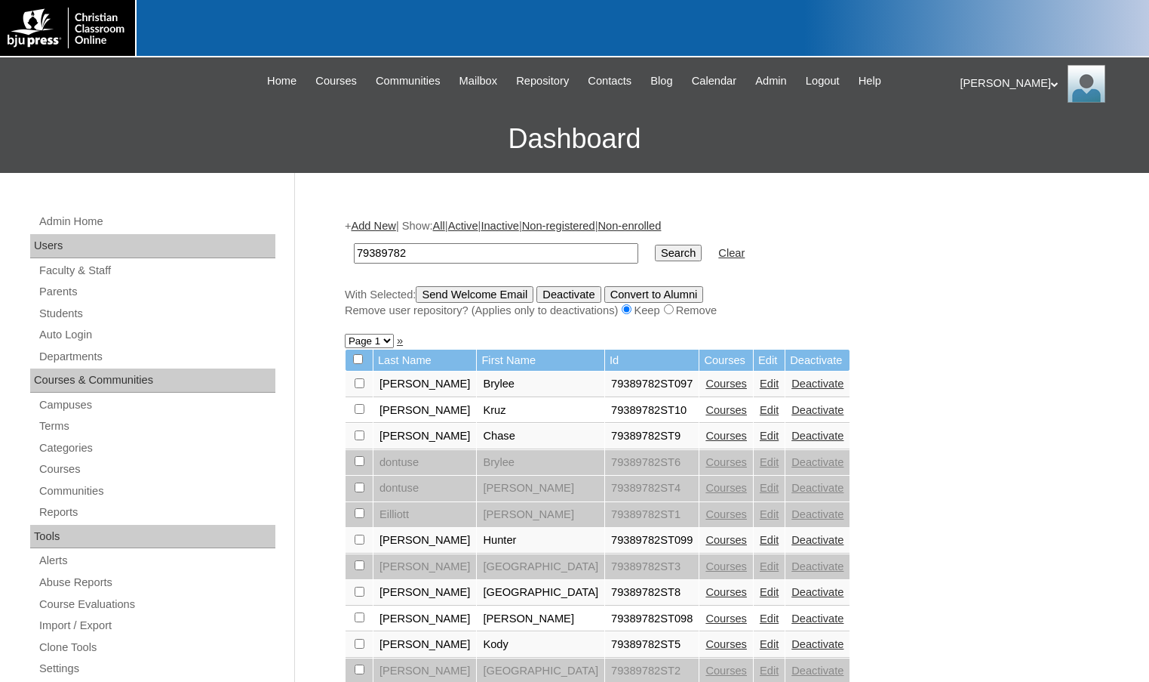
click at [392, 225] on link "Add New" at bounding box center [373, 226] width 45 height 12
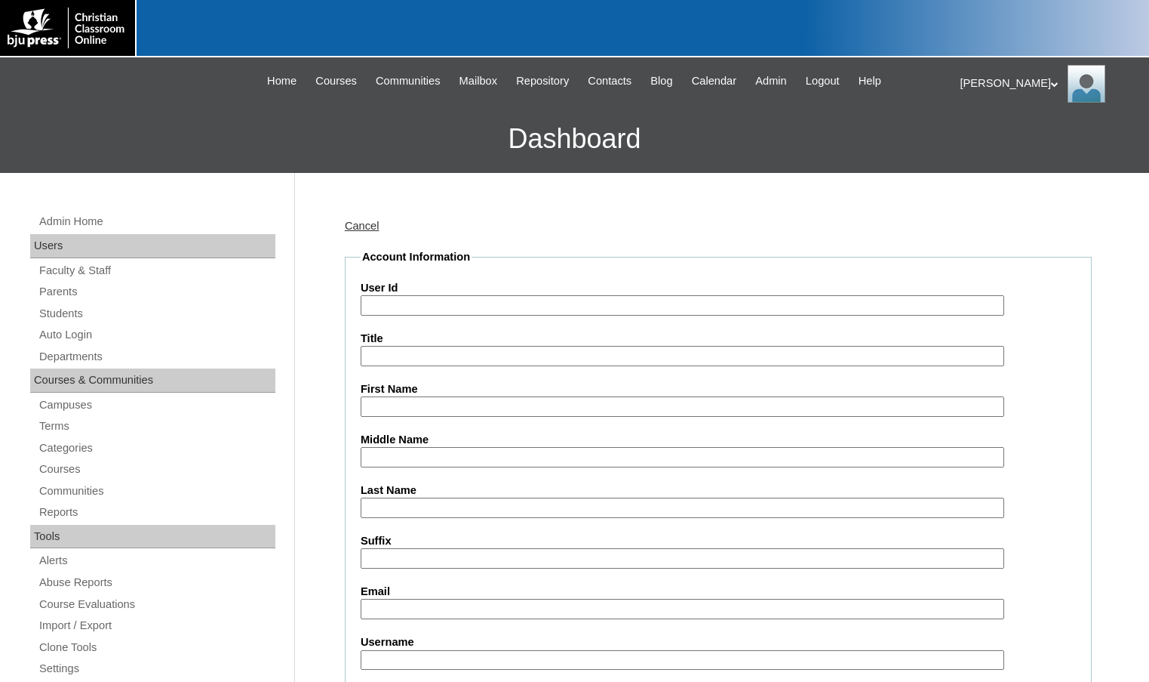
click at [417, 302] on input "User Id" at bounding box center [683, 305] width 644 height 20
paste input "79389782"
type input "79389782ST11"
type input "Kynlee"
type input "Brenneman"
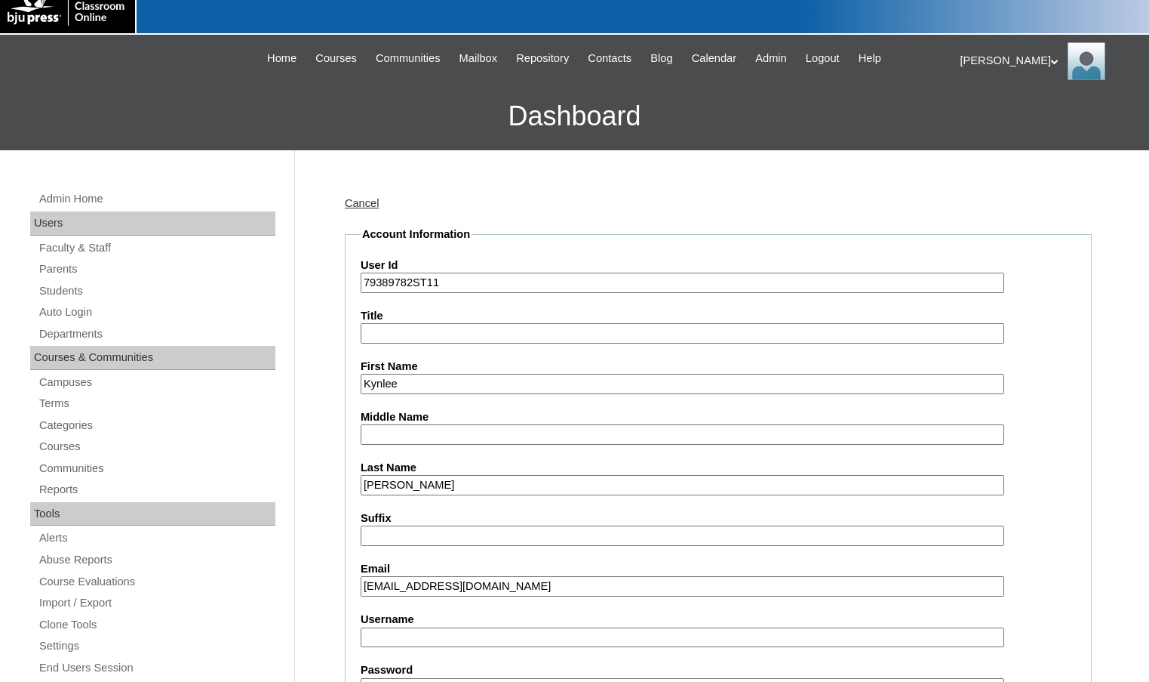
scroll to position [453, 0]
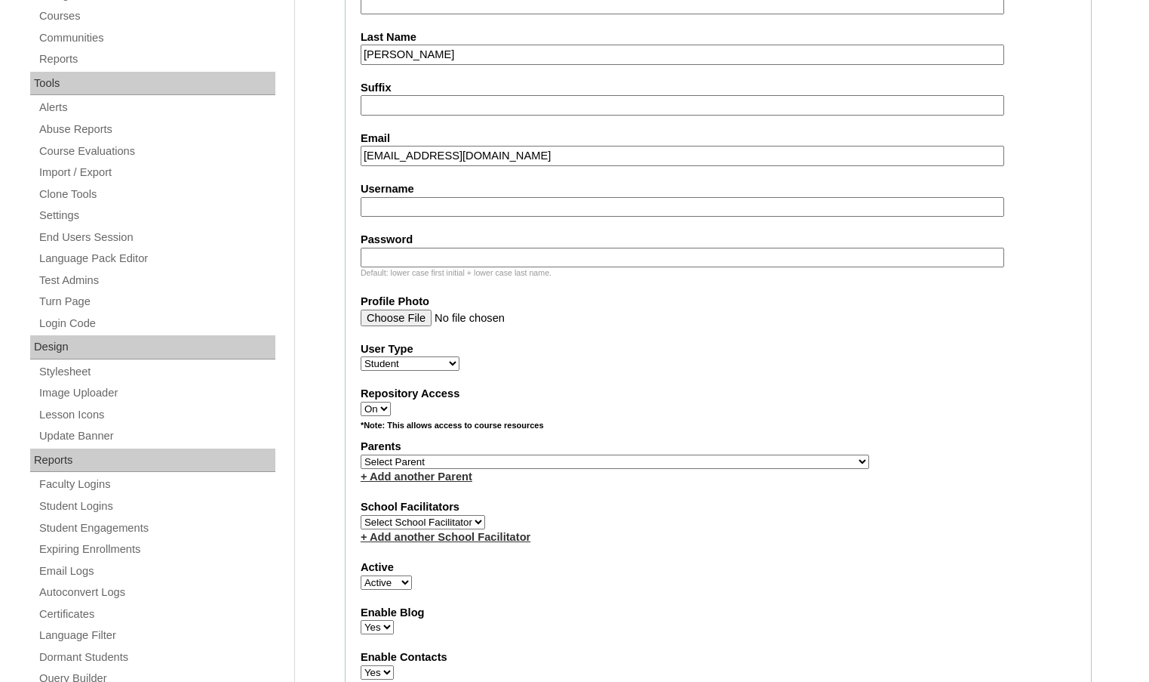
type input "kynleebrenneman@gmail.com"
click at [685, 466] on select "Select Parent , Fautanu, Ma 1, 1 23-24 accountMorgan, Jason 6th Street Mennonit…" at bounding box center [615, 461] width 509 height 14
select select "35032"
click at [725, 460] on div "Parents Select Parent , Fautanu, Ma 1, 1 23-24 accountMorgan, Jason 6th Street …" at bounding box center [719, 461] width 716 height 45
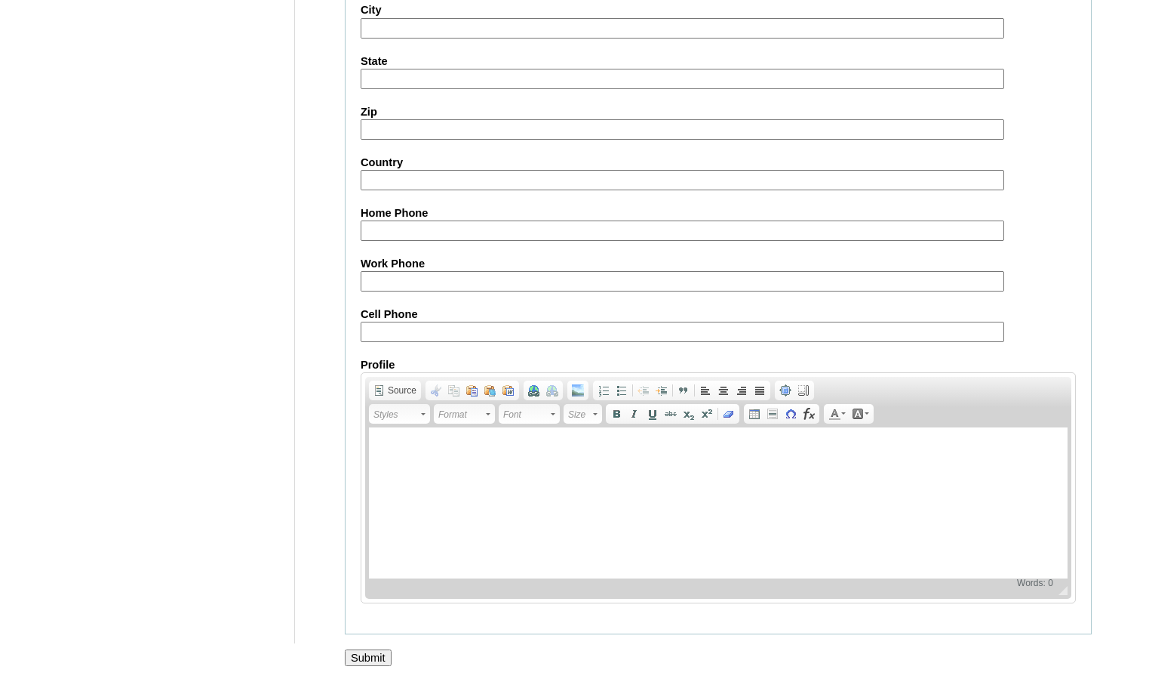
scroll to position [1615, 0]
click at [379, 657] on input "Submit" at bounding box center [368, 657] width 47 height 17
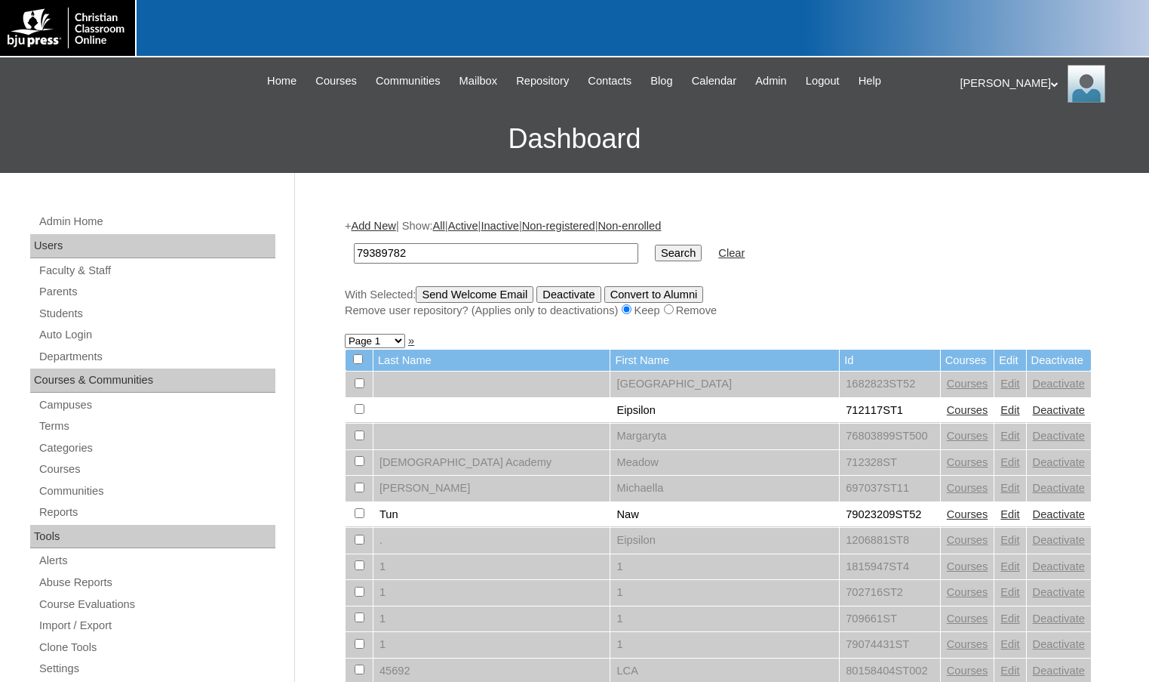
type input "79389782"
click at [655, 245] on input "Search" at bounding box center [678, 253] width 47 height 17
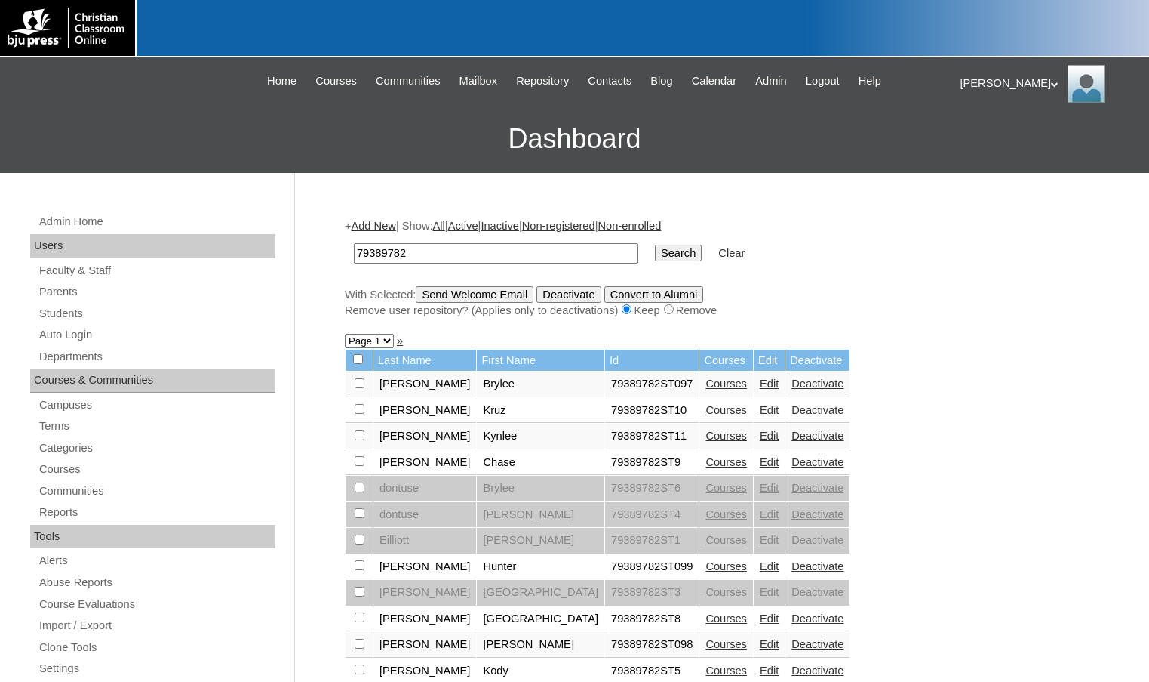
click at [706, 431] on link "Courses" at bounding box center [727, 435] width 42 height 12
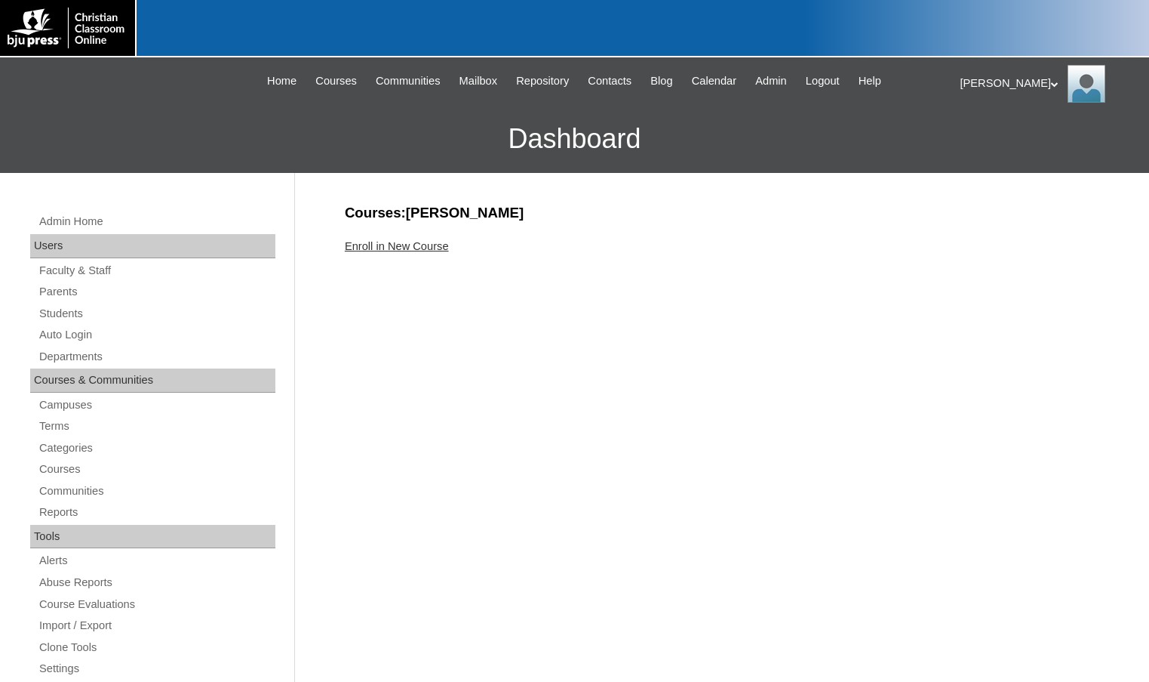
click at [445, 246] on link "Enroll in New Course" at bounding box center [397, 246] width 104 height 12
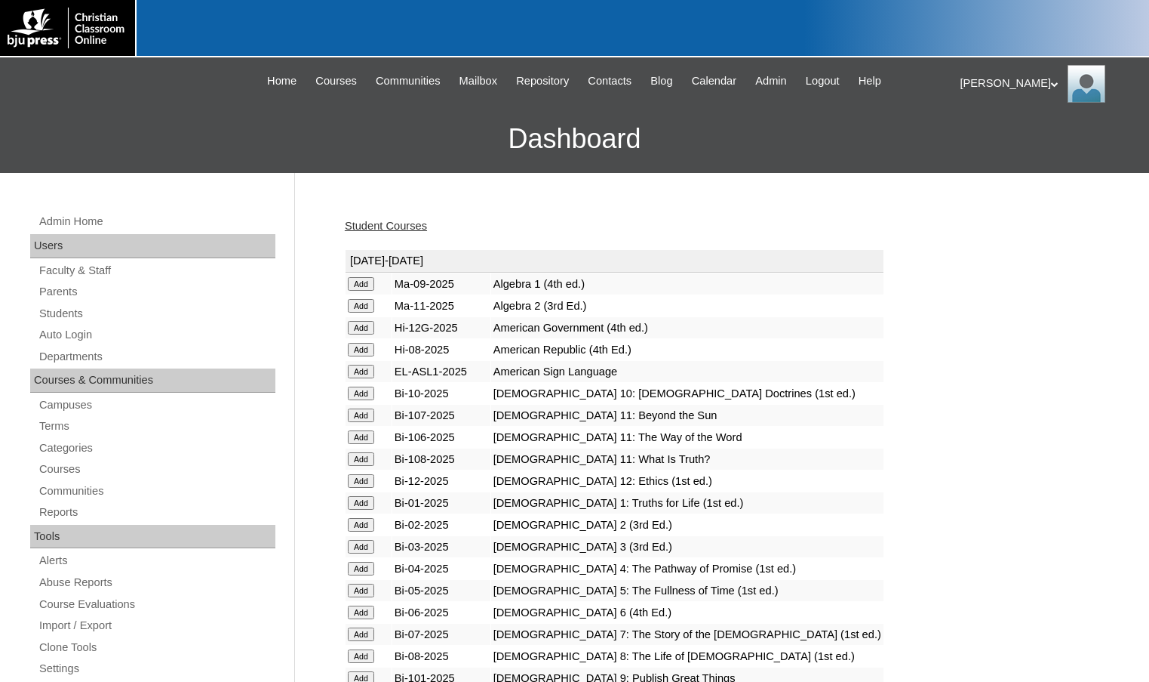
click at [368, 285] on input "Add" at bounding box center [361, 284] width 26 height 14
